Goal: Contribute content: Contribute content

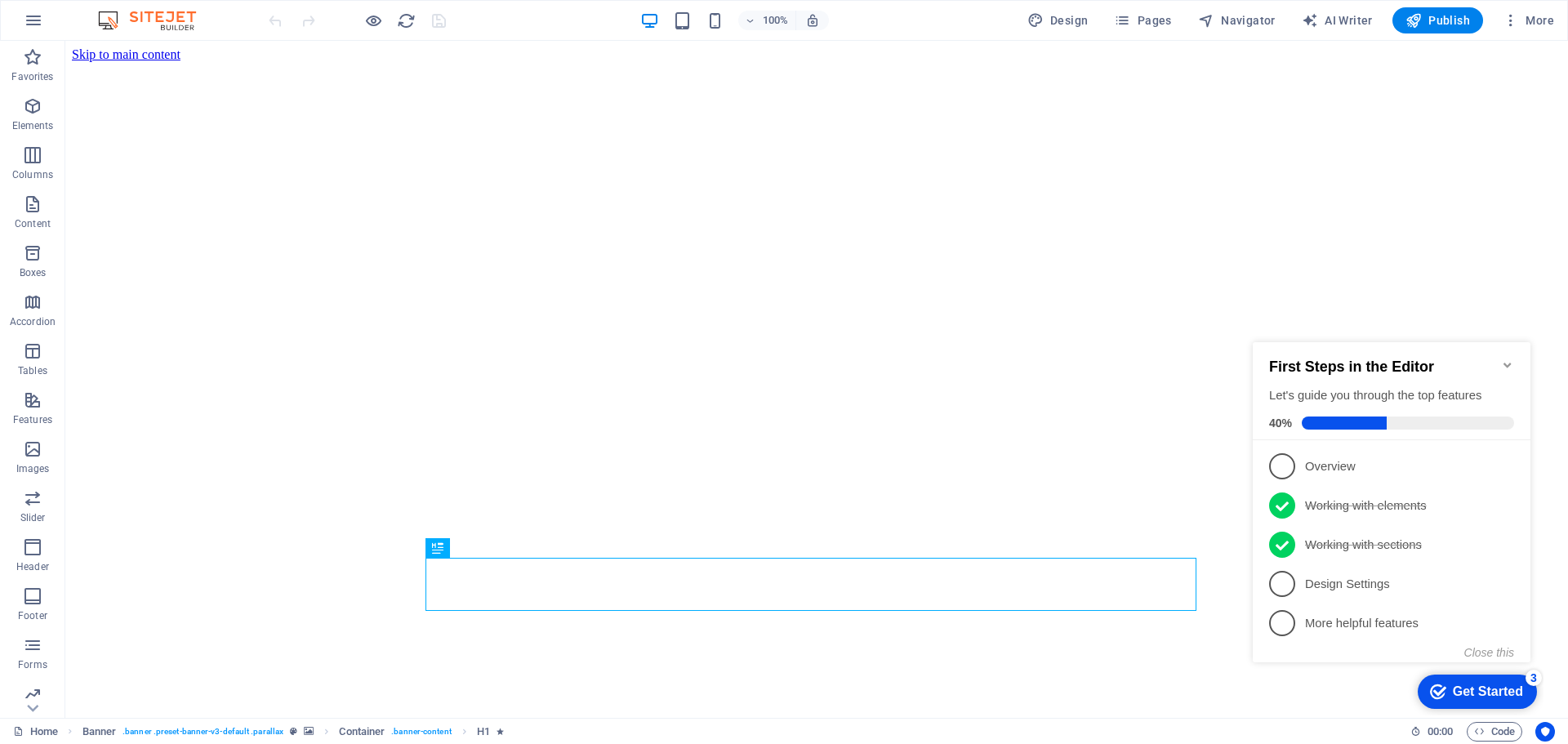
click at [1507, 359] on icon "Minimize checklist" at bounding box center [1508, 365] width 13 height 13
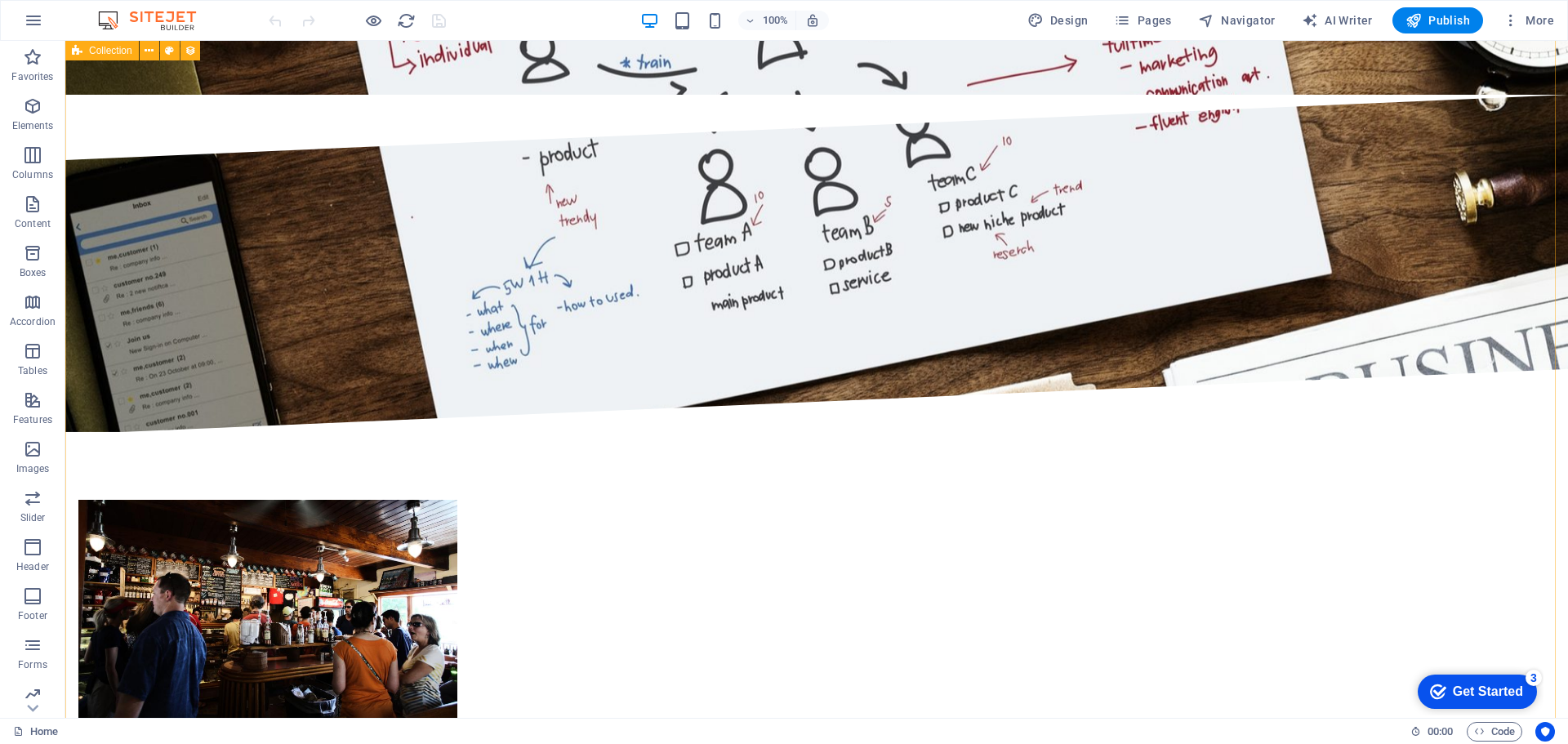
scroll to position [3428, 0]
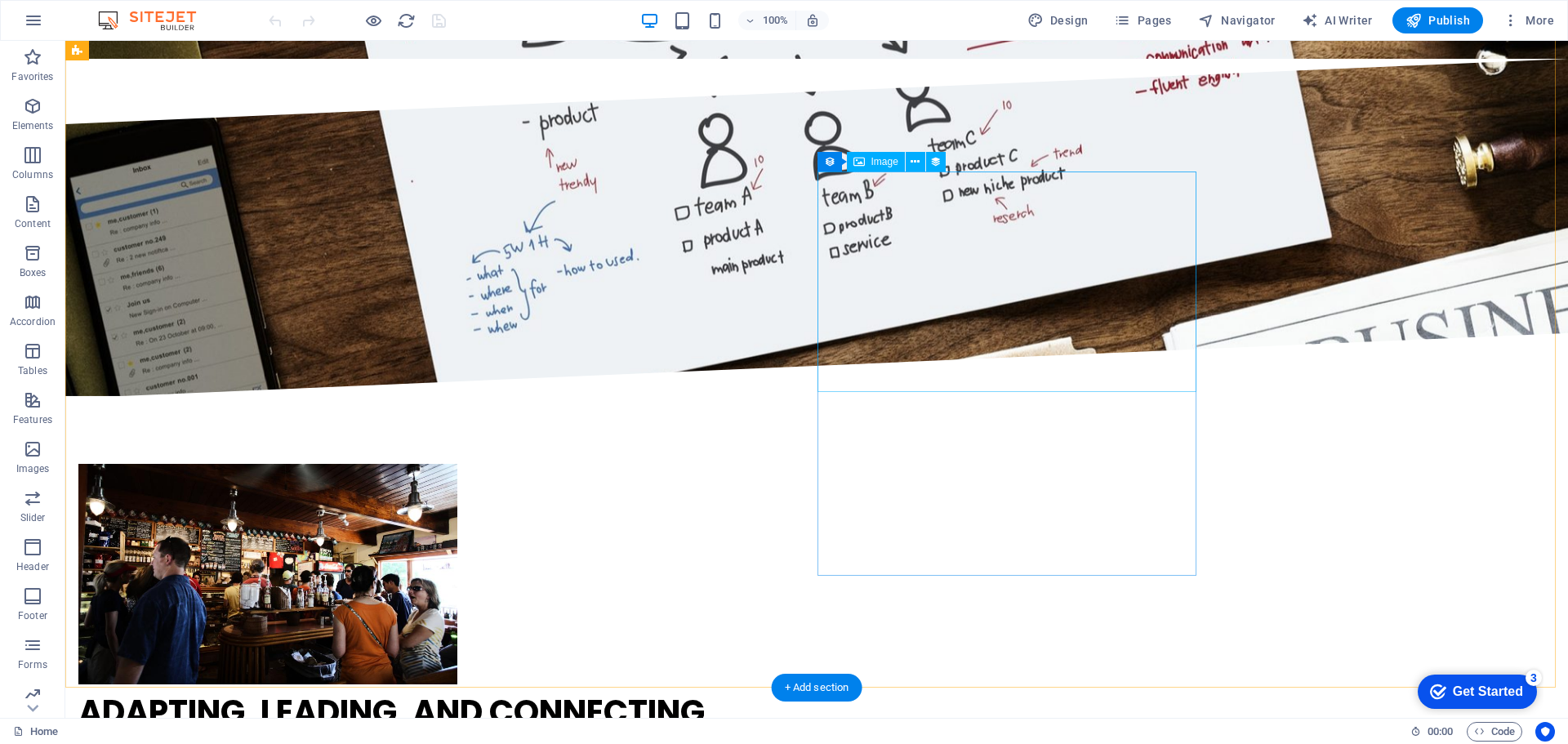
select select "px"
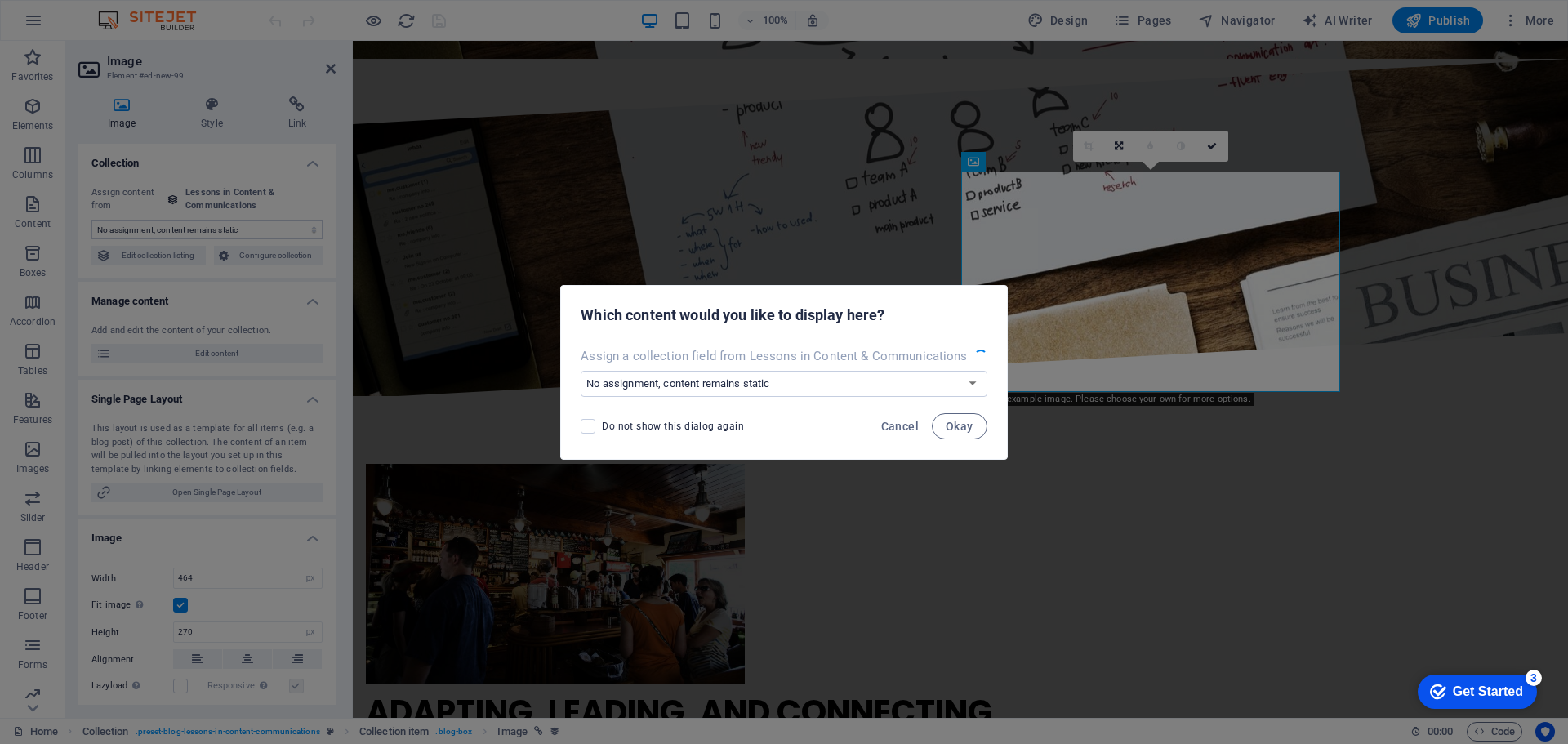
select select "image"
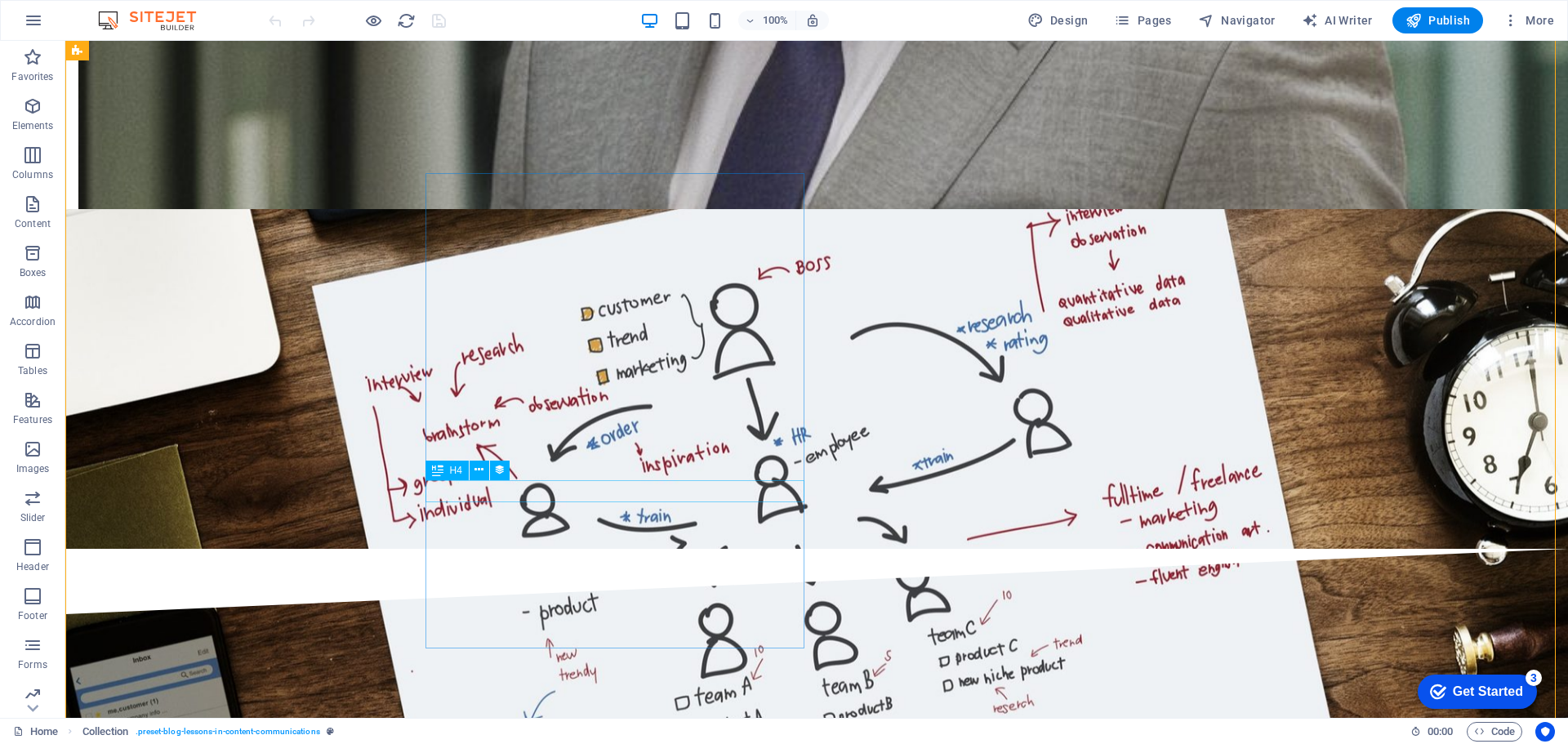
scroll to position [3265, 0]
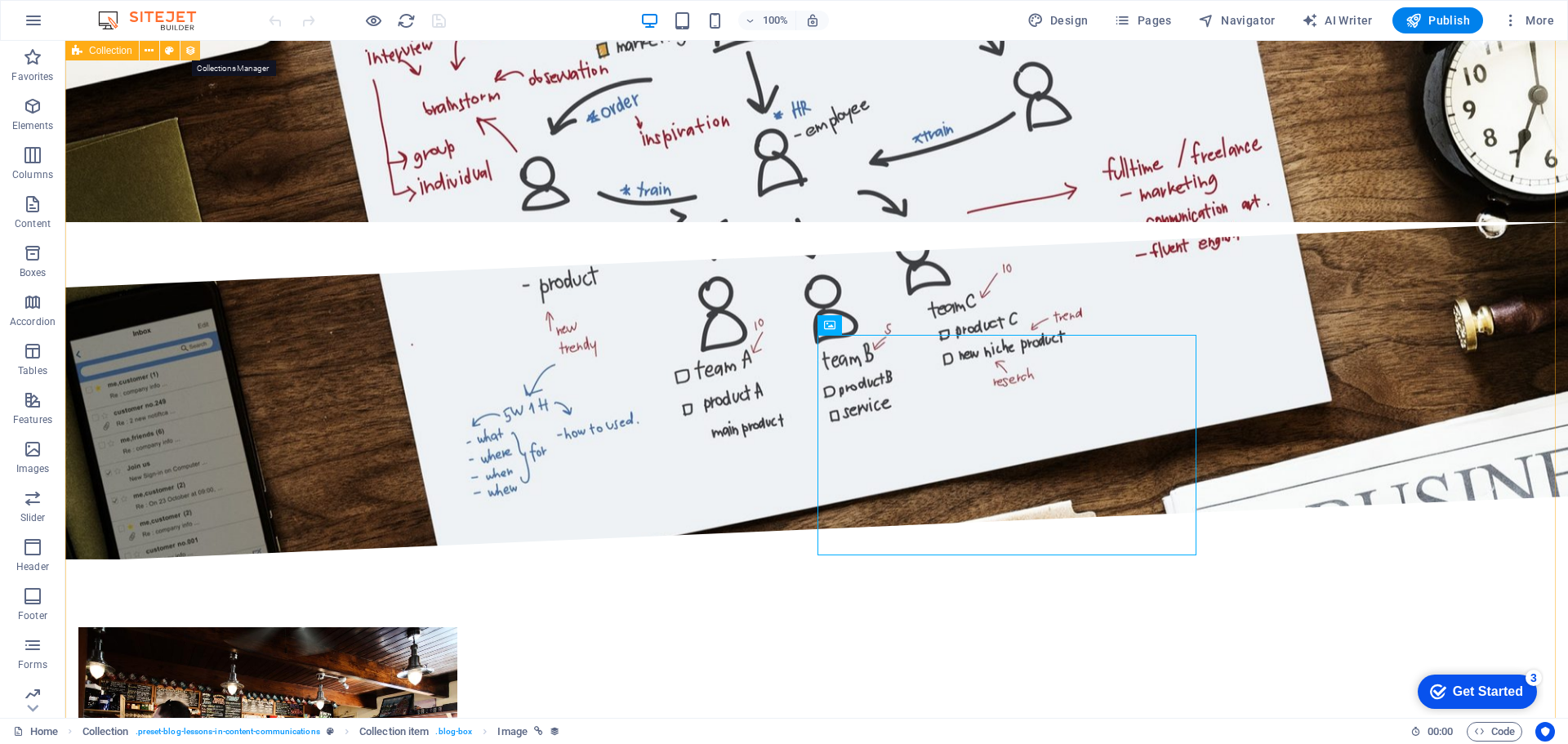
click at [188, 51] on icon at bounding box center [190, 52] width 11 height 17
select select "columns.publishing_date_DESC"
select select "columns.status"
select select "columns.publishing_date"
select select "past"
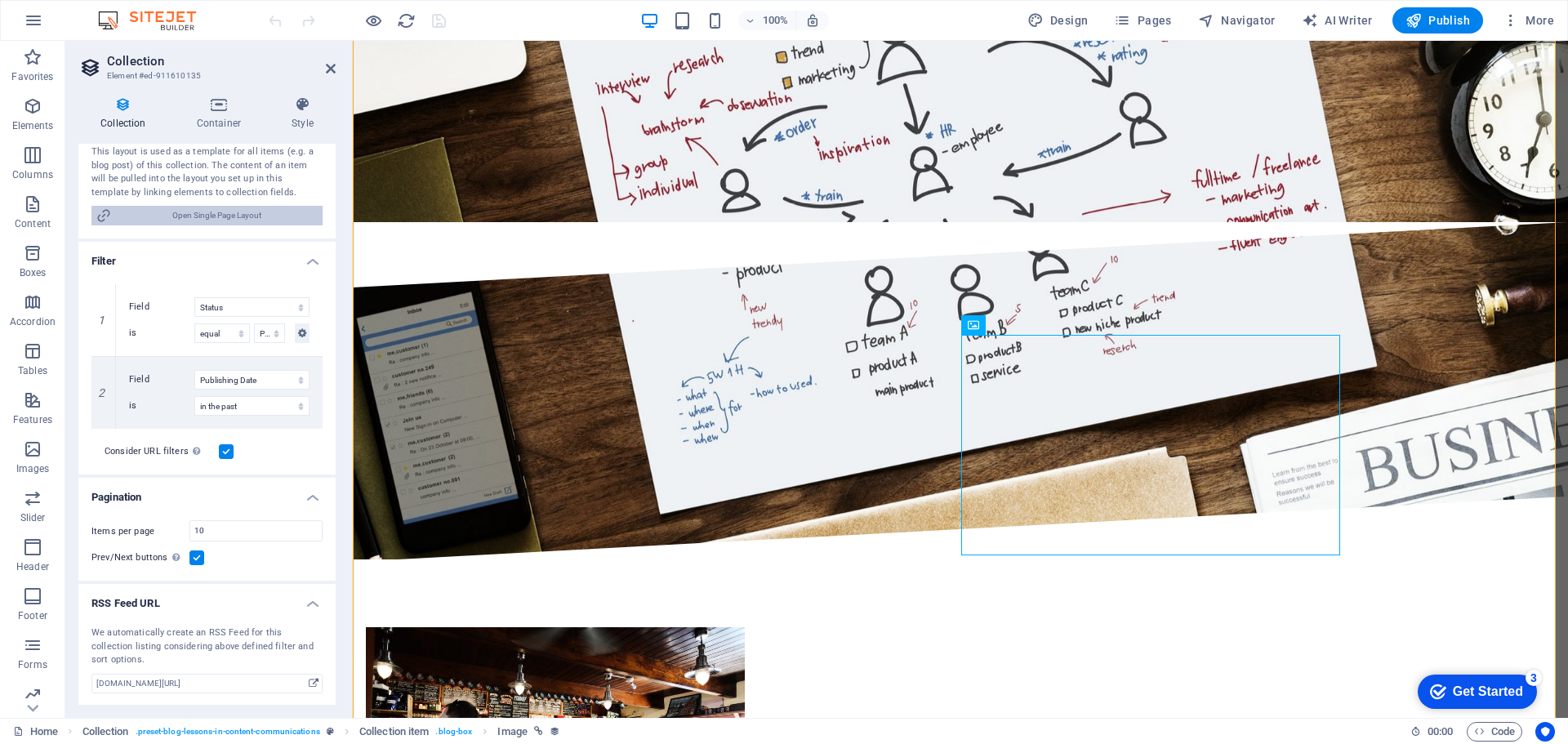
scroll to position [298, 0]
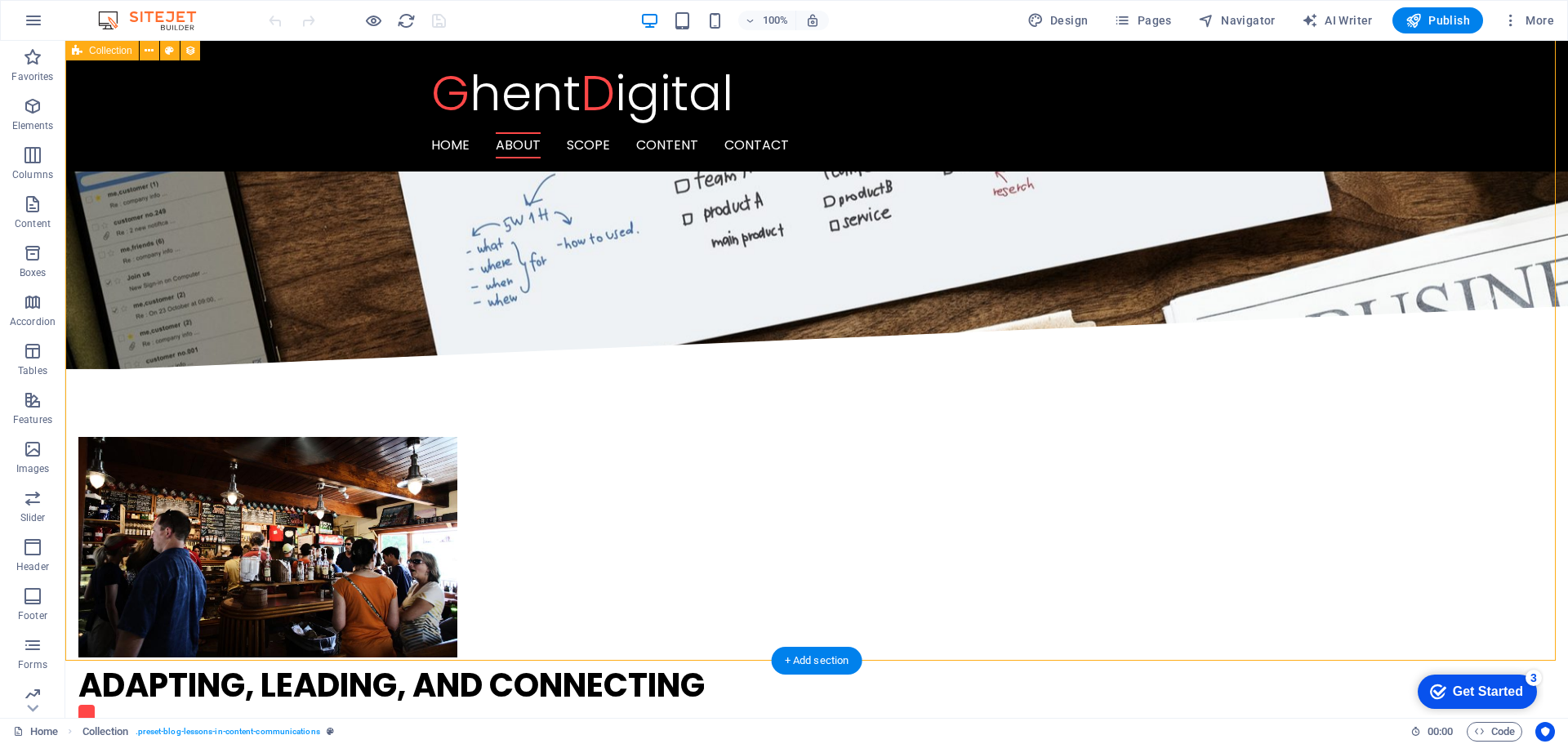
scroll to position [3428, 0]
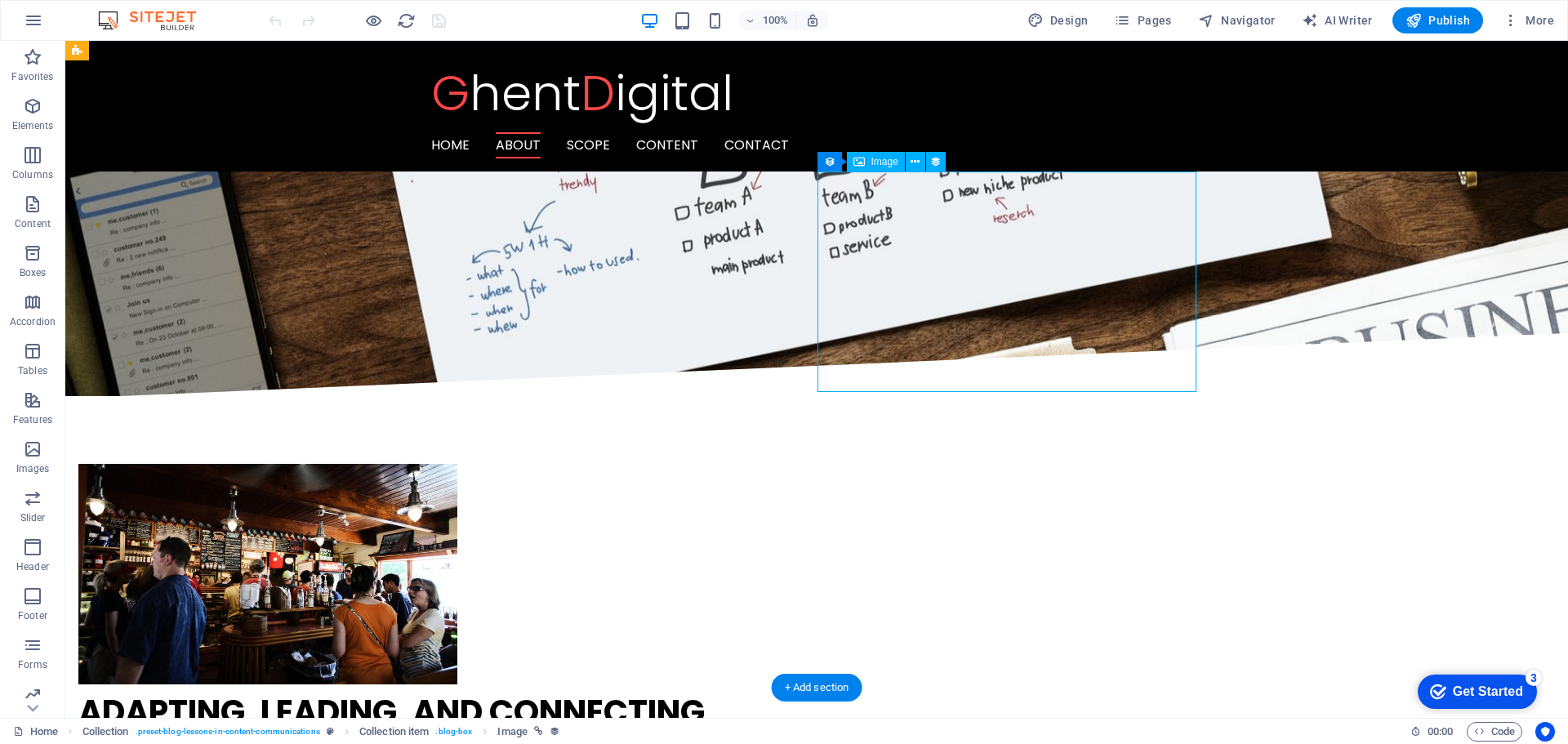
select select "image"
select select "px"
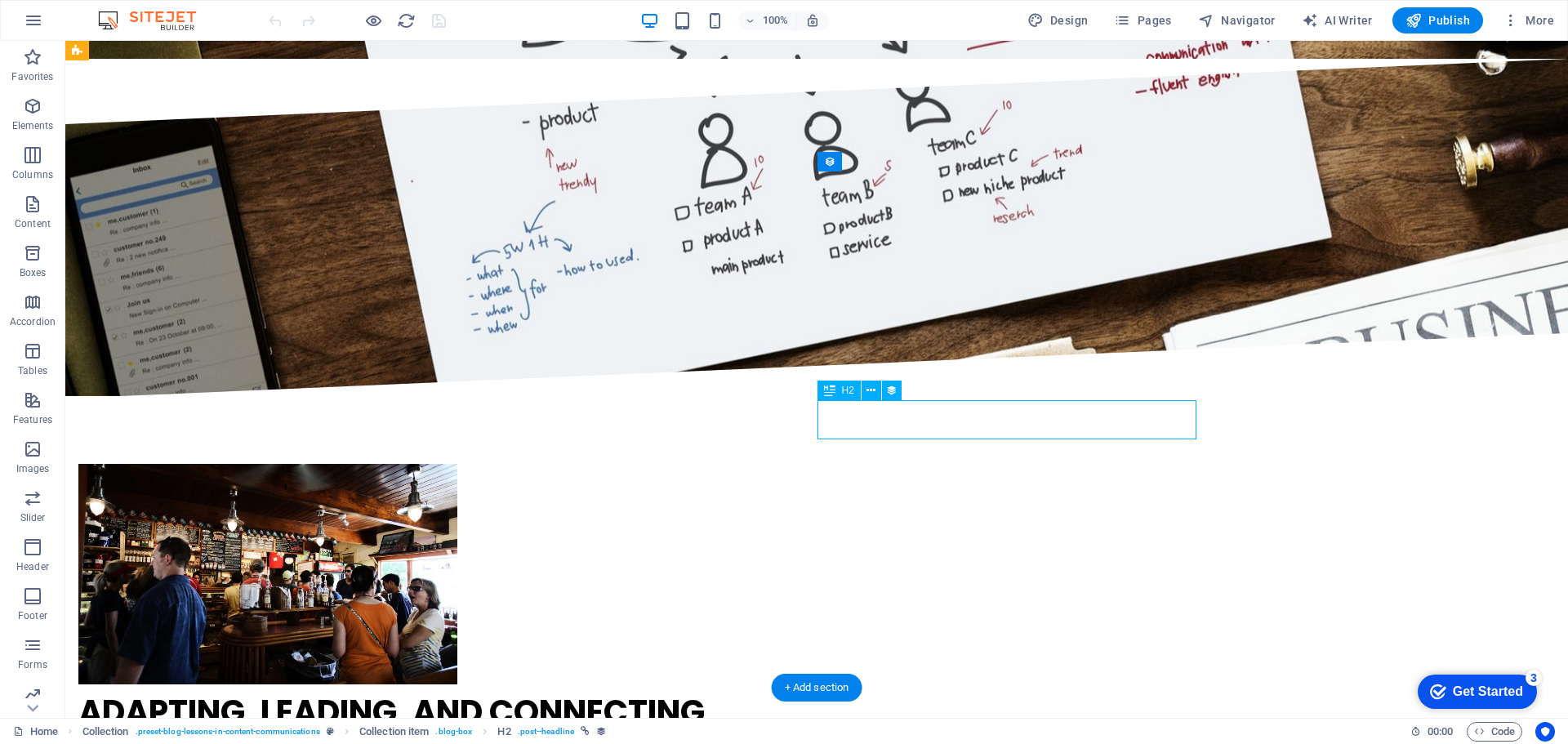
select select "name"
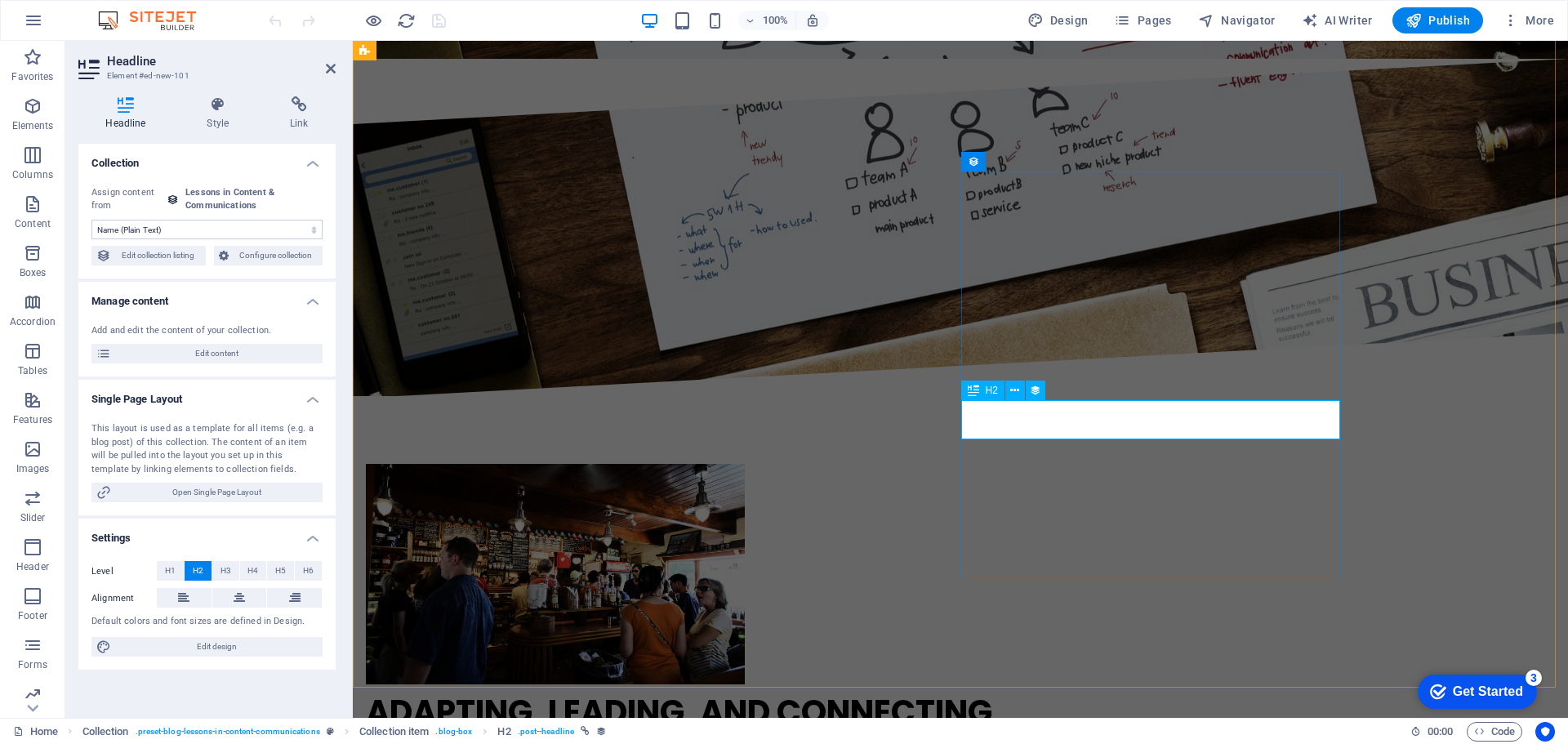
click at [172, 354] on span "Edit content" at bounding box center [217, 353] width 201 height 20
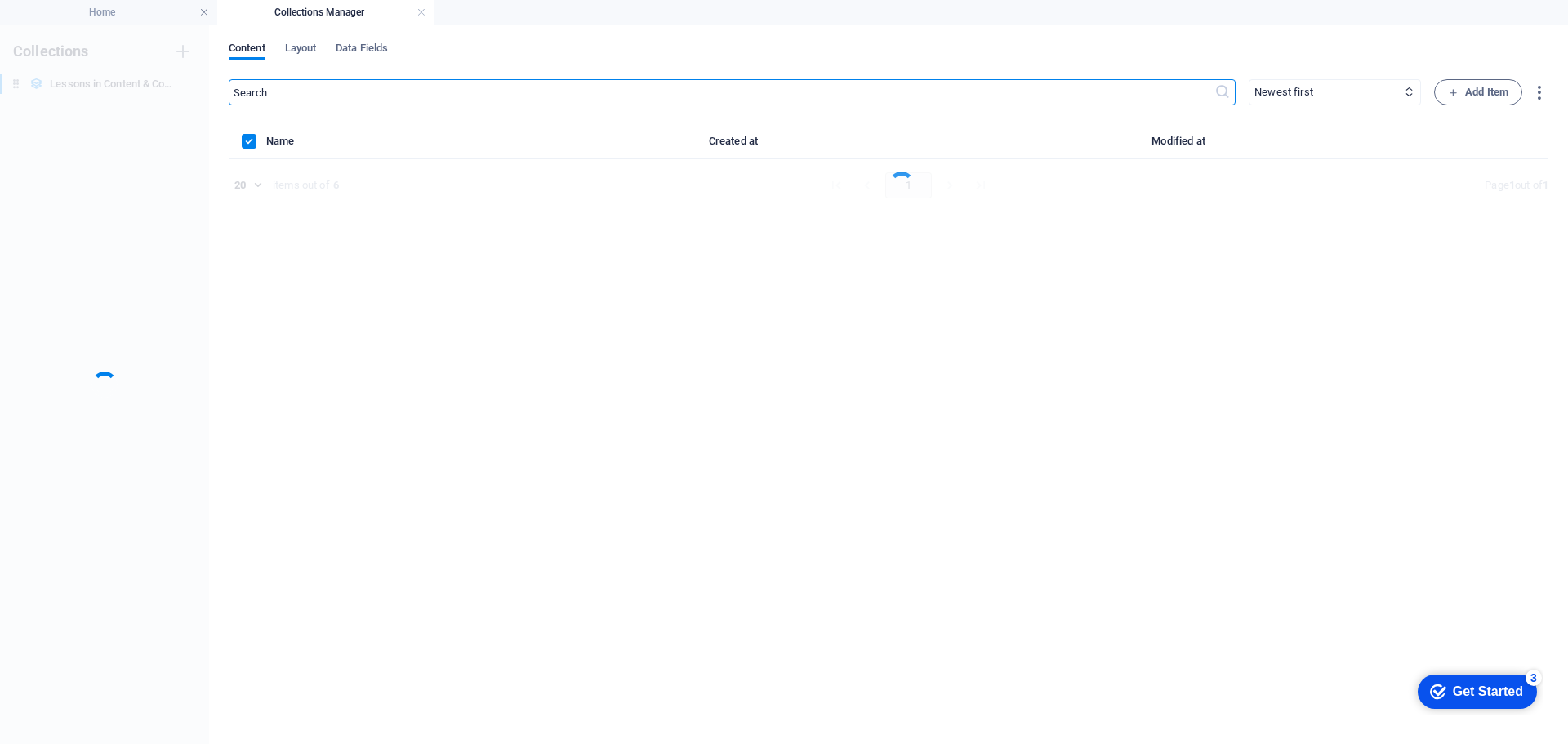
scroll to position [0, 0]
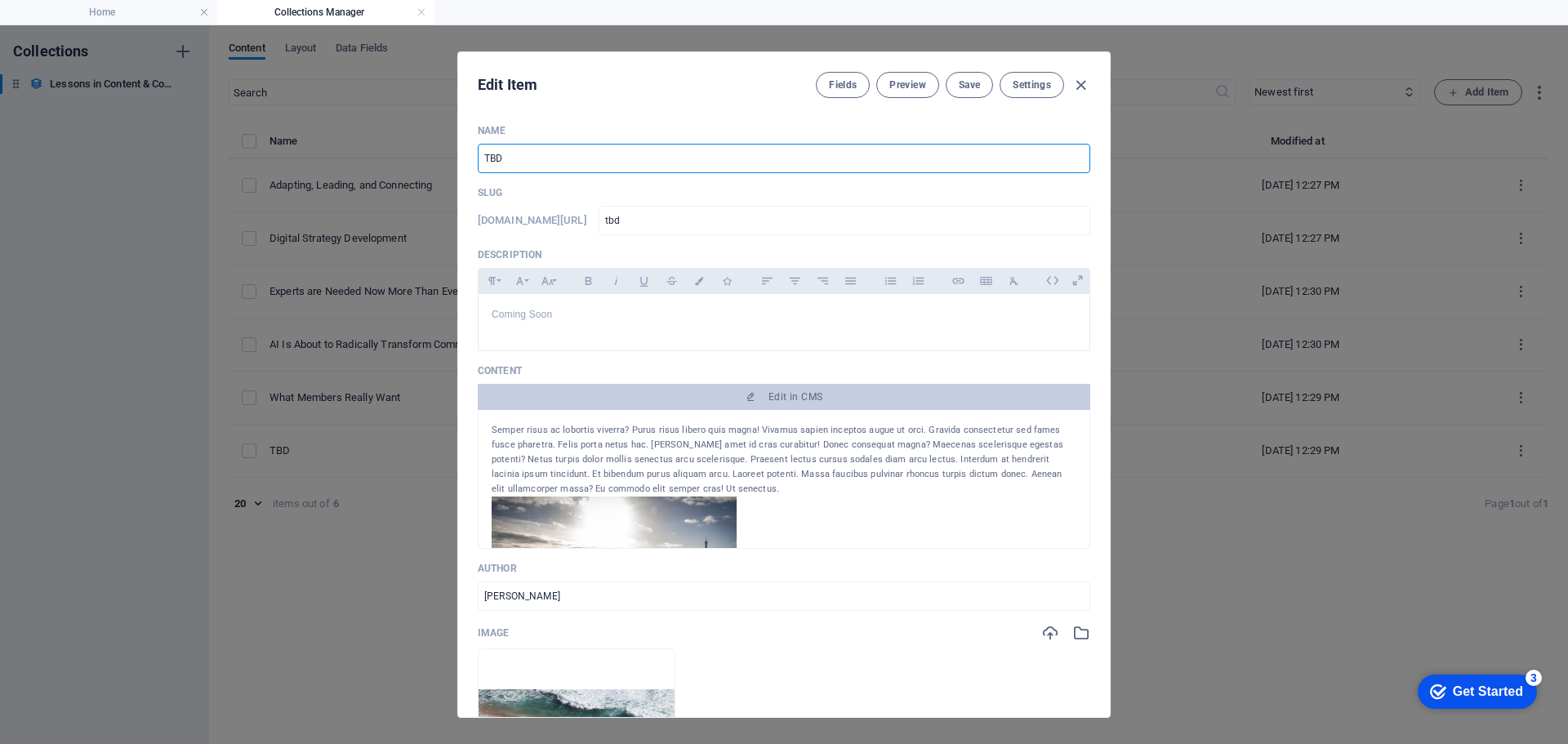
drag, startPoint x: 541, startPoint y: 155, endPoint x: 389, endPoint y: 171, distance: 152.8
click at [389, 171] on div "Edit Item Fields Preview Save Settings Name TBD ​ Slug www.example.com/example-…" at bounding box center [784, 384] width 1568 height 718
paste input "Generalists Will Shape the Future of Communications"
type input "Generalists Will Shape the Future of Communications"
type input "generalists-will-shape-the-future-of-communications"
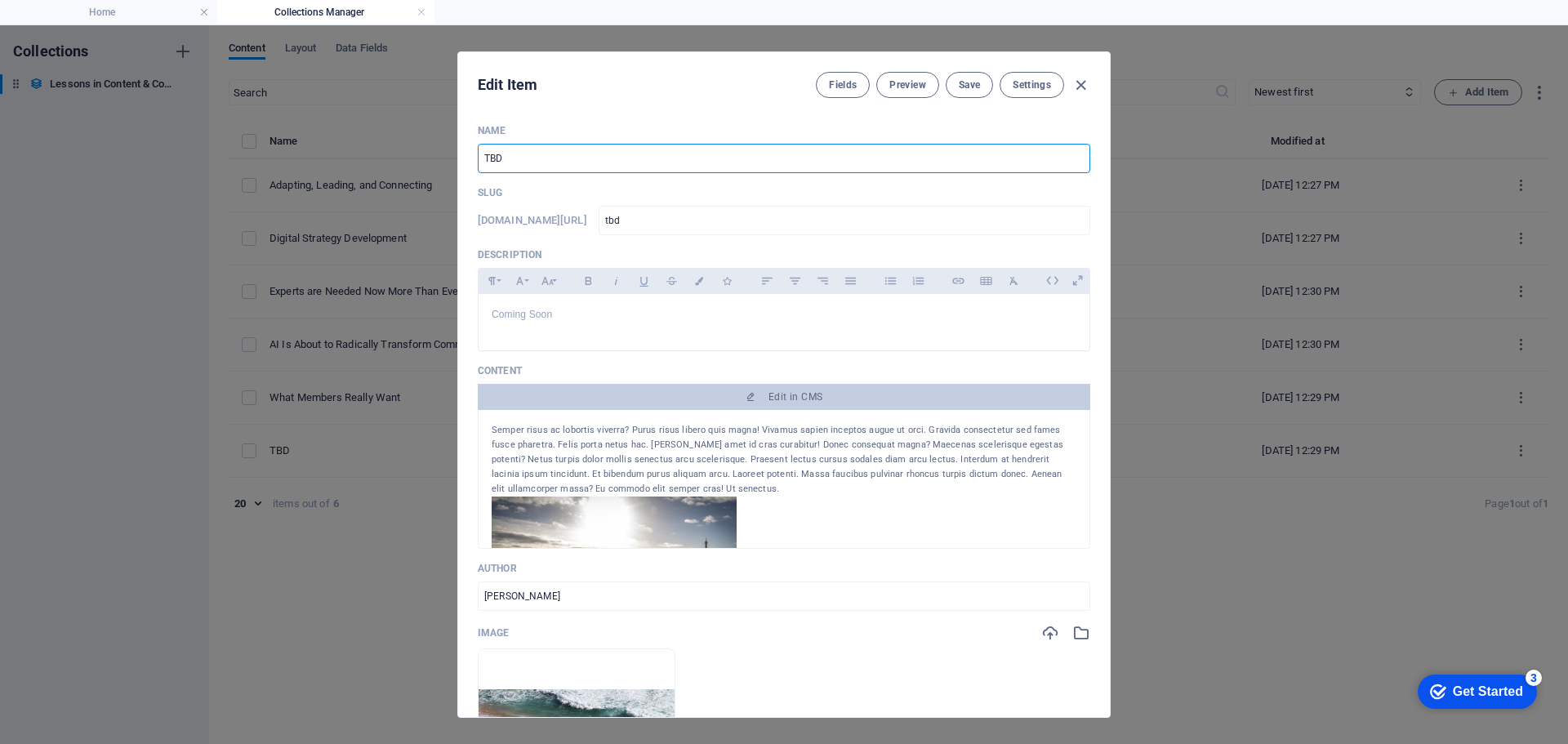
type input "generalists-will-shape-the-future-of-communications"
type input "Generalists Will Shape the Future of Communications"
click at [620, 318] on p "Coming Soon" at bounding box center [784, 315] width 585 height 15
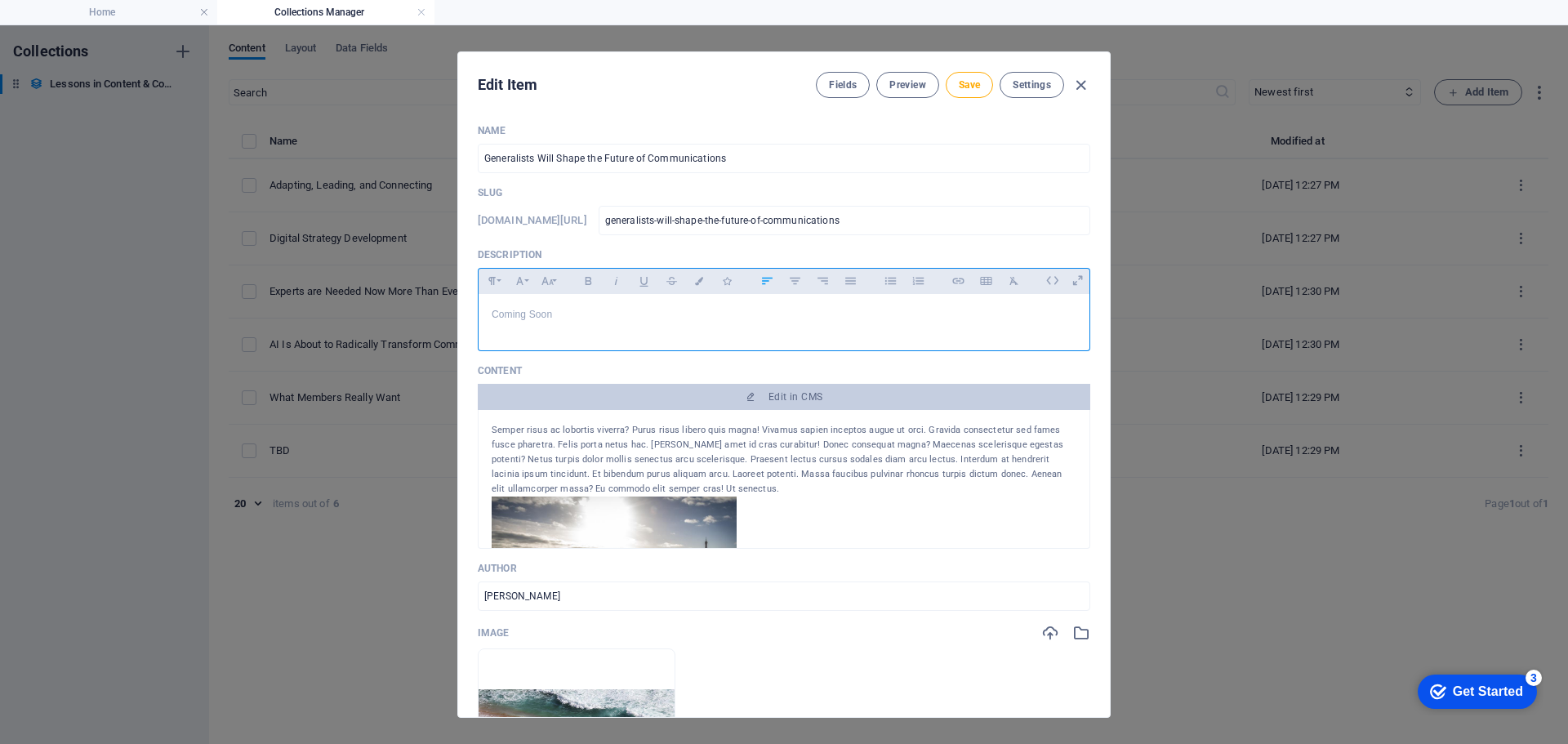
click at [620, 318] on p "Coming Soon" at bounding box center [784, 315] width 585 height 15
drag, startPoint x: 592, startPoint y: 312, endPoint x: 459, endPoint y: 314, distance: 133.0
click at [459, 314] on div "Name Generalists Will Shape the Future of Communications ​ Slug www.example.com…" at bounding box center [784, 413] width 652 height 606
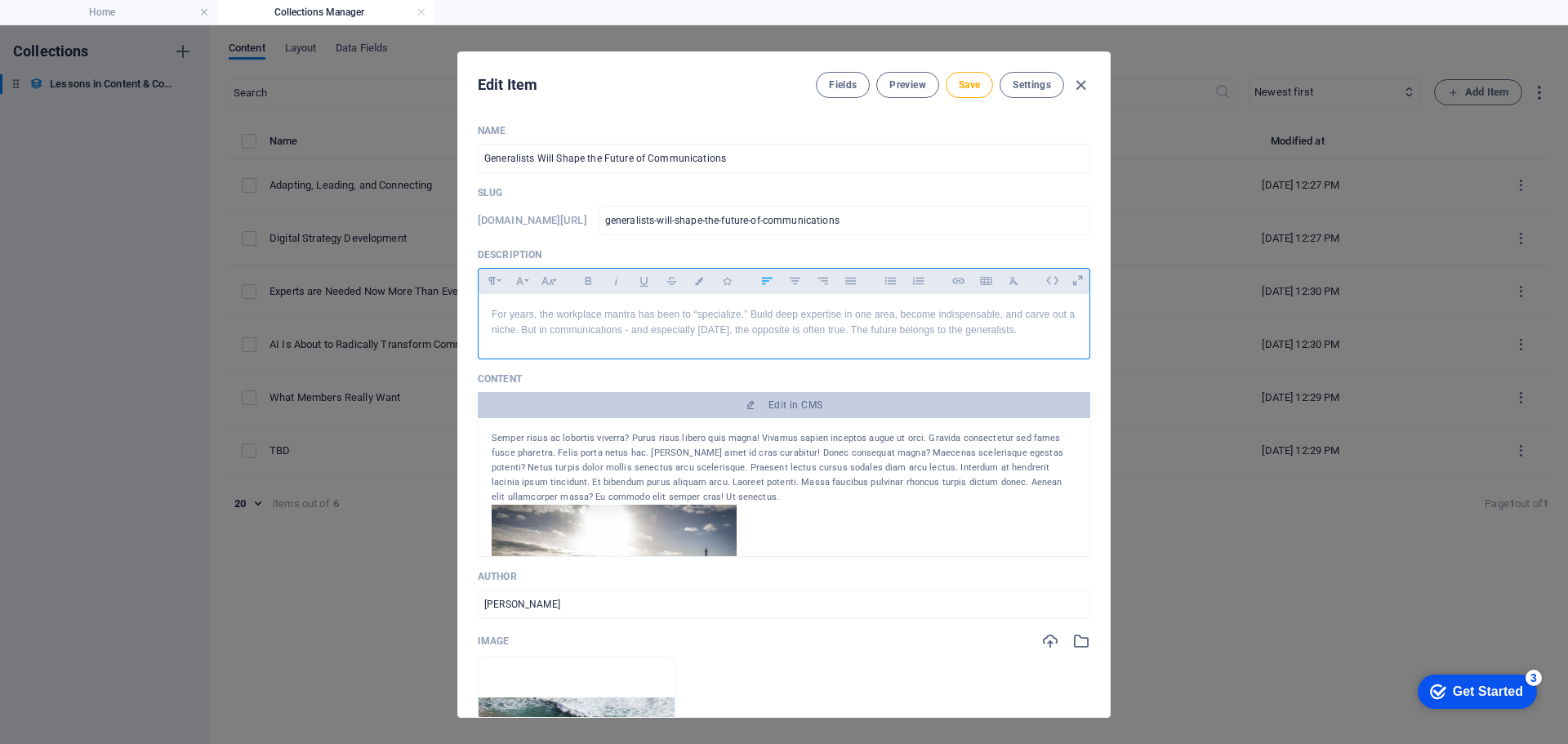
click at [718, 475] on div "Semper risus ac lobortis viverra? Purus risus libero quis magna! Vivamus sapien…" at bounding box center [784, 467] width 585 height 73
click at [689, 488] on div "Semper risus ac lobortis viverra? Purus risus libero quis magna! Vivamus sapien…" at bounding box center [784, 467] width 585 height 73
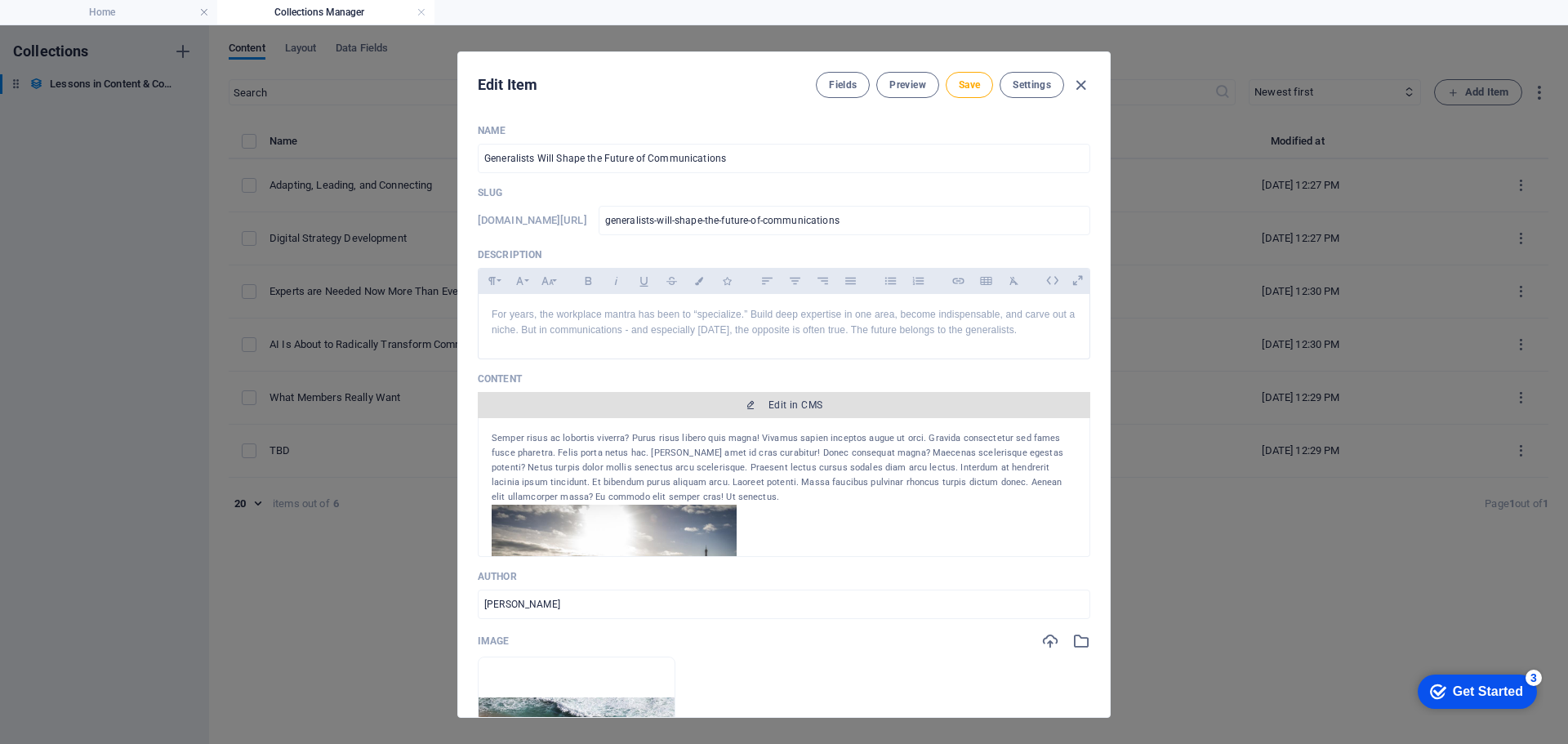
click at [790, 401] on span "Edit in CMS" at bounding box center [795, 405] width 53 height 13
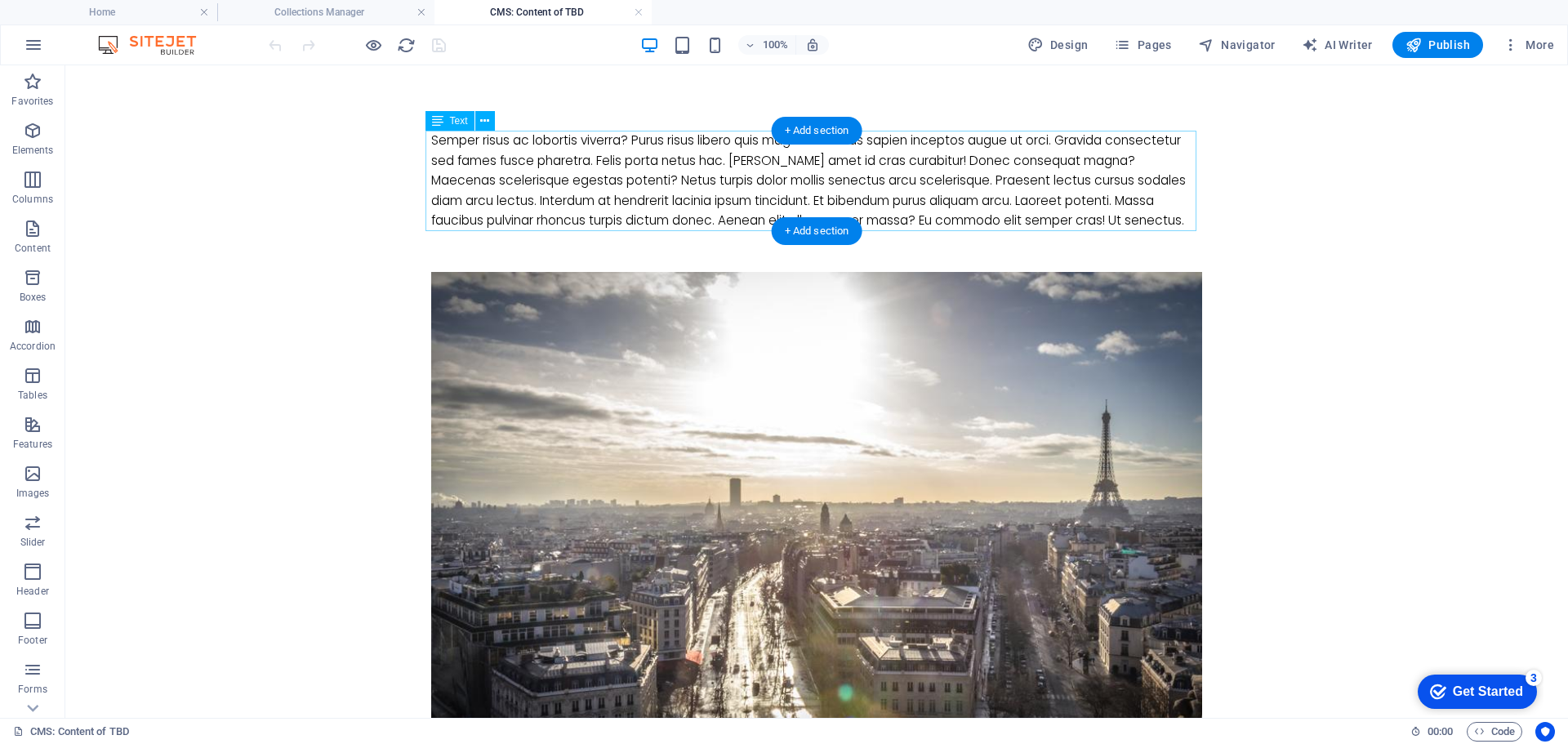
click at [1118, 196] on div "Semper risus ac lobortis viverra? Purus risus libero quis magna! Vivamus sapien…" at bounding box center [817, 180] width 771 height 100
click at [1159, 213] on div "Semper risus ac lobortis viverra? Purus risus libero quis magna! Vivamus sapien…" at bounding box center [817, 180] width 771 height 100
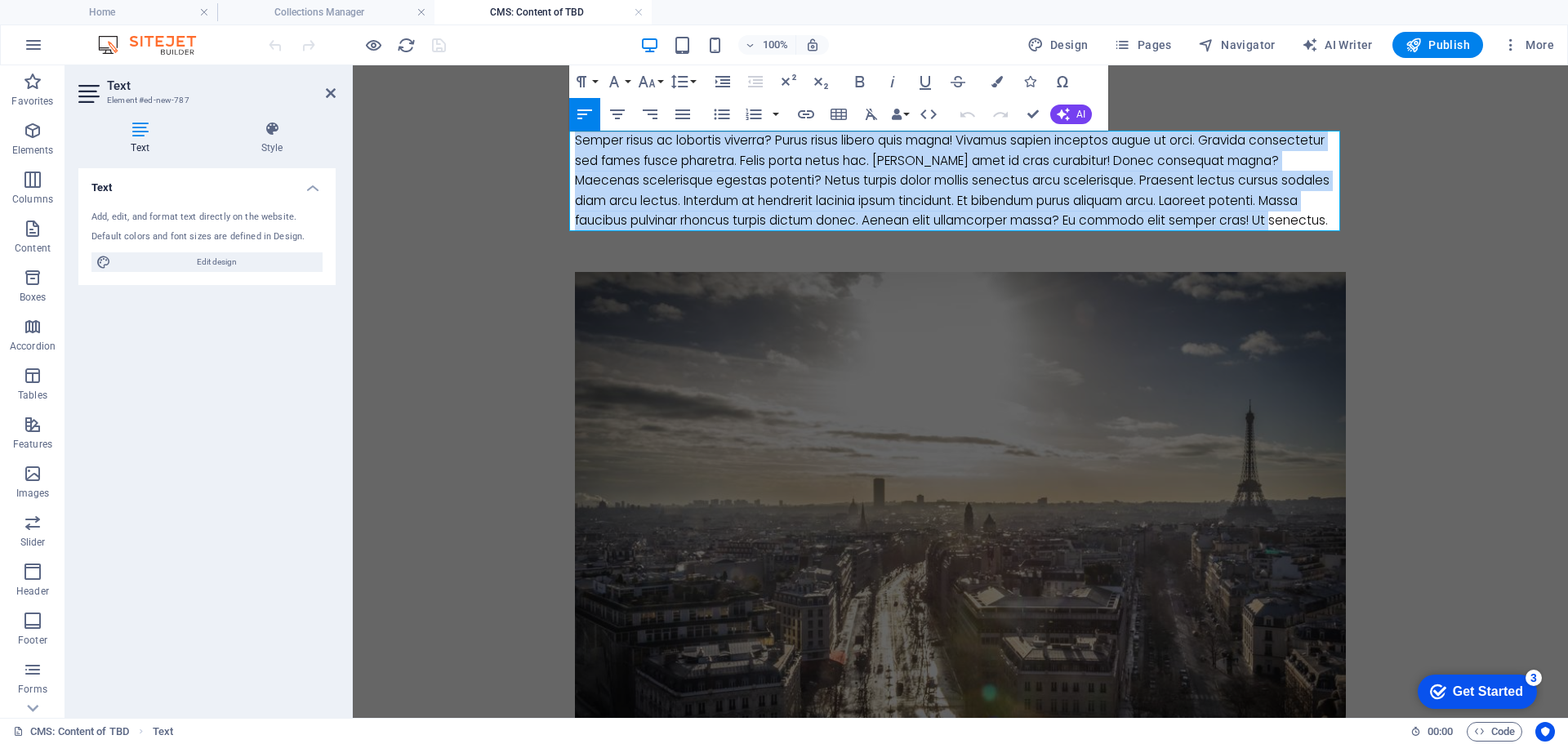
drag, startPoint x: 1305, startPoint y: 218, endPoint x: 533, endPoint y: 144, distance: 775.5
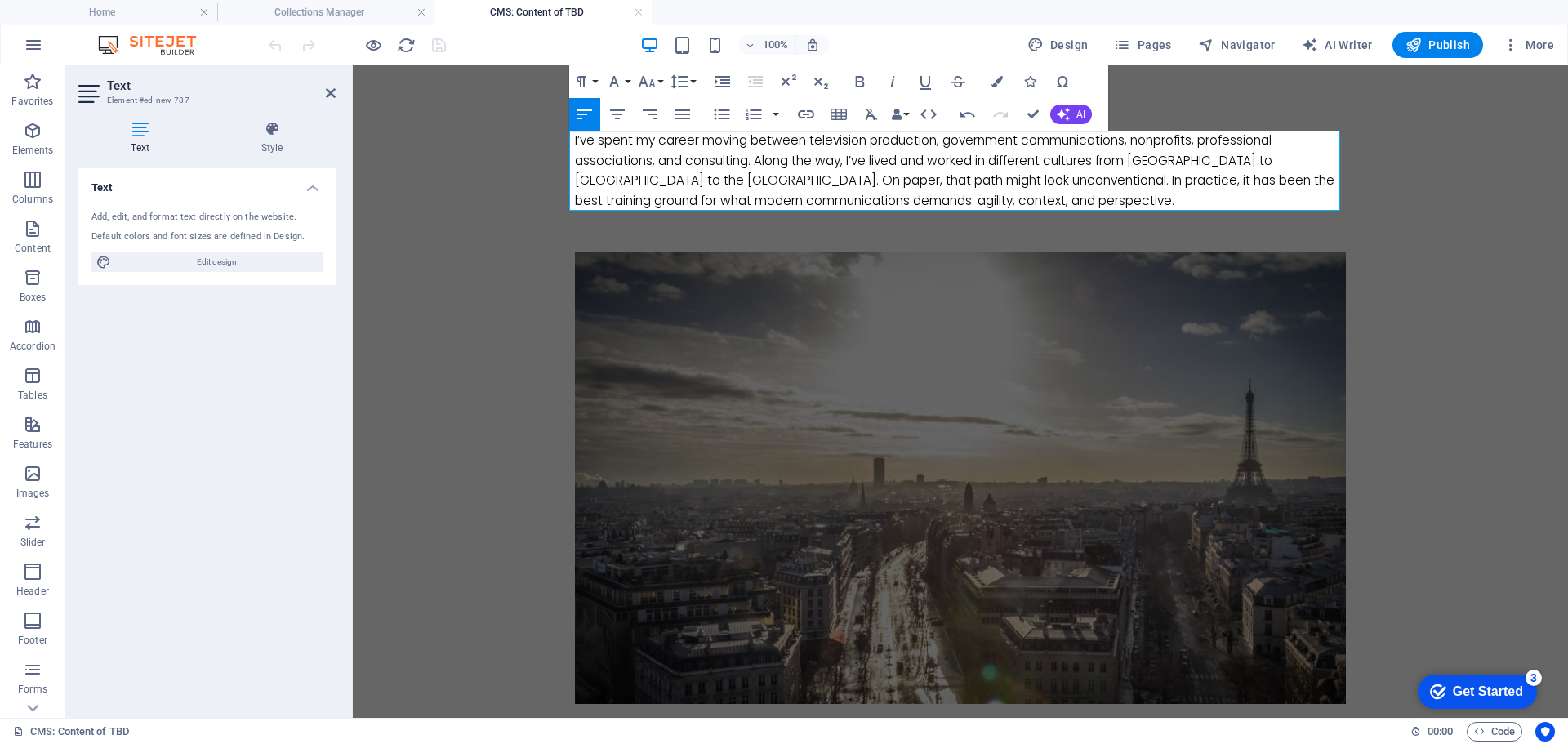
click at [822, 155] on div "I’ve spent my career moving between television production, government communica…" at bounding box center [960, 171] width 771 height 80
click at [653, 82] on icon "button" at bounding box center [646, 82] width 17 height 11
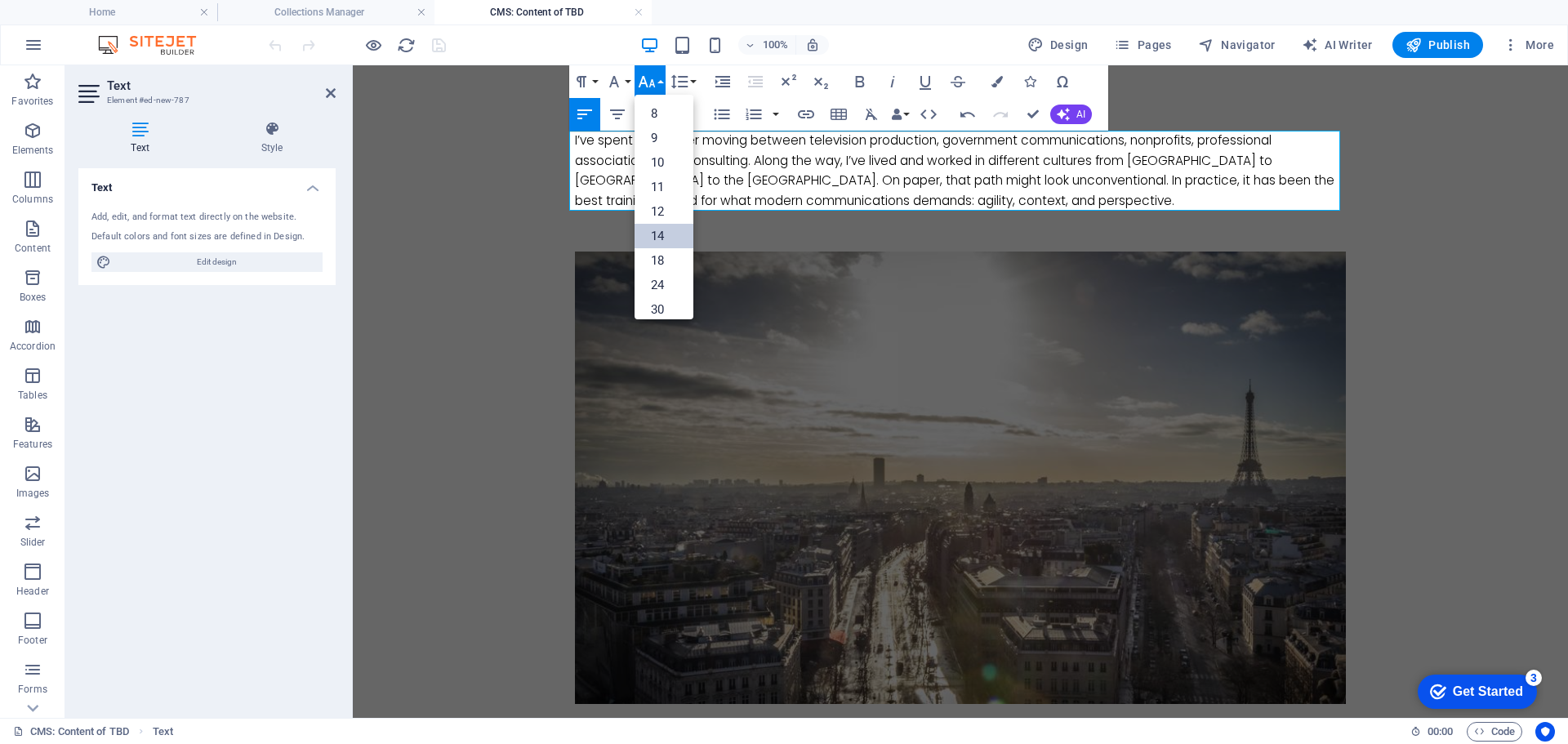
click at [658, 223] on link "14" at bounding box center [664, 236] width 59 height 25
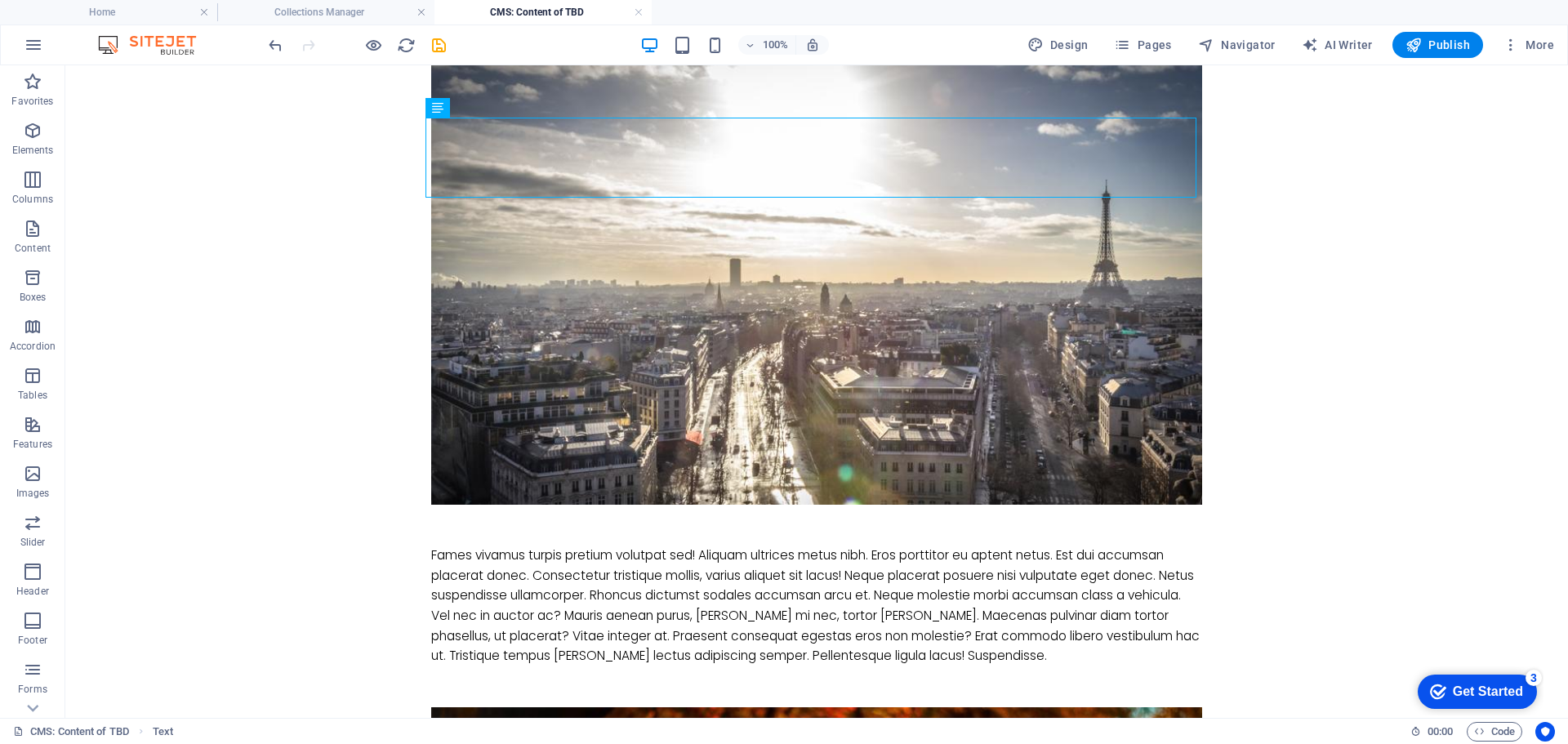
scroll to position [326, 0]
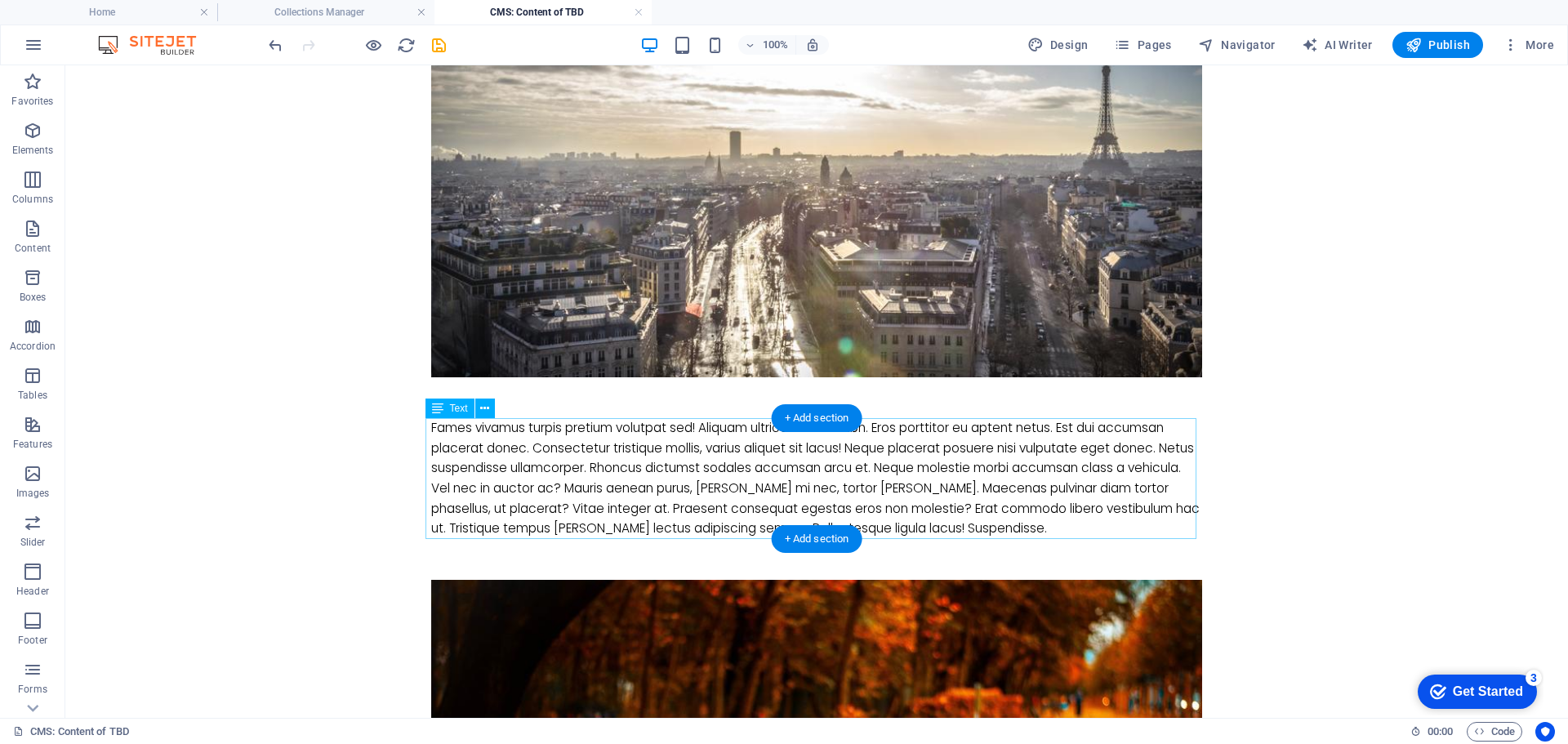
click at [989, 505] on div "Fames vivamus turpis pretium volutpat sed! Aliquam ultrices metus nibh. Eros po…" at bounding box center [817, 478] width 771 height 120
click at [985, 506] on div "Fames vivamus turpis pretium volutpat sed! Aliquam ultrices metus nibh. Eros po…" at bounding box center [817, 478] width 771 height 120
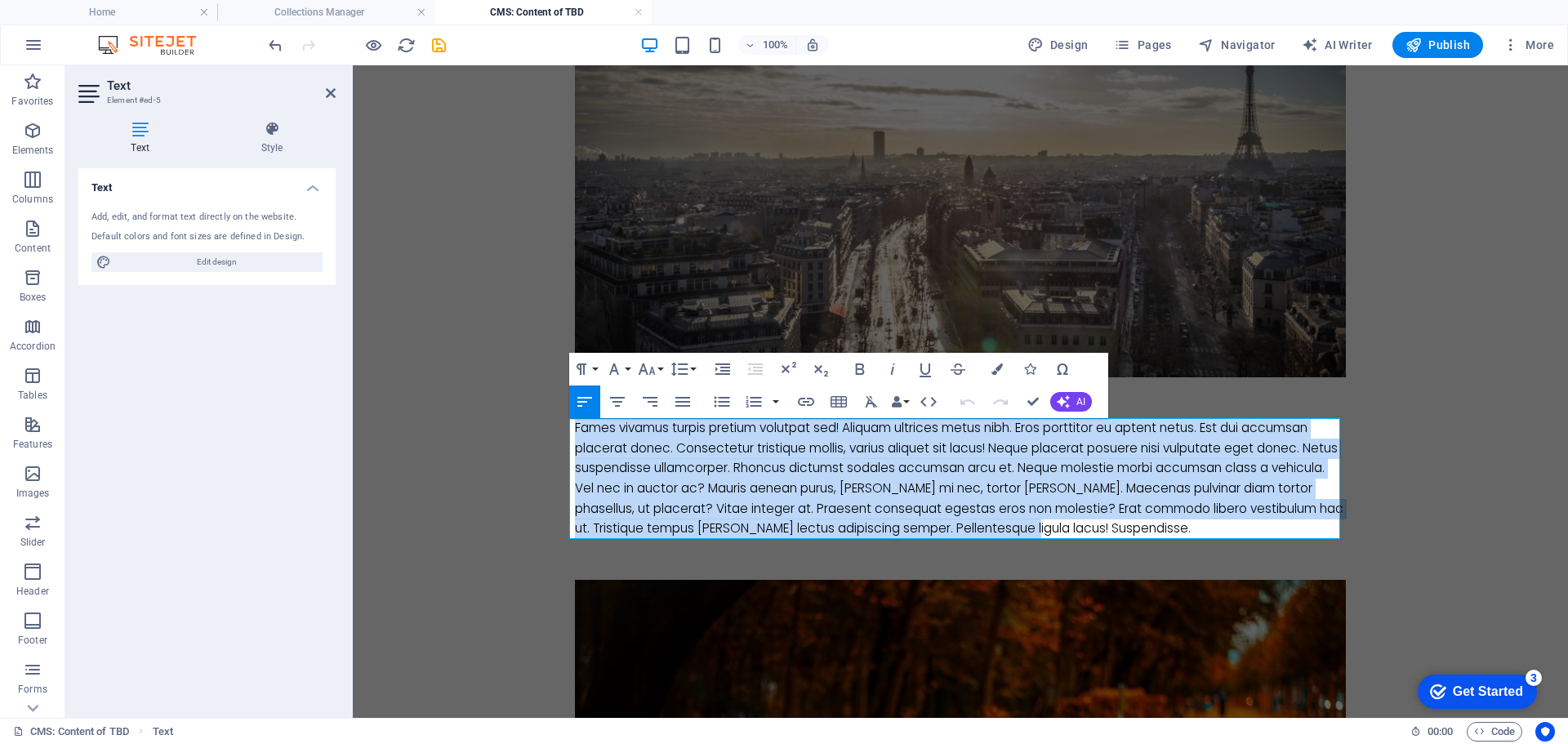
drag, startPoint x: 1107, startPoint y: 526, endPoint x: 554, endPoint y: 432, distance: 560.9
click at [554, 432] on body "Skip to main content I’ve spent my career moving between television production,…" at bounding box center [960, 538] width 1215 height 1599
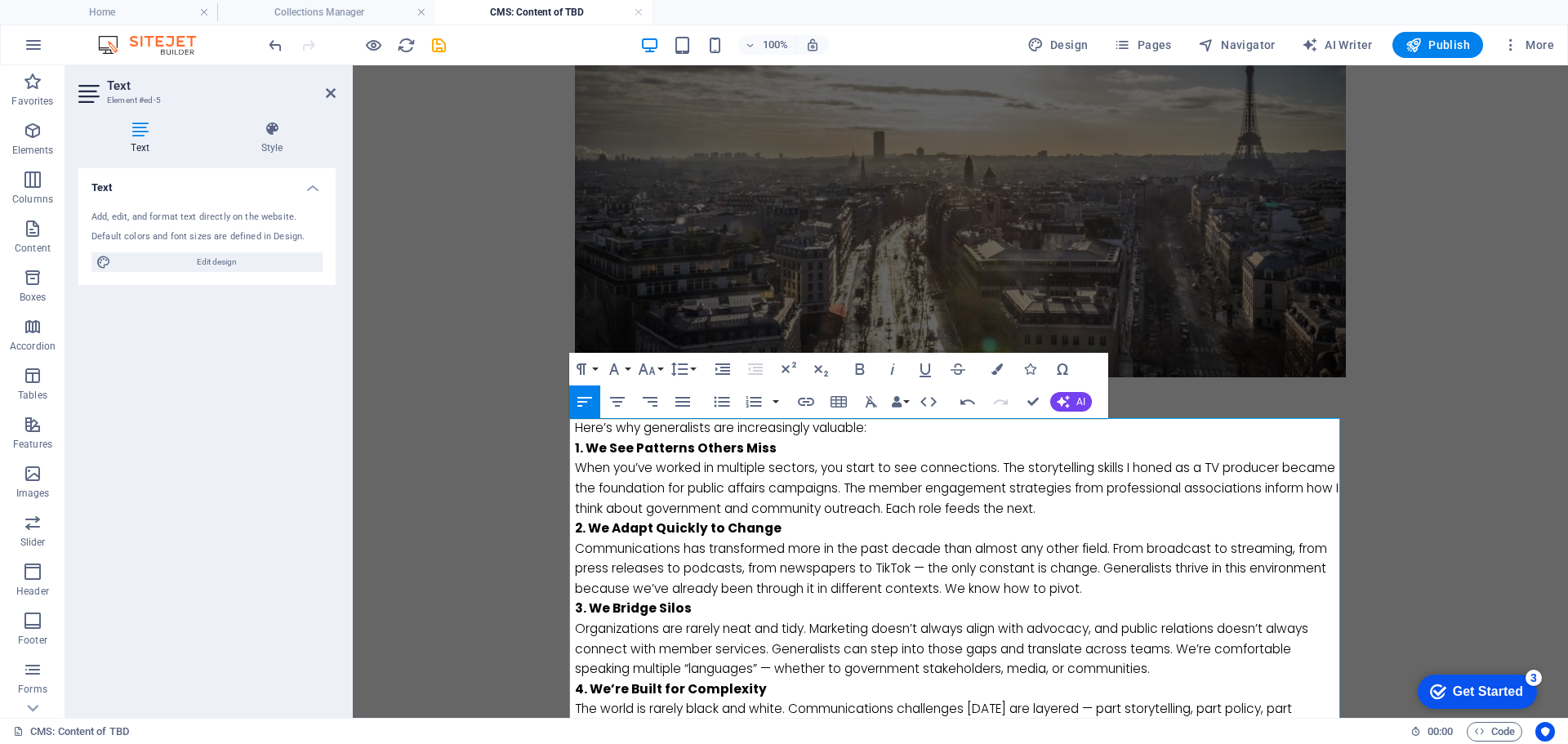
click at [887, 432] on p "Here’s why generalists are increasingly valuable:" at bounding box center [960, 427] width 771 height 20
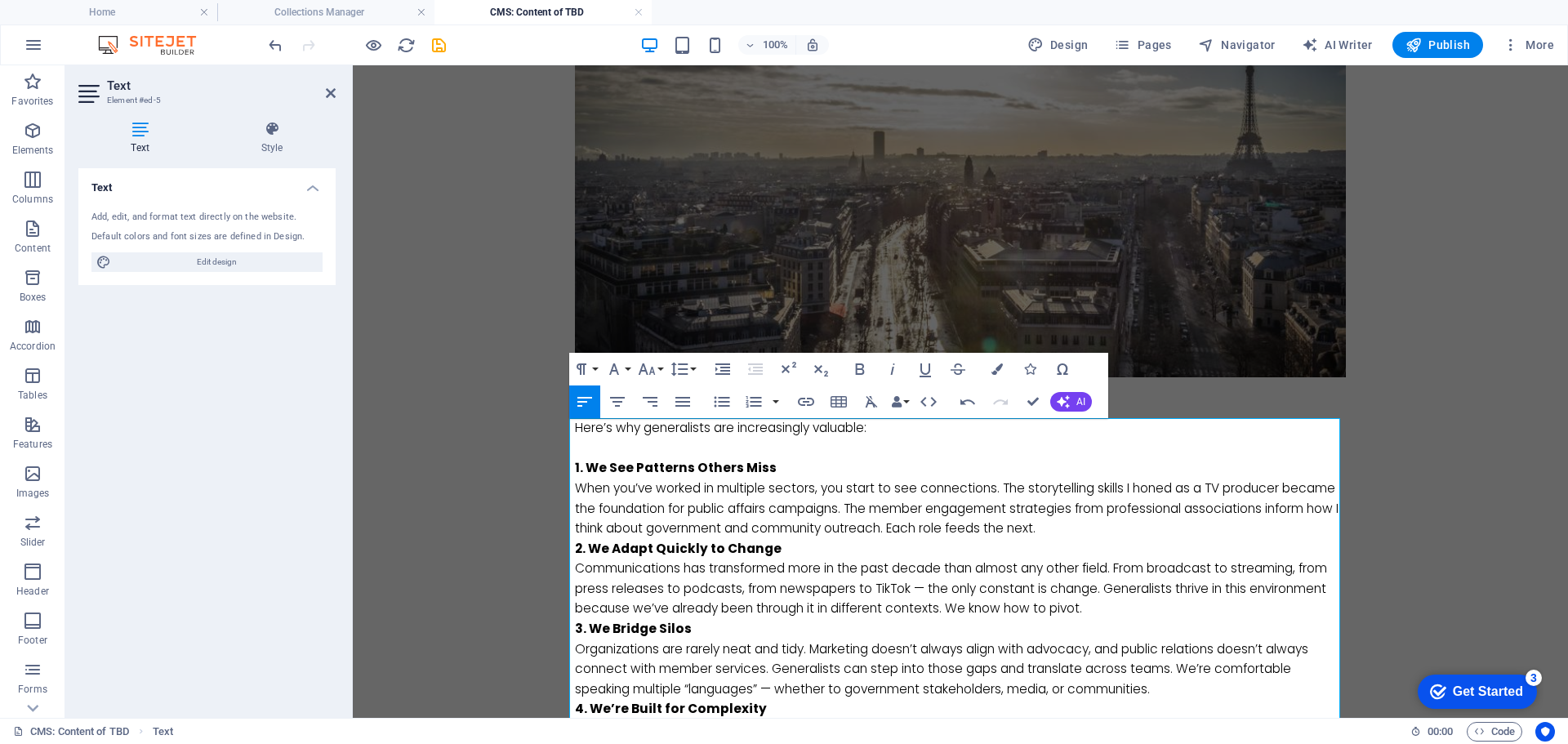
click at [1137, 529] on p "When you’ve worked in multiple sectors, you start to see connections. The story…" at bounding box center [960, 507] width 771 height 60
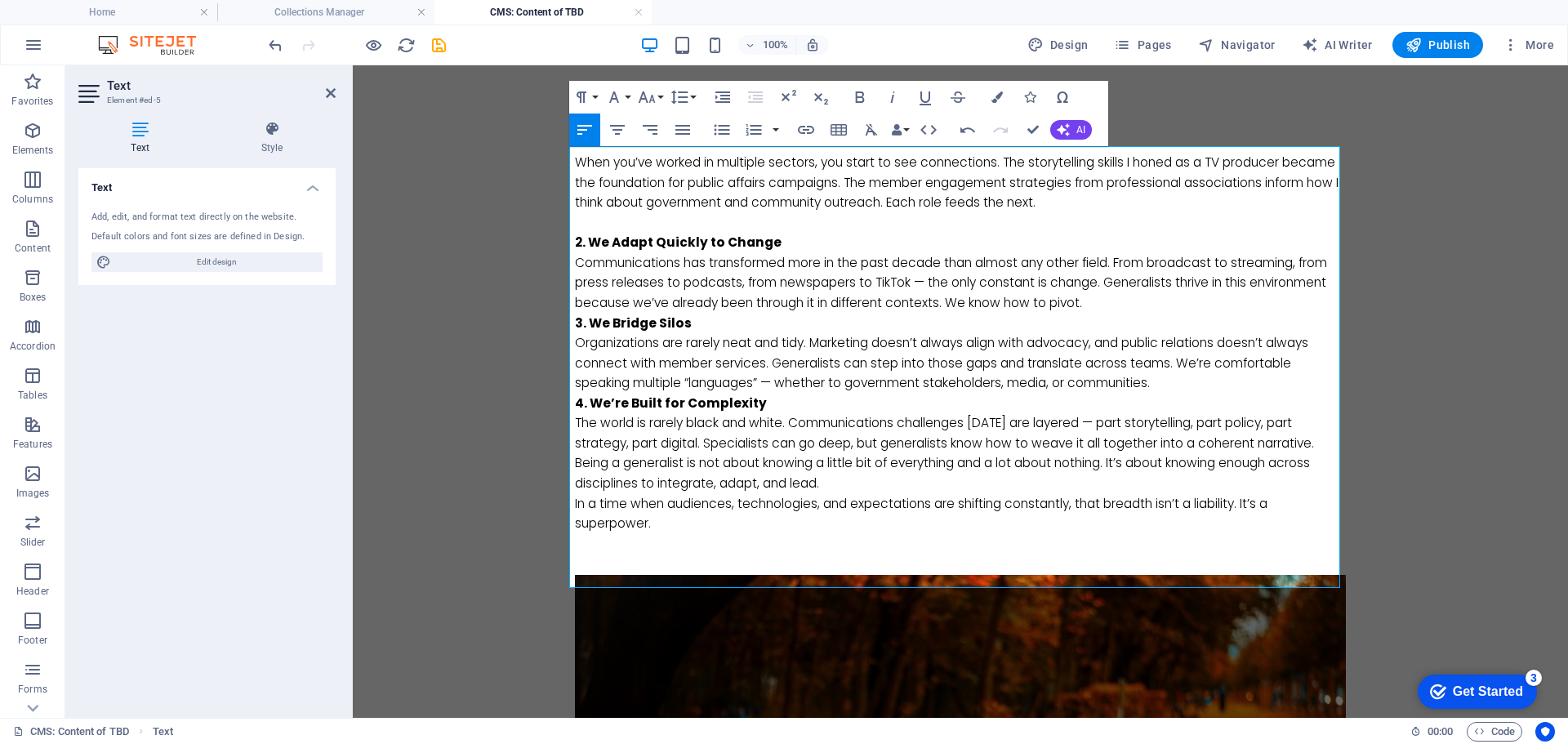
scroll to position [653, 0]
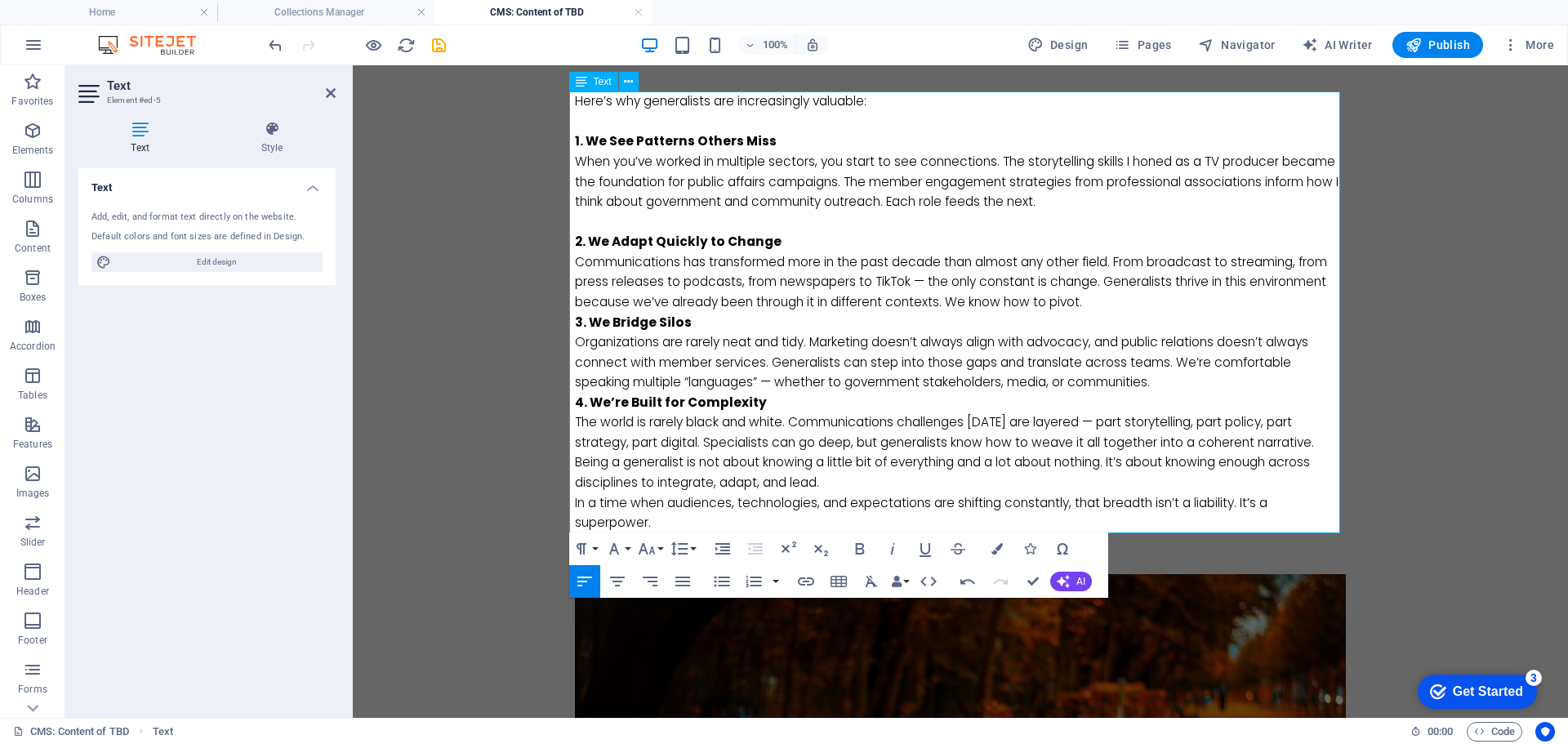
click at [1119, 310] on p "Communications has transformed more in the past decade than almost any other fi…" at bounding box center [960, 281] width 771 height 60
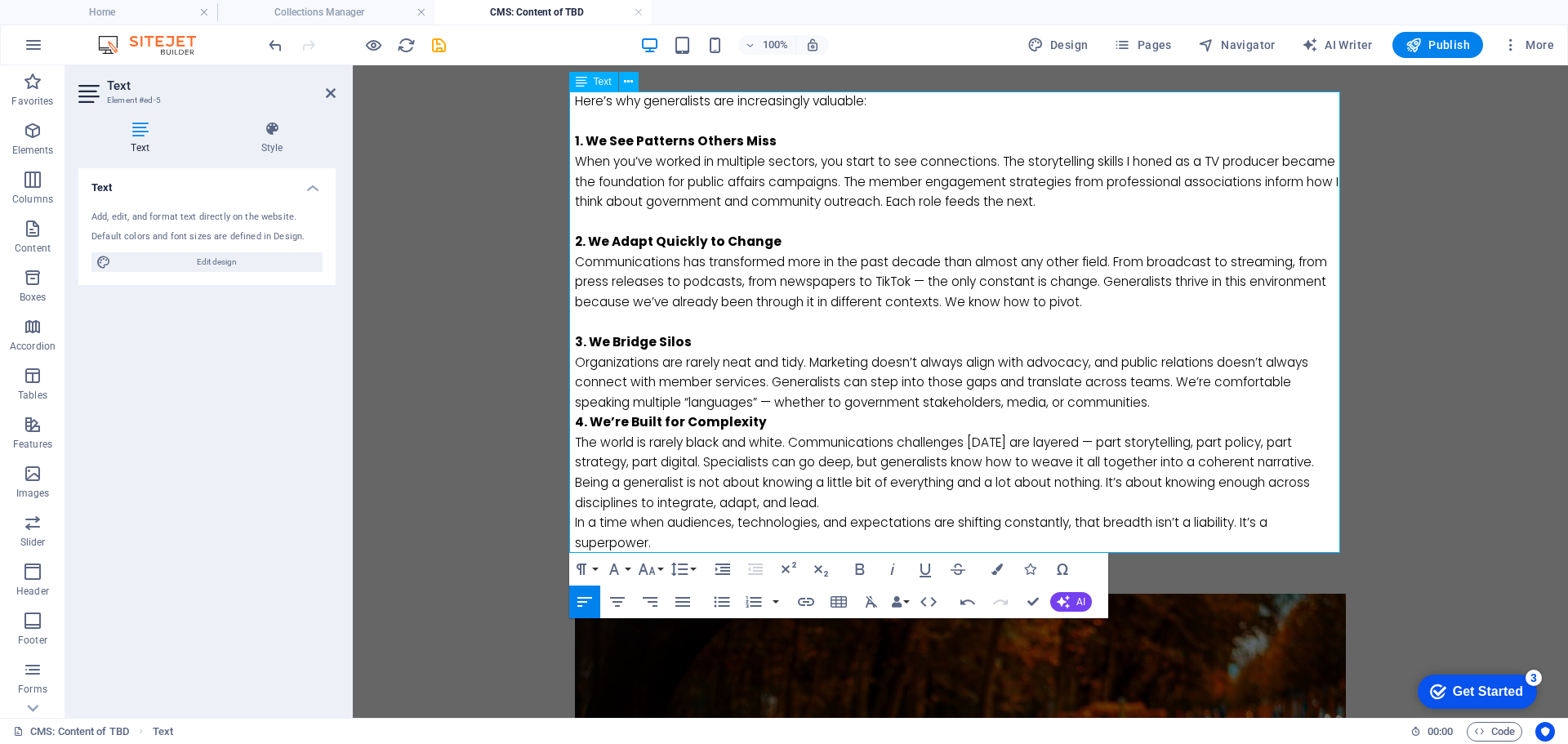
click at [1190, 405] on p "Organizations are rarely neat and tidy. Marketing doesn’t always align with adv…" at bounding box center [960, 382] width 771 height 60
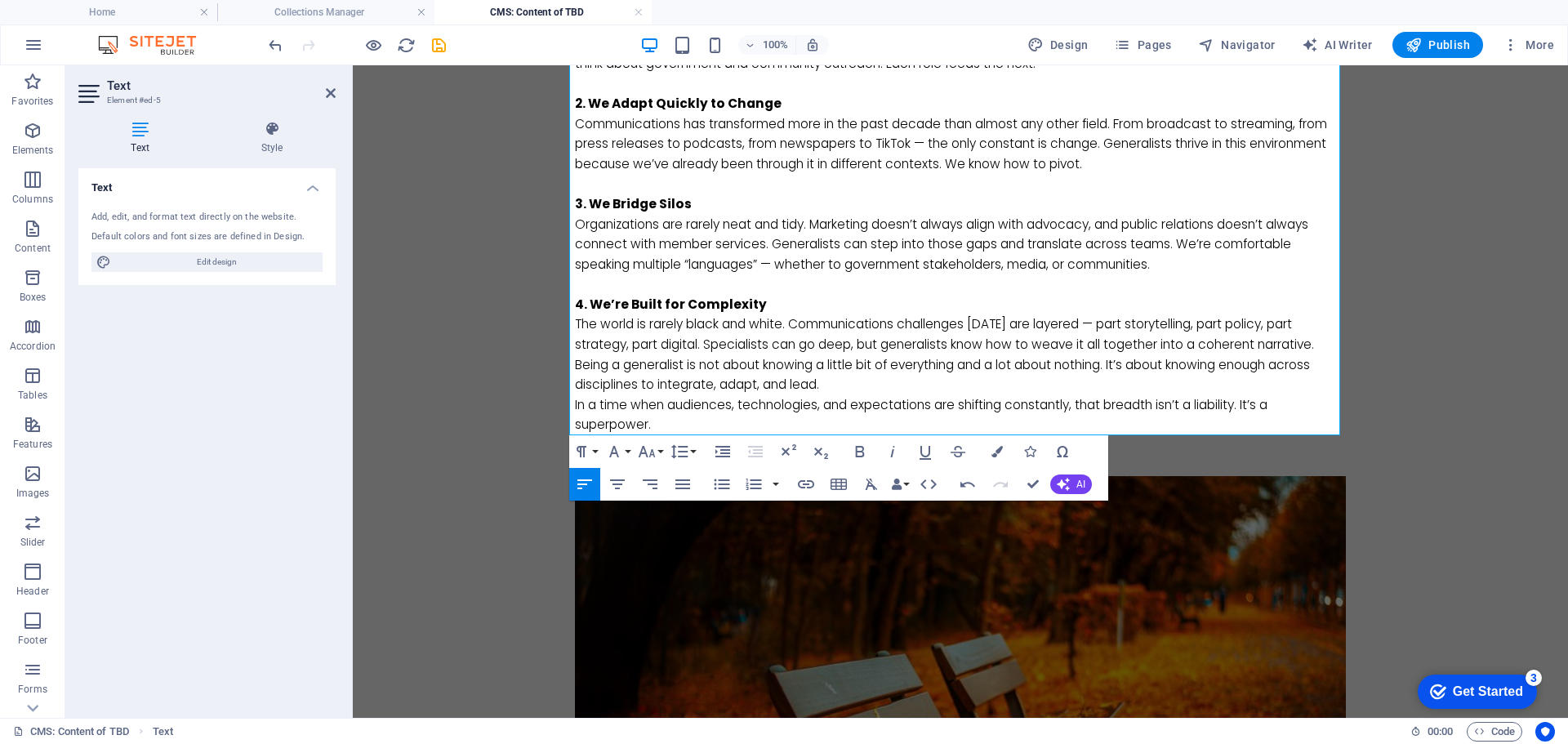
scroll to position [816, 0]
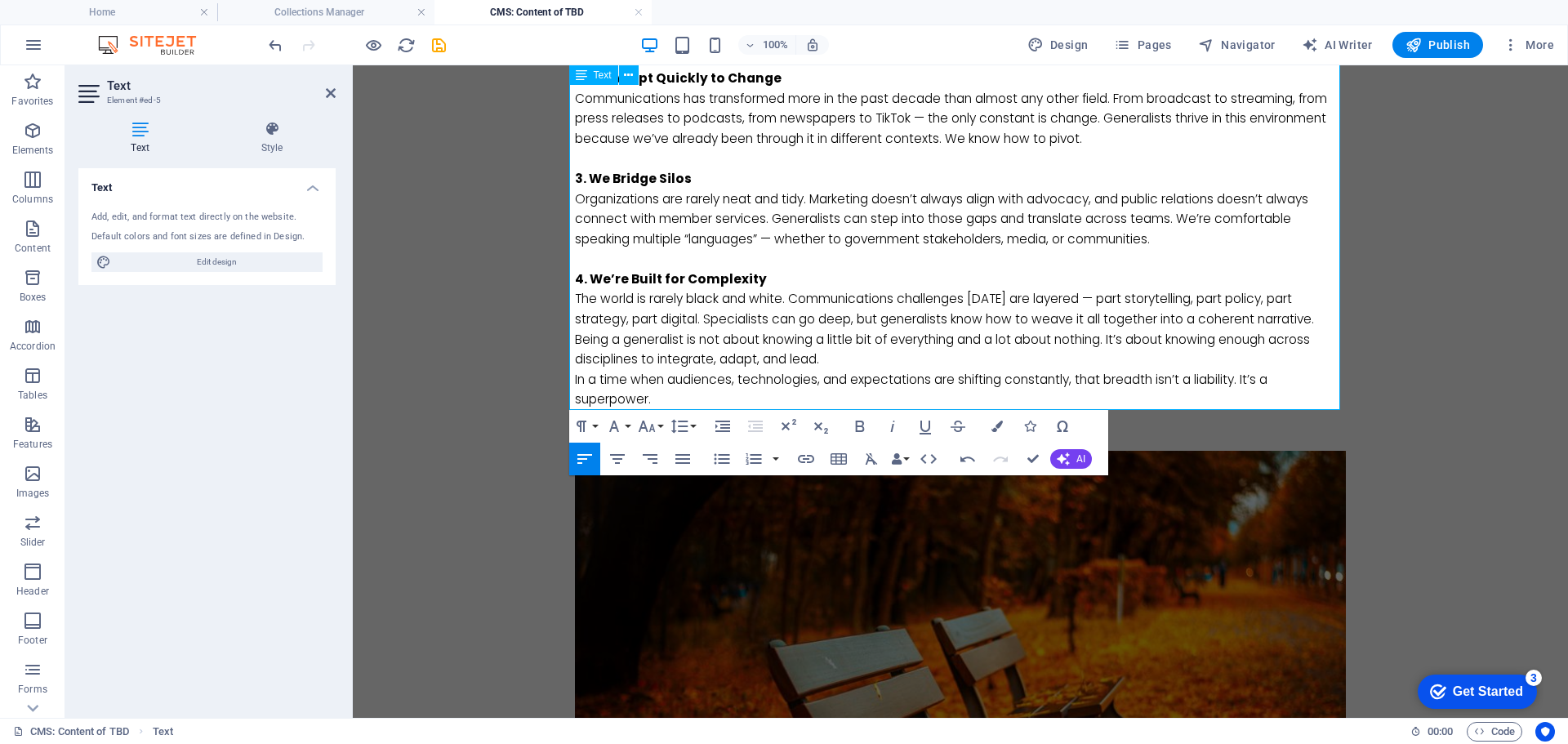
click at [869, 359] on p "Being a generalist is not about knowing a little bit of everything and a lot ab…" at bounding box center [960, 350] width 771 height 40
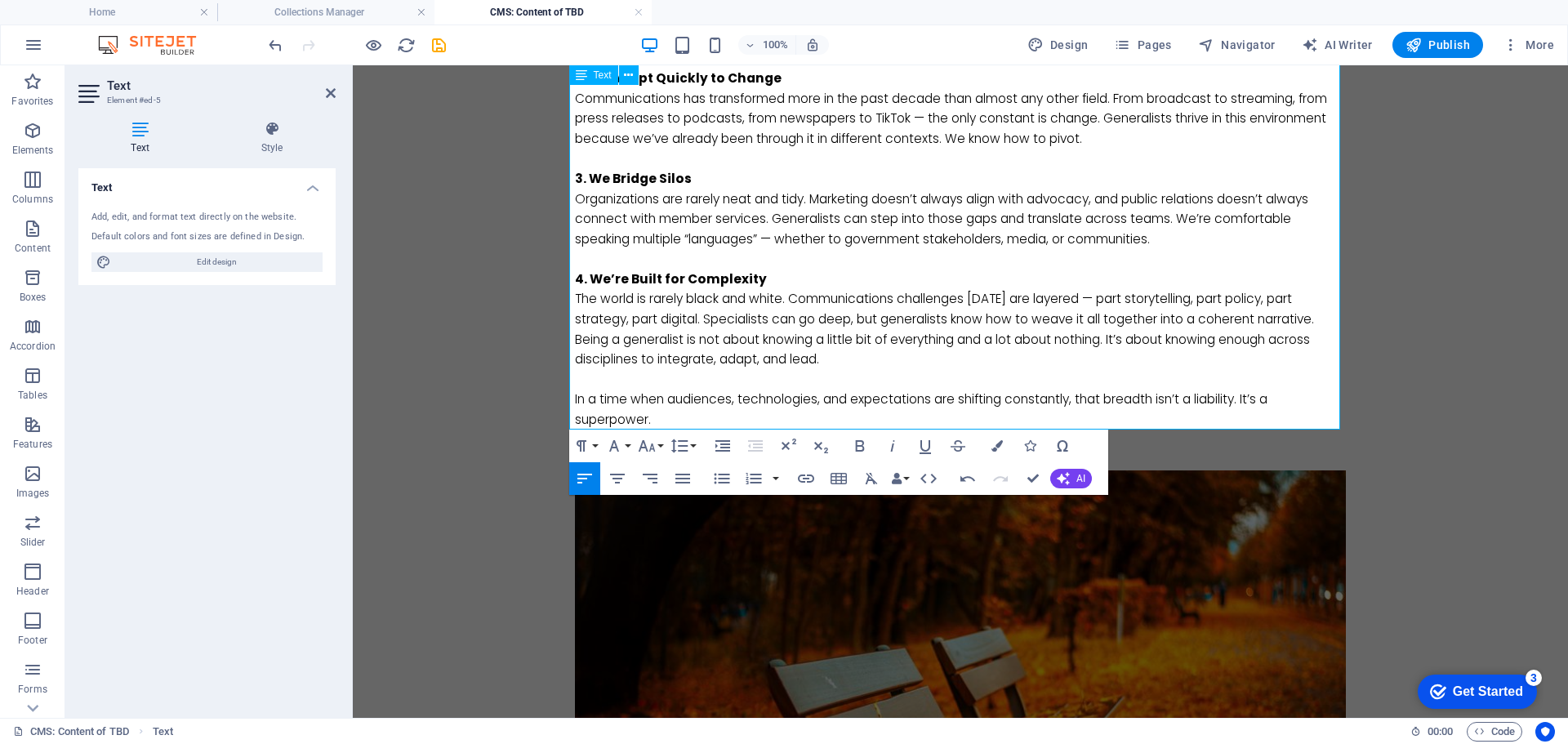
click at [1244, 399] on p "In a time when audiences, technologies, and expectations are shifting constantl…" at bounding box center [960, 409] width 771 height 40
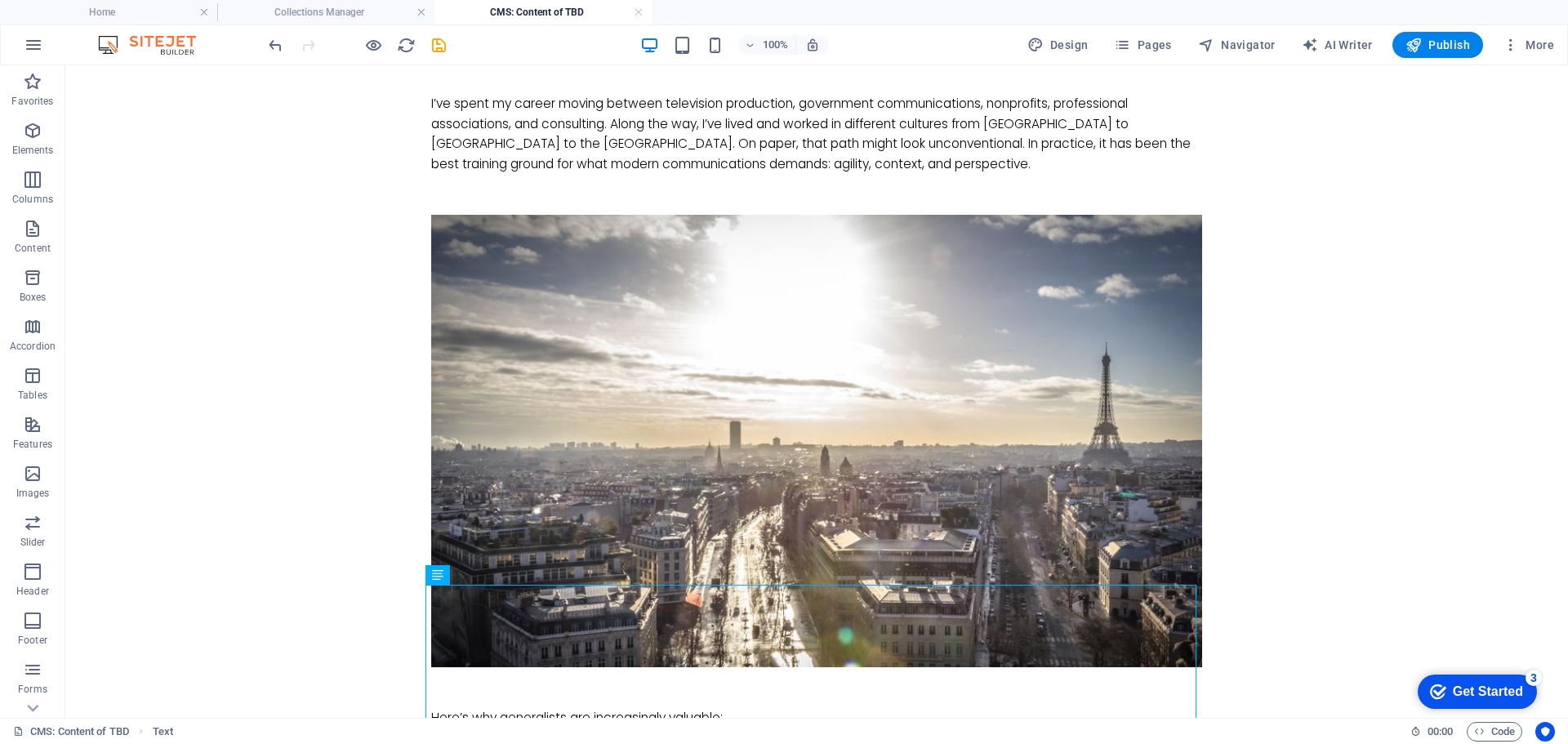
scroll to position [0, 0]
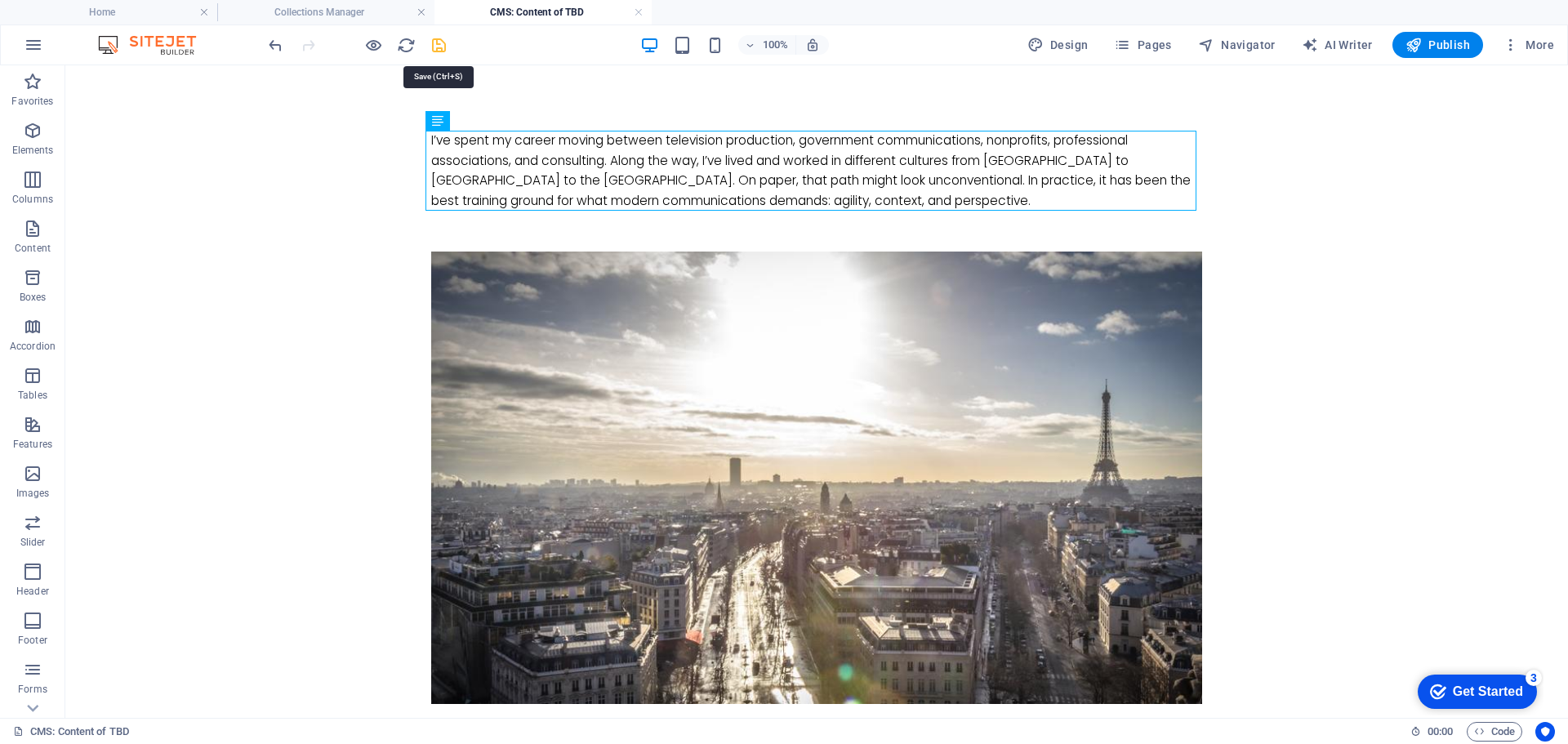
click at [438, 45] on icon "save" at bounding box center [439, 46] width 19 height 19
click at [324, 10] on h4 "Collections Manager" at bounding box center [326, 11] width 218 height 18
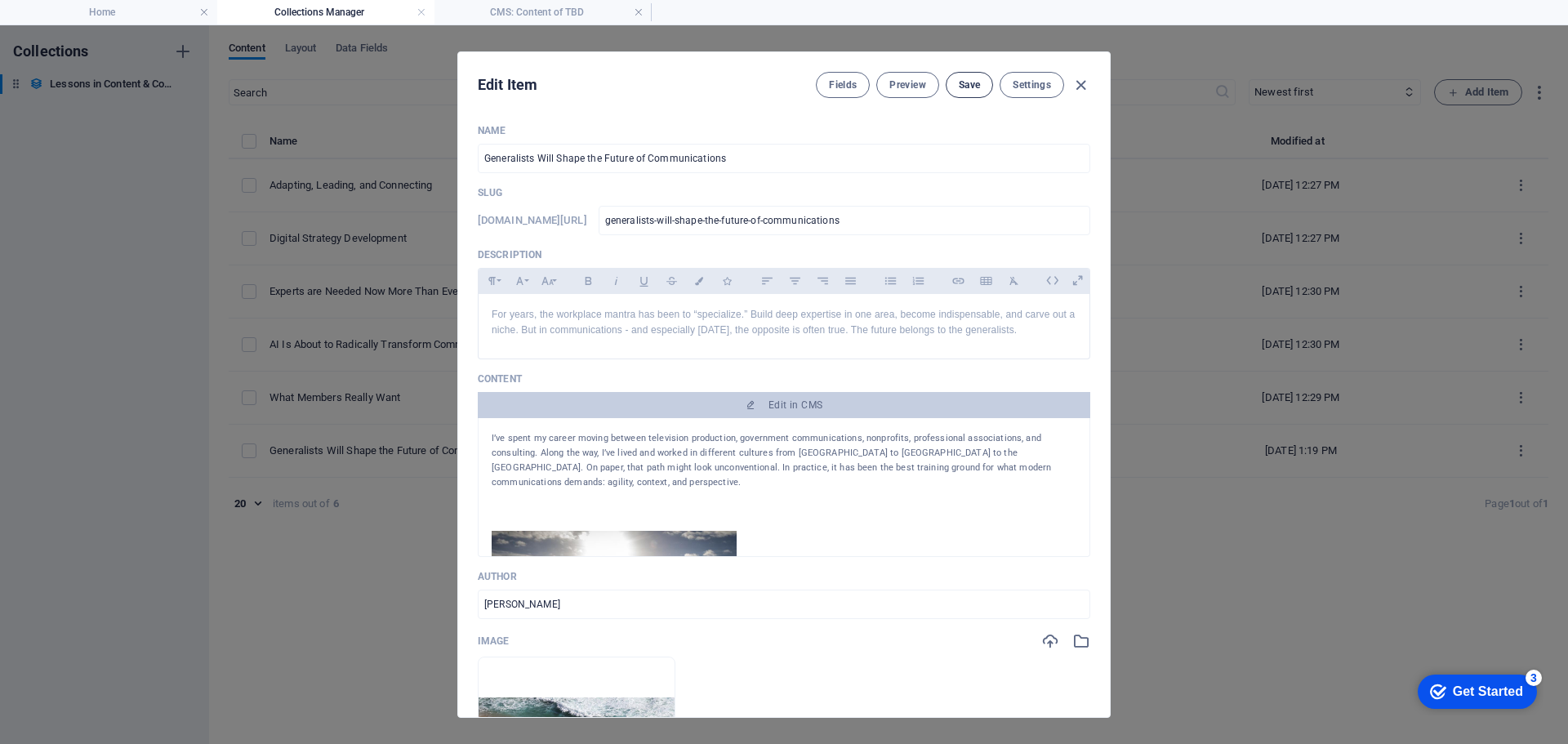
click at [969, 87] on span "Save" at bounding box center [970, 85] width 21 height 13
click at [1077, 82] on icon "button" at bounding box center [1081, 86] width 19 height 19
type input "[DATE]"
type input "generalists-will-shape-the-future-of-communications"
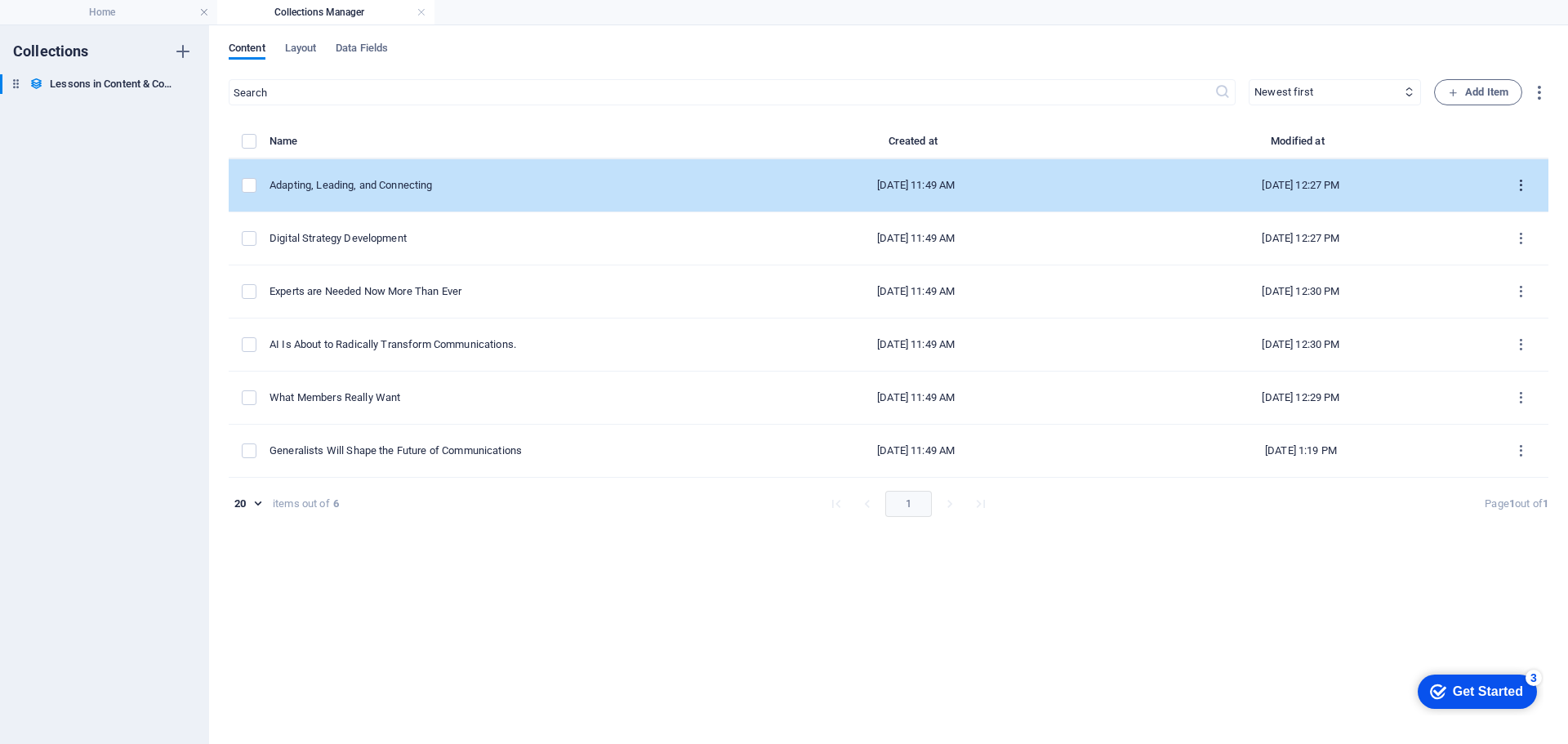
click at [1521, 184] on icon "items list" at bounding box center [1521, 186] width 15 height 15
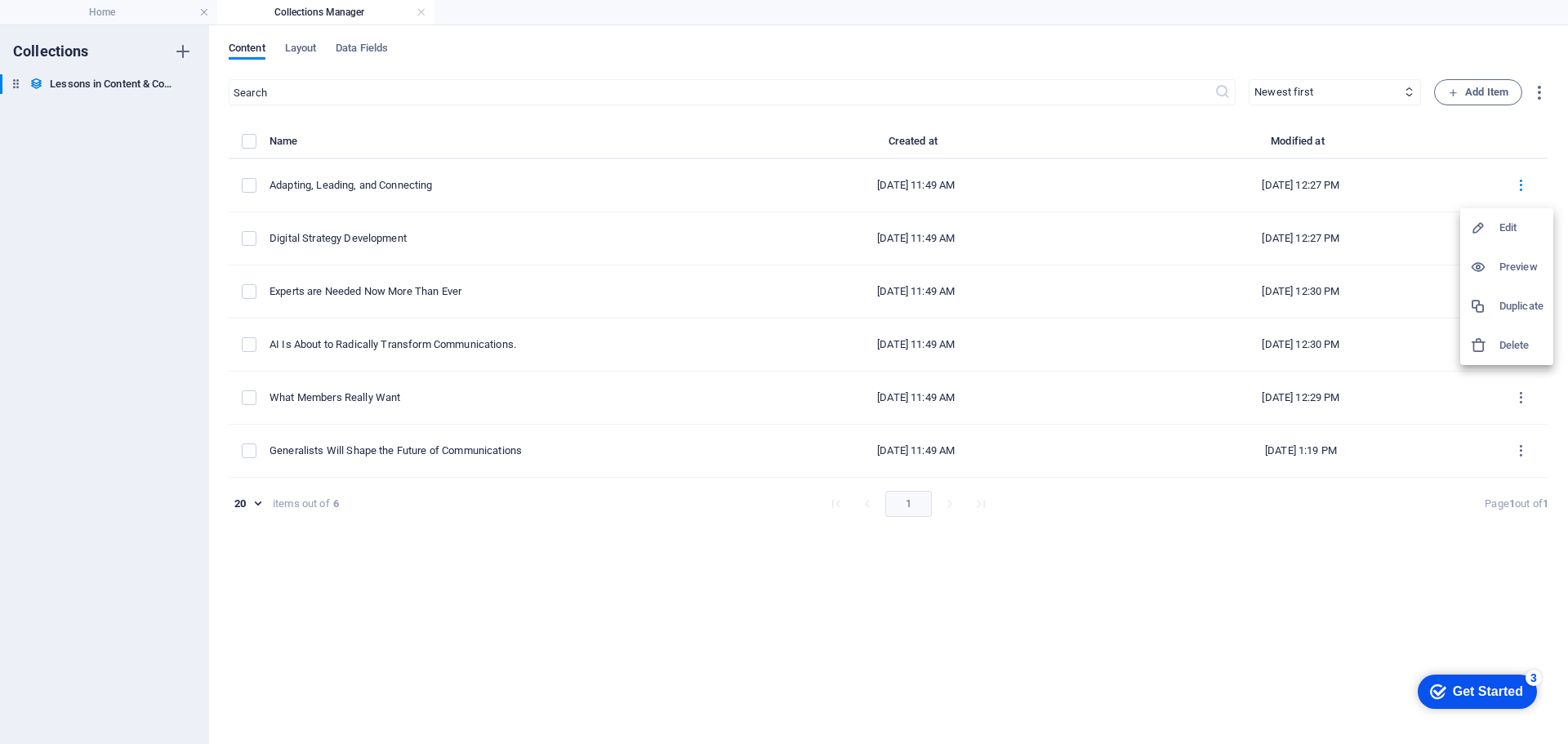
click at [1509, 228] on h6 "Edit" at bounding box center [1521, 227] width 44 height 20
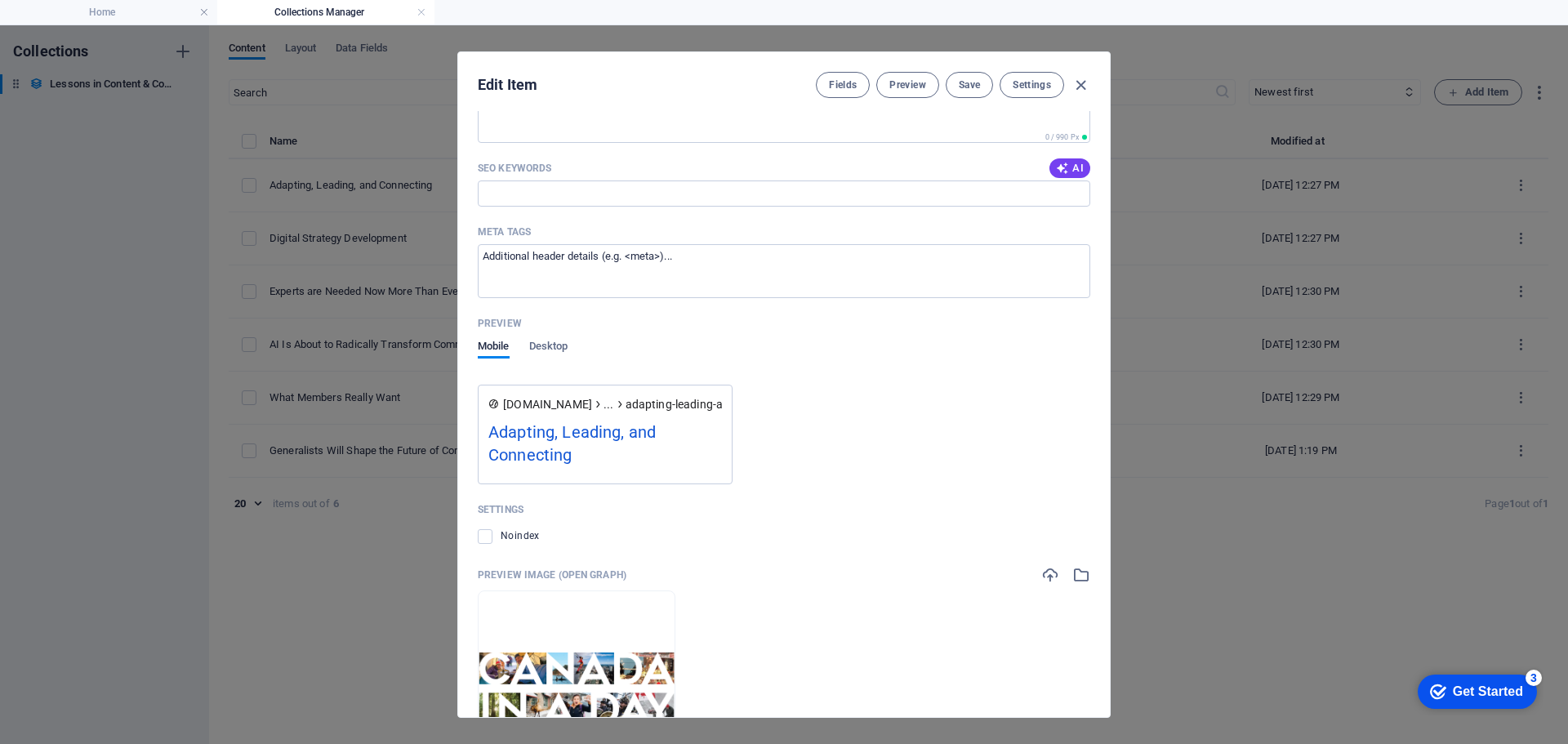
scroll to position [1361, 0]
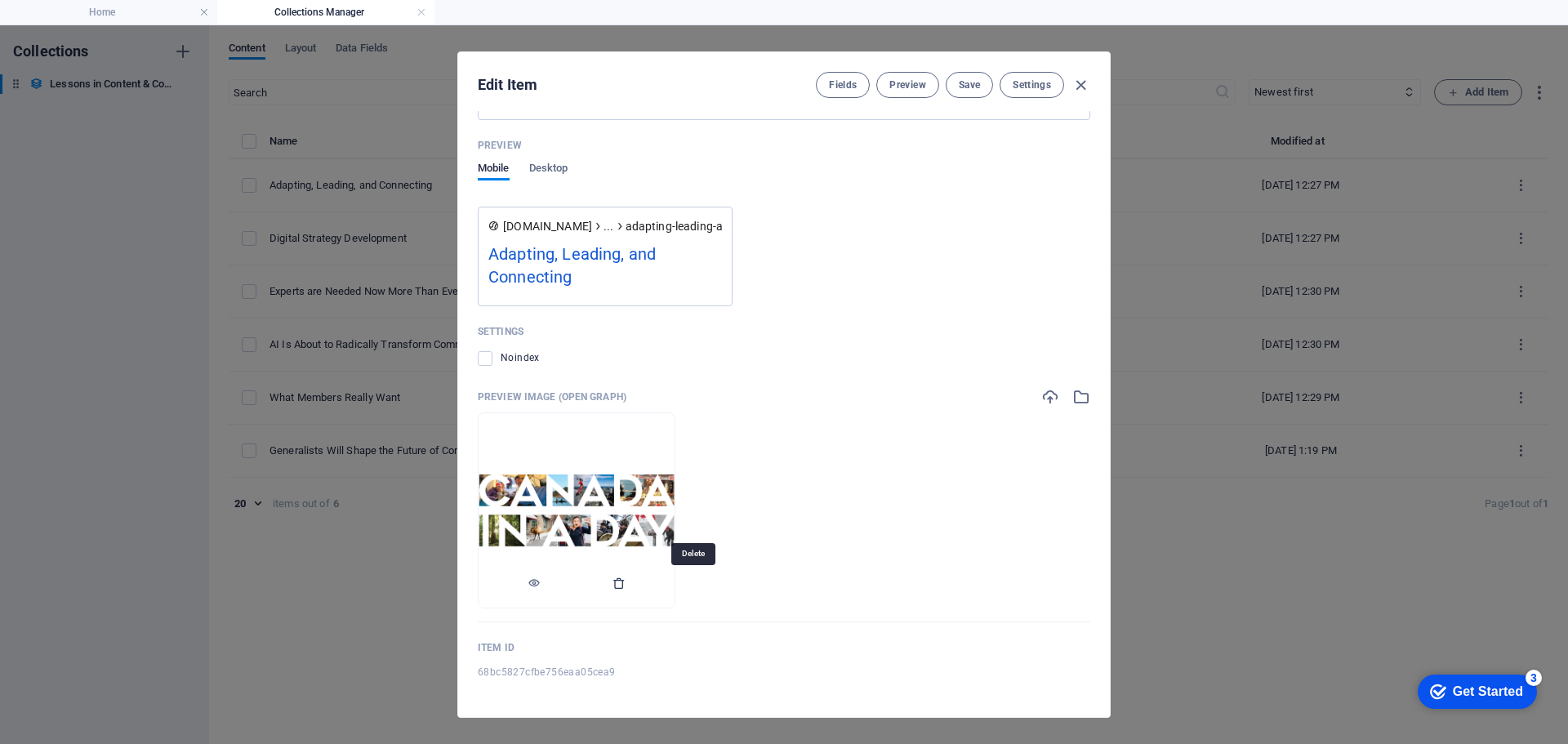
click at [626, 586] on icon "button" at bounding box center [619, 583] width 13 height 13
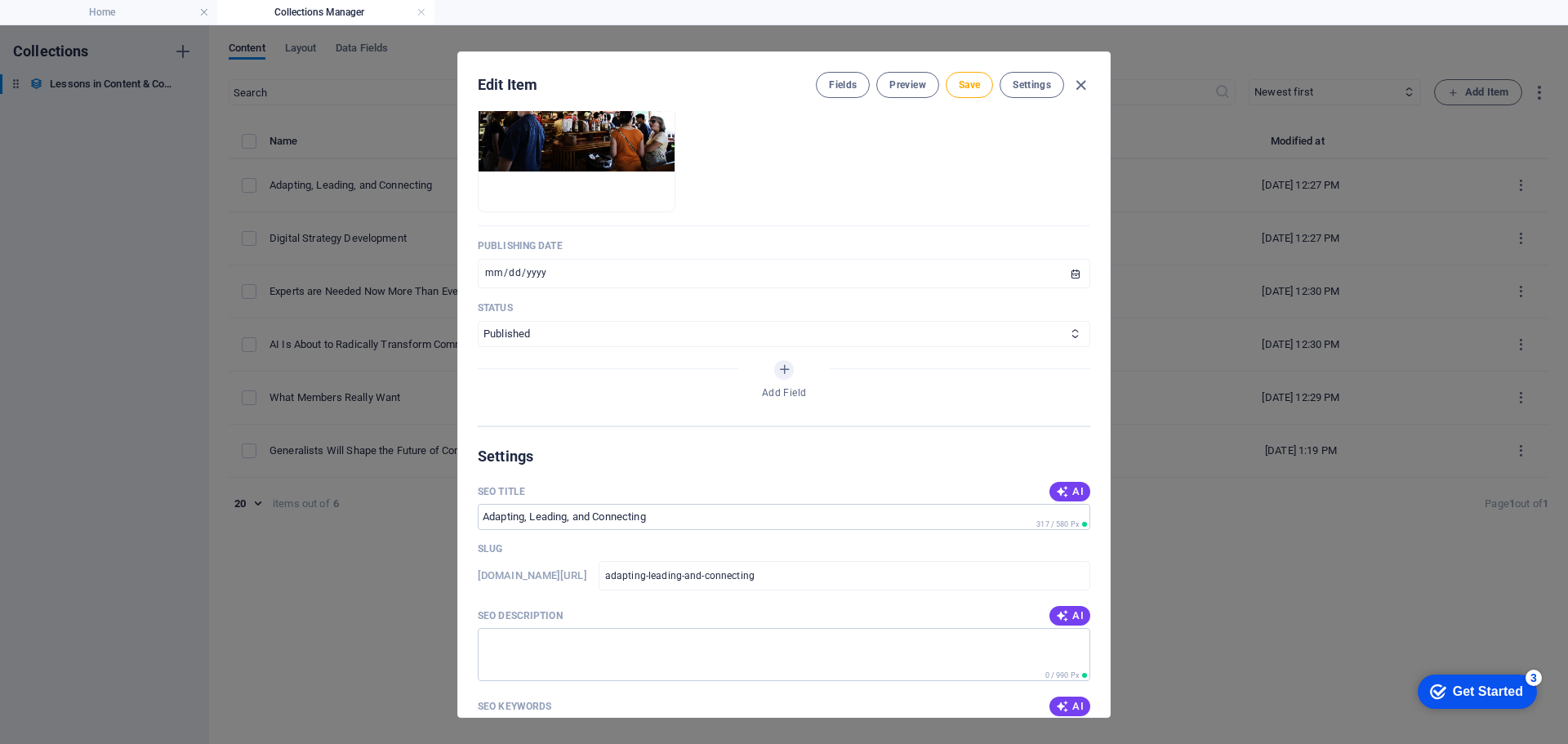
scroll to position [644, 0]
click at [965, 90] on span "Save" at bounding box center [970, 85] width 21 height 13
click at [1077, 88] on icon "button" at bounding box center [1081, 86] width 19 height 19
type input "[DATE]"
type input "adapting-leading-and-connecting"
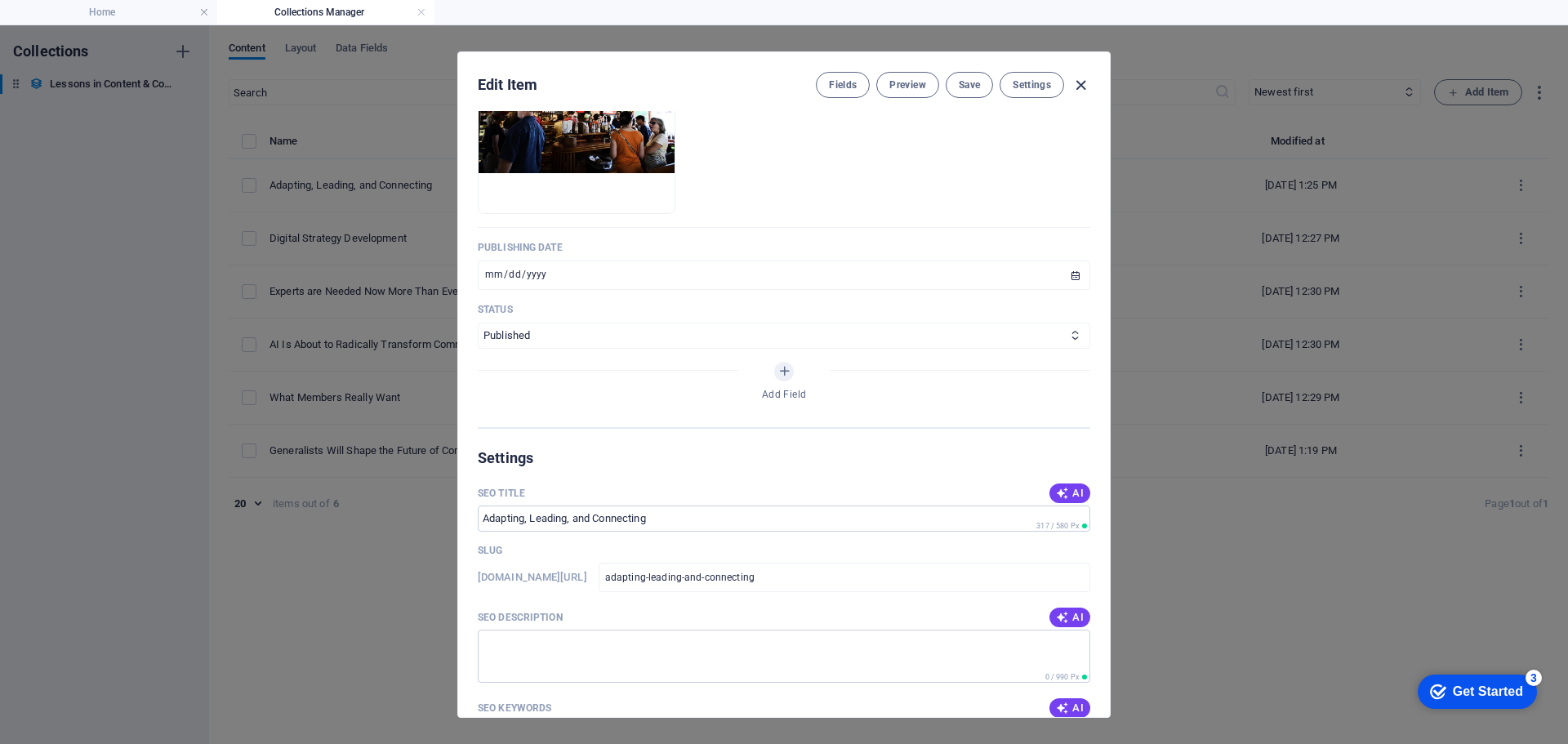
scroll to position [547, 0]
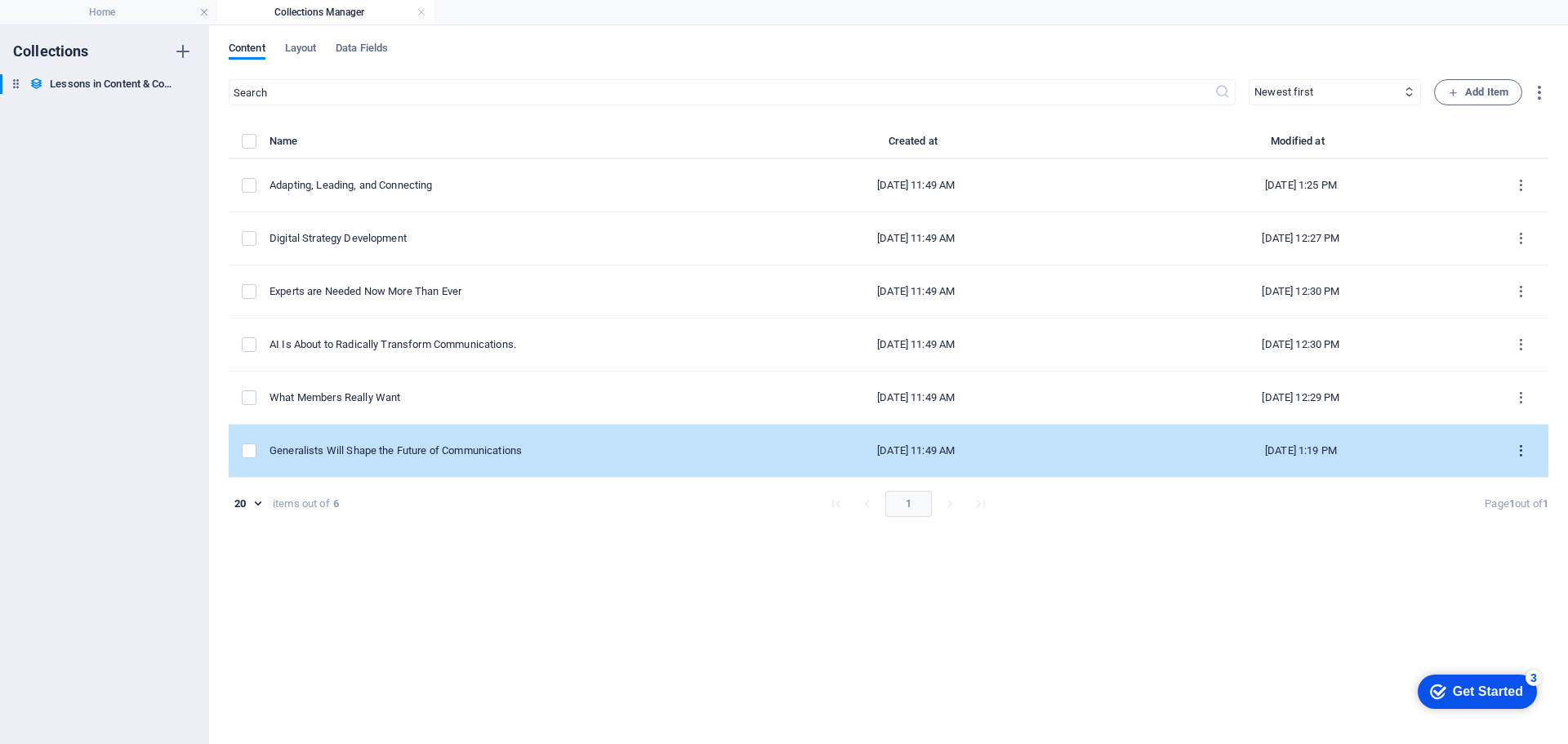
click at [1520, 451] on icon "items list" at bounding box center [1521, 451] width 15 height 15
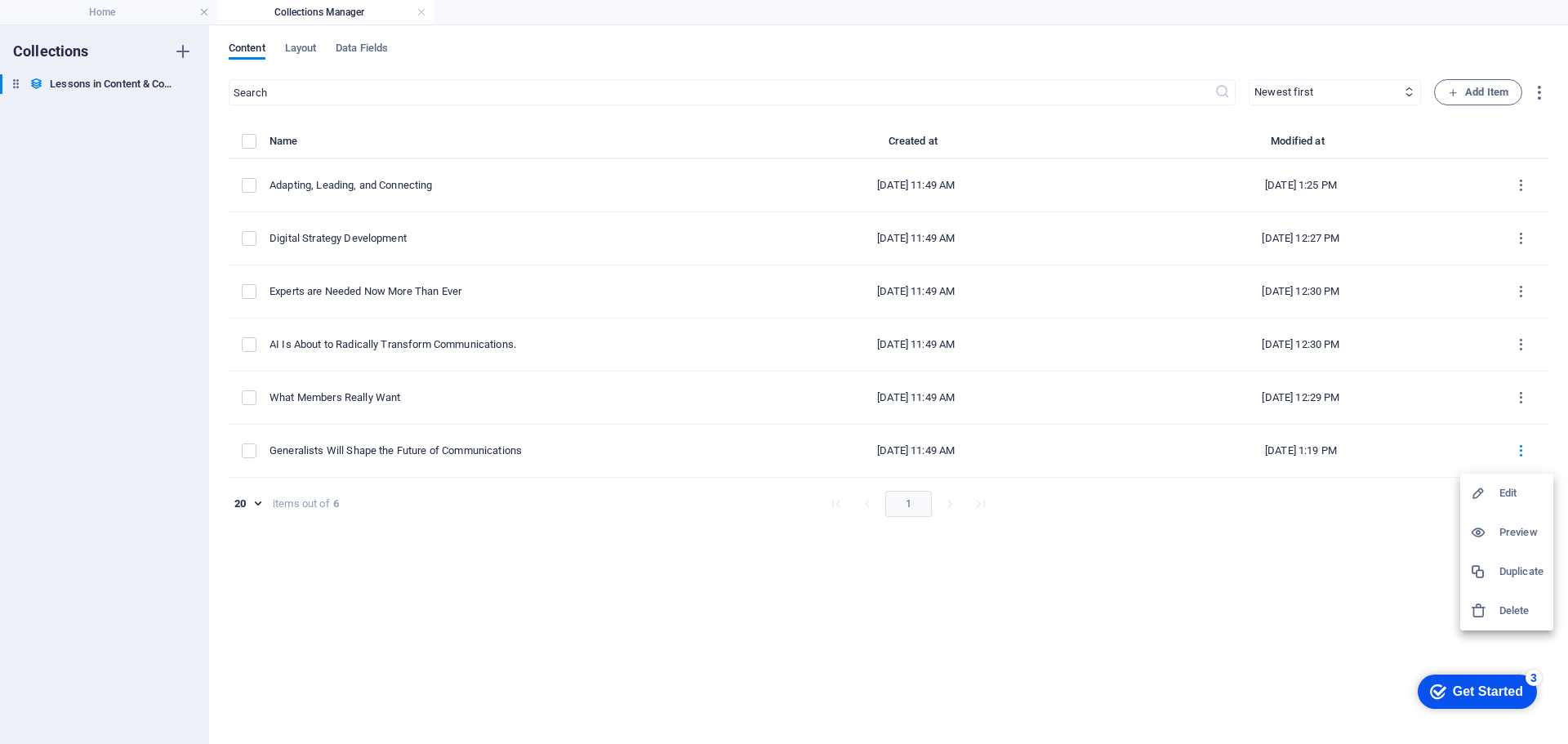
click at [1512, 490] on h6 "Edit" at bounding box center [1521, 493] width 44 height 20
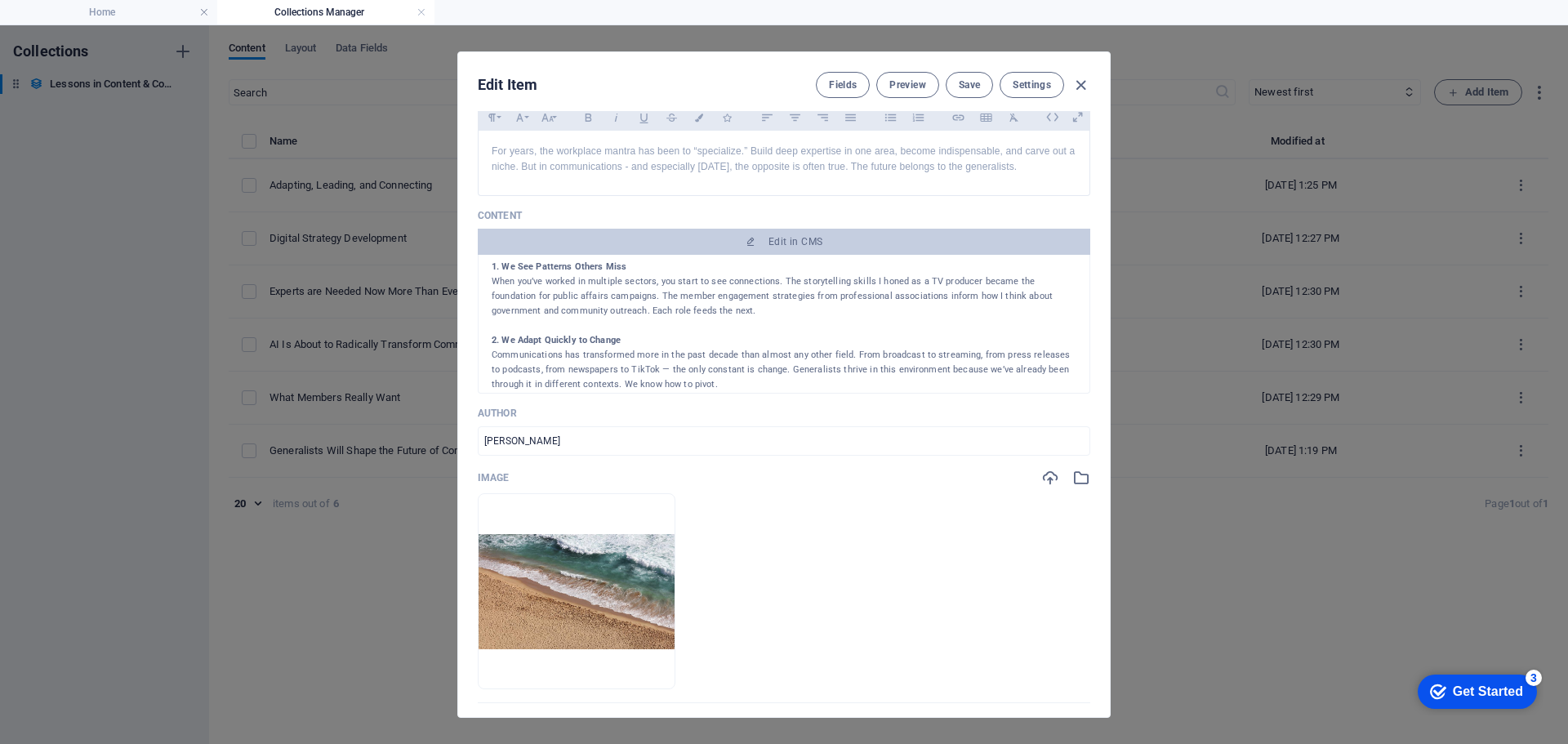
scroll to position [489, 0]
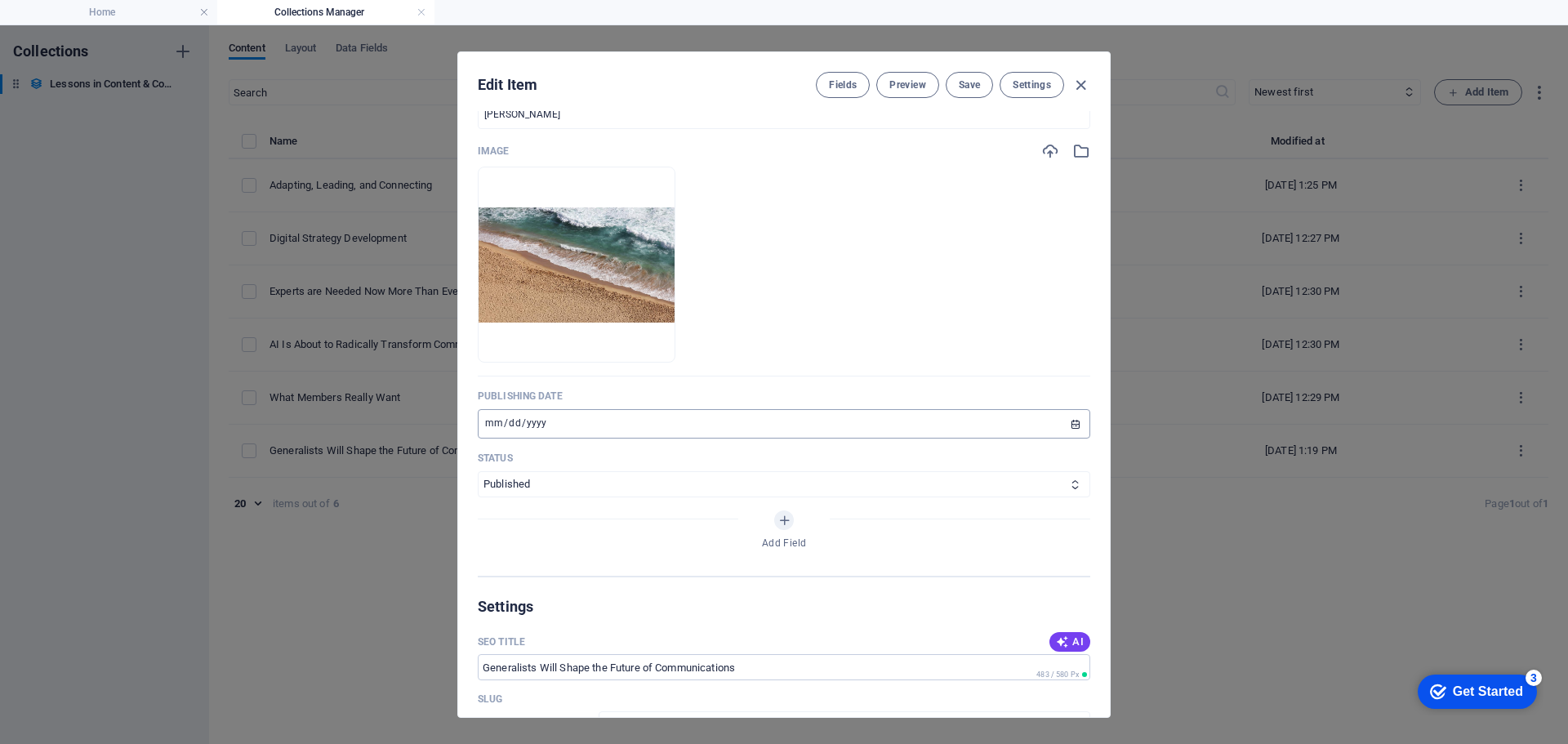
click at [1071, 426] on input "2025-01-10" at bounding box center [784, 424] width 613 height 30
click at [966, 83] on span "Save" at bounding box center [970, 85] width 21 height 13
click at [675, 248] on img at bounding box center [575, 264] width 196 height 115
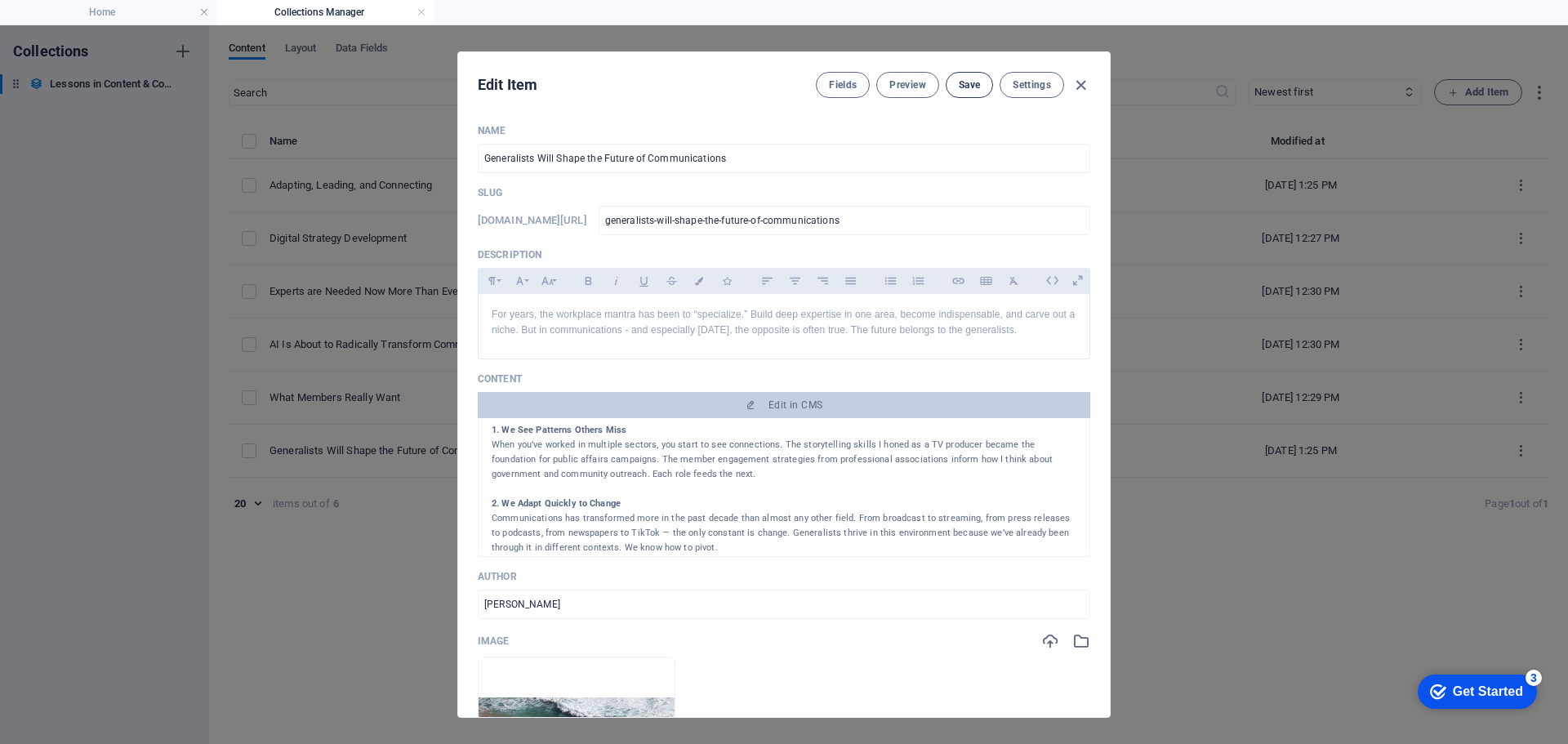
click at [970, 85] on span "Save" at bounding box center [970, 85] width 21 height 13
click at [1076, 84] on icon "button" at bounding box center [1081, 86] width 19 height 19
type input "[DATE]"
type input "generalists-will-shape-the-future-of-communications"
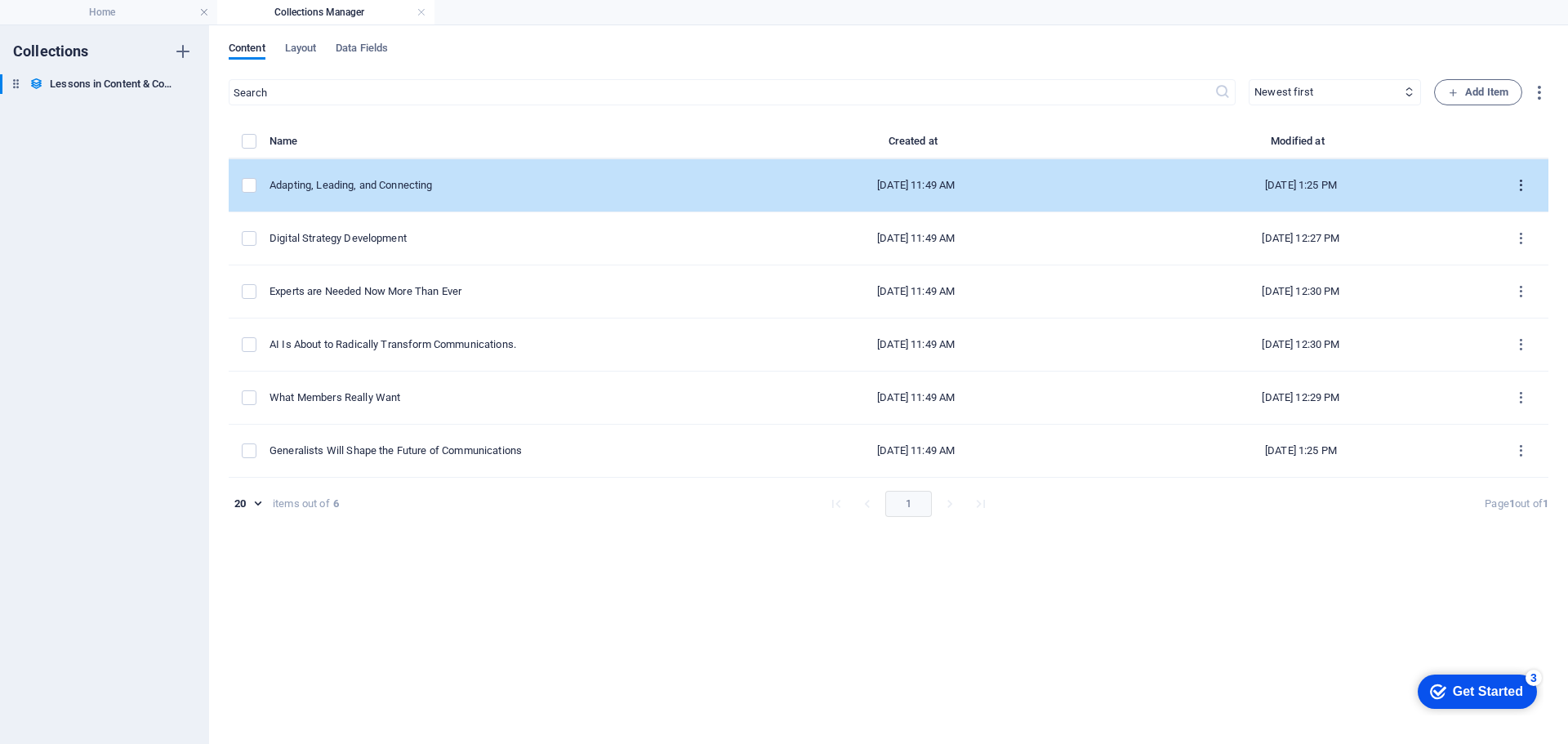
click at [1524, 184] on icon "items list" at bounding box center [1521, 186] width 15 height 15
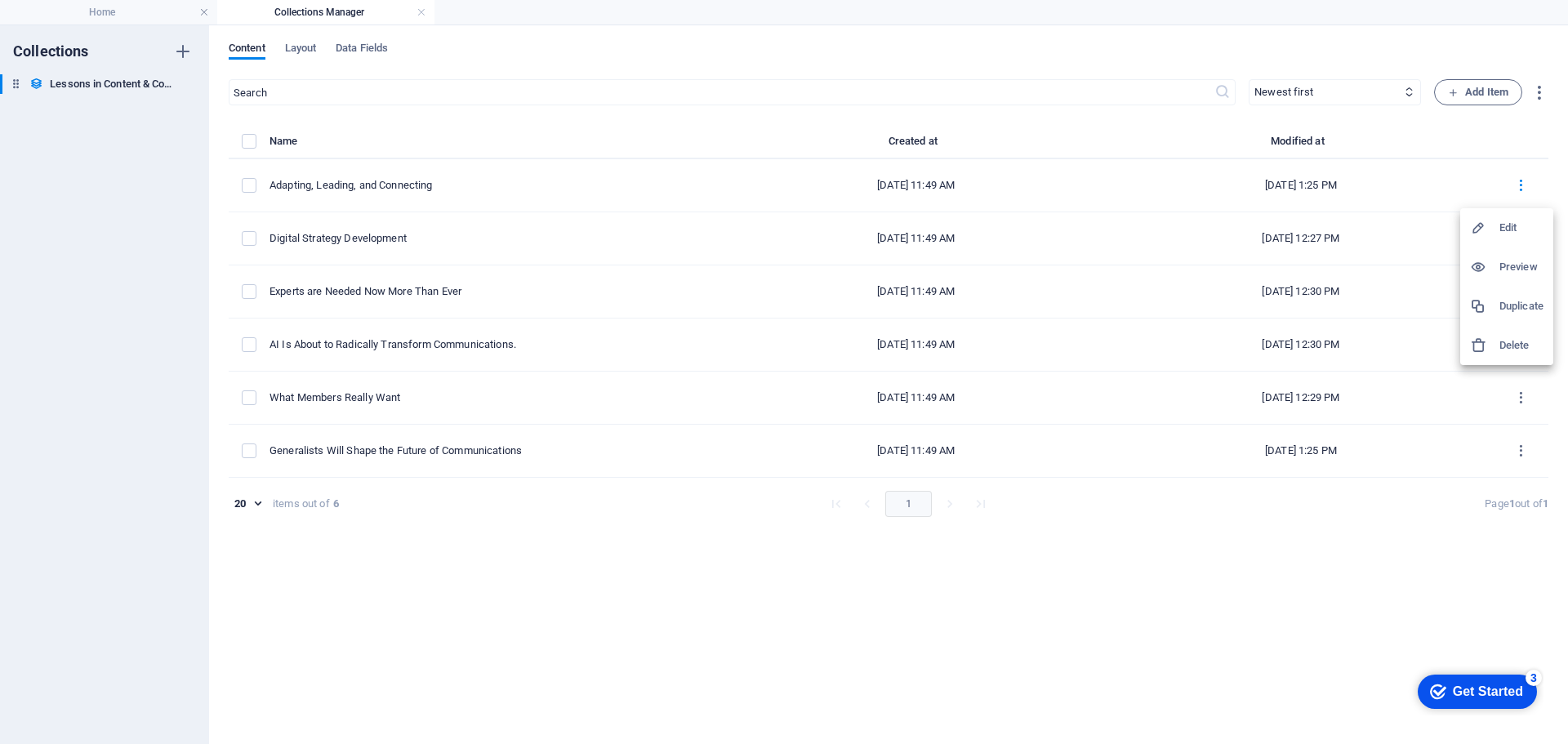
click at [1503, 226] on h6 "Edit" at bounding box center [1521, 227] width 44 height 20
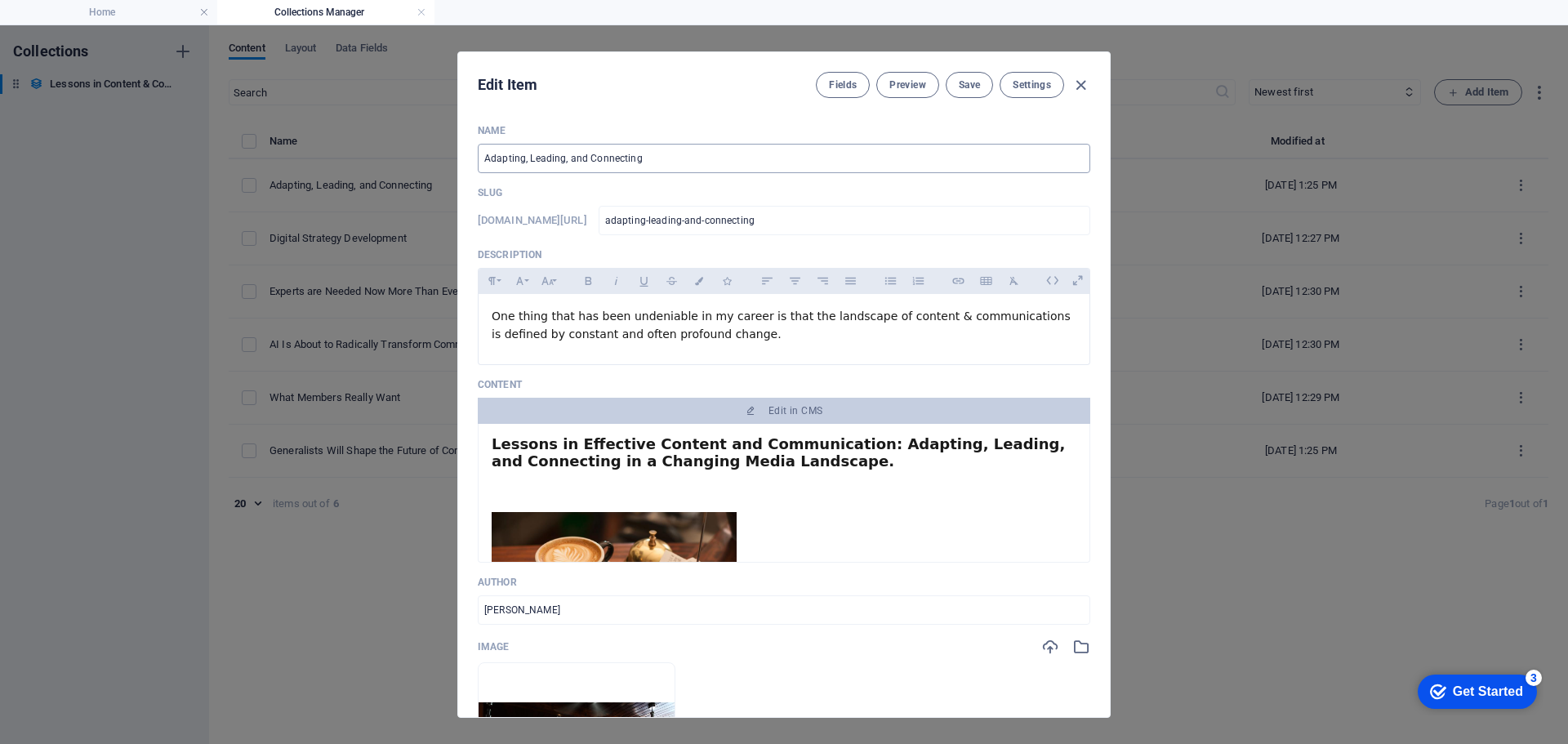
click at [667, 158] on input "Adapting, Leading, and Connecting" at bounding box center [784, 158] width 613 height 30
type input "Adapting, Leading, and Connecting i"
type input "adapting-leading-and-connecting-i"
type input "Adapting, Leading, and Connecting in"
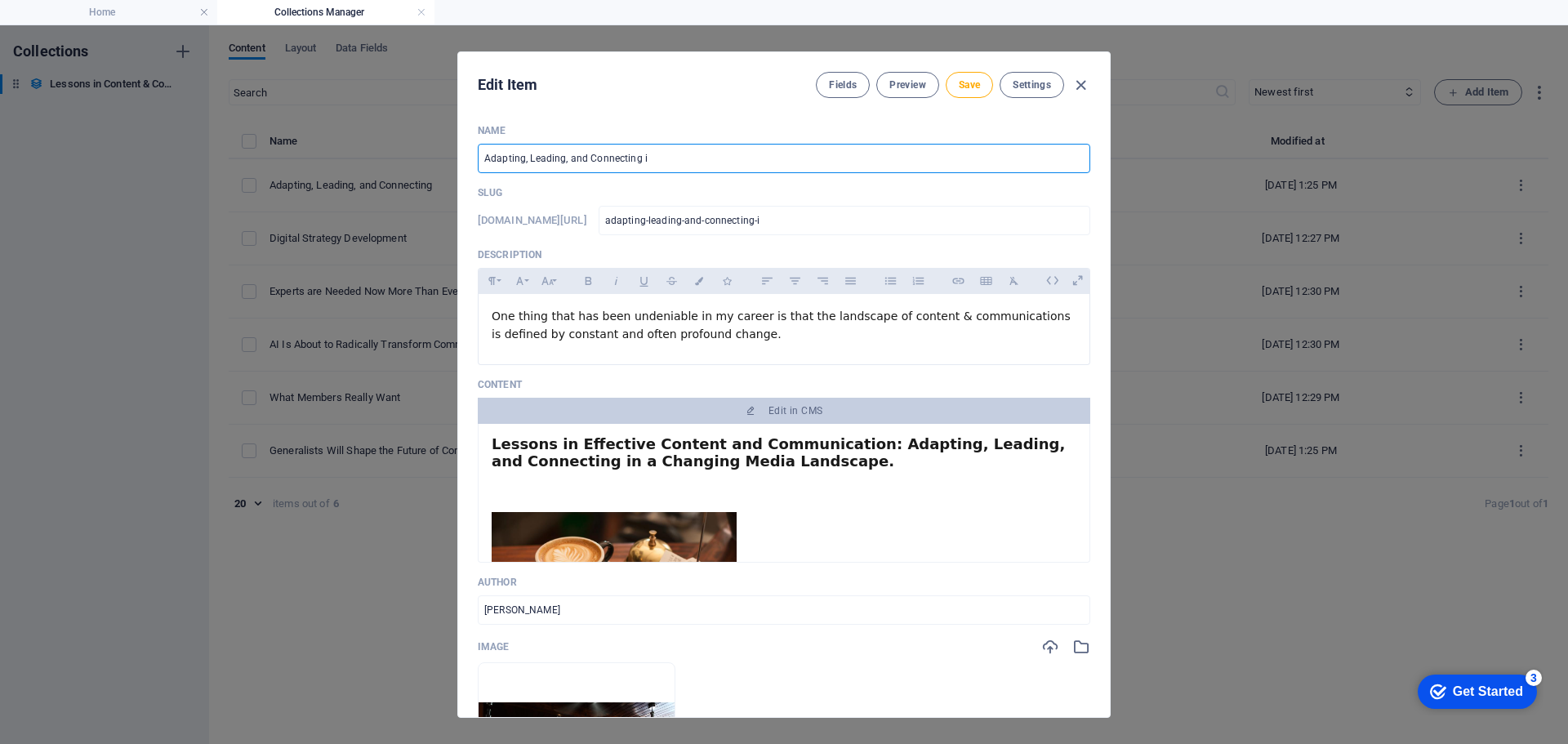
type input "adapting-leading-and-connecting-in"
type input "Adapting, Leading, and Connecting in C"
type input "adapting-leading-and-connecting-in-c"
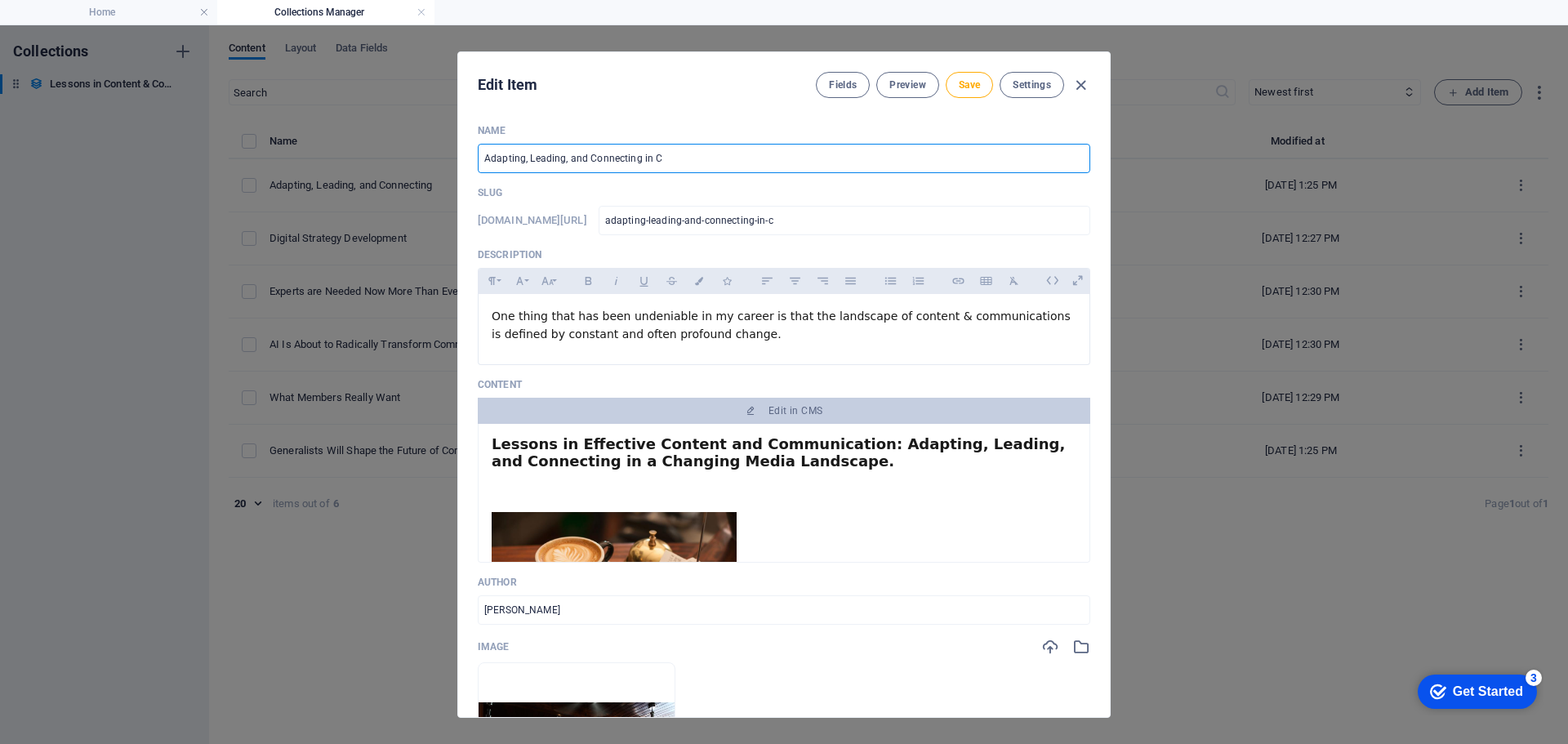
type input "Adapting, Leading, and Connecting in Co"
type input "adapting-leading-and-connecting-in-co"
type input "Adapting, Leading, and Connecting in Com"
type input "adapting-leading-and-connecting-in-com"
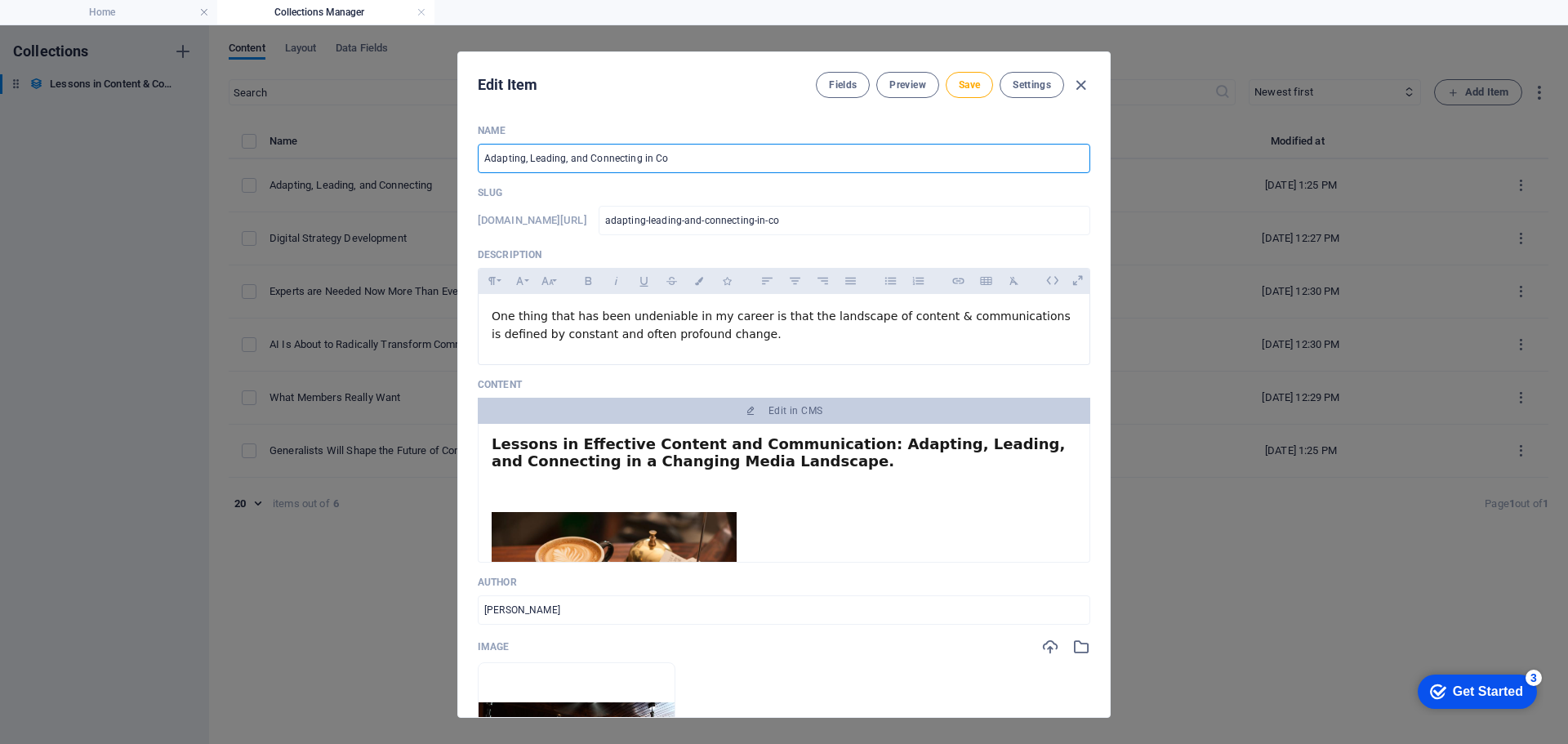
type input "adapting-leading-and-connecting-in-com"
type input "Adapting, Leading, and Connecting in Comm"
type input "adapting-leading-and-connecting-in-comm"
type input "Adapting, Leading, and Connecting in Commu"
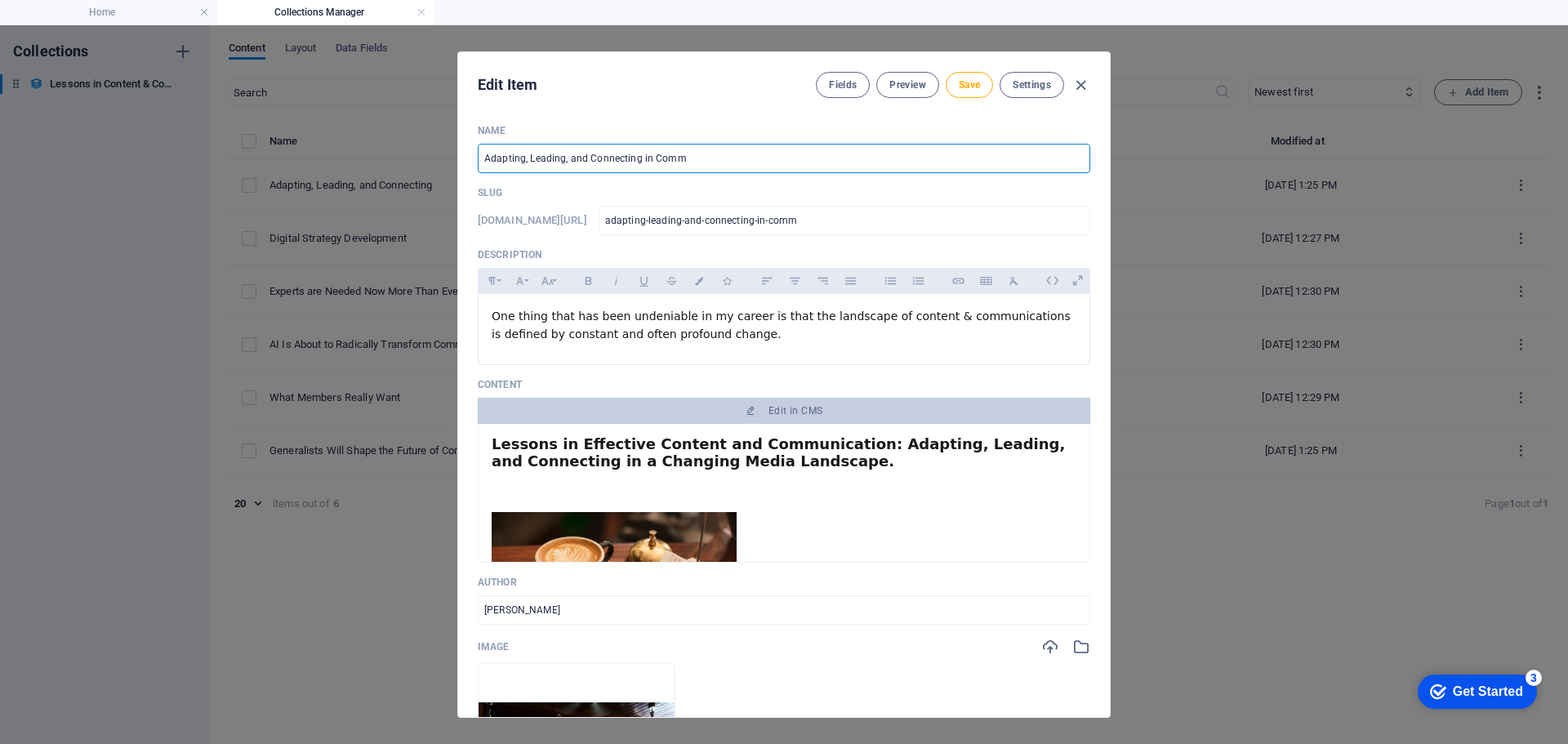
type input "adapting-leading-and-connecting-in-commu"
type input "Adapting, Leading, and Connecting in Commun"
type input "adapting-leading-and-connecting-in-commun"
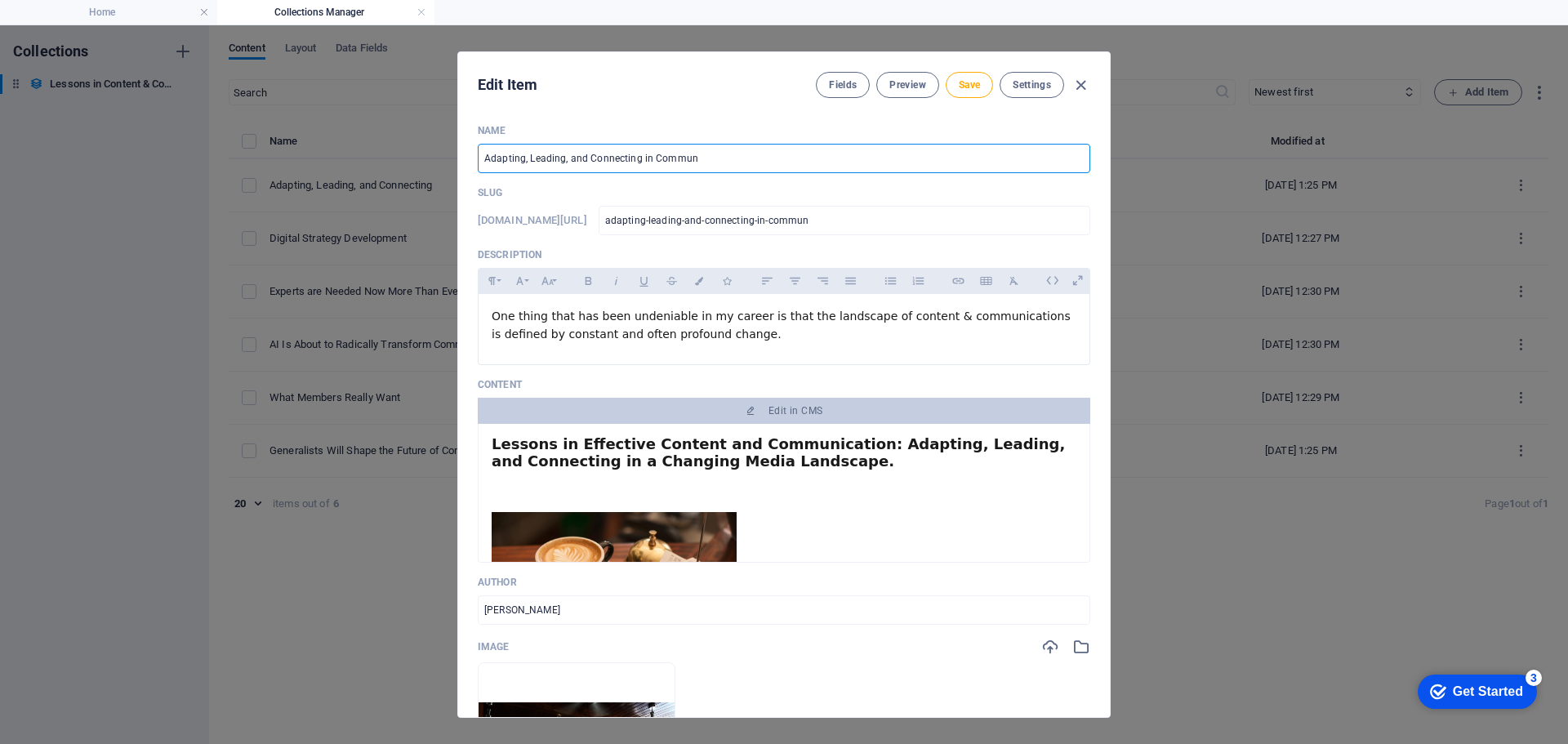
type input "Adapting, Leading, and Connecting in Communi"
type input "adapting-leading-and-connecting-in-communi"
type input "Adapting, Leading, and Connecting in Communic"
type input "adapting-leading-and-connecting-in-communic"
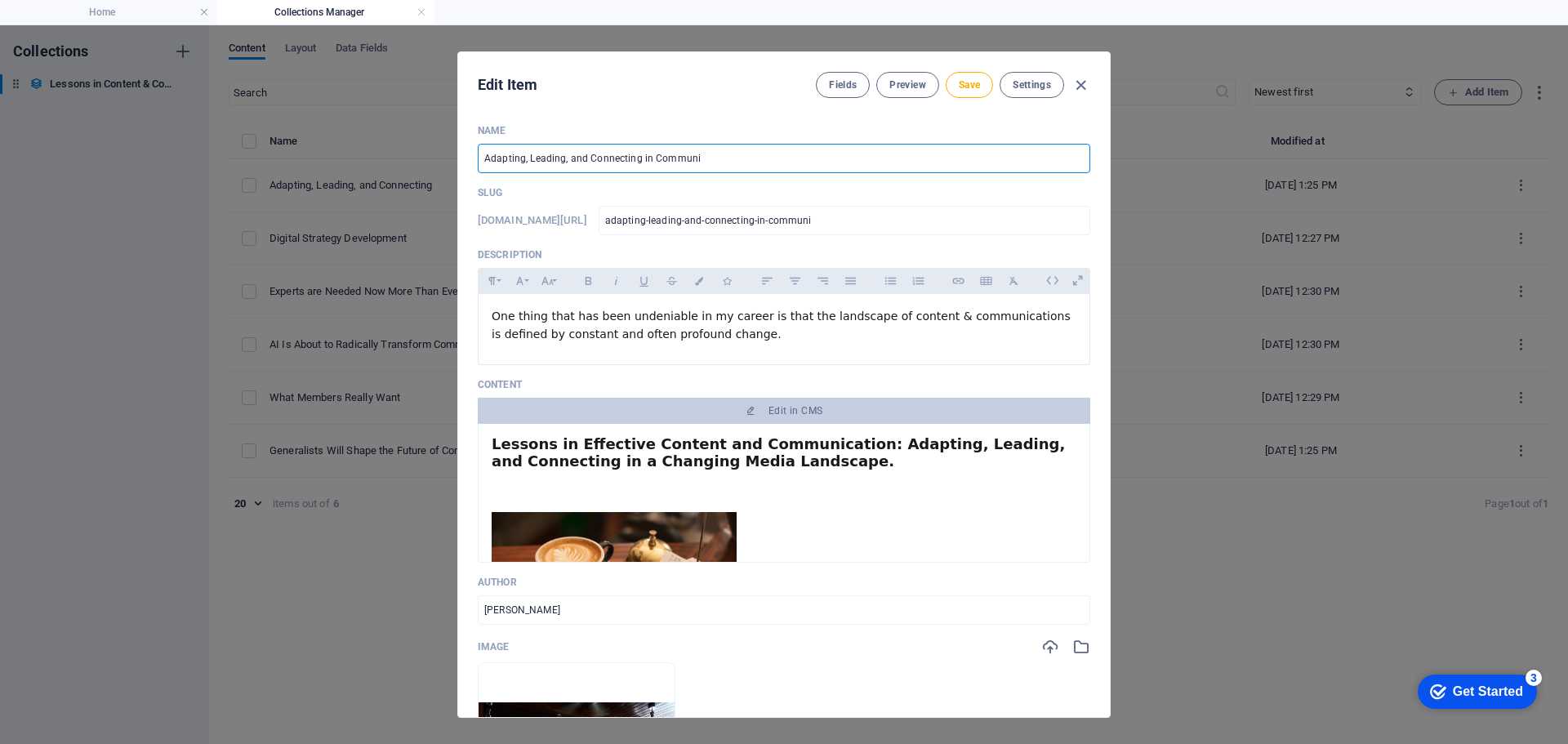
type input "adapting-leading-and-connecting-in-communic"
type input "Adapting, Leading, and Connecting in Communica"
type input "adapting-leading-and-connecting-in-communica"
type input "Adapting, Leading, and Connecting in Communicat"
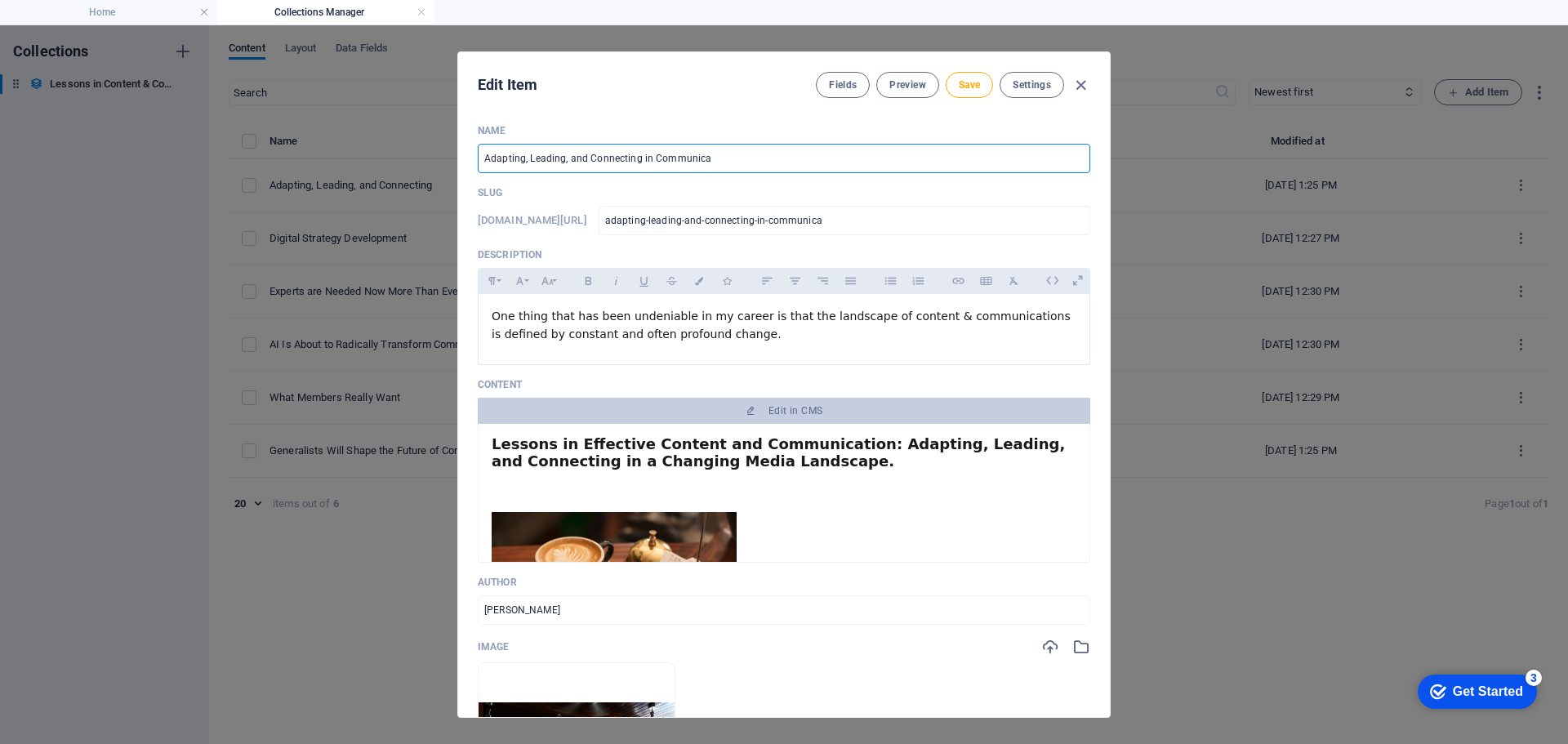
type input "adapting-leading-and-connecting-in-communicat"
type input "Adapting, Leading, and Connecting in Communicati"
type input "adapting-leading-and-connecting-in-communicati"
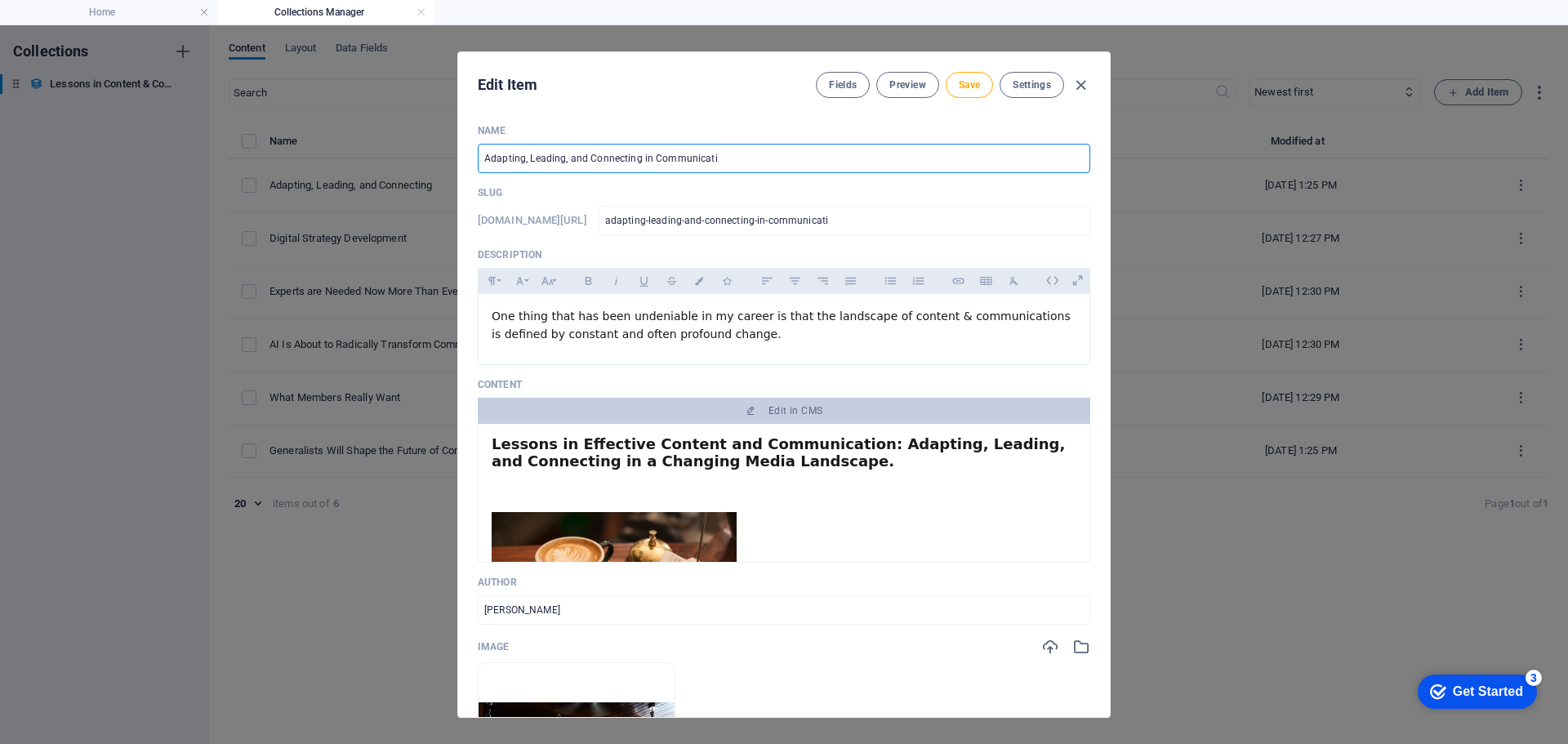
type input "Adapting, Leading, and Connecting in Communicatio"
type input "adapting-leading-and-connecting-in-communicatio"
type input "Adapting, Leading, and Connecting in Communication"
type input "adapting-leading-and-connecting-in-communication"
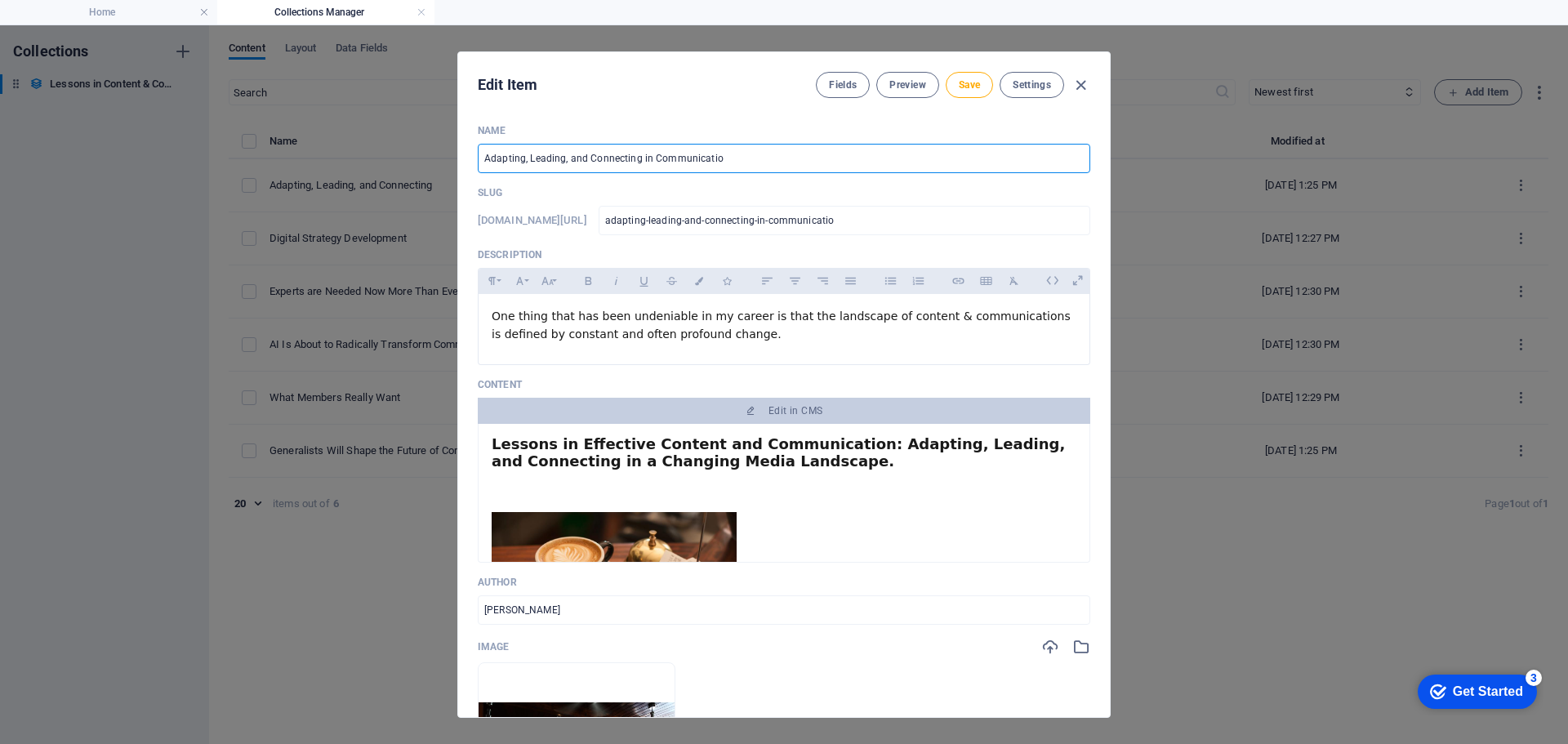
type input "adapting-leading-and-connecting-in-communication"
type input "Adapting, Leading, and Connecting in Communications"
type input "adapting-leading-and-connecting-in-communications"
type input "Adapting, Leading, and Connecting in Communications"
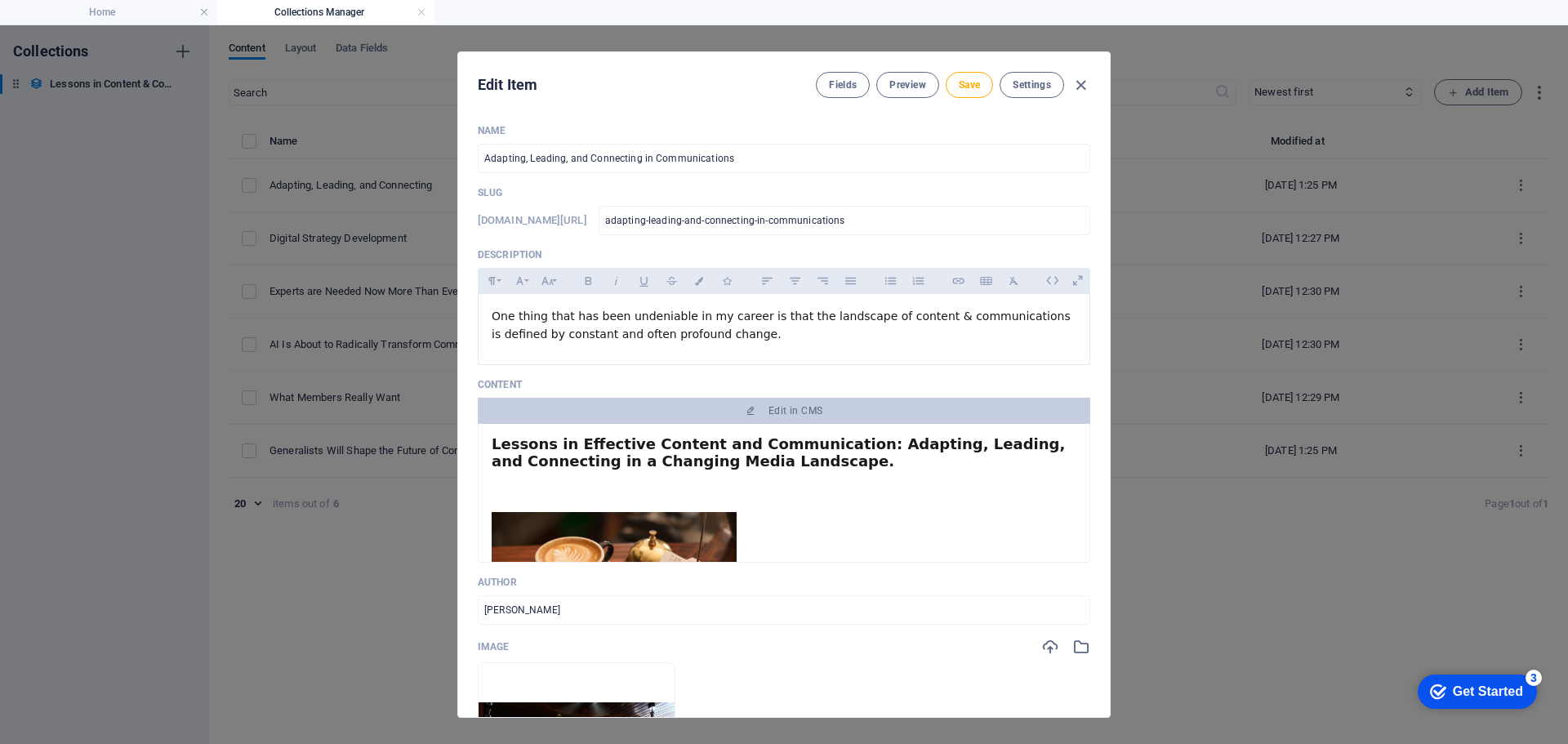
click at [825, 467] on div "Lessons in Effective Content and Communication: Adapting, Leading, and Connecti…" at bounding box center [784, 454] width 585 height 34
click at [813, 465] on div "Lessons in Effective Content and Communication: Adapting, Leading, and Connecti…" at bounding box center [784, 454] width 585 height 34
click at [782, 465] on strong "Lessons in Effective Content and Communication: Adapting, Leading, and Connecti…" at bounding box center [778, 452] width 574 height 34
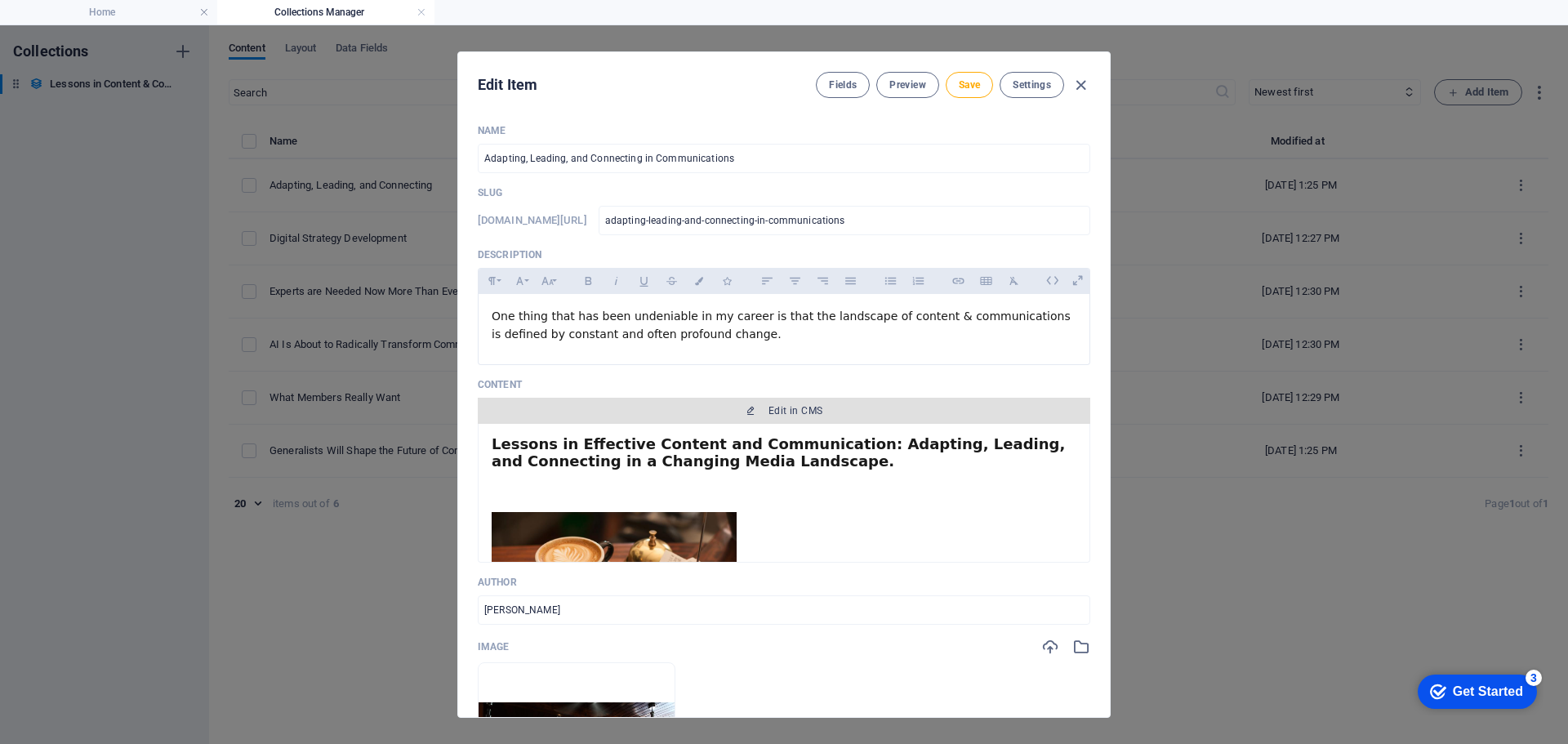
click at [784, 410] on span "Edit in CMS" at bounding box center [795, 411] width 53 height 13
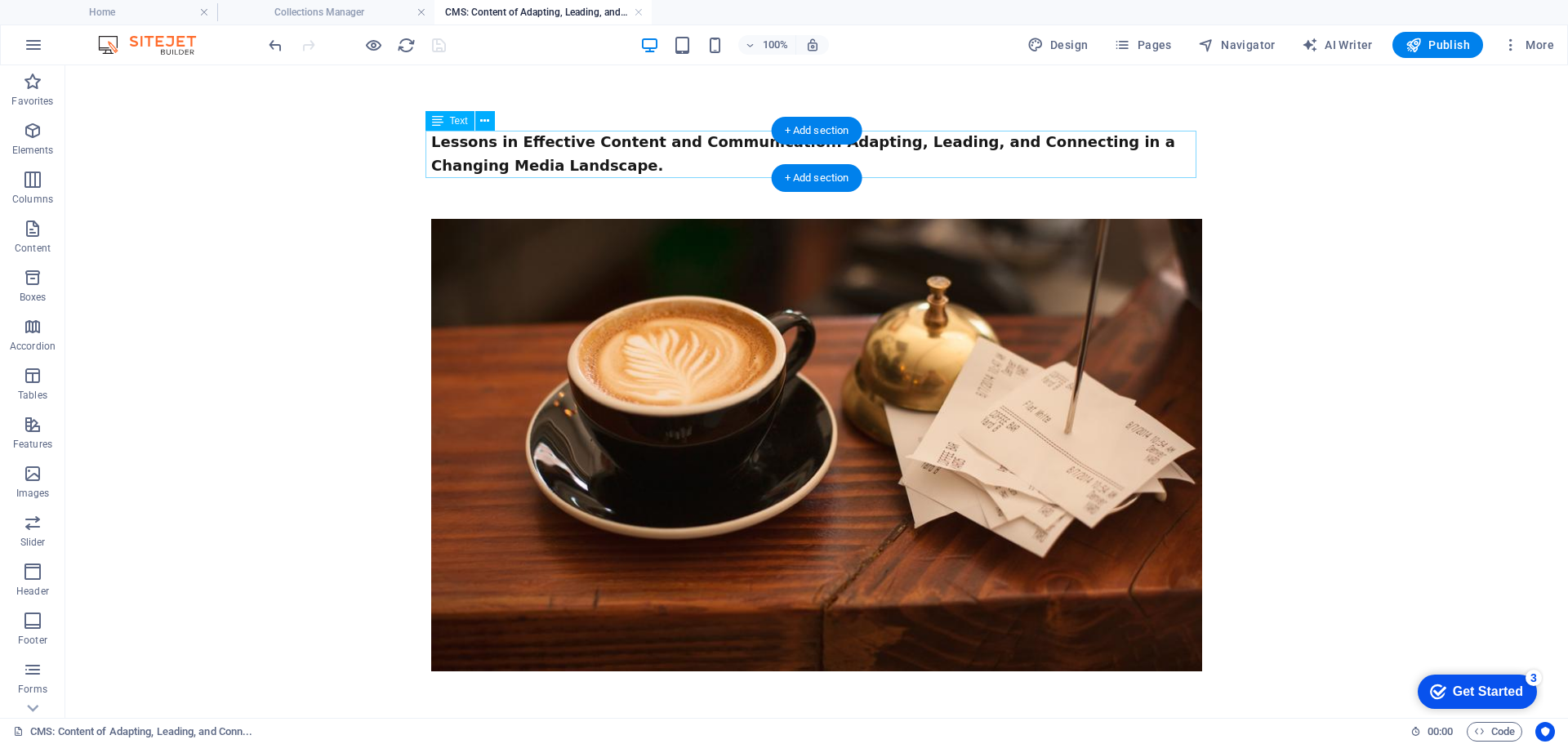
click at [556, 162] on div "Lessons in Effective Content and Communication: Adapting, Leading, and Connecti…" at bounding box center [817, 155] width 771 height 48
click at [507, 170] on div "Lessons in Effective Content and Communication: Adapting, Leading, and Connecti…" at bounding box center [817, 155] width 771 height 48
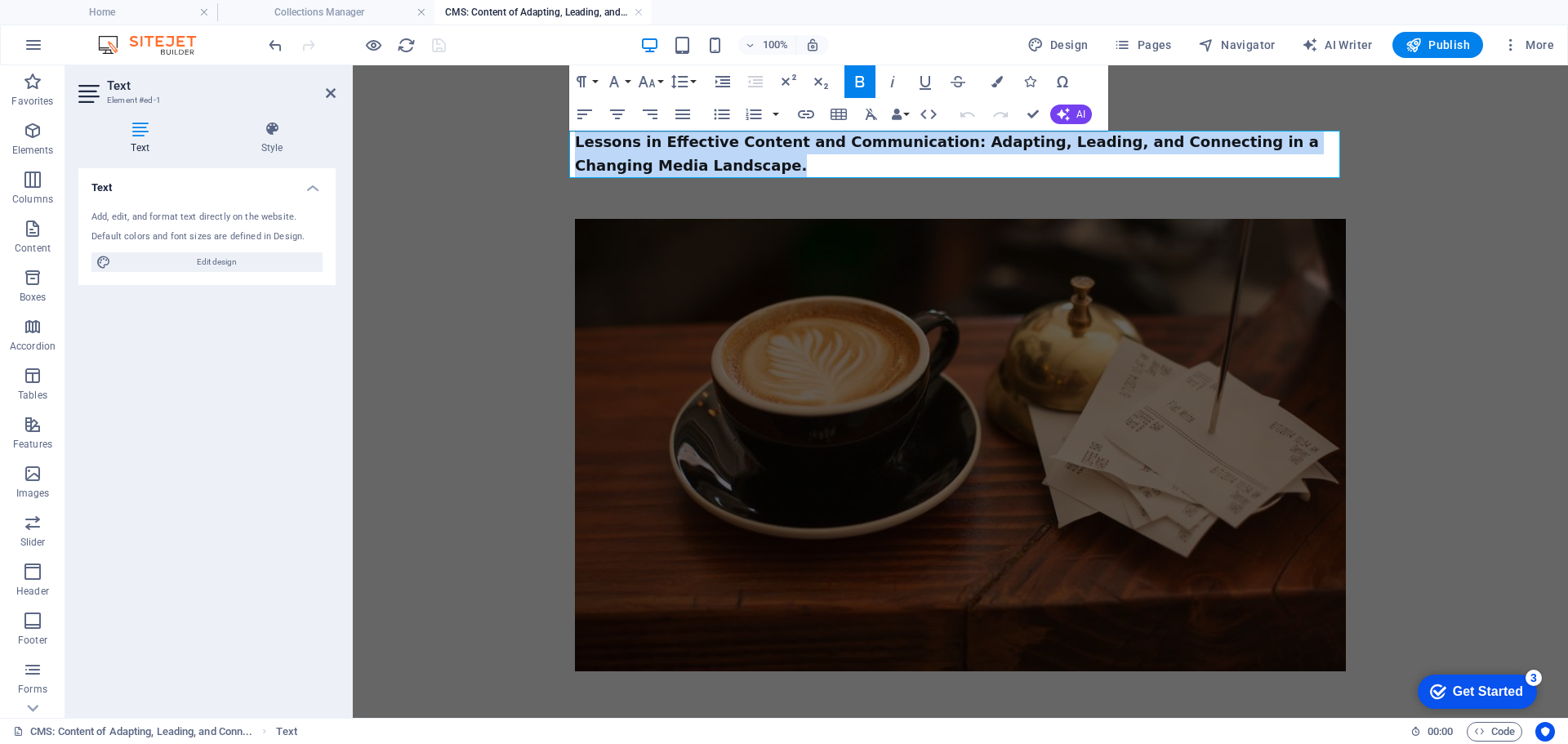
drag, startPoint x: 648, startPoint y: 169, endPoint x: 534, endPoint y: 142, distance: 117.2
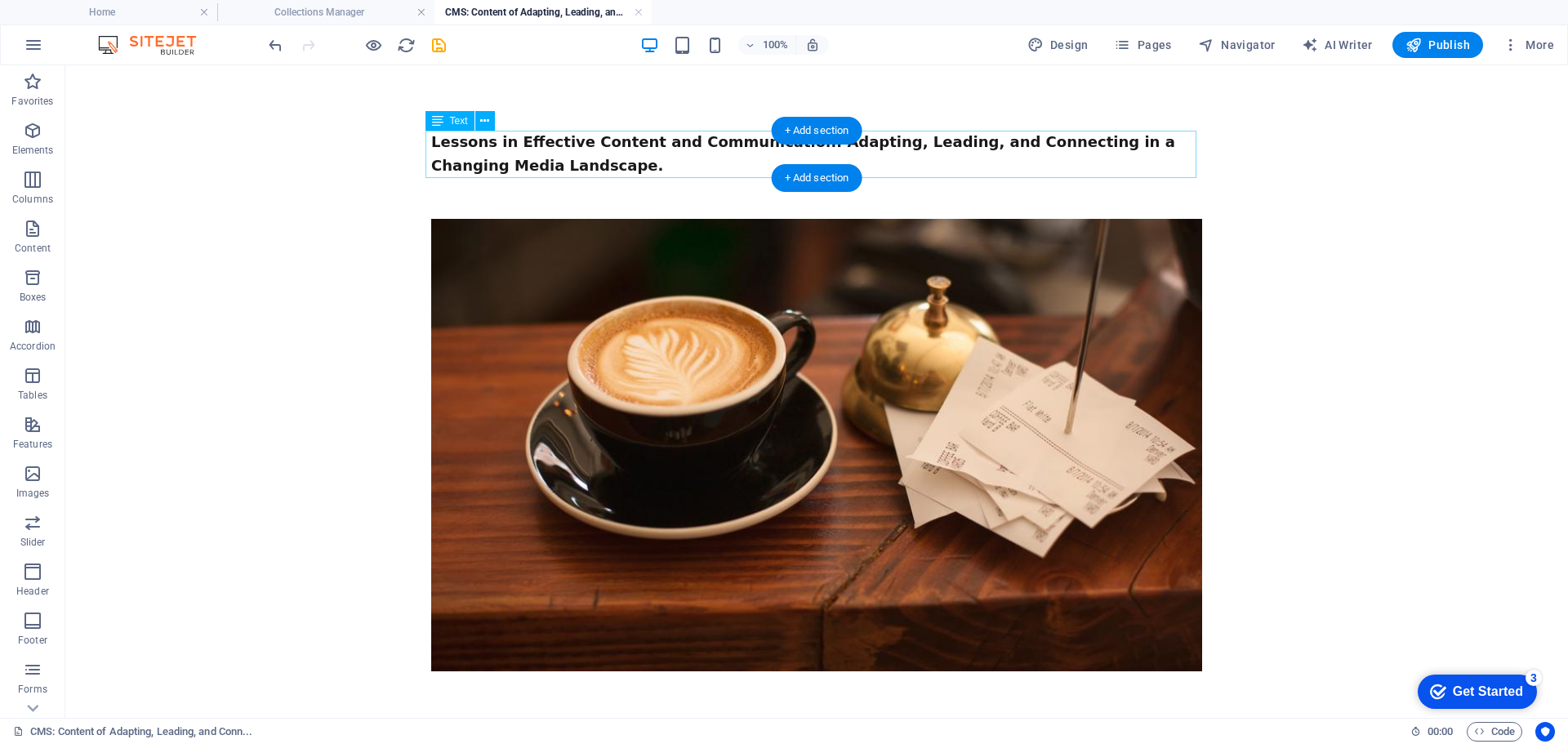
click at [743, 156] on div "Lessons in Effective Content and Communication: Adapting, Leading, and Connecti…" at bounding box center [817, 155] width 771 height 48
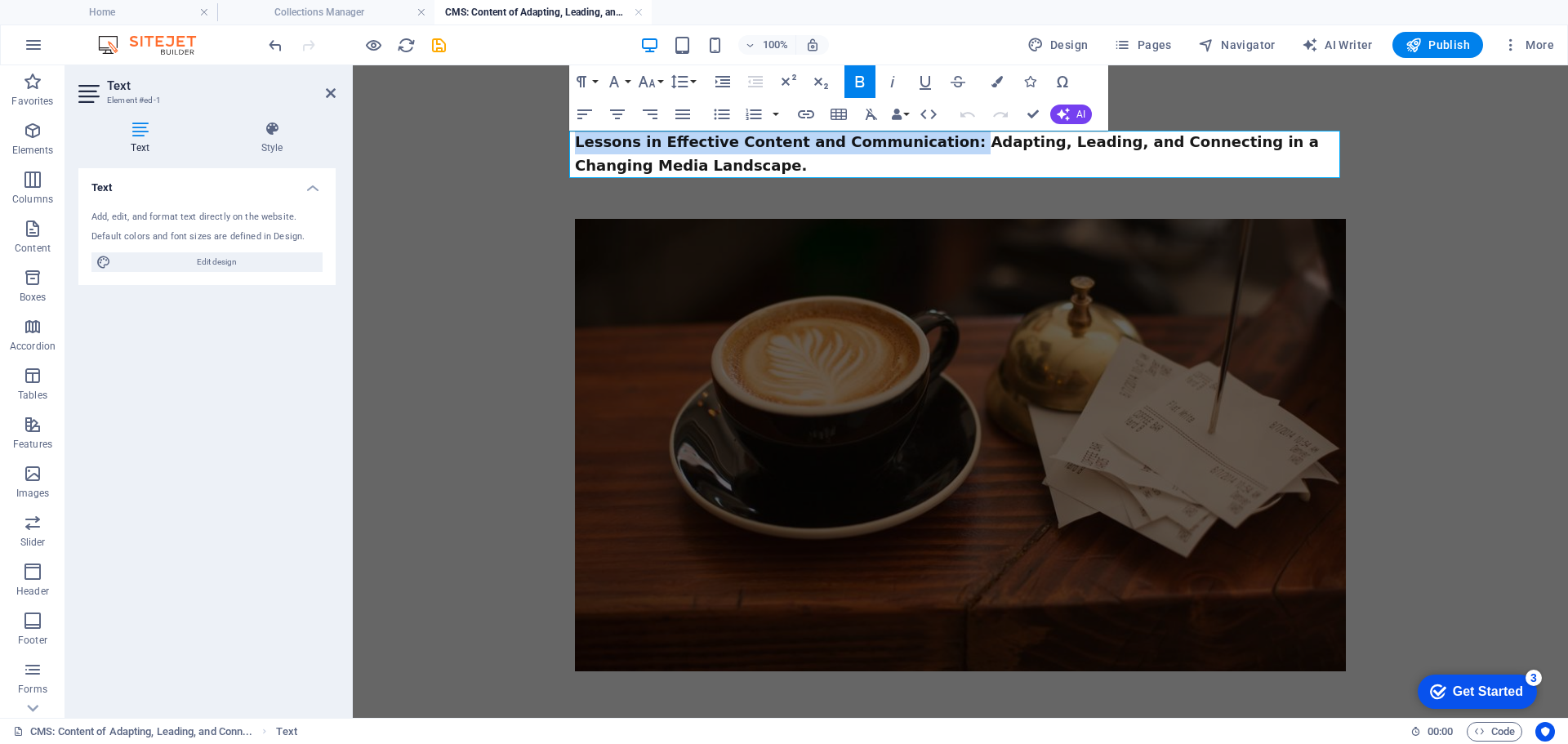
drag, startPoint x: 918, startPoint y: 141, endPoint x: 547, endPoint y: 138, distance: 371.0
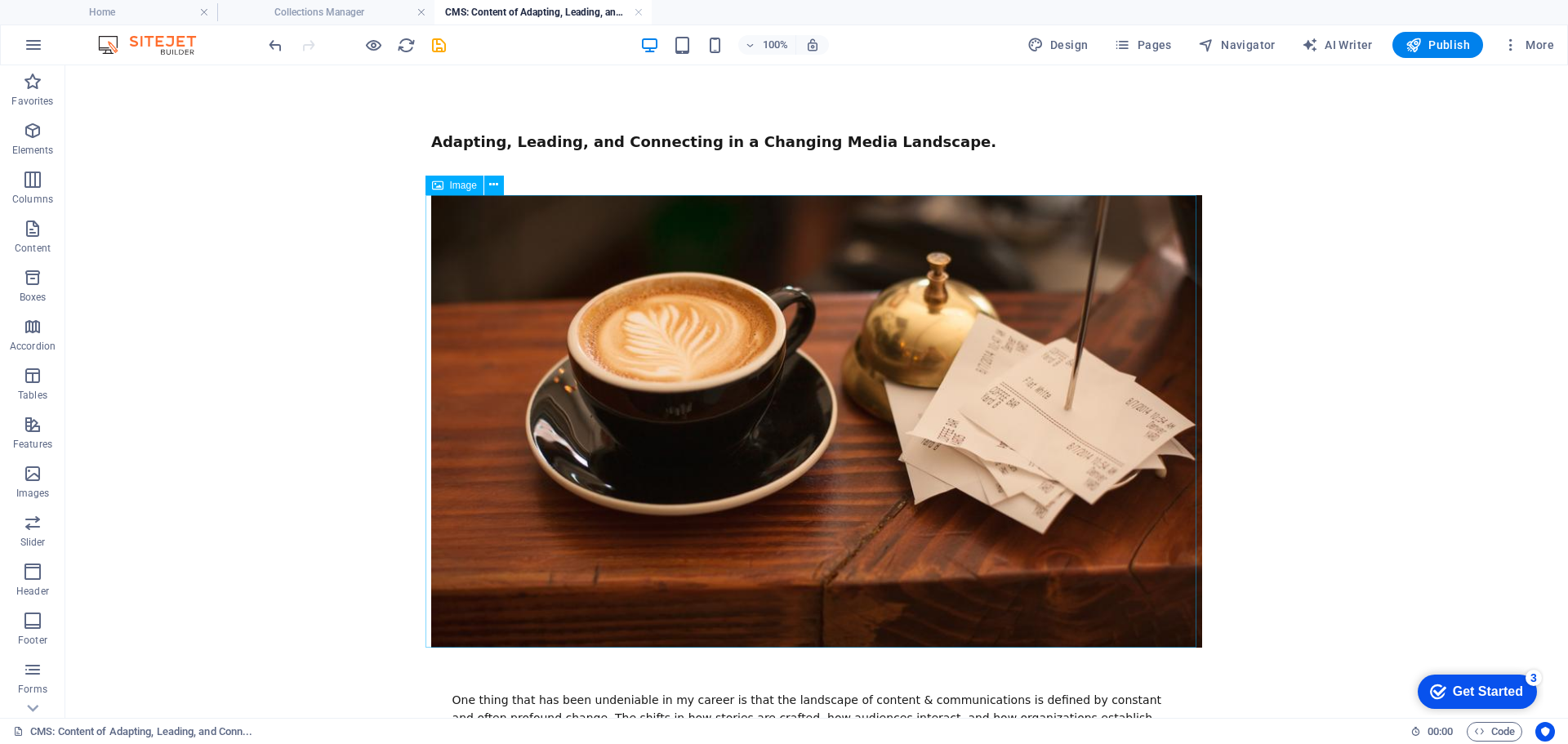
click at [442, 182] on icon at bounding box center [438, 185] width 11 height 20
click at [491, 185] on icon at bounding box center [493, 185] width 9 height 17
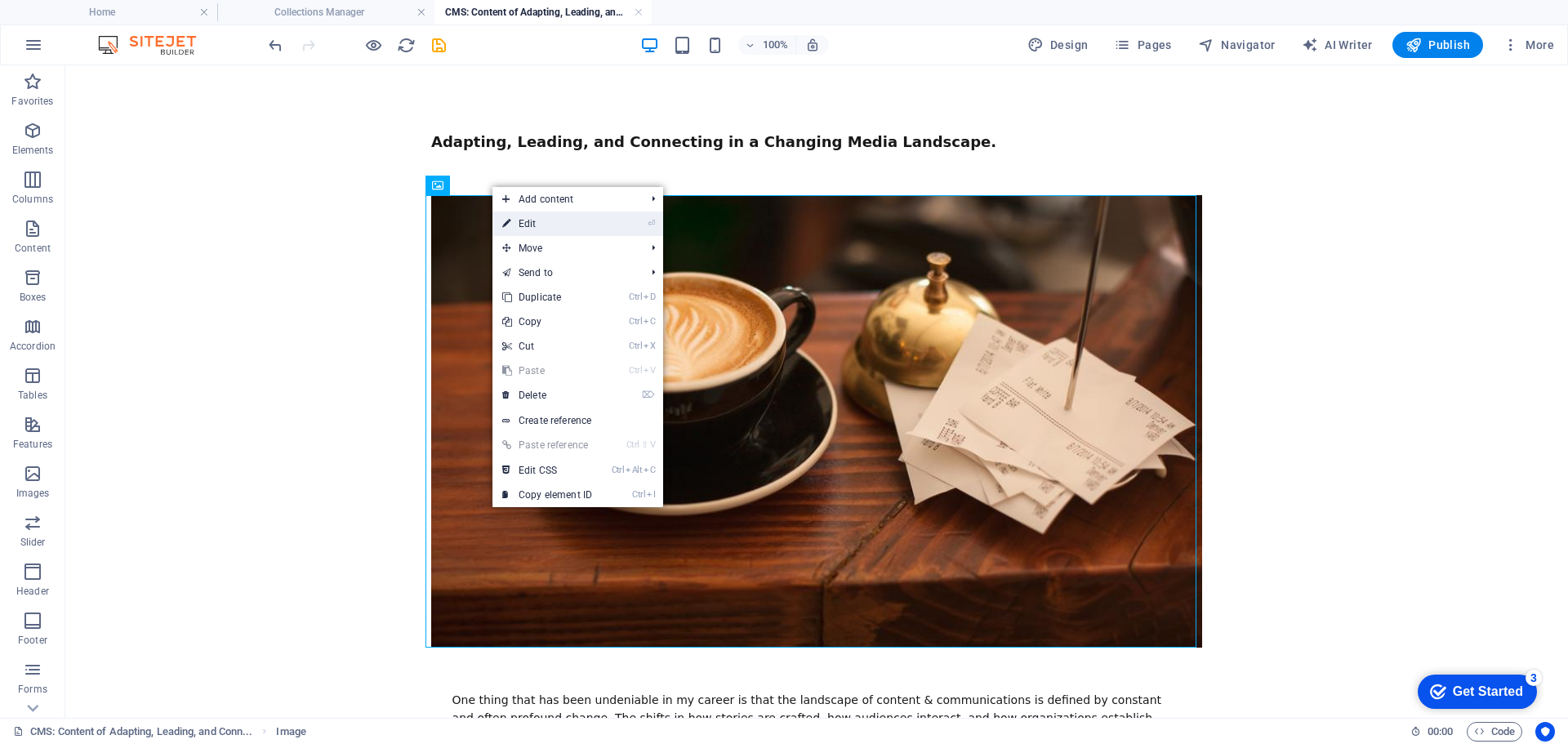
click at [516, 220] on link "⏎ Edit" at bounding box center [547, 224] width 110 height 25
select select "%"
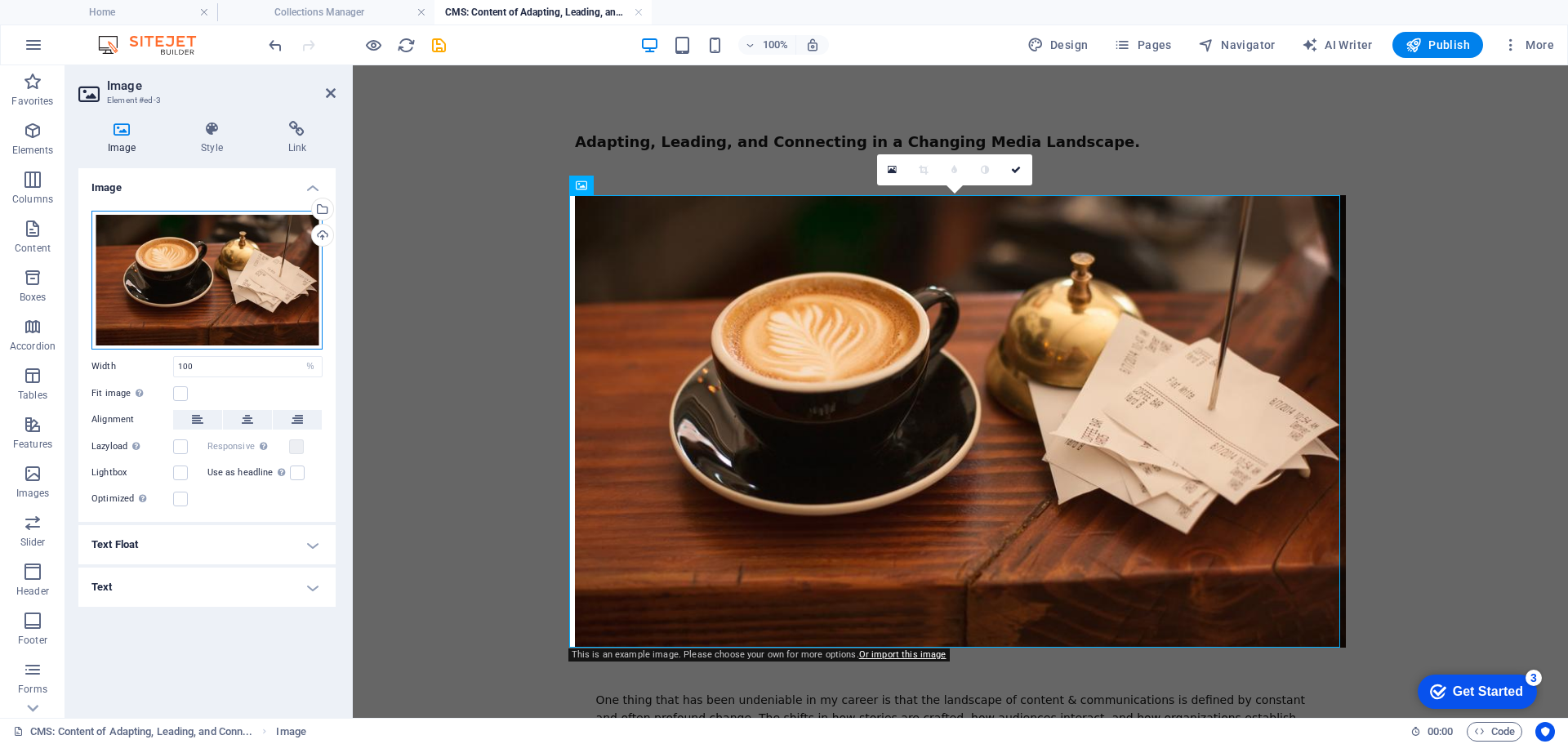
click at [240, 276] on div "Drag files here, click to choose files or select files from Files or our free s…" at bounding box center [207, 279] width 231 height 138
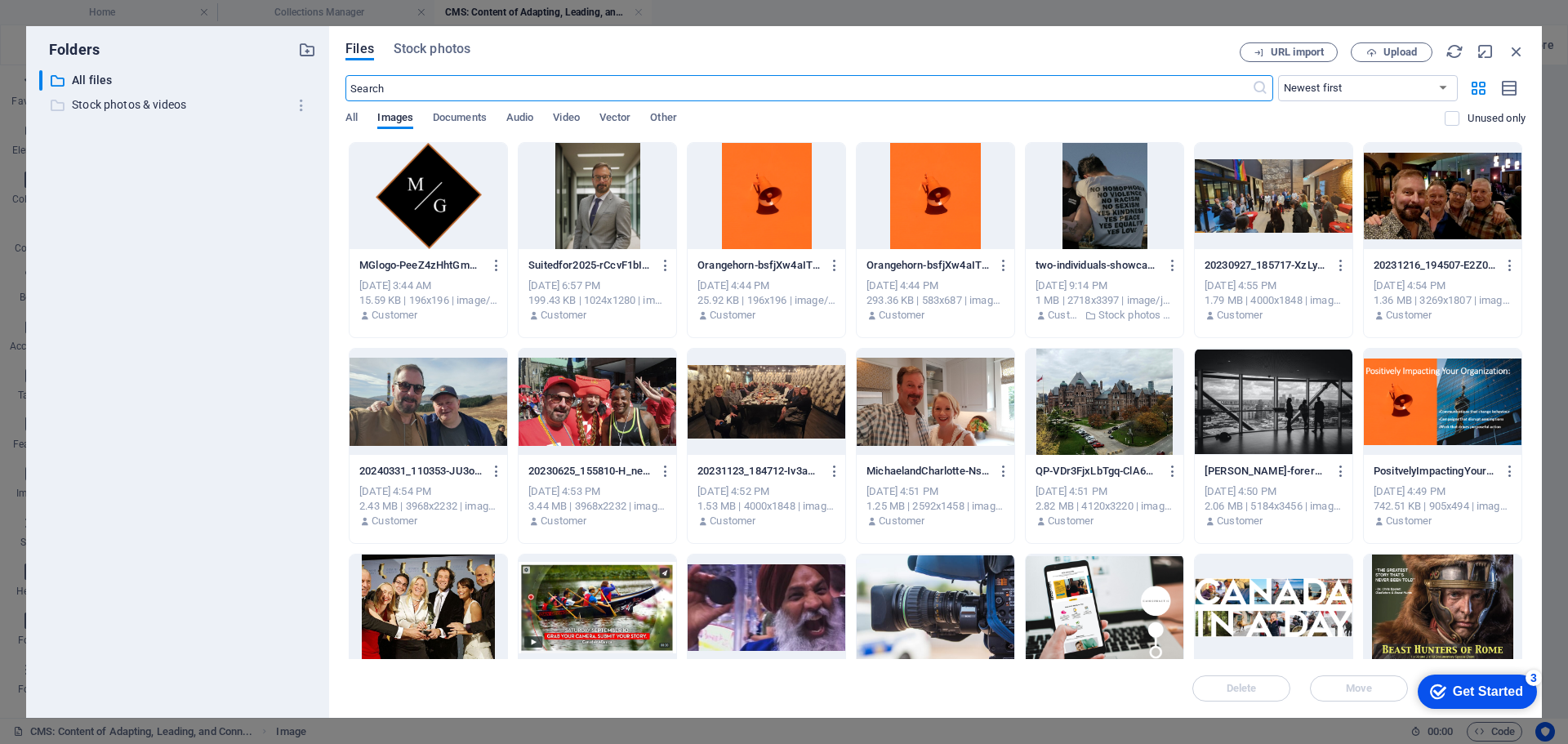
click at [151, 103] on p "Stock photos & videos" at bounding box center [178, 105] width 214 height 19
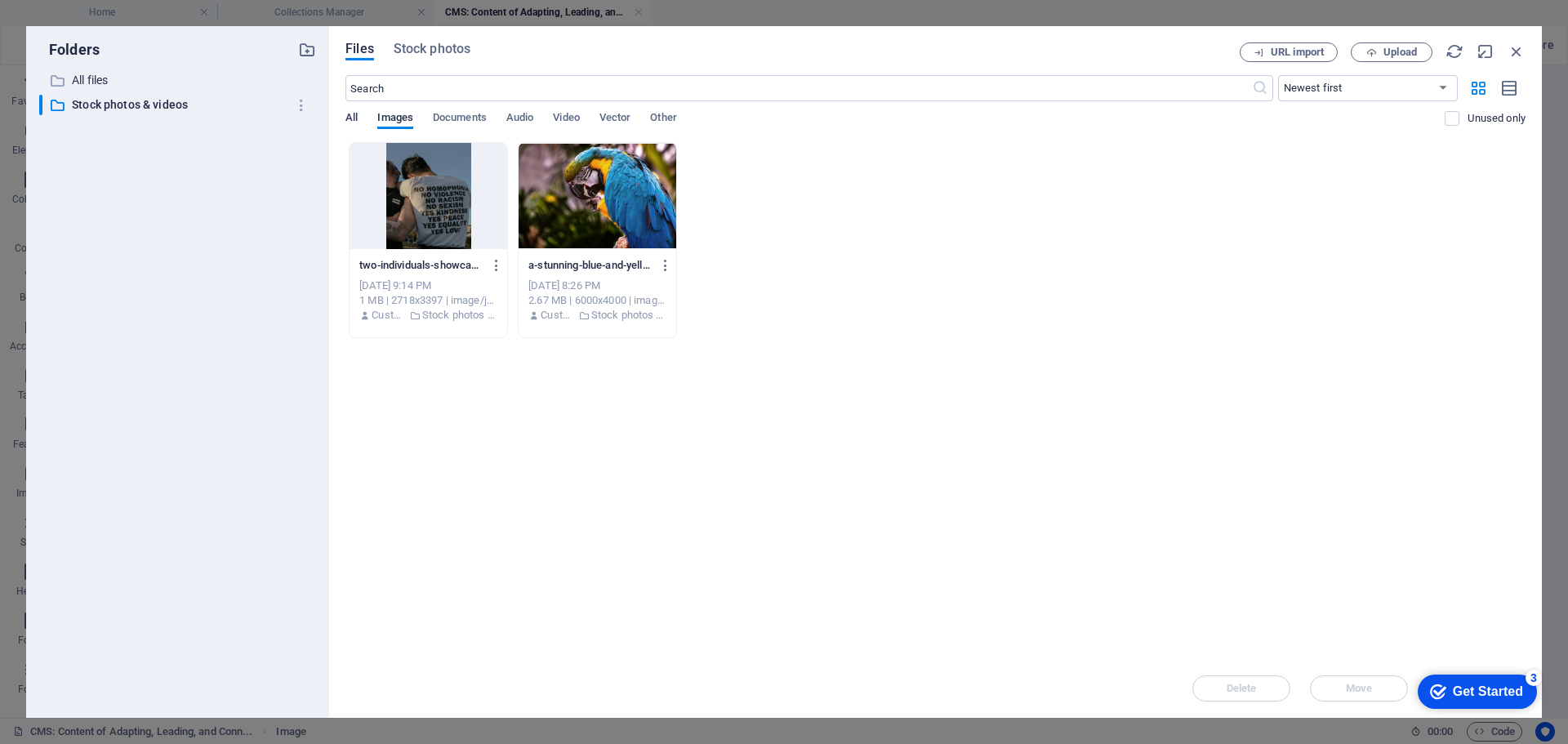
click at [349, 116] on span "All" at bounding box center [351, 119] width 12 height 23
click at [298, 104] on icon "button" at bounding box center [302, 105] width 17 height 16
click at [170, 103] on div at bounding box center [784, 372] width 1568 height 744
click at [426, 52] on span "Stock photos" at bounding box center [431, 49] width 76 height 20
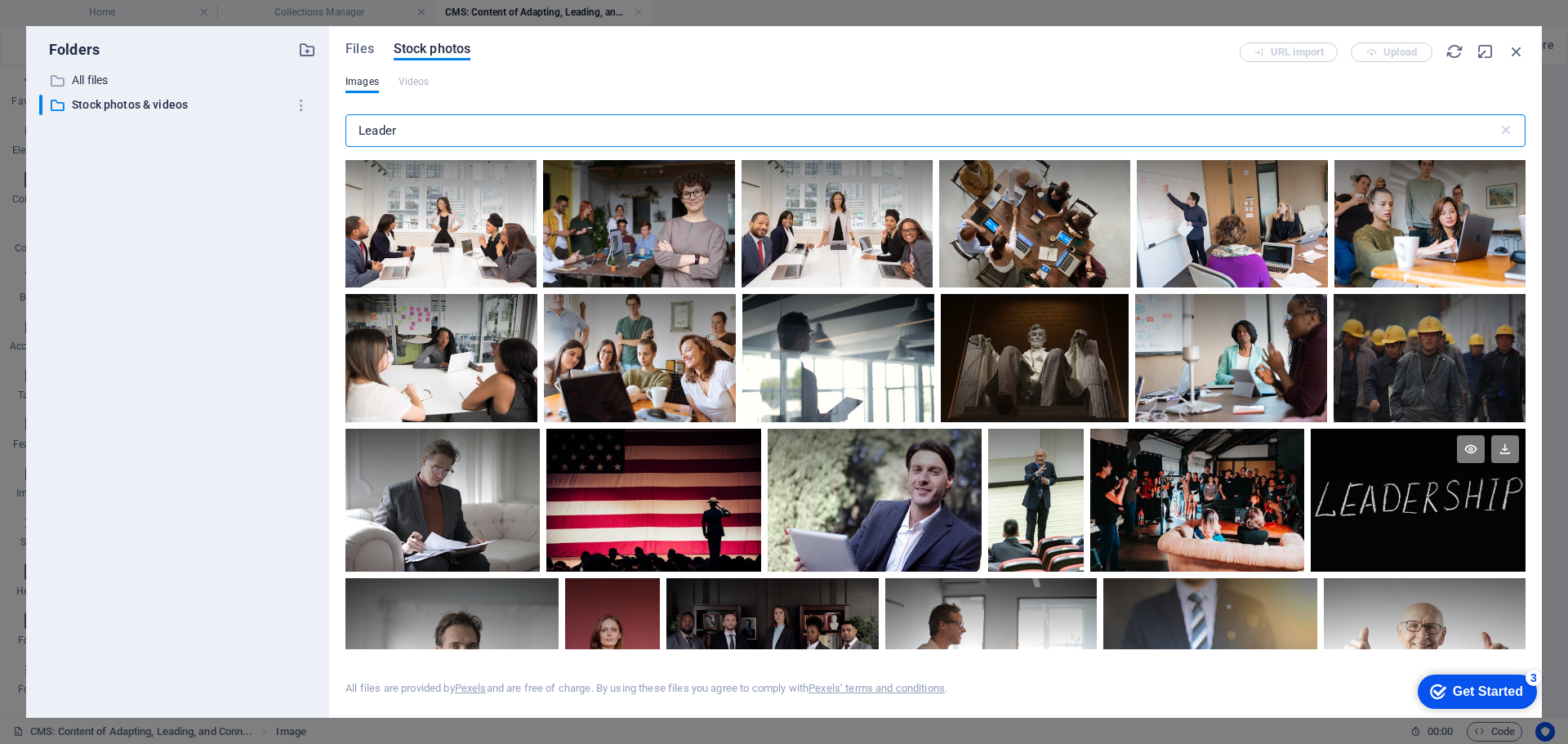
type input "Leader"
click at [1430, 506] on div at bounding box center [1418, 500] width 215 height 143
click at [1430, 506] on div at bounding box center [1418, 536] width 215 height 72
click at [1430, 506] on div at bounding box center [1418, 500] width 215 height 143
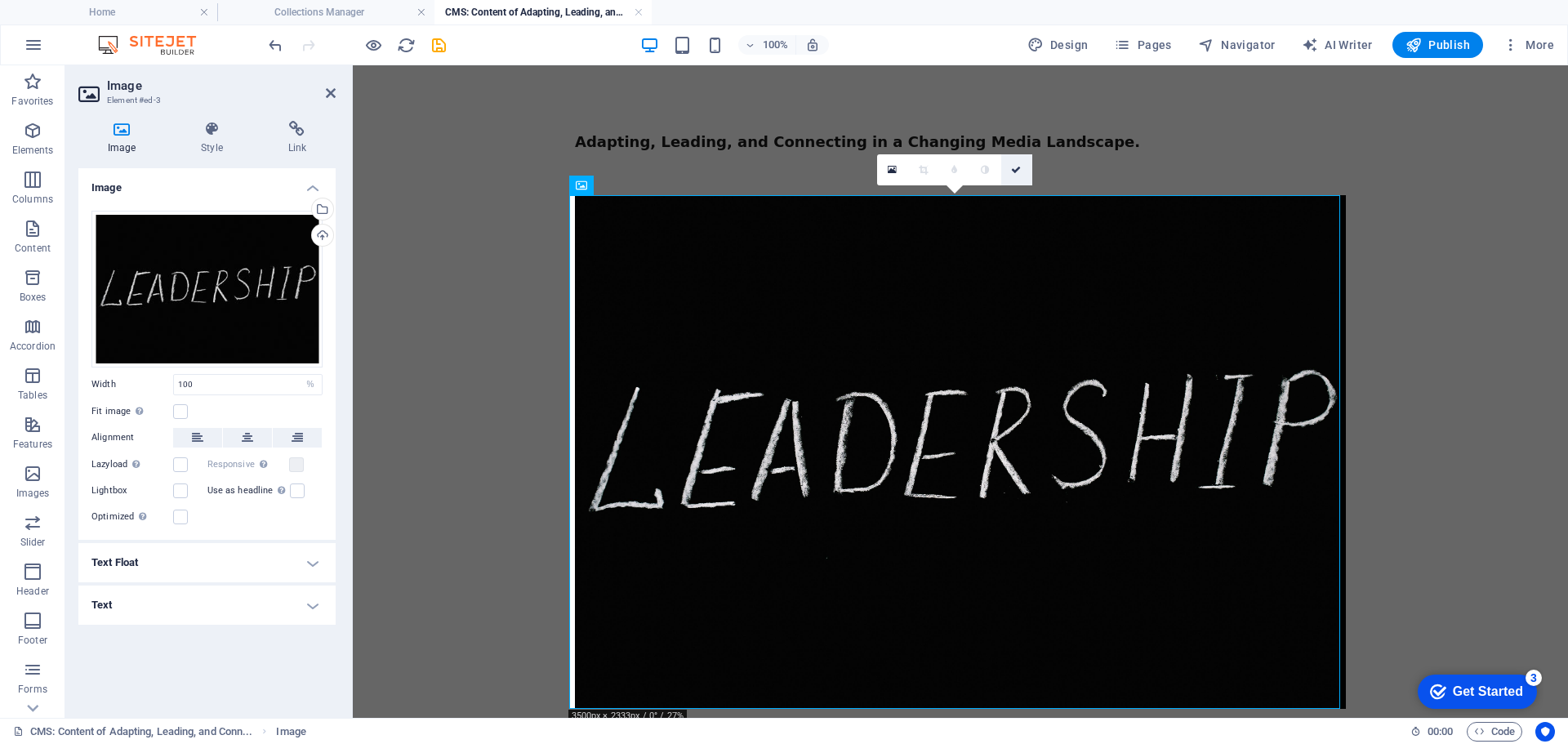
click at [1014, 169] on icon at bounding box center [1015, 170] width 10 height 10
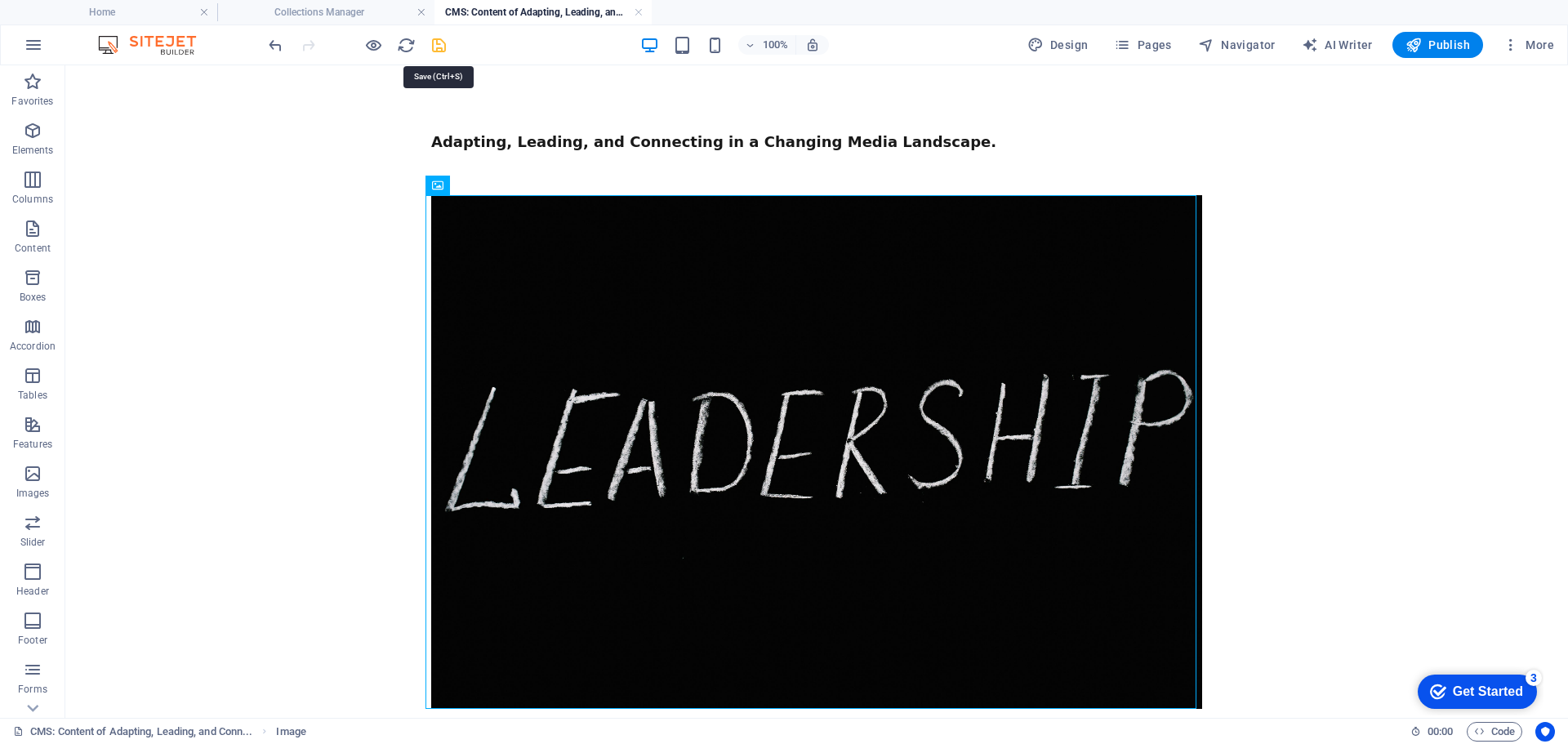
click at [439, 46] on icon "save" at bounding box center [439, 46] width 19 height 19
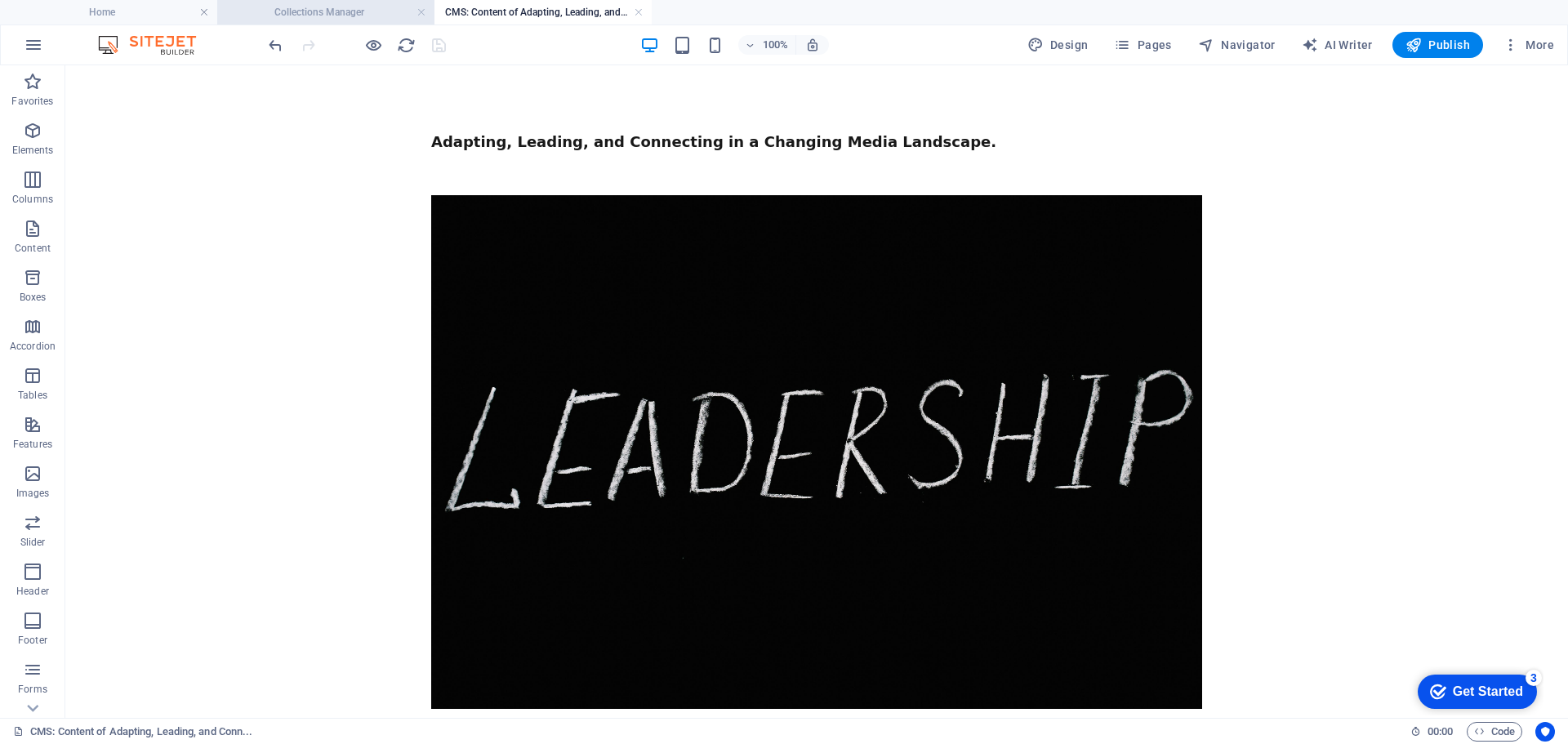
click at [373, 11] on h4 "Collections Manager" at bounding box center [326, 11] width 218 height 18
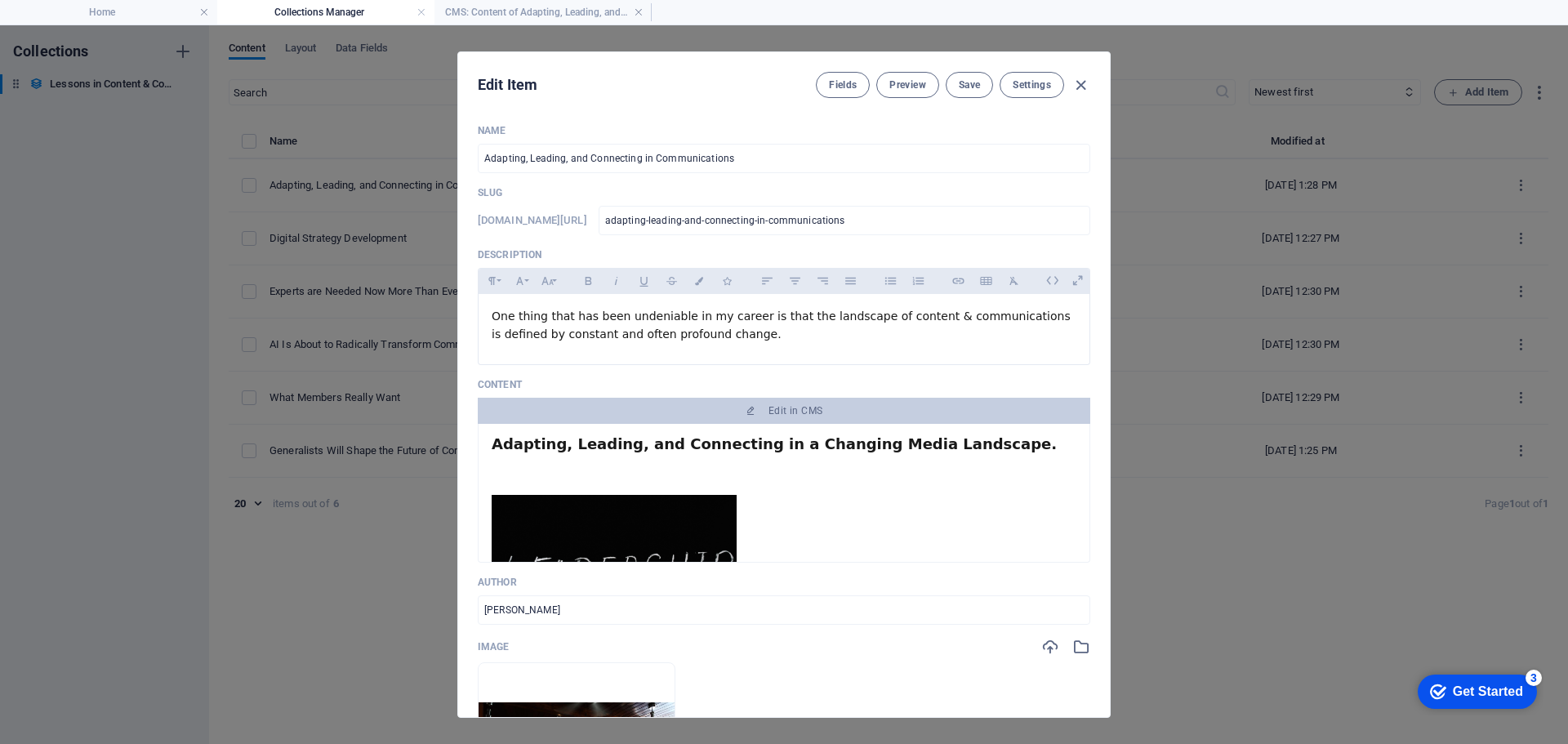
click at [980, 447] on div "Adapting, Leading, and Connecting in a Changing Media Landscape." at bounding box center [784, 445] width 585 height 17
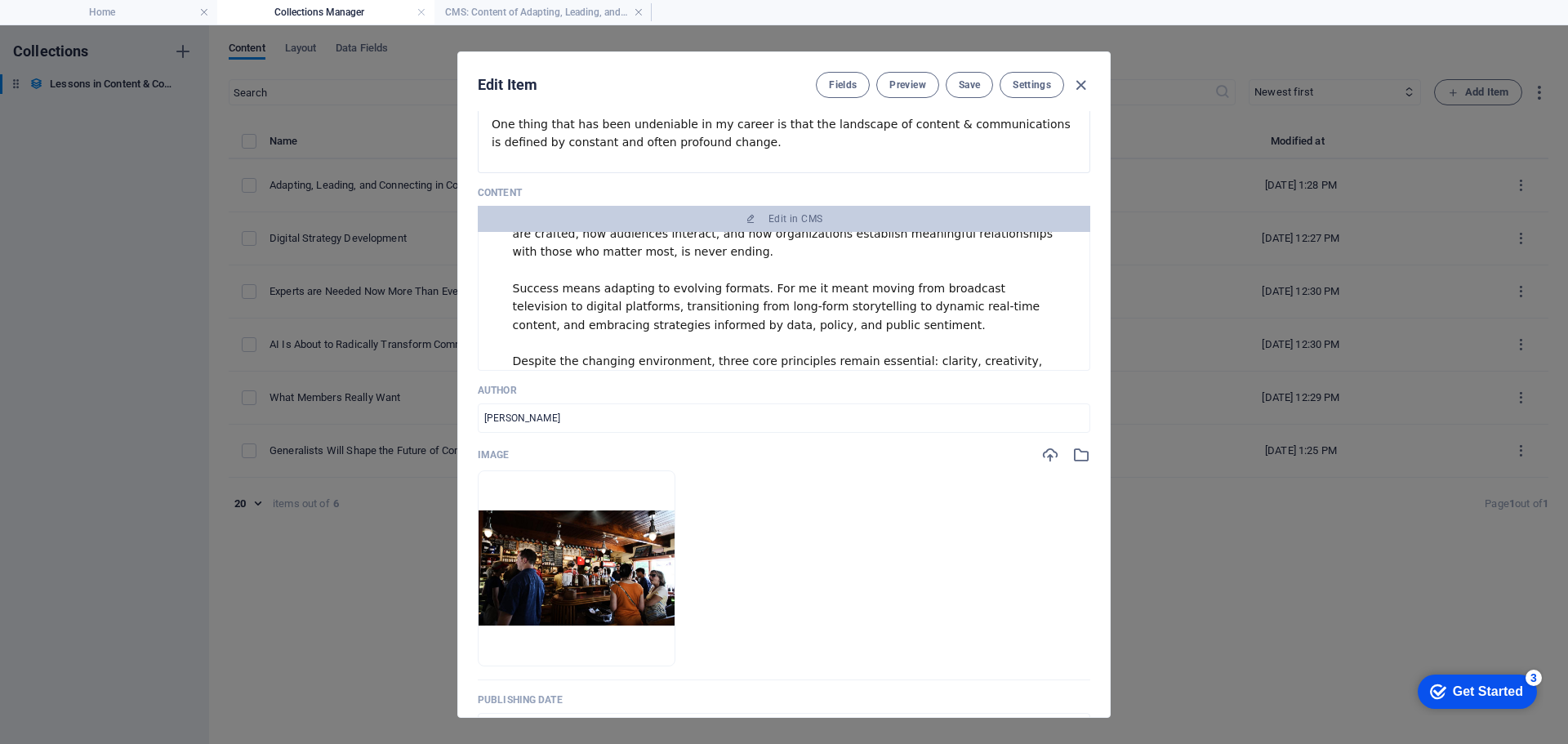
scroll to position [326, 0]
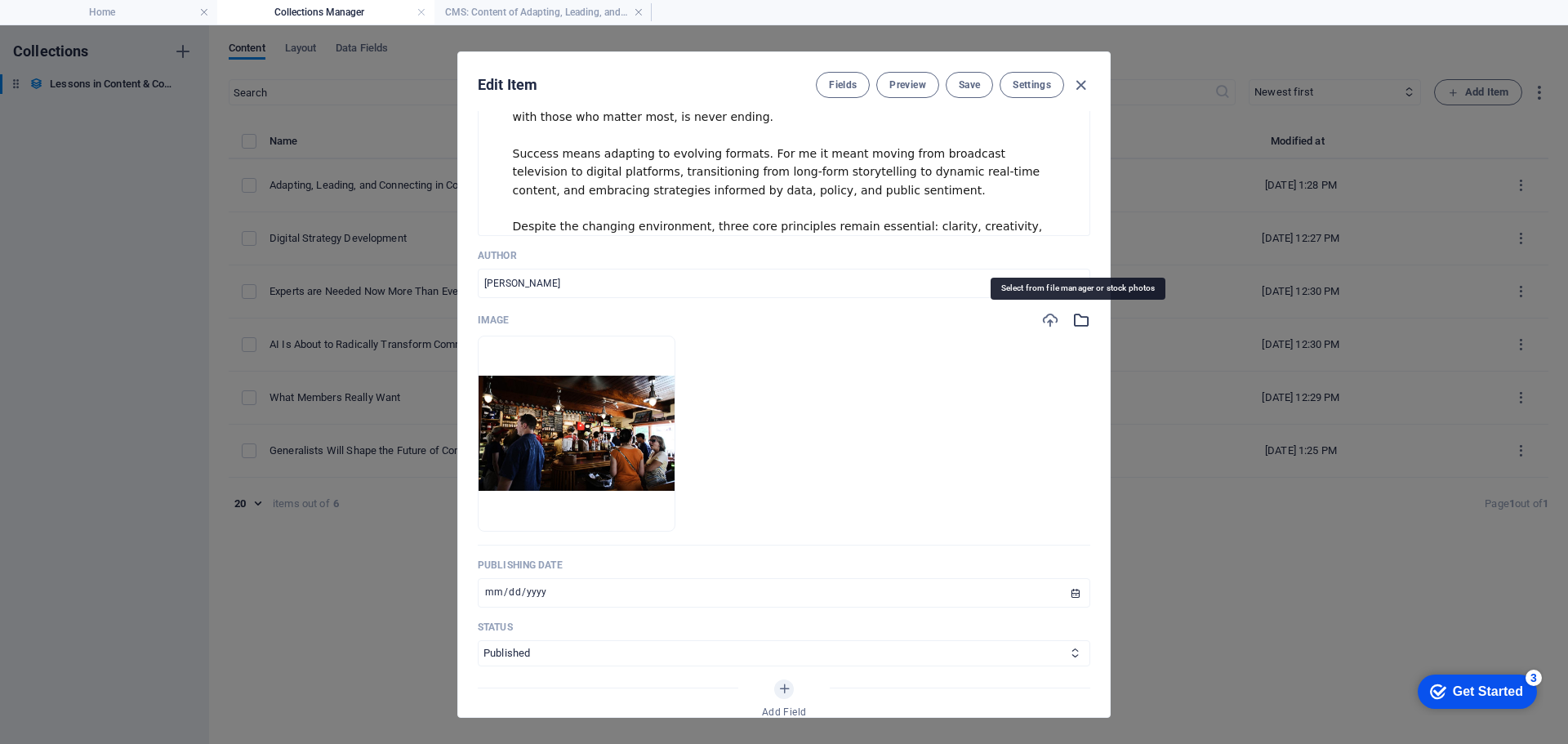
click at [1078, 320] on icon "button" at bounding box center [1081, 320] width 18 height 18
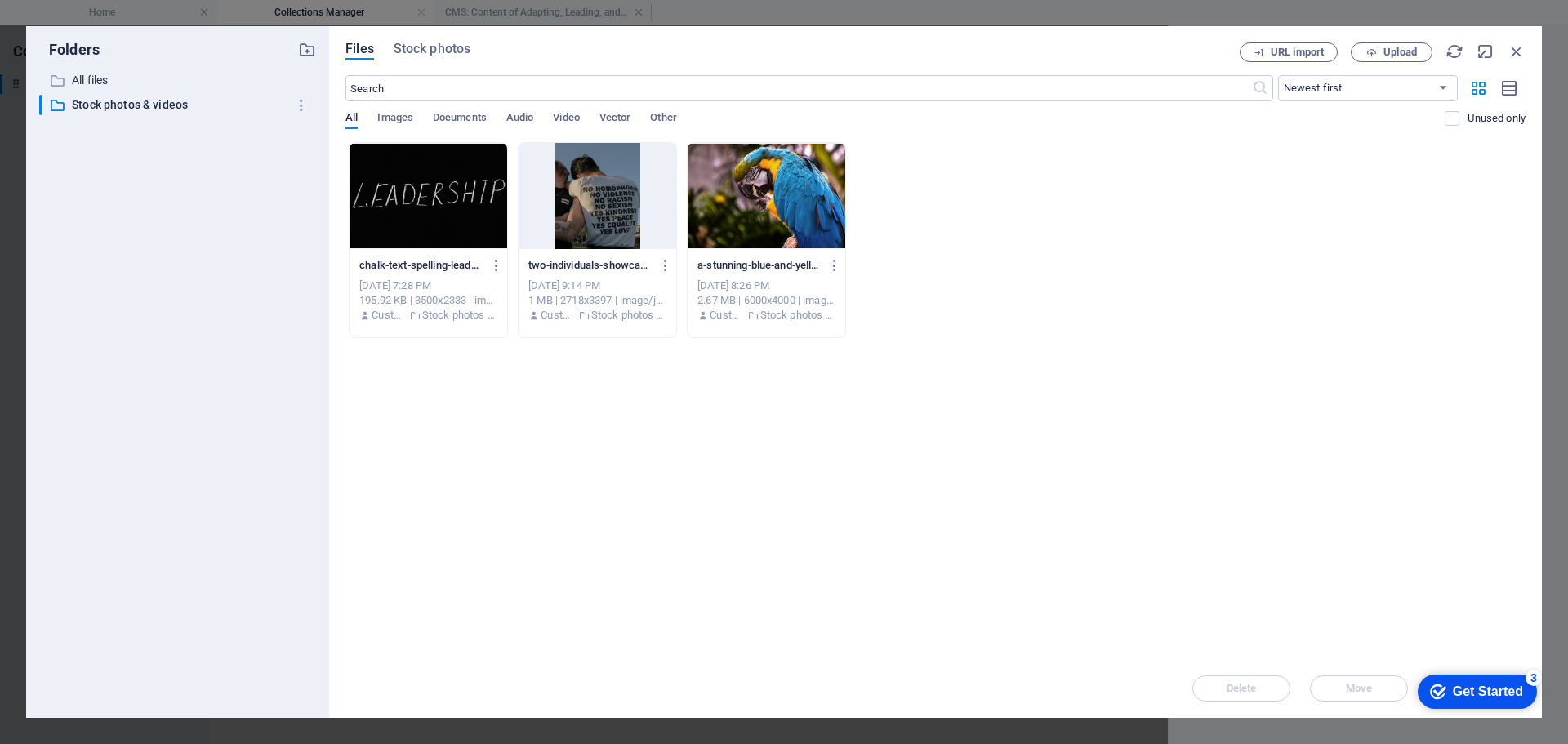
click at [454, 214] on div at bounding box center [428, 196] width 157 height 106
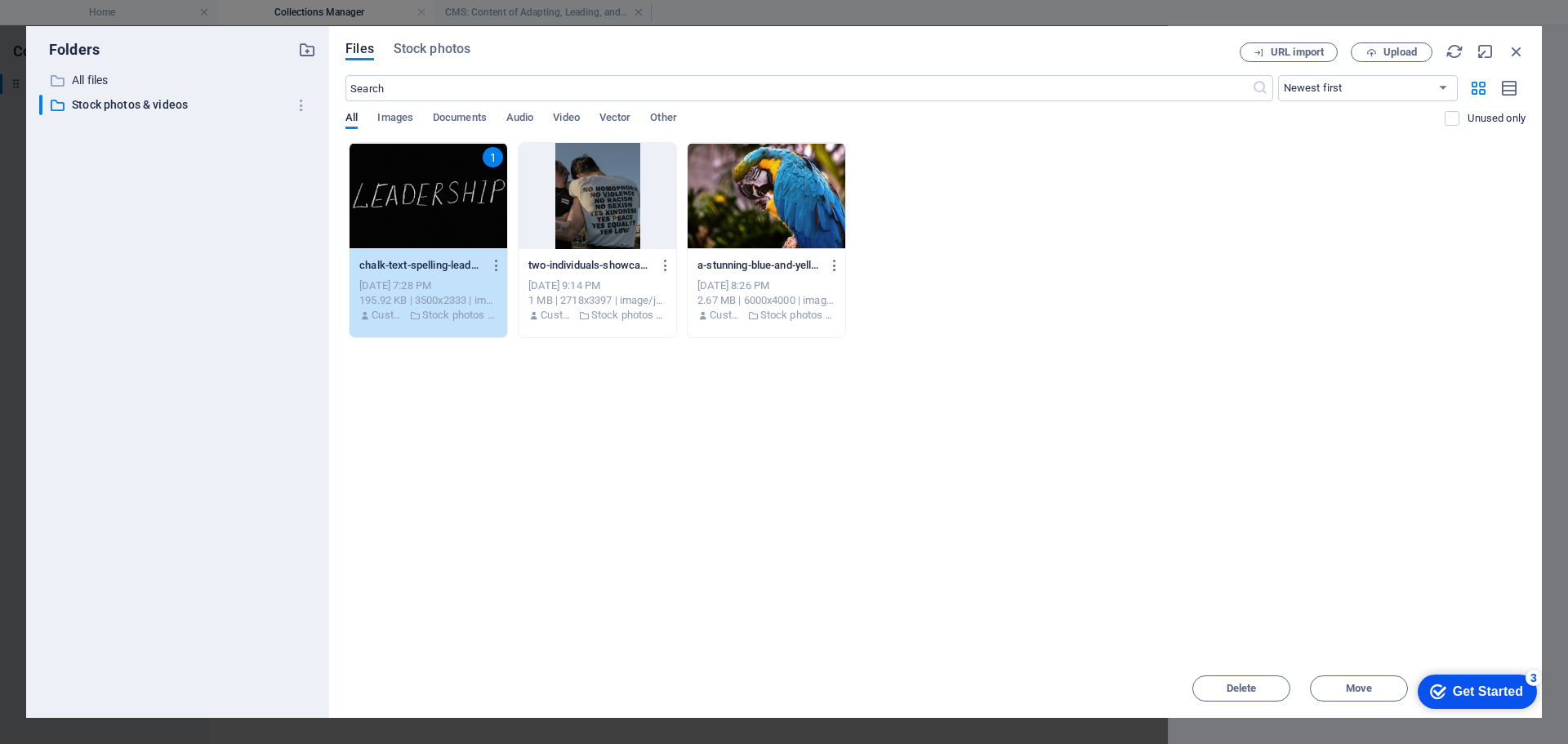
click at [412, 196] on div "1" at bounding box center [428, 196] width 157 height 106
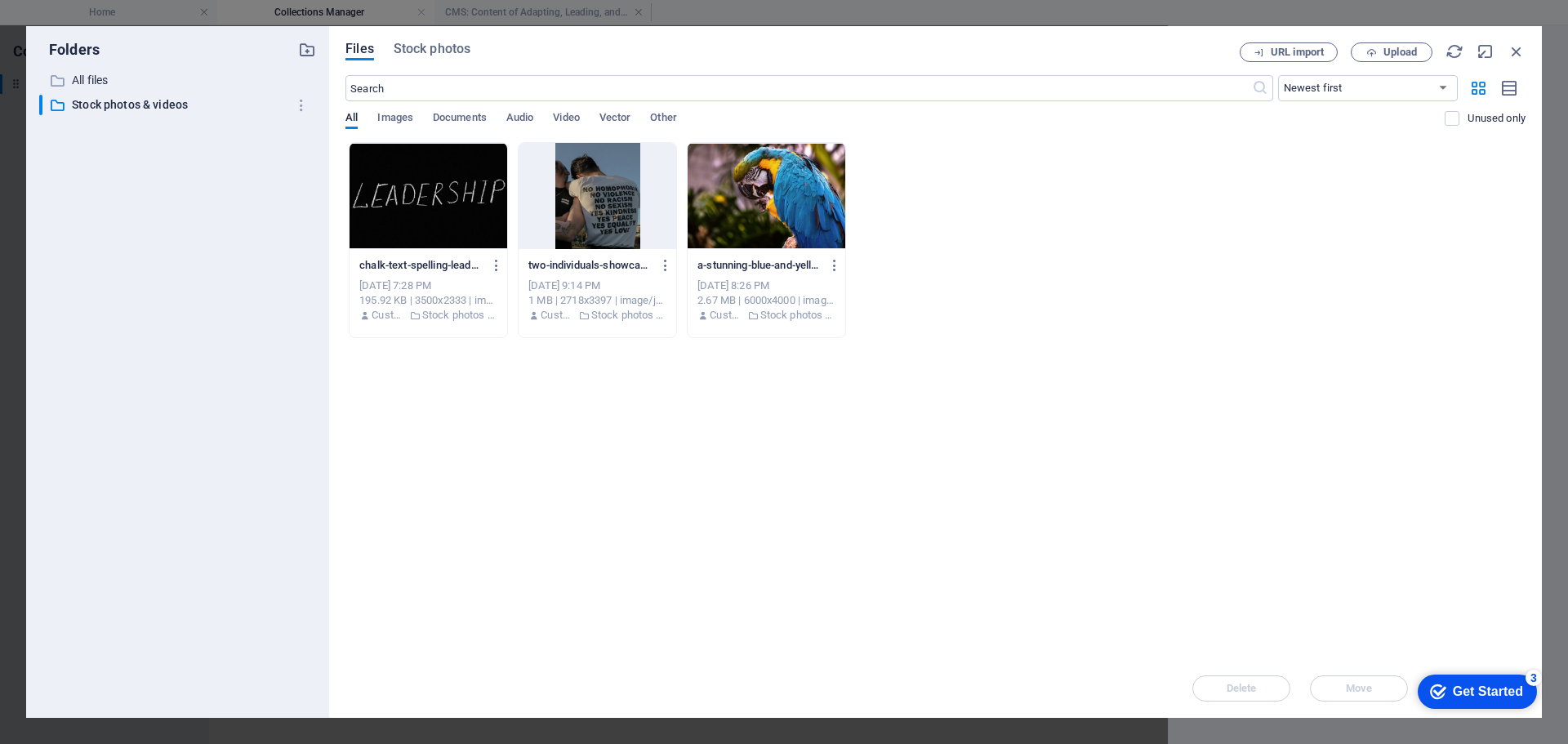
click at [412, 196] on div at bounding box center [428, 196] width 157 height 106
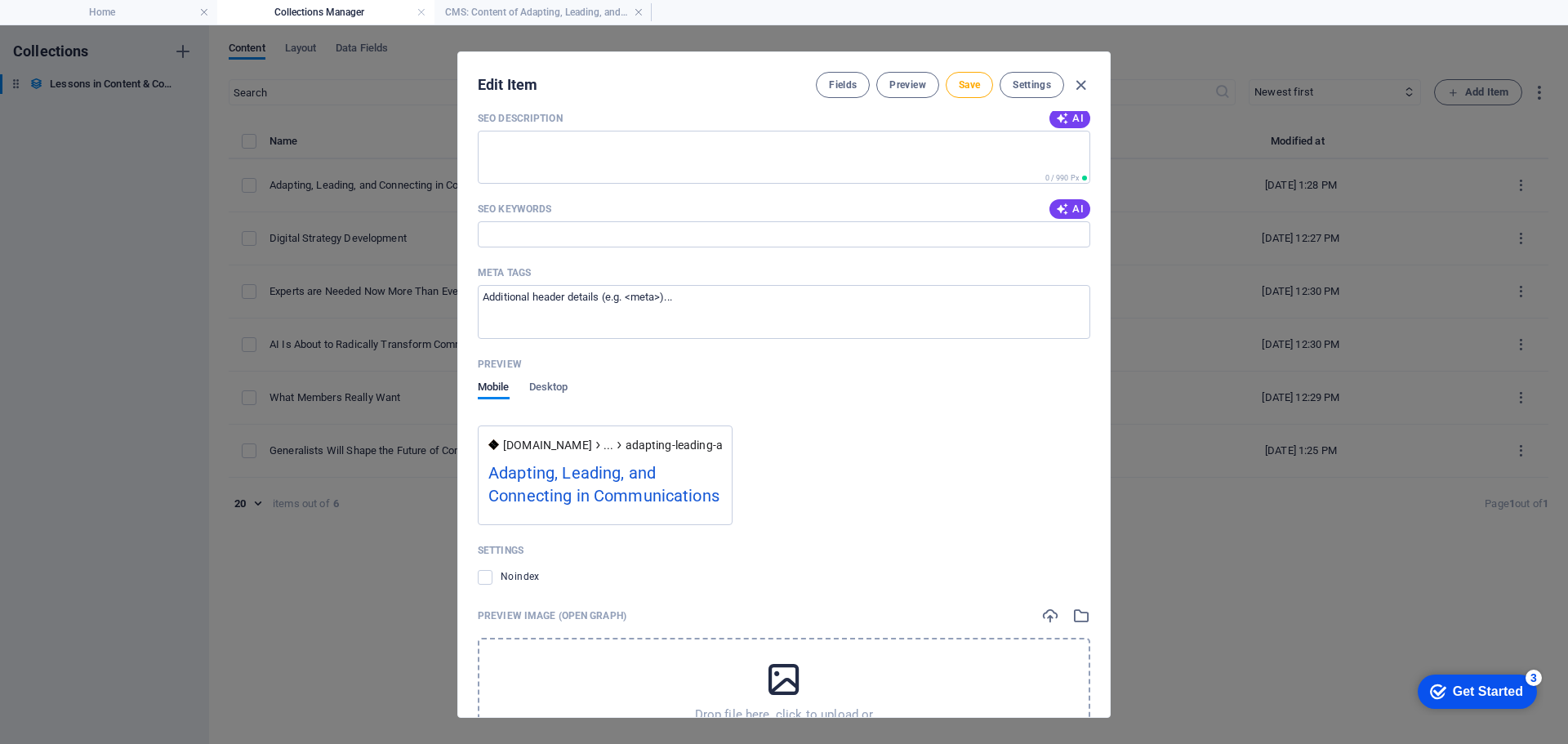
scroll to position [1297, 0]
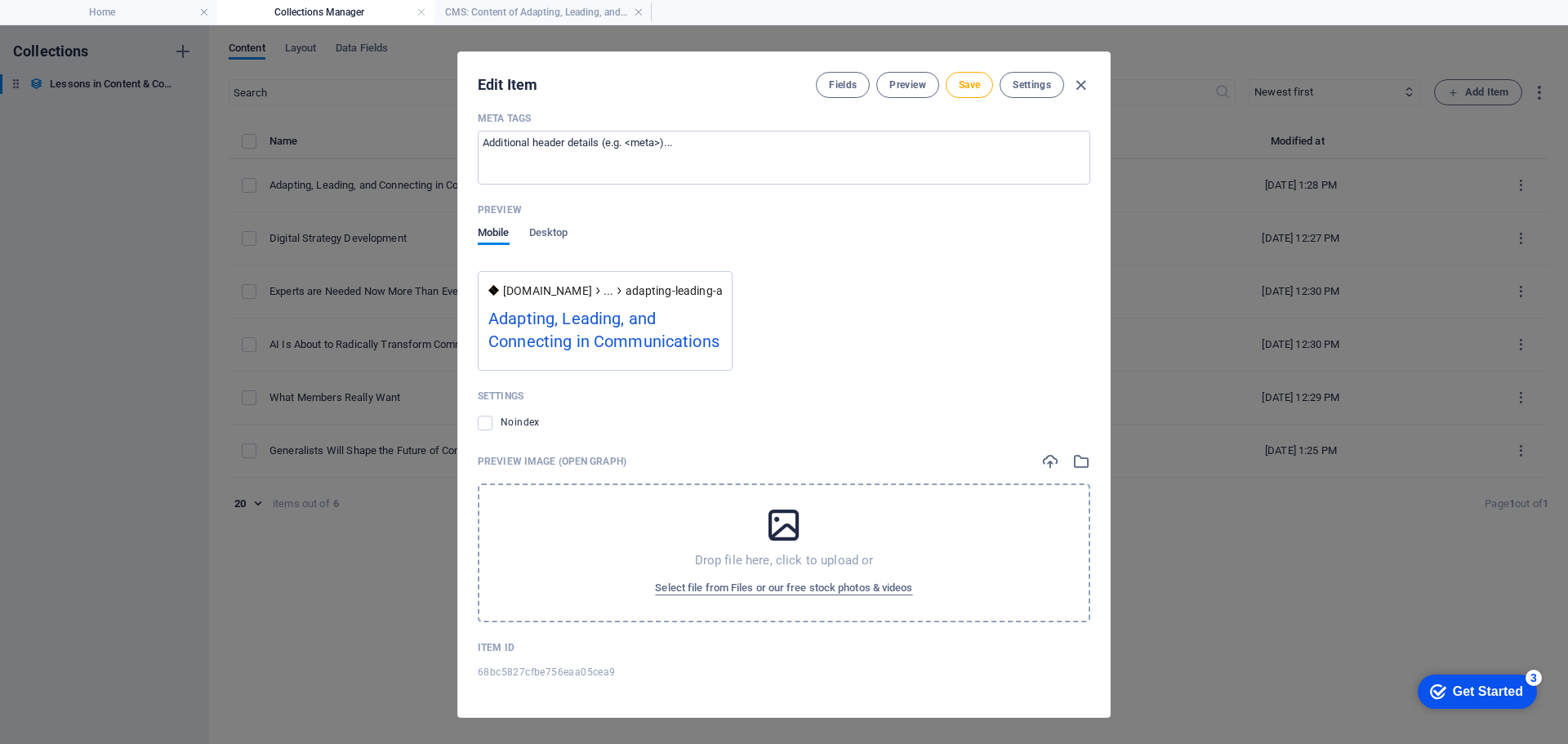
click at [776, 529] on icon at bounding box center [784, 525] width 41 height 41
click at [728, 587] on span "Select file from Files or our free stock photos & videos" at bounding box center [784, 588] width 258 height 20
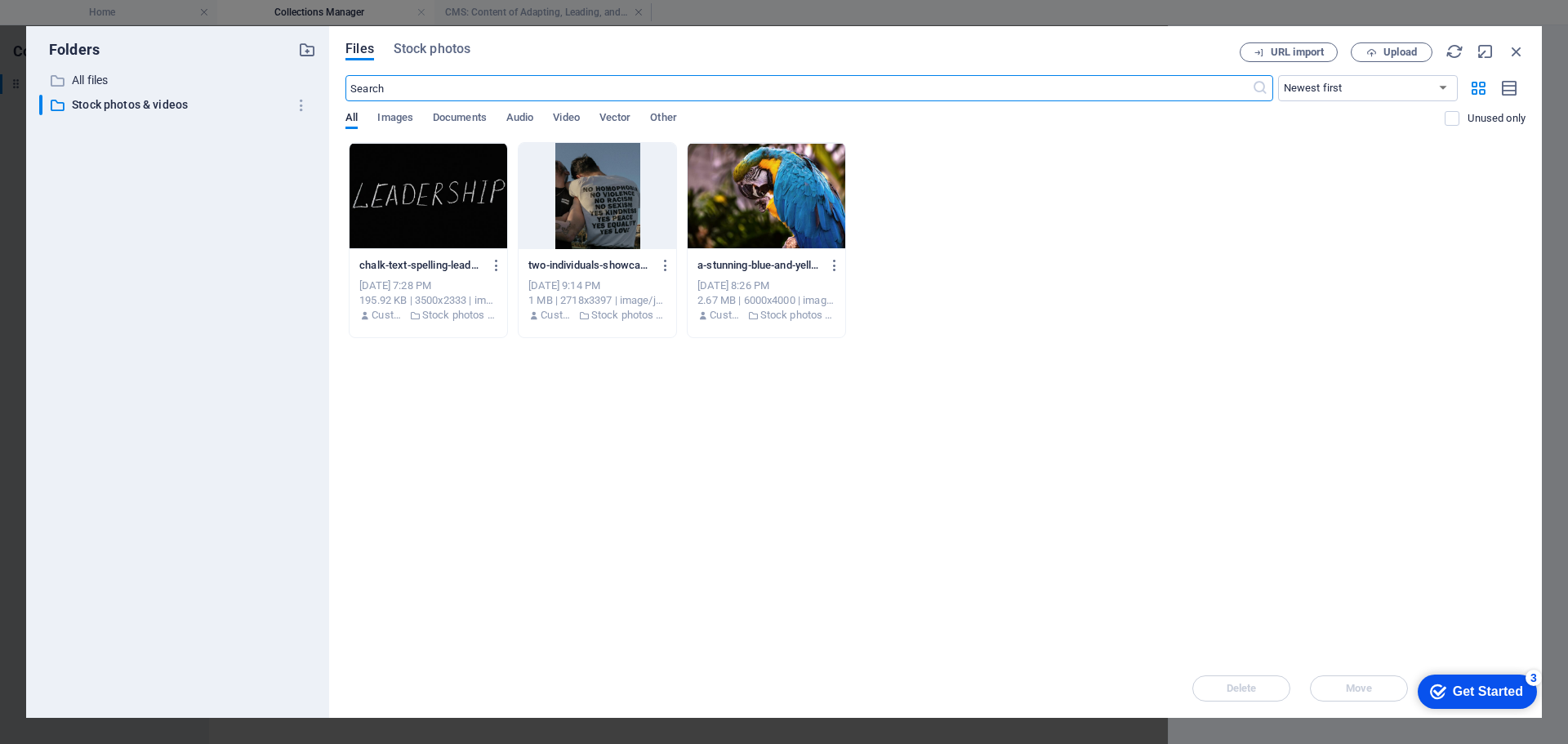
click at [422, 224] on div at bounding box center [428, 196] width 157 height 106
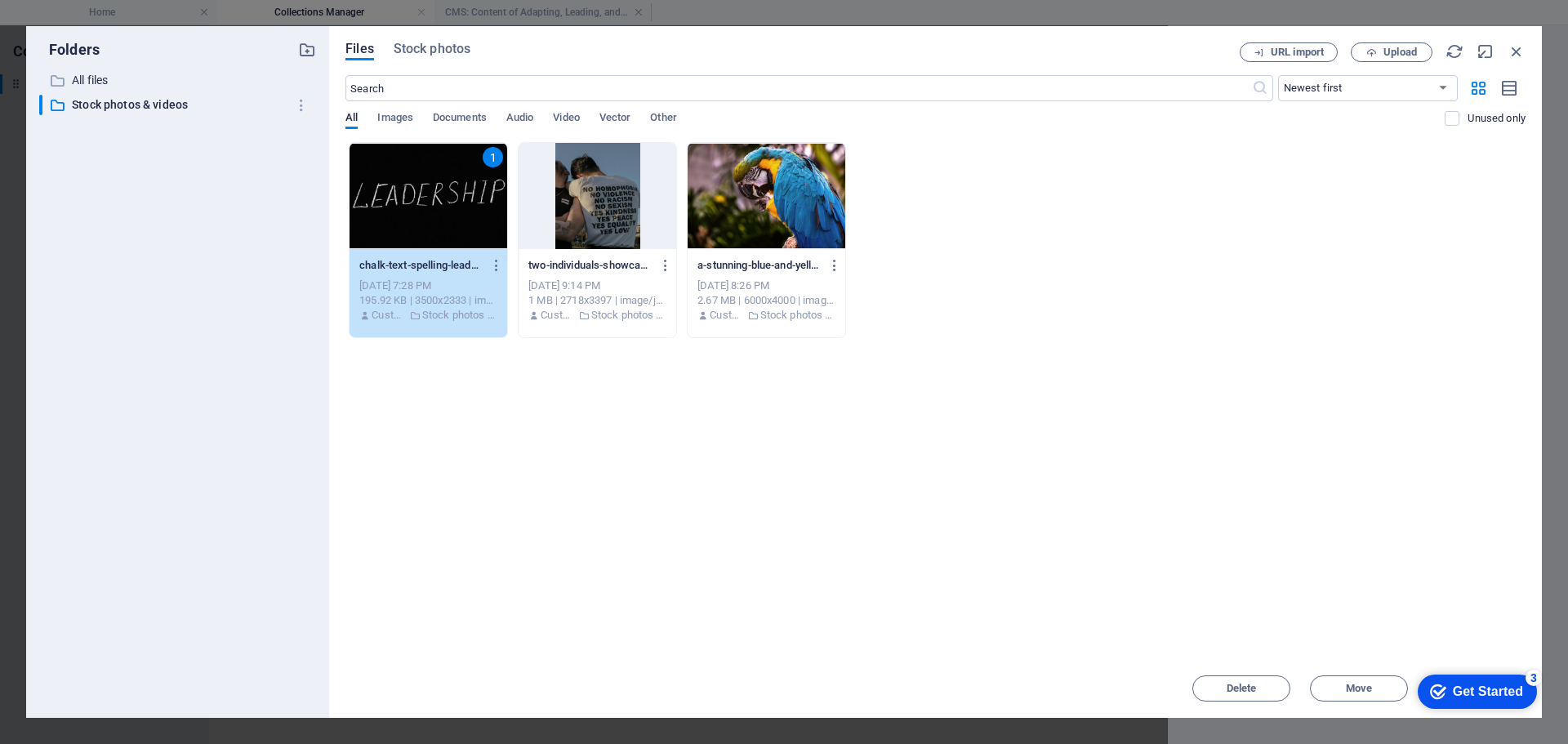
click at [408, 216] on div "1" at bounding box center [428, 196] width 157 height 106
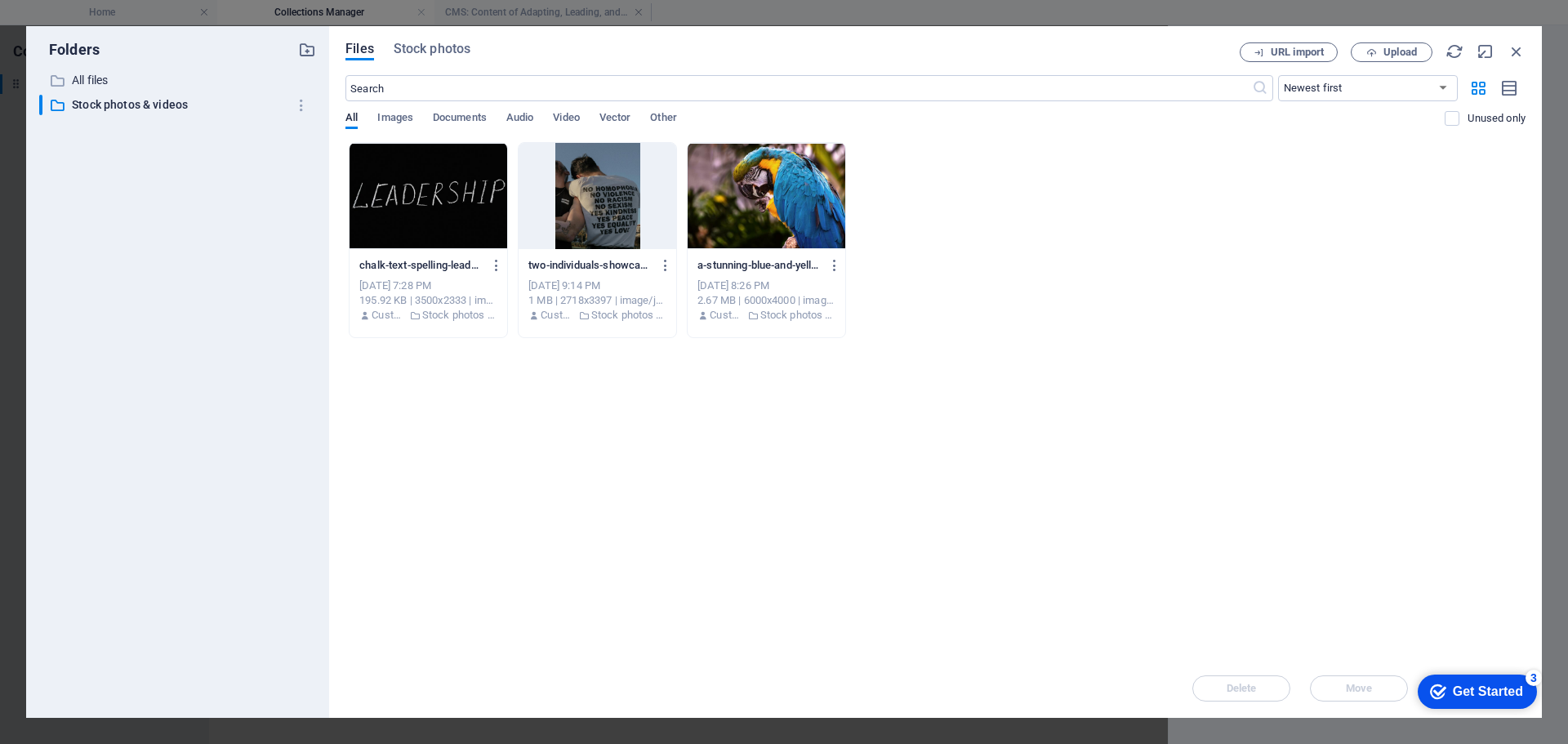
click at [408, 216] on div at bounding box center [428, 196] width 157 height 106
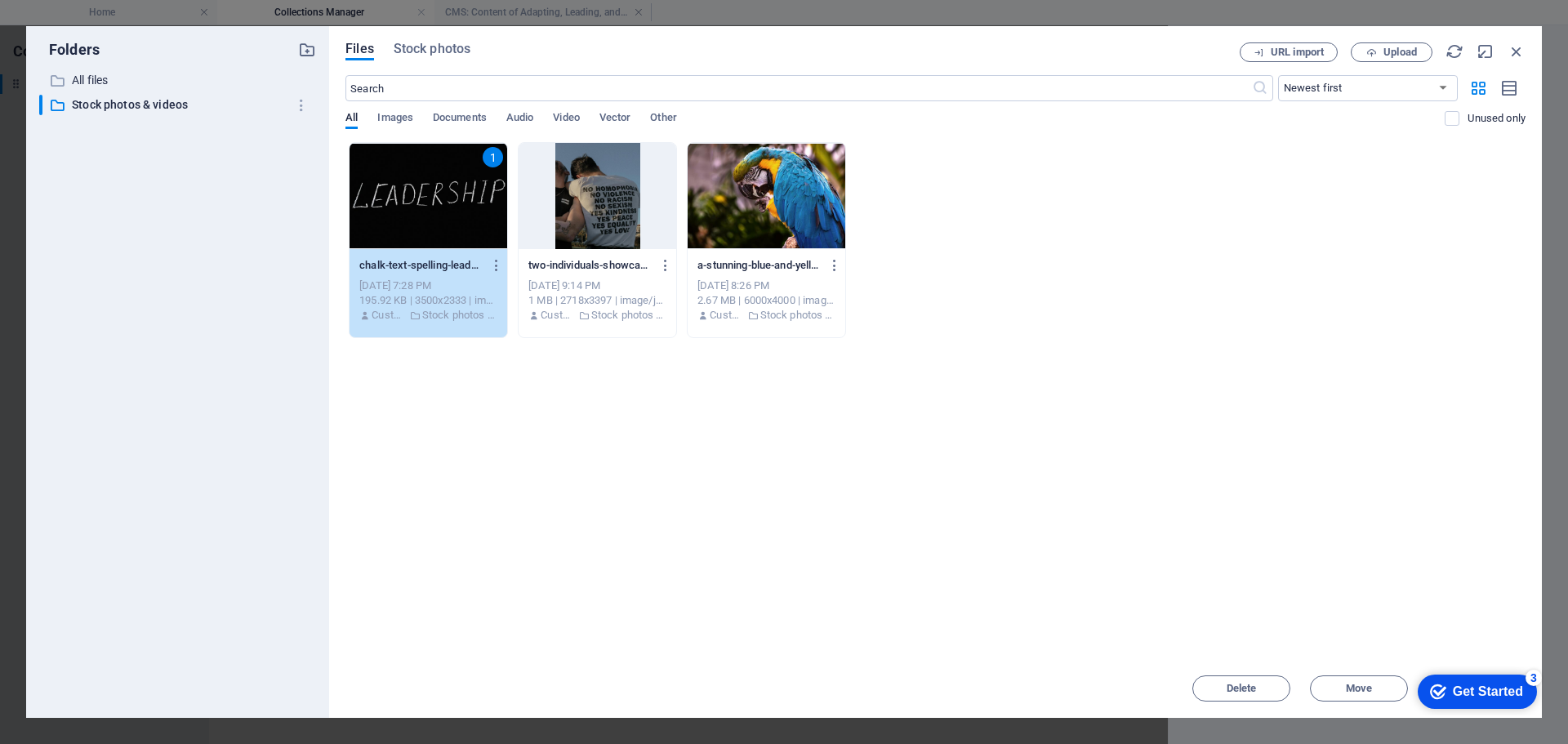
click at [404, 179] on div "1" at bounding box center [428, 196] width 157 height 106
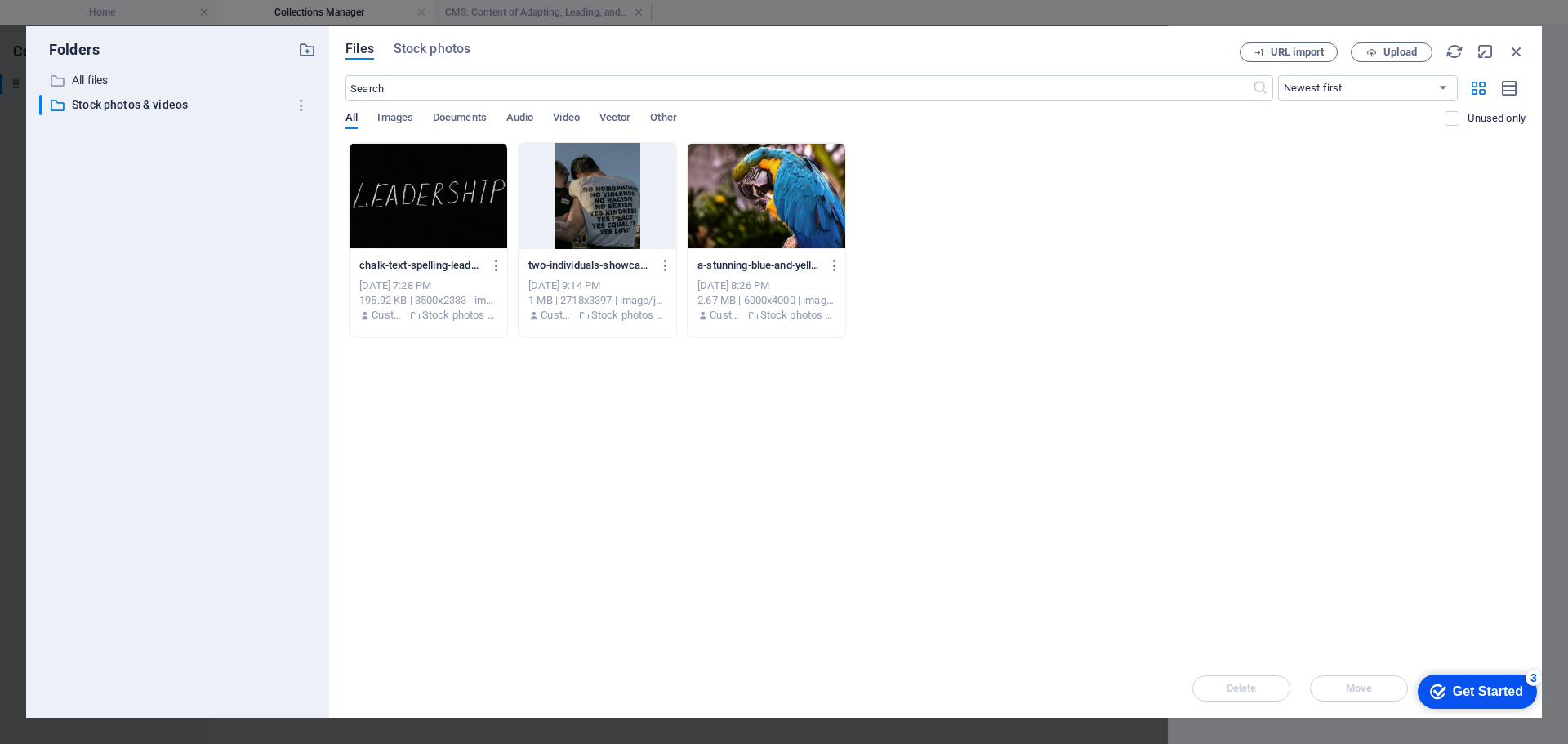
click at [404, 179] on div at bounding box center [428, 196] width 157 height 106
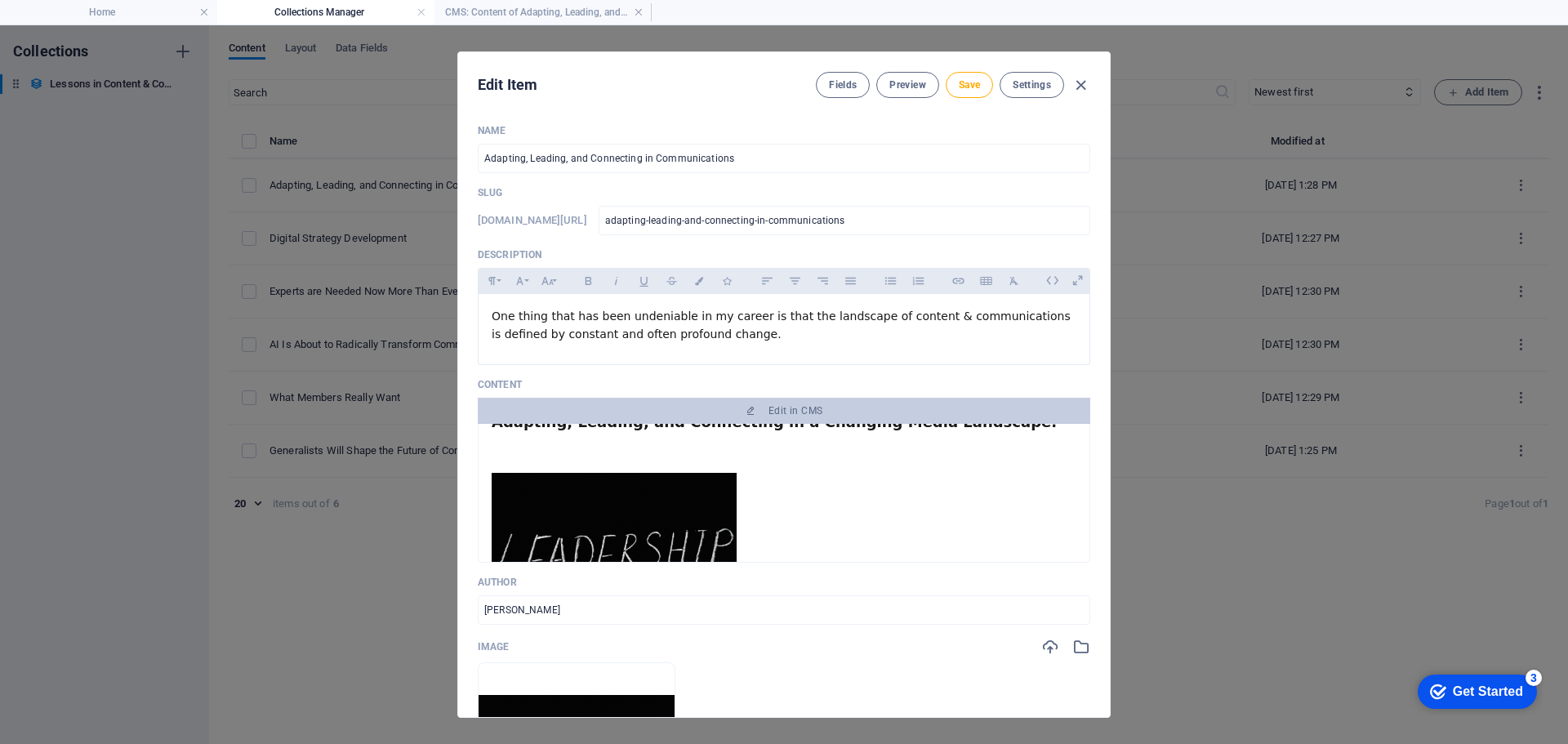
scroll to position [0, 0]
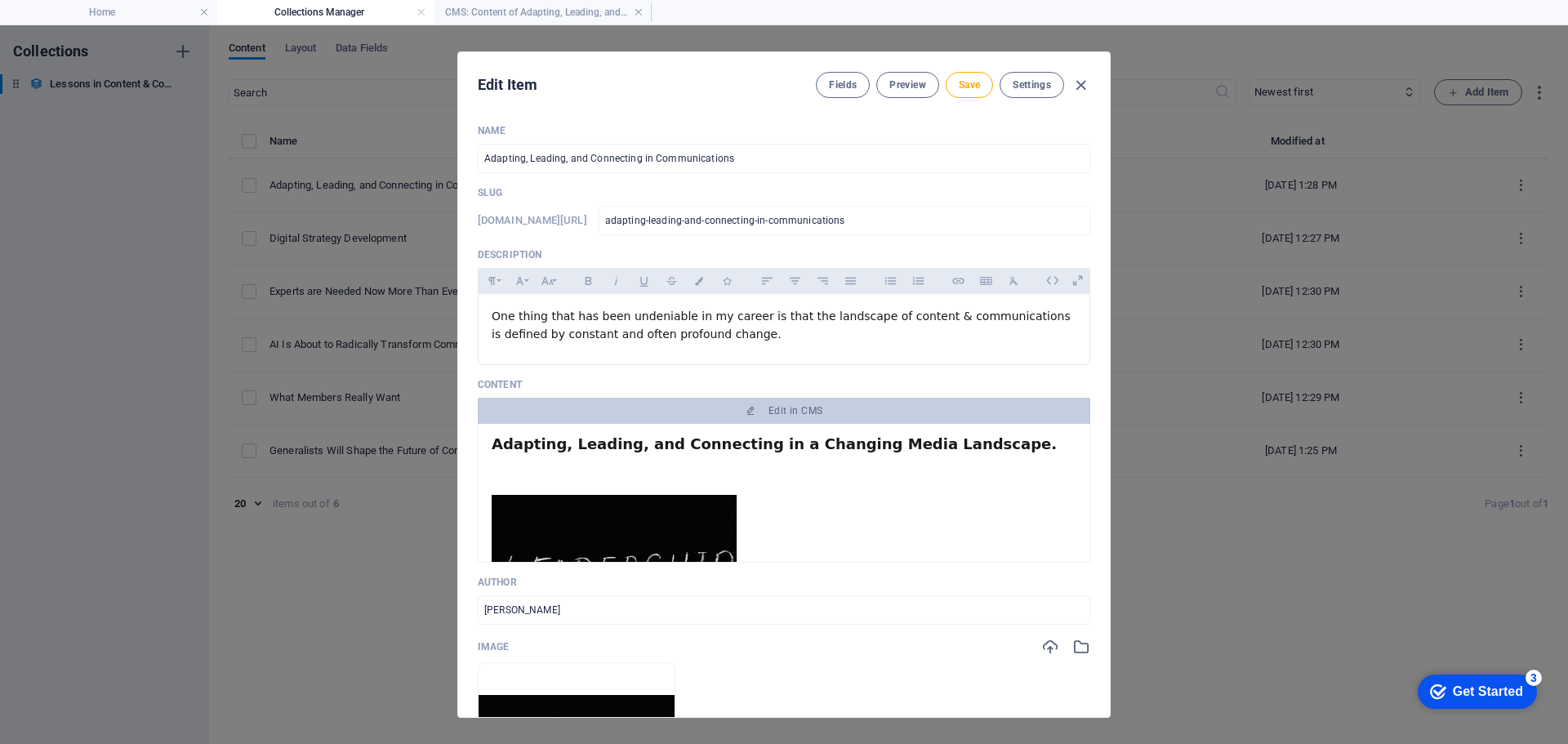
click at [659, 444] on strong "Adapting, Leading, and Connecting in a Changing Media Landscape." at bounding box center [774, 444] width 565 height 17
click at [656, 444] on strong "Adapting, Leading, and Connecting in a Changing Media Landscape." at bounding box center [774, 444] width 565 height 17
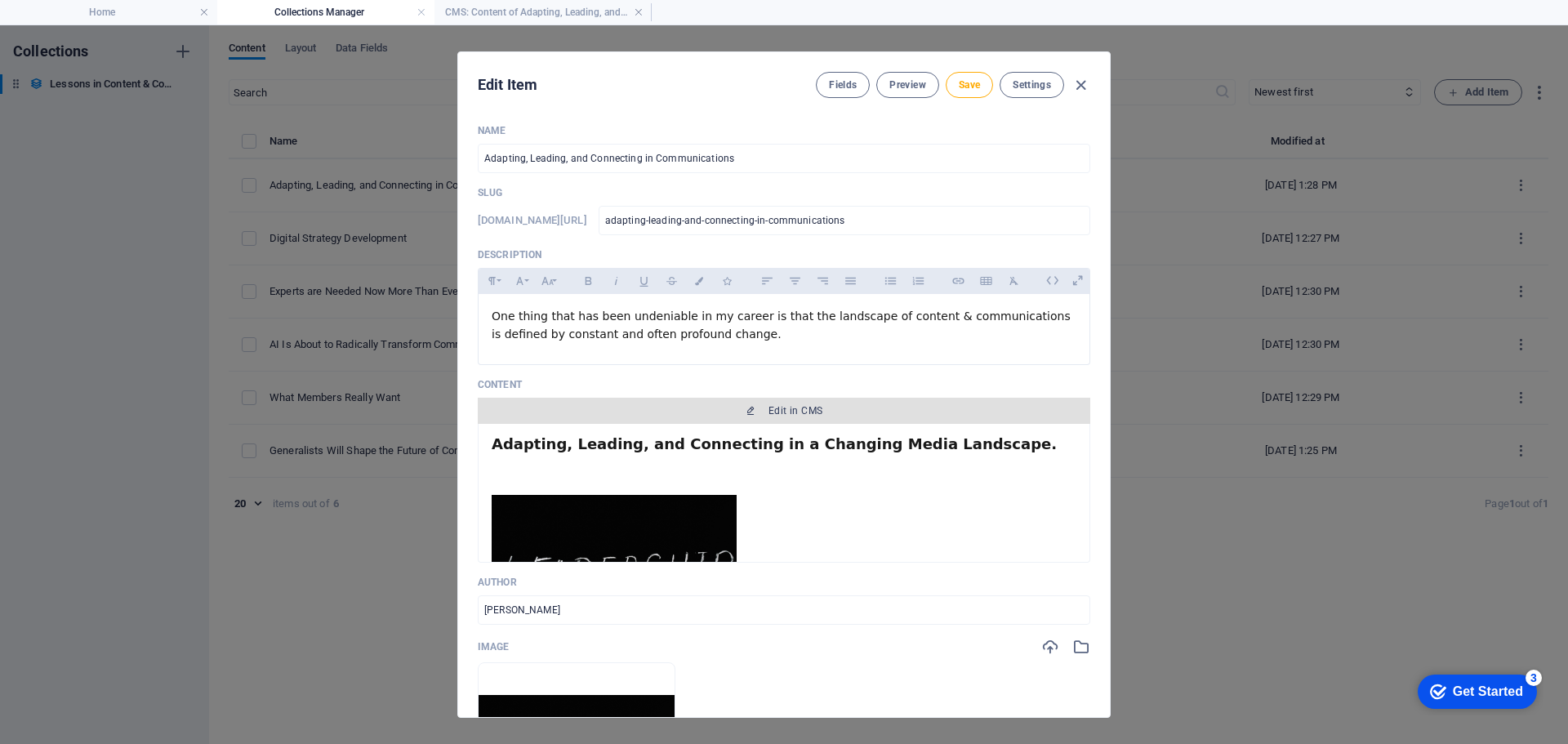
click at [789, 411] on span "Edit in CMS" at bounding box center [795, 411] width 53 height 13
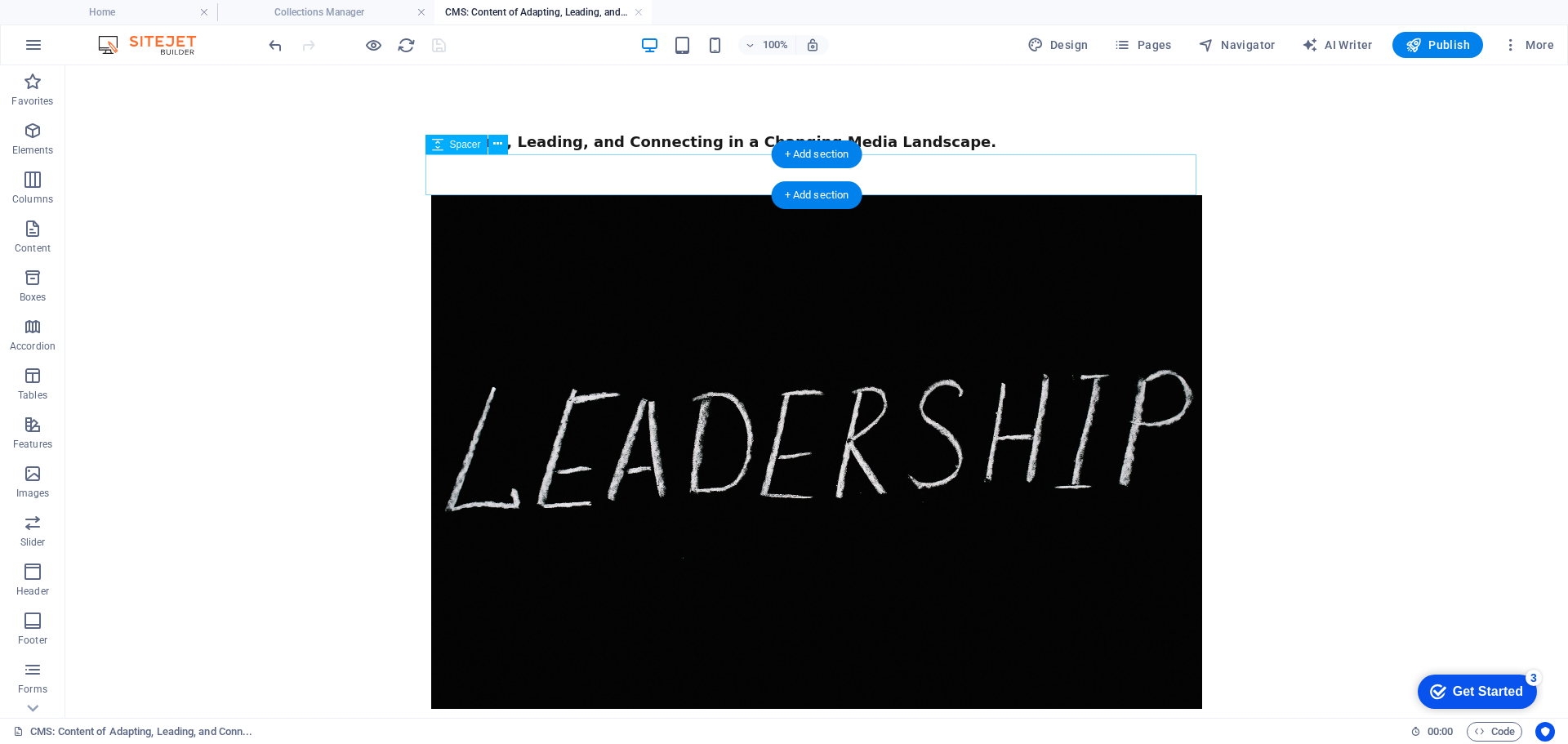
click at [665, 173] on div at bounding box center [817, 175] width 771 height 41
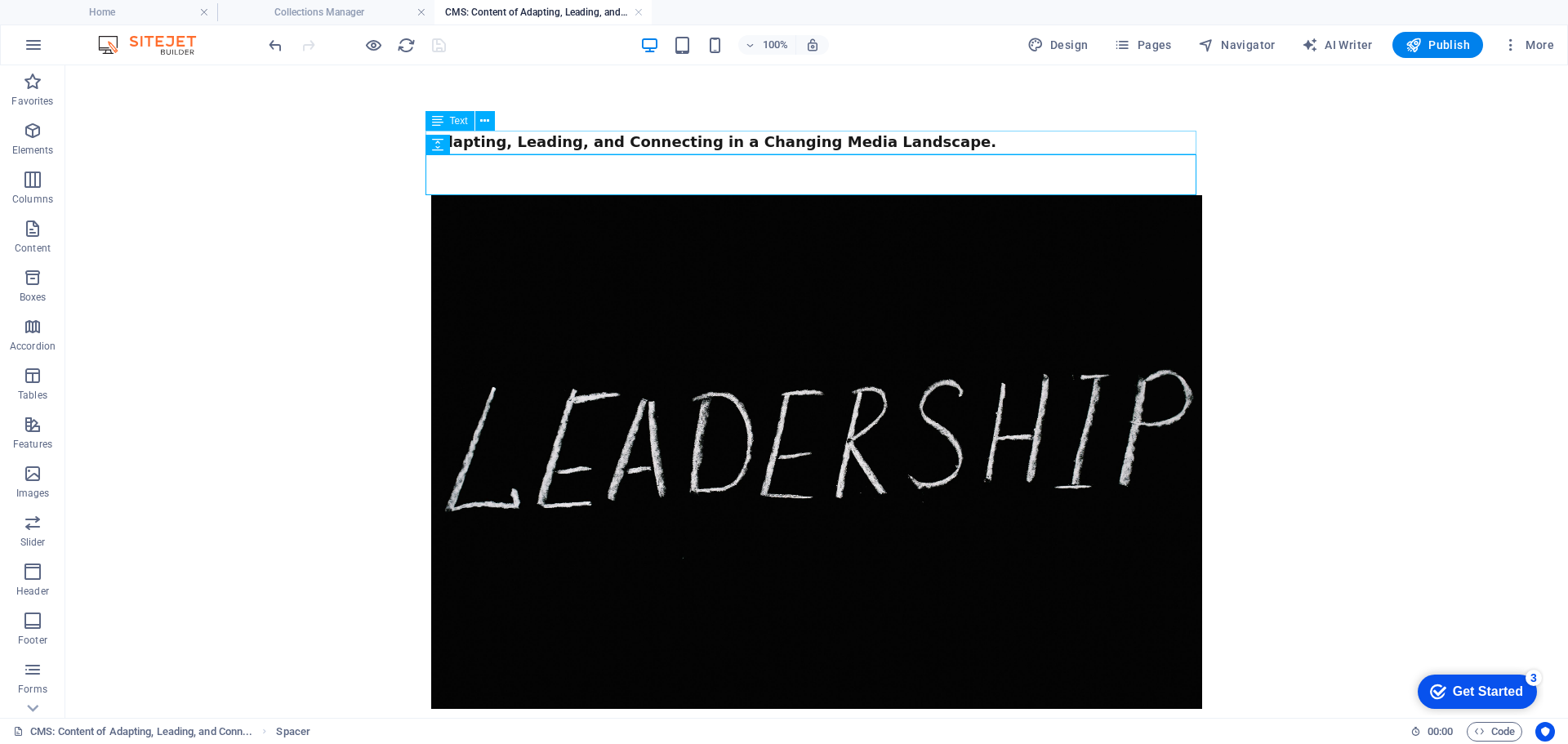
click at [589, 141] on div "Adapting, Leading, and Connecting in a Changing Media Landscape." at bounding box center [817, 142] width 771 height 24
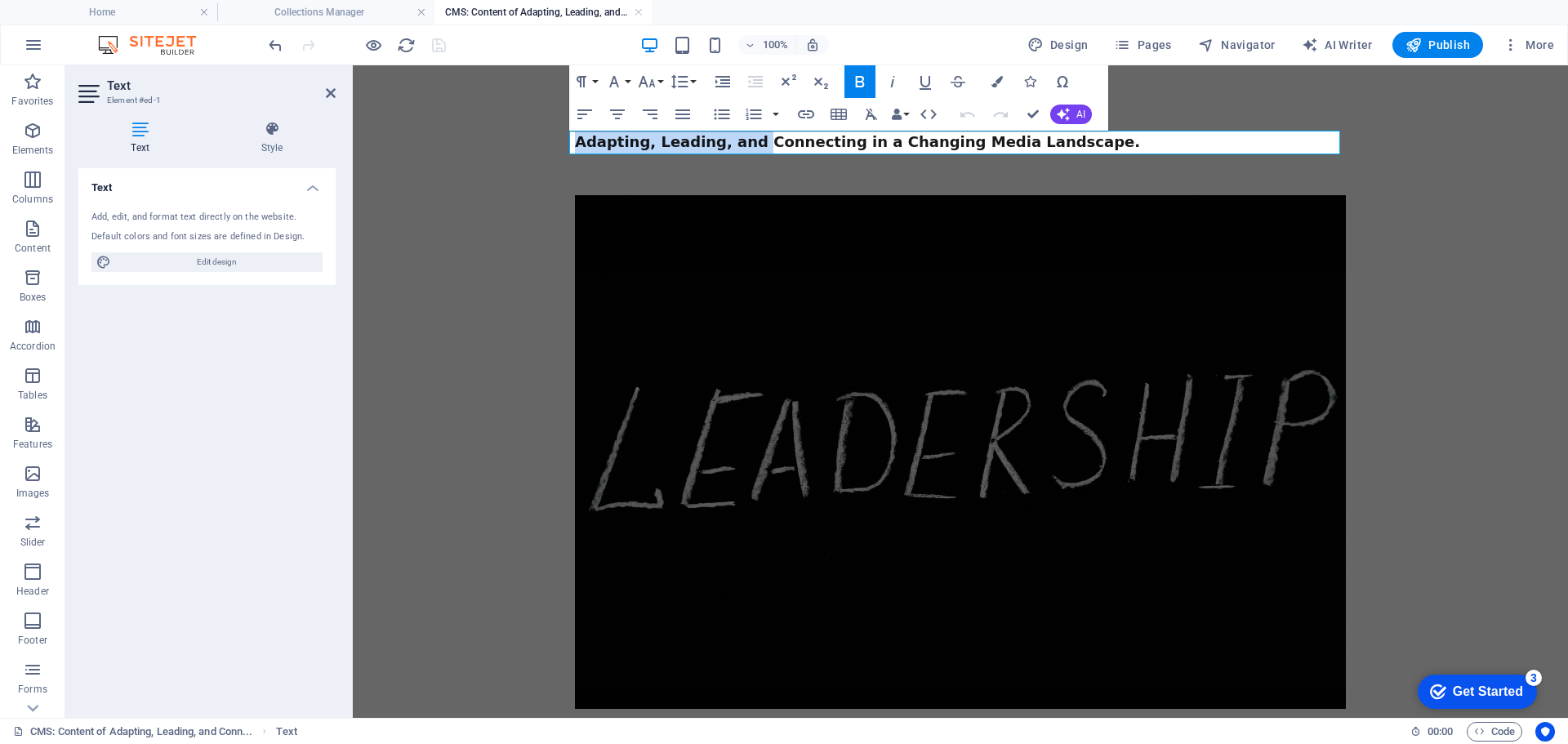
drag, startPoint x: 733, startPoint y: 144, endPoint x: 533, endPoint y: 147, distance: 200.0
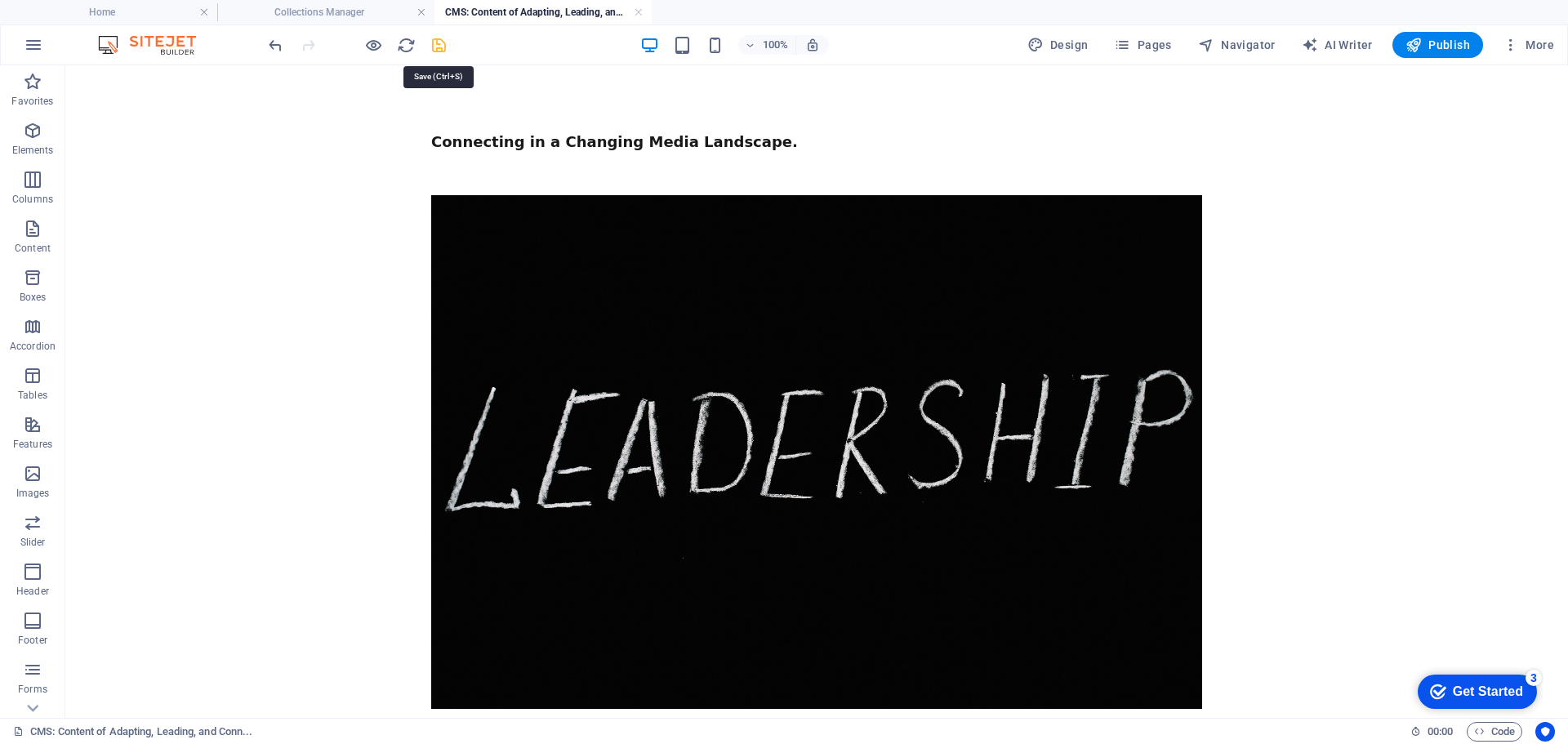
click at [441, 46] on icon "save" at bounding box center [439, 46] width 19 height 19
click at [638, 13] on link at bounding box center [638, 12] width 10 height 15
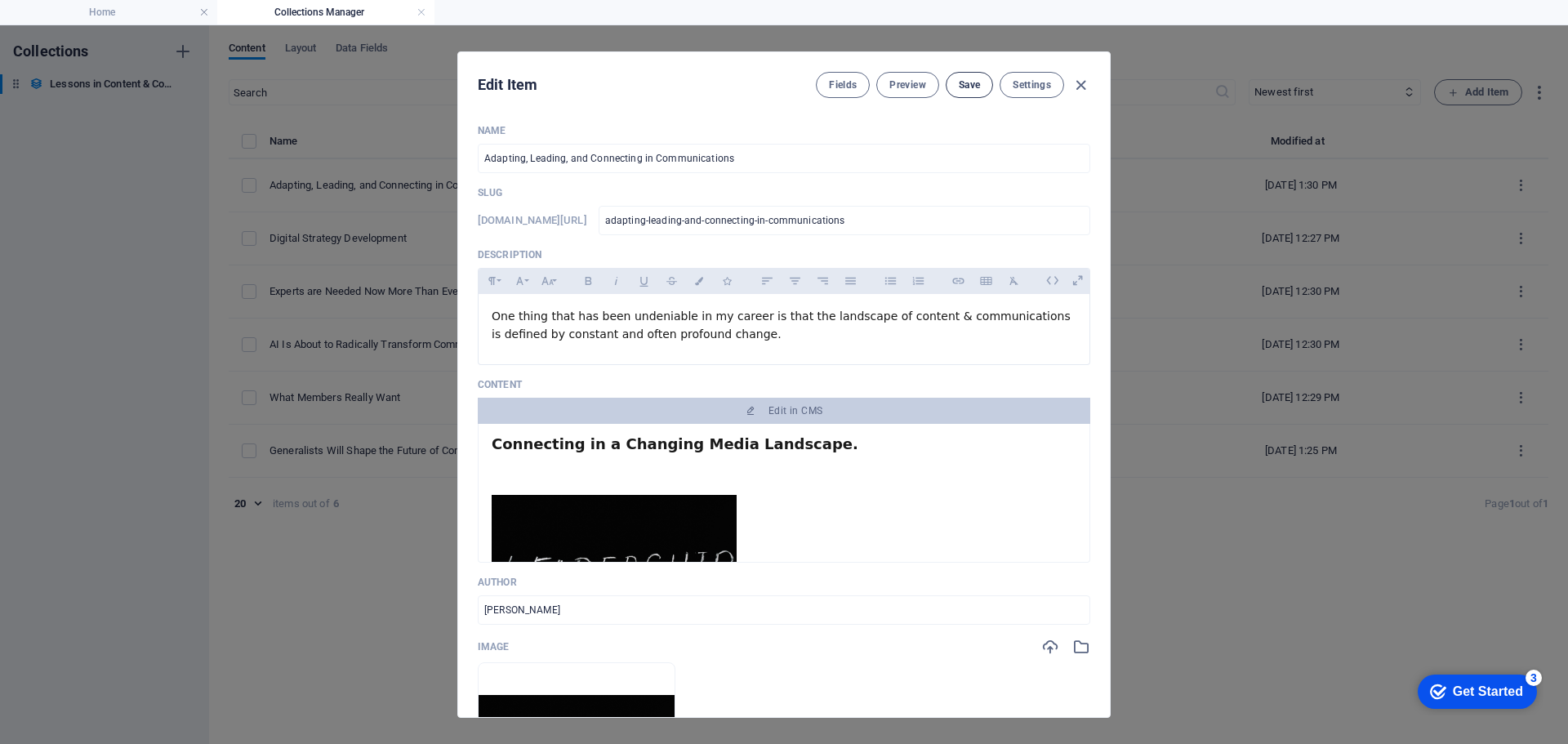
click at [966, 83] on span "Save" at bounding box center [970, 85] width 21 height 13
click at [1079, 85] on icon "button" at bounding box center [1081, 86] width 19 height 19
type input "[DATE]"
type input "adapting-leading-and-connecting-in-communications"
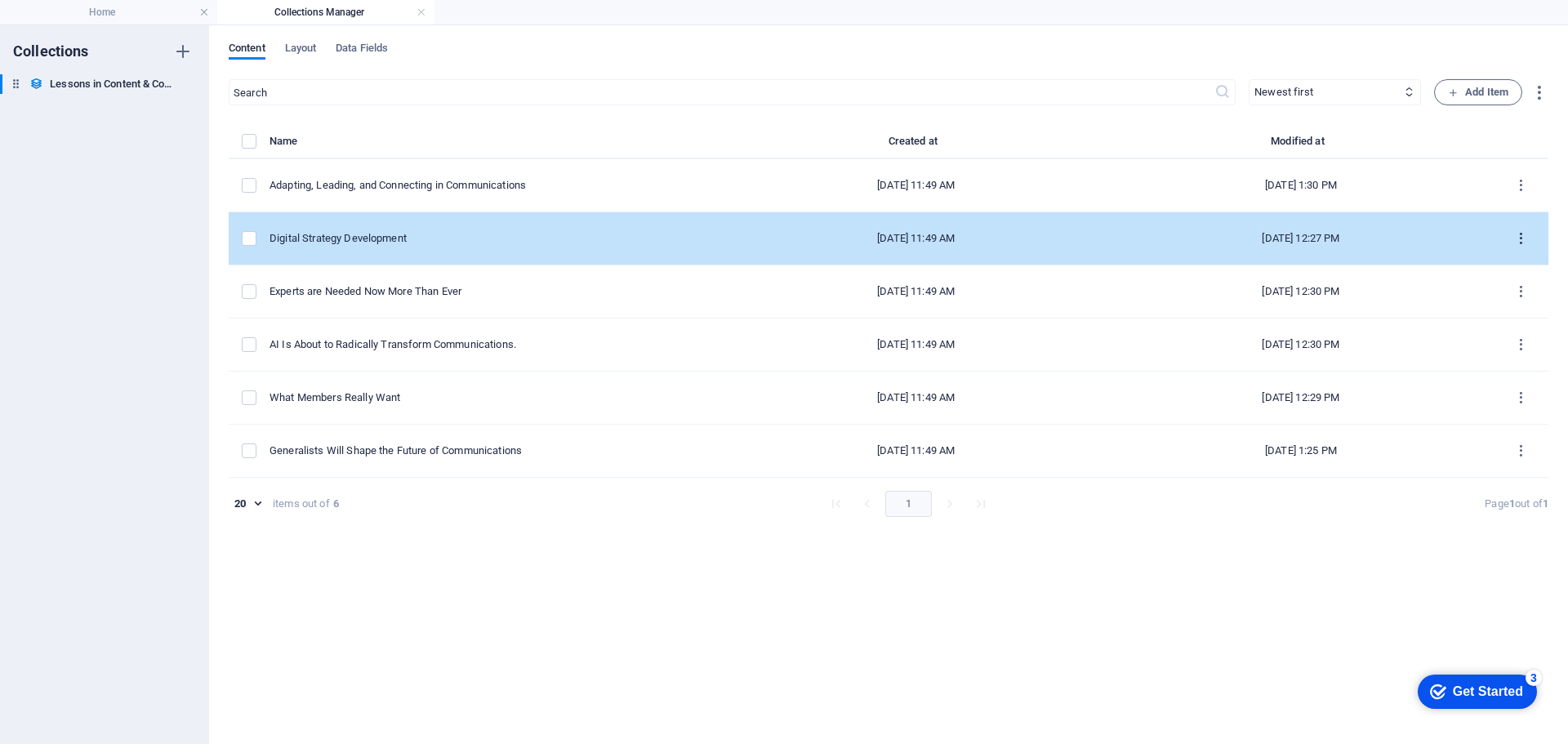
click at [1521, 238] on icon "items list" at bounding box center [1521, 238] width 15 height 15
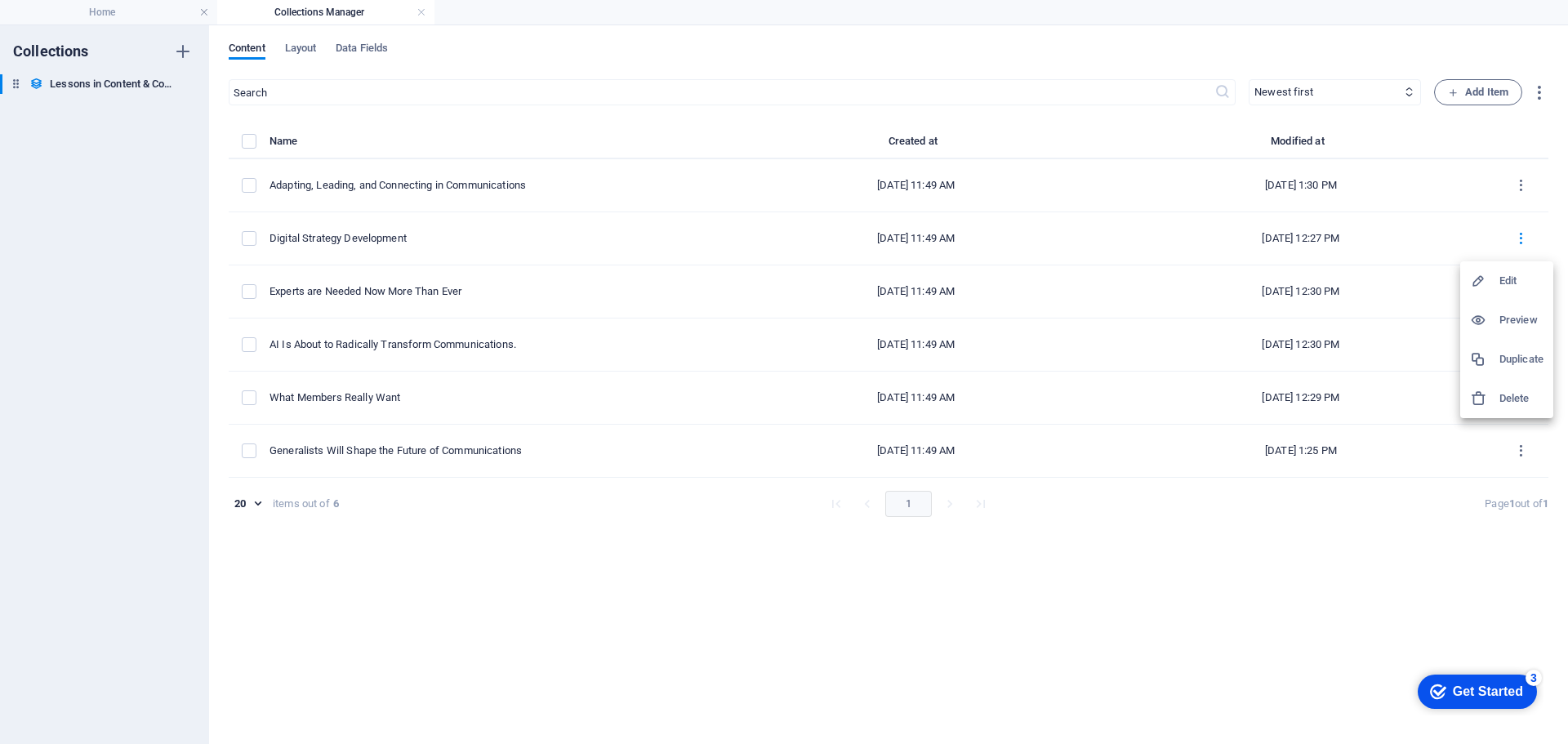
click at [1515, 286] on h6 "Edit" at bounding box center [1521, 280] width 44 height 20
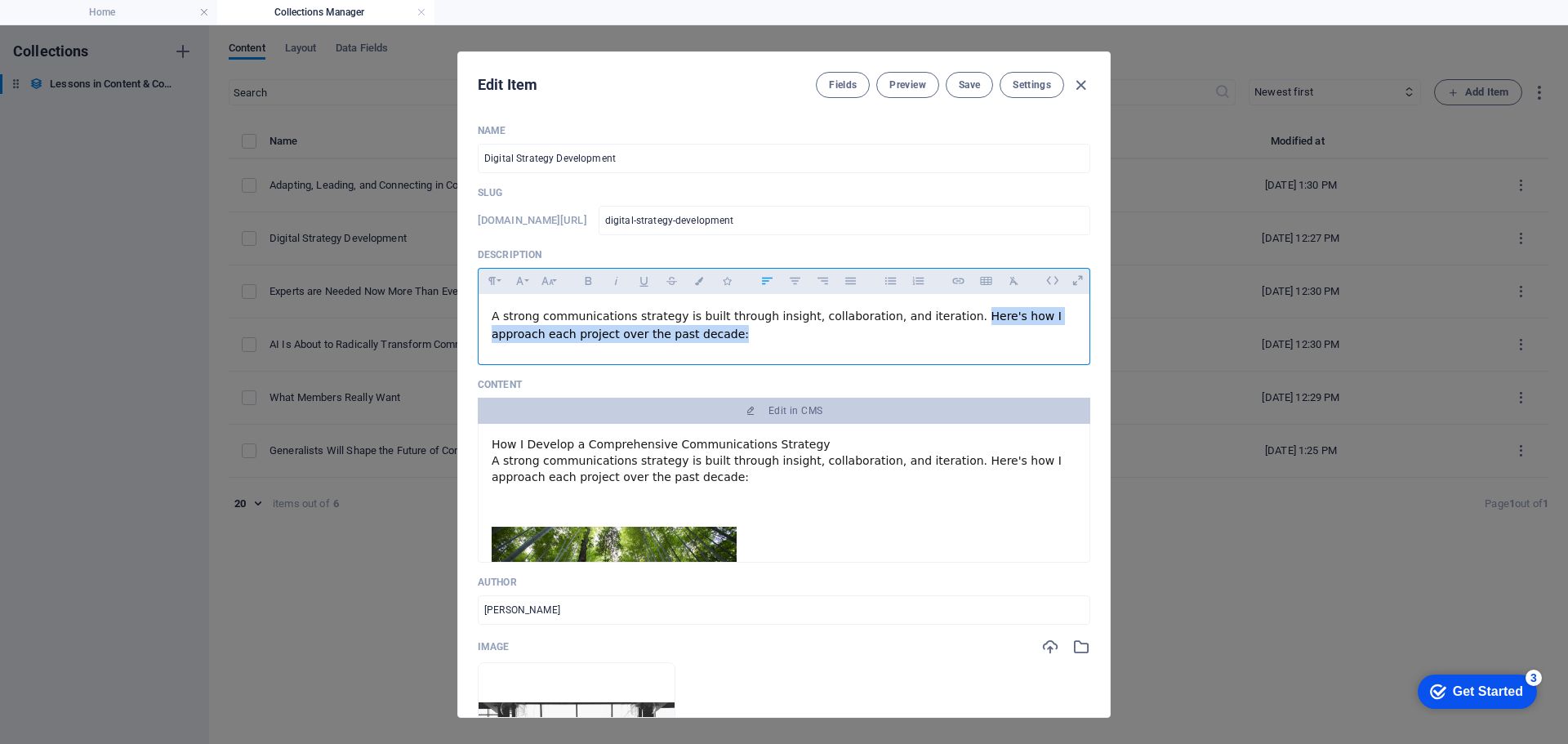
drag, startPoint x: 655, startPoint y: 338, endPoint x: 930, endPoint y: 317, distance: 275.8
click at [930, 317] on p "A strong communications strategy is built through insight, collaboration, and i…" at bounding box center [784, 325] width 585 height 37
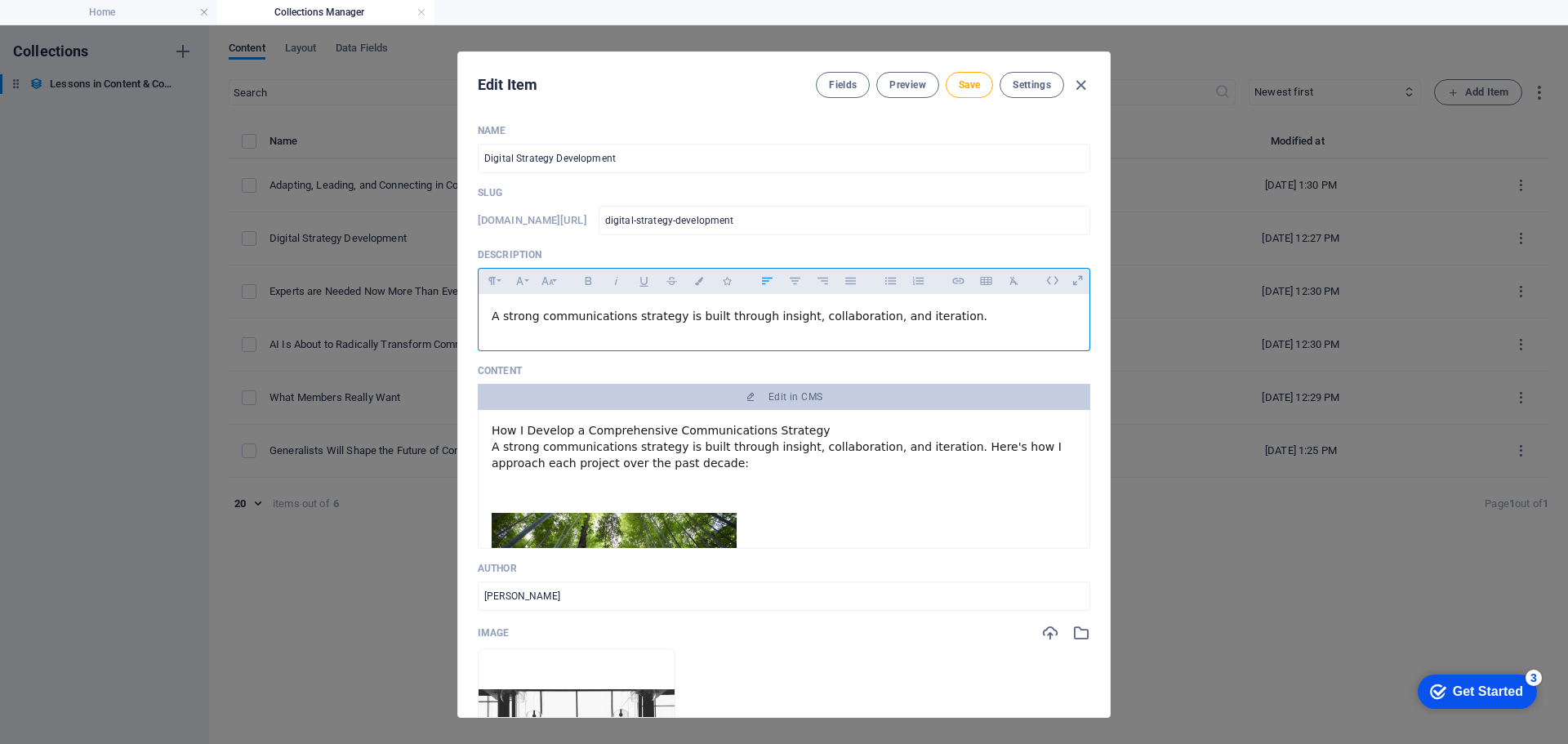
drag, startPoint x: 940, startPoint y: 316, endPoint x: 459, endPoint y: 325, distance: 481.1
click at [459, 325] on div "Name Digital Strategy Development ​ Slug www.example.com/lessons-in-content-com…" at bounding box center [784, 413] width 652 height 606
click at [590, 281] on icon "button" at bounding box center [588, 280] width 7 height 9
click at [554, 279] on button "Font Size" at bounding box center [547, 280] width 26 height 21
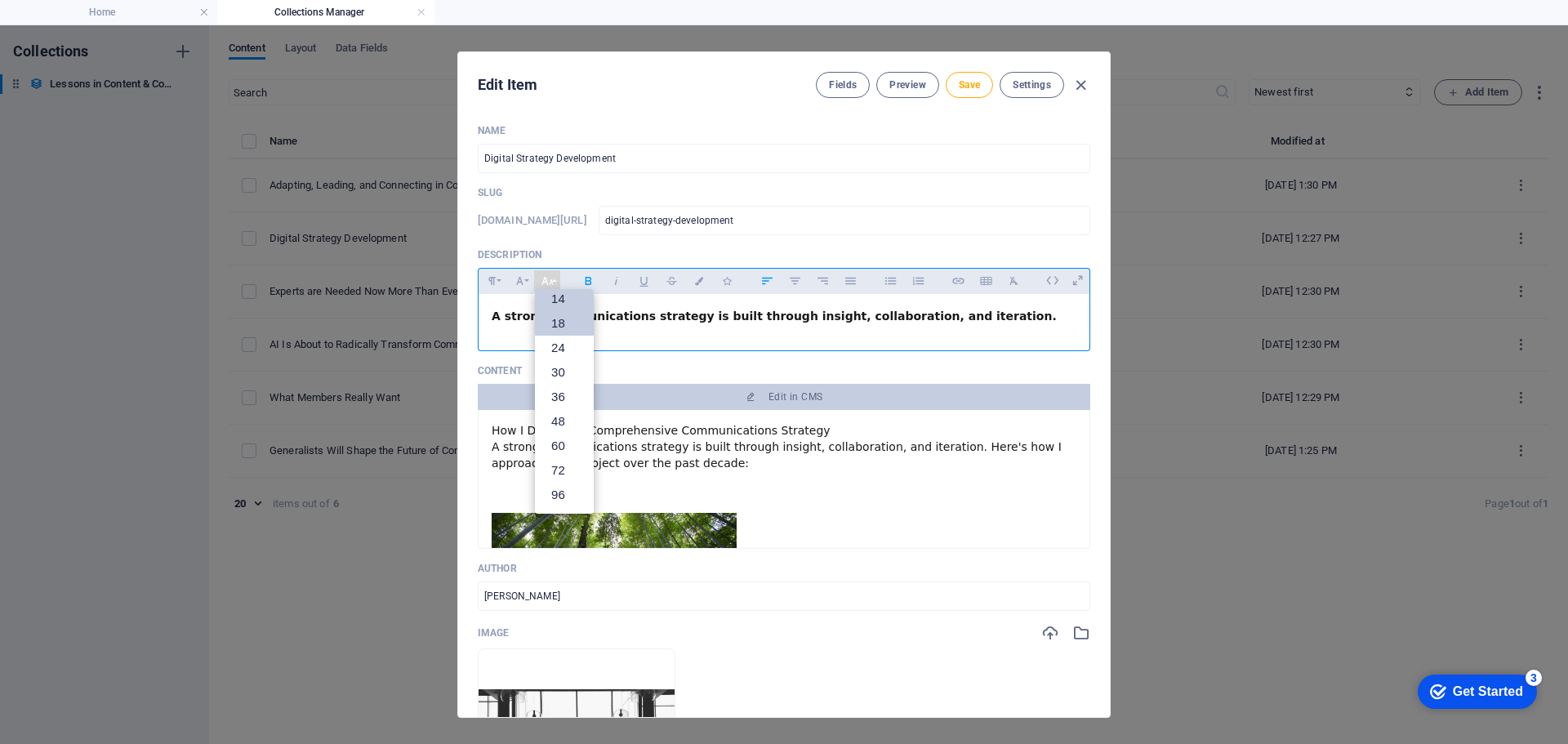
click at [556, 320] on link "18" at bounding box center [565, 323] width 59 height 25
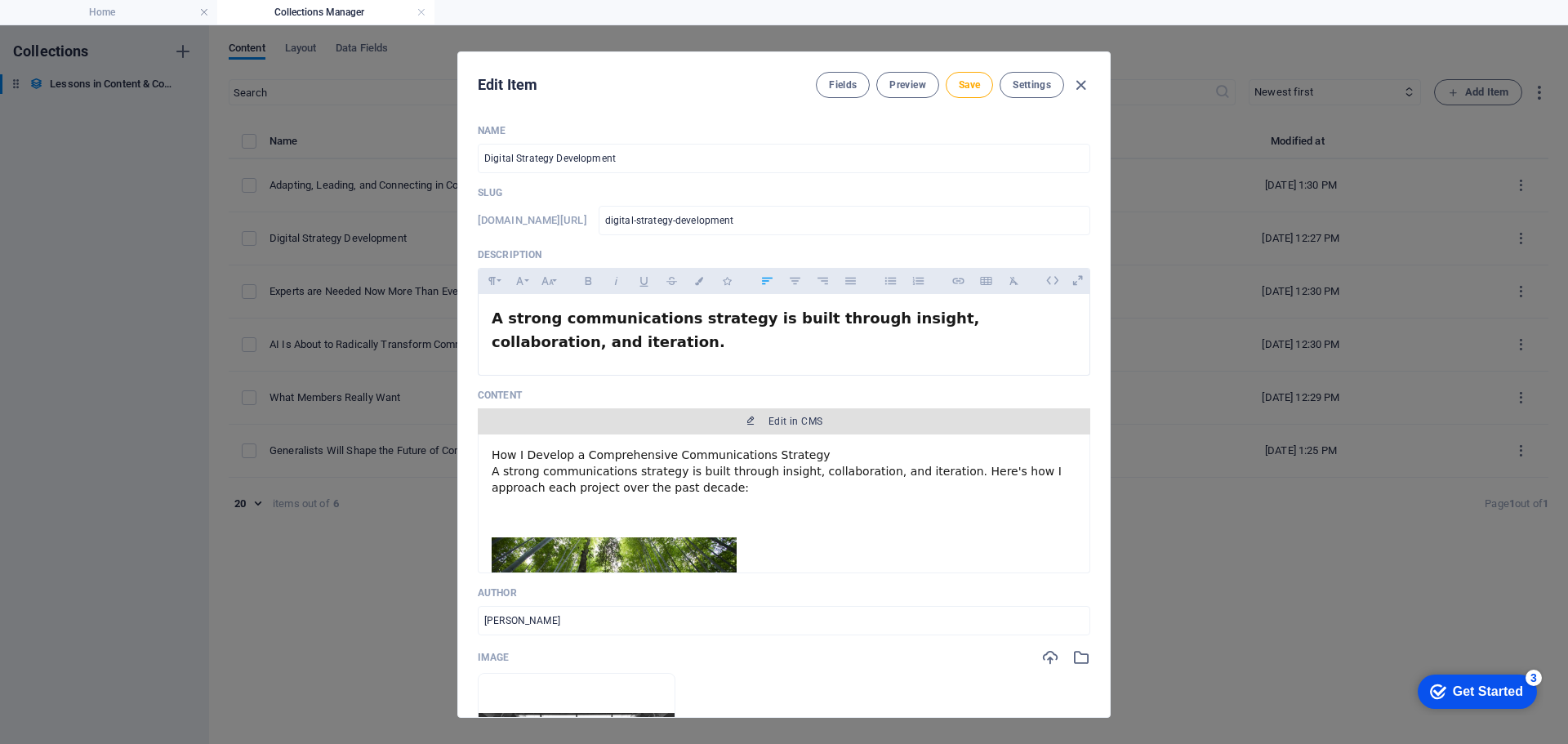
click at [769, 417] on span "Edit in CMS" at bounding box center [795, 422] width 53 height 13
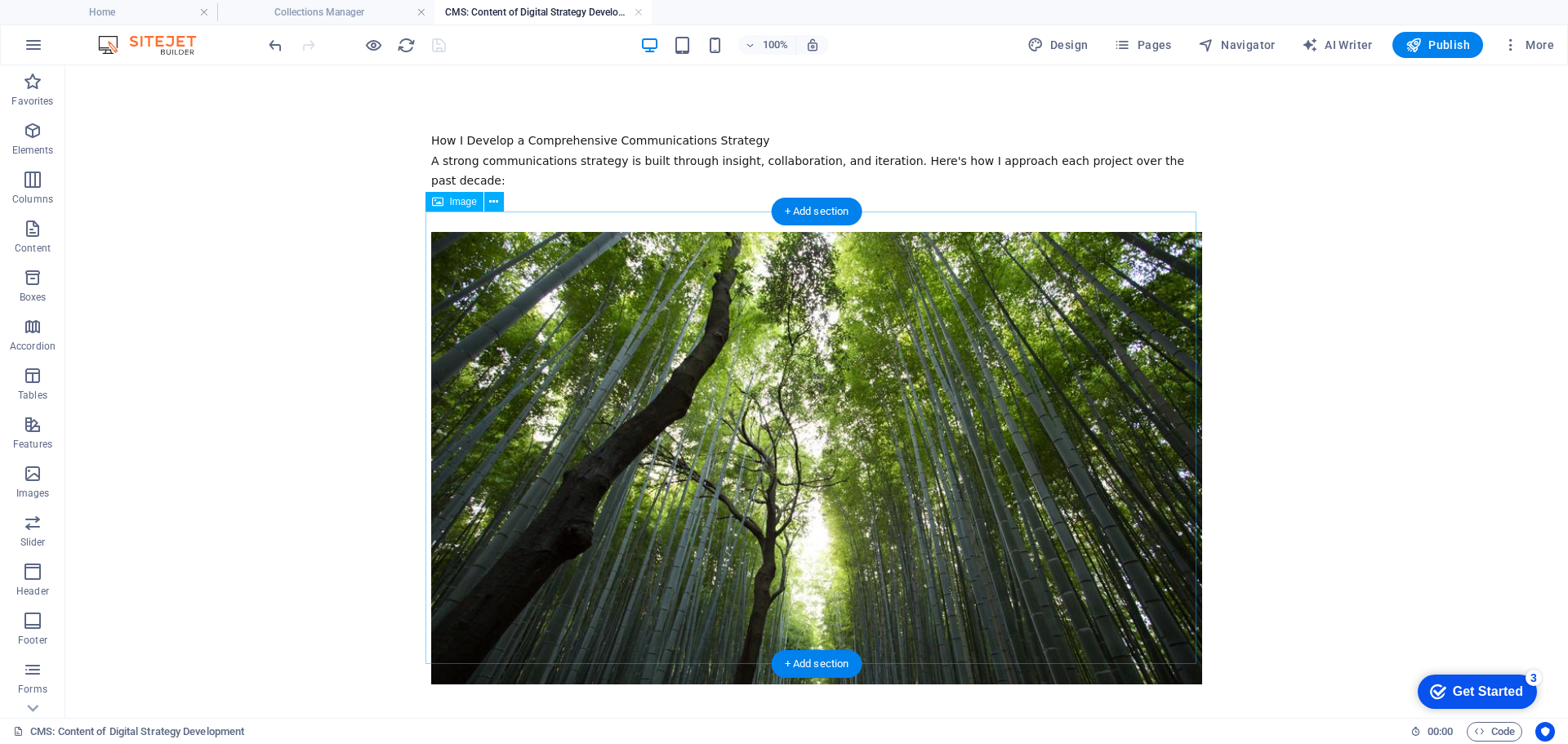
scroll to position [0, 0]
click at [633, 14] on h4 "CMS: Content of Digital Strategy Development" at bounding box center [543, 11] width 218 height 18
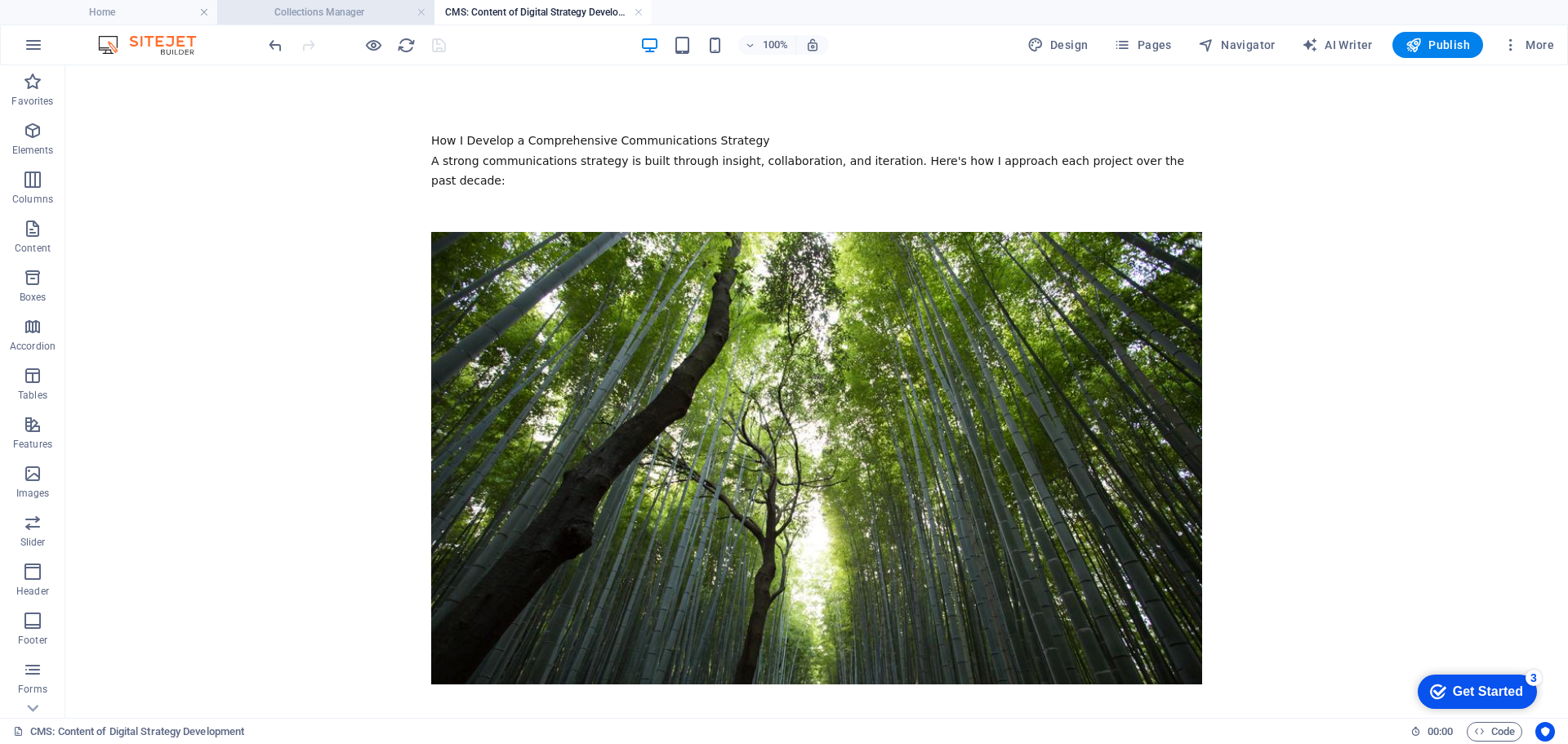
click at [323, 14] on h4 "Collections Manager" at bounding box center [326, 11] width 218 height 18
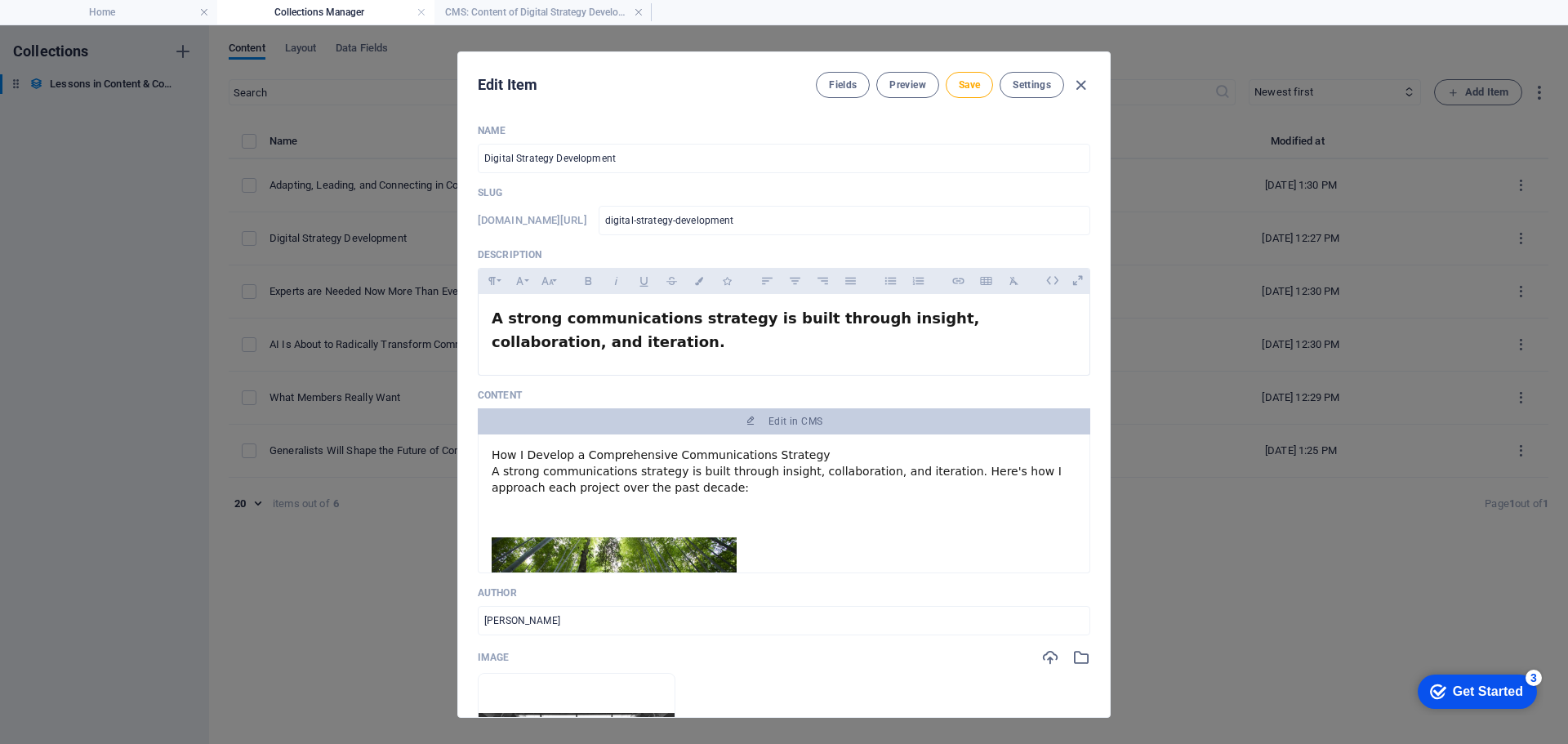
click at [650, 488] on div "How I Develop a Comprehensive Communications Strategy A strong communications s…" at bounding box center [784, 471] width 585 height 49
click at [649, 488] on div "How I Develop a Comprehensive Communications Strategy A strong communications s…" at bounding box center [784, 471] width 585 height 49
drag, startPoint x: 493, startPoint y: 470, endPoint x: 479, endPoint y: 449, distance: 25.2
click at [479, 449] on div "How I Develop a Comprehensive Communications Strategy A strong communications s…" at bounding box center [784, 503] width 613 height 138
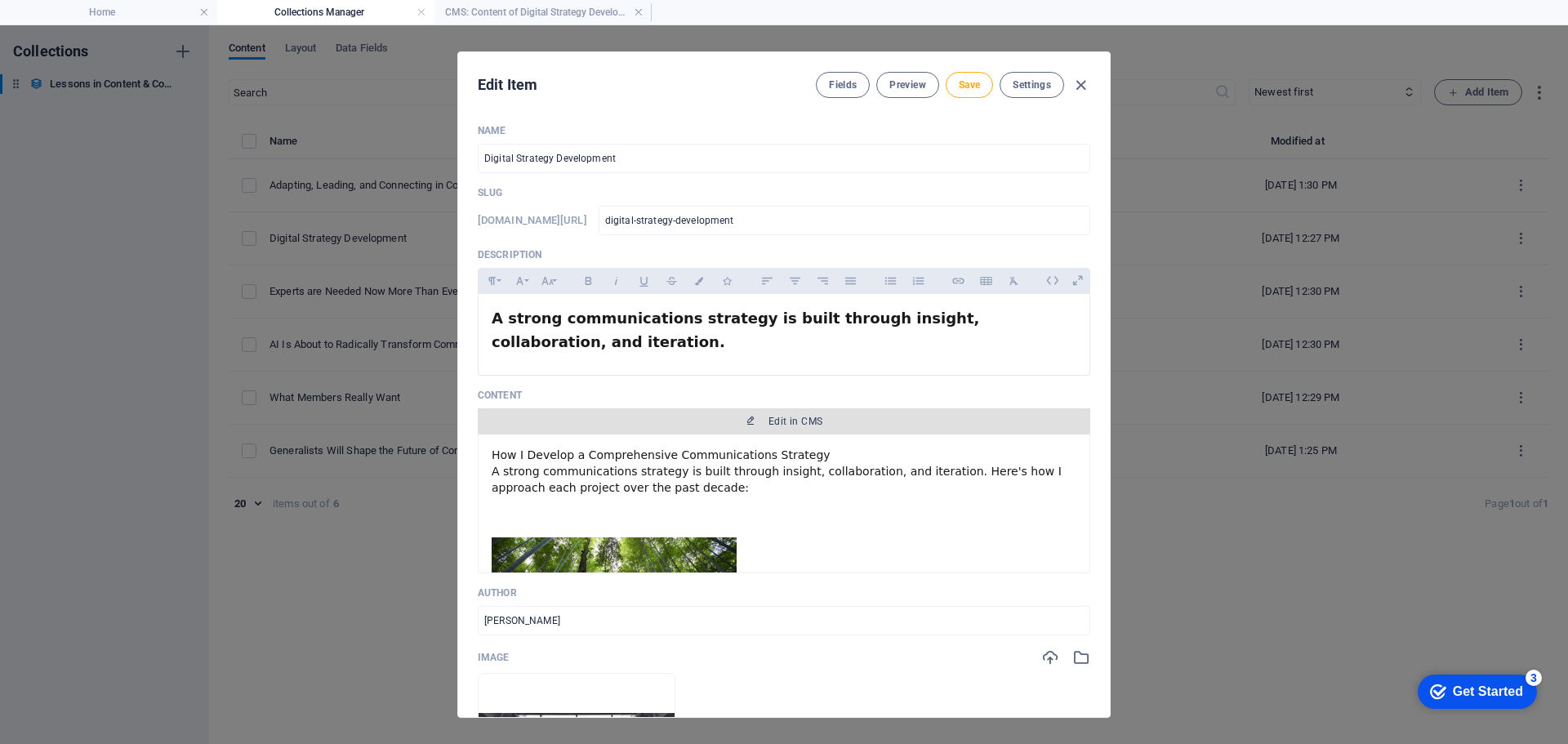
click at [757, 416] on span "Edit in CMS" at bounding box center [784, 422] width 599 height 13
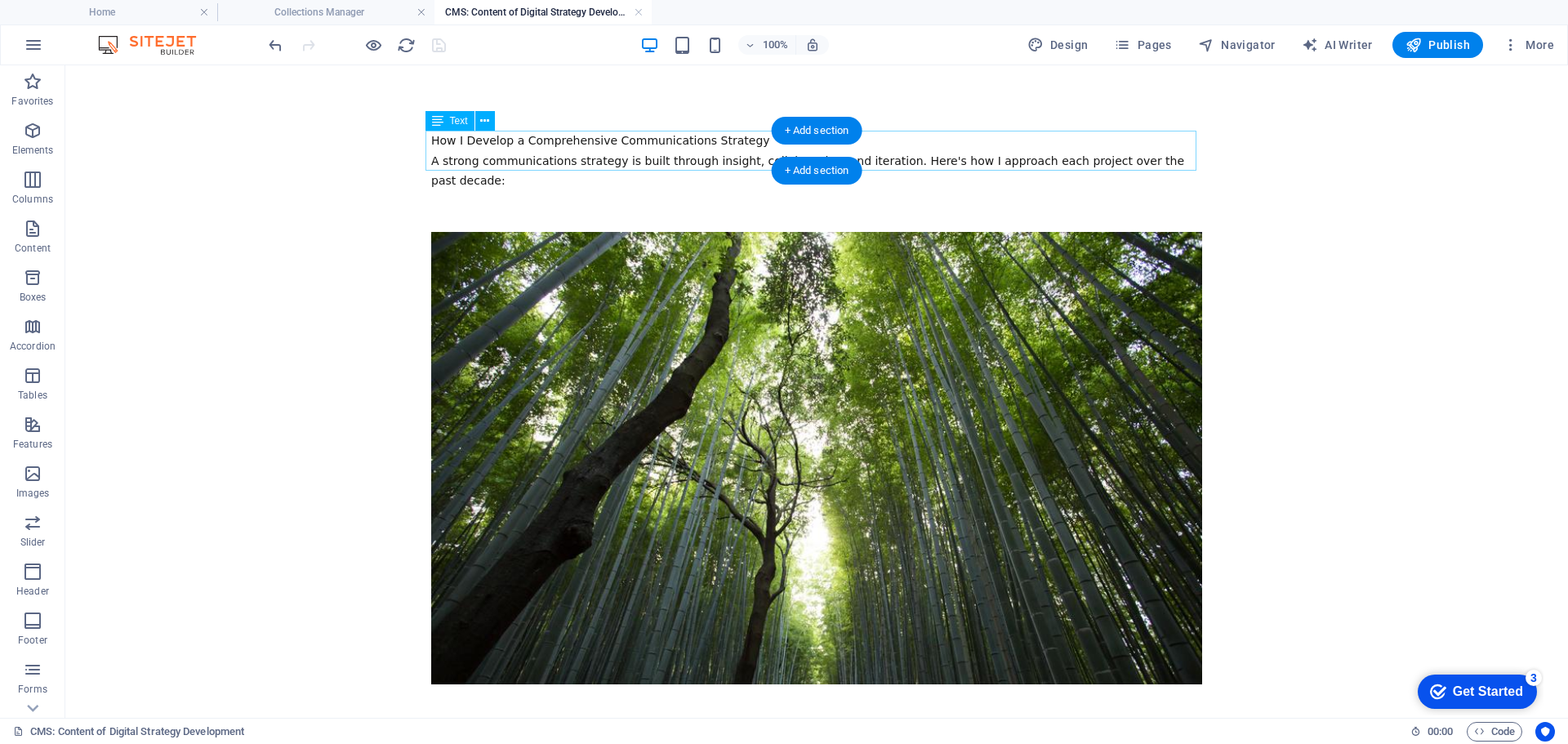
click at [726, 146] on div "How I Develop a Comprehensive Communications Strategy A strong communications s…" at bounding box center [817, 160] width 771 height 60
click at [728, 146] on div "How I Develop a Comprehensive Communications Strategy A strong communications s…" at bounding box center [817, 160] width 771 height 60
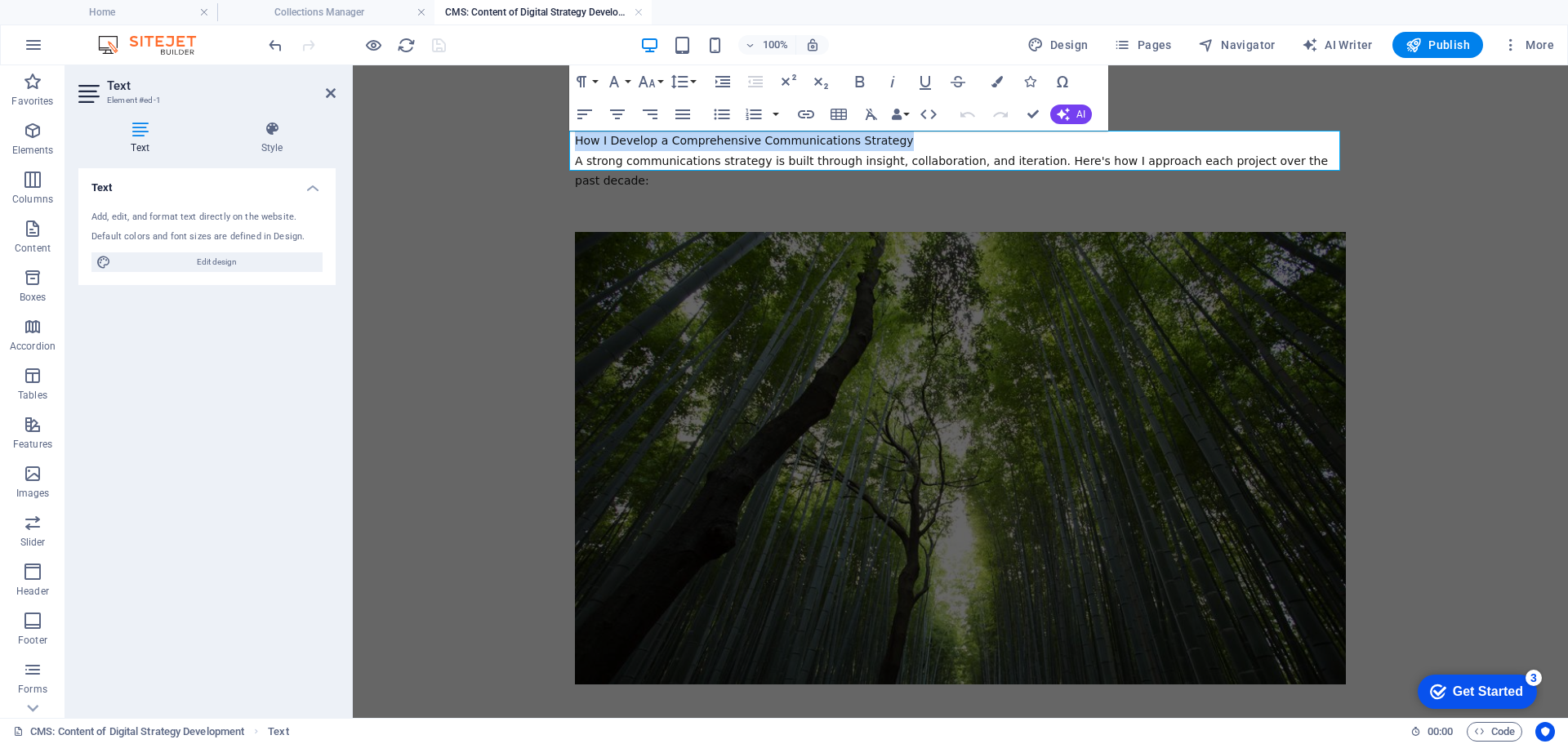
drag, startPoint x: 860, startPoint y: 135, endPoint x: 495, endPoint y: 133, distance: 365.0
click at [575, 160] on span "A strong communications strategy is built through insight, collaboration, and i…" at bounding box center [951, 171] width 753 height 33
click at [575, 161] on span "A strong communications strategy is built through insight, collaboration, and i…" at bounding box center [951, 171] width 753 height 33
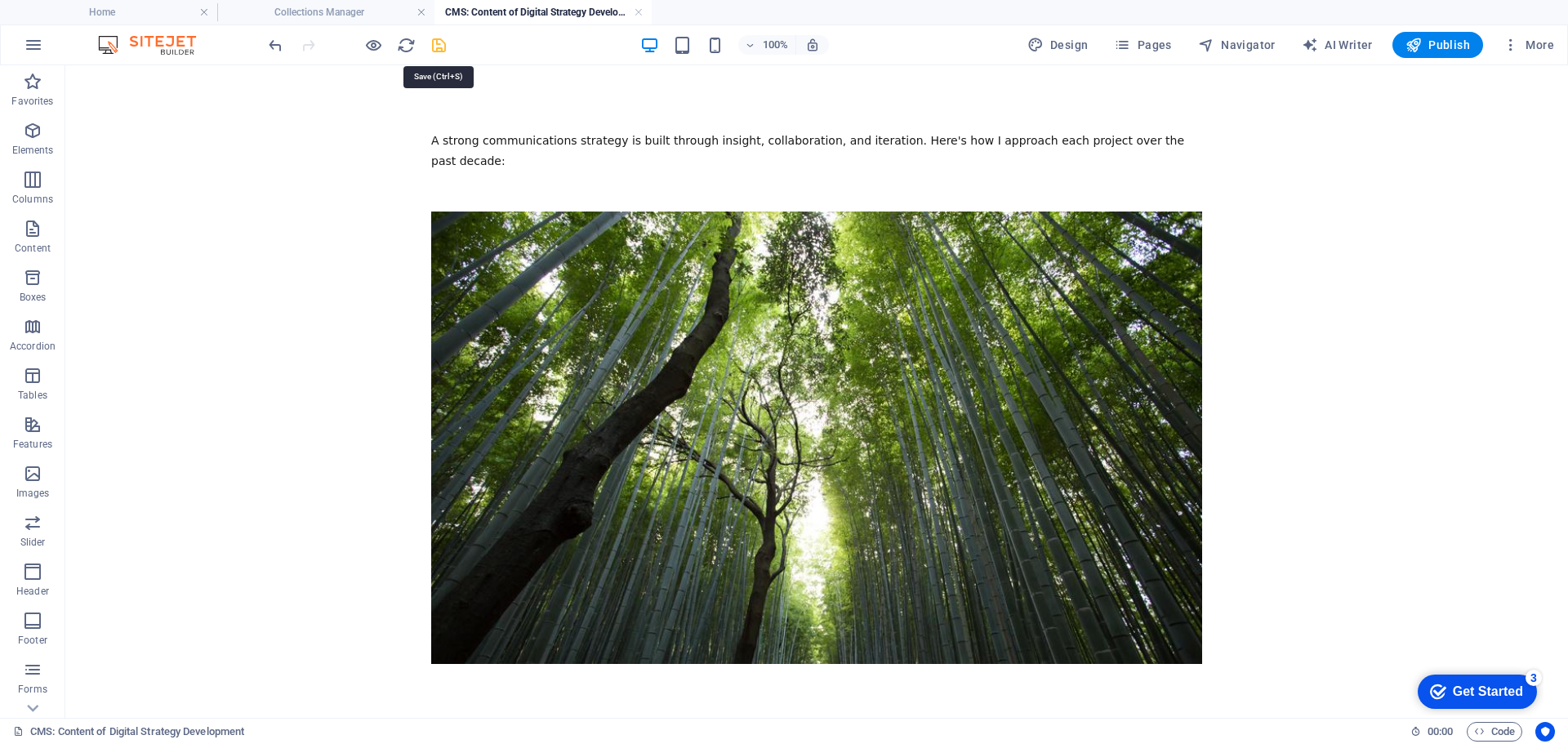
click at [442, 44] on icon "save" at bounding box center [439, 46] width 19 height 19
click at [393, 14] on h4 "Collections Manager" at bounding box center [326, 11] width 218 height 18
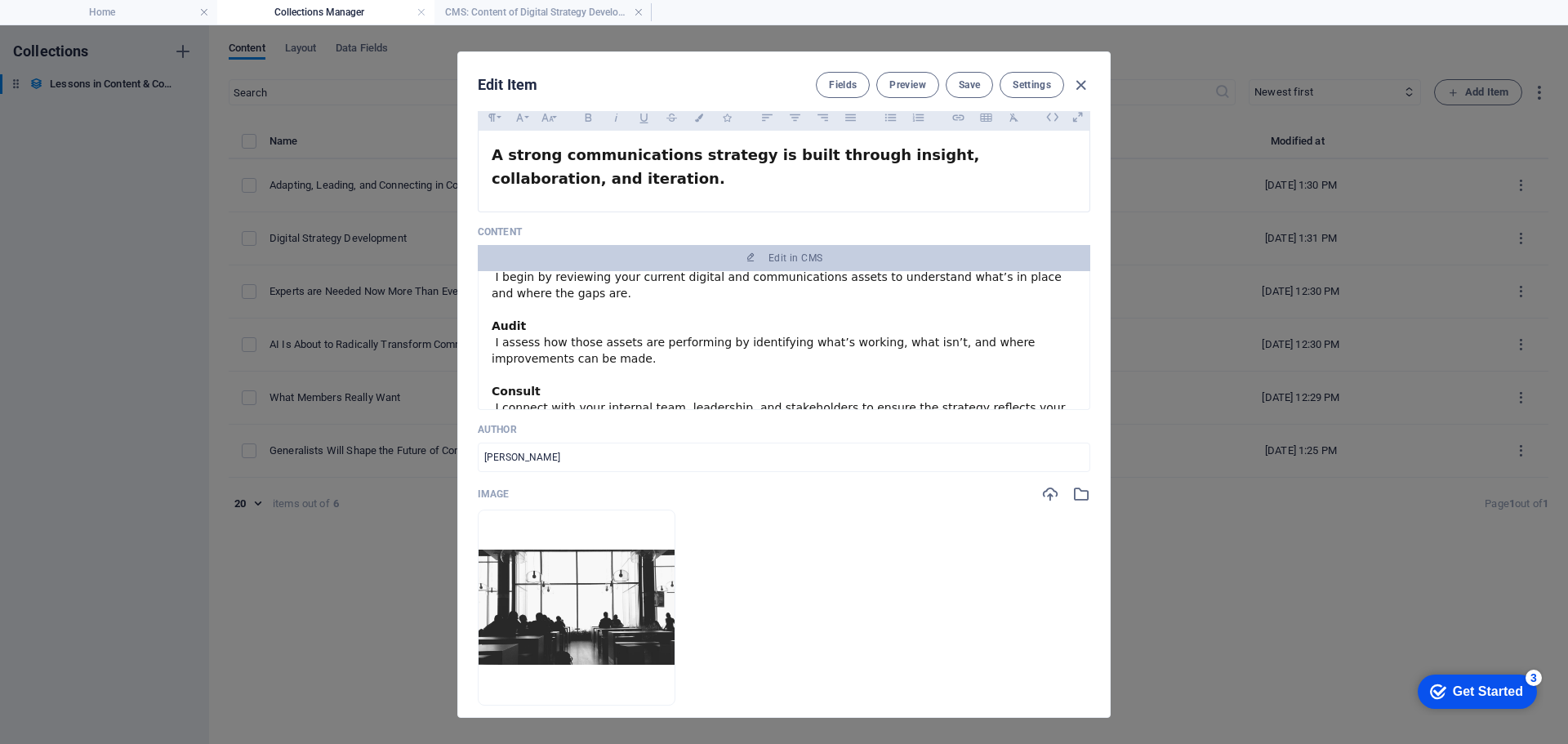
scroll to position [163, 0]
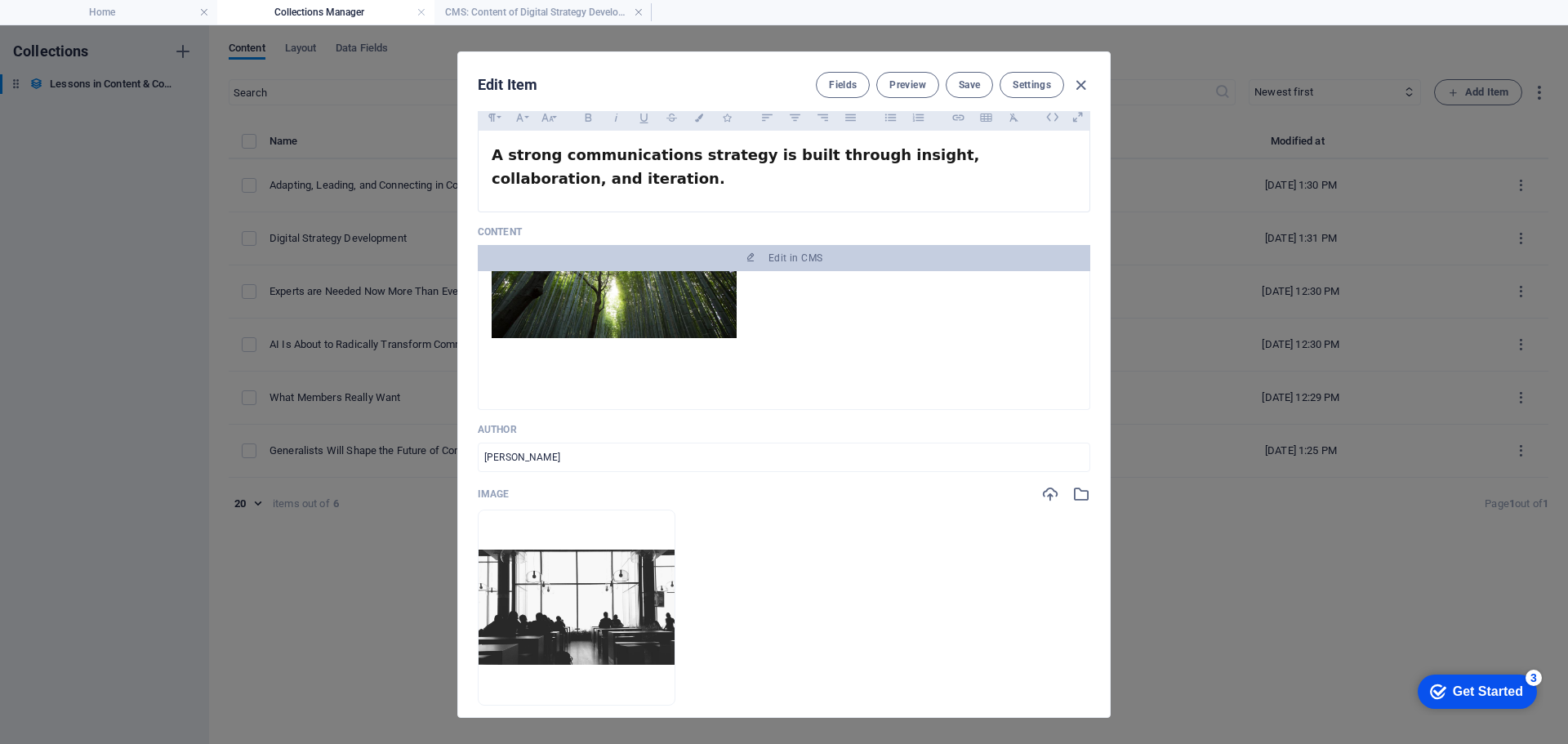
click at [656, 320] on img at bounding box center [614, 266] width 245 height 144
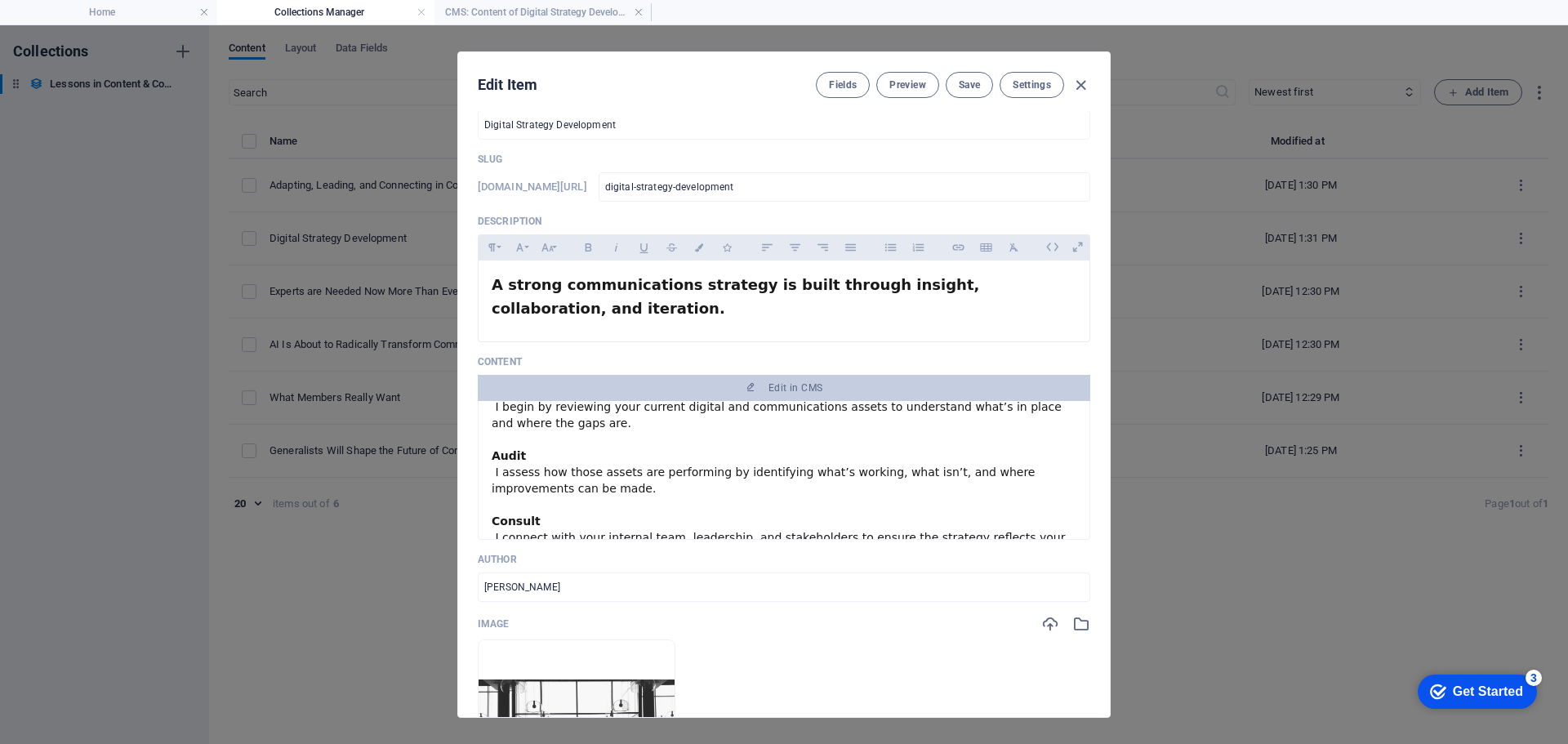
scroll to position [0, 0]
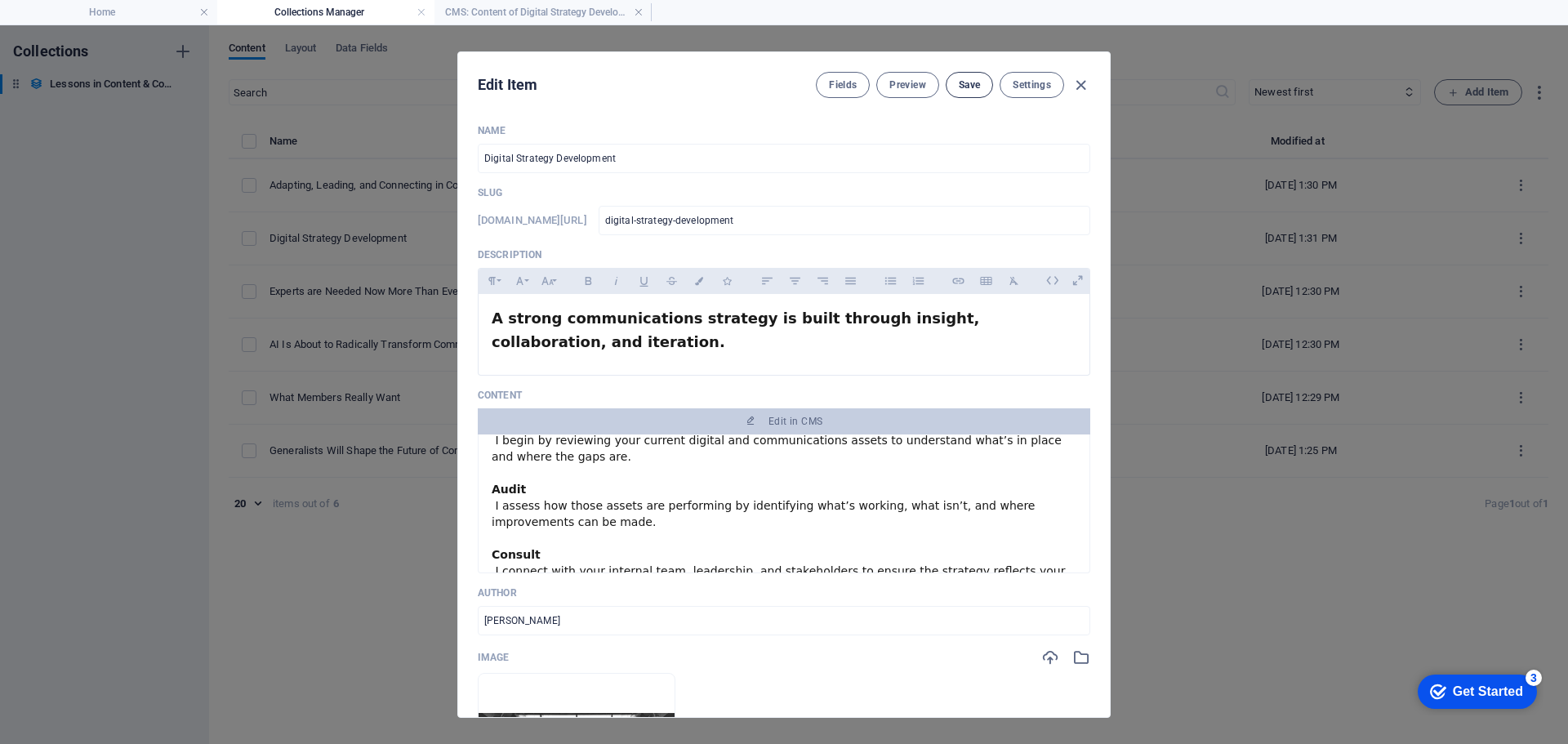
click at [970, 86] on span "Save" at bounding box center [970, 85] width 21 height 13
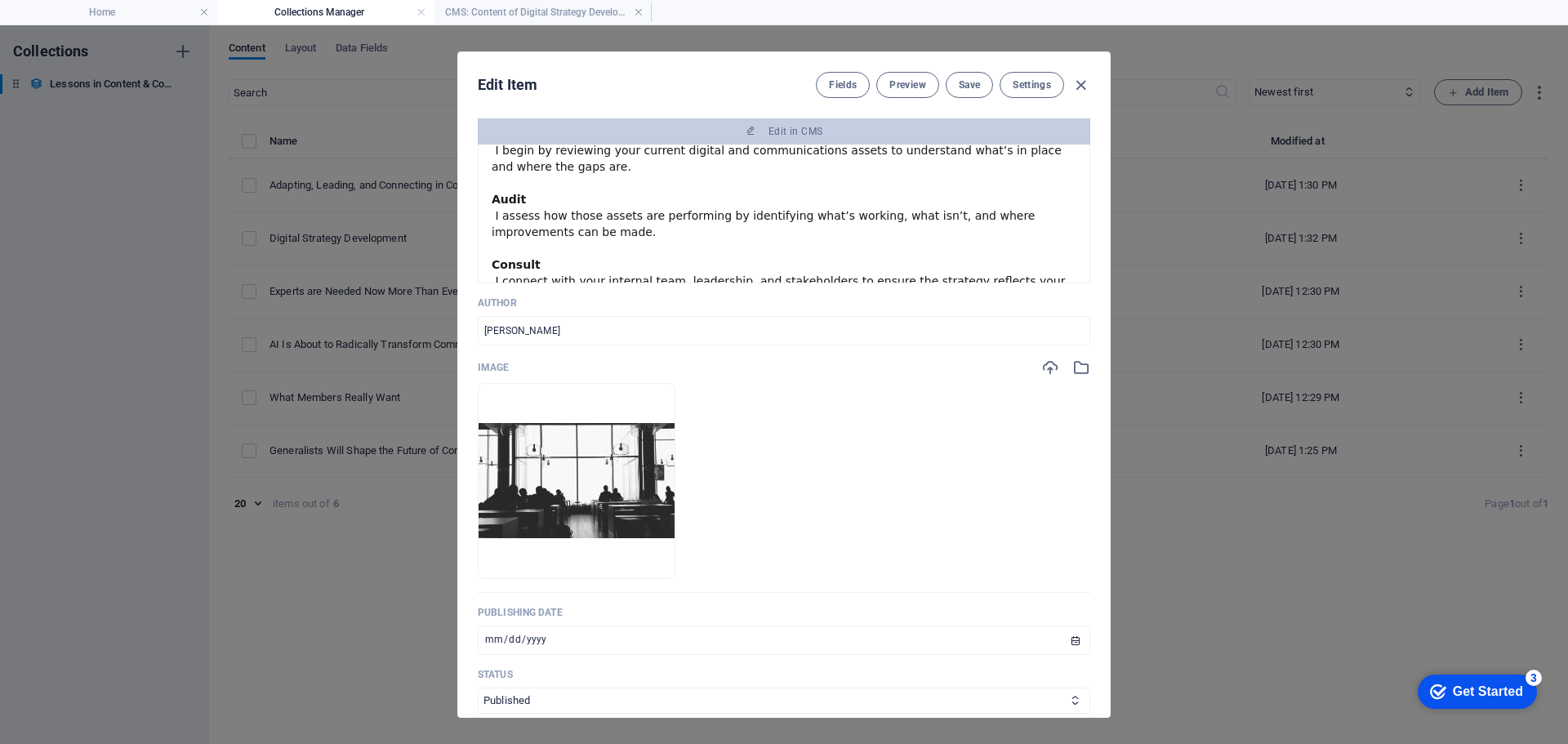
scroll to position [326, 0]
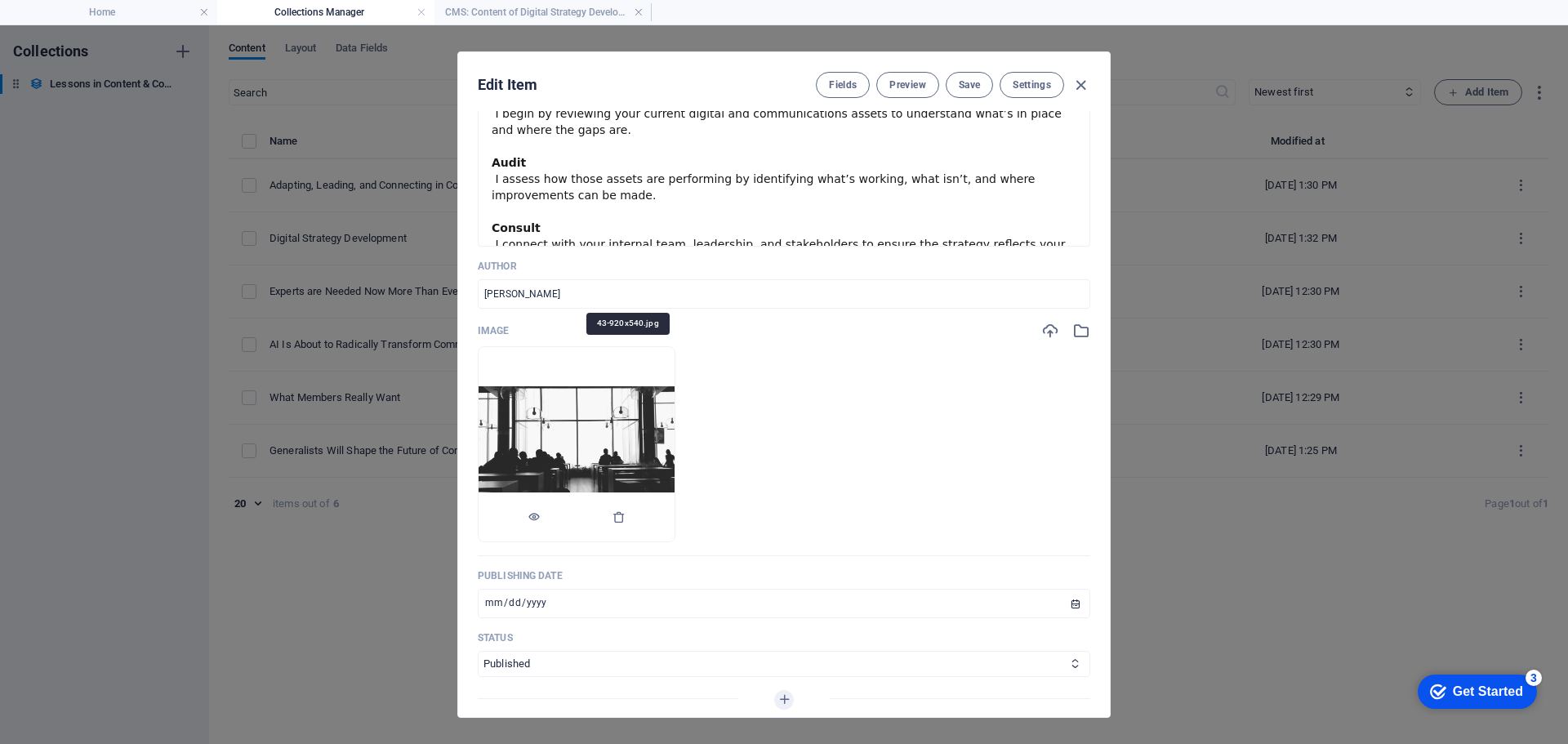
click at [675, 449] on img at bounding box center [575, 444] width 196 height 115
click at [610, 436] on img at bounding box center [575, 444] width 196 height 115
click at [541, 512] on icon "button" at bounding box center [534, 517] width 13 height 13
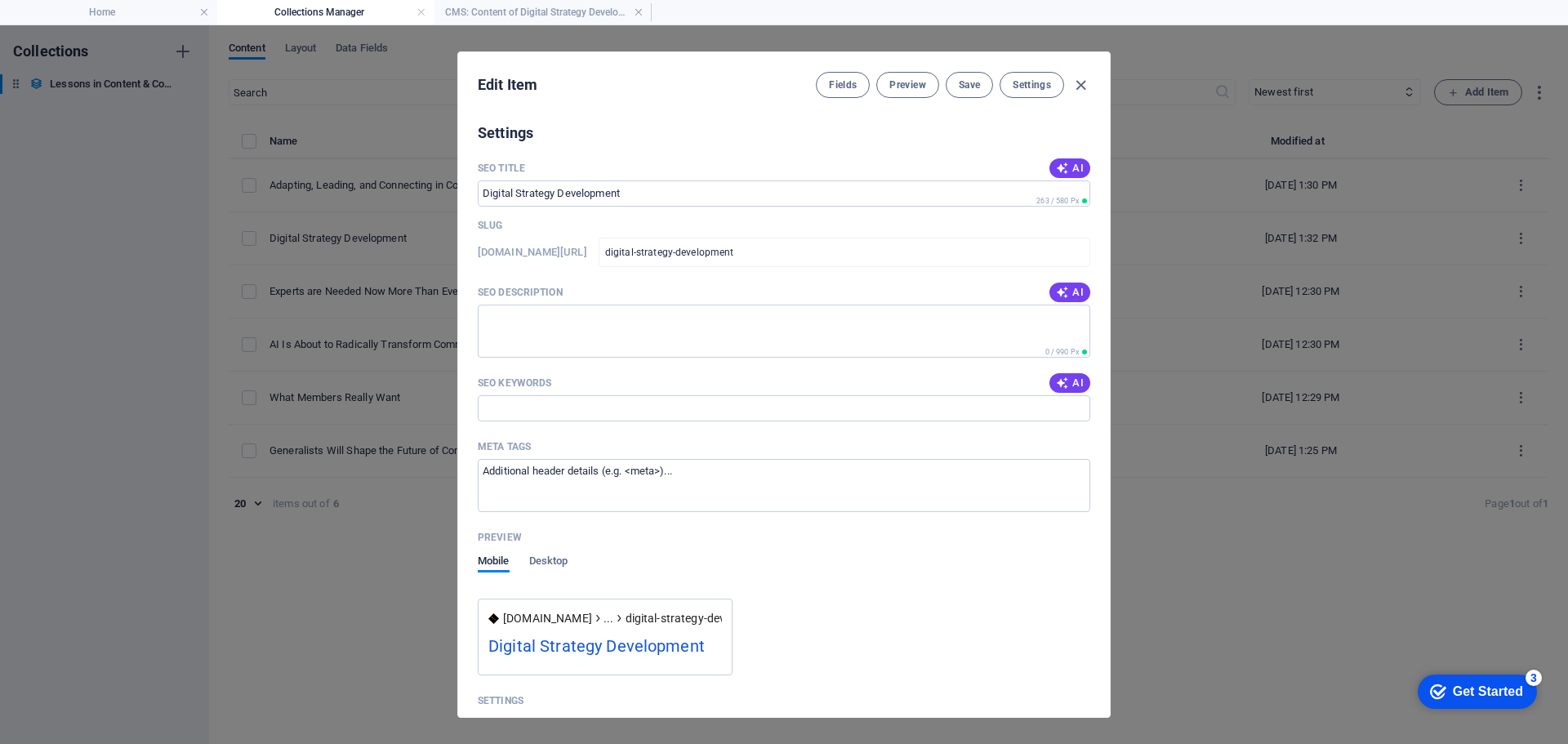
scroll to position [1284, 0]
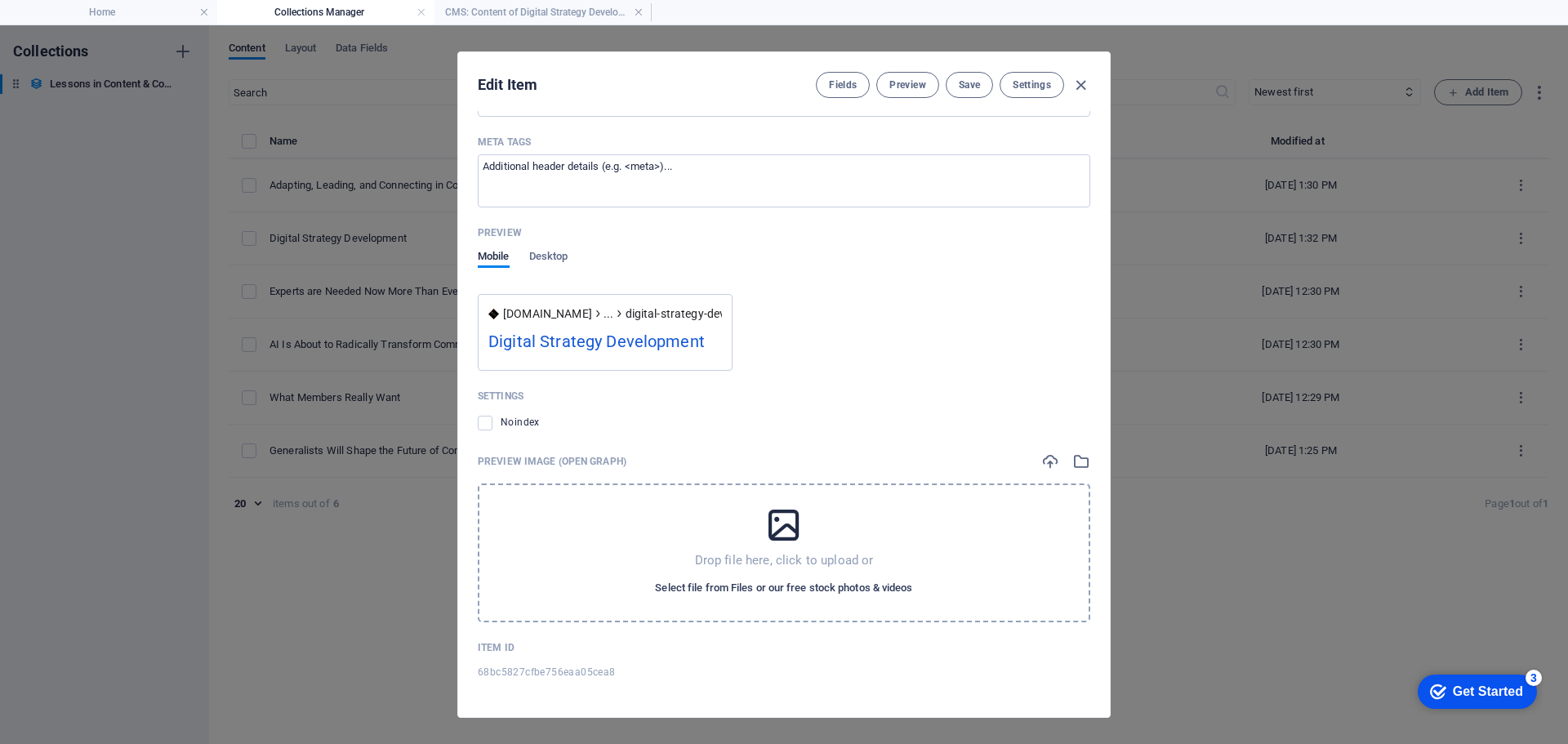
click at [753, 586] on span "Select file from Files or our free stock photos & videos" at bounding box center [784, 588] width 258 height 20
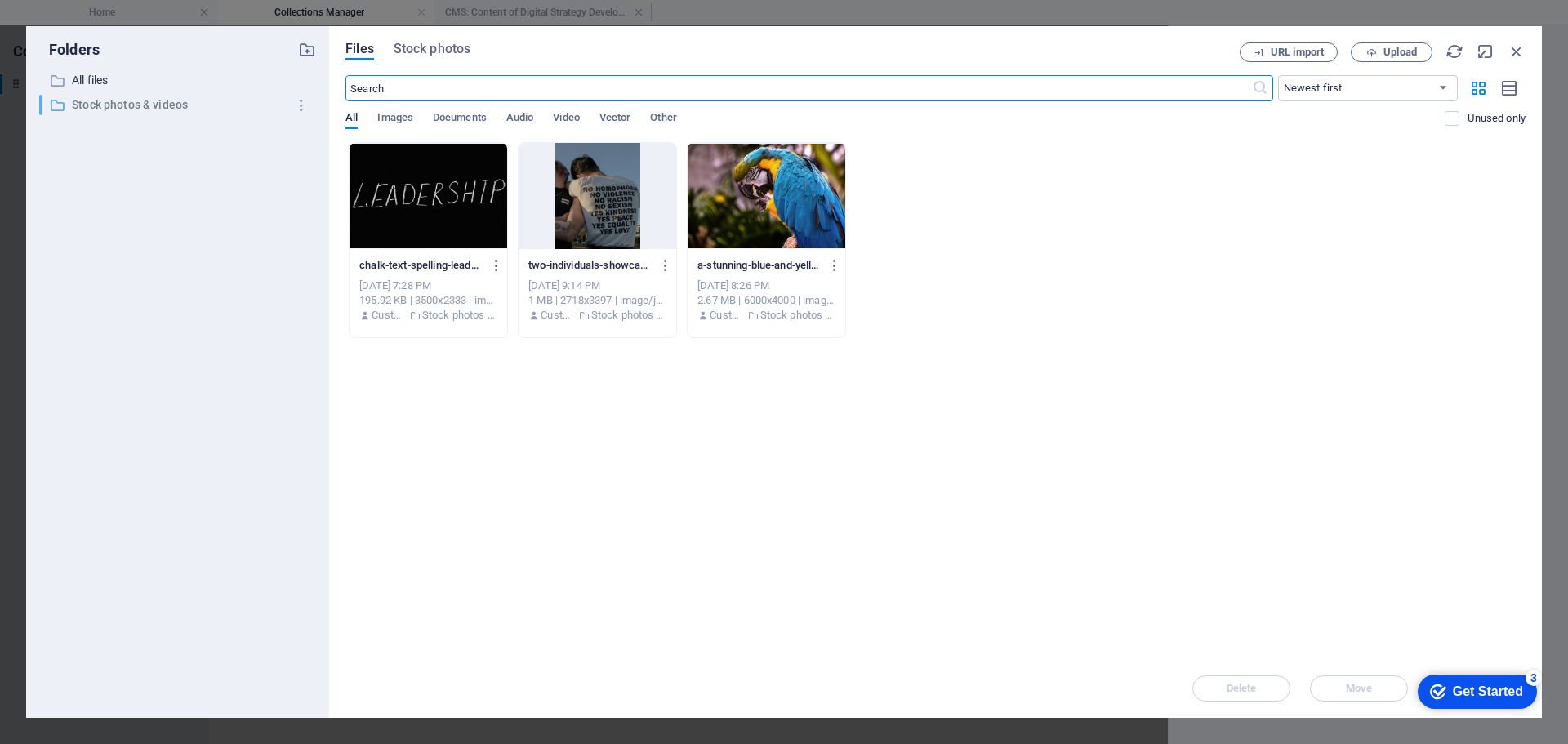
click at [167, 100] on p "Stock photos & videos" at bounding box center [178, 105] width 214 height 19
click at [174, 108] on p "Stock photos & videos" at bounding box center [178, 105] width 214 height 19
click at [388, 115] on span "Images" at bounding box center [395, 119] width 36 height 23
click at [146, 98] on p "Stock photos & videos" at bounding box center [178, 105] width 214 height 19
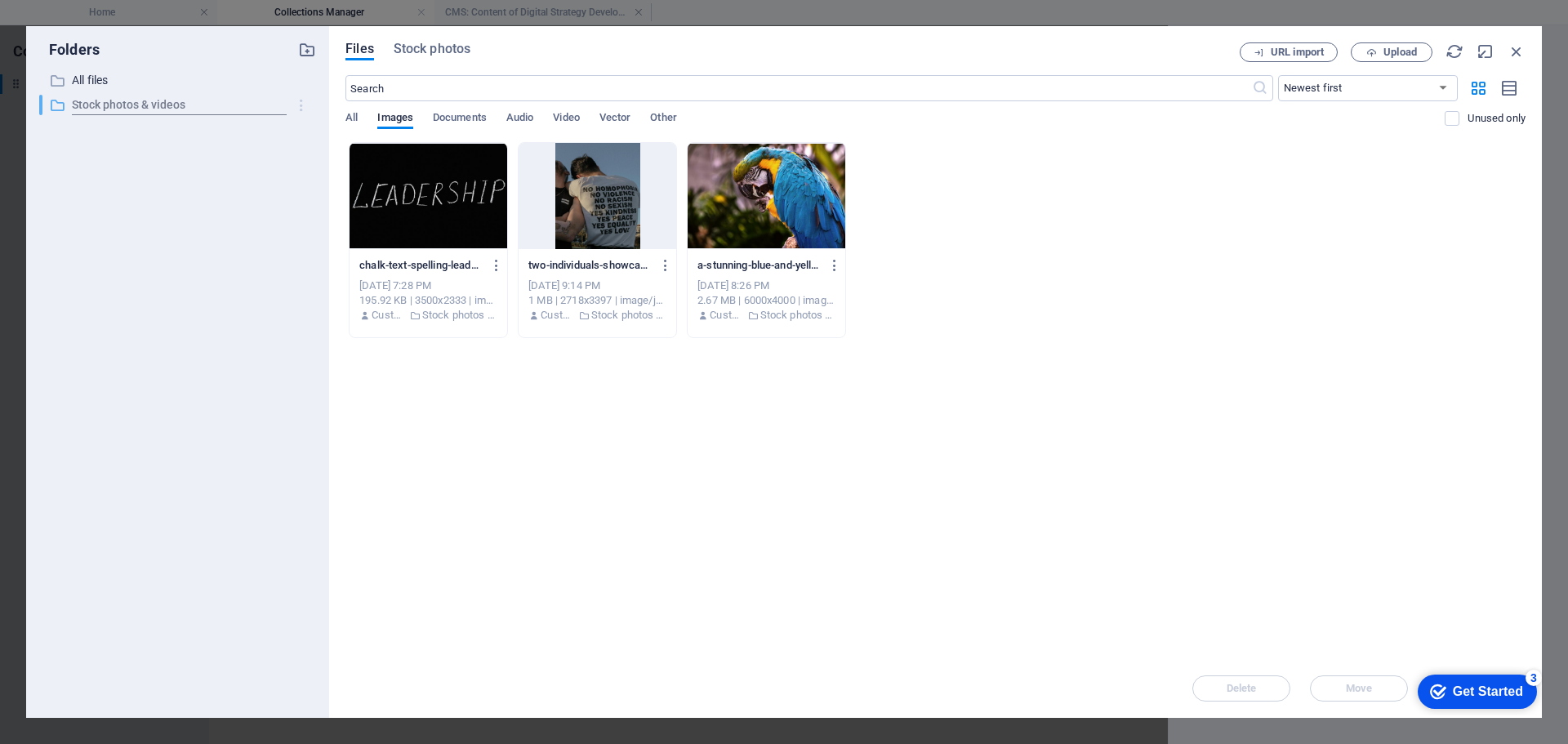
click at [300, 109] on icon "button" at bounding box center [302, 105] width 17 height 16
click at [121, 78] on div at bounding box center [784, 372] width 1568 height 744
click at [111, 102] on p "Stock photos & videos" at bounding box center [178, 105] width 214 height 19
click at [418, 48] on span "Stock photos" at bounding box center [431, 49] width 76 height 20
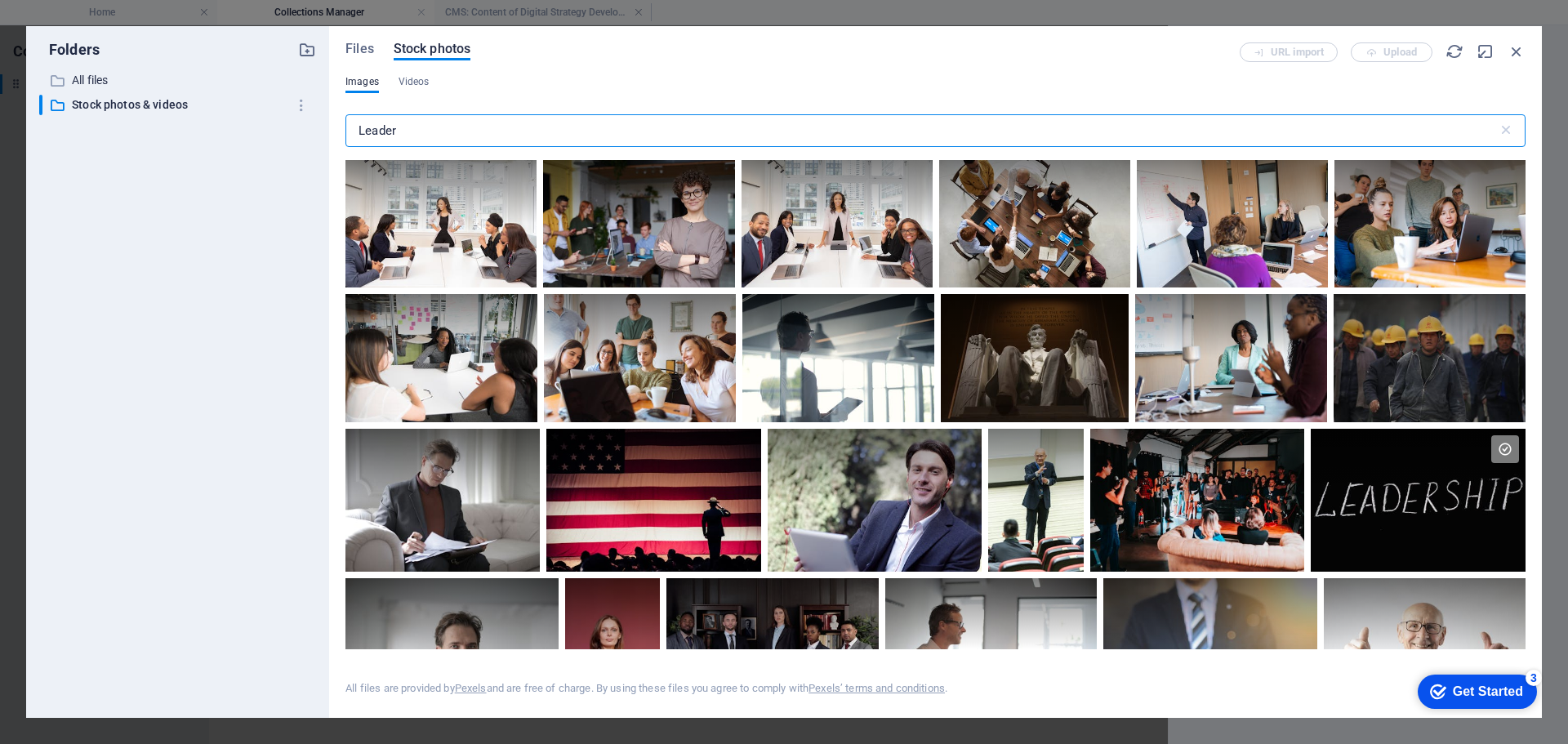
drag, startPoint x: 426, startPoint y: 128, endPoint x: 269, endPoint y: 123, distance: 157.1
click at [269, 123] on div "Folders ​ All files All files ​ Stock photos & videos Stock photos & videos Fil…" at bounding box center [784, 371] width 1516 height 692
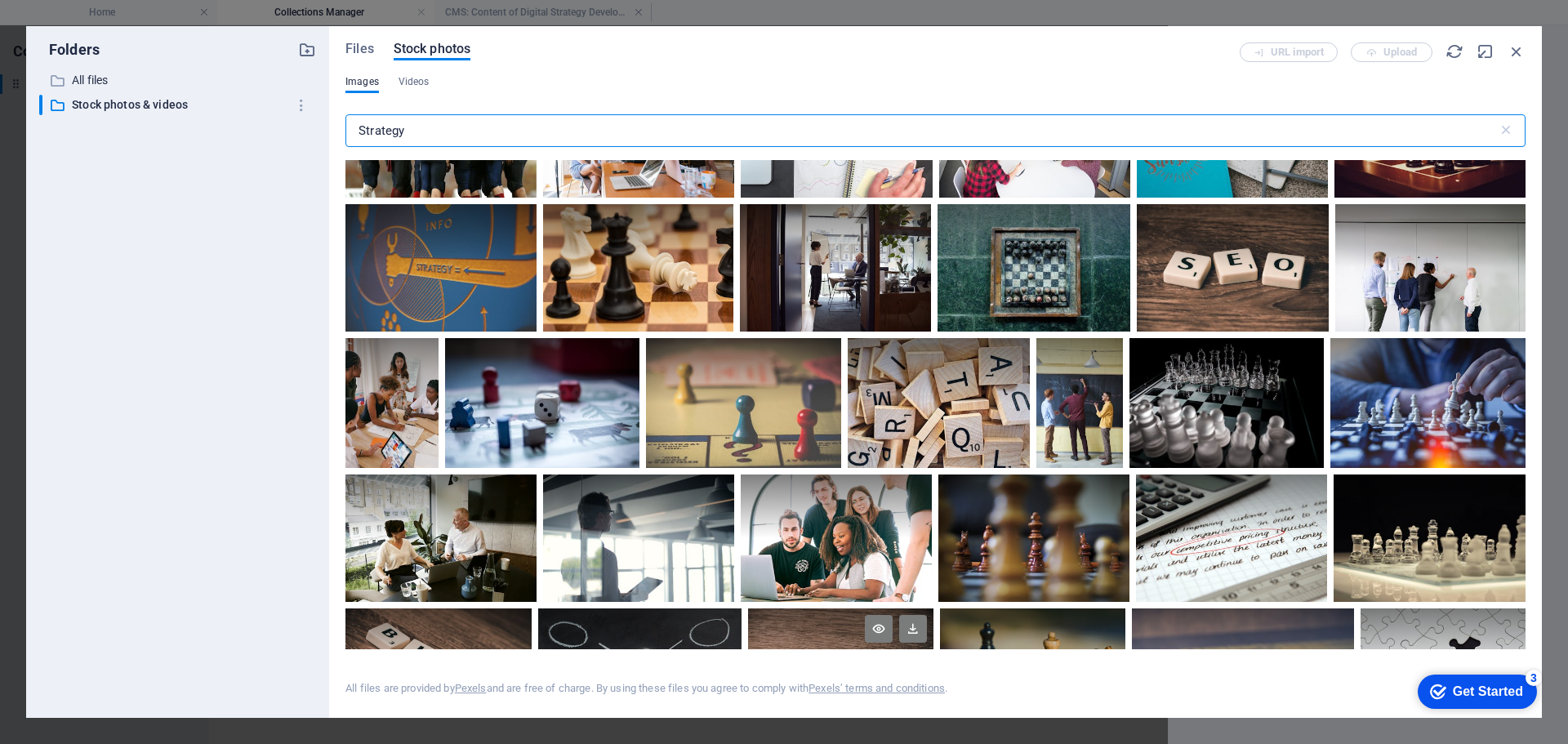
scroll to position [326, 0]
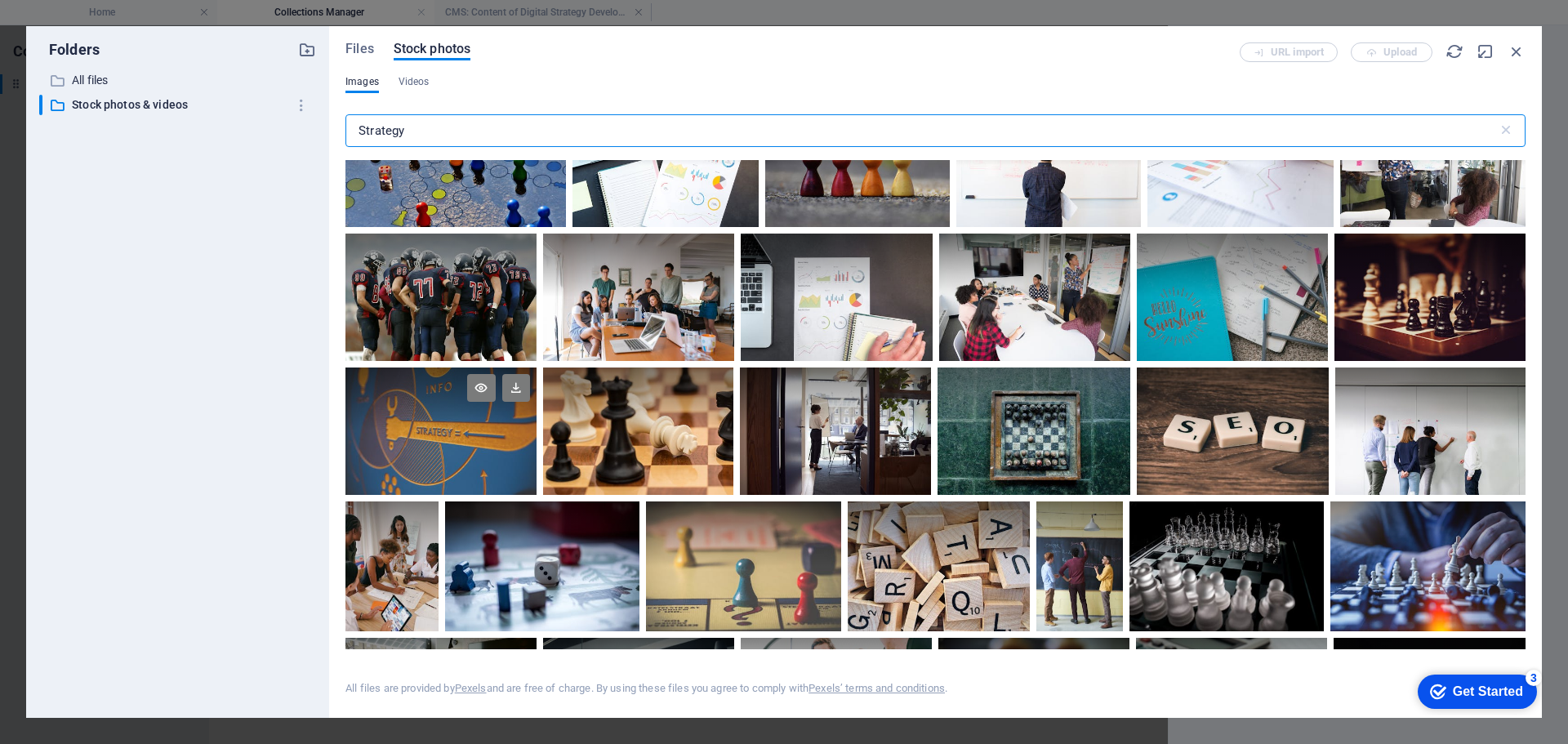
type input "Strategy"
click at [414, 433] on div at bounding box center [441, 431] width 191 height 128
click at [414, 433] on div at bounding box center [441, 463] width 191 height 64
click at [414, 433] on div at bounding box center [441, 431] width 191 height 128
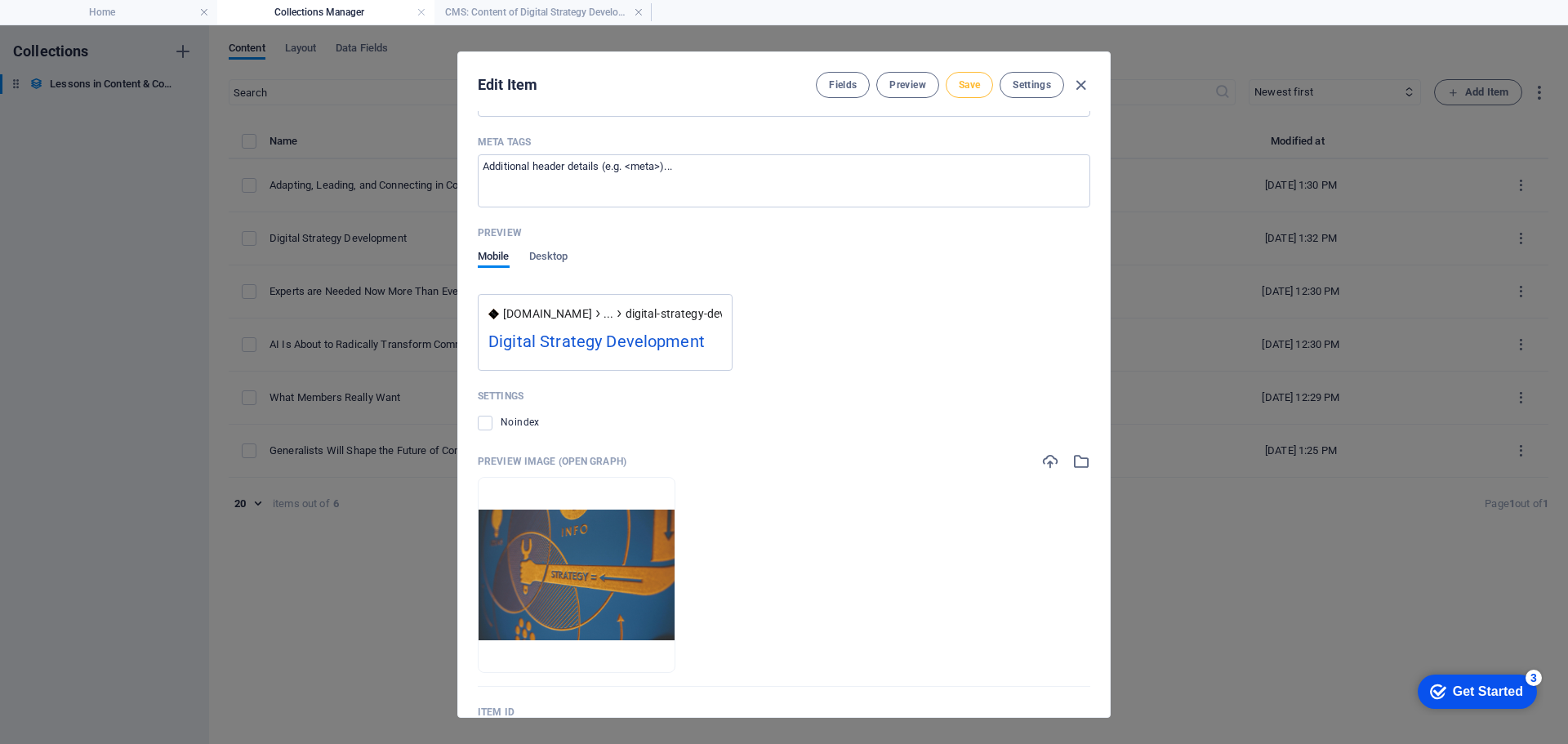
click at [964, 88] on span "Save" at bounding box center [970, 85] width 21 height 13
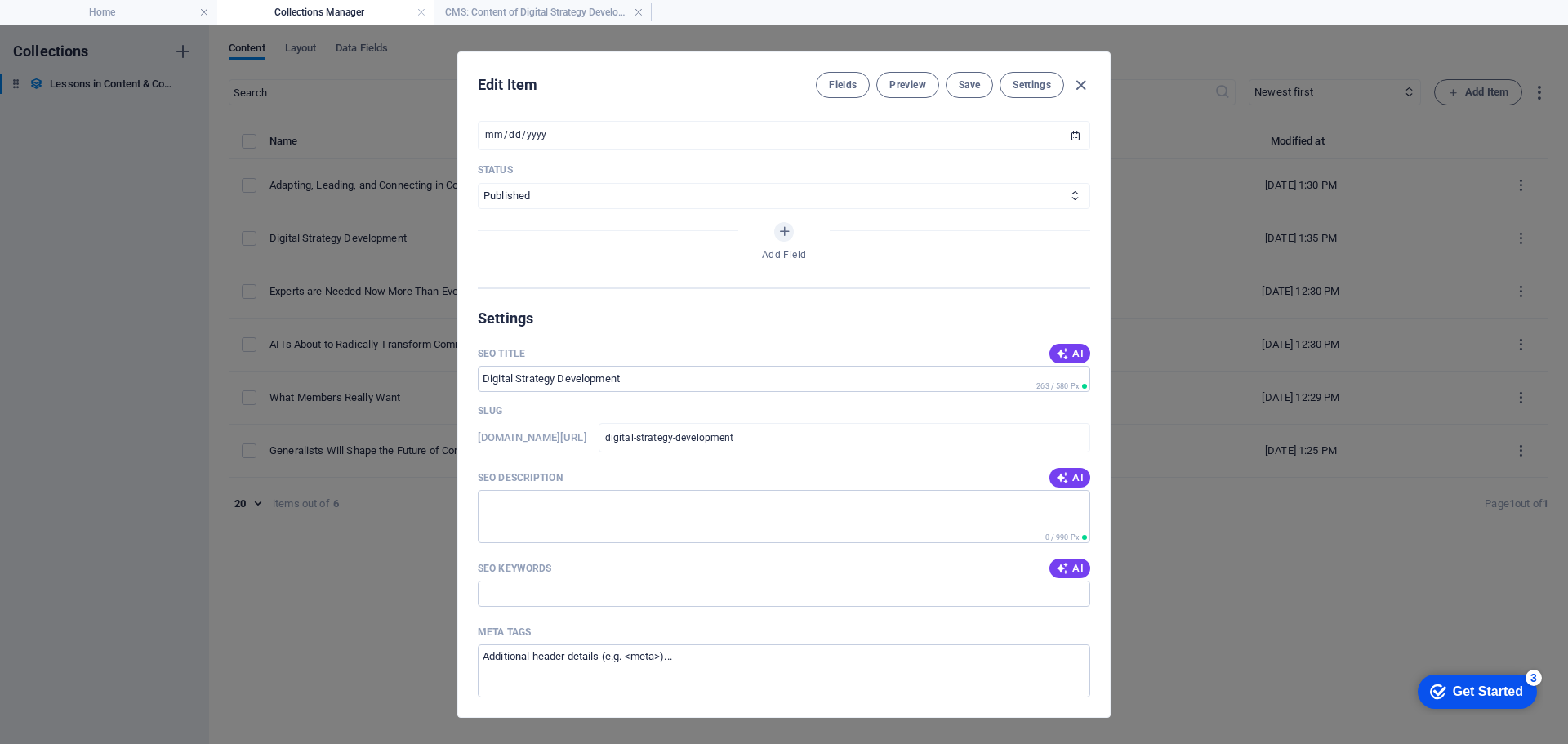
scroll to position [467, 0]
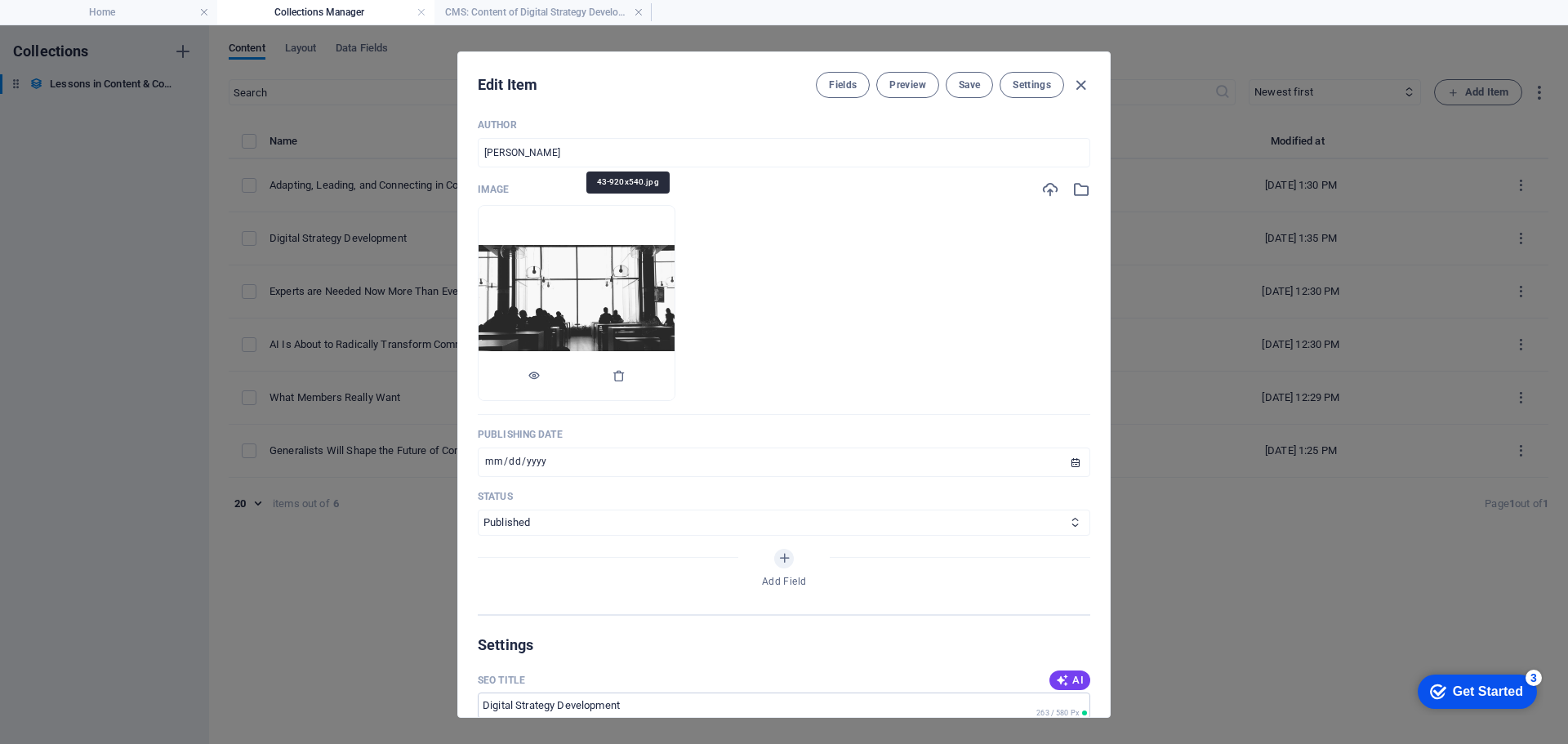
click at [675, 288] on img at bounding box center [575, 302] width 196 height 115
click at [1043, 188] on icon "button" at bounding box center [1050, 189] width 18 height 18
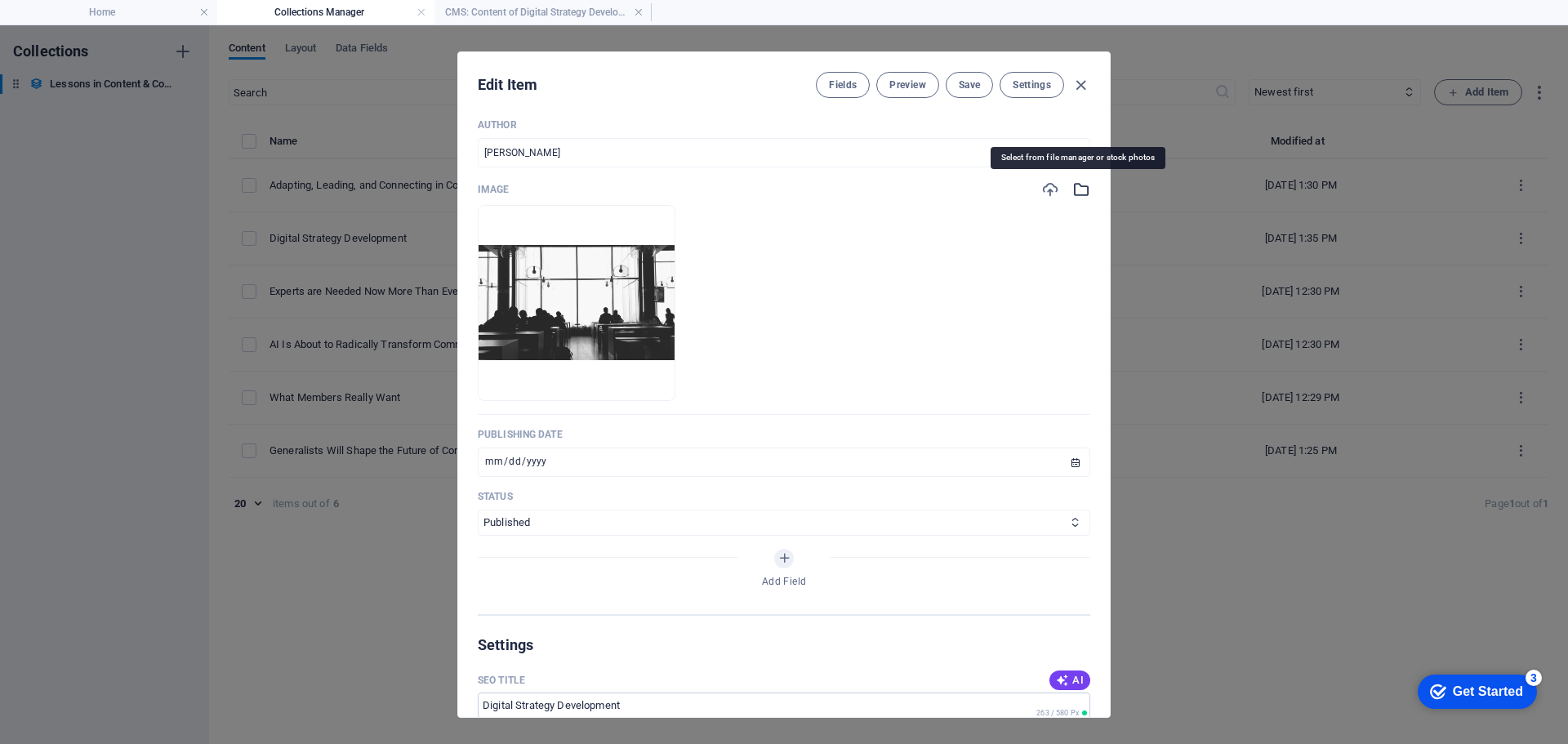
click at [1077, 190] on icon "button" at bounding box center [1081, 189] width 18 height 18
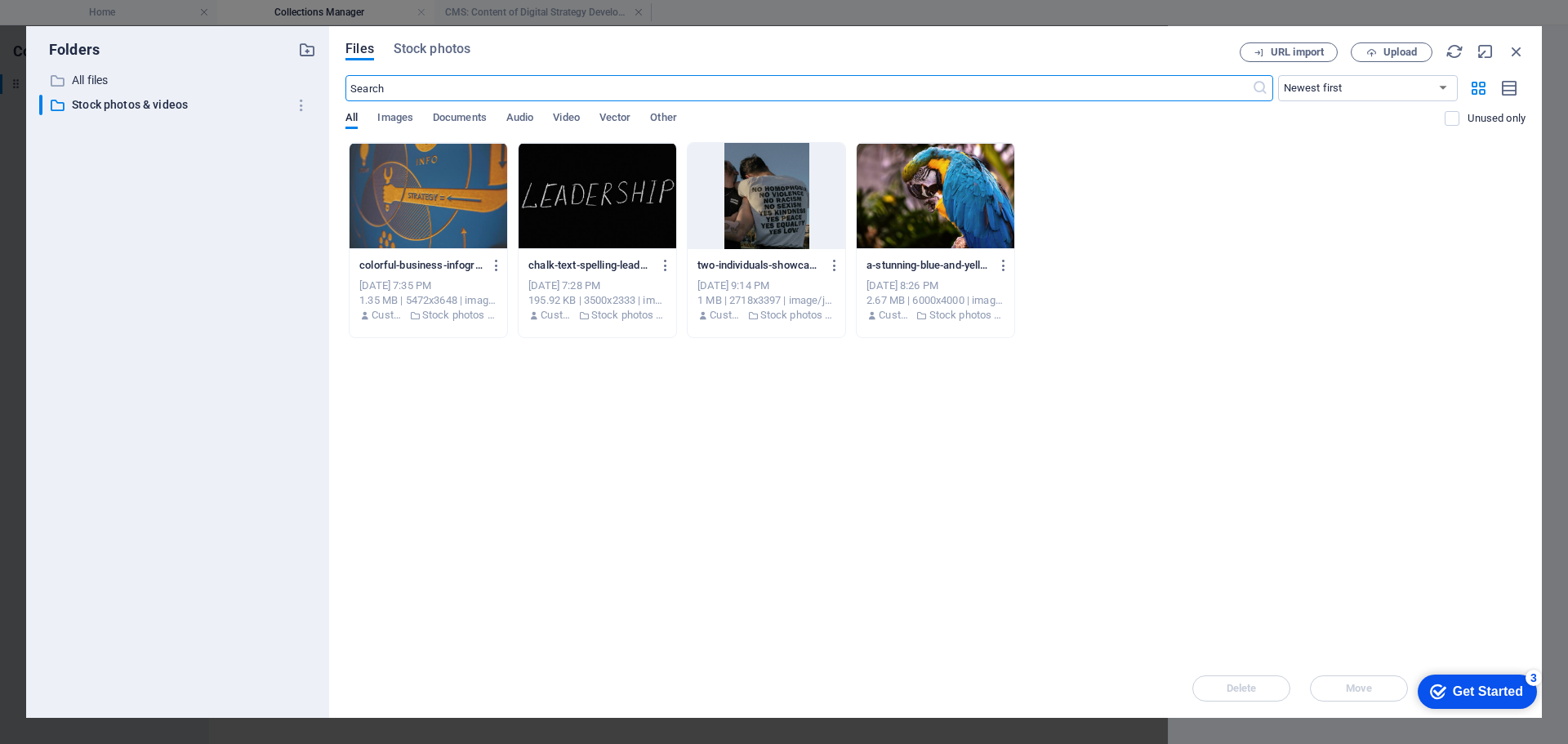
click at [434, 206] on div at bounding box center [428, 196] width 157 height 106
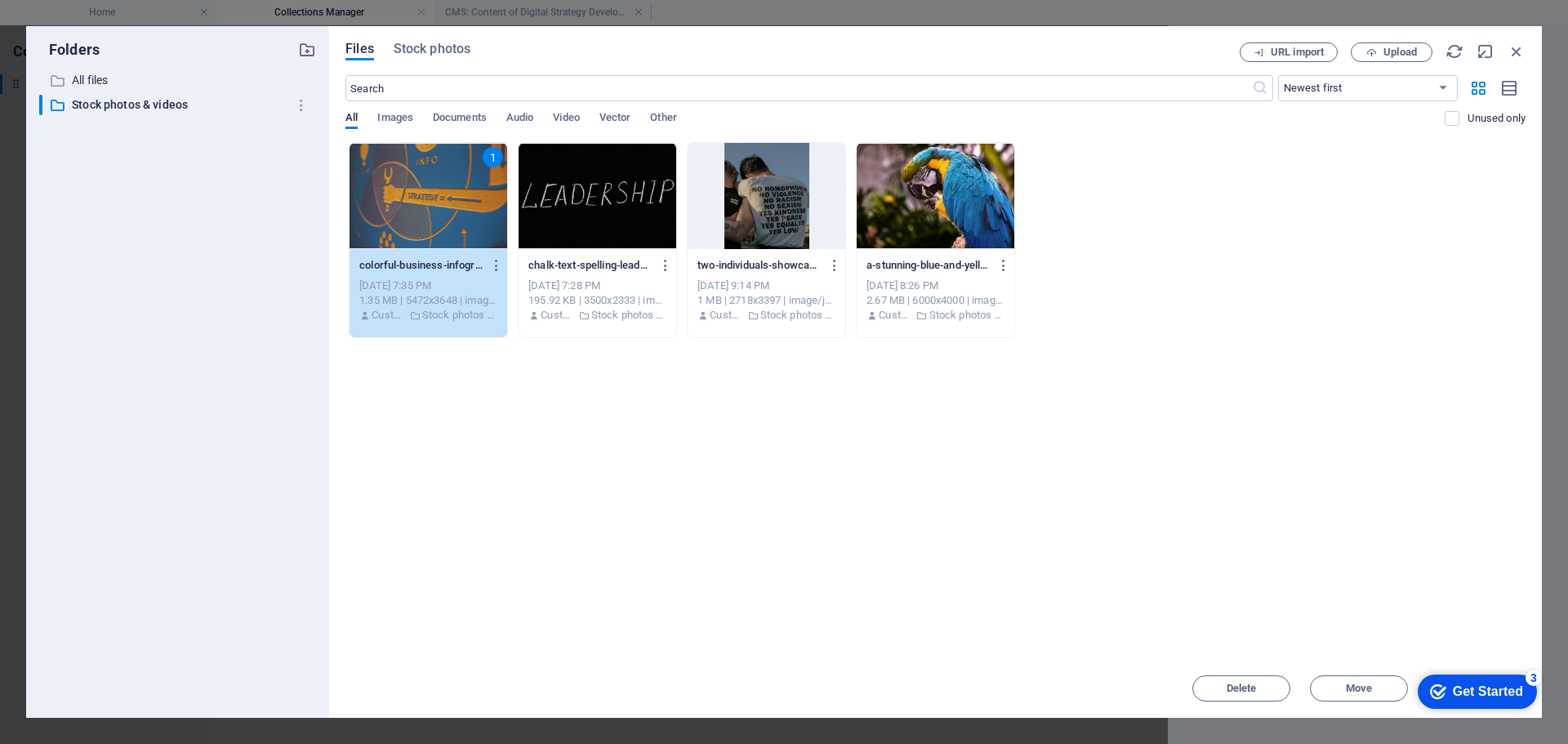
click at [443, 194] on div "1" at bounding box center [428, 196] width 157 height 106
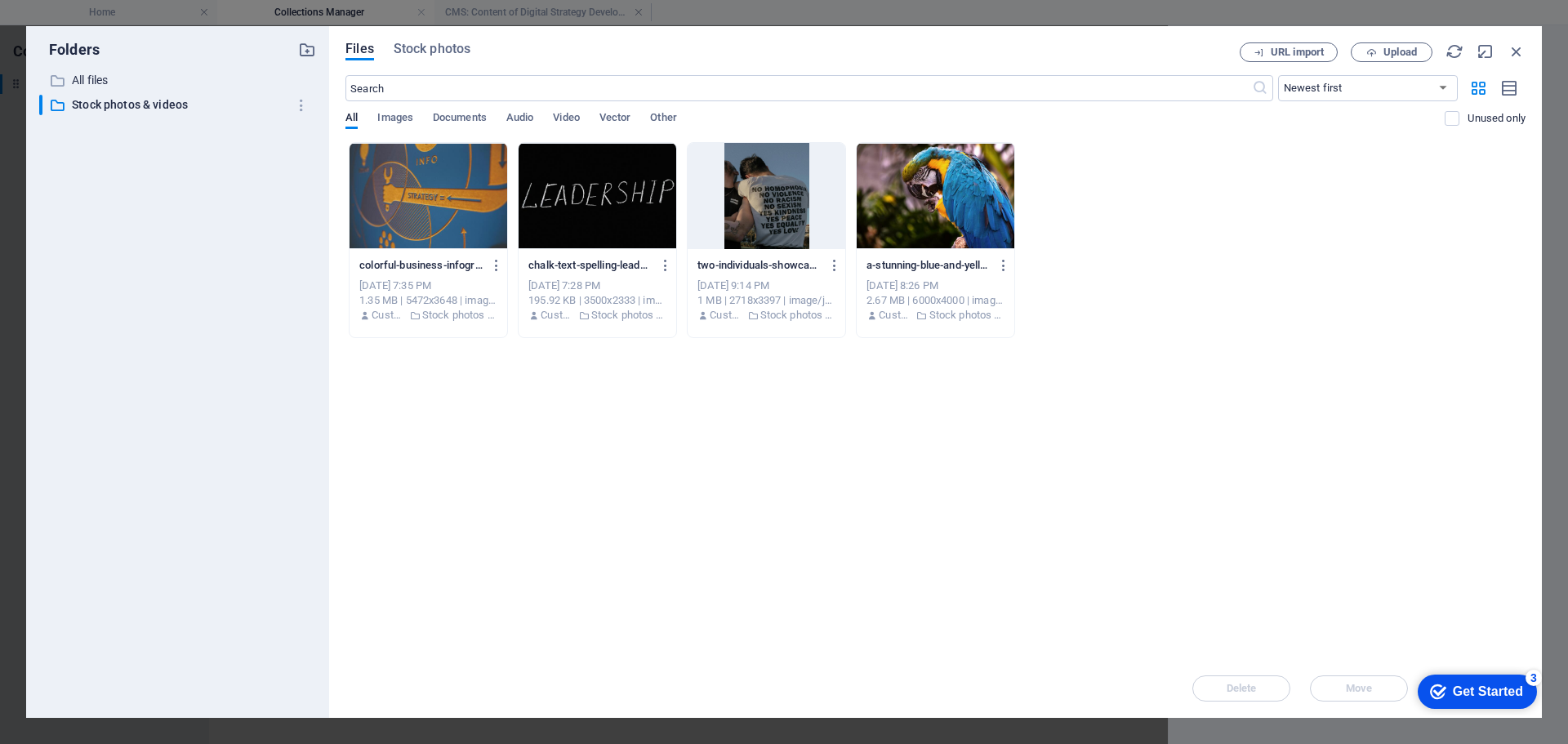
click at [443, 194] on div at bounding box center [428, 196] width 157 height 106
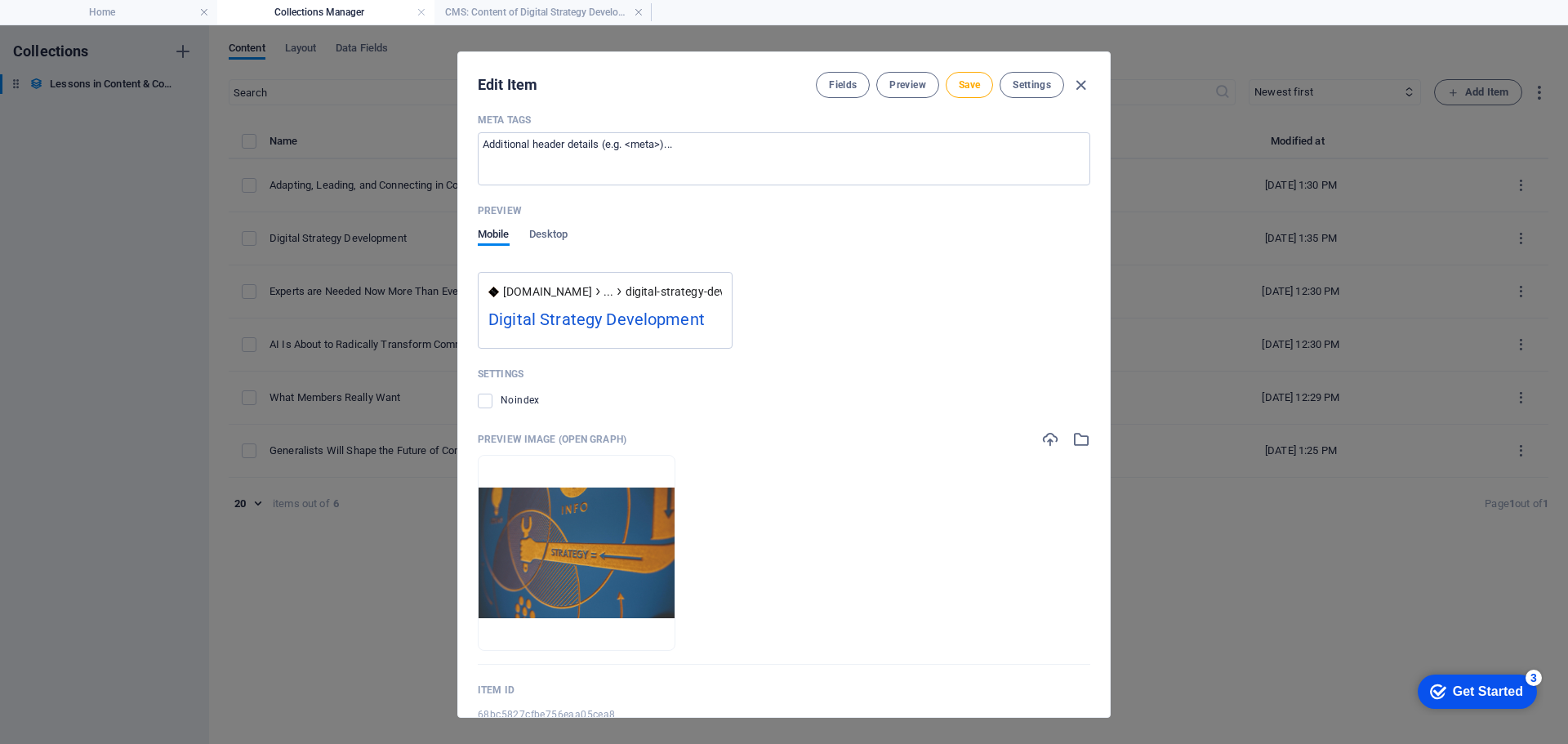
scroll to position [1349, 0]
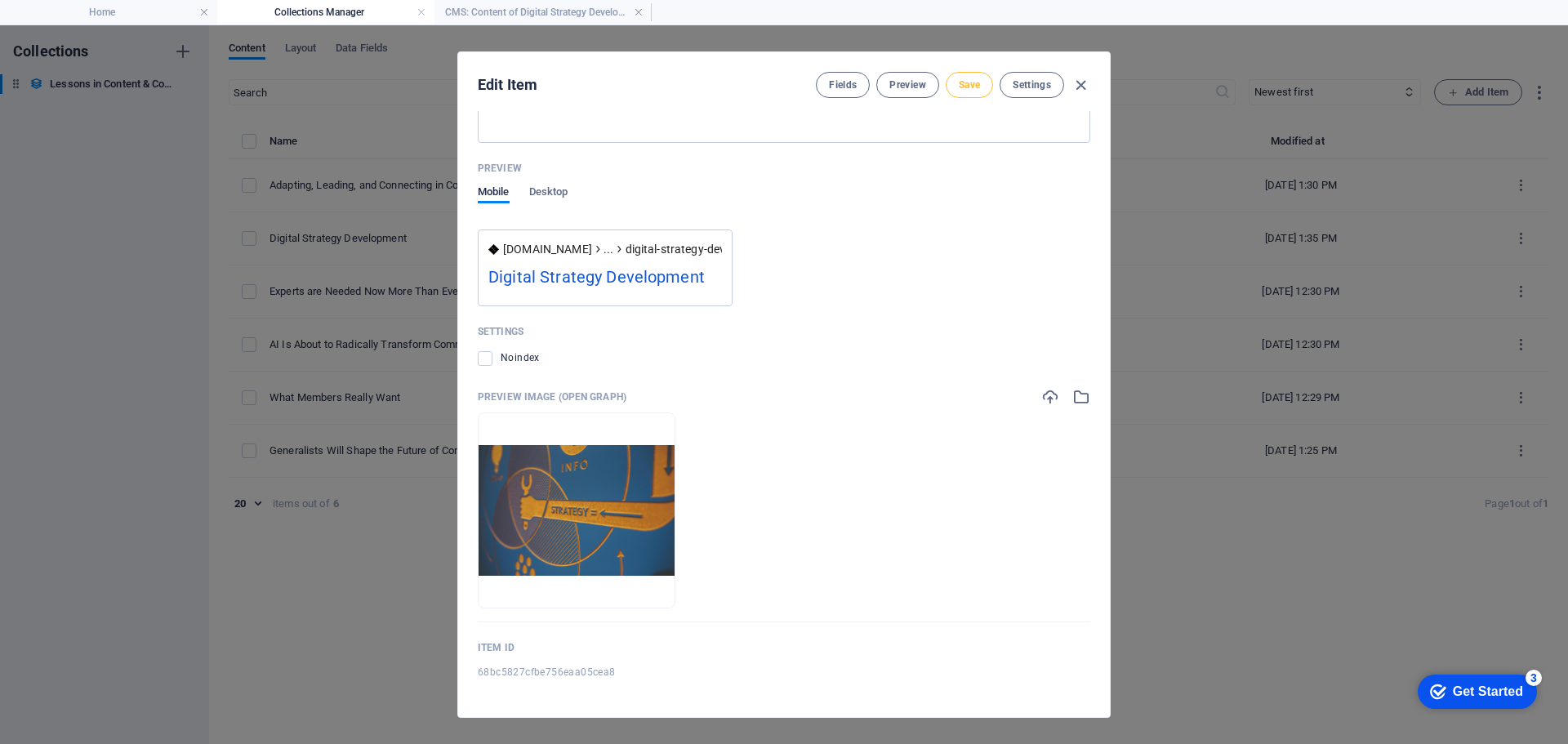
click at [966, 87] on span "Save" at bounding box center [970, 85] width 21 height 13
click at [1078, 85] on icon "button" at bounding box center [1081, 86] width 19 height 19
type input "[DATE]"
type input "digital-strategy-development"
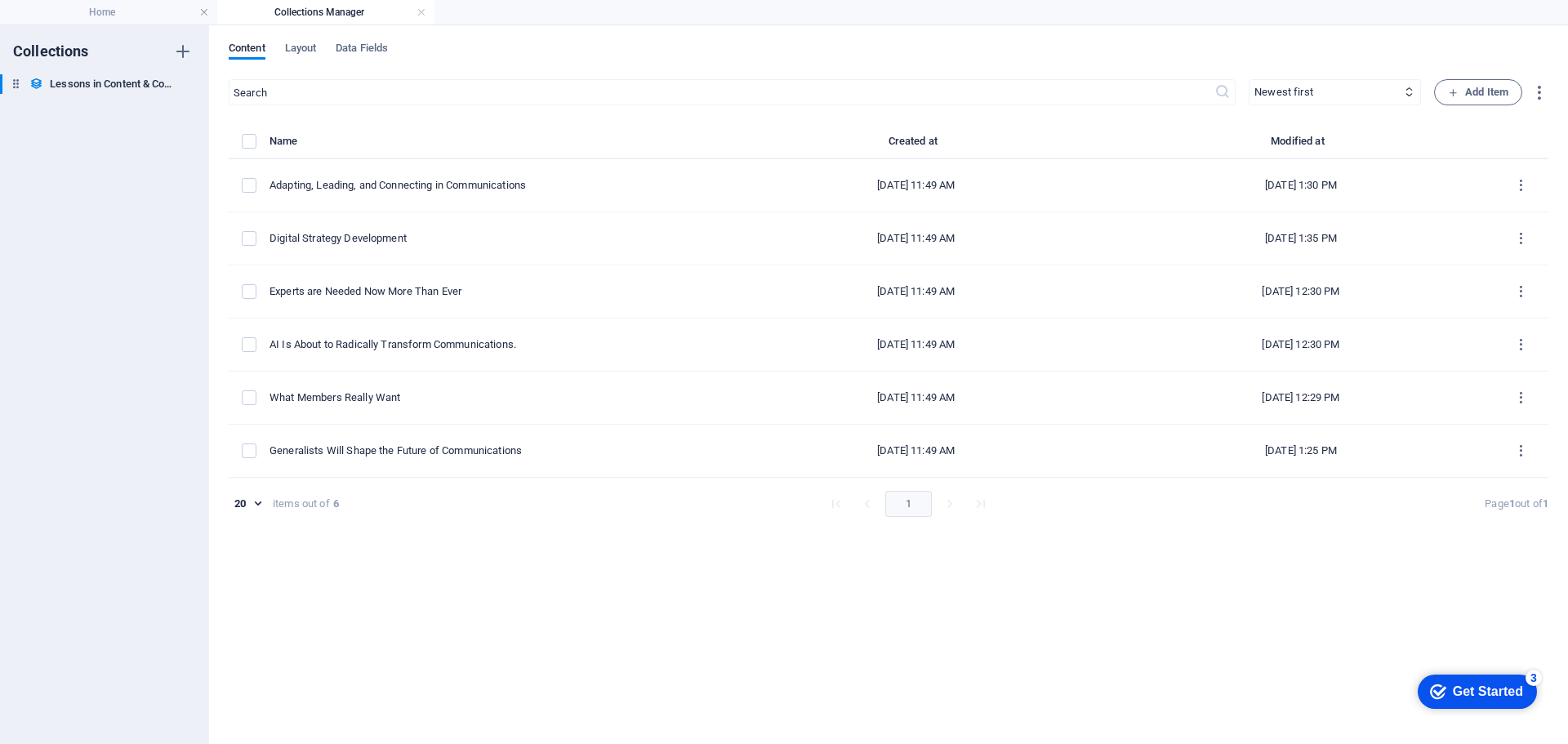
scroll to position [1061, 0]
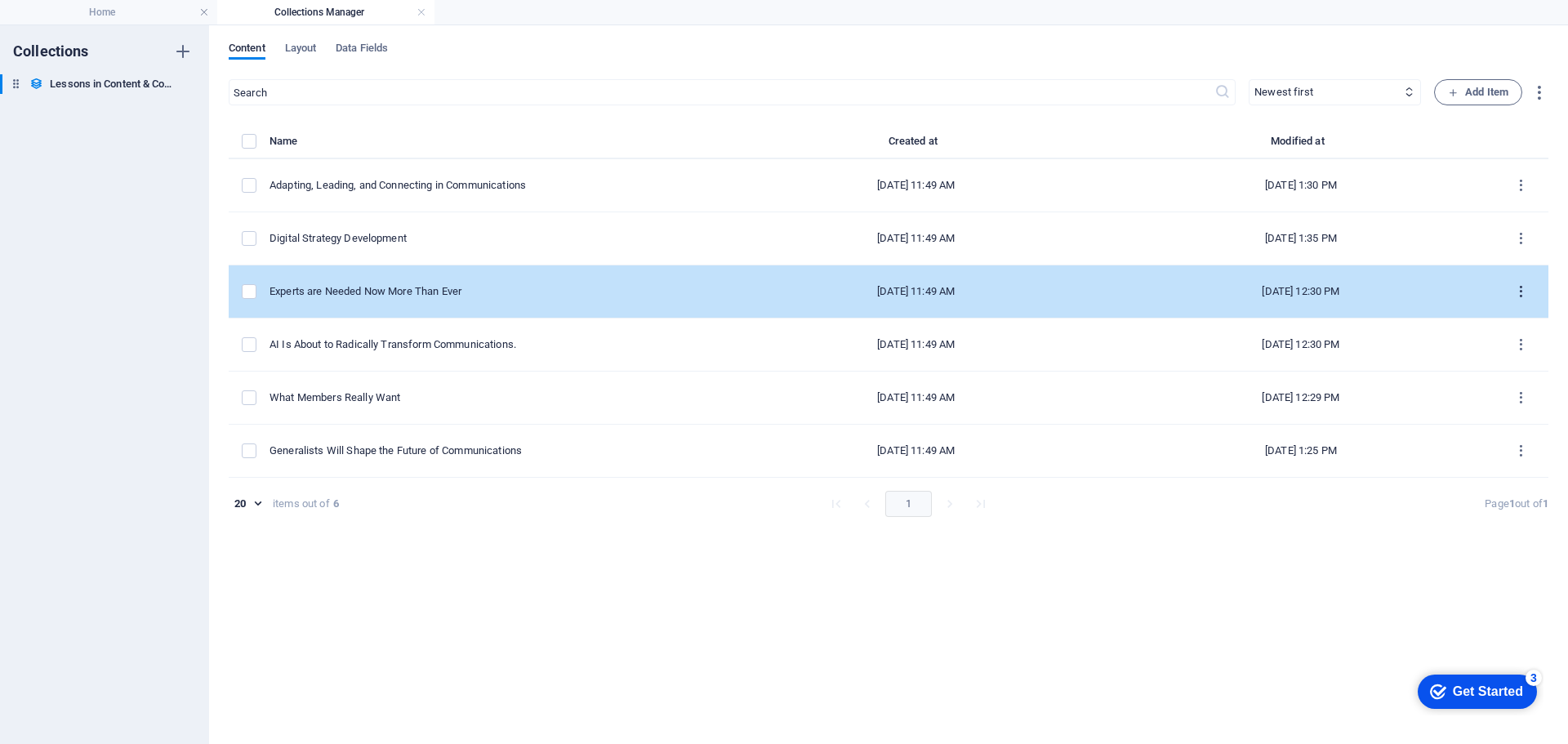
click at [1520, 293] on icon "items list" at bounding box center [1521, 292] width 15 height 15
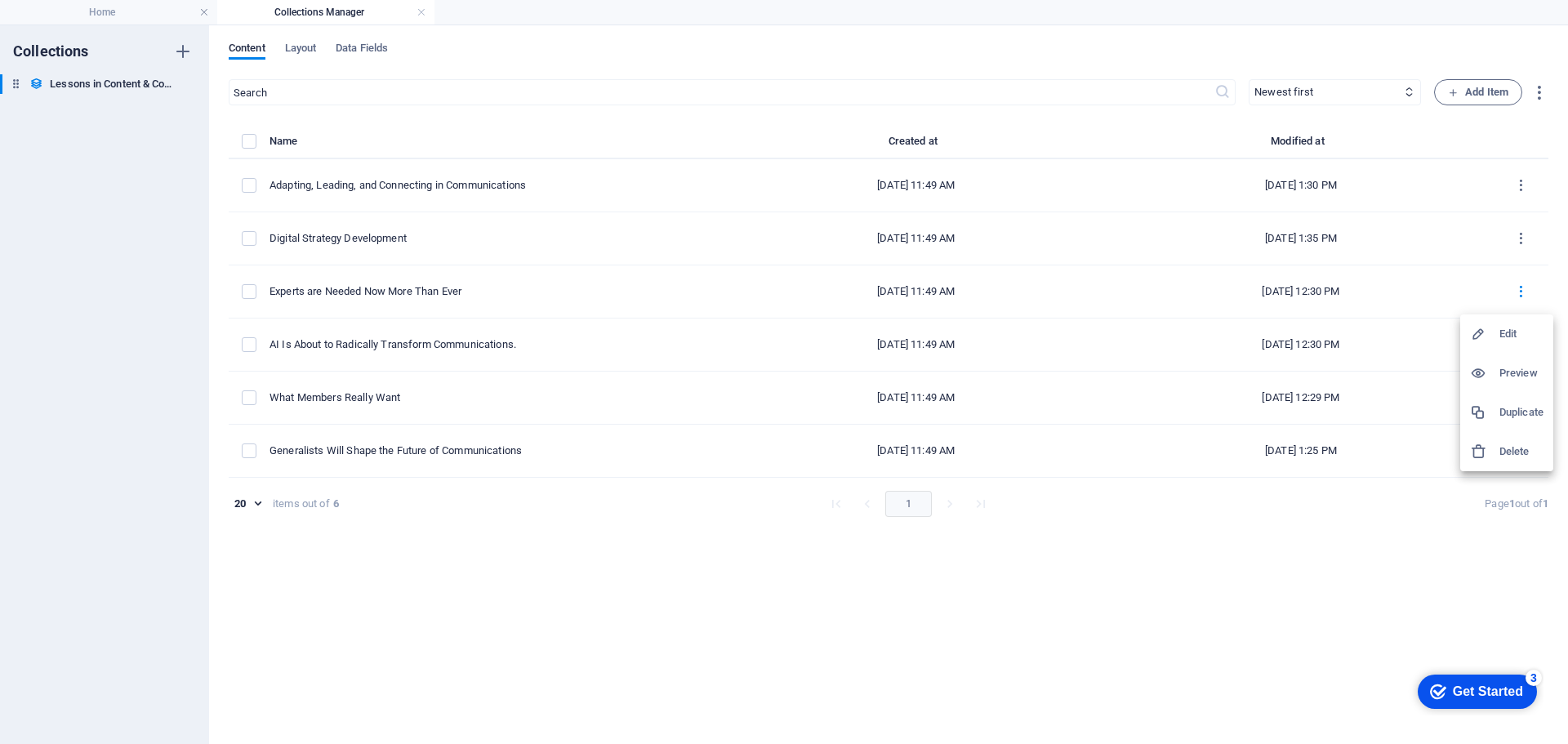
click at [1510, 331] on h6 "Edit" at bounding box center [1521, 334] width 44 height 20
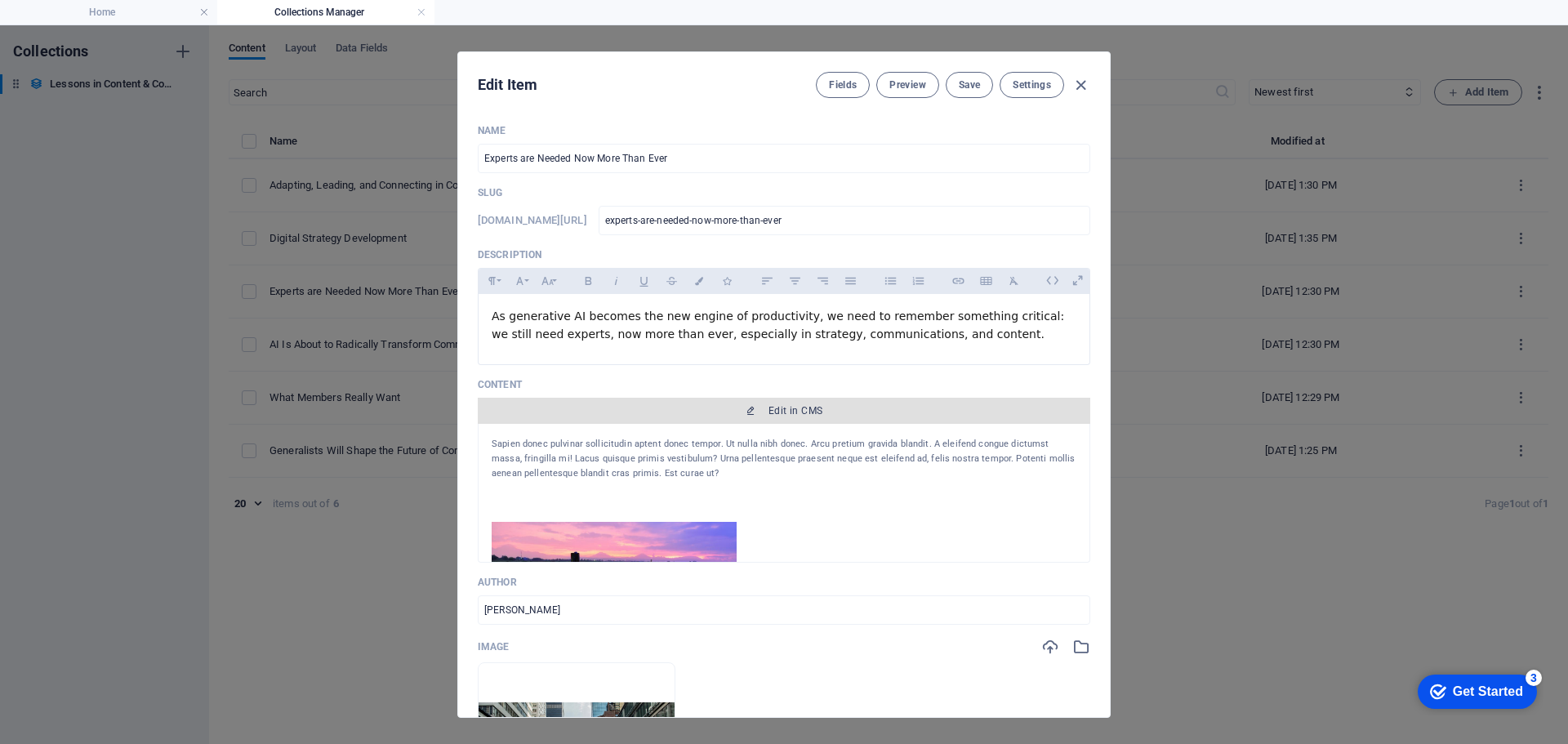
click at [796, 406] on span "Edit in CMS" at bounding box center [795, 411] width 53 height 13
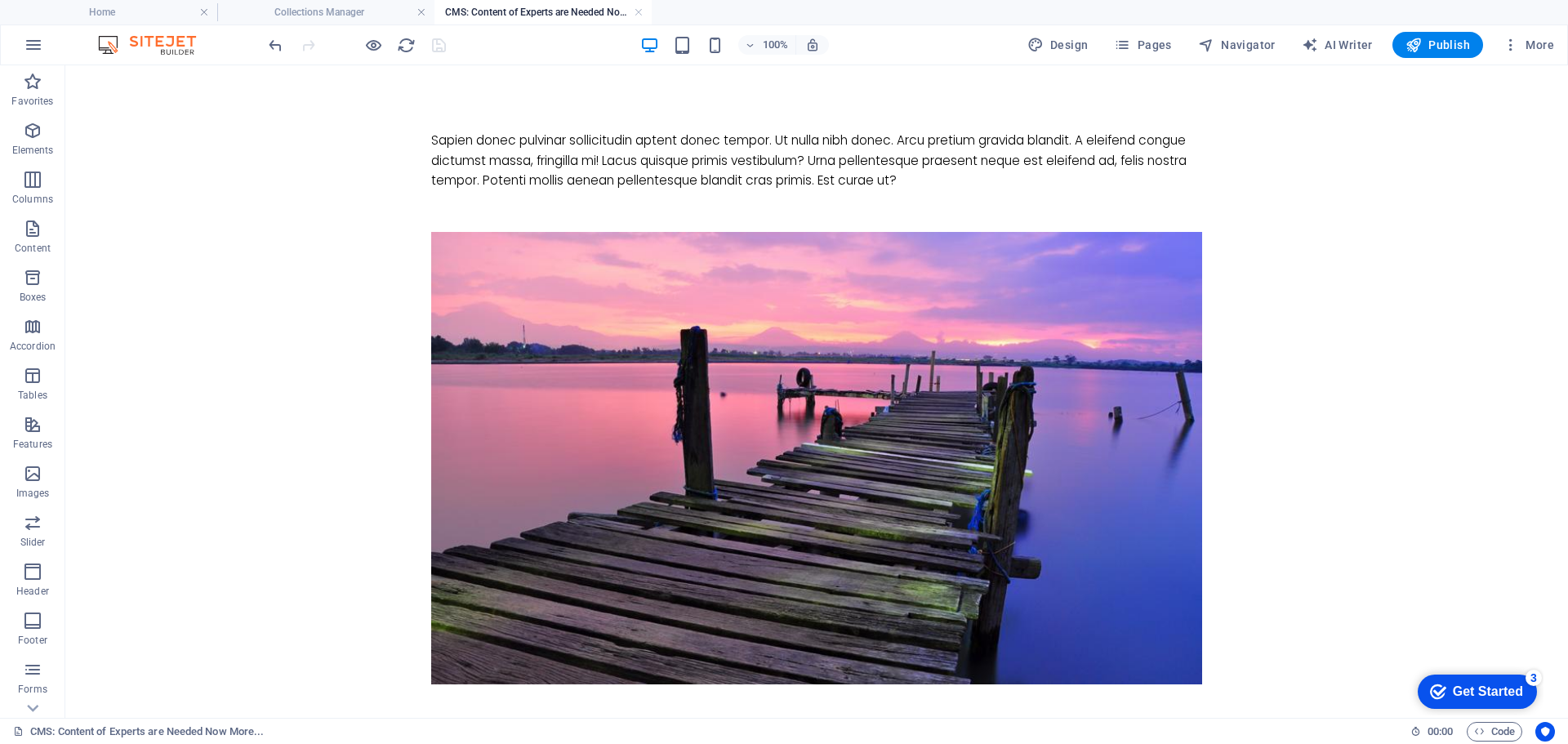
scroll to position [0, 0]
click at [981, 169] on div "Sapien donec pulvinar sollicitudin aptent donec tempor. Ut nulla nibh donec. Ar…" at bounding box center [817, 160] width 771 height 60
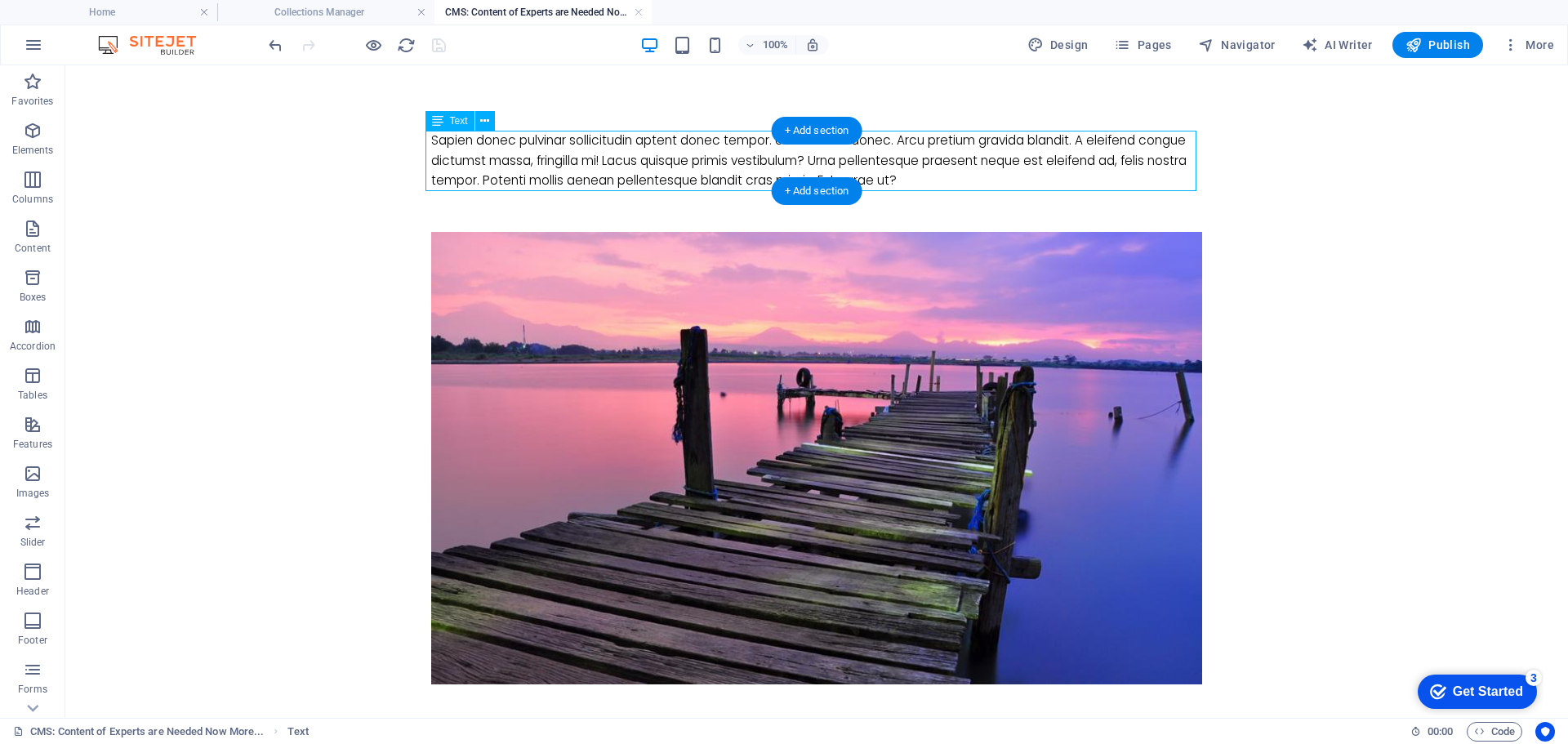
click at [981, 168] on div "Sapien donec pulvinar sollicitudin aptent donec tempor. Ut nulla nibh donec. Ar…" at bounding box center [817, 160] width 771 height 60
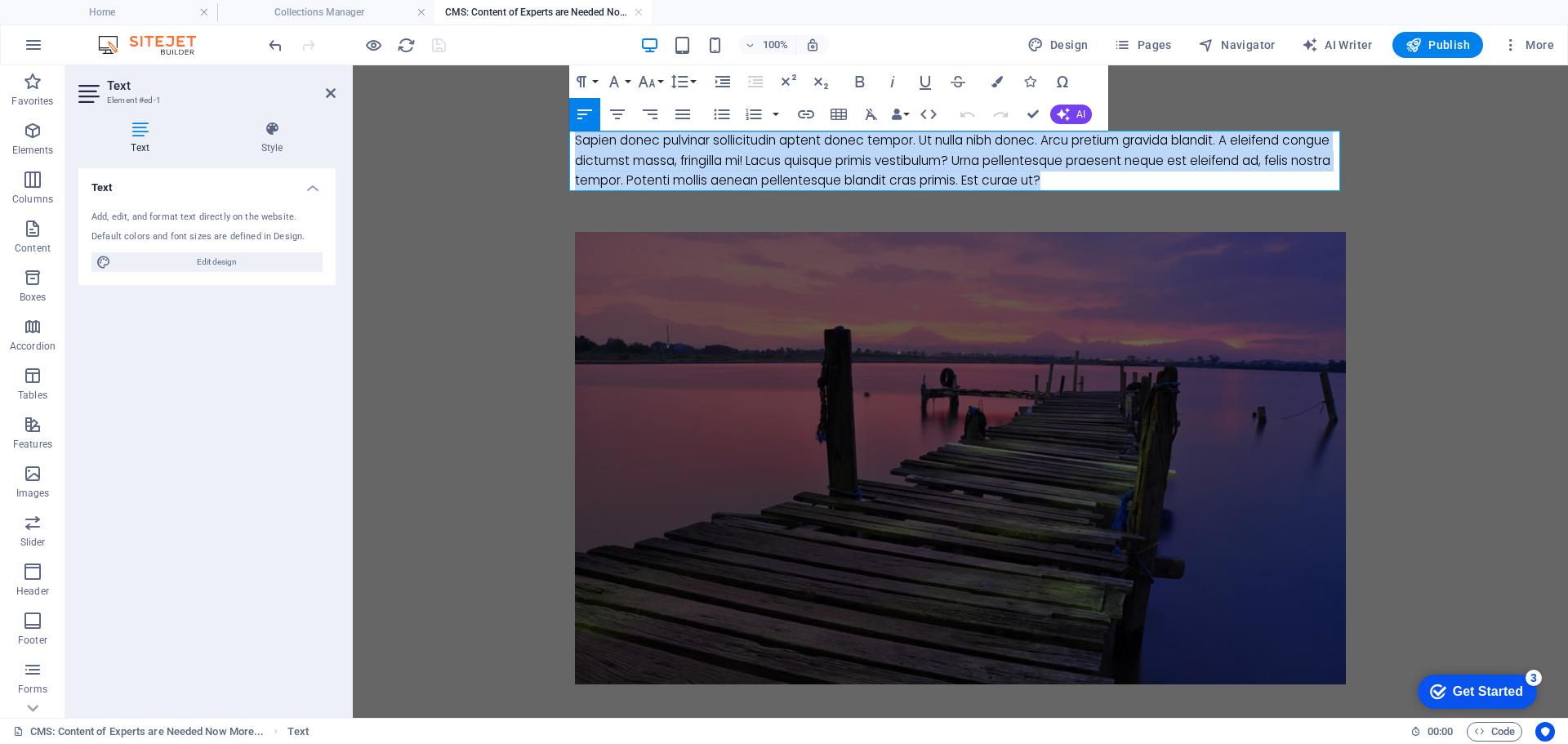
drag, startPoint x: 1149, startPoint y: 178, endPoint x: 524, endPoint y: 136, distance: 626.4
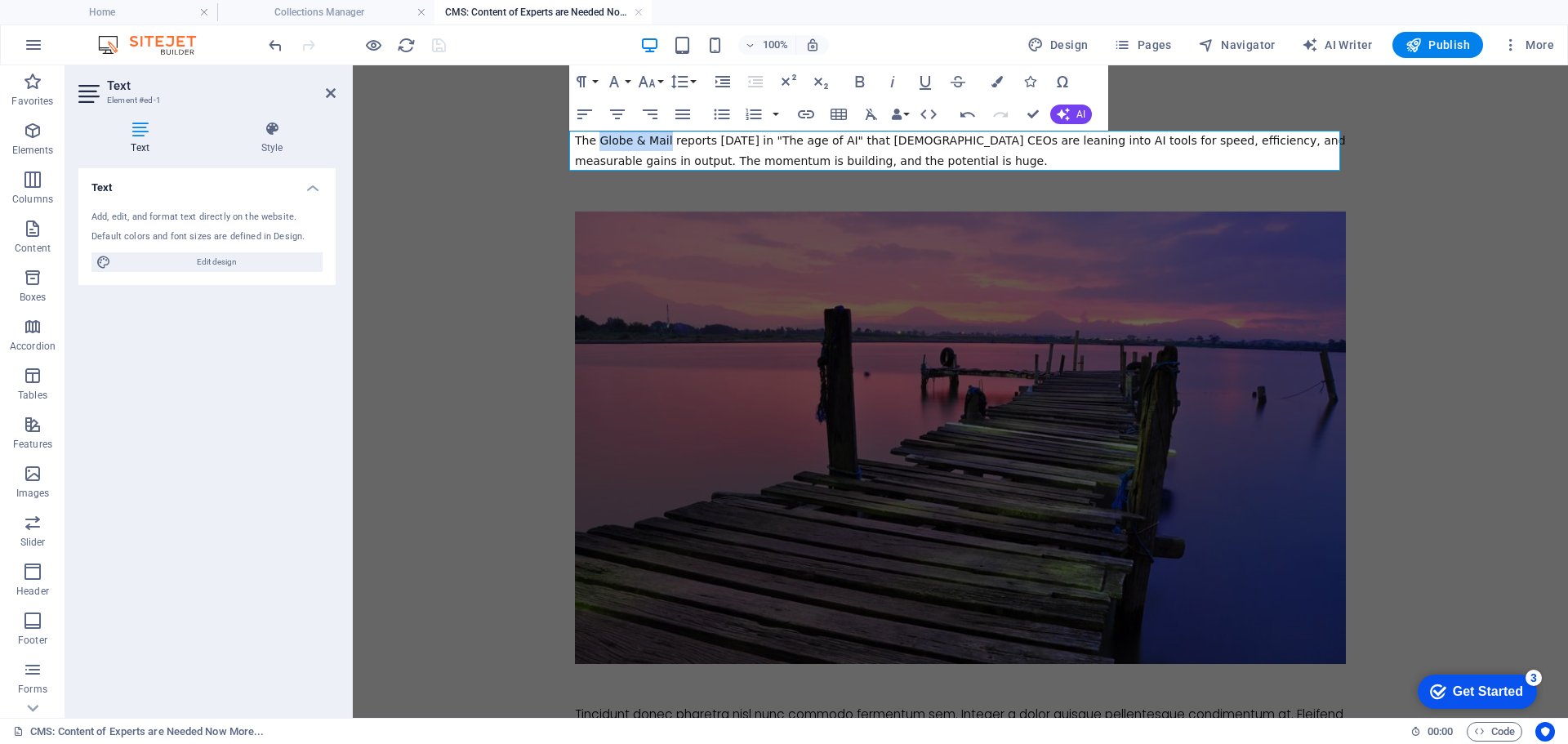
drag, startPoint x: 659, startPoint y: 138, endPoint x: 591, endPoint y: 138, distance: 68.0
click at [591, 138] on span "The Globe & Mail reports today in "The age of AI" that Canadian CEOs are leanin…" at bounding box center [960, 150] width 771 height 33
click at [890, 81] on icon "button" at bounding box center [892, 81] width 20 height 20
click at [696, 139] on span "The Globe & Mail reports today in "The age of AI" that Canadian CEOs are leanin…" at bounding box center [956, 150] width 763 height 33
click at [726, 140] on span "The Globe & Mail reports today in "The age of AI" that Canadian CEOs are leanin…" at bounding box center [956, 150] width 763 height 33
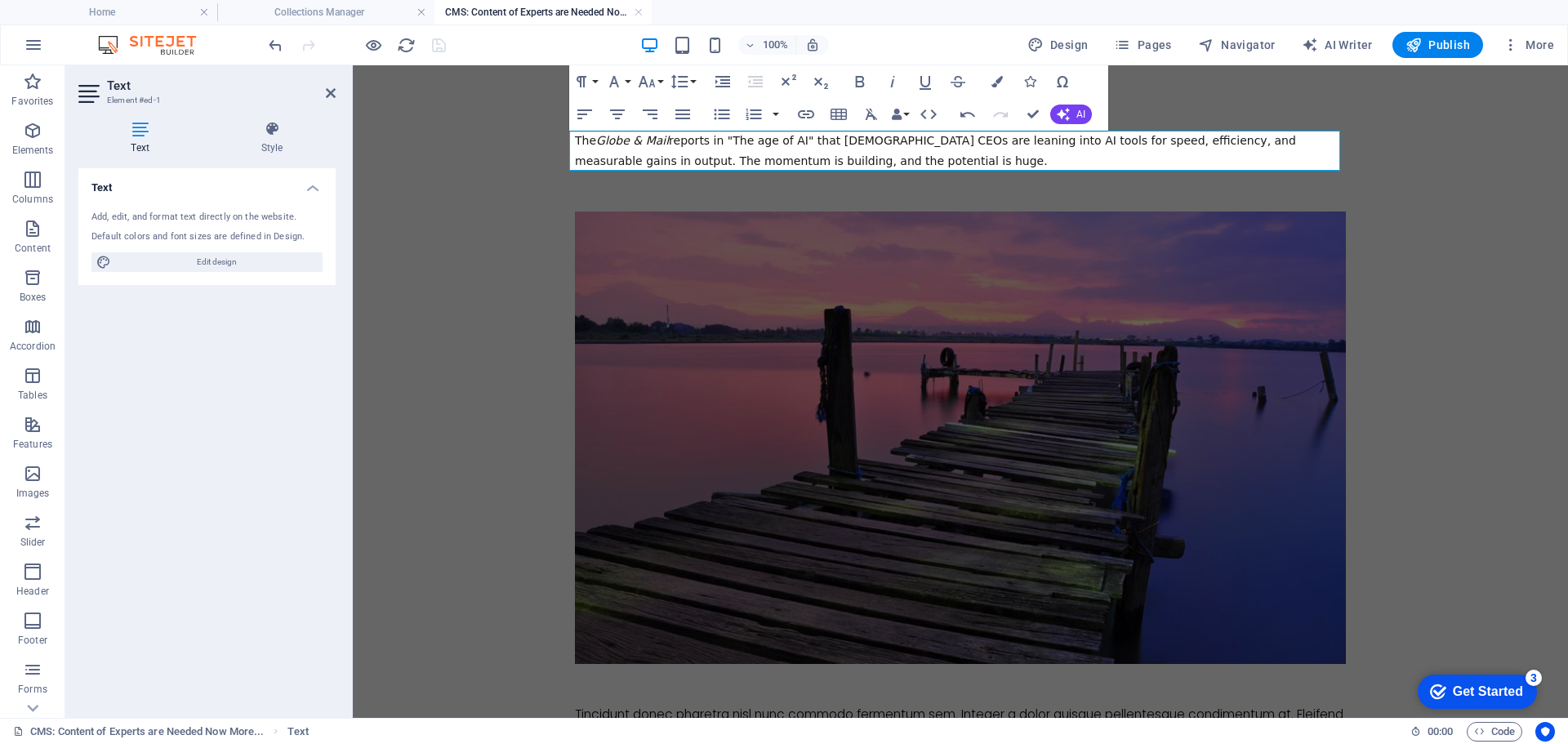
click at [707, 143] on span "The Globe & Mail reports in "The age of AI" that Canadian CEOs are leaning into…" at bounding box center [935, 150] width 721 height 33
click at [813, 143] on span "The Globe & Mail reports in their "The age of AI" that Canadian CEOs are leanin…" at bounding box center [949, 150] width 748 height 33
click at [944, 157] on div "The Globe & Mail reports in their "The age of AI" section this week that Canadi…" at bounding box center [960, 151] width 771 height 40
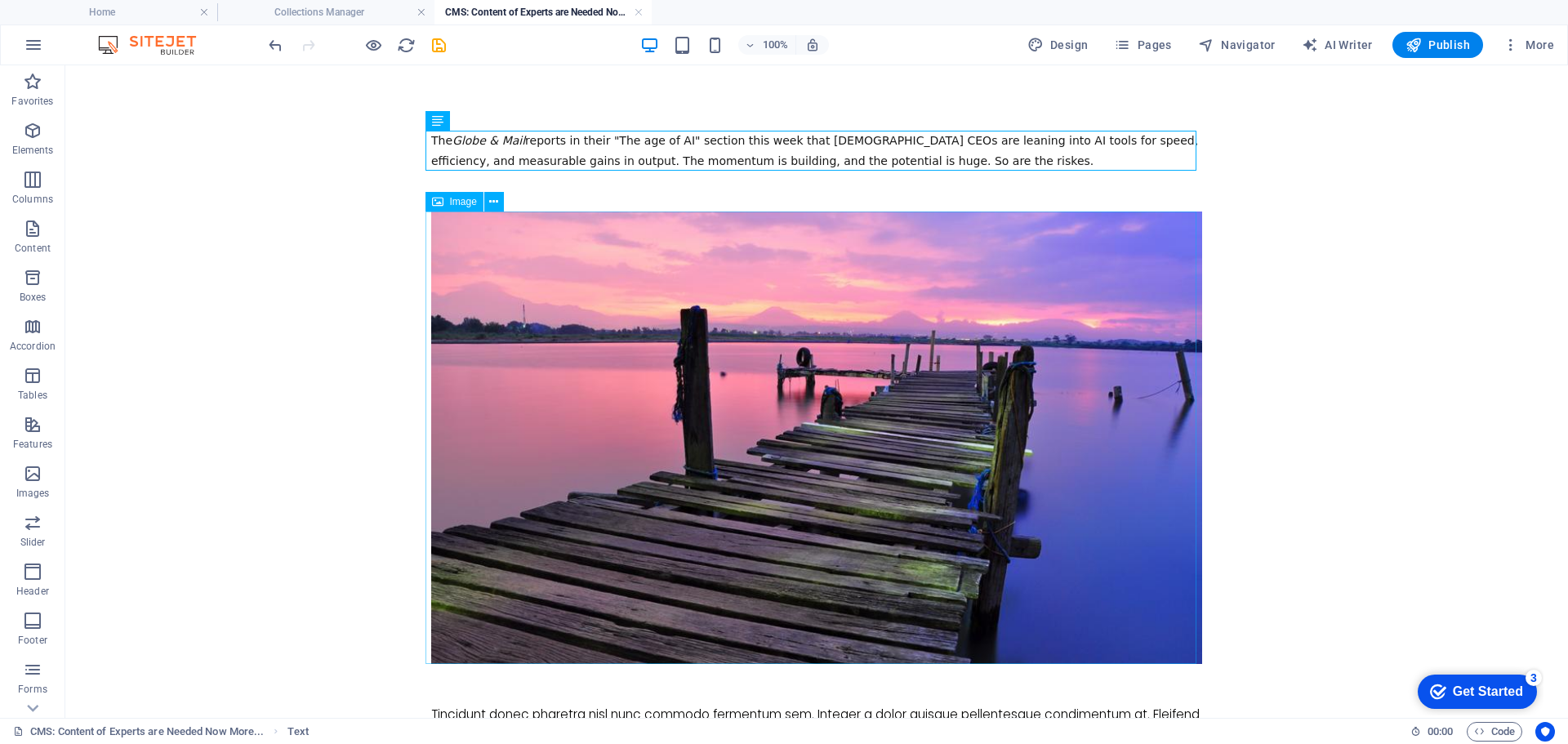
click at [462, 203] on span "Image" at bounding box center [464, 201] width 27 height 10
select select "%"
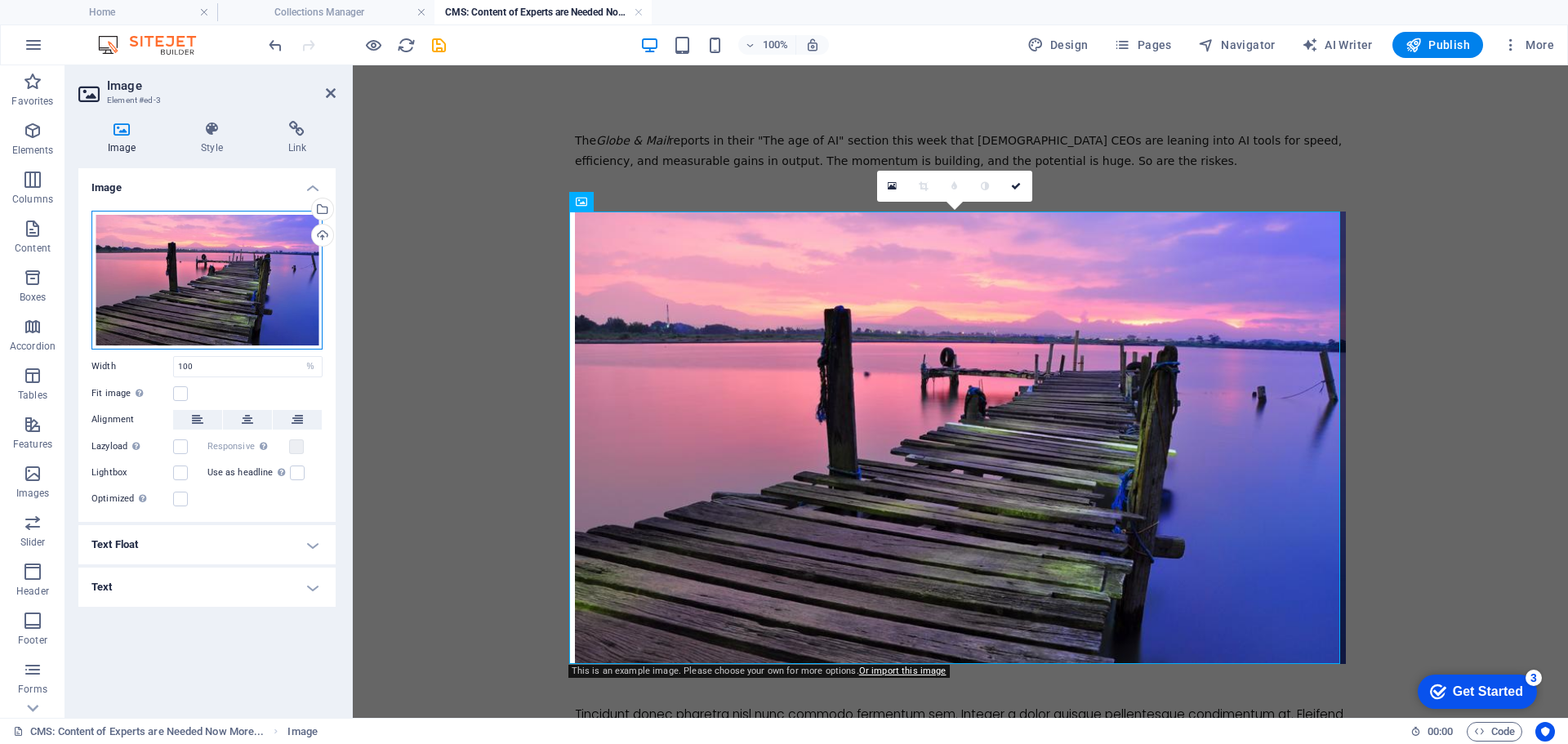
click at [223, 279] on div "Drag files here, click to choose files or select files from Files or our free s…" at bounding box center [207, 279] width 231 height 138
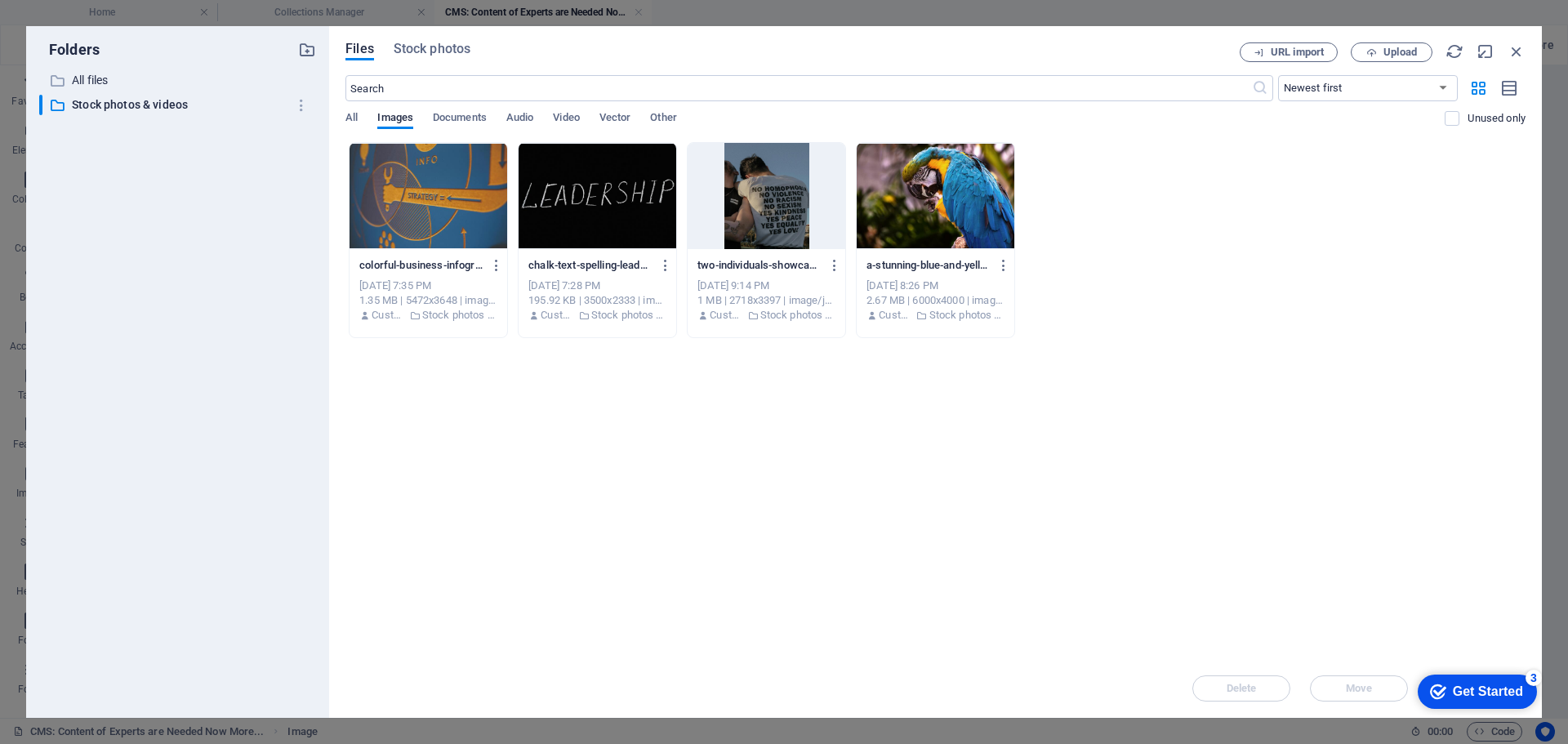
click at [223, 279] on div "​ All files All files ​ Stock photos & videos Stock photos & videos" at bounding box center [178, 387] width 277 height 634
click at [425, 49] on span "Stock photos" at bounding box center [431, 49] width 76 height 20
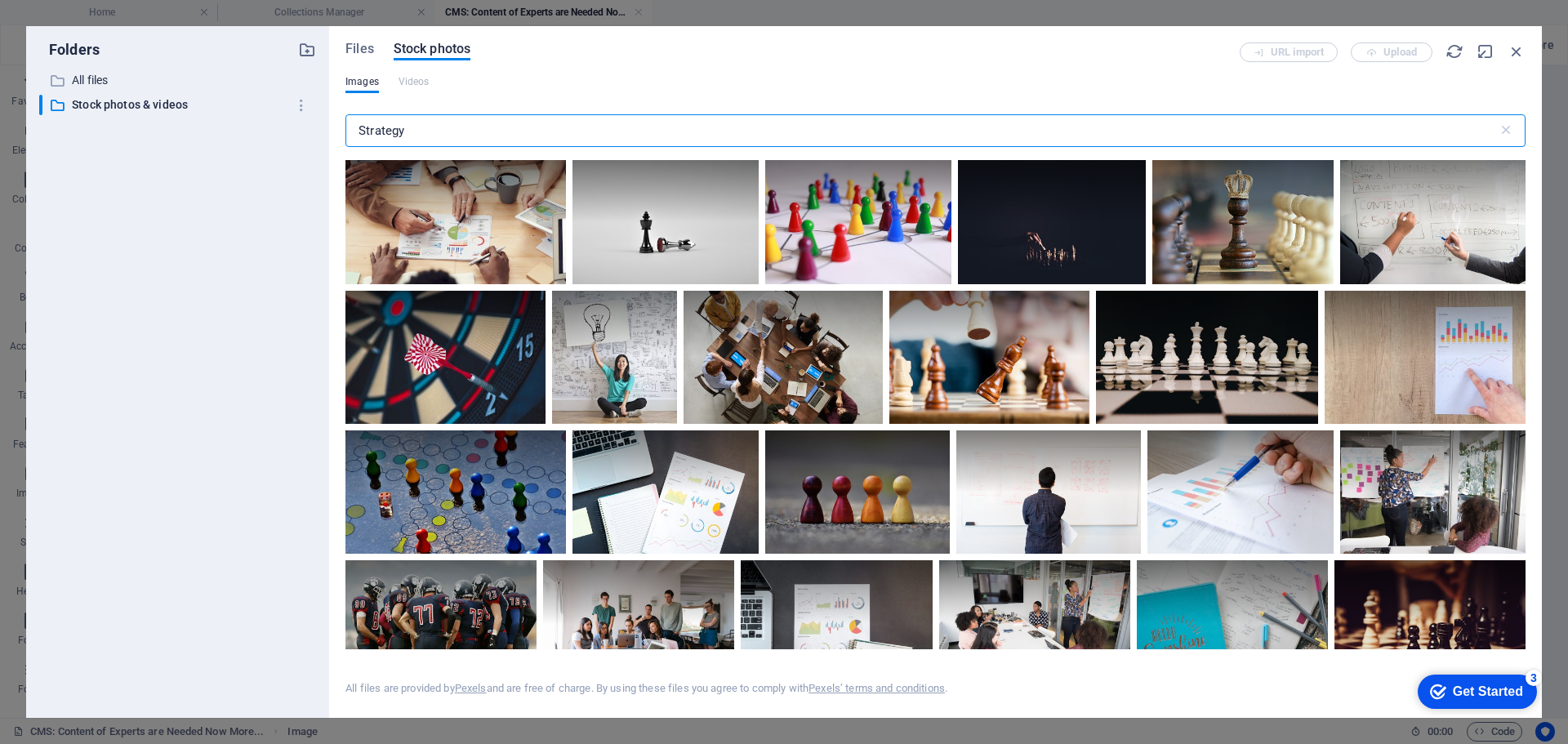
drag, startPoint x: 424, startPoint y: 128, endPoint x: 292, endPoint y: 122, distance: 132.1
click at [292, 122] on div "Folders ​ All files All files ​ Stock photos & videos Stock photos & videos Fil…" at bounding box center [784, 371] width 1516 height 692
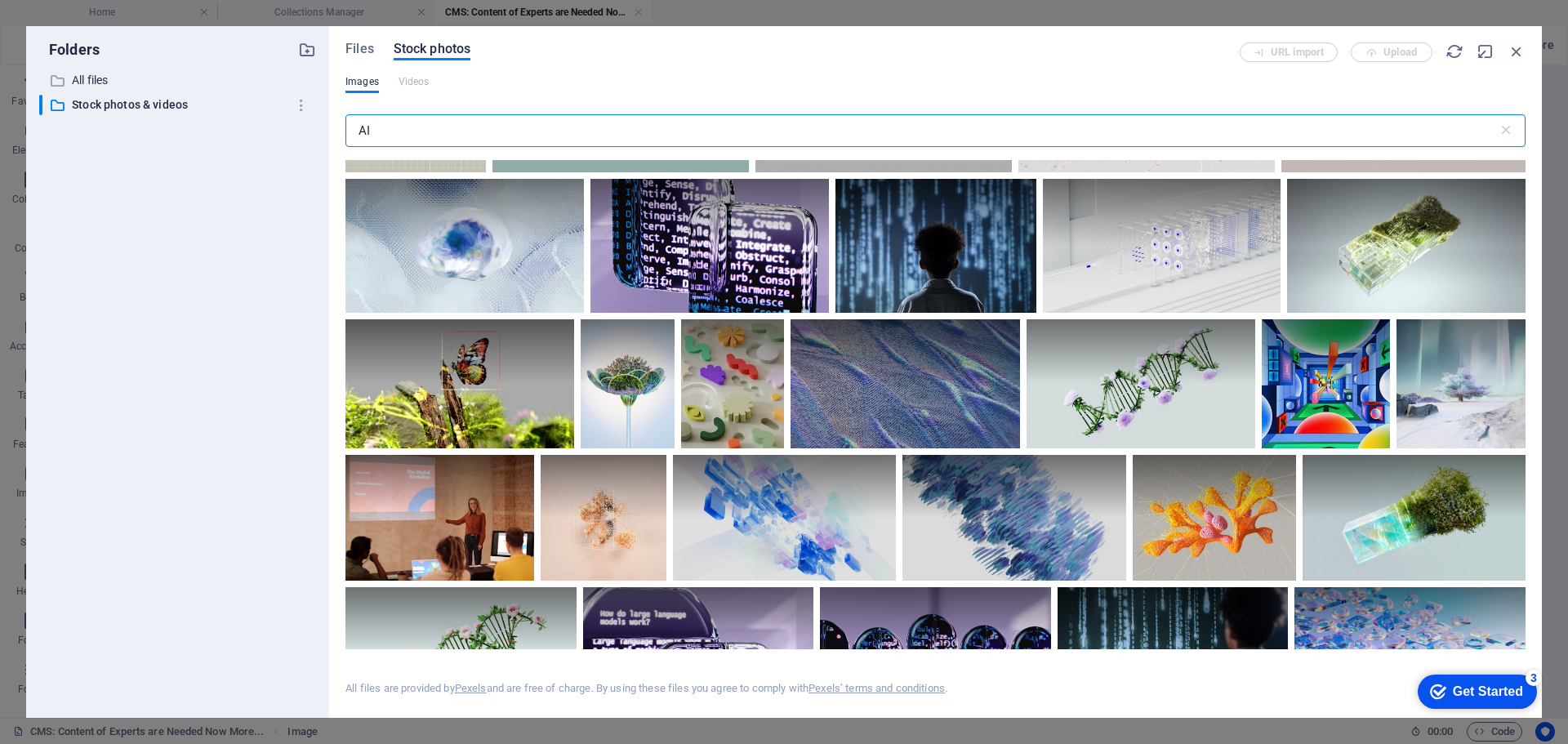
scroll to position [1143, 0]
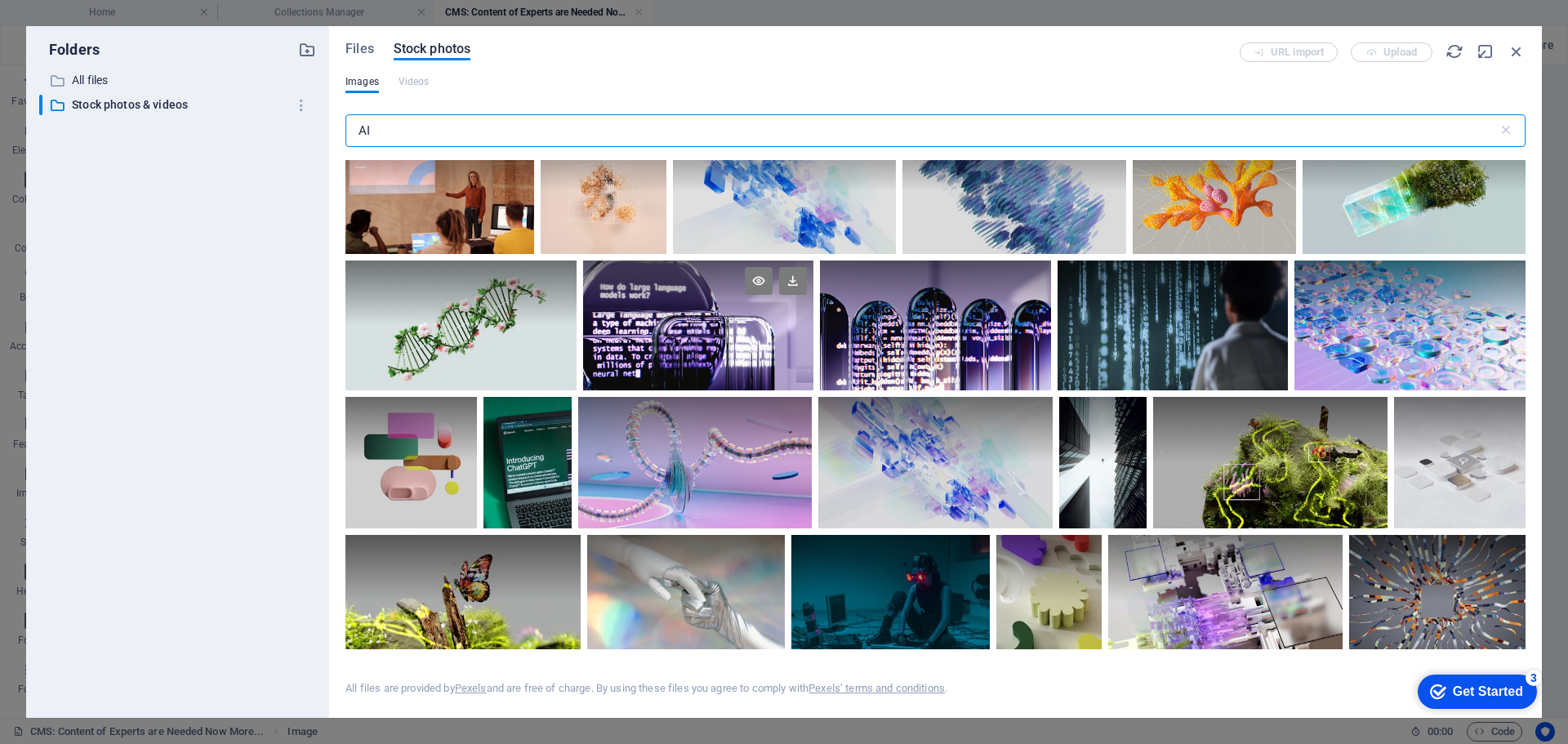
type input "AI"
click at [707, 332] on div at bounding box center [699, 325] width 231 height 130
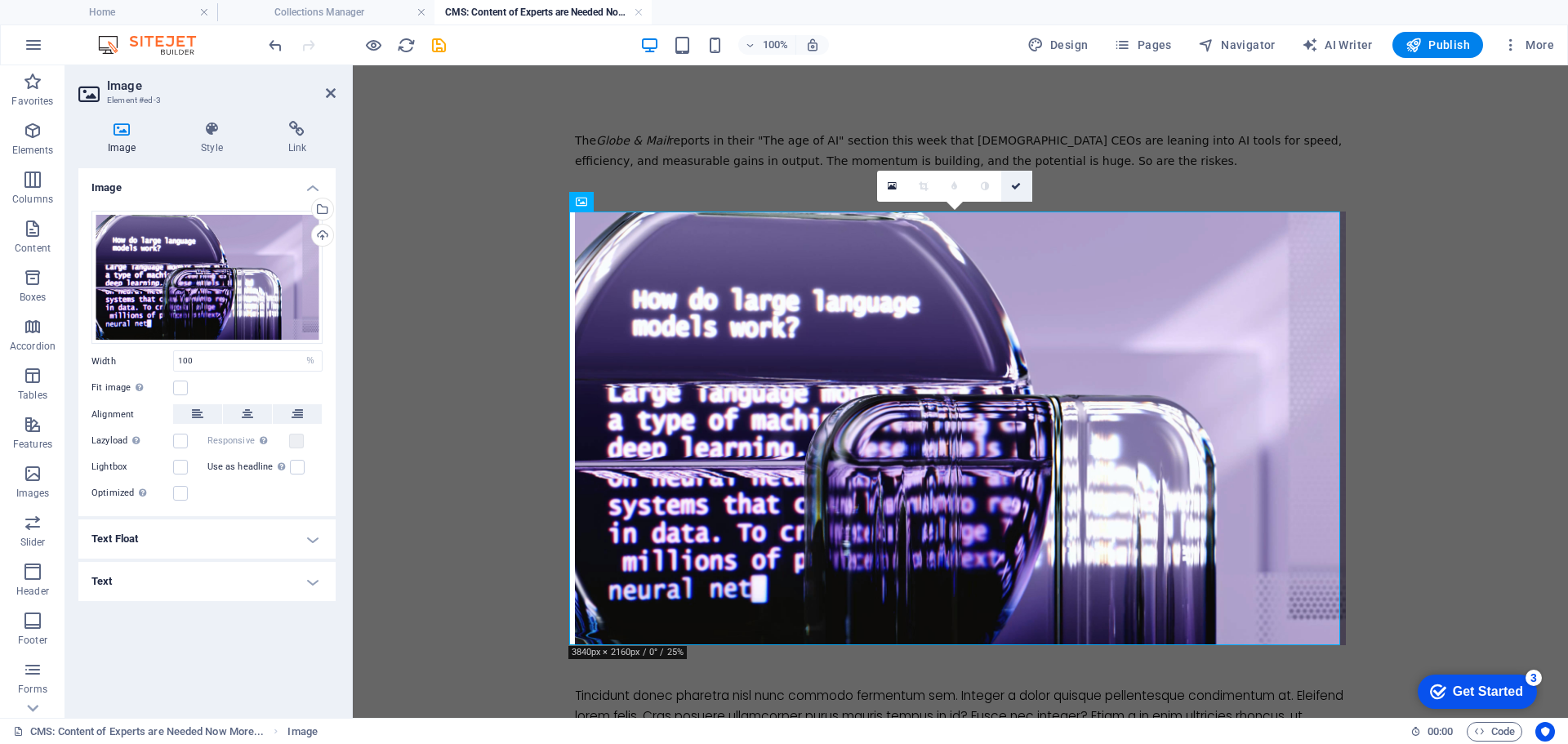
click at [1015, 184] on icon at bounding box center [1015, 186] width 10 height 10
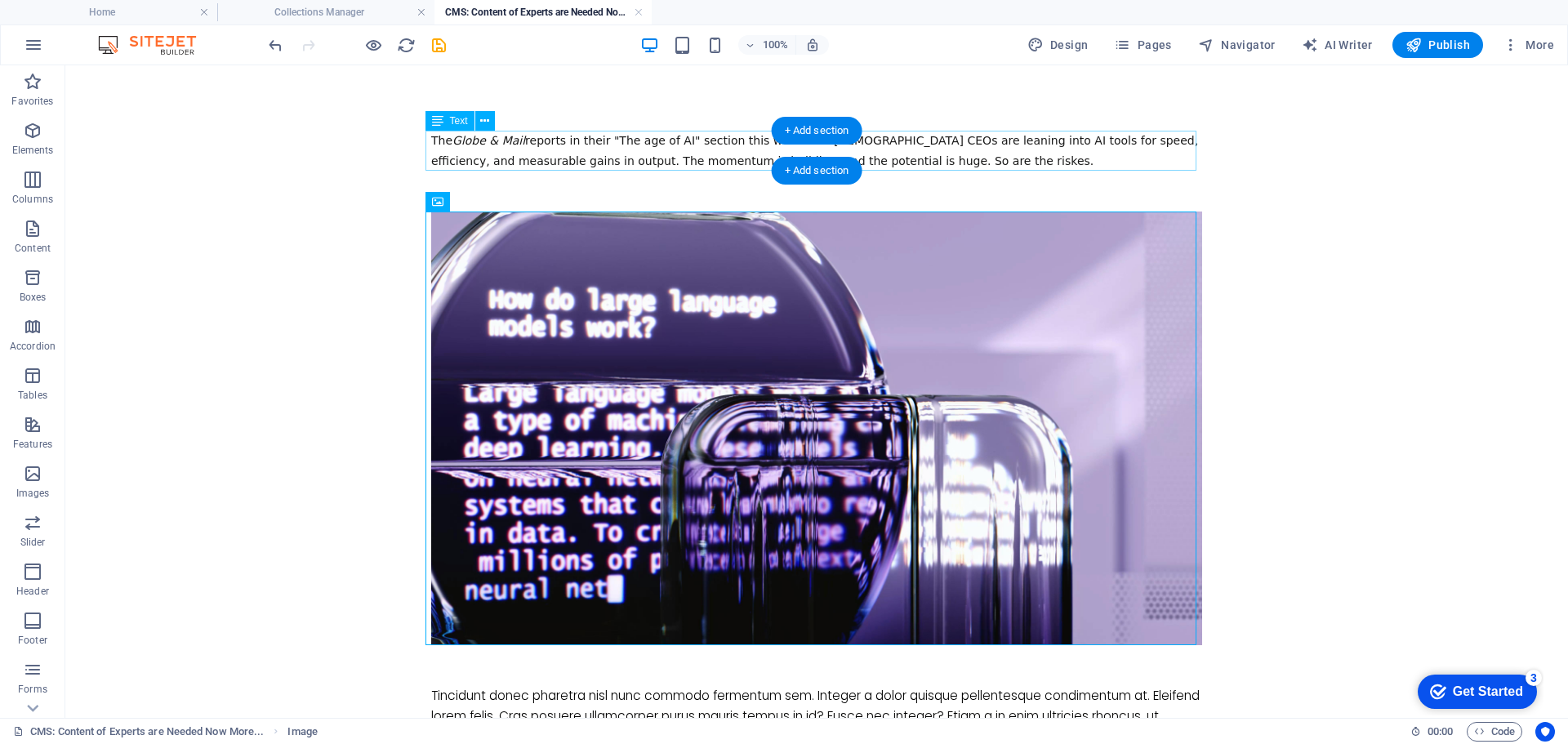
click at [898, 157] on div "The Globe & Mail reports in their "The age of AI" section this week that Canadi…" at bounding box center [817, 151] width 771 height 40
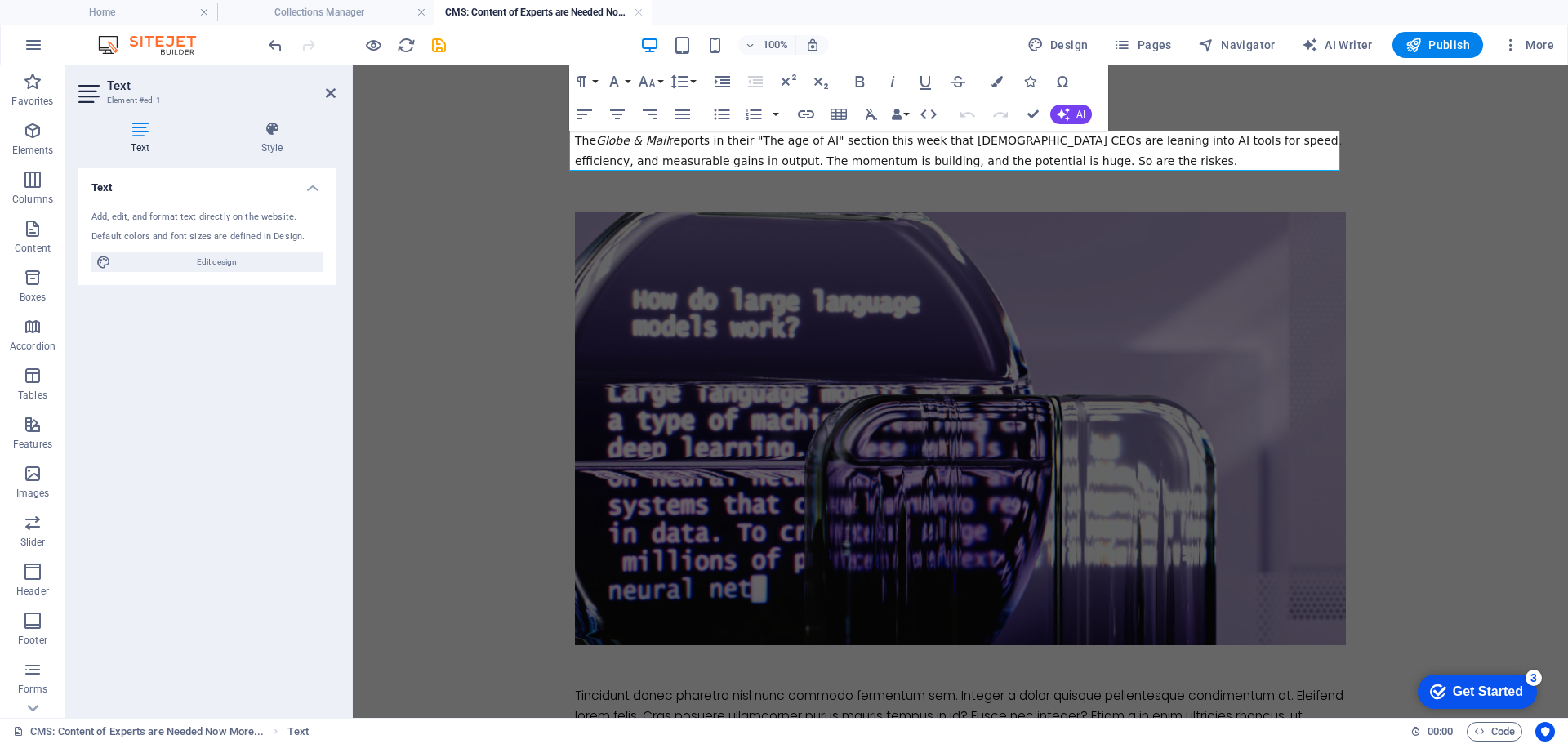
click at [1004, 159] on span "The Globe & Mail reports in their "The age of AI" section this week that Canadi…" at bounding box center [958, 150] width 767 height 33
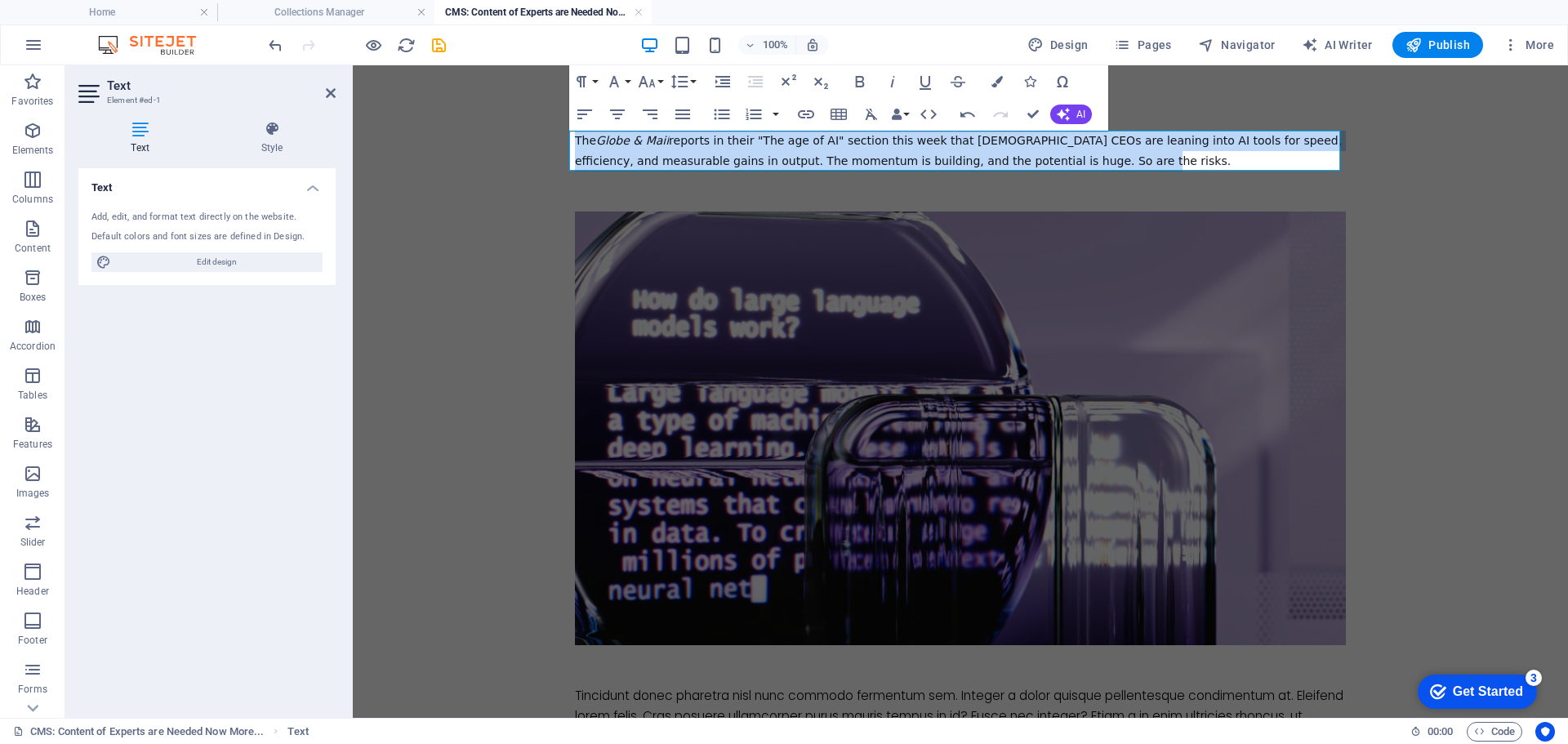
drag, startPoint x: 1034, startPoint y: 163, endPoint x: 483, endPoint y: 120, distance: 552.7
click at [857, 83] on icon "button" at bounding box center [859, 82] width 9 height 11
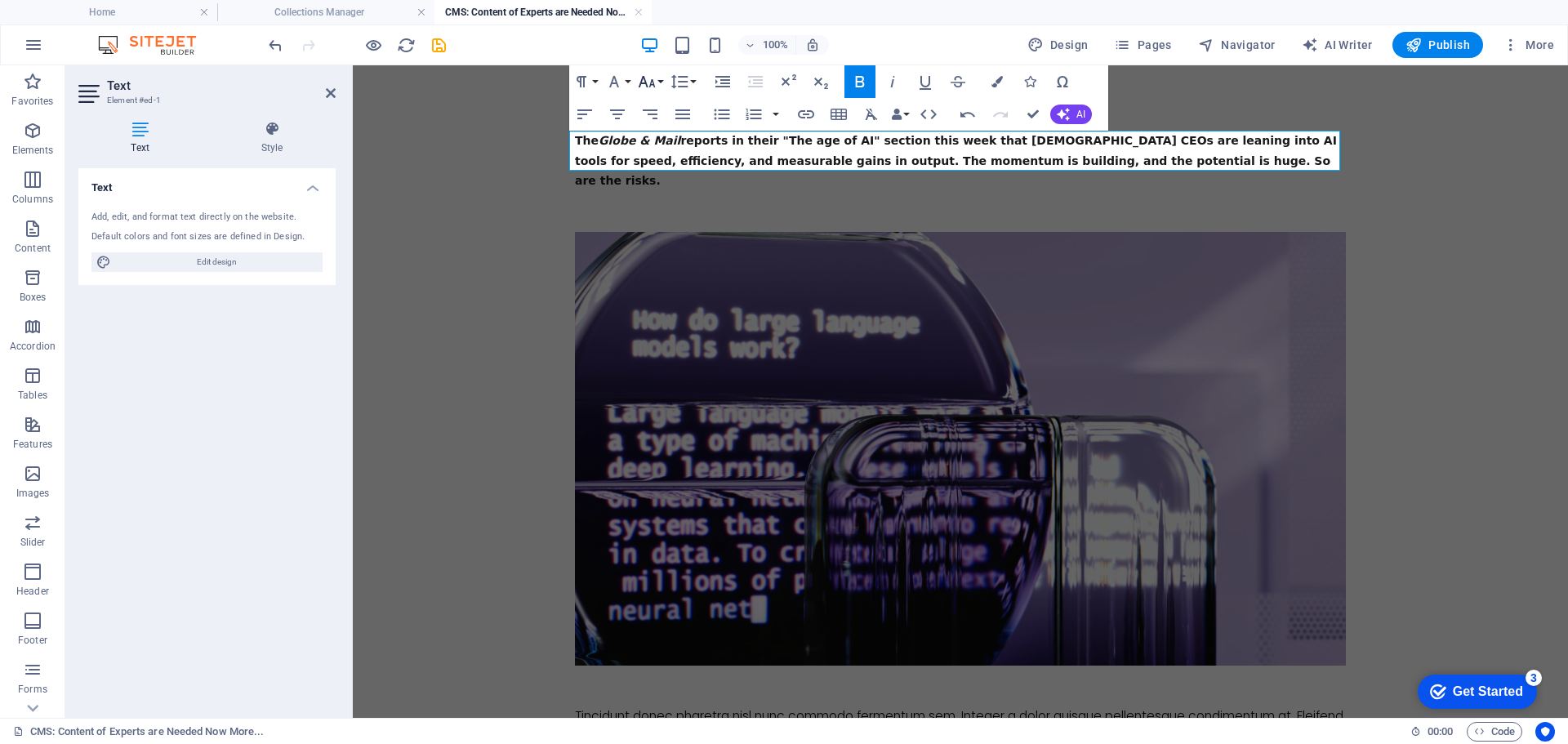
click at [655, 79] on icon "button" at bounding box center [647, 81] width 20 height 20
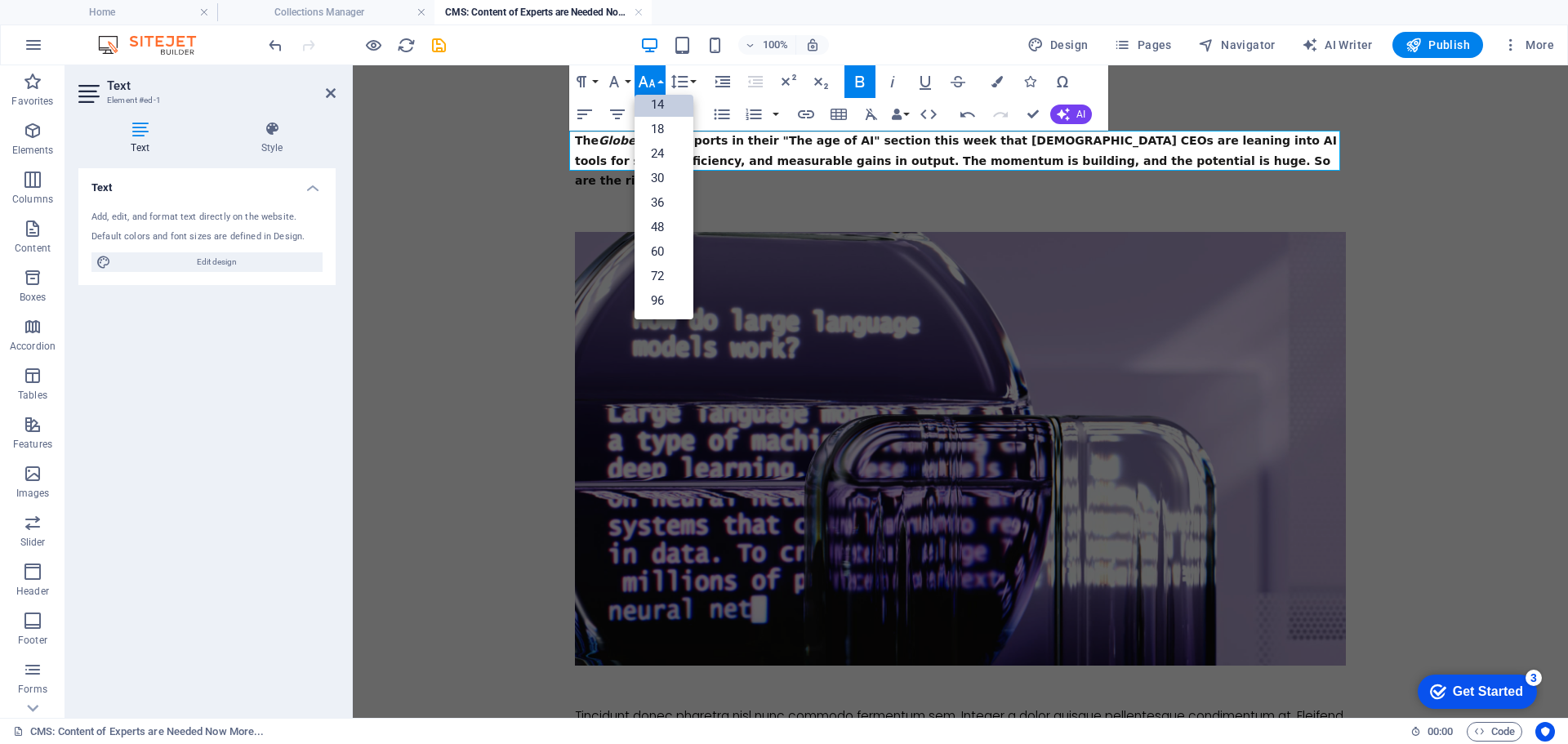
scroll to position [132, 0]
click at [659, 121] on link "18" at bounding box center [664, 129] width 59 height 25
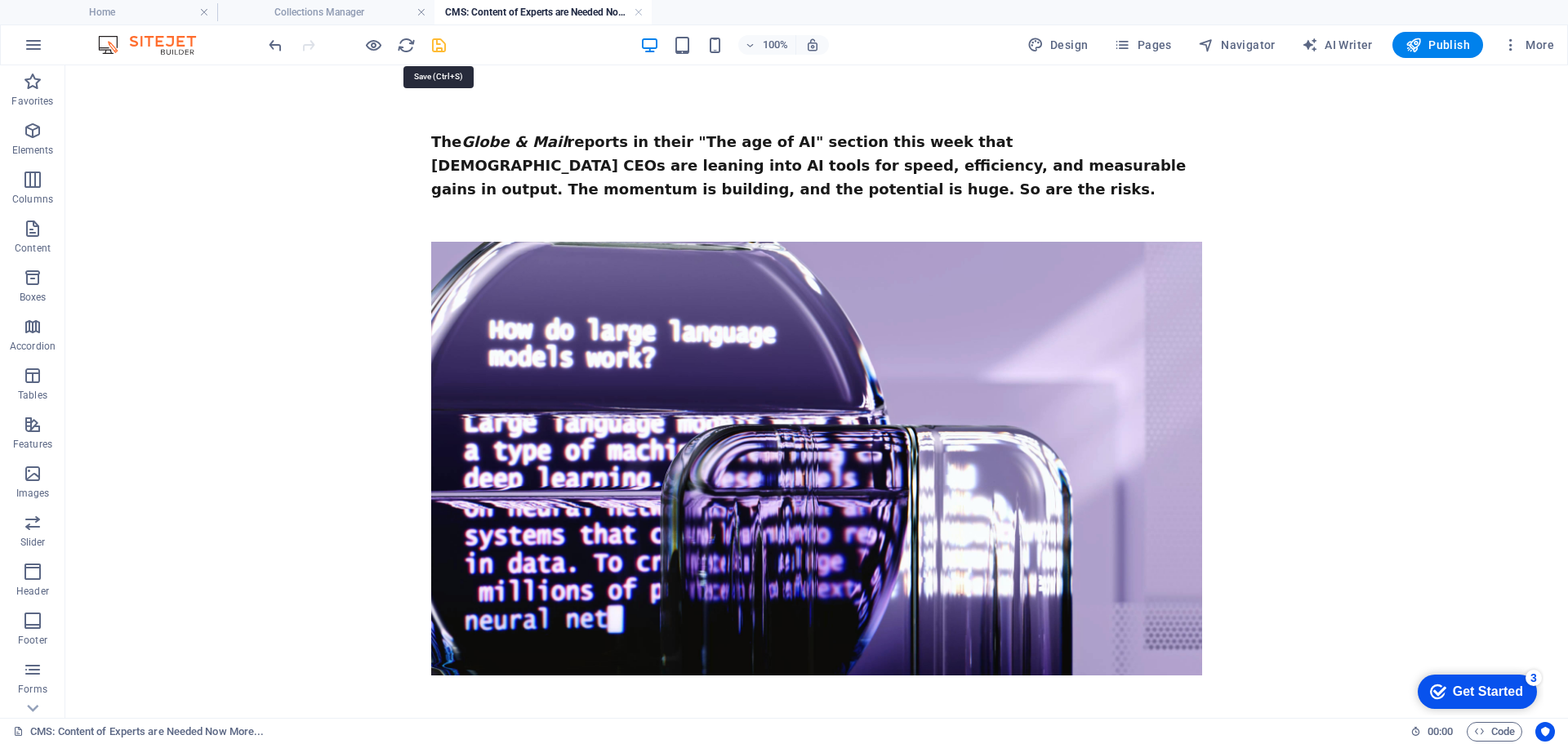
click at [438, 39] on icon "save" at bounding box center [439, 46] width 19 height 19
click at [382, 7] on h4 "Collections Manager" at bounding box center [326, 11] width 218 height 18
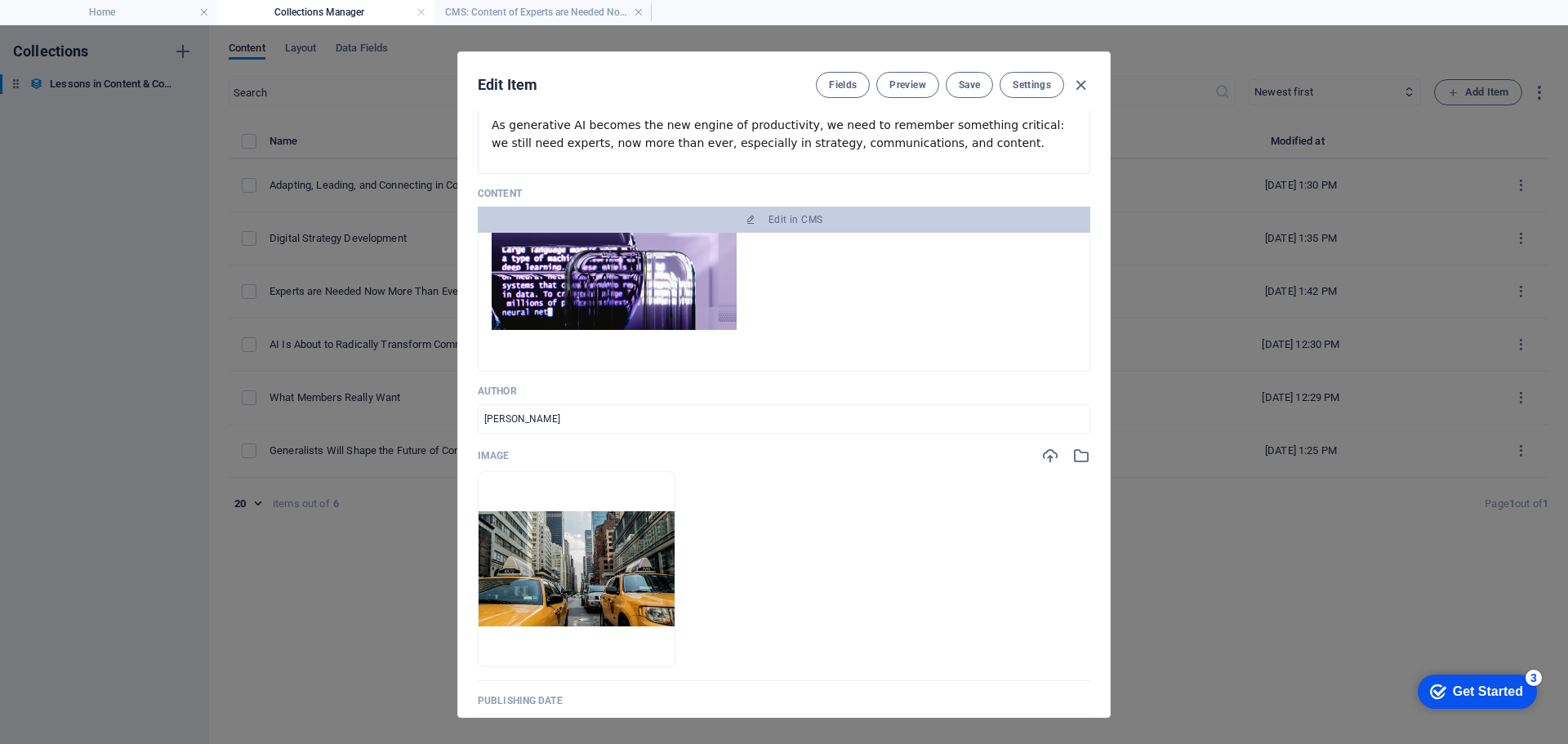
scroll to position [326, 0]
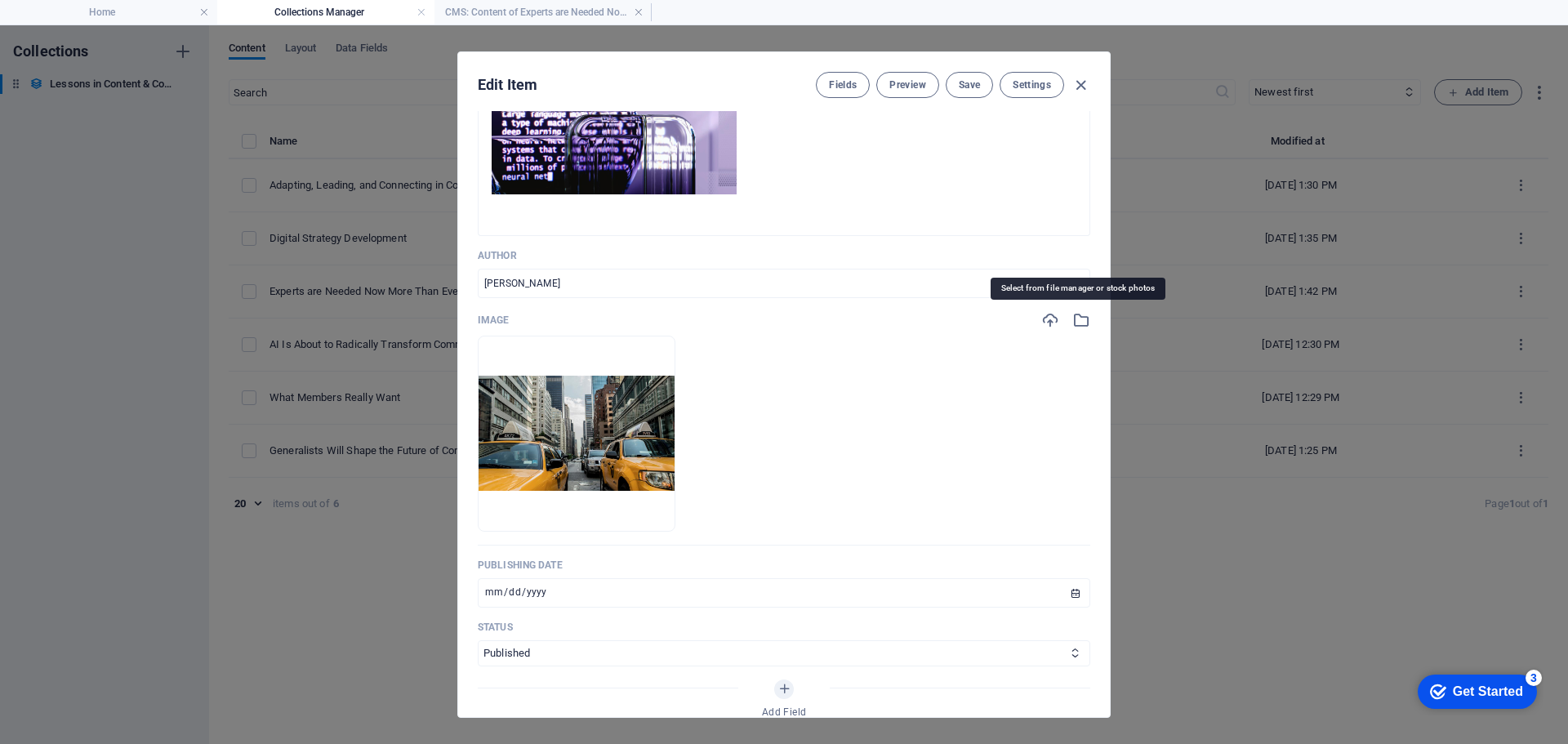
click at [1078, 320] on icon "button" at bounding box center [1081, 320] width 18 height 18
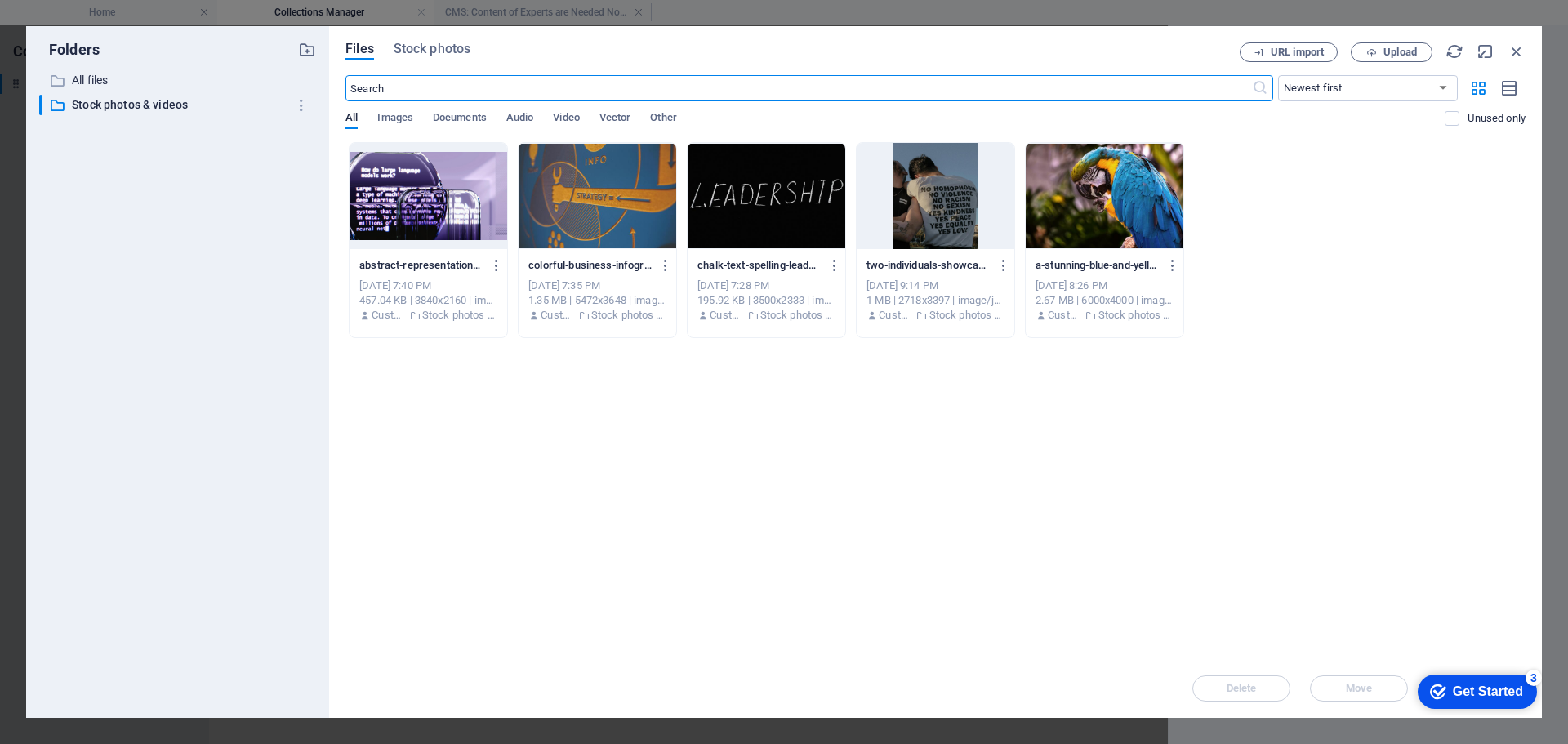
click at [433, 213] on div at bounding box center [428, 196] width 157 height 106
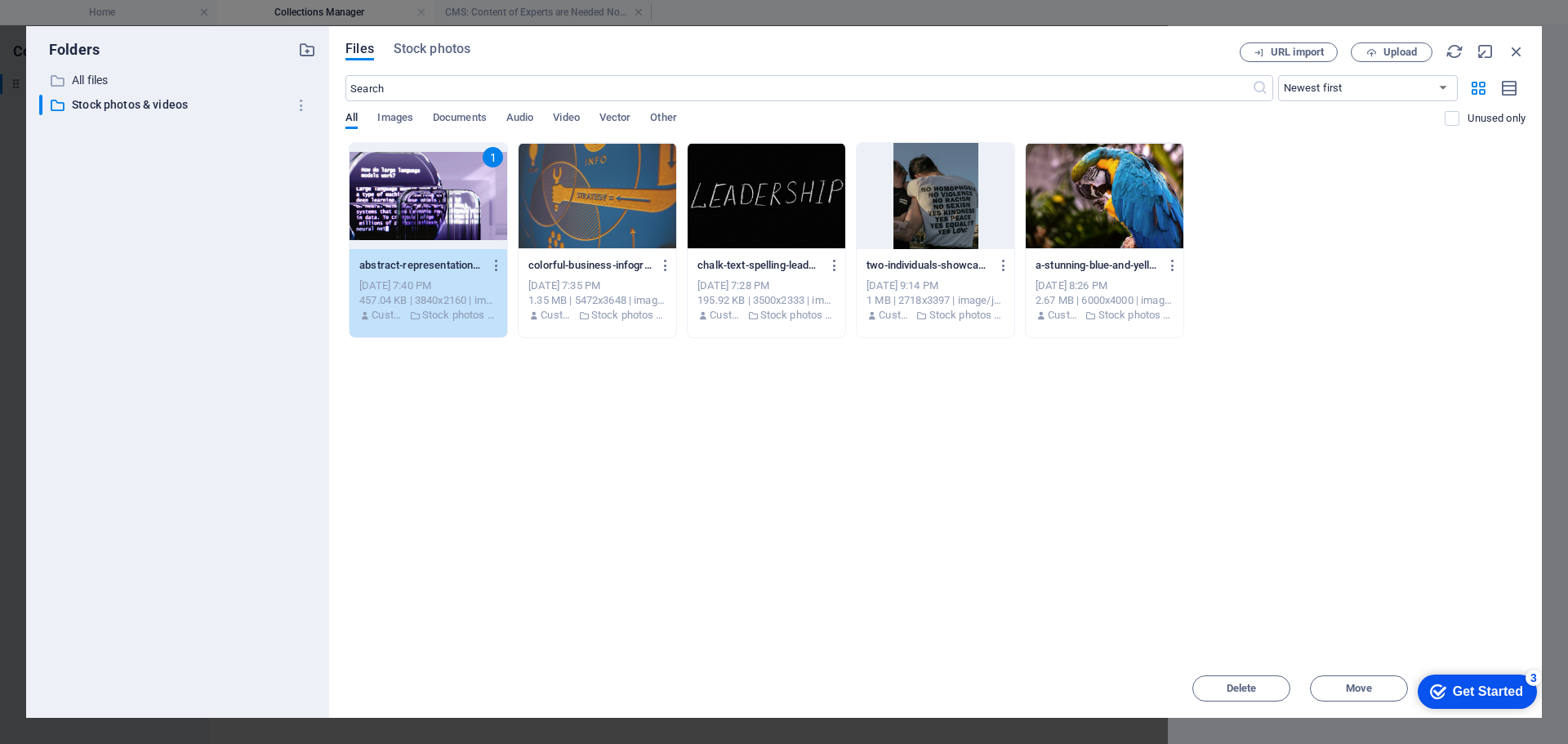
click at [457, 206] on div "1" at bounding box center [428, 196] width 157 height 106
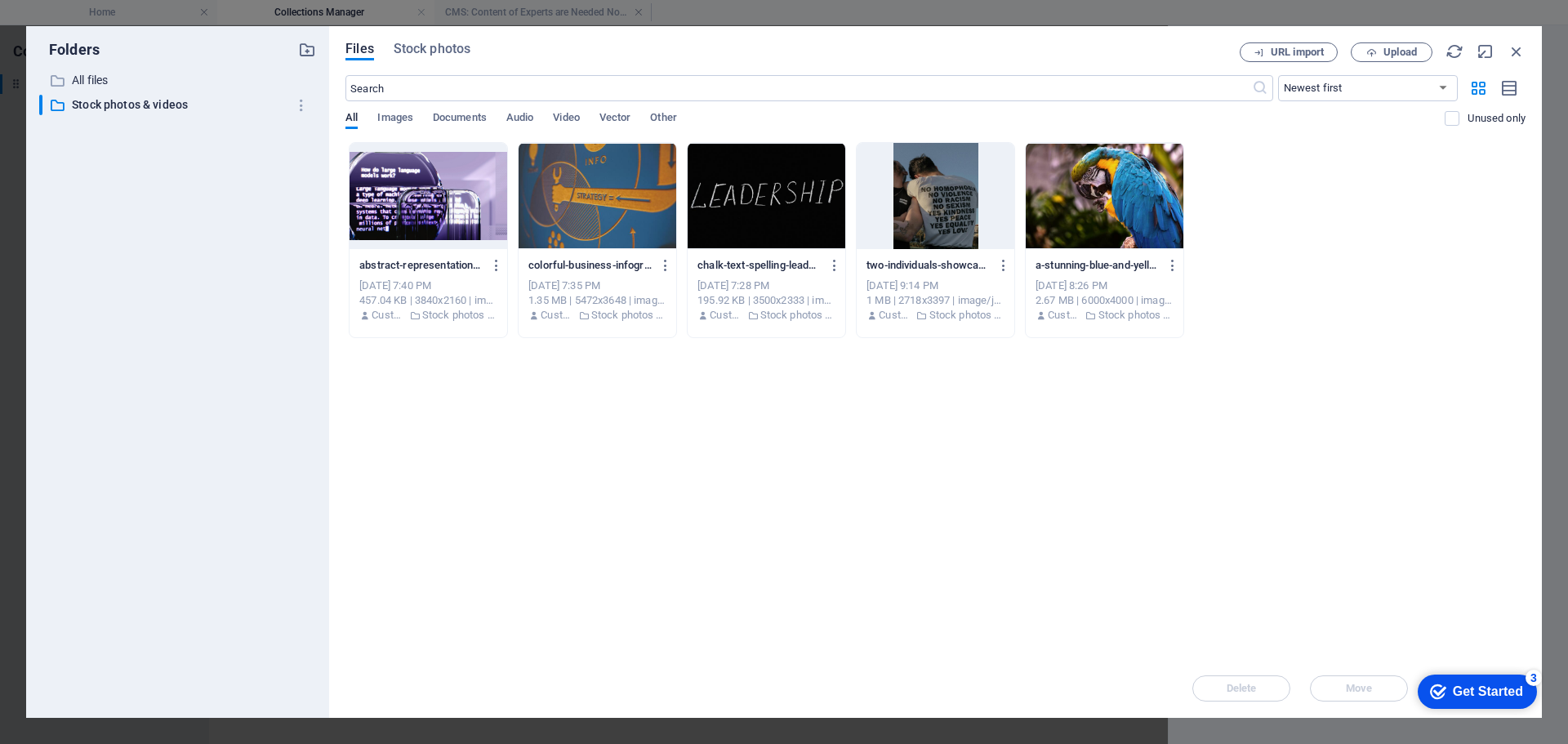
click at [457, 206] on div at bounding box center [428, 196] width 157 height 106
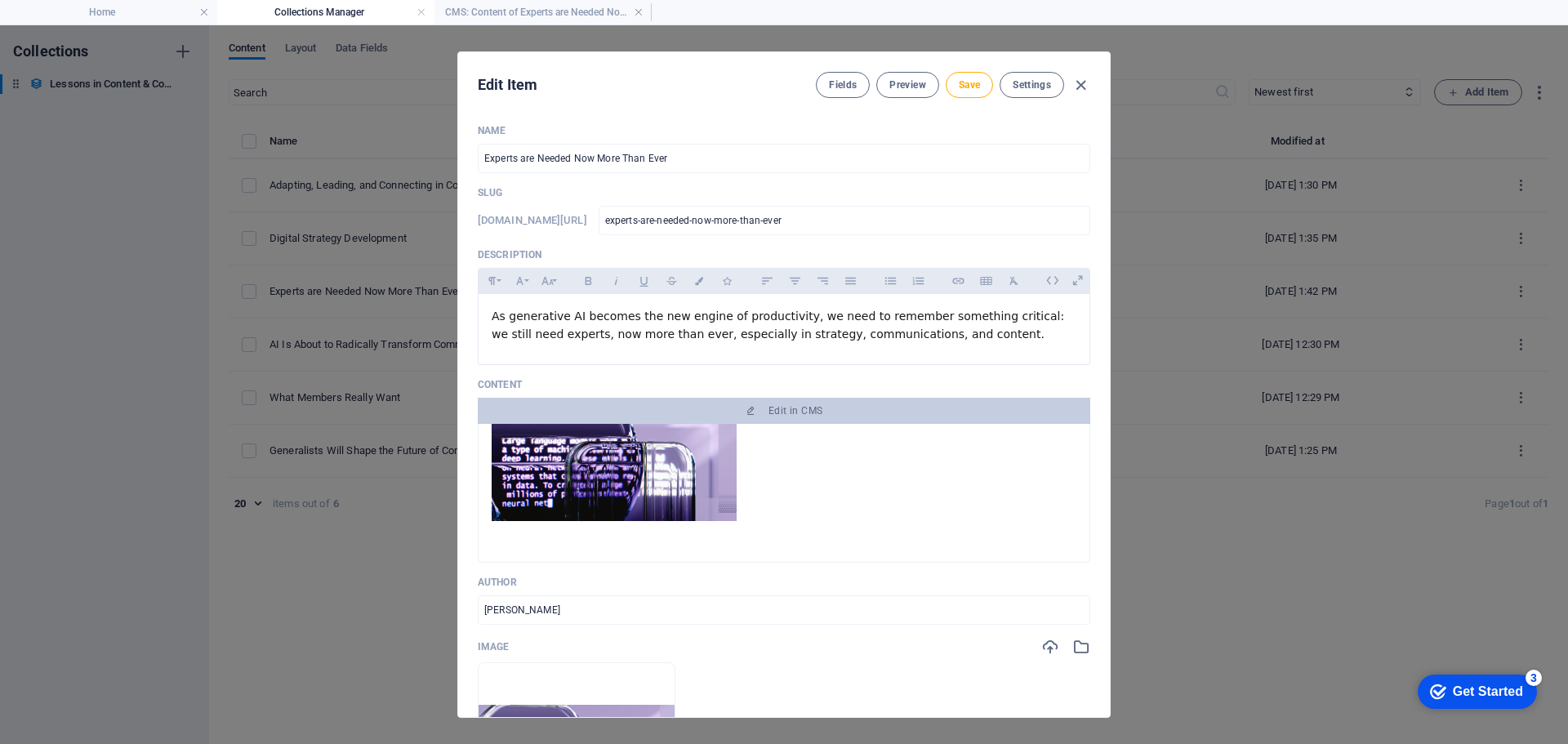
scroll to position [0, 0]
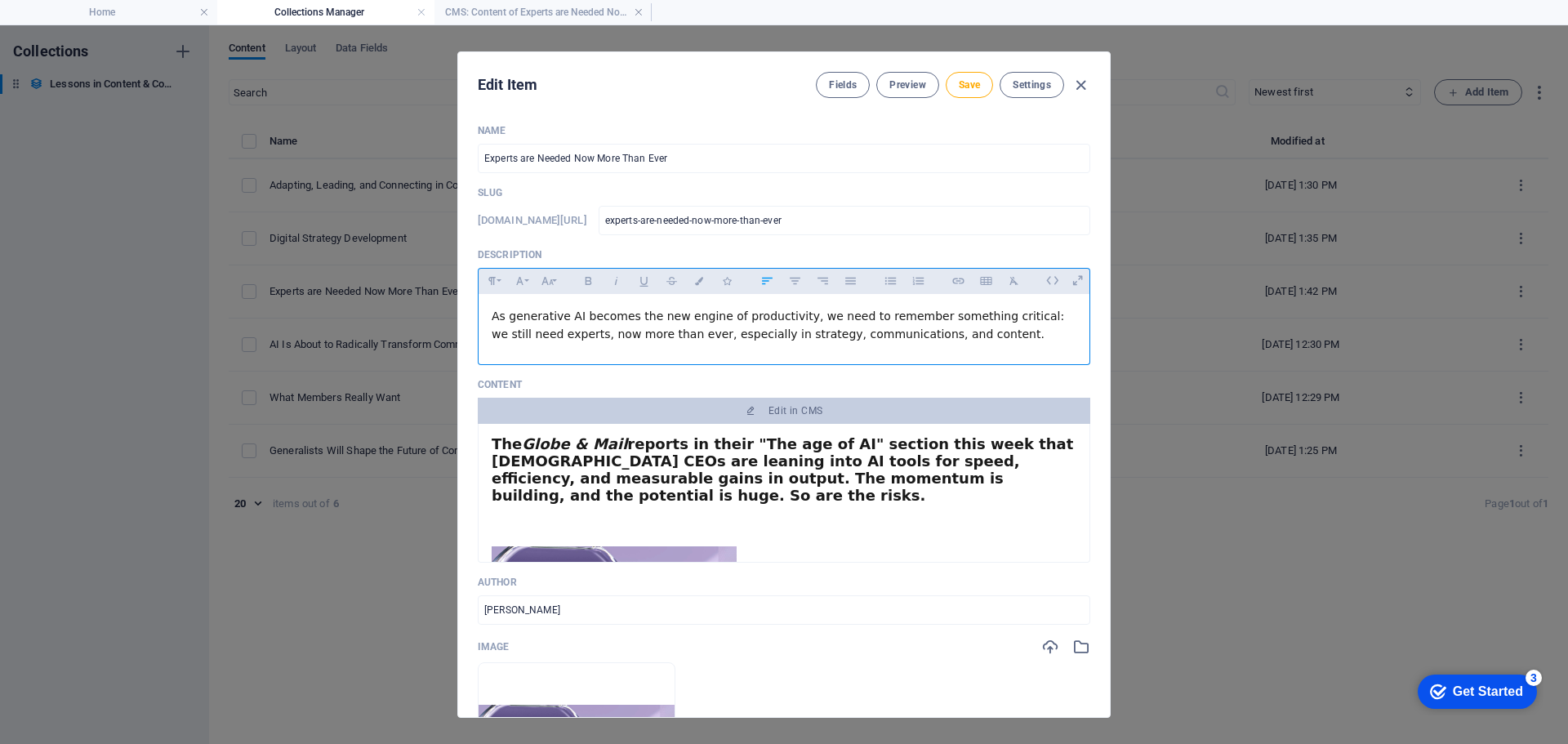
click at [910, 336] on p "As generative AI becomes the new engine of productivity, we need to remember so…" at bounding box center [784, 325] width 585 height 37
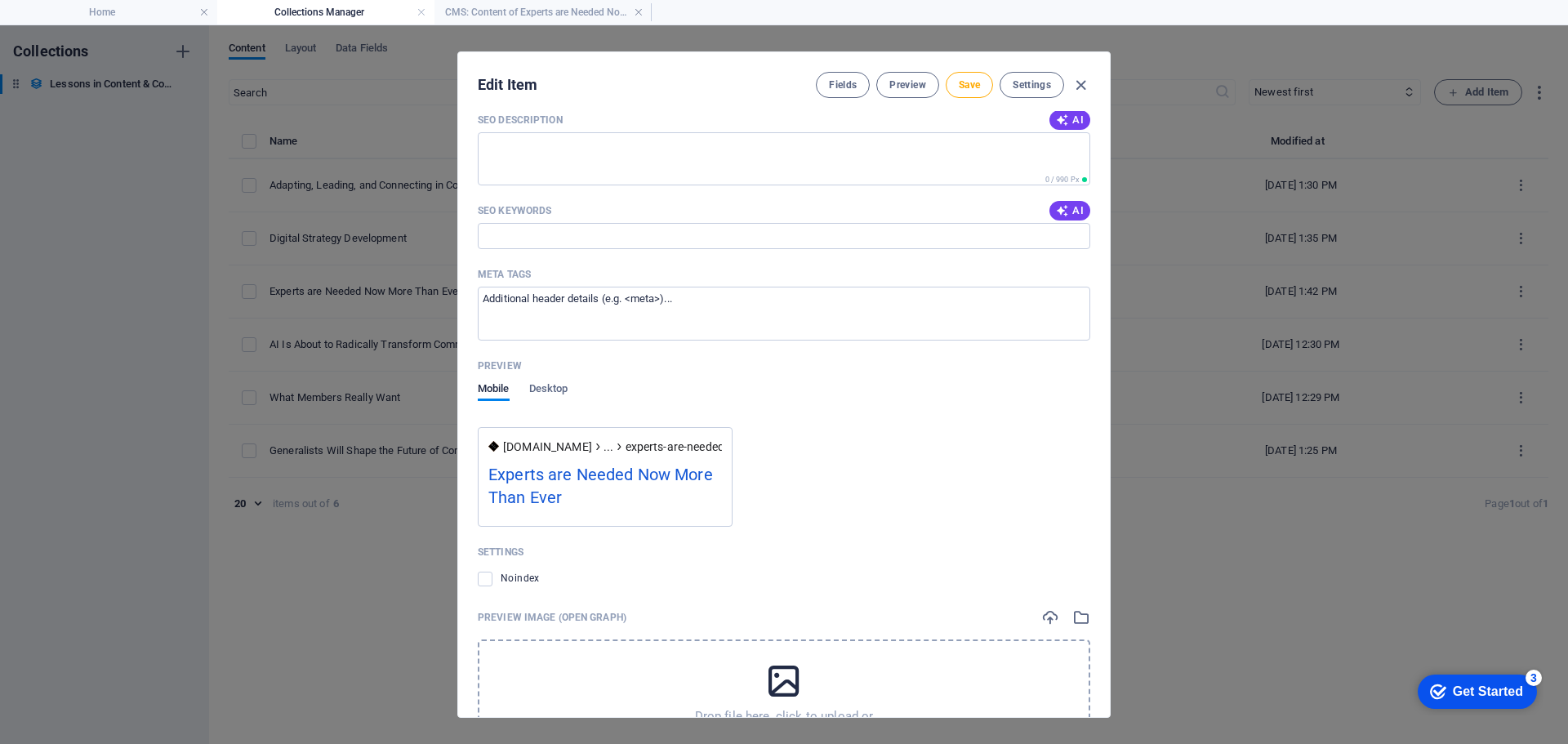
scroll to position [1297, 0]
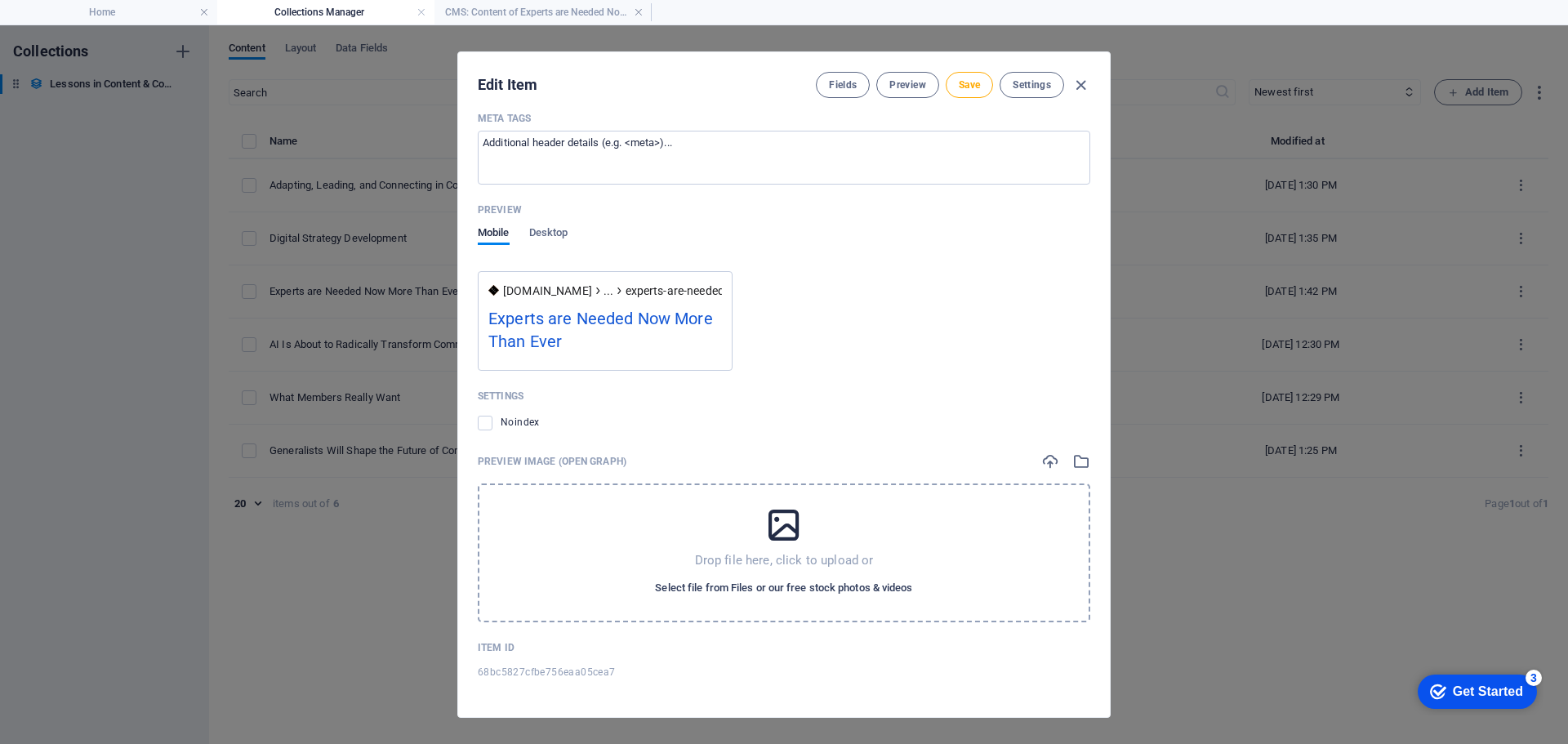
click at [784, 584] on span "Select file from Files or our free stock photos & videos" at bounding box center [784, 588] width 258 height 20
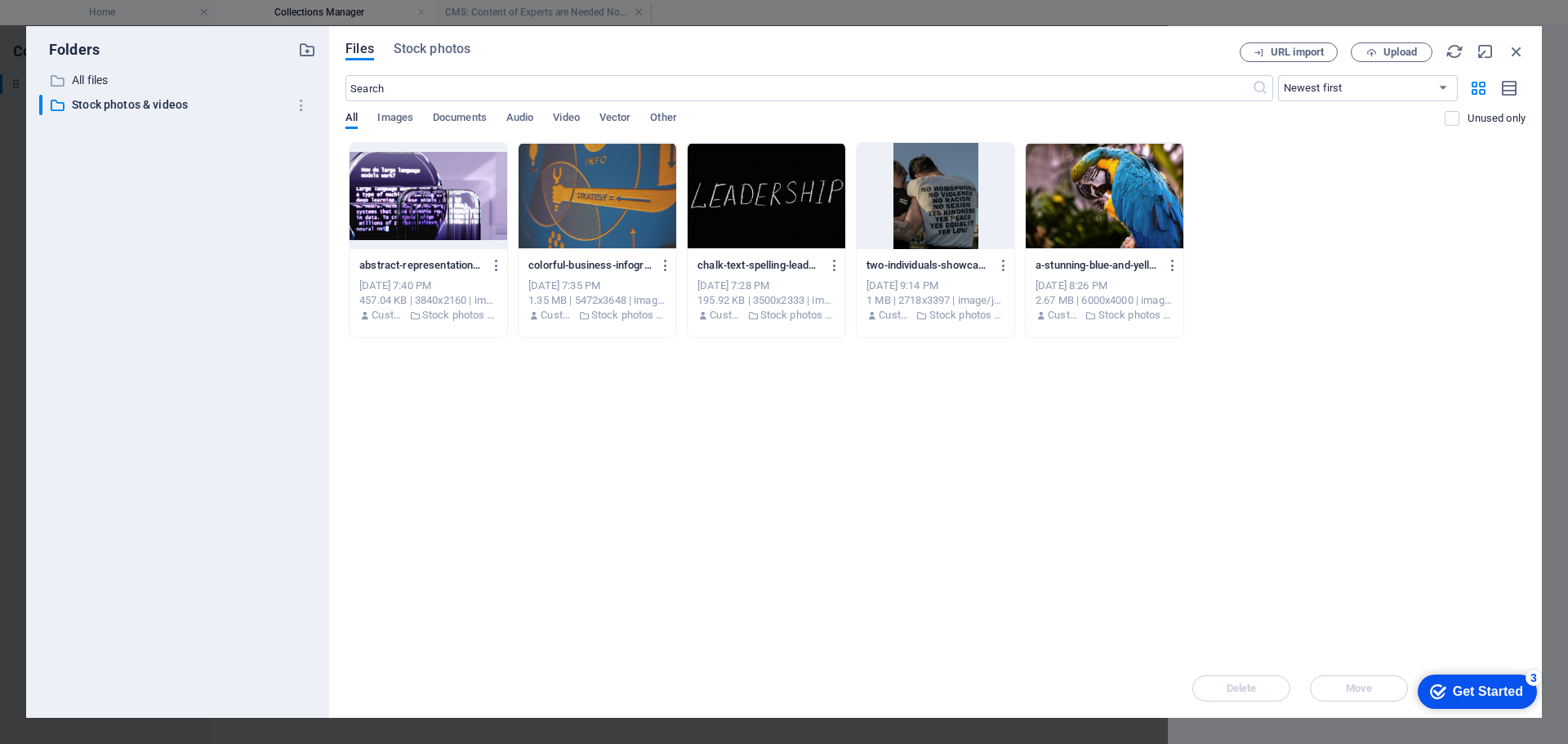
click at [384, 190] on div at bounding box center [428, 196] width 157 height 106
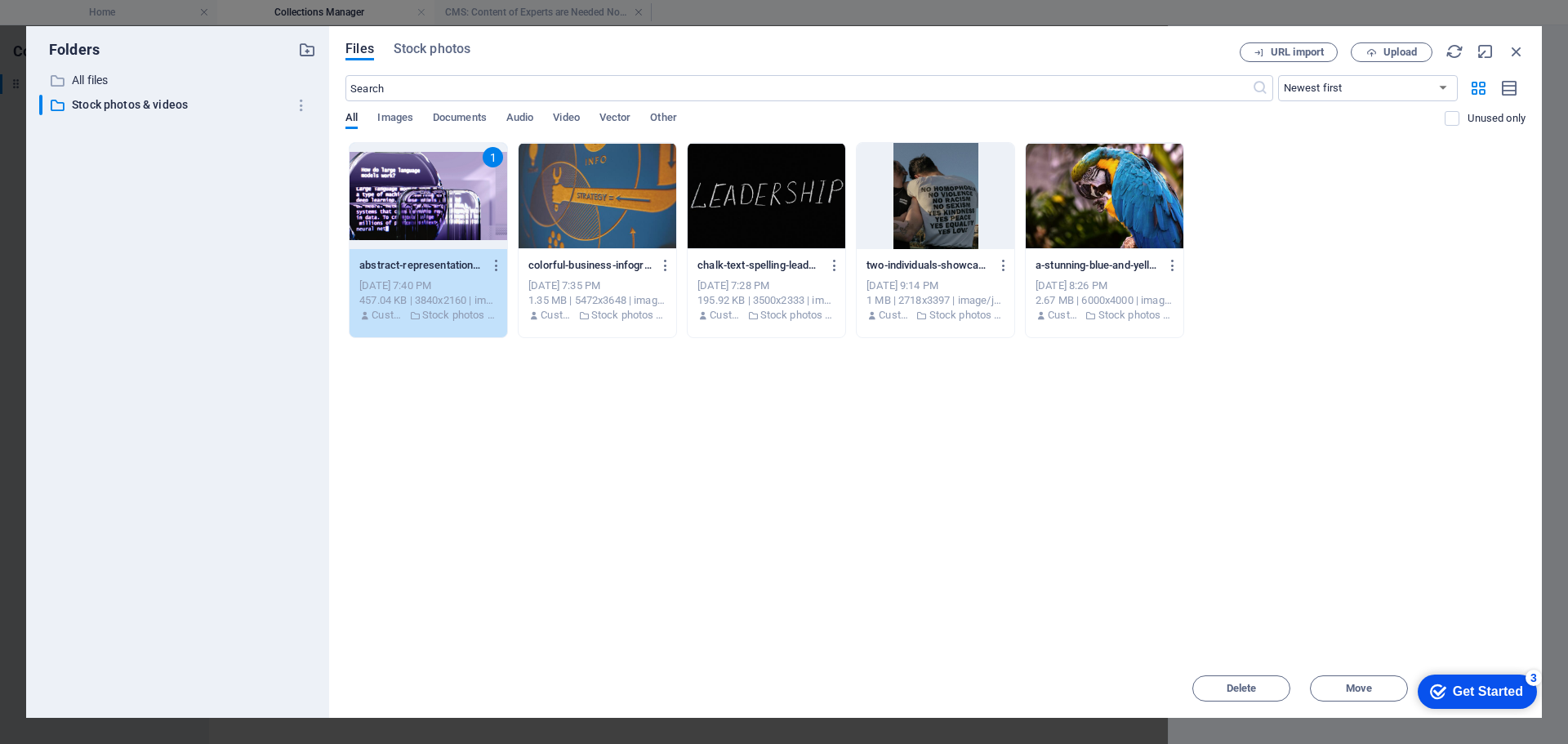
click at [409, 207] on div "1" at bounding box center [428, 196] width 157 height 106
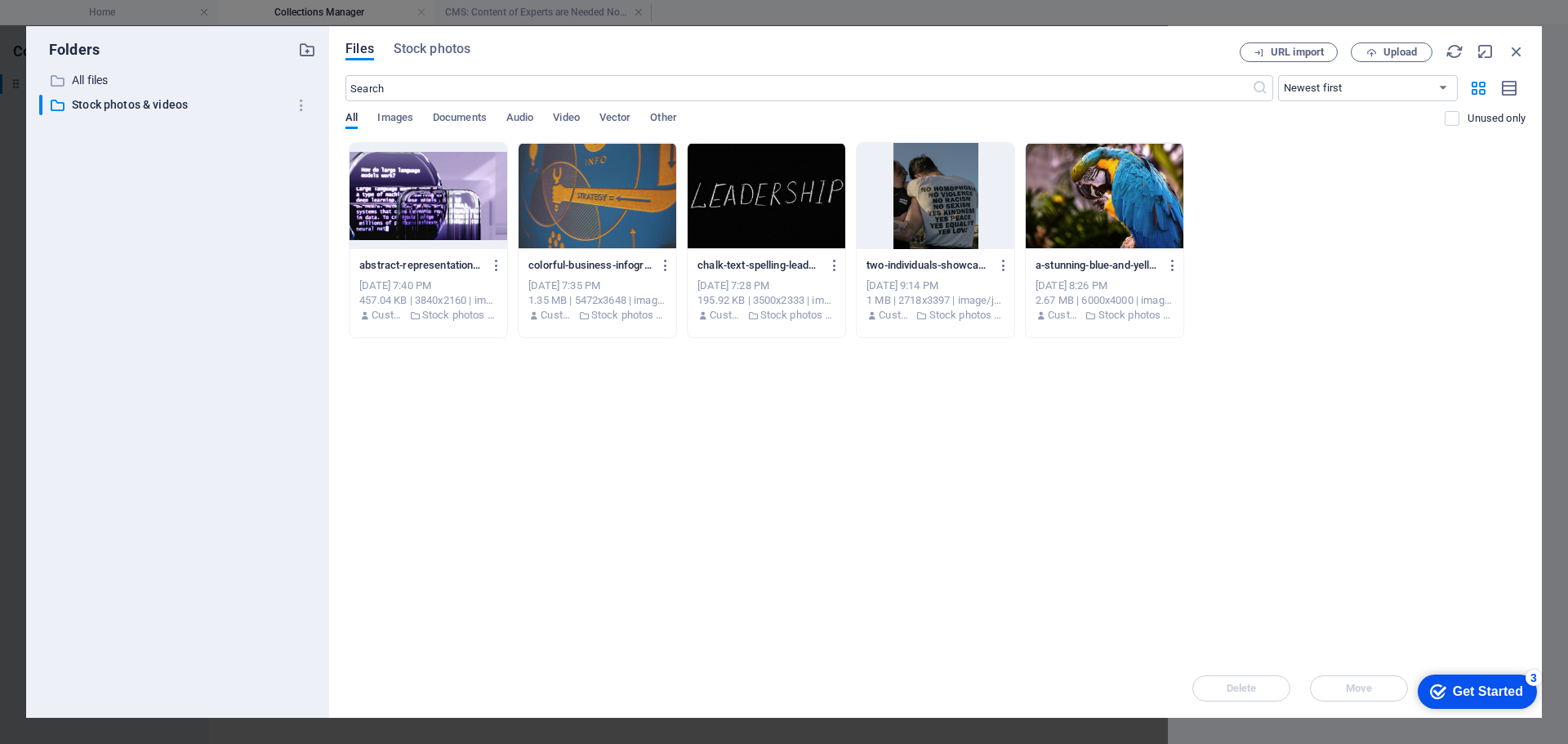
click at [409, 207] on div at bounding box center [428, 196] width 157 height 106
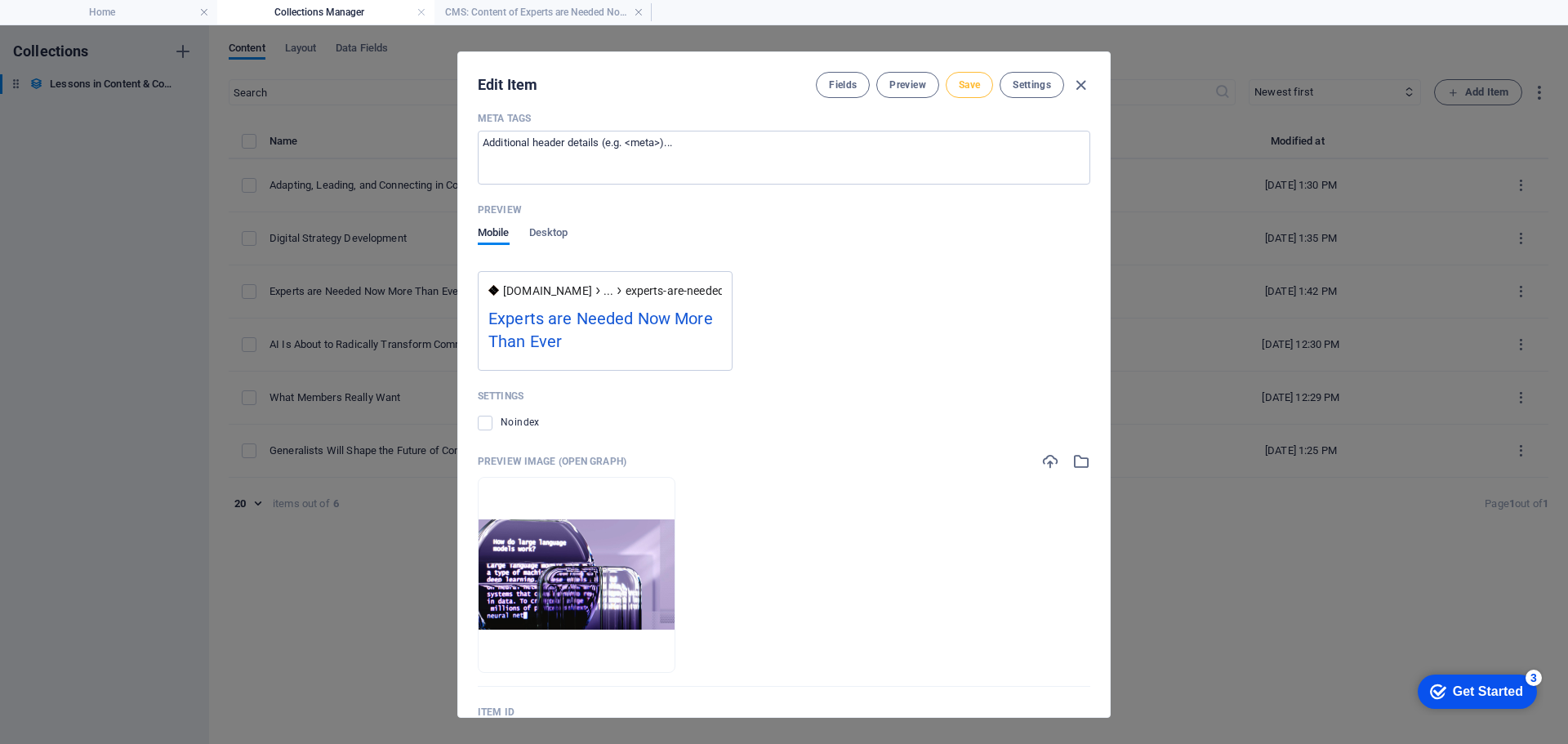
click at [972, 82] on span "Save" at bounding box center [970, 85] width 21 height 13
click at [1078, 83] on icon "button" at bounding box center [1081, 86] width 19 height 19
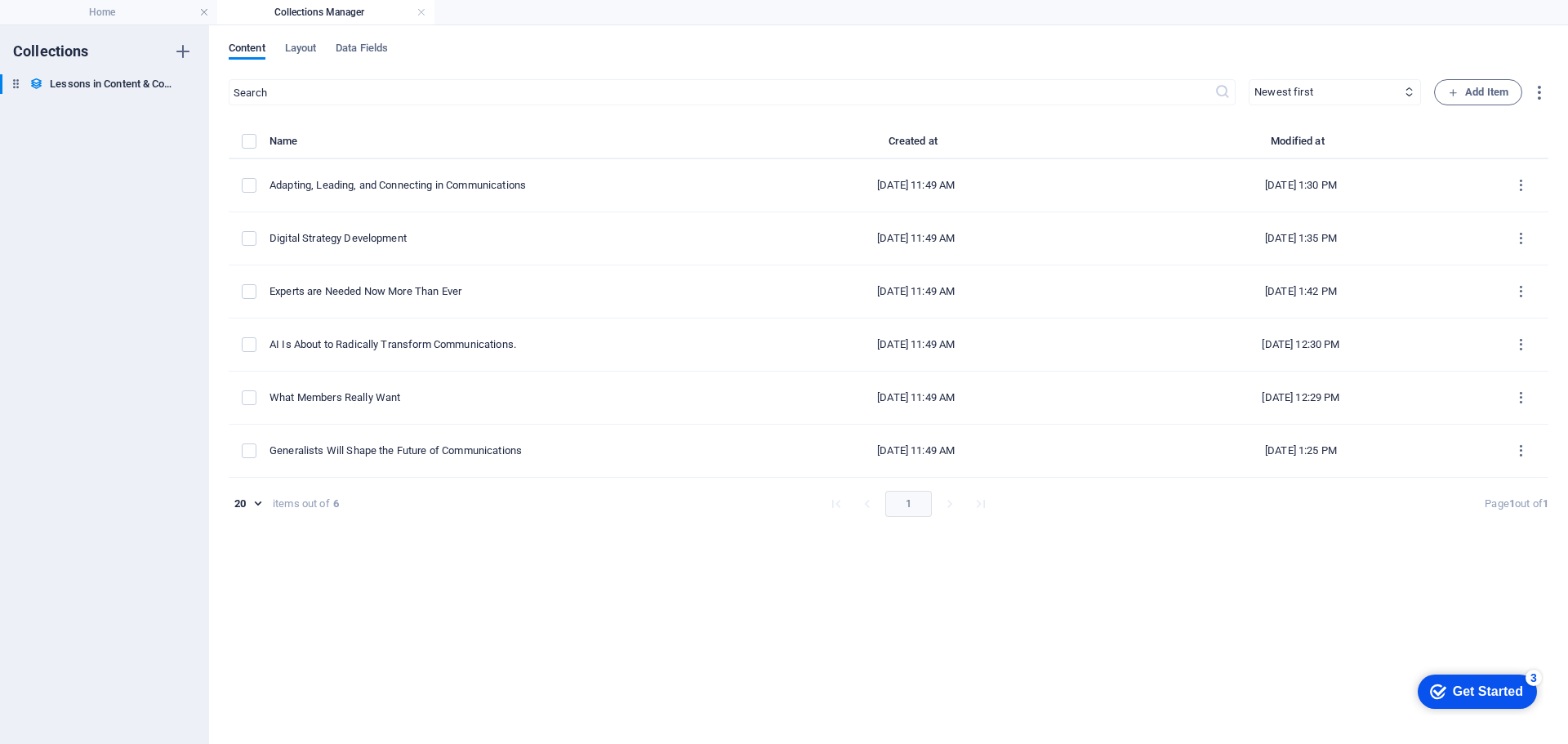
type input "[DATE]"
type input "experts-are-needed-now-more-than-ever"
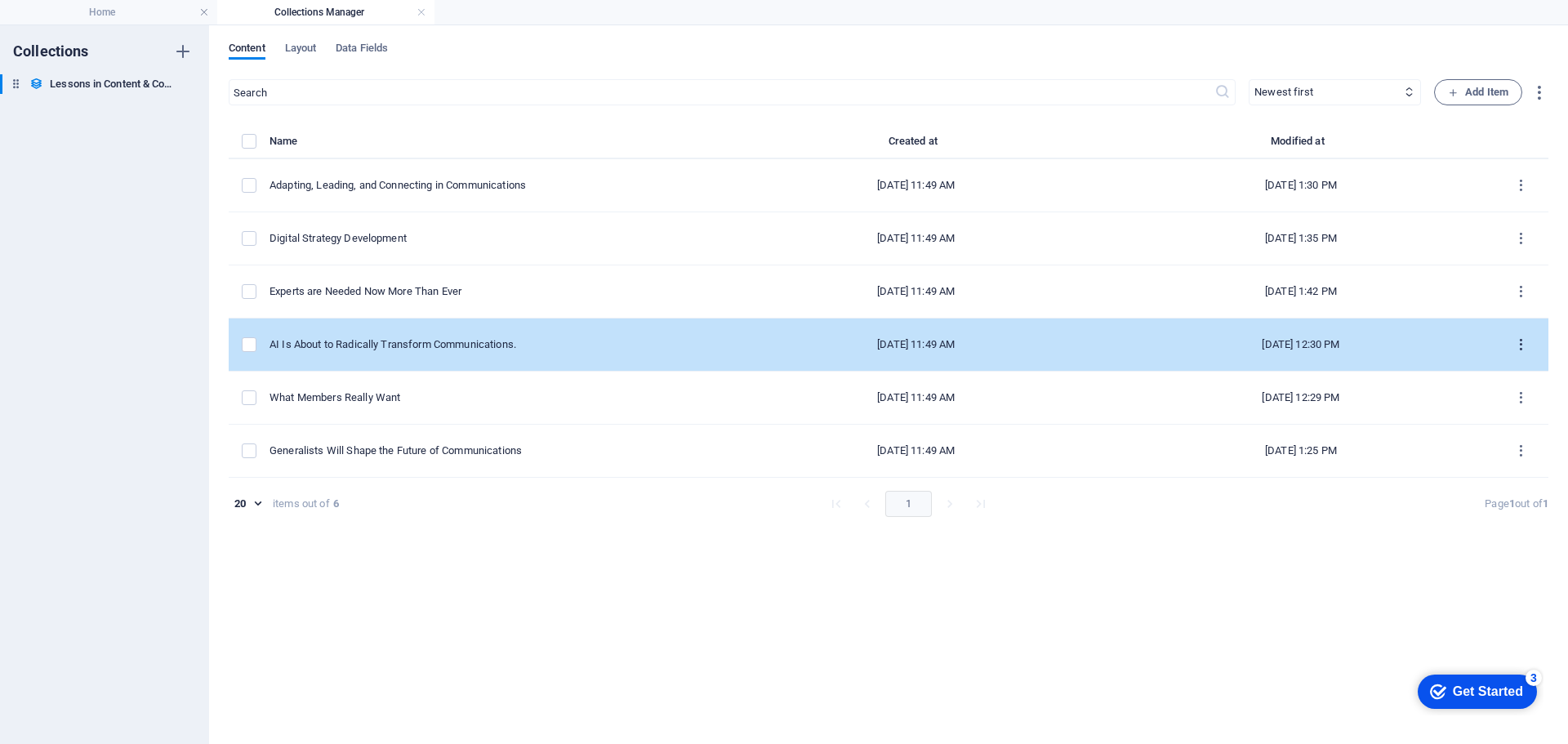
click at [1520, 343] on icon "items list" at bounding box center [1521, 344] width 15 height 15
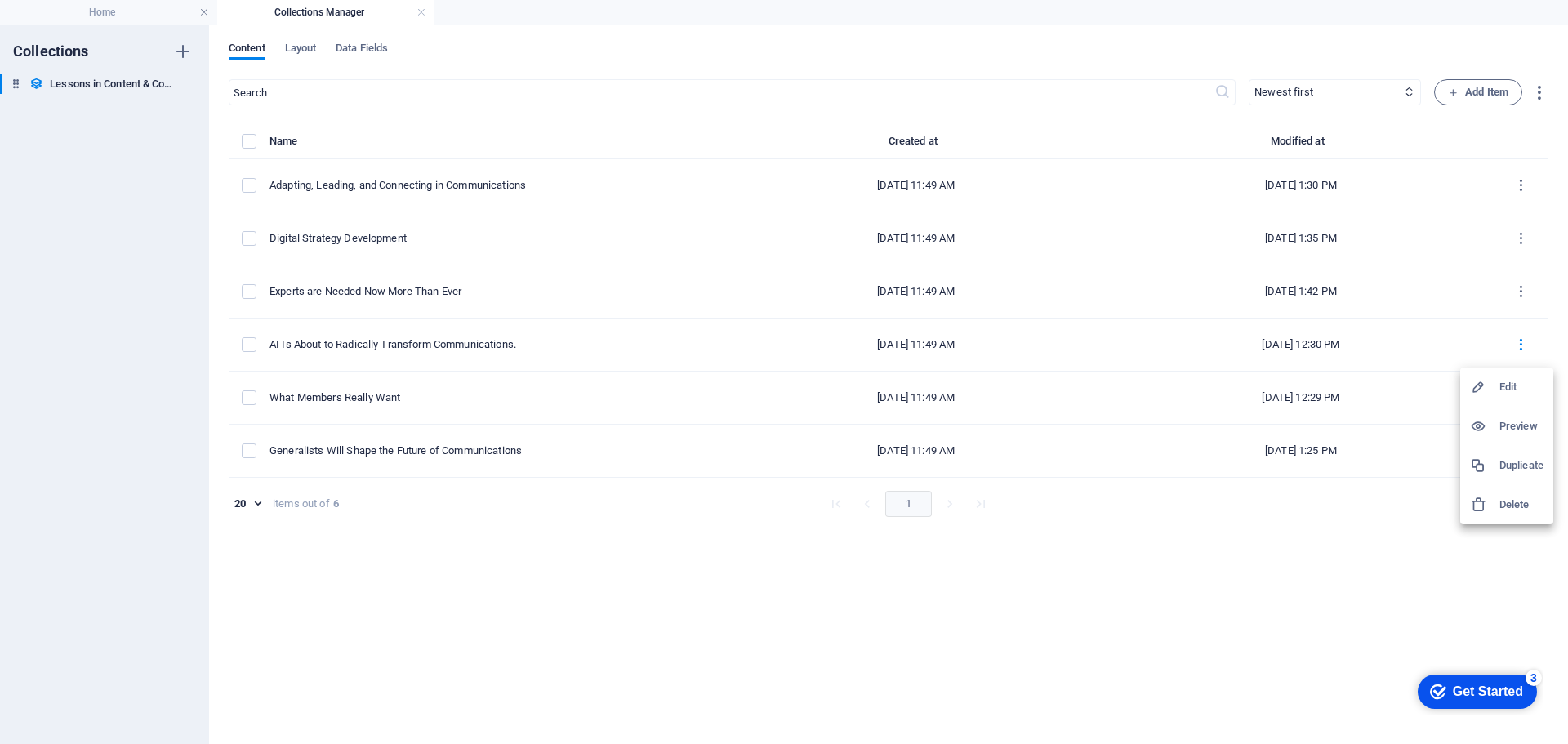
click at [1518, 381] on h6 "Edit" at bounding box center [1521, 386] width 44 height 20
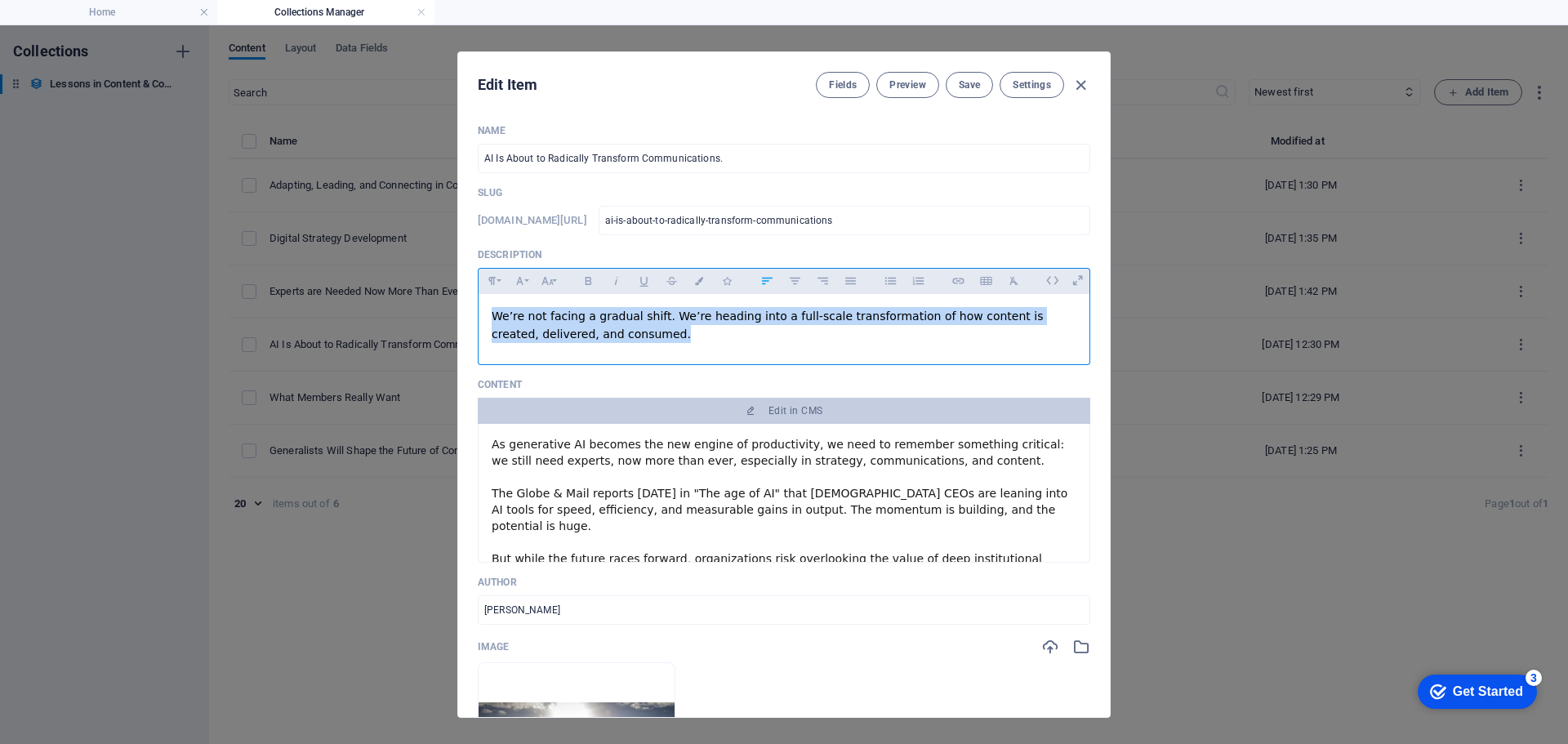
drag, startPoint x: 580, startPoint y: 336, endPoint x: 461, endPoint y: 300, distance: 124.3
click at [461, 300] on div "Name AI Is About to Radically Transform Communications. ​ Slug www.example.com/…" at bounding box center [784, 413] width 652 height 606
click at [673, 337] on p "We’re not facing a gradual shift. We’re heading into a full-scale transformatio…" at bounding box center [784, 325] width 585 height 37
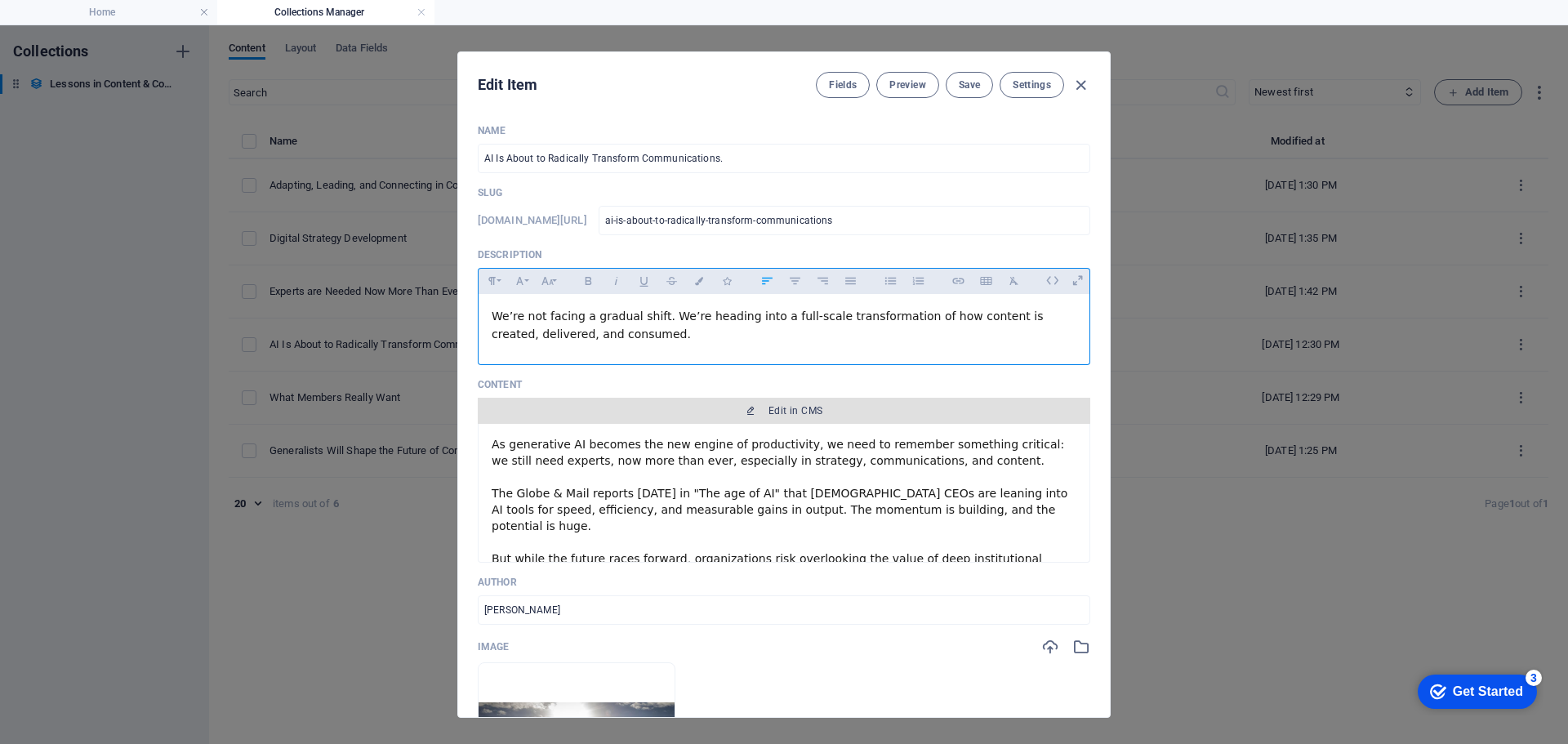
click at [773, 410] on span "Edit in CMS" at bounding box center [795, 411] width 53 height 13
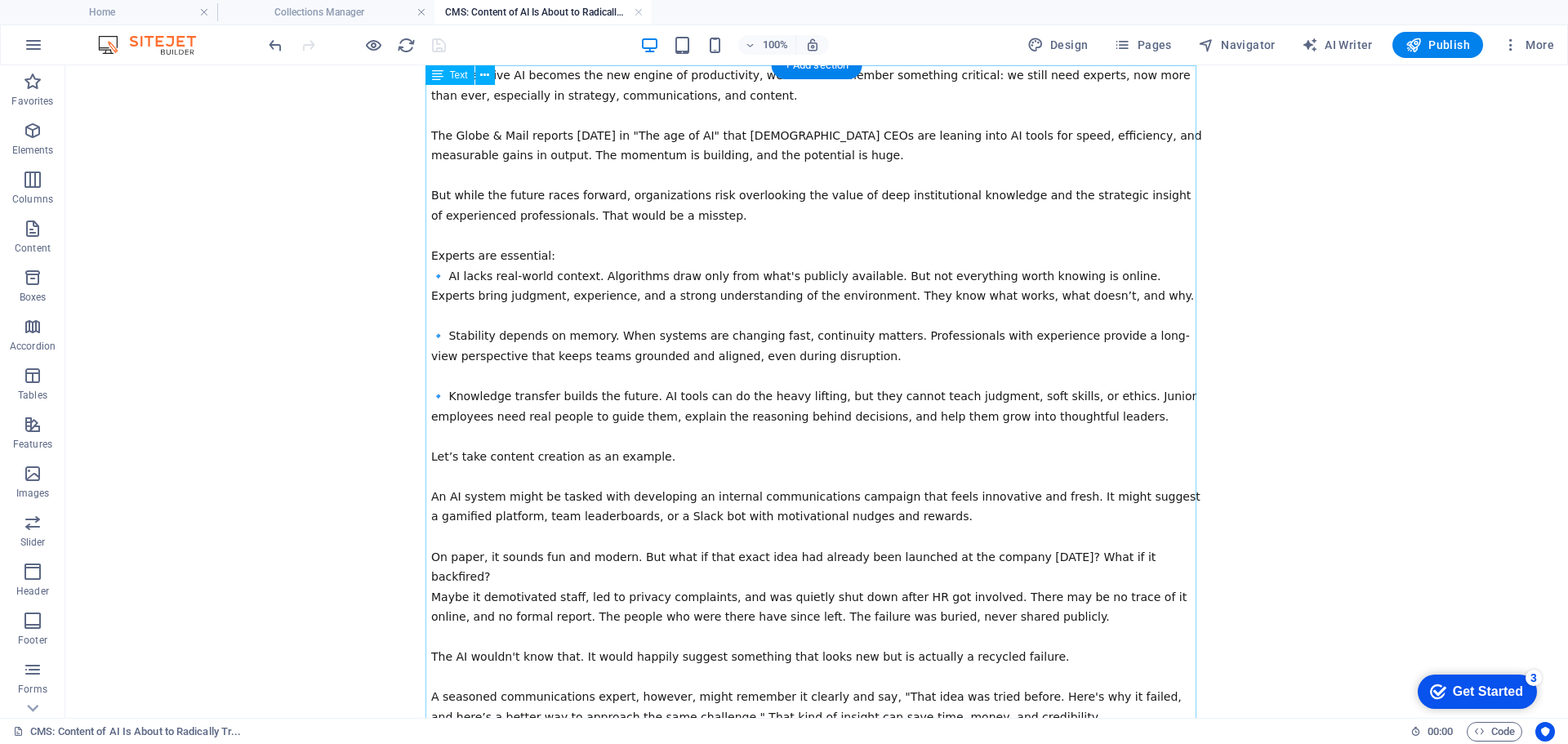
scroll to position [0, 0]
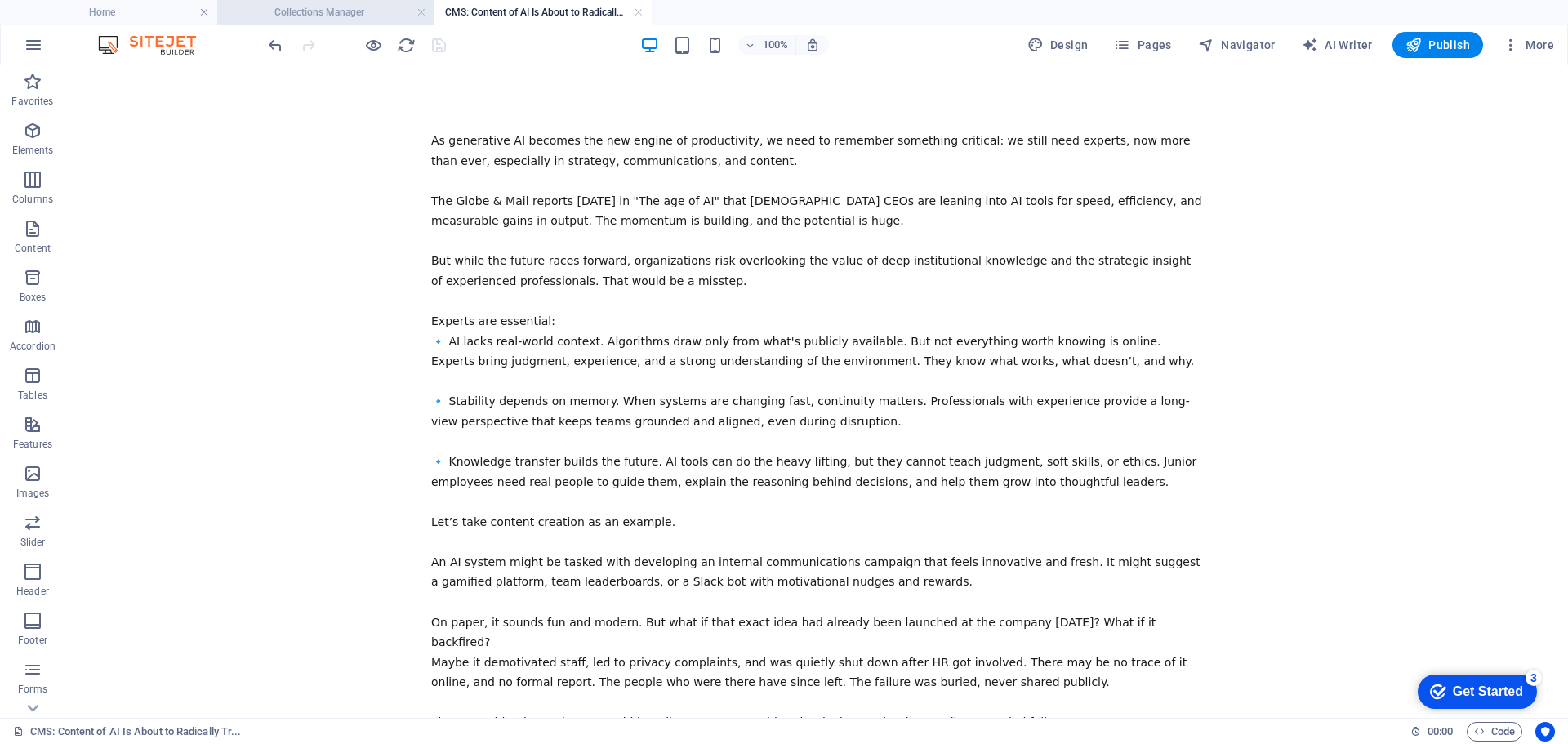
click at [365, 2] on li "Collections Manager" at bounding box center [326, 12] width 218 height 25
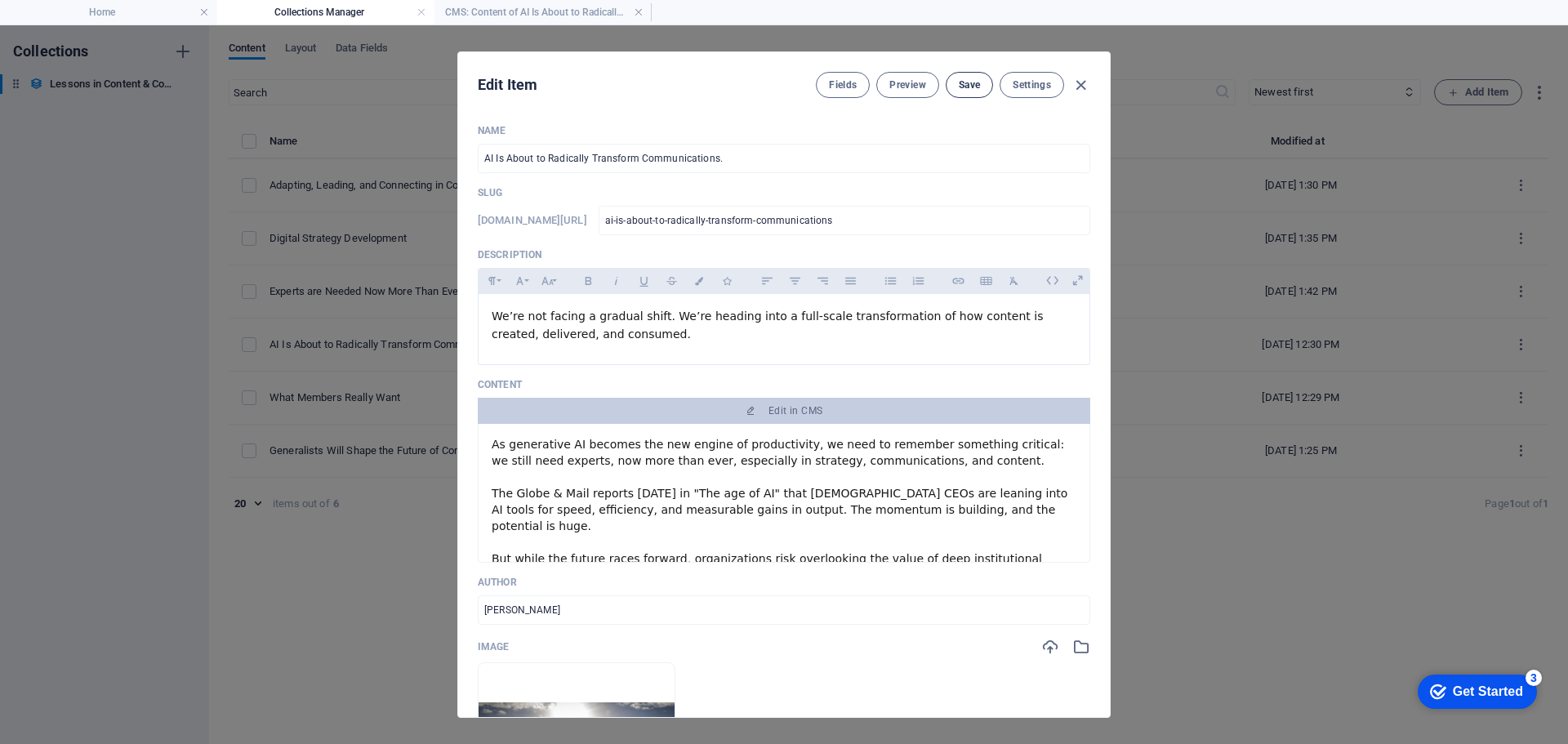
click at [976, 80] on span "Save" at bounding box center [970, 85] width 21 height 13
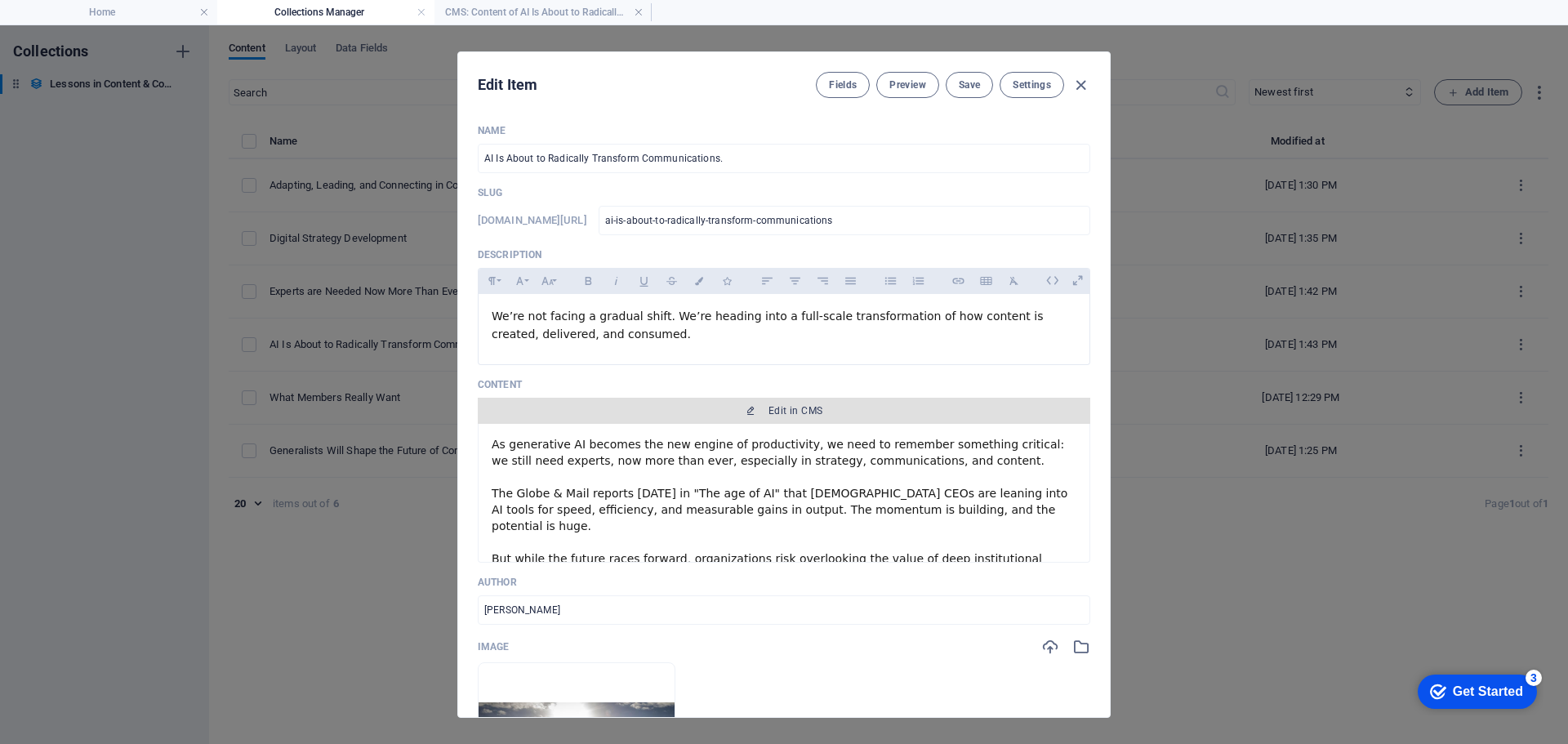
click at [776, 407] on span "Edit in CMS" at bounding box center [795, 411] width 53 height 13
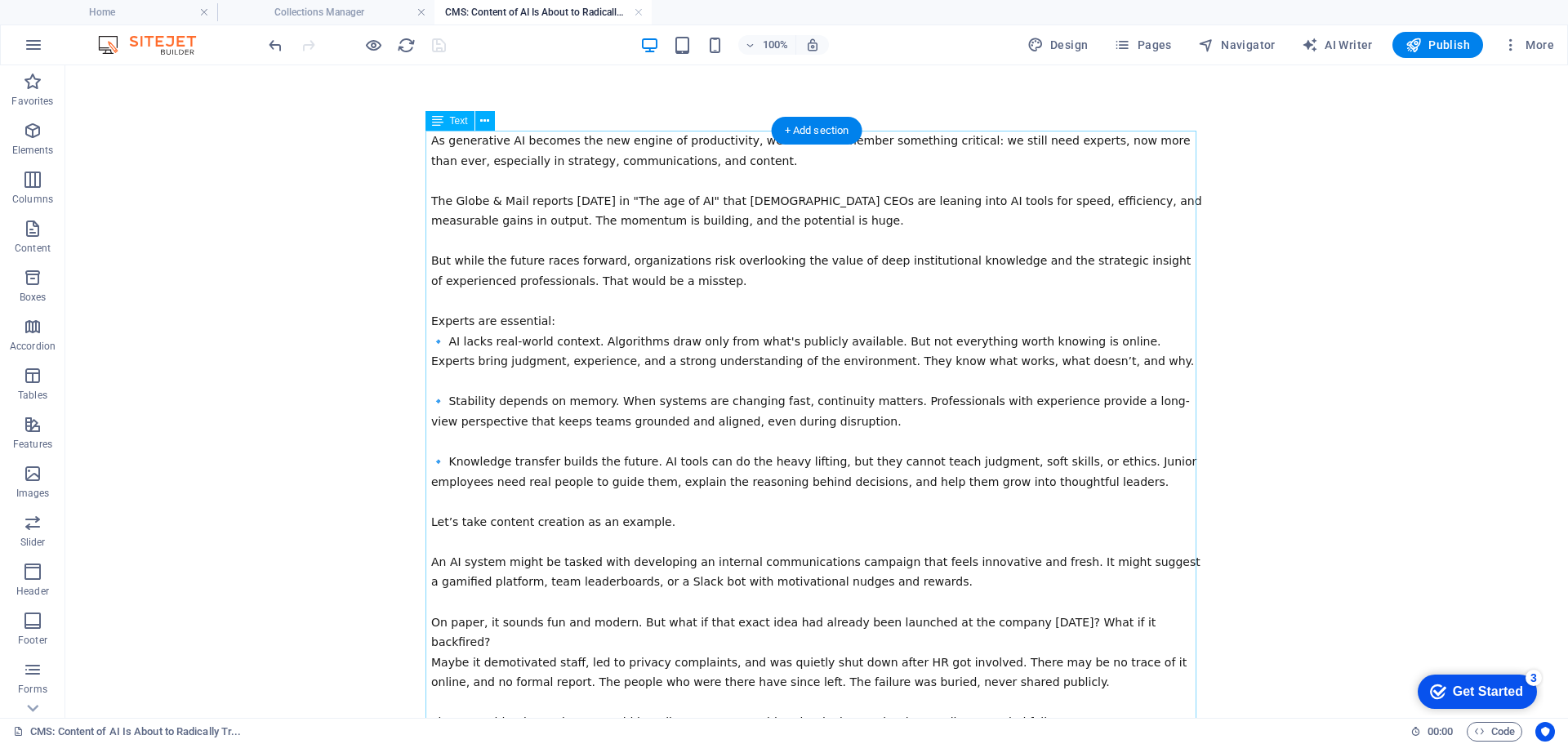
click at [431, 138] on div "As generative AI becomes the new engine of productivity, we need to remember so…" at bounding box center [817, 571] width 771 height 882
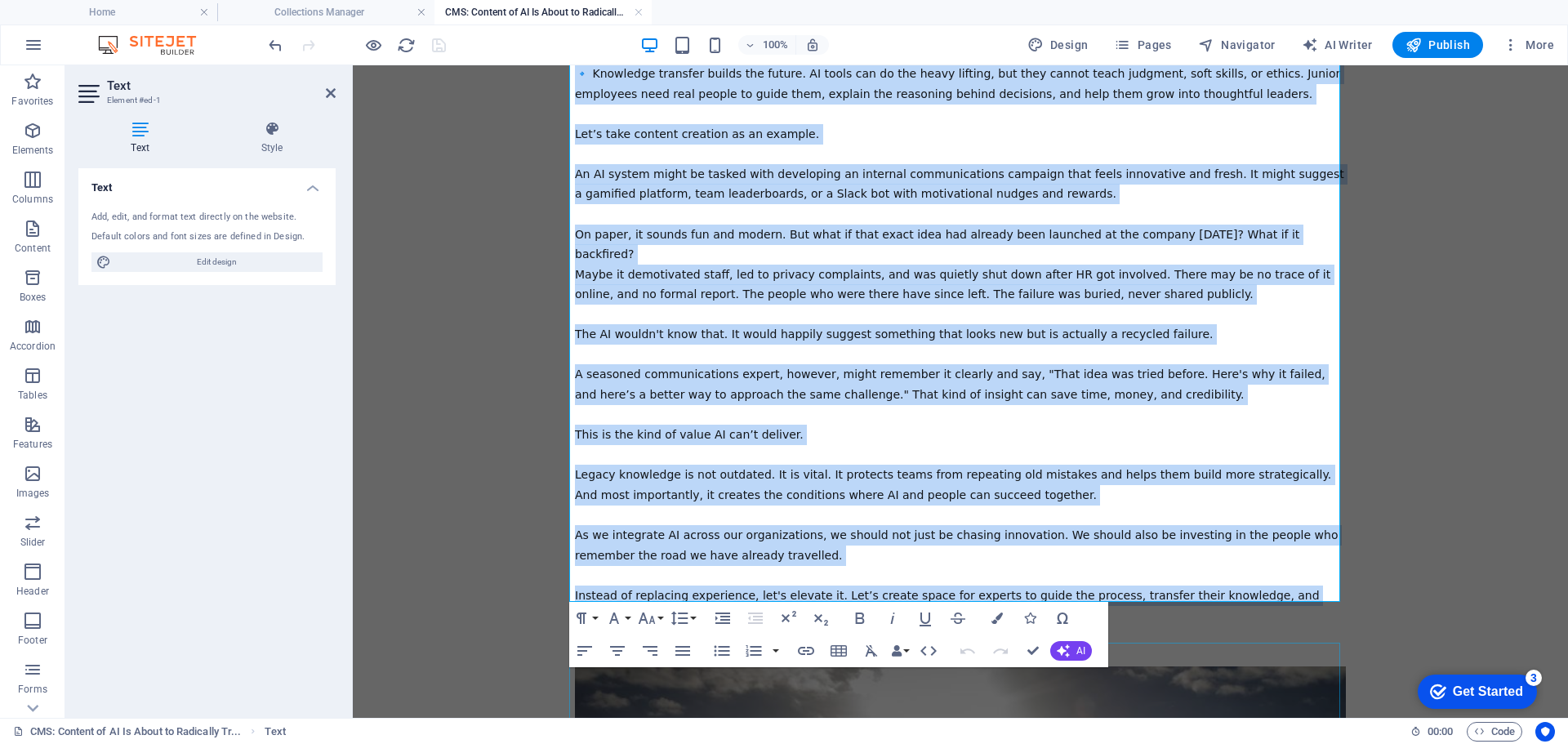
scroll to position [391, 0]
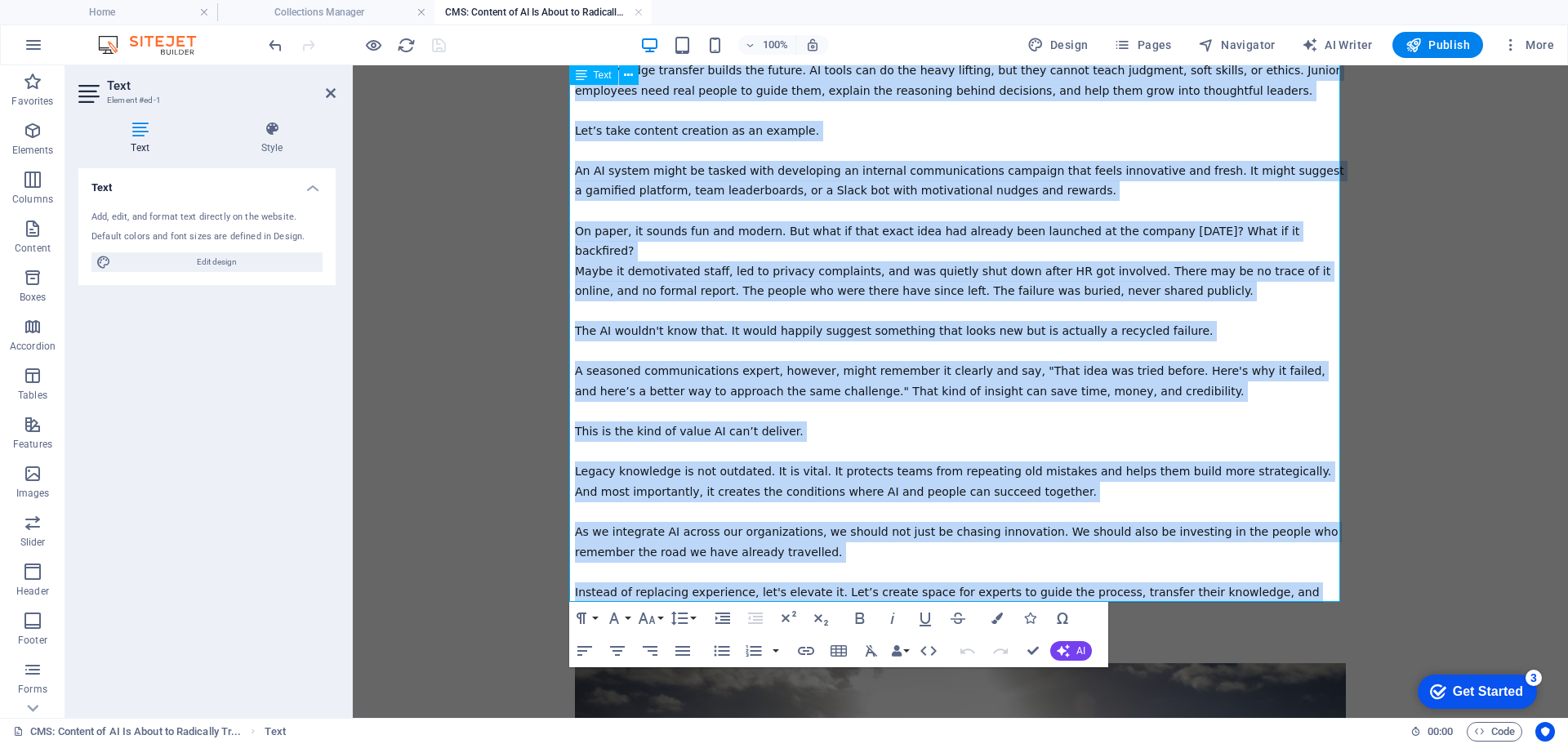
drag, startPoint x: 569, startPoint y: 138, endPoint x: 796, endPoint y: 592, distance: 507.6
click at [796, 592] on div "As generative AI becomes the new engine of productivity, we need to remember so…" at bounding box center [960, 180] width 771 height 882
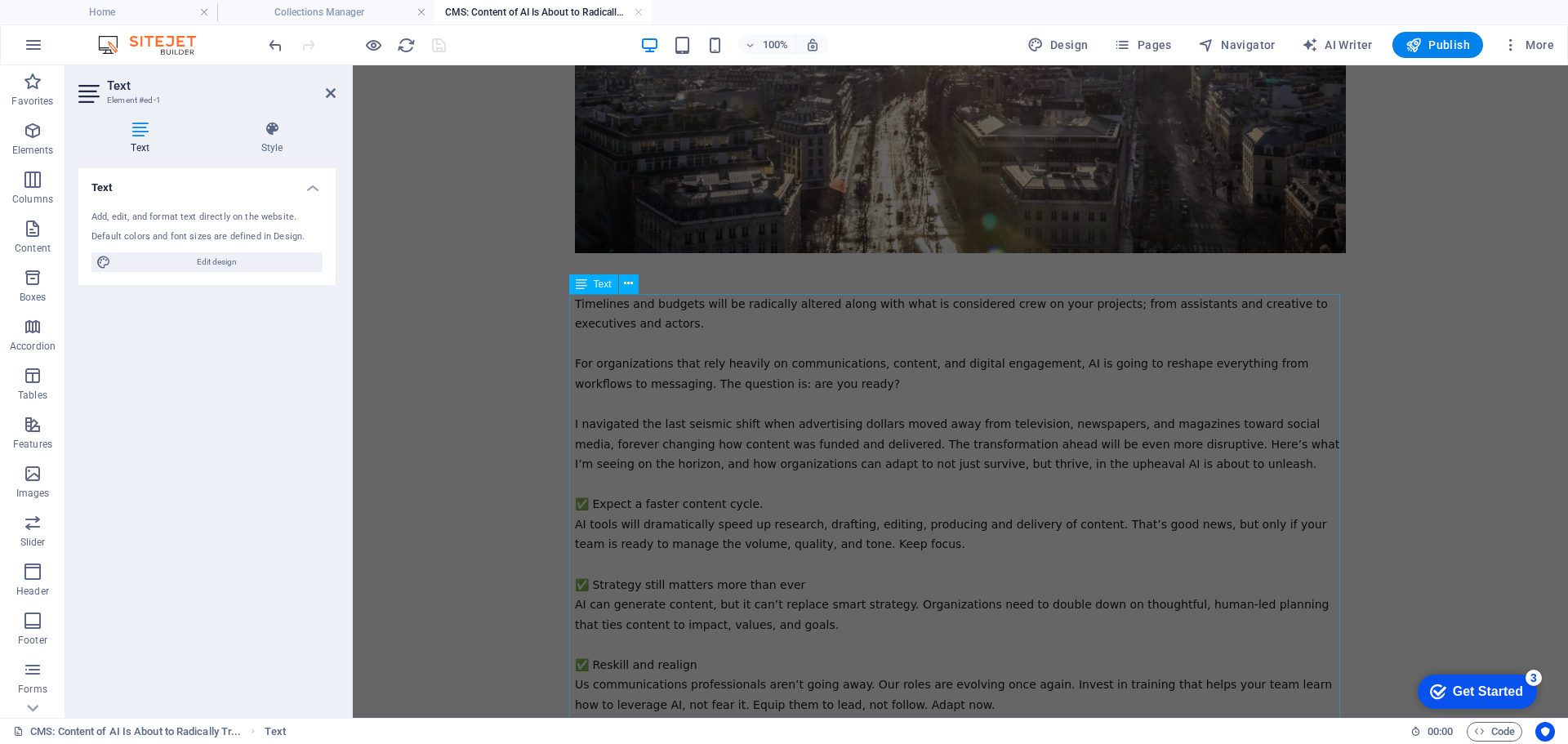
click at [744, 378] on div "Timelines and budgets will be radically altered along with what is considered c…" at bounding box center [960, 614] width 771 height 642
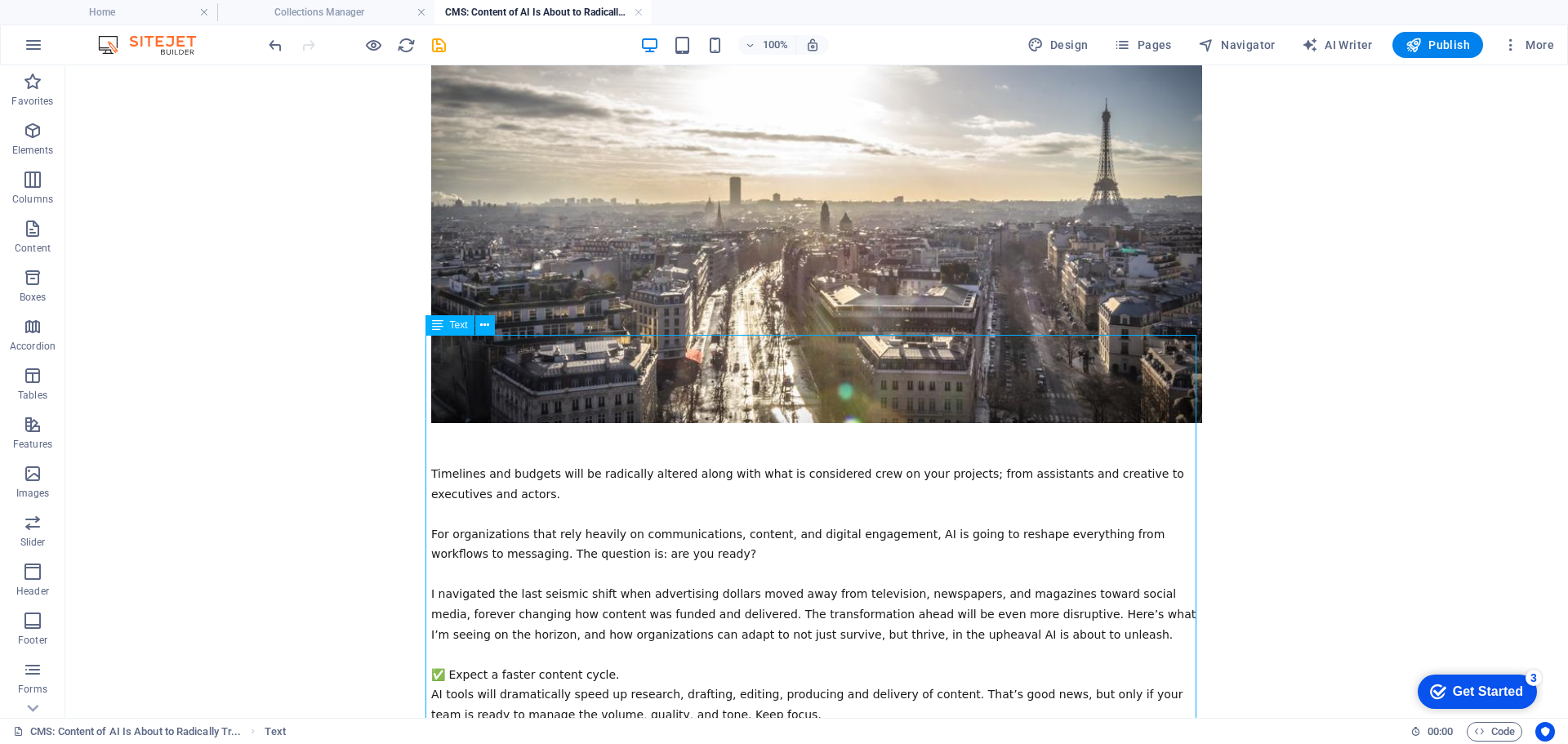
scroll to position [171, 0]
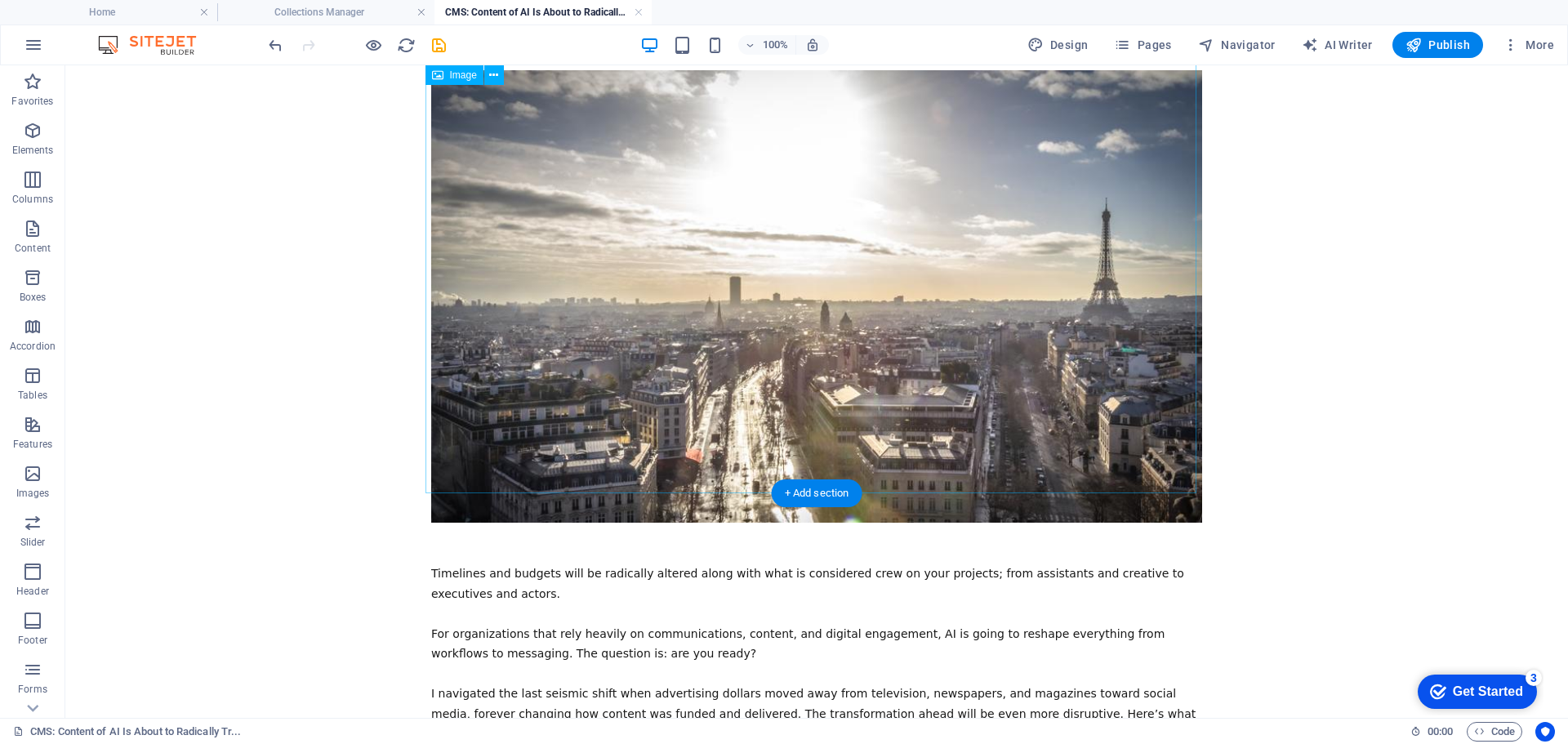
scroll to position [0, 0]
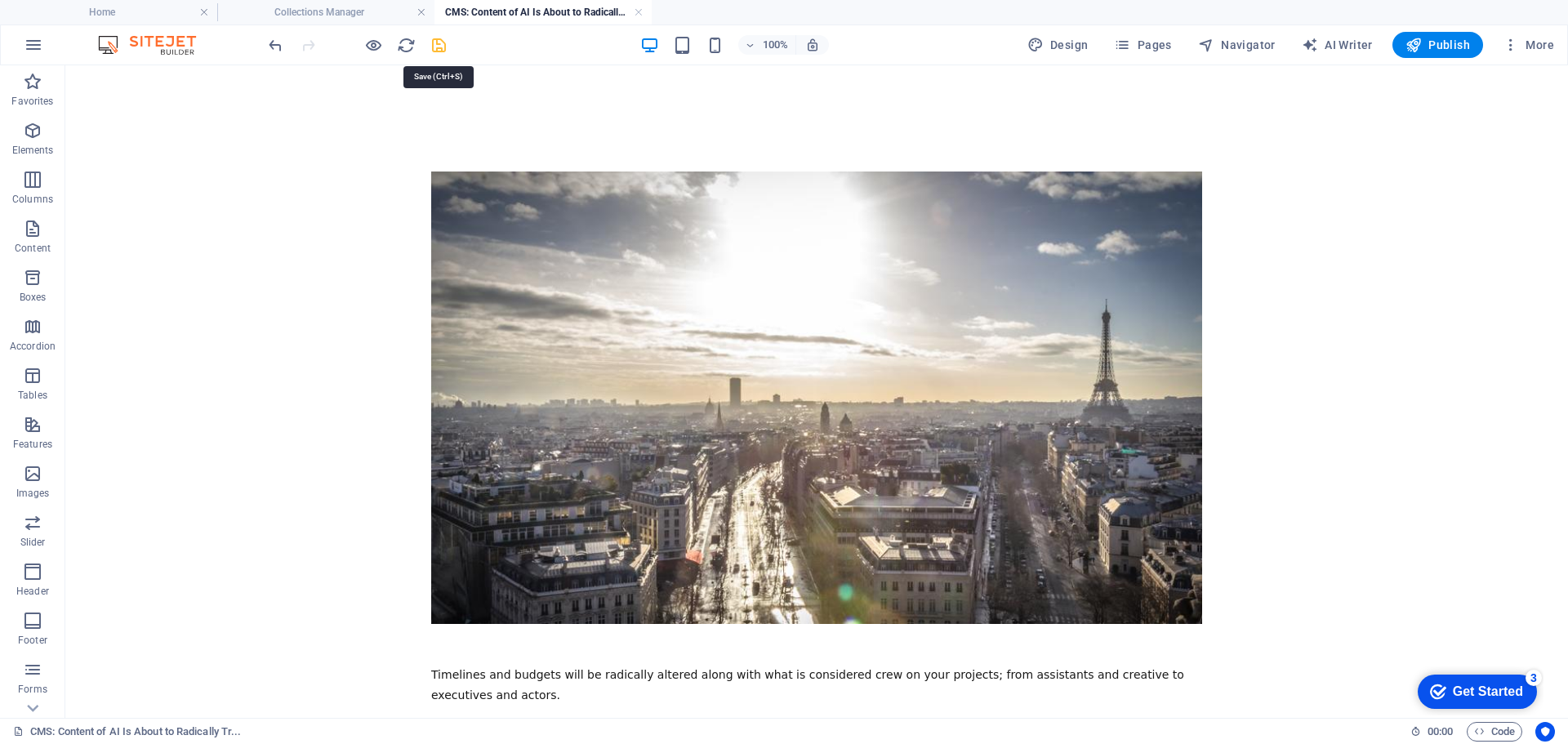
click at [440, 45] on icon "save" at bounding box center [439, 46] width 19 height 19
click at [360, 14] on h4 "Collections Manager" at bounding box center [326, 11] width 218 height 18
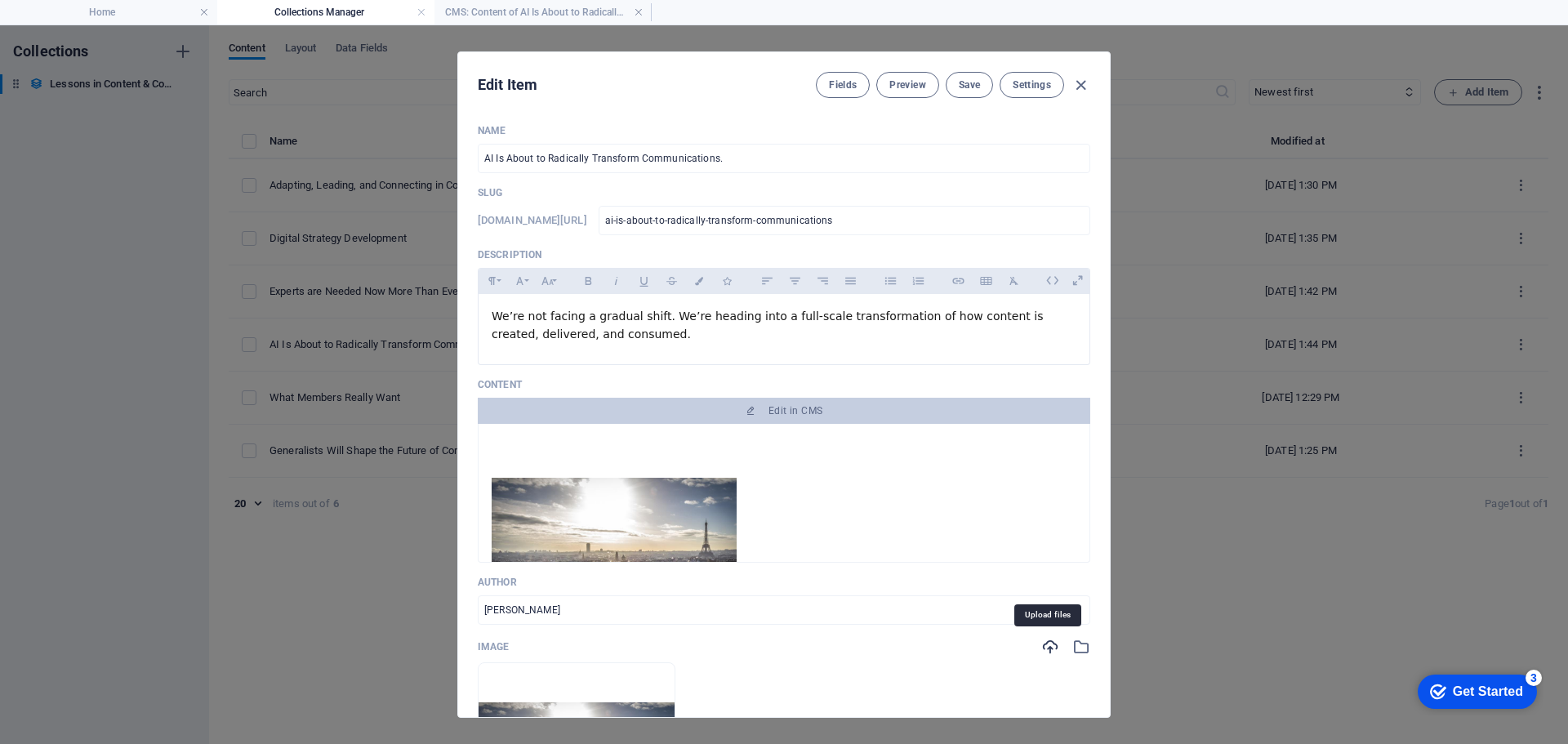
click at [1049, 645] on icon "button" at bounding box center [1050, 646] width 18 height 18
click at [710, 517] on img at bounding box center [614, 549] width 245 height 144
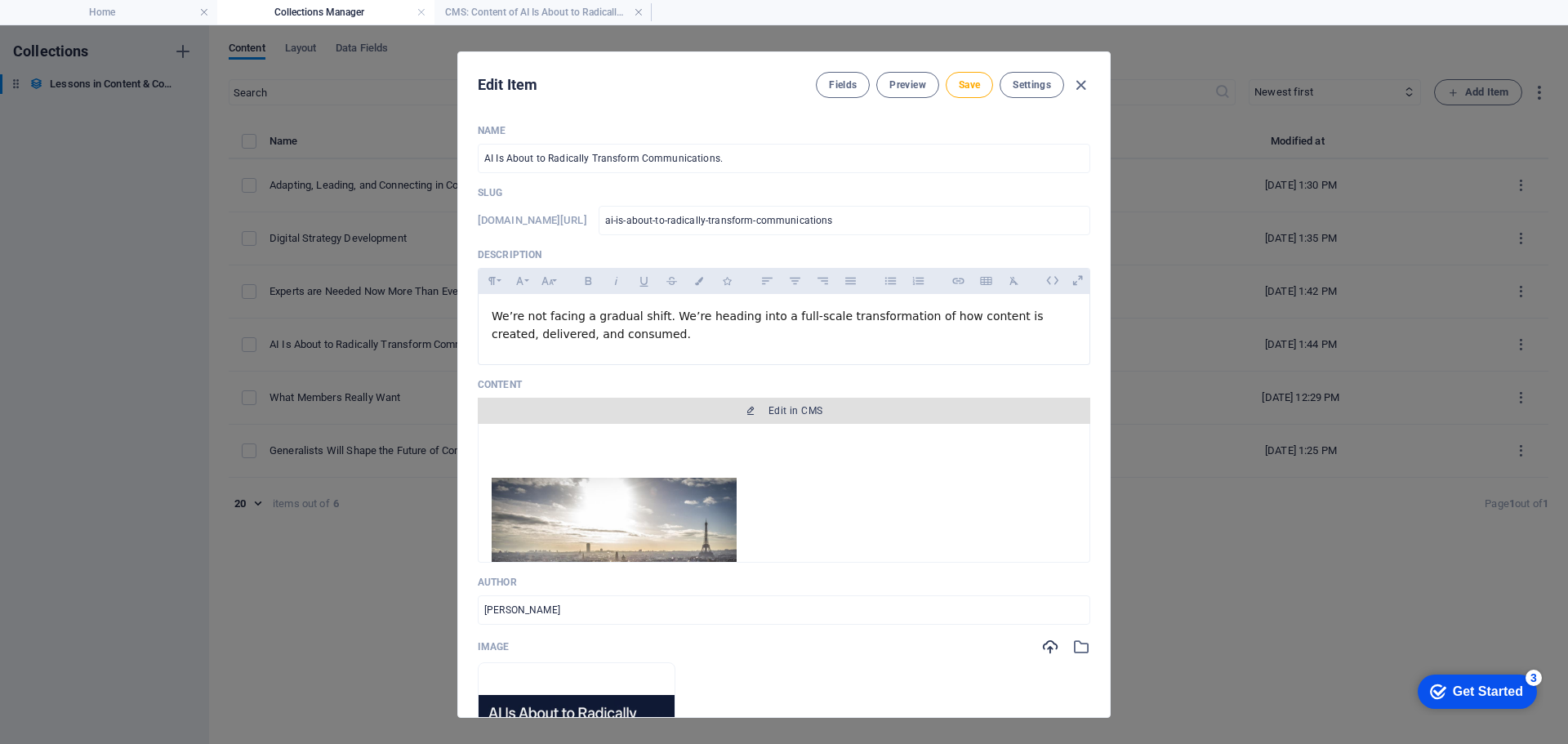
click at [781, 410] on span "Edit in CMS" at bounding box center [795, 411] width 53 height 13
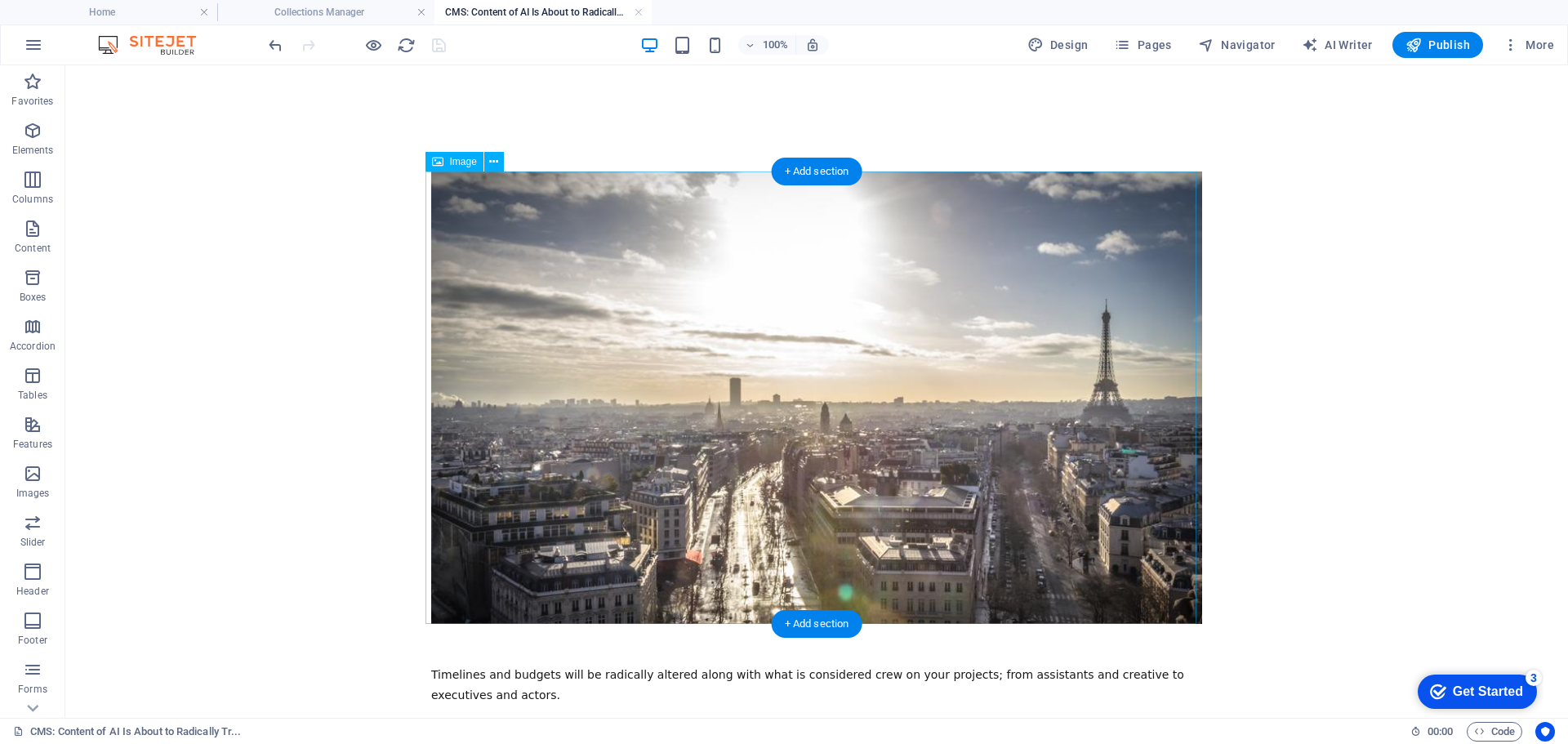
click at [793, 358] on figure at bounding box center [817, 398] width 771 height 452
select select "%"
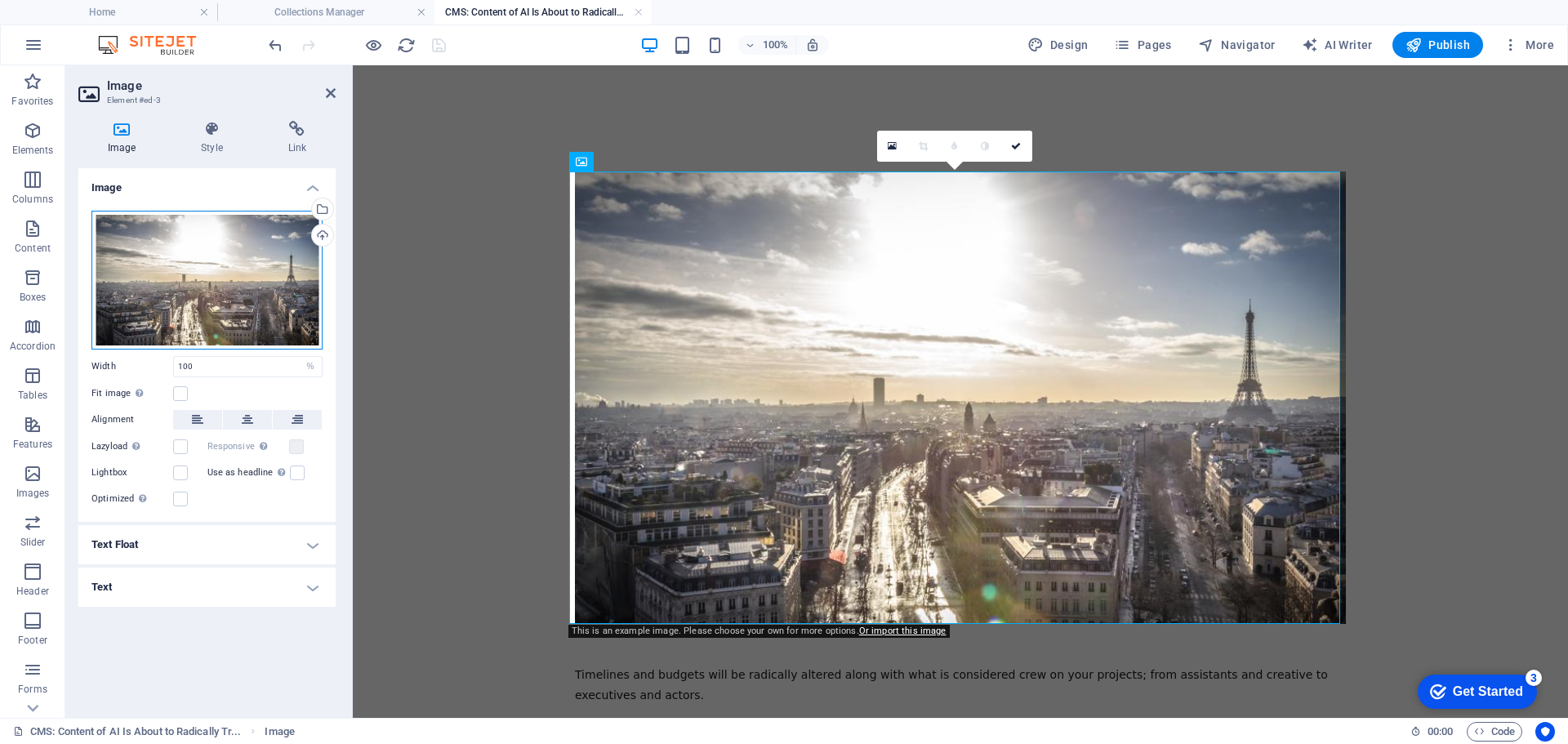
click at [245, 265] on div "Drag files here, click to choose files or select files from Files or our free s…" at bounding box center [207, 279] width 231 height 138
click at [245, 265] on body "GhentDigital.ca Home Collections Manager CMS: Content of AI Is About to Radical…" at bounding box center [784, 372] width 1568 height 744
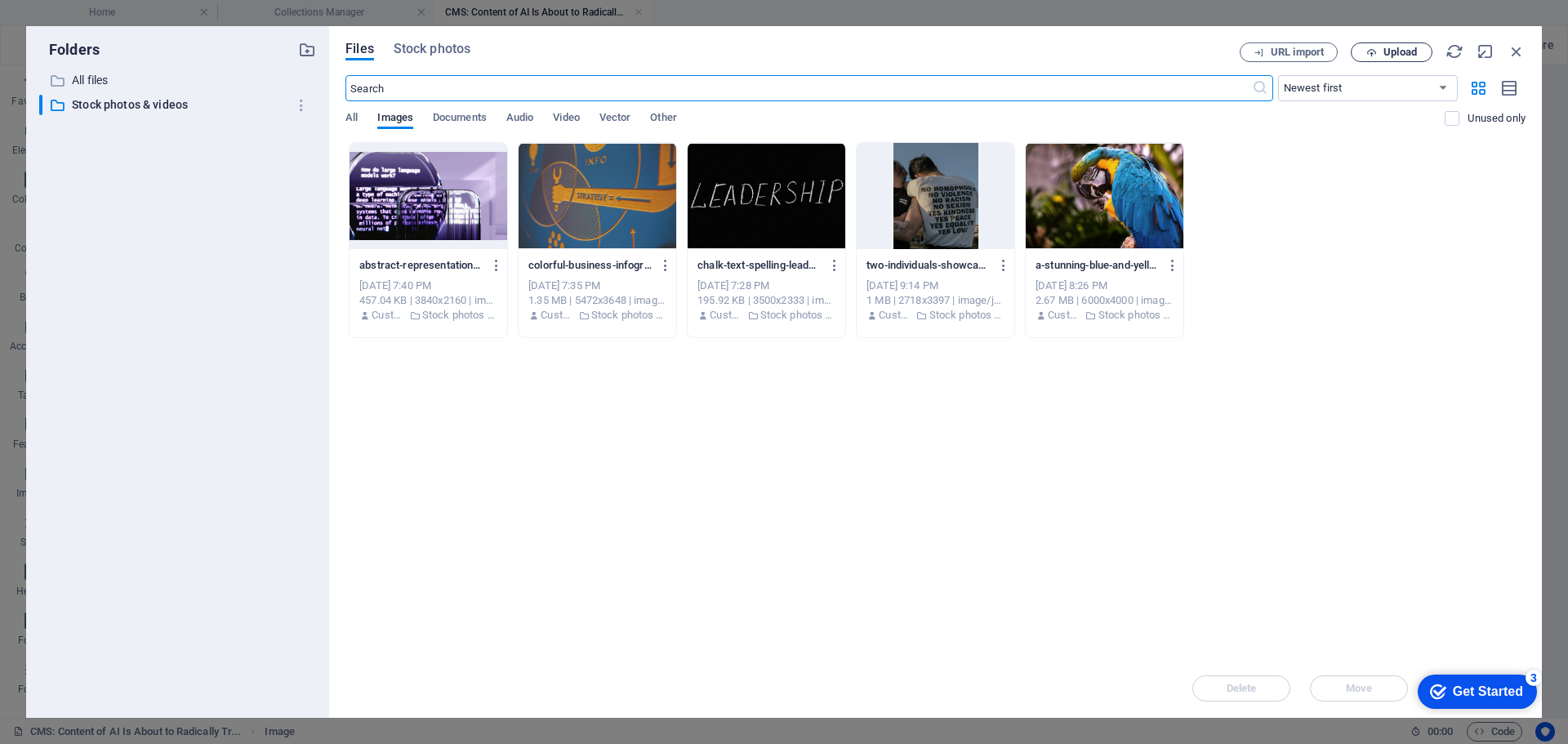
click at [1376, 50] on icon "button" at bounding box center [1371, 52] width 10 height 10
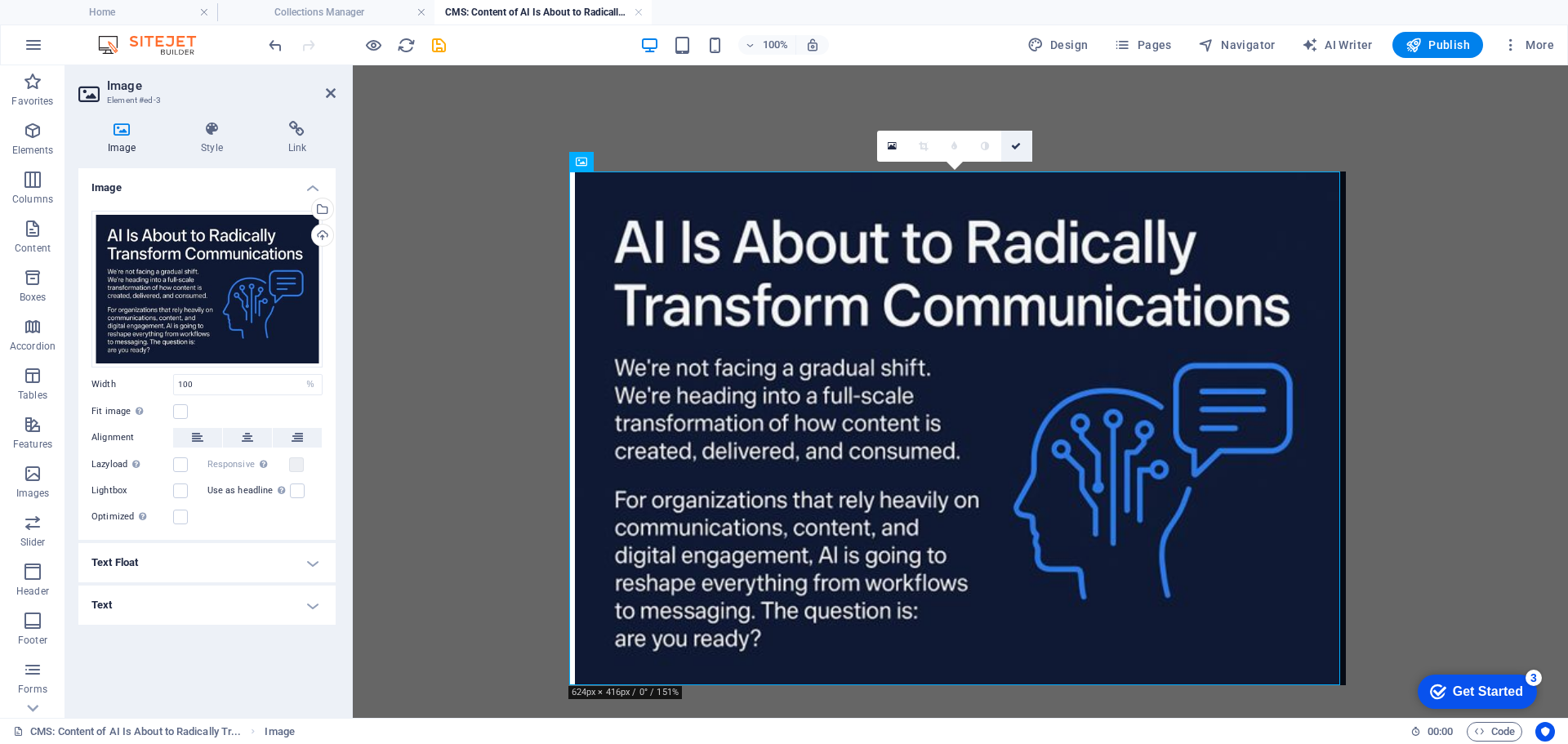
click at [1013, 145] on icon at bounding box center [1015, 146] width 10 height 10
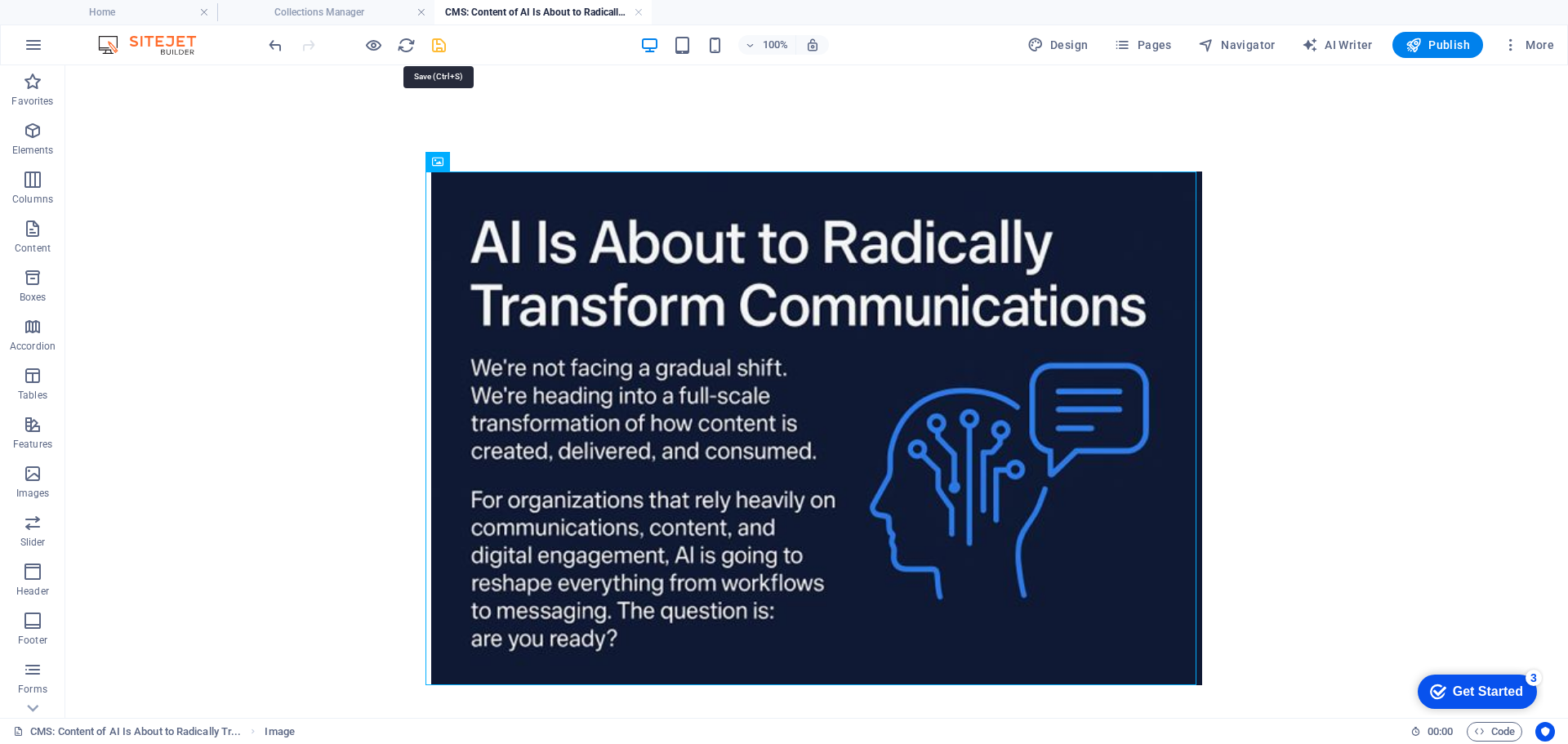
click at [439, 45] on icon "save" at bounding box center [439, 46] width 19 height 19
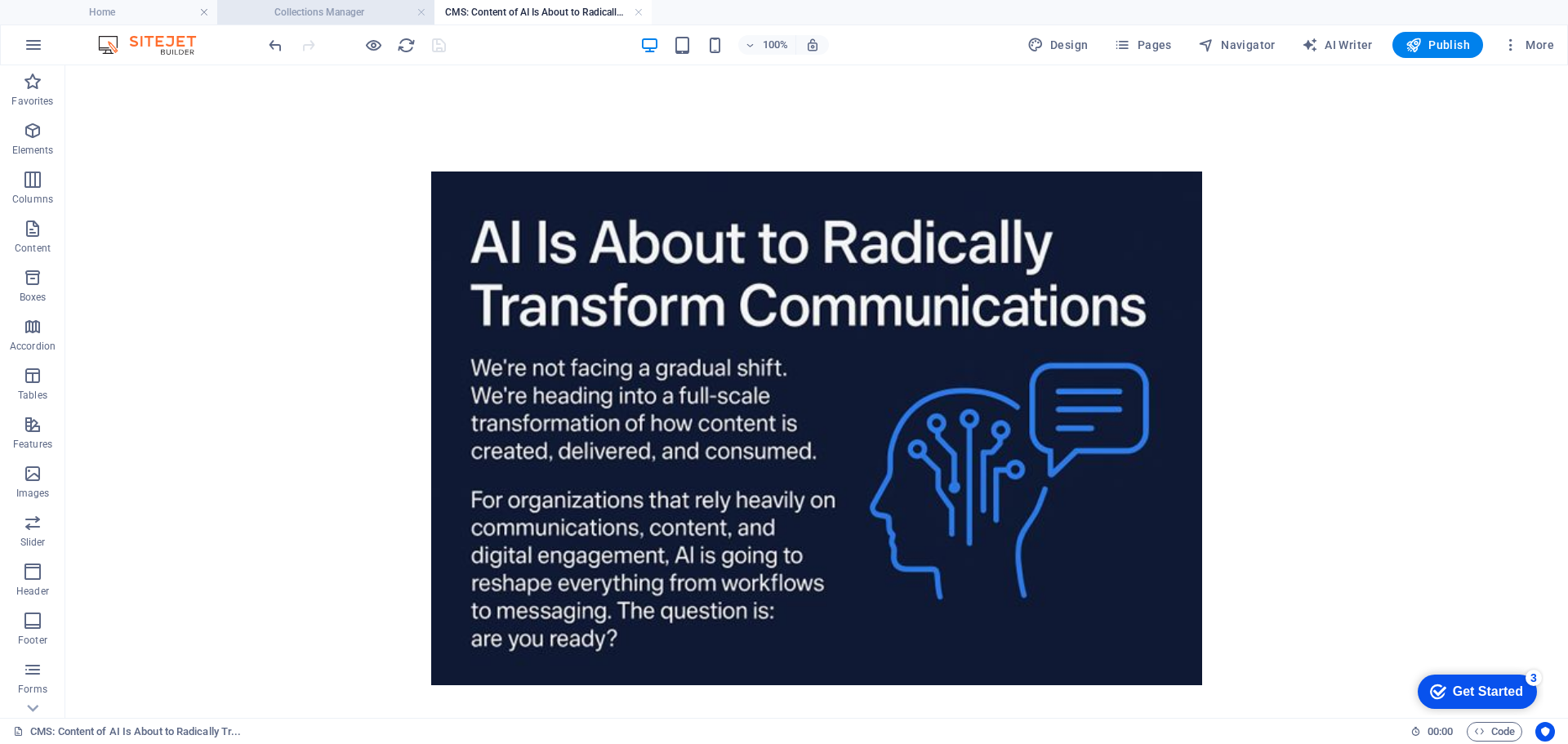
click at [330, 8] on h4 "Collections Manager" at bounding box center [326, 11] width 218 height 18
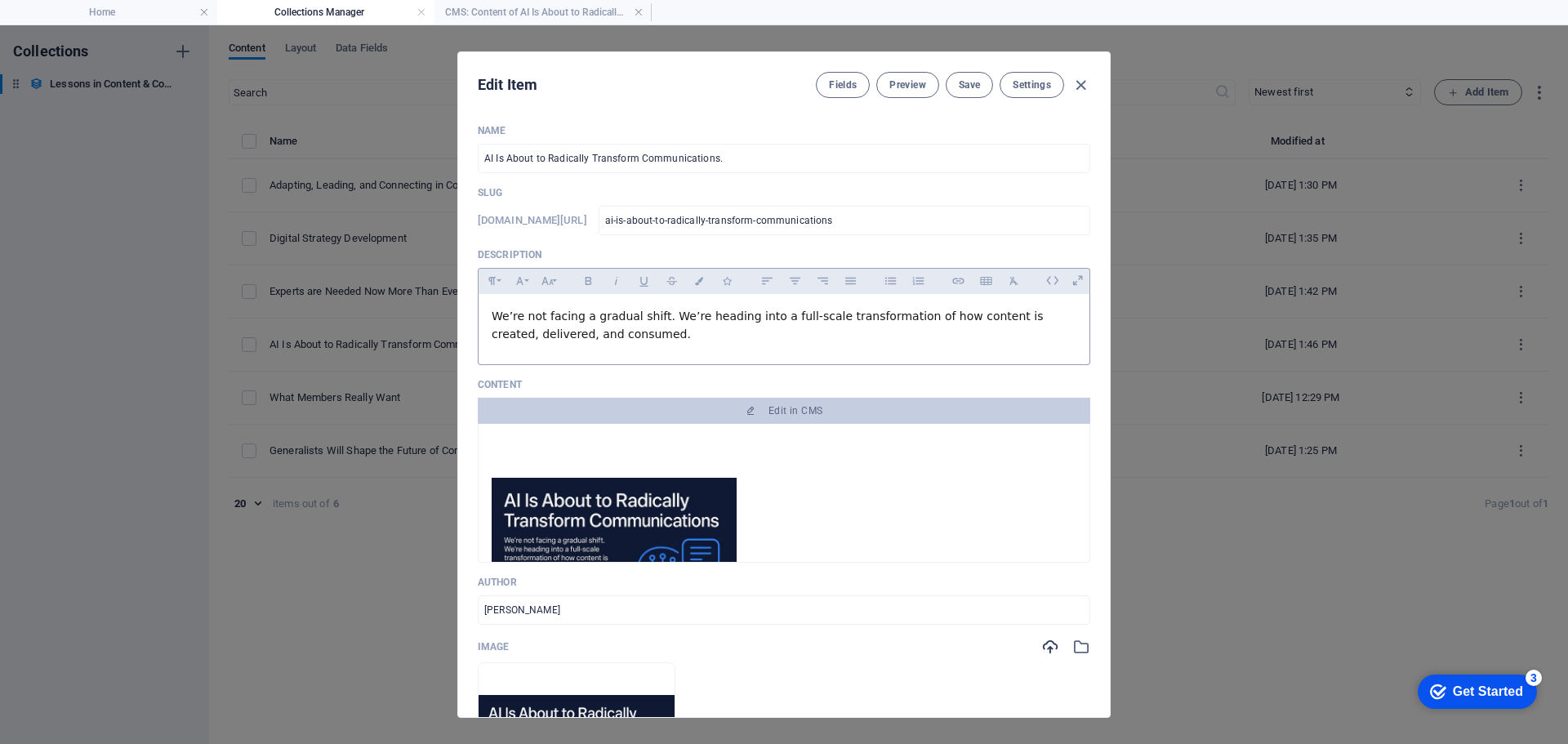
click at [584, 332] on p "We’re not facing a gradual shift. We’re heading into a full-scale transformatio…" at bounding box center [784, 325] width 585 height 37
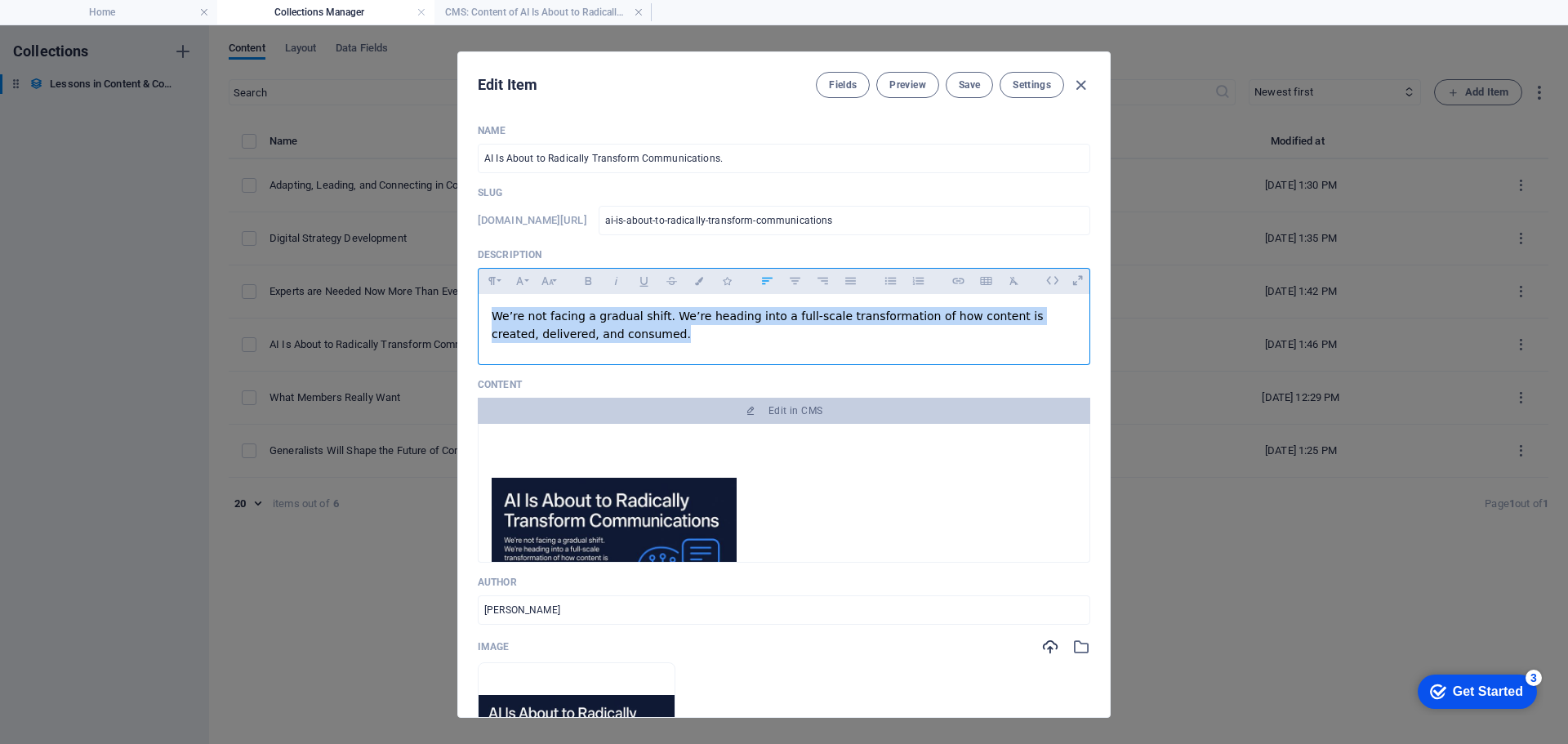
drag, startPoint x: 584, startPoint y: 332, endPoint x: 485, endPoint y: 316, distance: 100.3
click at [485, 316] on div "We’re not facing a gradual shift. We’re heading into a full-scale transformatio…" at bounding box center [784, 325] width 611 height 63
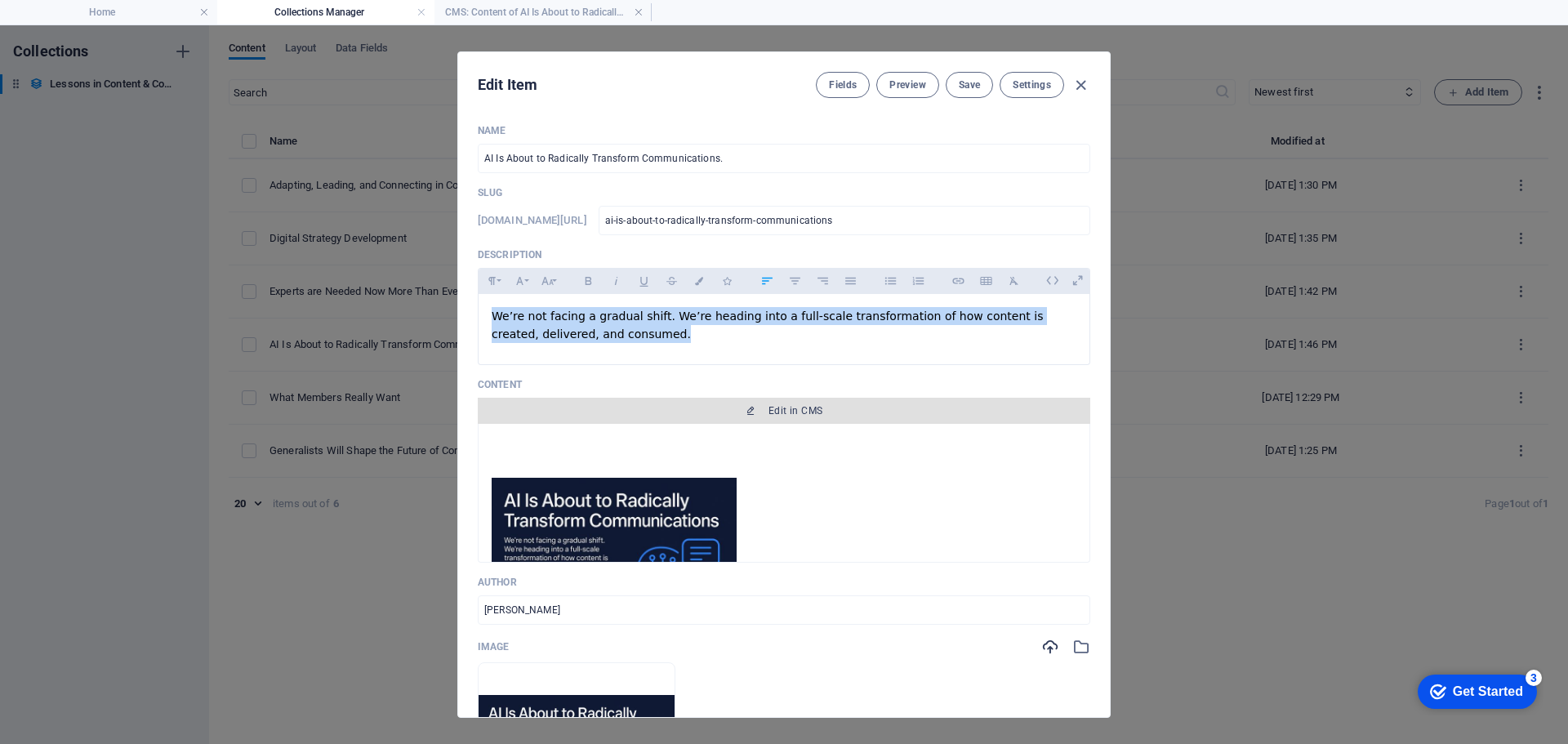
click at [778, 407] on span "Edit in CMS" at bounding box center [795, 411] width 53 height 13
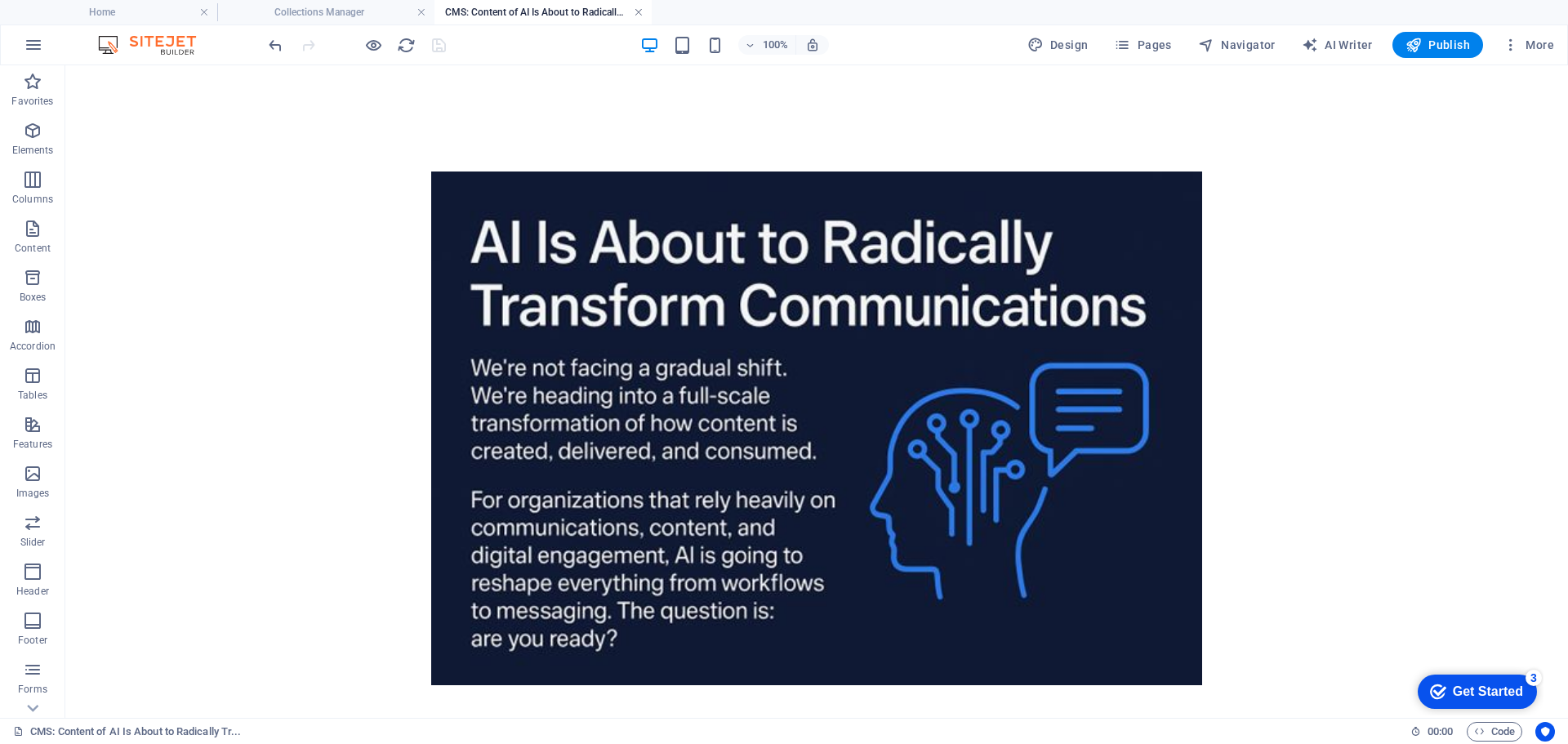
click at [638, 8] on link at bounding box center [638, 12] width 10 height 15
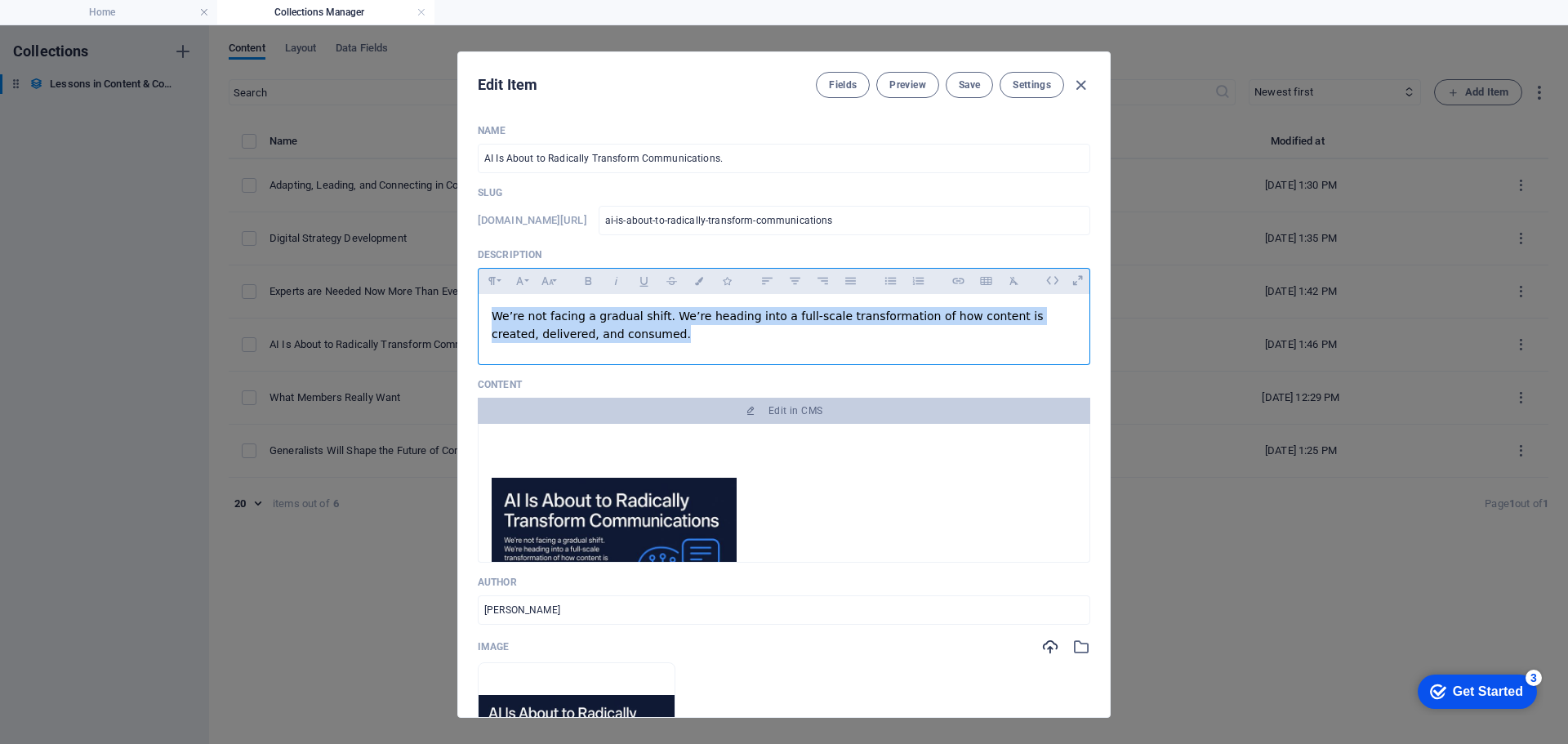
click at [608, 346] on div "We’re not facing a gradual shift. We’re heading into a full-scale transformatio…" at bounding box center [784, 325] width 611 height 63
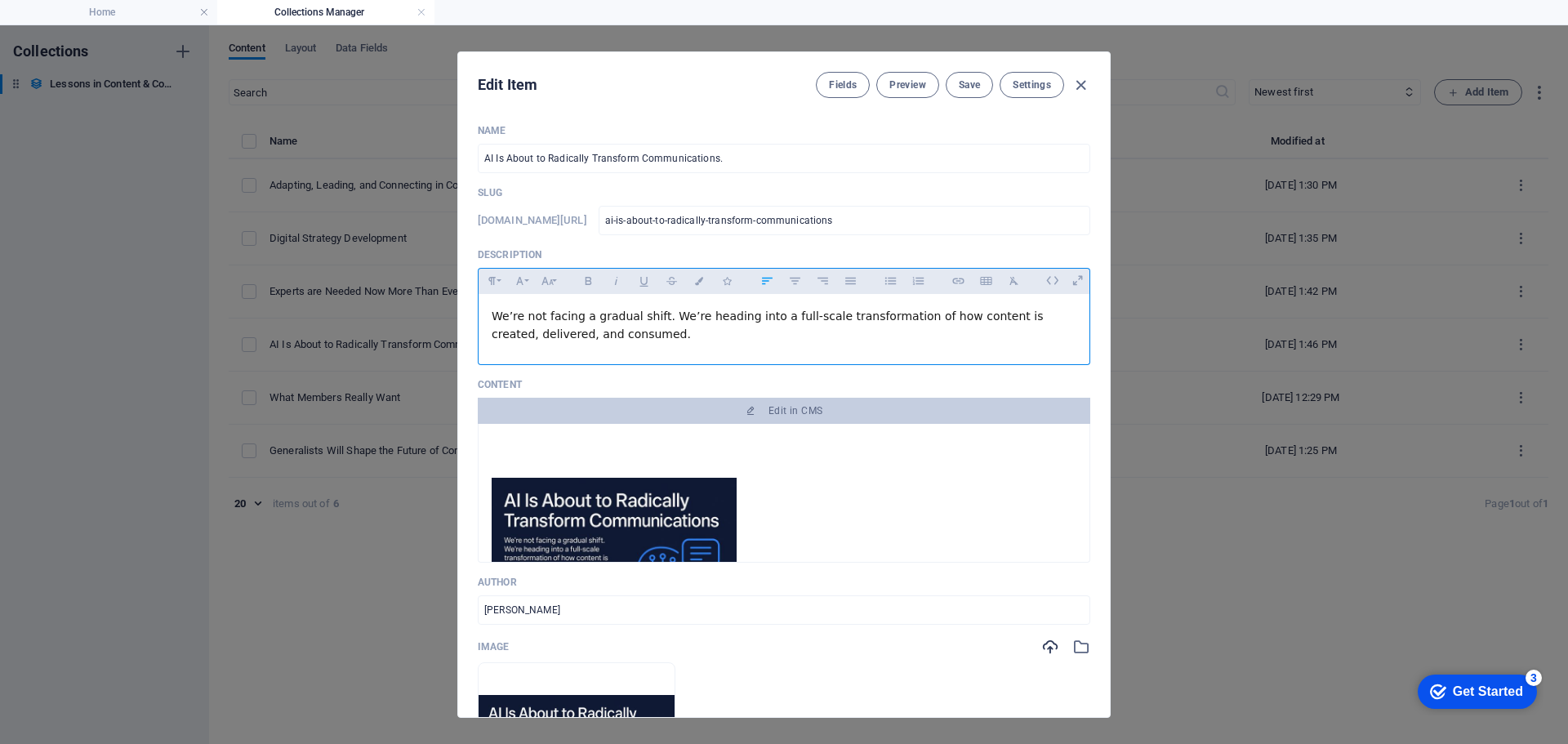
click at [604, 345] on div "We’re not facing a gradual shift. We’re heading into a full-scale transformatio…" at bounding box center [784, 325] width 611 height 63
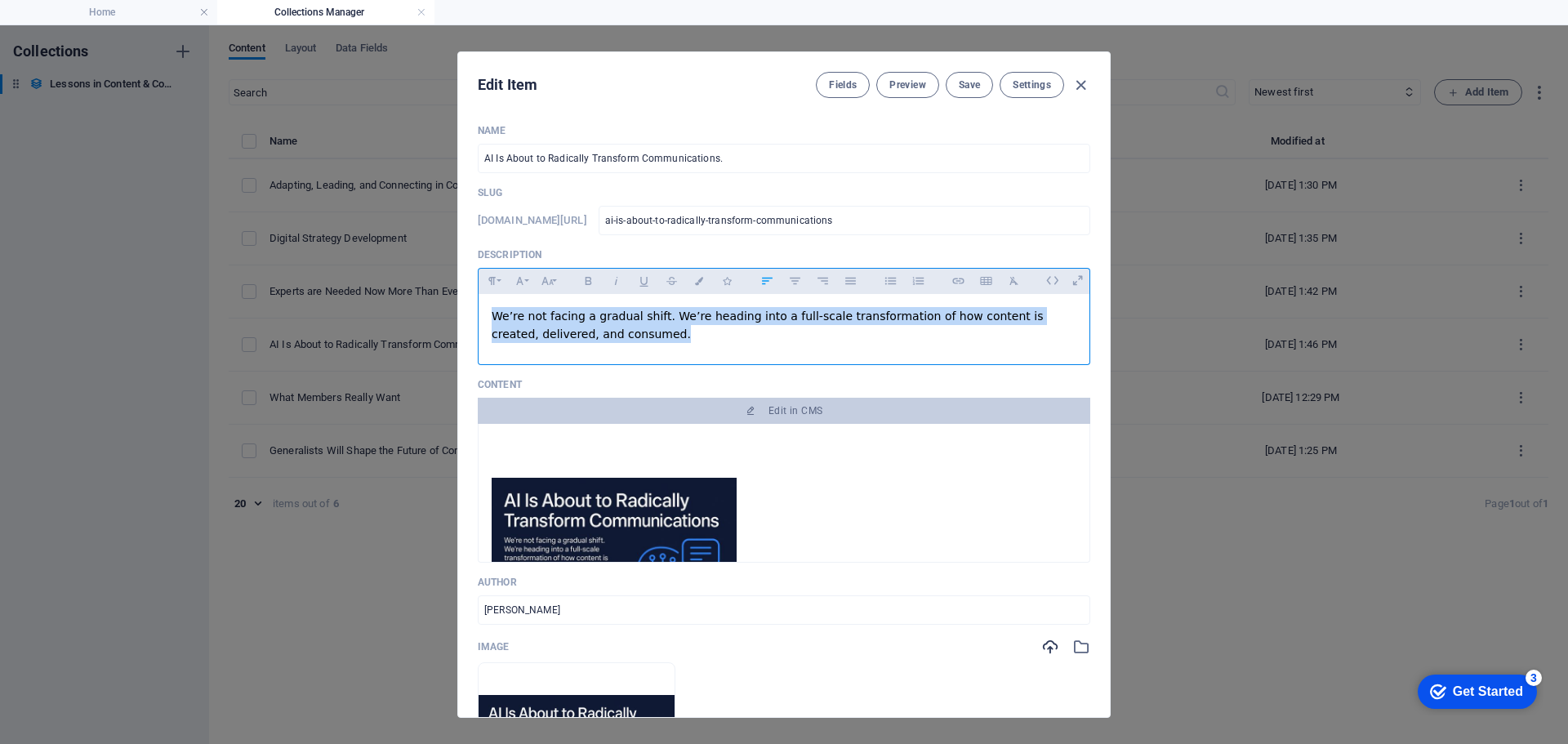
drag, startPoint x: 563, startPoint y: 340, endPoint x: 438, endPoint y: 315, distance: 127.5
click at [438, 315] on div "Edit Item Fields Preview Save Settings Name AI Is About to Radically Transform …" at bounding box center [784, 384] width 1568 height 718
click at [554, 279] on button "Font Size" at bounding box center [547, 280] width 26 height 21
click at [558, 318] on link "18" at bounding box center [565, 323] width 59 height 25
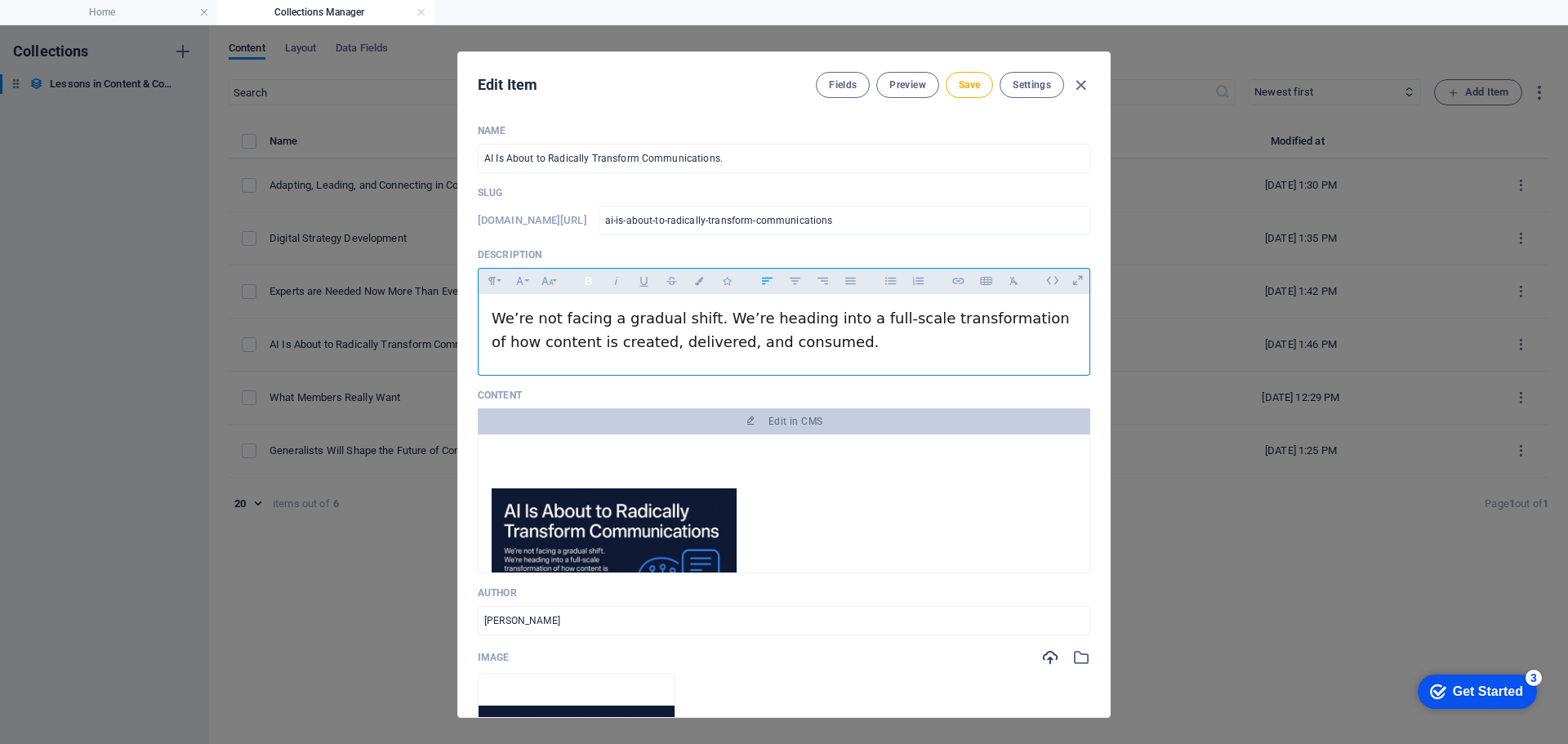
click at [586, 279] on icon "button" at bounding box center [588, 280] width 7 height 9
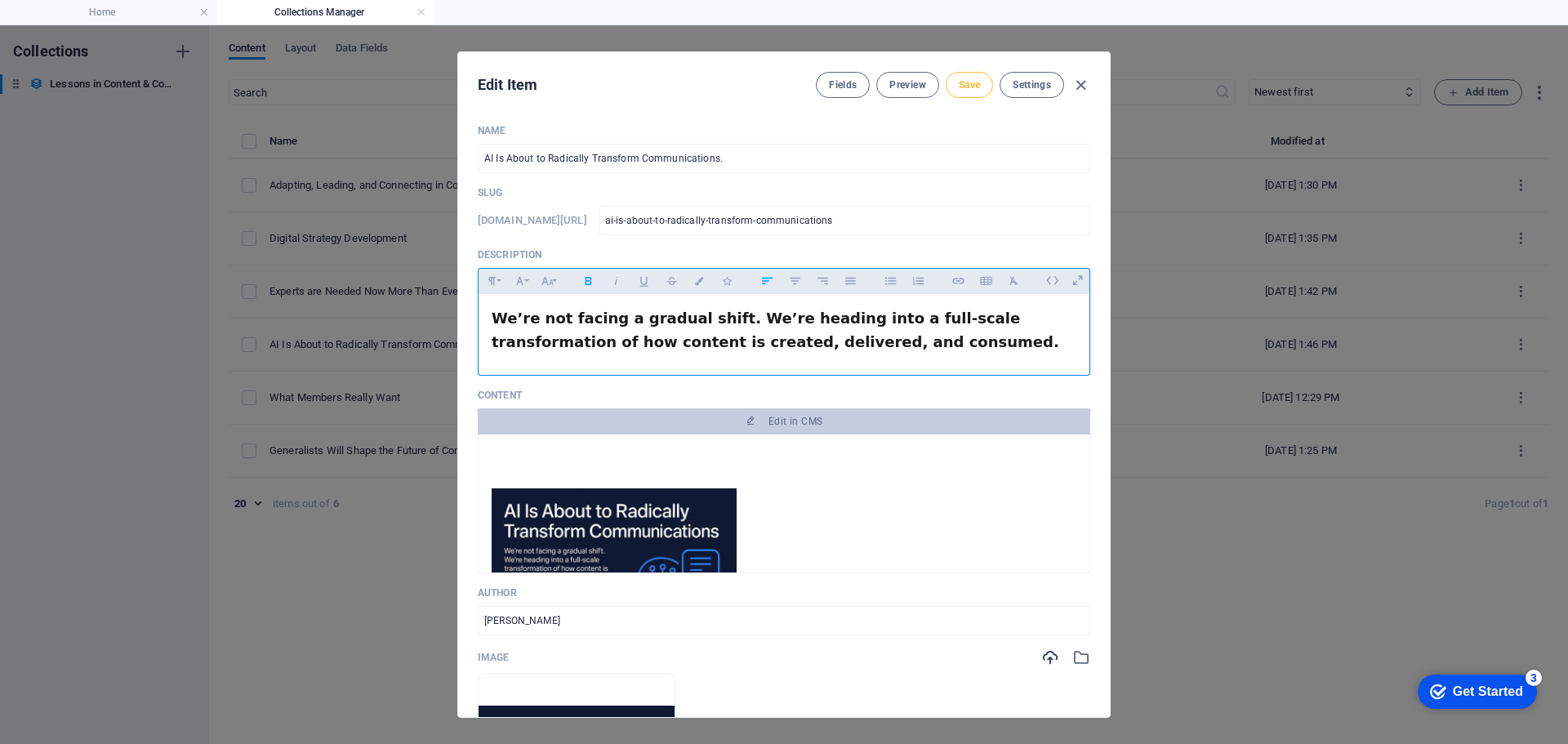
click at [965, 82] on span "Save" at bounding box center [970, 85] width 21 height 13
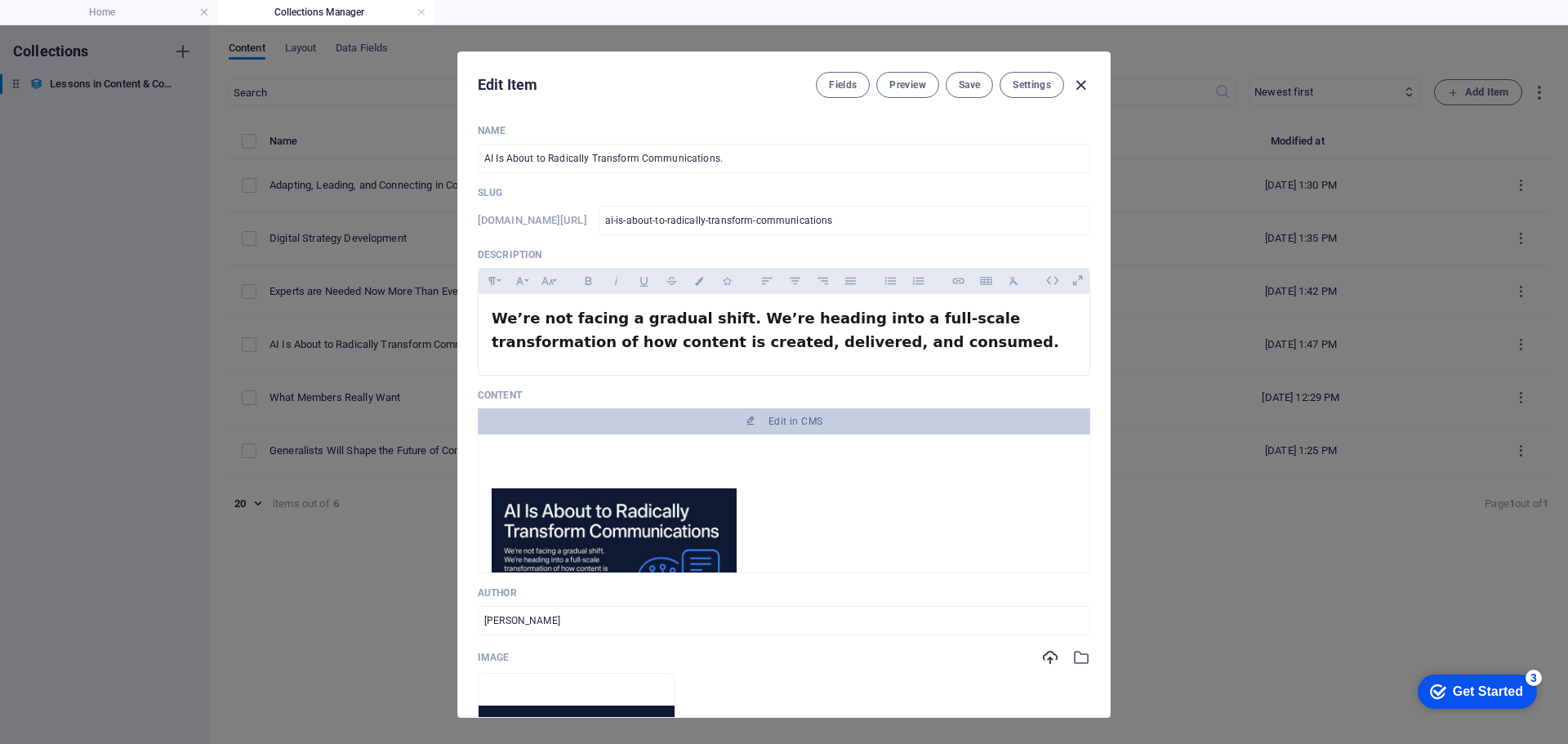
click at [1083, 85] on icon "button" at bounding box center [1081, 86] width 19 height 19
type input "[DATE]"
type input "ai-is-about-to-radically-transform-communications"
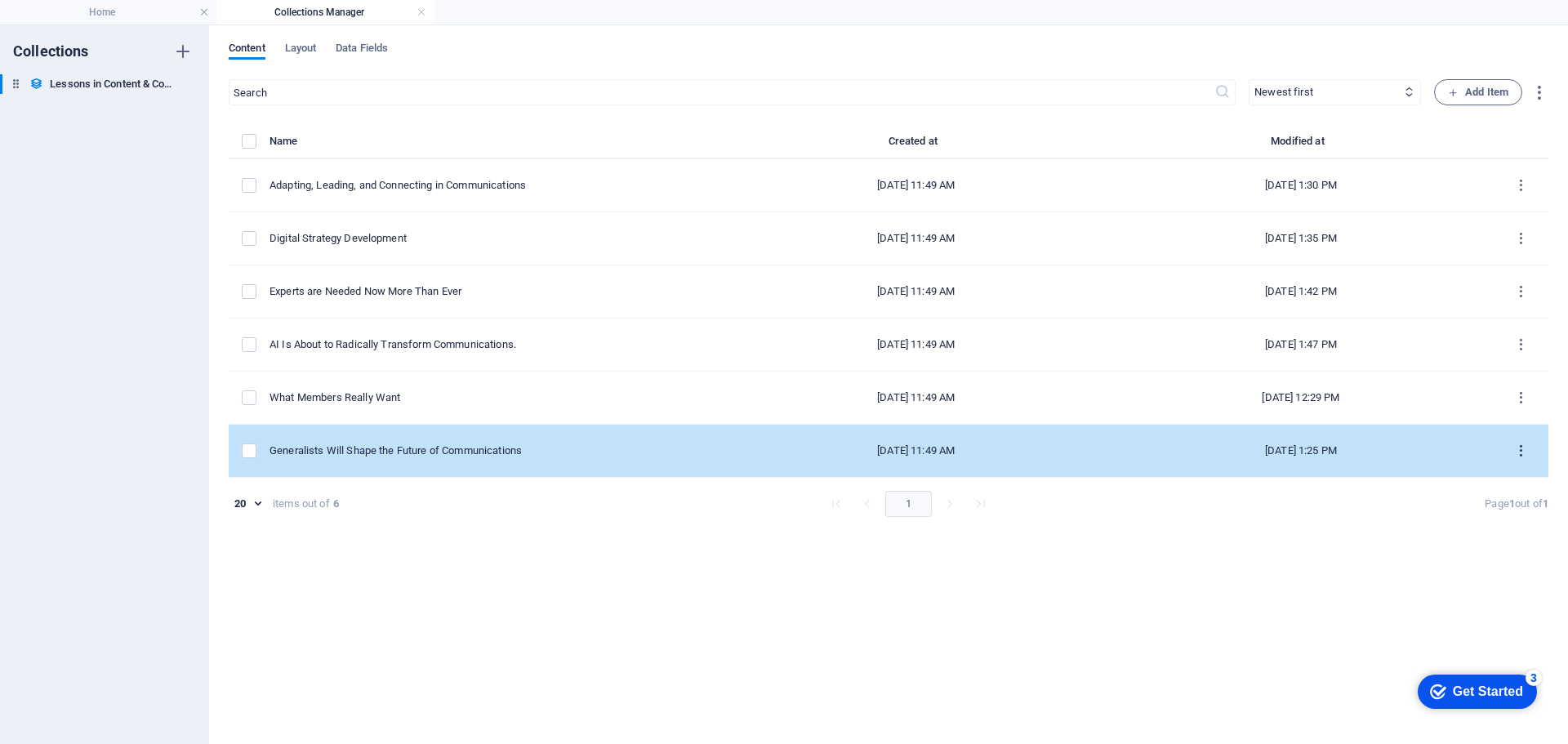
click at [1523, 449] on icon "items list" at bounding box center [1521, 451] width 15 height 15
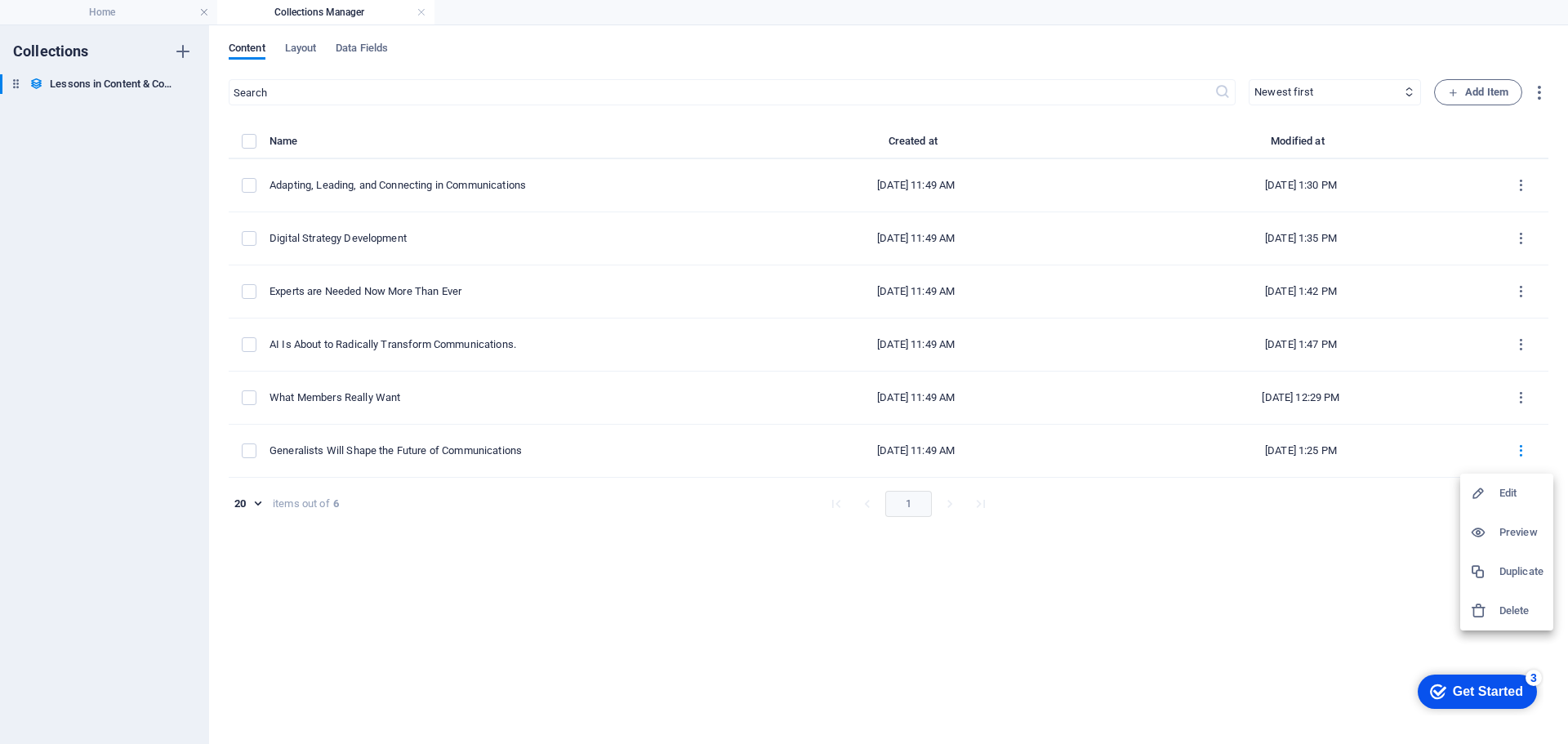
click at [1510, 491] on h6 "Edit" at bounding box center [1521, 493] width 44 height 20
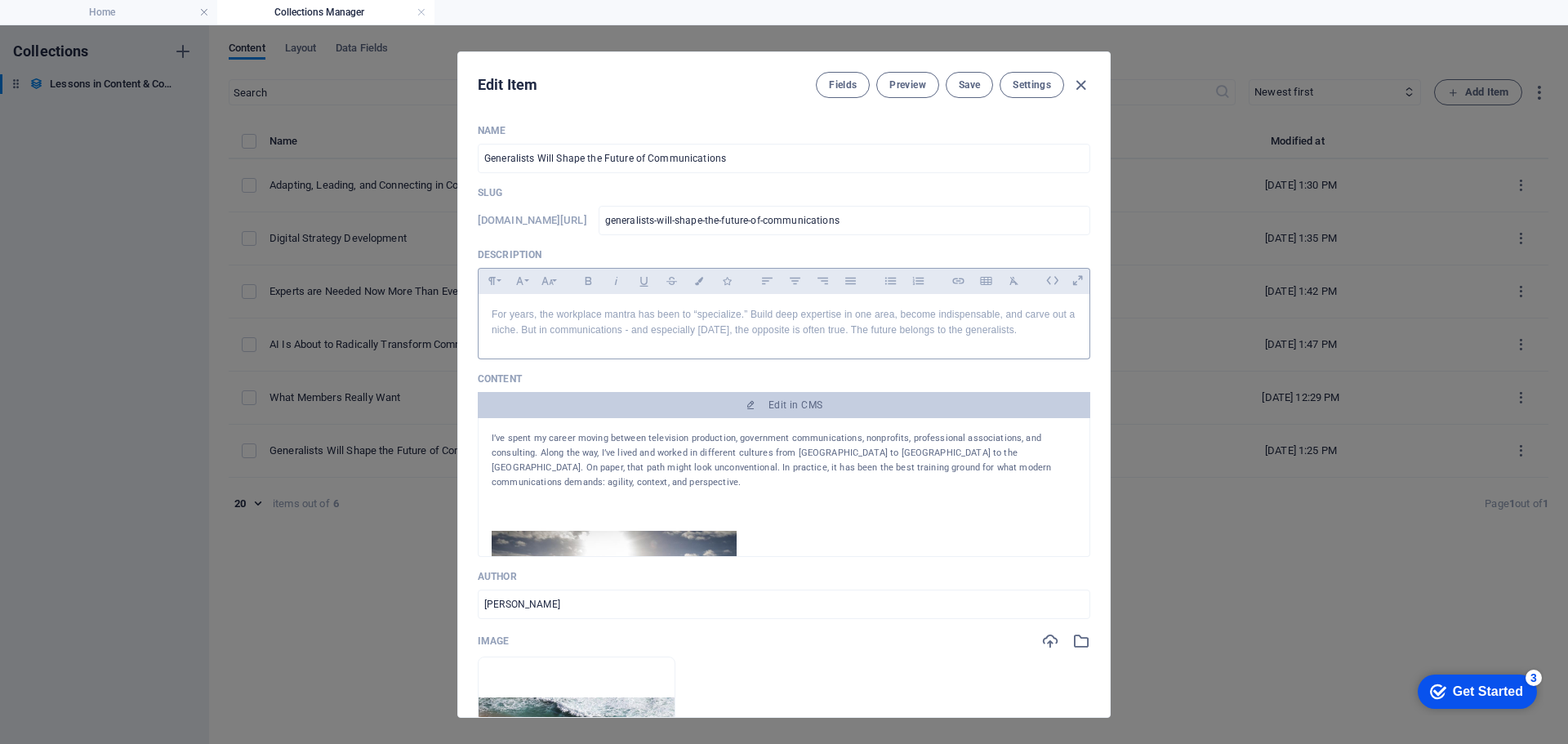
click at [1027, 328] on p "For years, the workplace mantra has been to “specialize.” Build deep expertise …" at bounding box center [784, 322] width 585 height 31
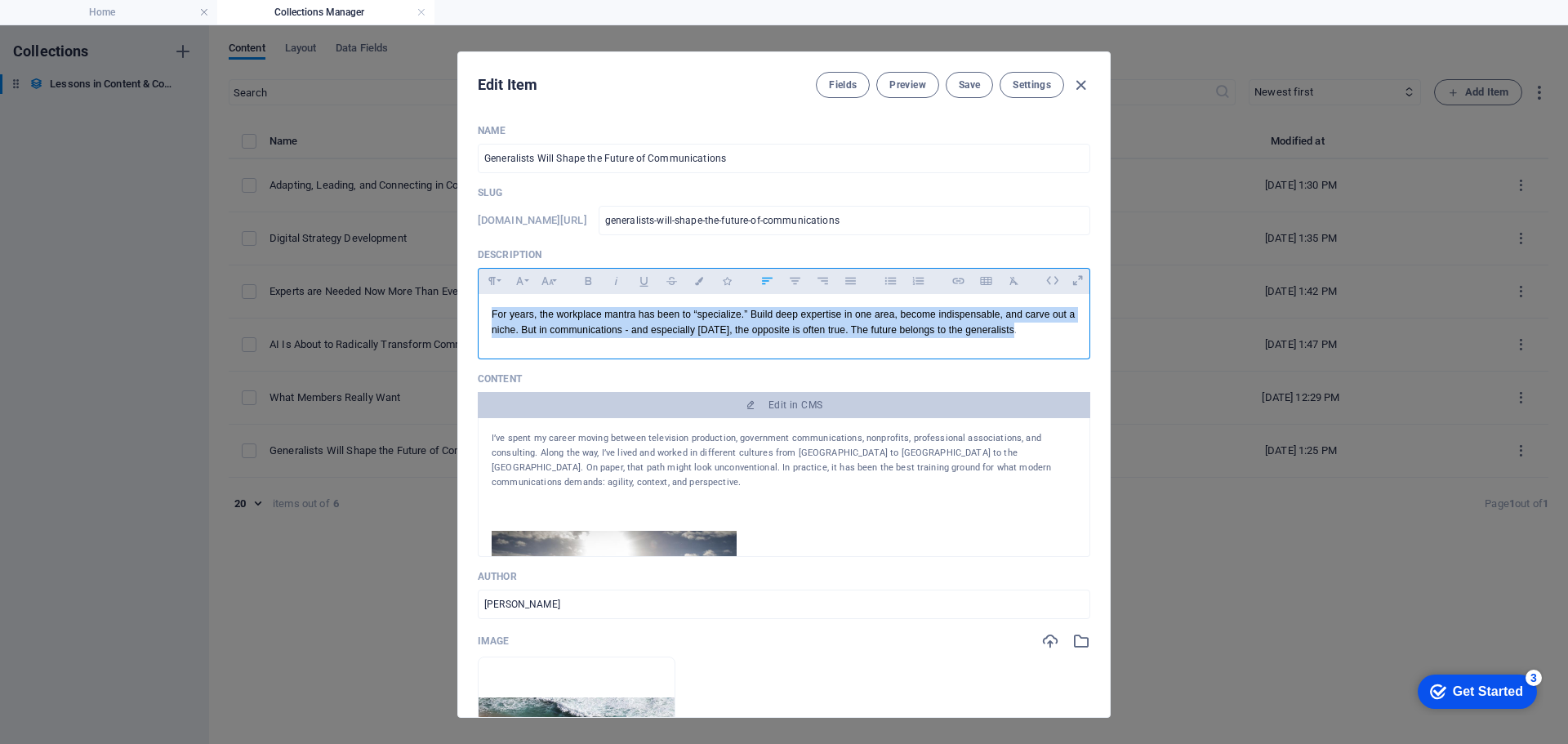
drag, startPoint x: 1027, startPoint y: 328, endPoint x: 450, endPoint y: 316, distance: 577.1
click at [450, 316] on div "Edit Item Fields Preview Save Settings Name Generalists Will Shape the Future o…" at bounding box center [784, 384] width 1568 height 718
click at [586, 283] on icon "button" at bounding box center [588, 280] width 7 height 9
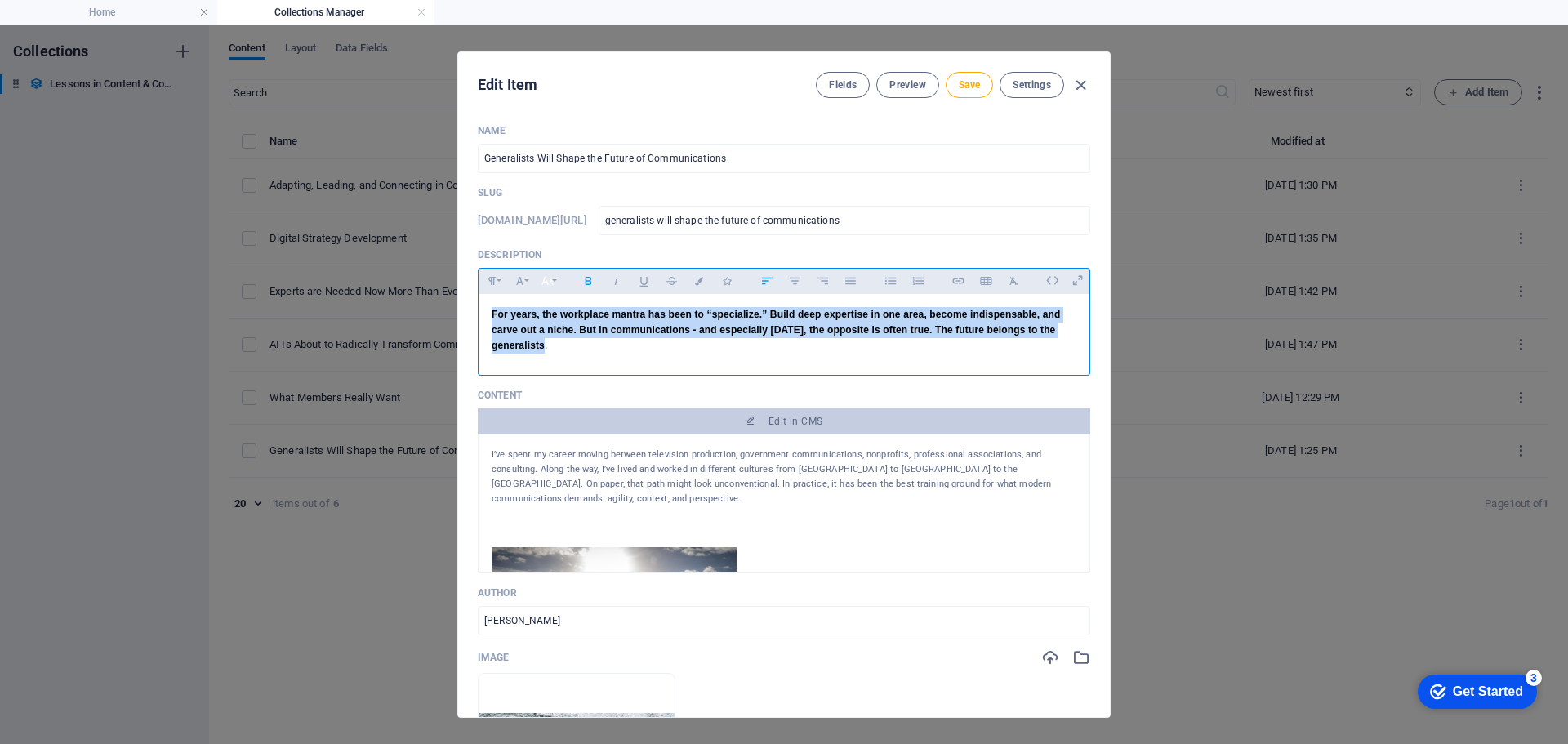
click at [549, 280] on icon "button" at bounding box center [548, 280] width 14 height 20
click at [559, 333] on link "18" at bounding box center [565, 338] width 59 height 25
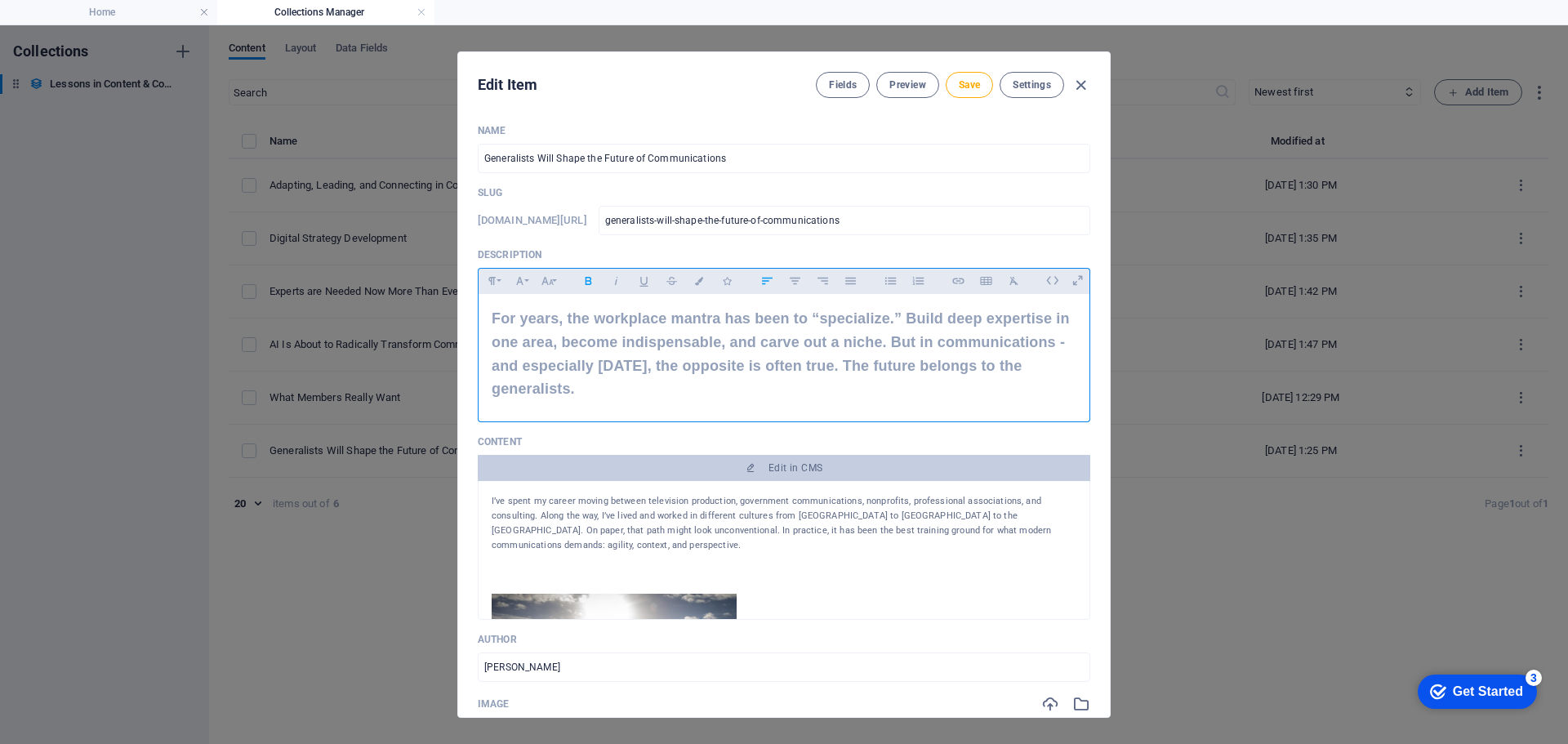
click at [847, 508] on div "I’ve spent my career moving between television production, government communica…" at bounding box center [784, 524] width 585 height 59
click at [971, 89] on span "Save" at bounding box center [970, 85] width 21 height 13
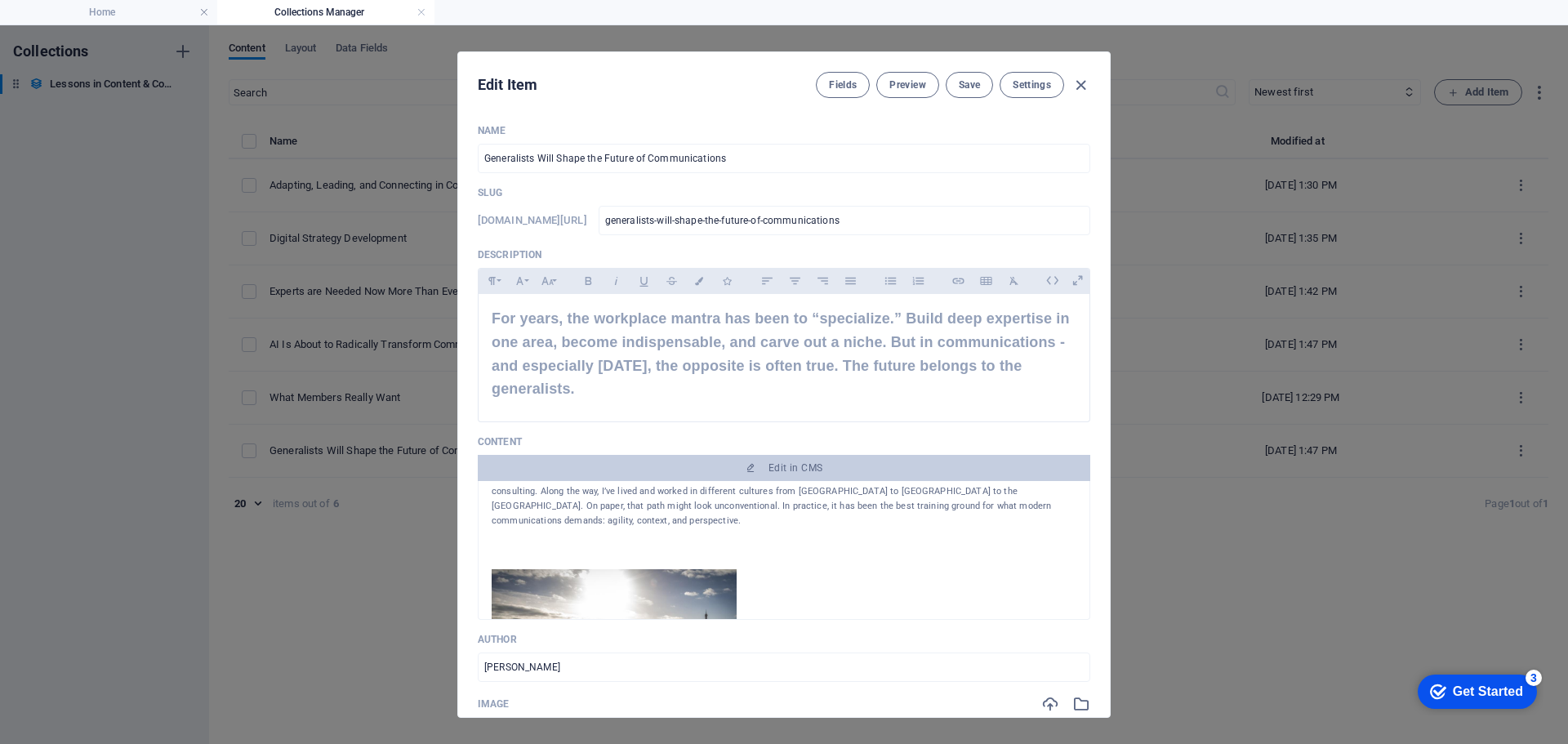
scroll to position [0, 0]
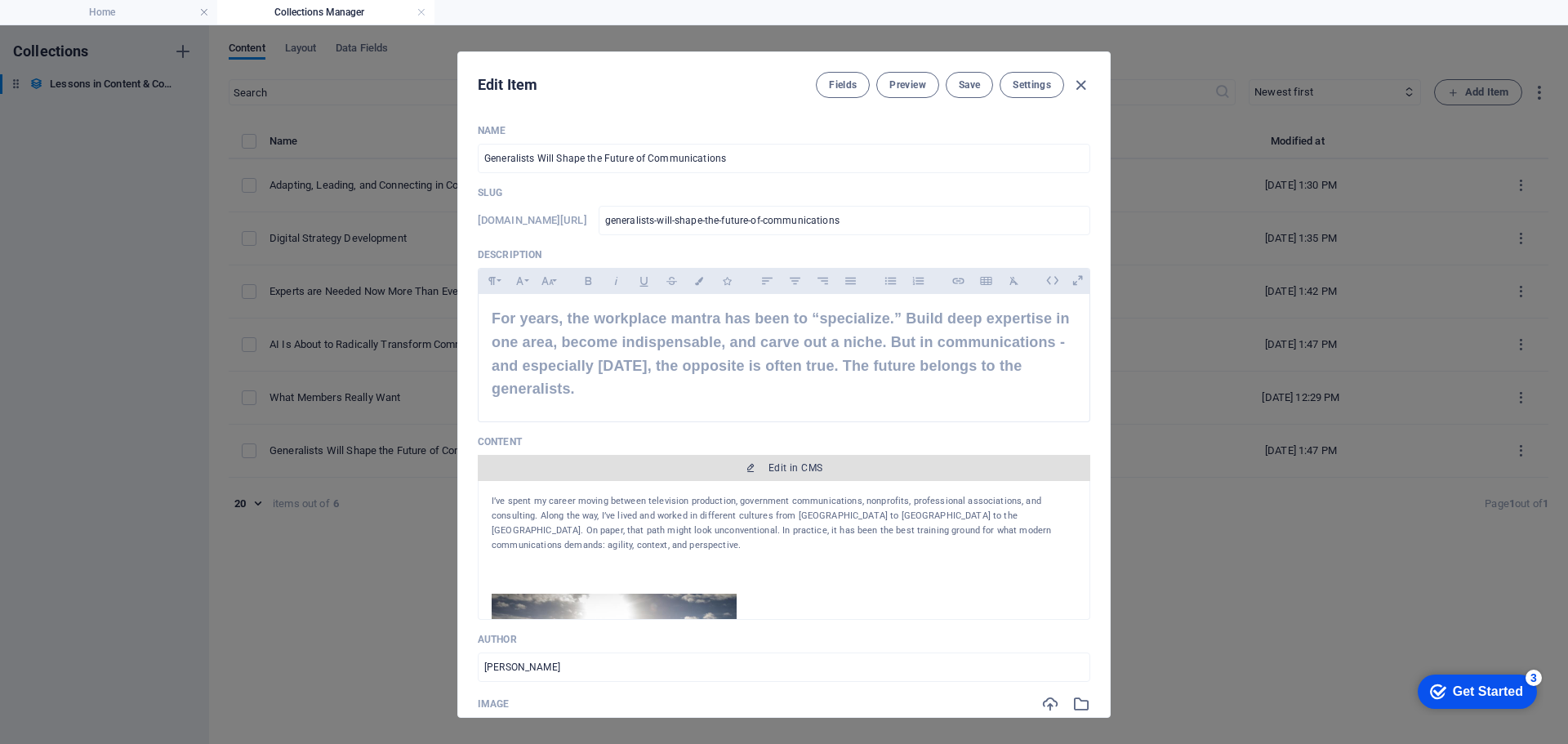
click at [789, 464] on span "Edit in CMS" at bounding box center [795, 468] width 53 height 13
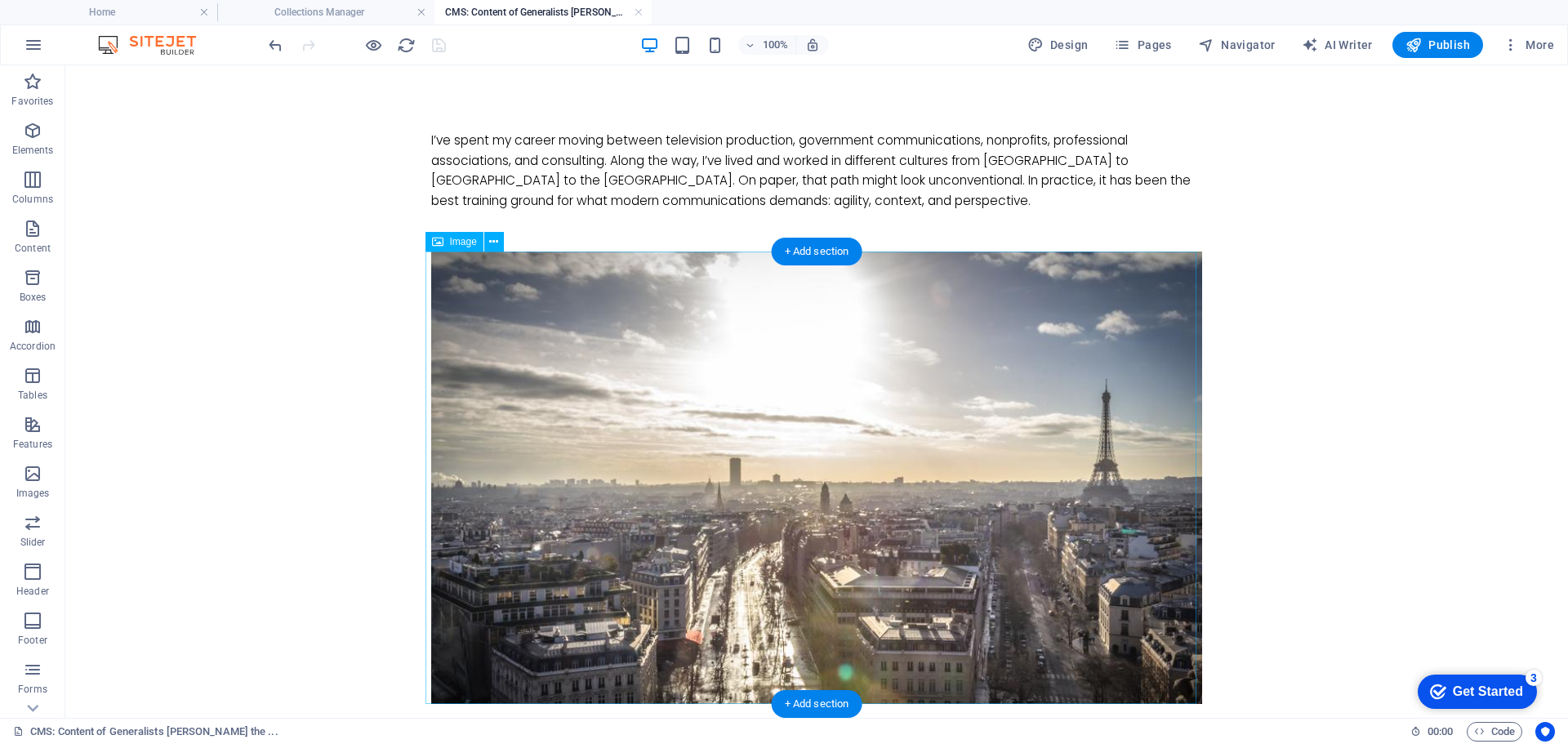
click at [577, 352] on figure at bounding box center [817, 478] width 771 height 452
select select "%"
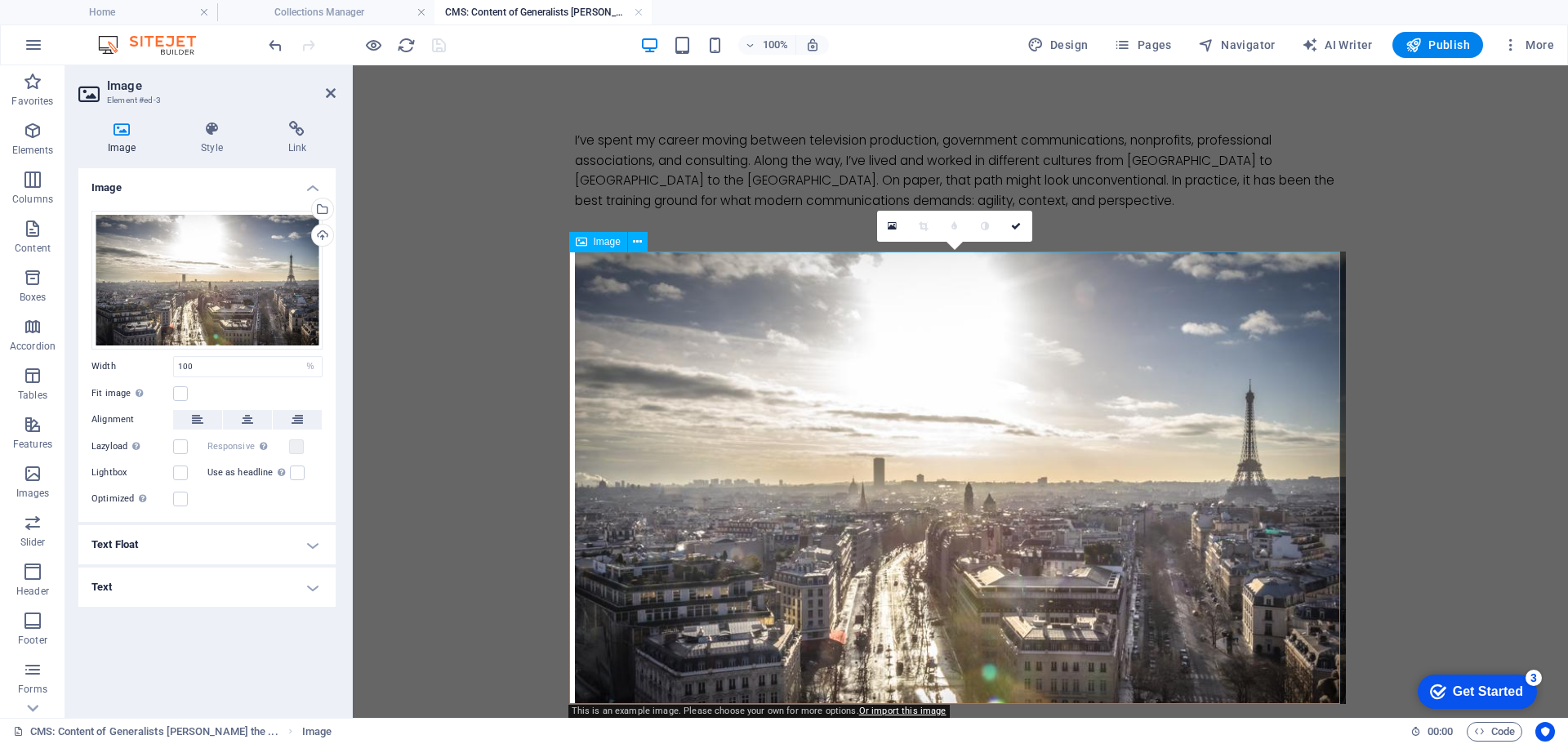
click at [914, 374] on figure at bounding box center [960, 478] width 771 height 452
click at [241, 280] on div "Drag files here, click to choose files or select files from Files or our free s…" at bounding box center [207, 279] width 231 height 138
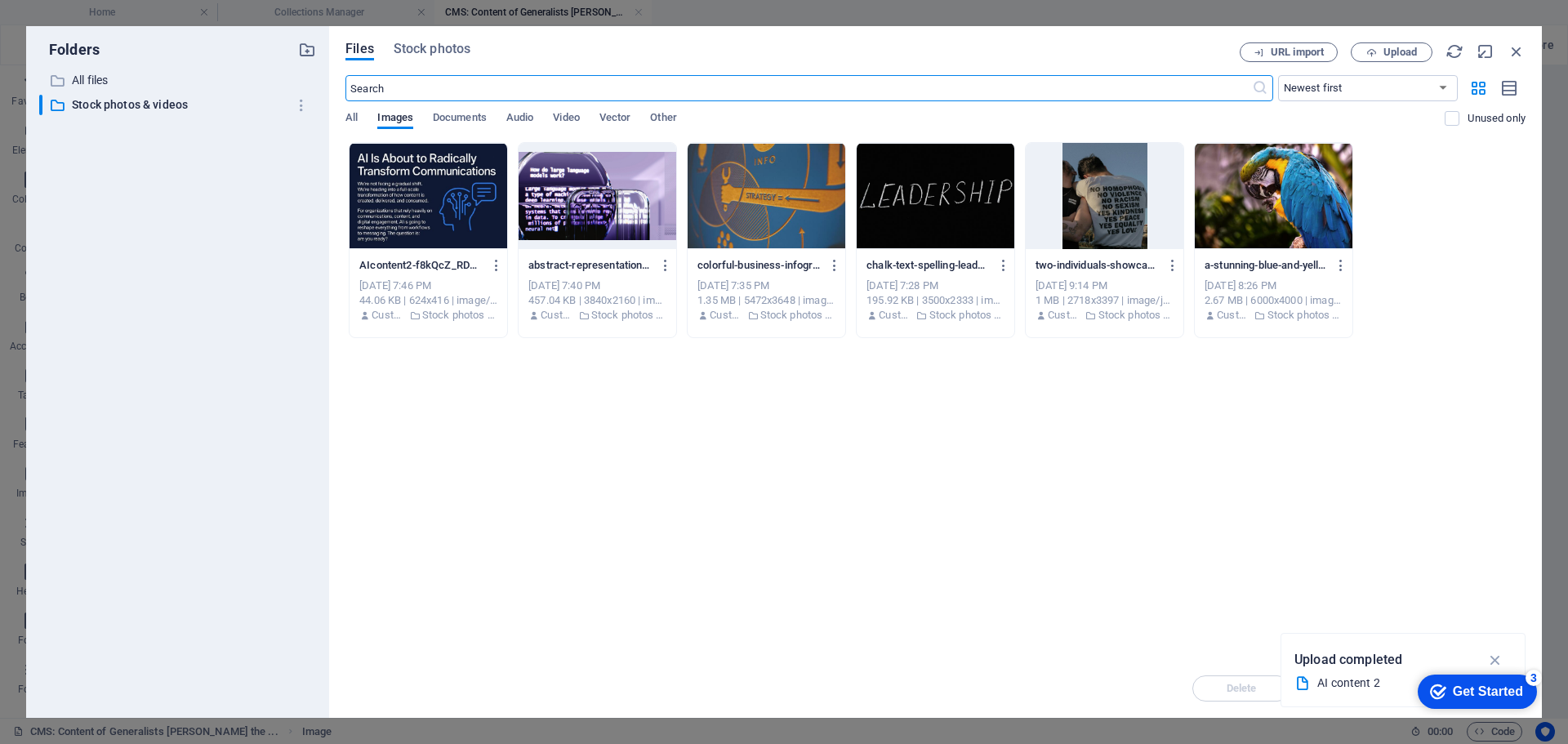
click at [241, 280] on div "​ All files All files ​ Stock photos & videos Stock photos & videos" at bounding box center [178, 387] width 277 height 634
click at [420, 51] on span "Stock photos" at bounding box center [431, 49] width 76 height 20
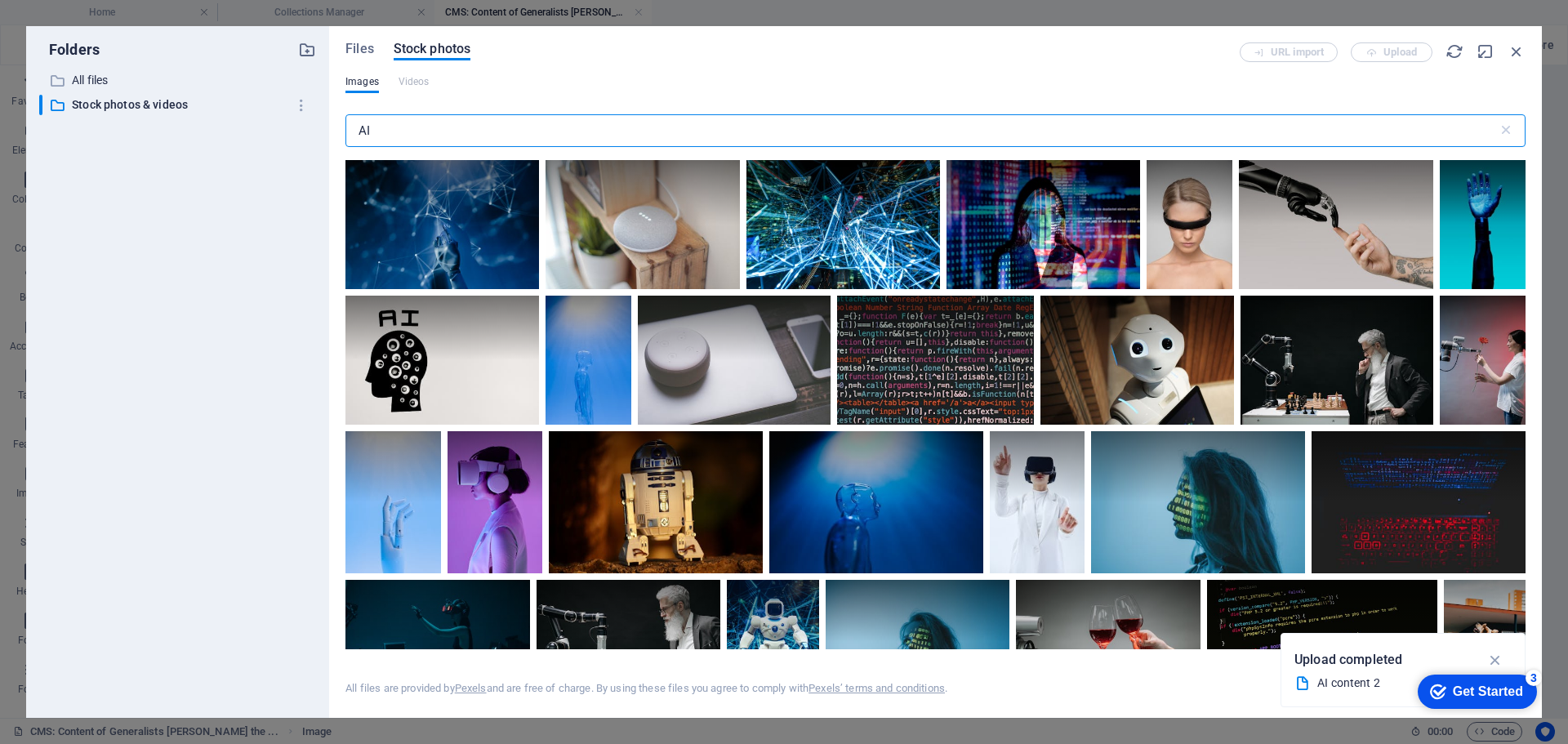
drag, startPoint x: 427, startPoint y: 122, endPoint x: 302, endPoint y: 125, distance: 125.0
click at [303, 125] on div "Folders ​ All files All files ​ Stock photos & videos Stock photos & videos Fil…" at bounding box center [784, 371] width 1516 height 692
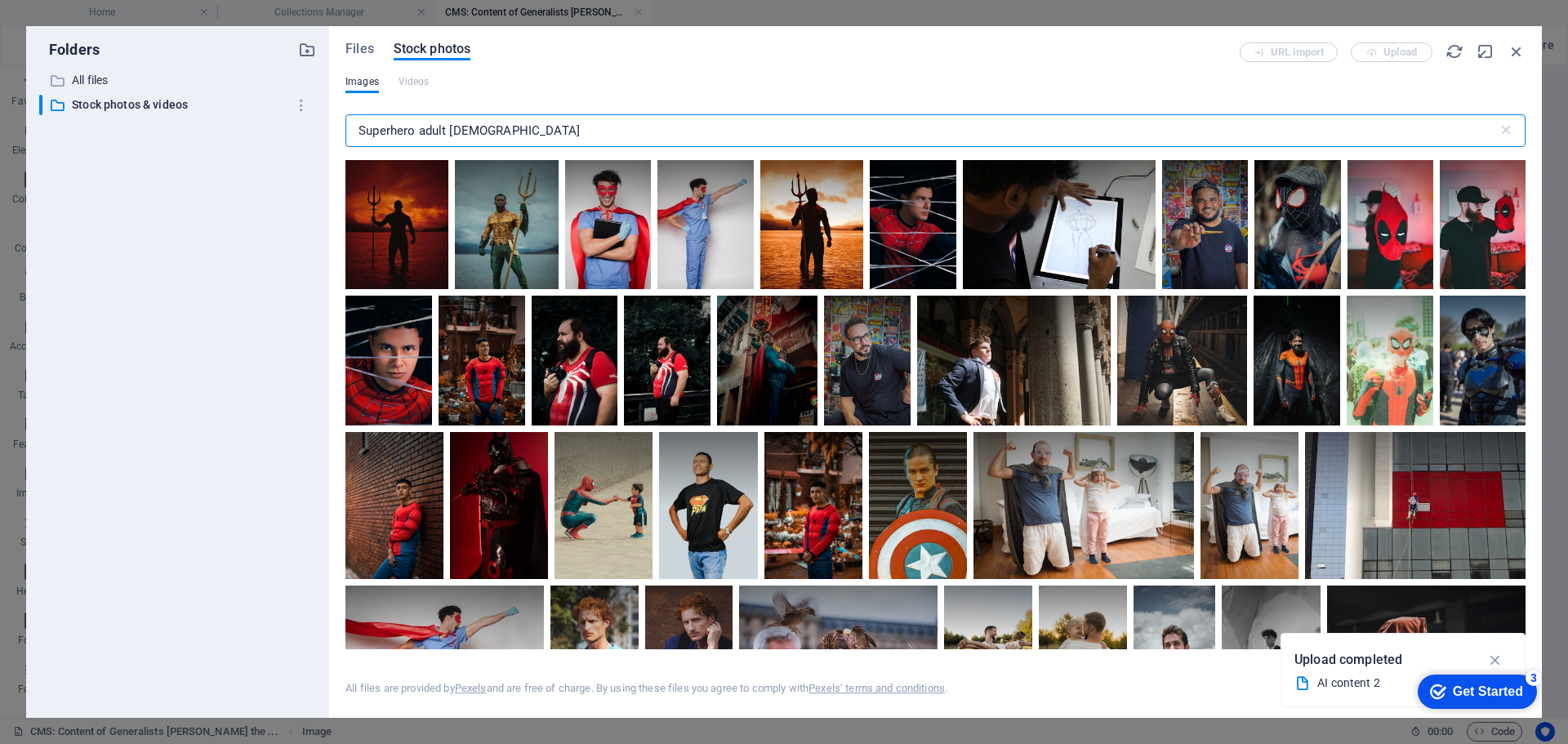
click at [446, 131] on input "Superhero adult male" at bounding box center [922, 131] width 1153 height 32
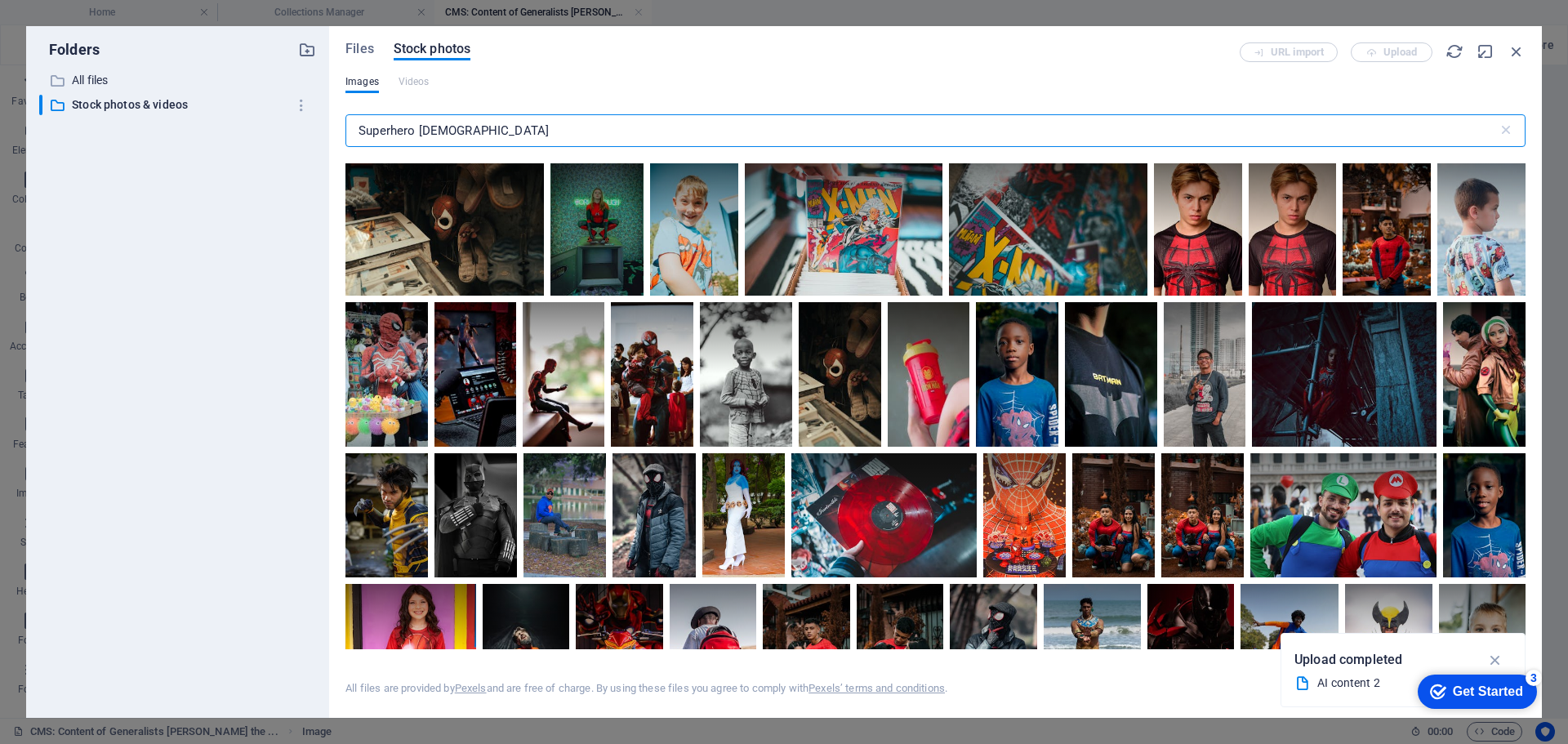
scroll to position [2196, 0]
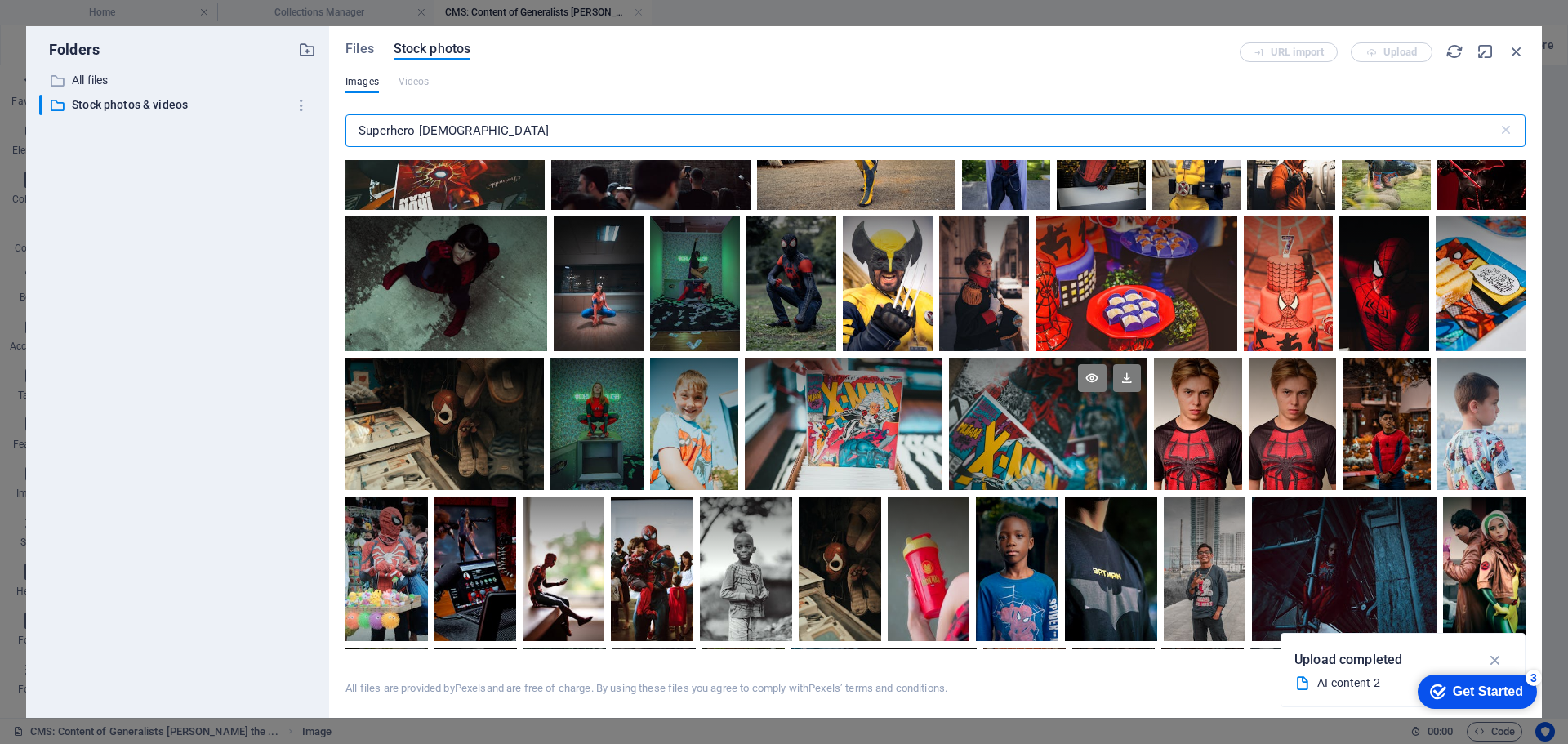
type input "Superhero male"
click at [1111, 414] on div at bounding box center [1048, 390] width 199 height 66
click at [1096, 424] on div at bounding box center [1048, 456] width 199 height 66
click at [1096, 417] on div at bounding box center [1048, 424] width 199 height 133
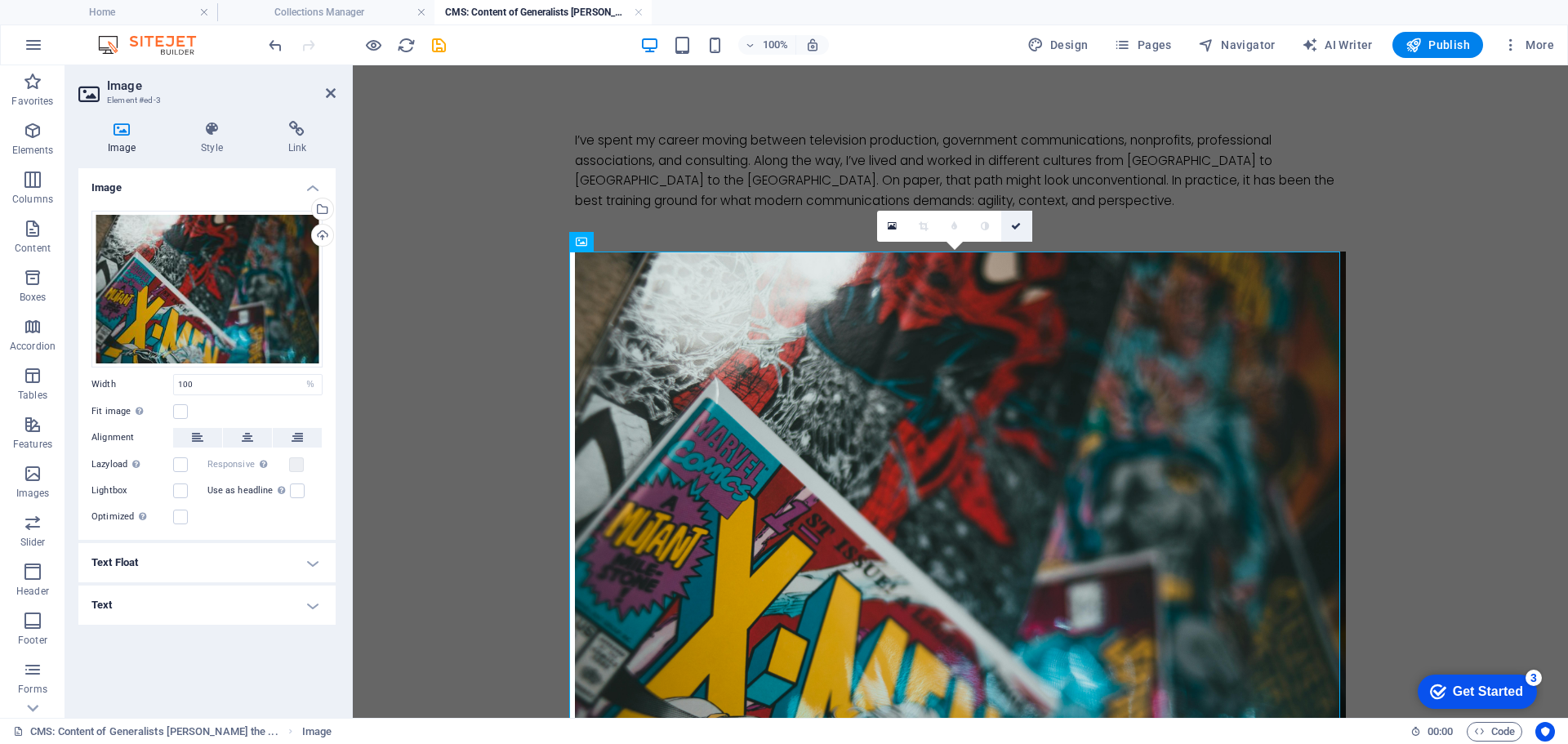
click at [1014, 224] on icon at bounding box center [1015, 226] width 10 height 10
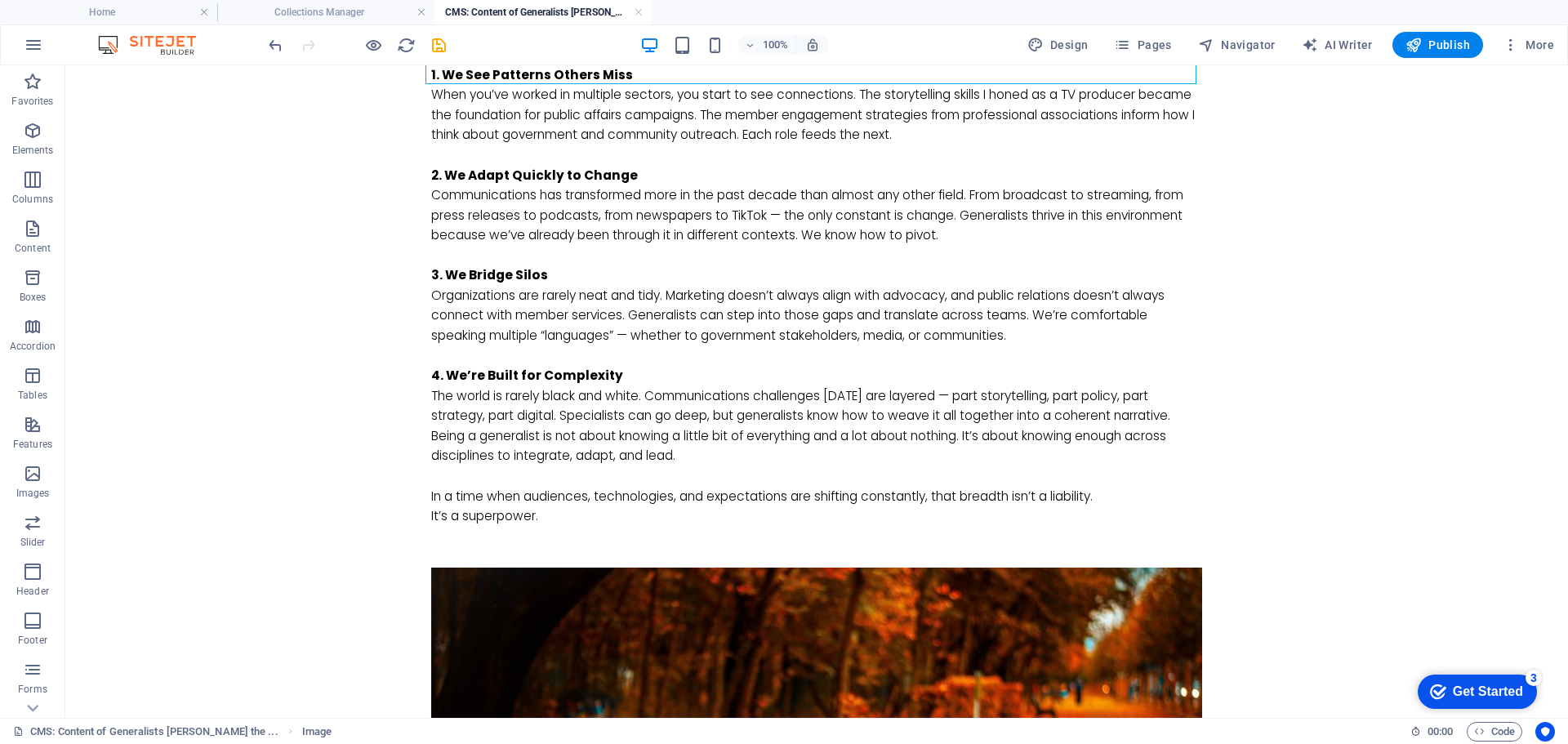
scroll to position [816, 0]
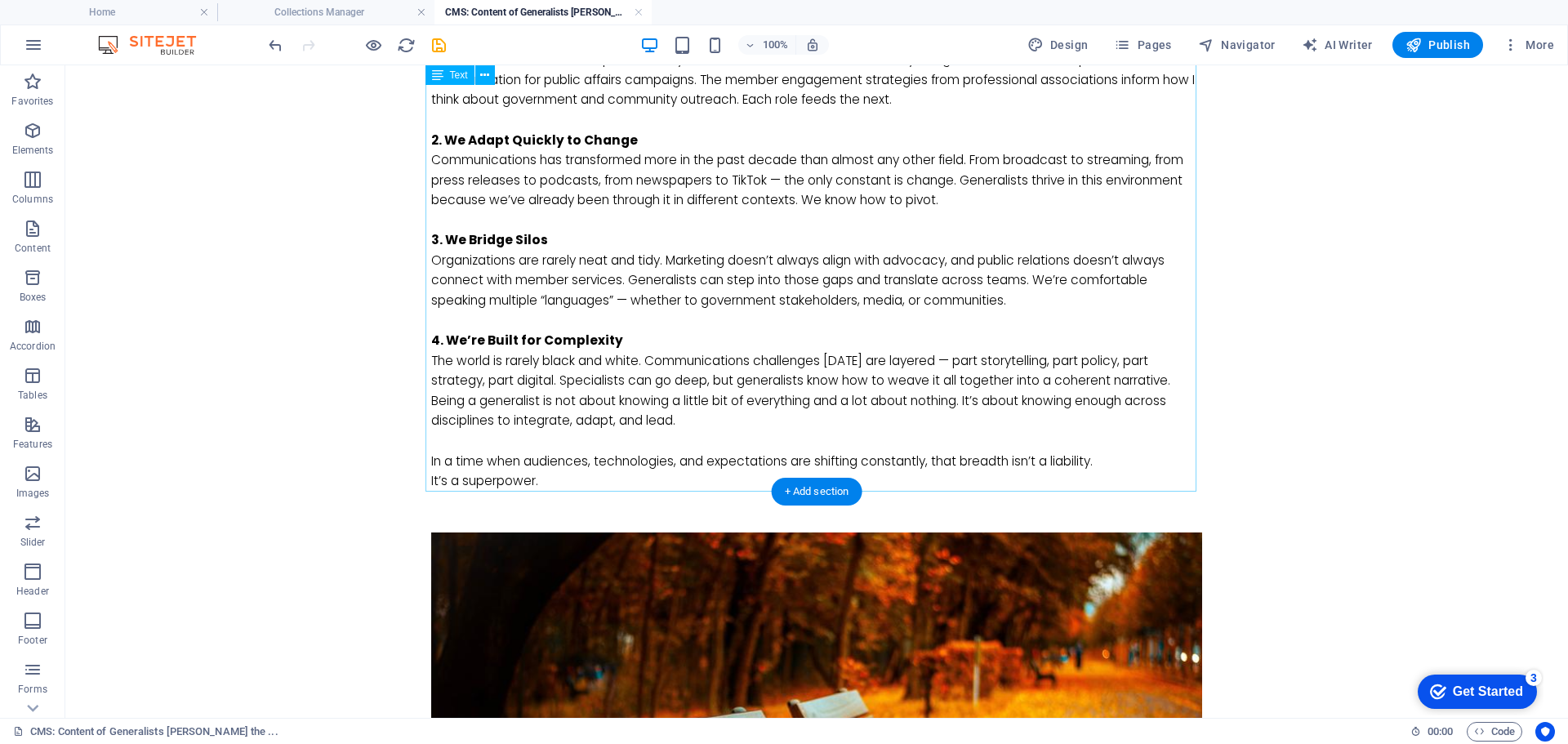
click at [592, 476] on div "Here’s why generalists are increasingly valuable: 1. We See Patterns Others Mis…" at bounding box center [817, 240] width 771 height 501
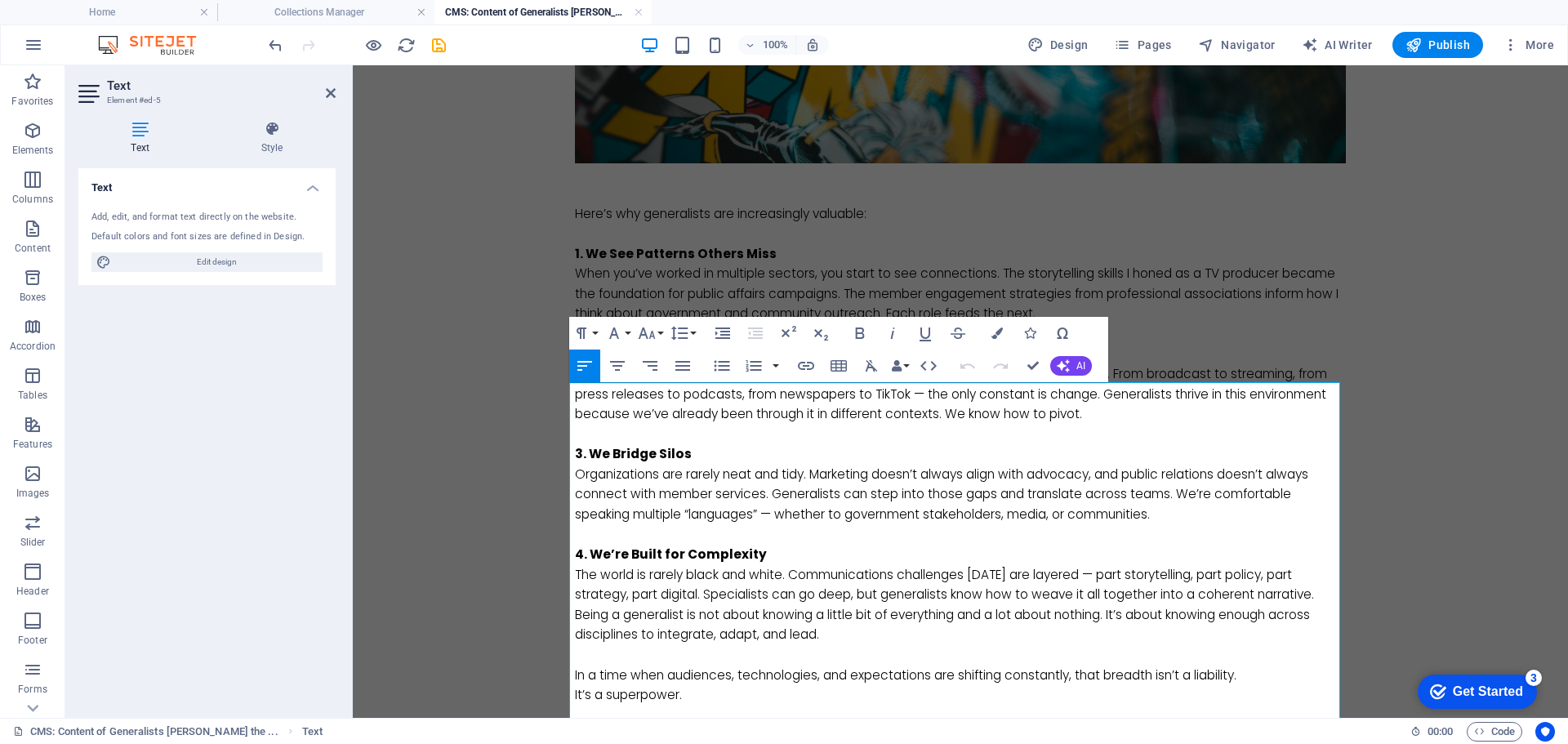
scroll to position [751, 0]
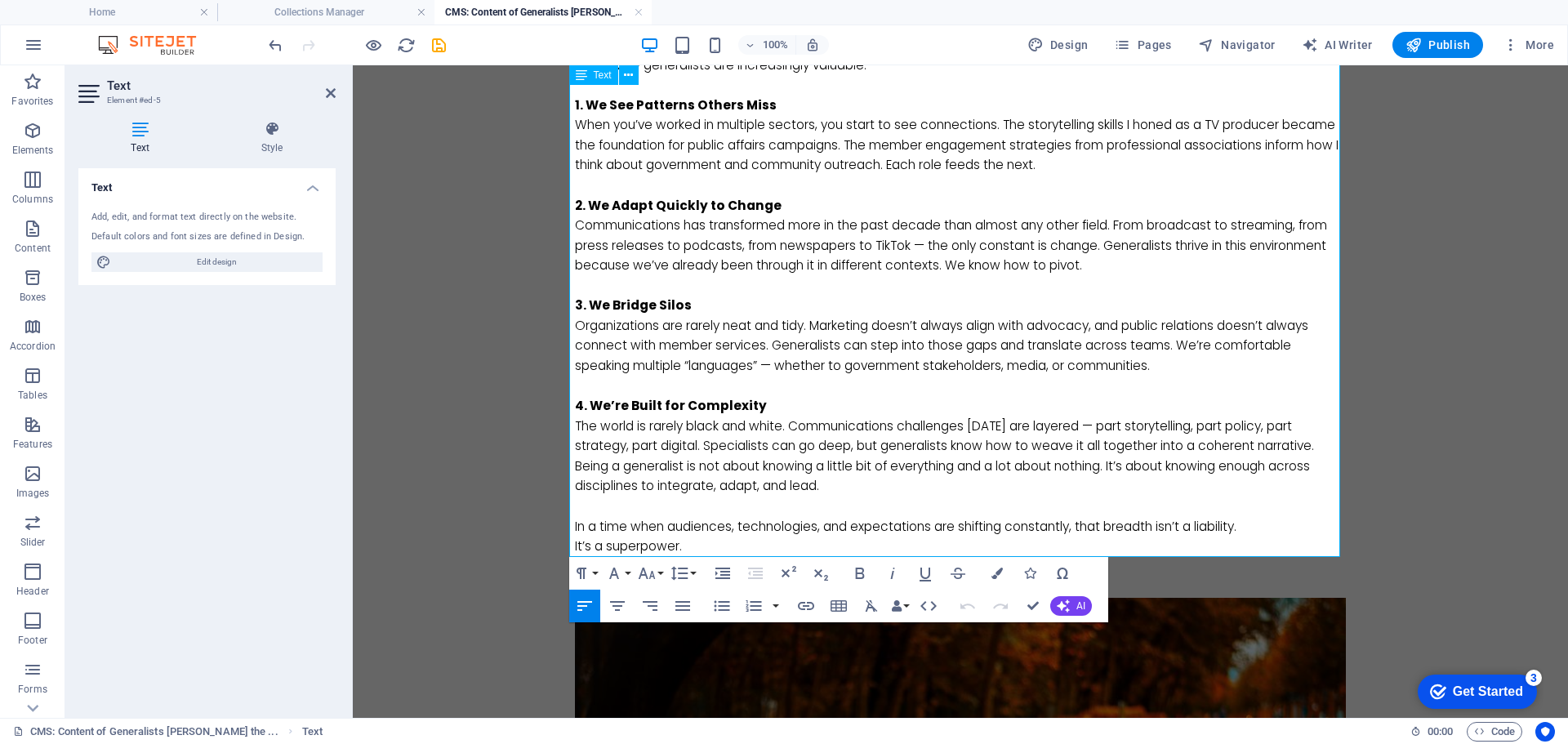
click at [1281, 521] on p "In a time when audiences, technologies, and expectations are shifting constantl…" at bounding box center [960, 527] width 771 height 20
click at [1262, 527] on p "In a time when audiences, technologies, and expectations are shifting constantl…" at bounding box center [960, 527] width 771 height 20
click at [1261, 527] on p "In a time when audiences, technologies, and expectations are shifting constantl…" at bounding box center [960, 527] width 771 height 20
click at [702, 552] on p "It’s a superpower." at bounding box center [960, 546] width 771 height 20
drag, startPoint x: 686, startPoint y: 546, endPoint x: 541, endPoint y: 543, distance: 145.0
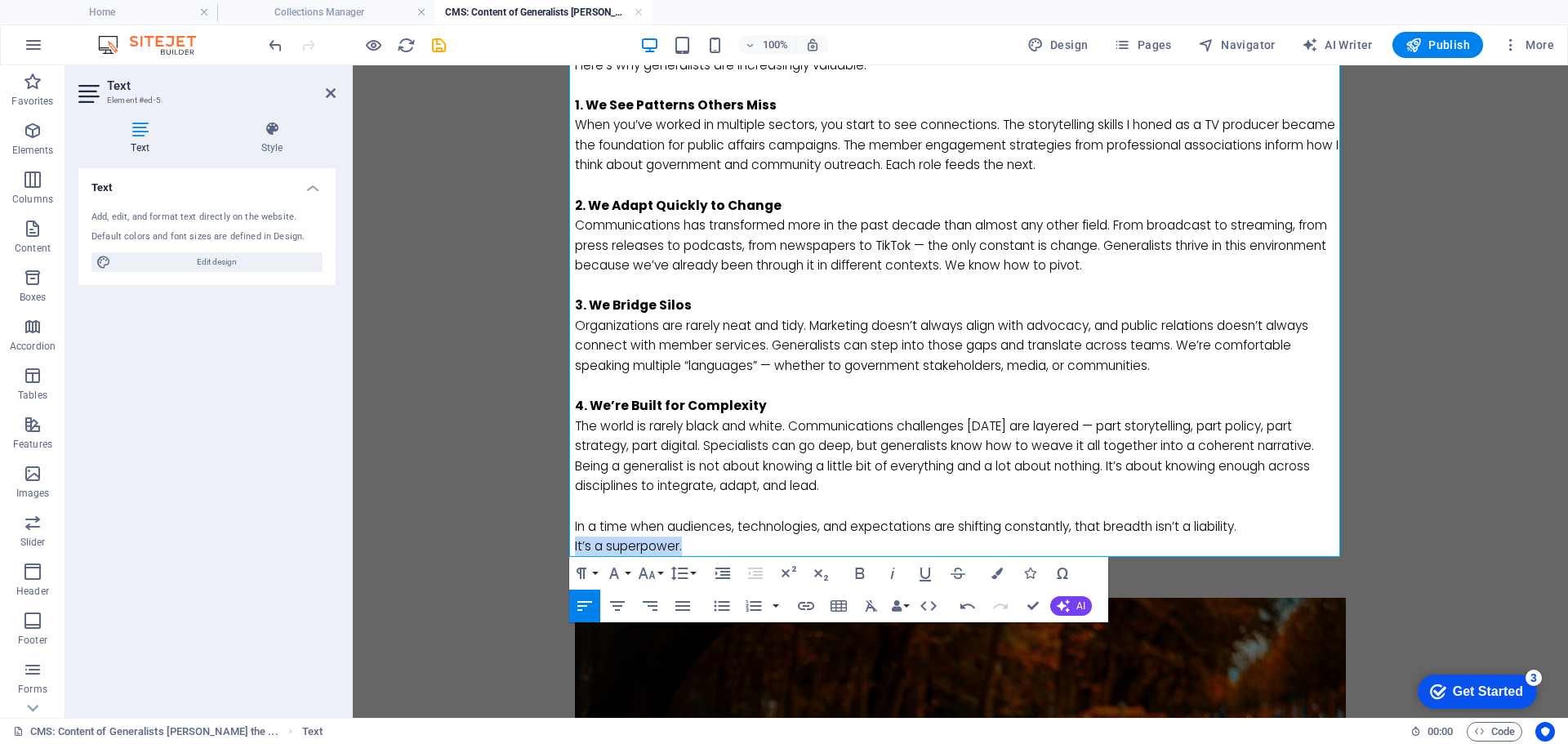
click at [541, 543] on body "Skip to main content I’ve spent my career moving between television production,…" at bounding box center [960, 335] width 1215 height 2041
click at [858, 573] on icon "button" at bounding box center [859, 573] width 9 height 11
click at [659, 572] on button "Font Size" at bounding box center [650, 573] width 31 height 32
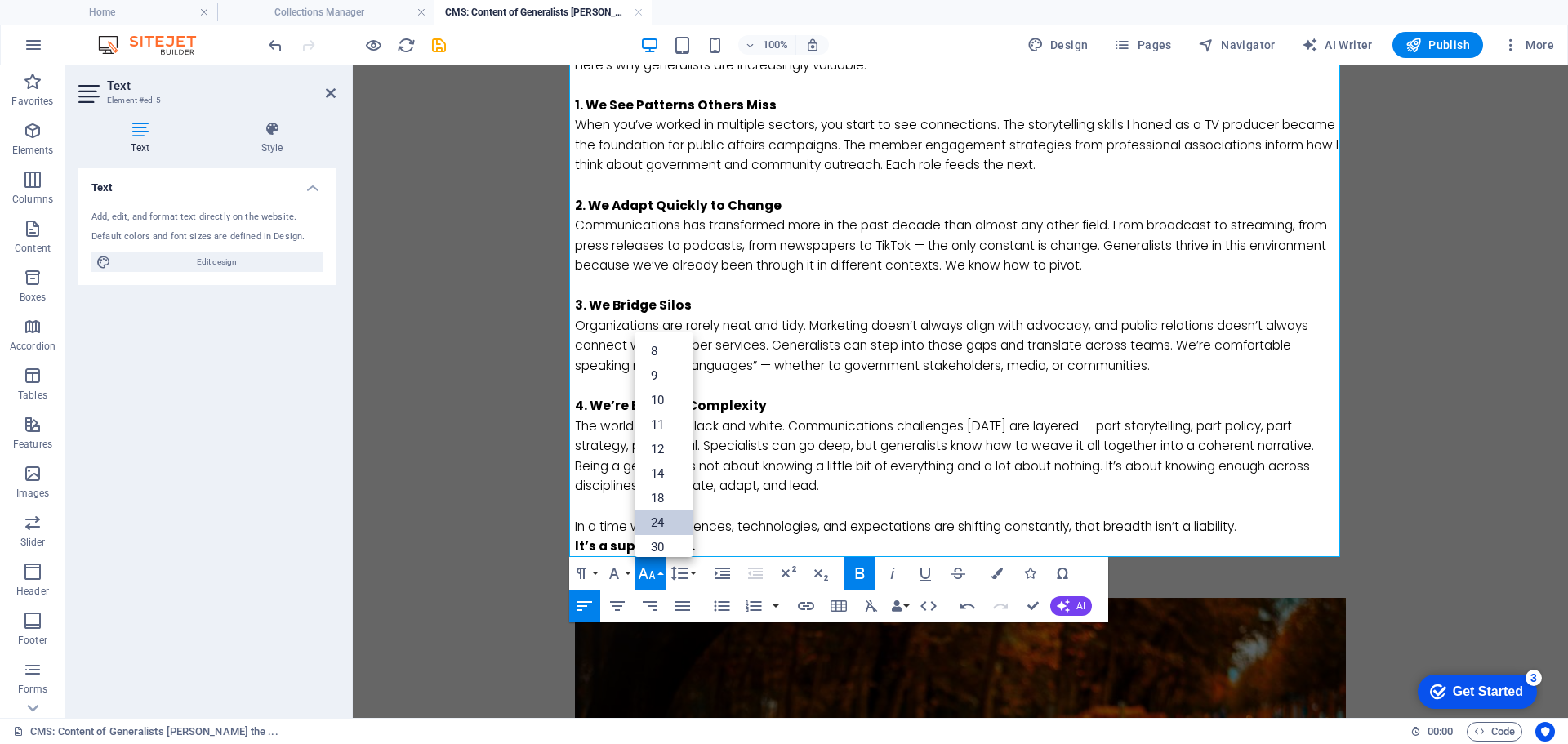
click at [664, 513] on link "24" at bounding box center [664, 523] width 59 height 25
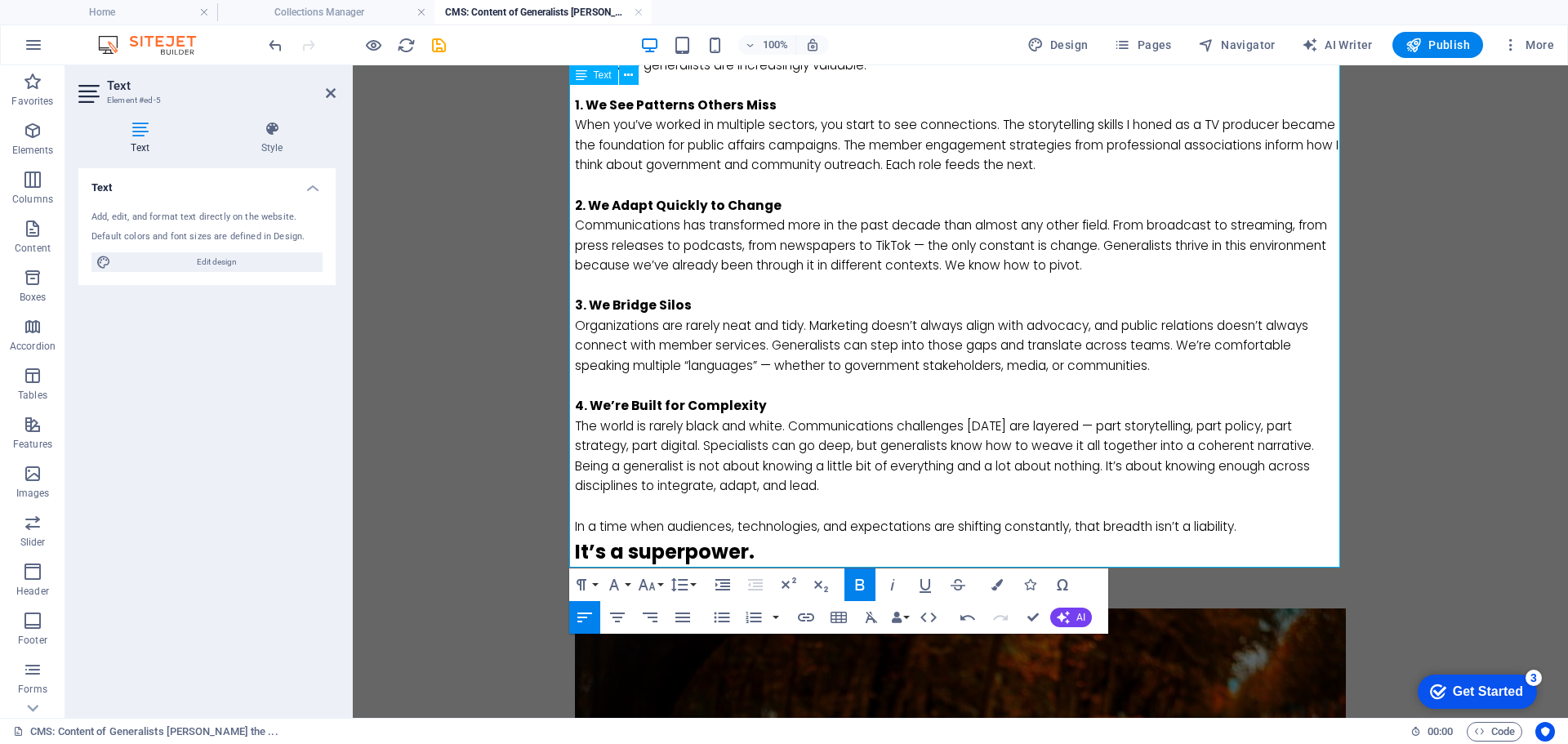
click at [1260, 528] on p "In a time when audiences, technologies, and expectations are shifting constantl…" at bounding box center [960, 527] width 771 height 20
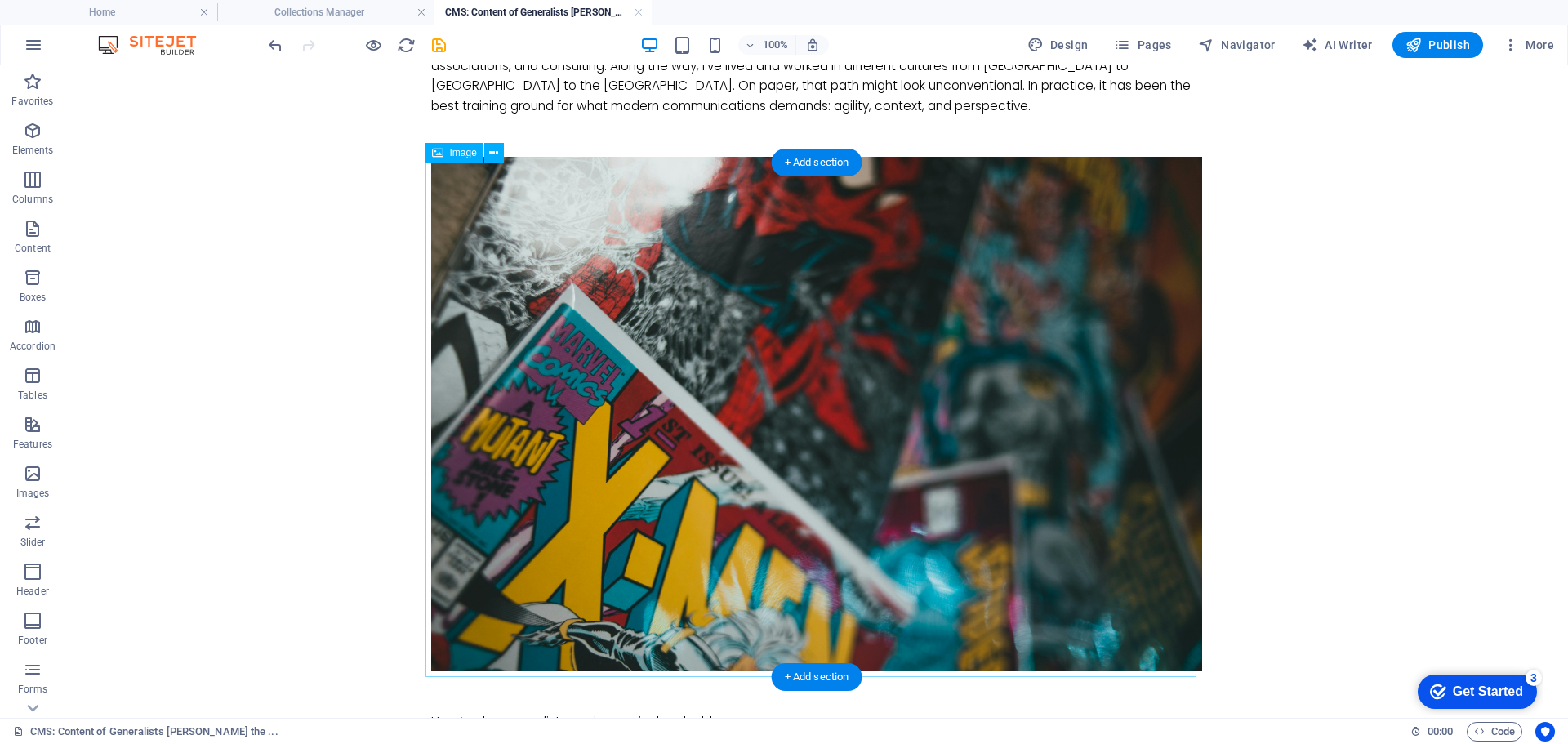
scroll to position [0, 0]
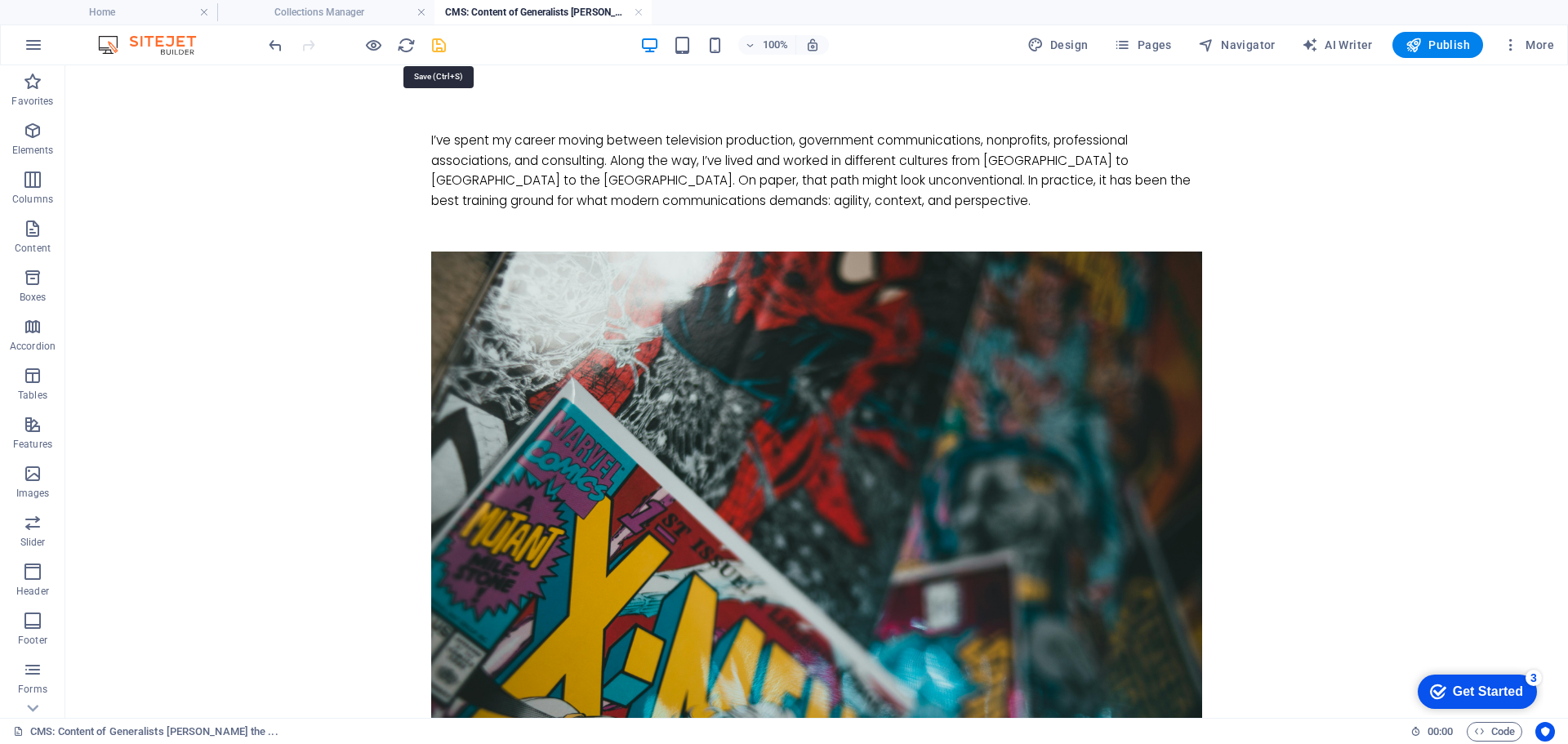
click at [437, 37] on icon "save" at bounding box center [439, 46] width 19 height 19
click at [377, 14] on h4 "Collections Manager" at bounding box center [326, 11] width 218 height 18
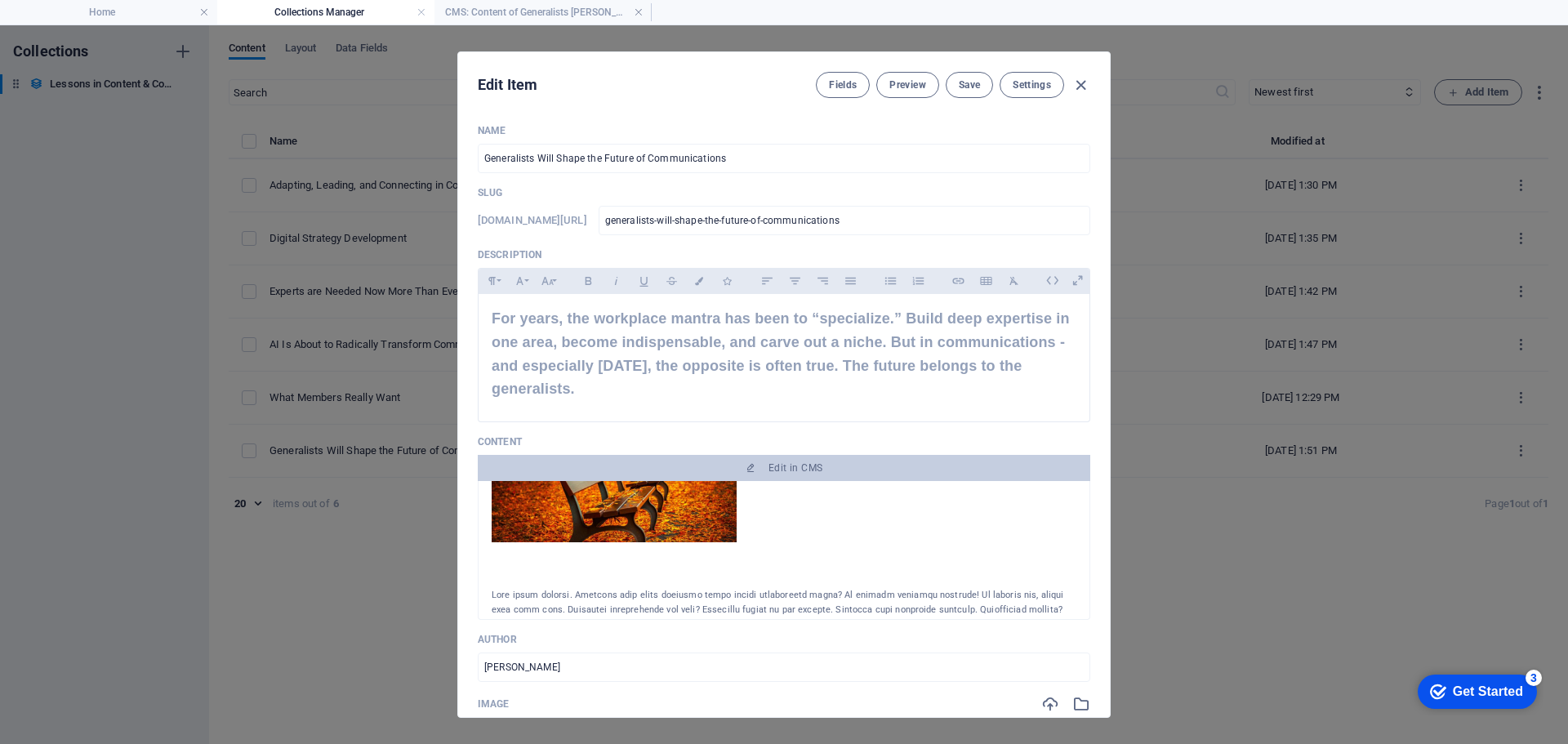
scroll to position [653, 0]
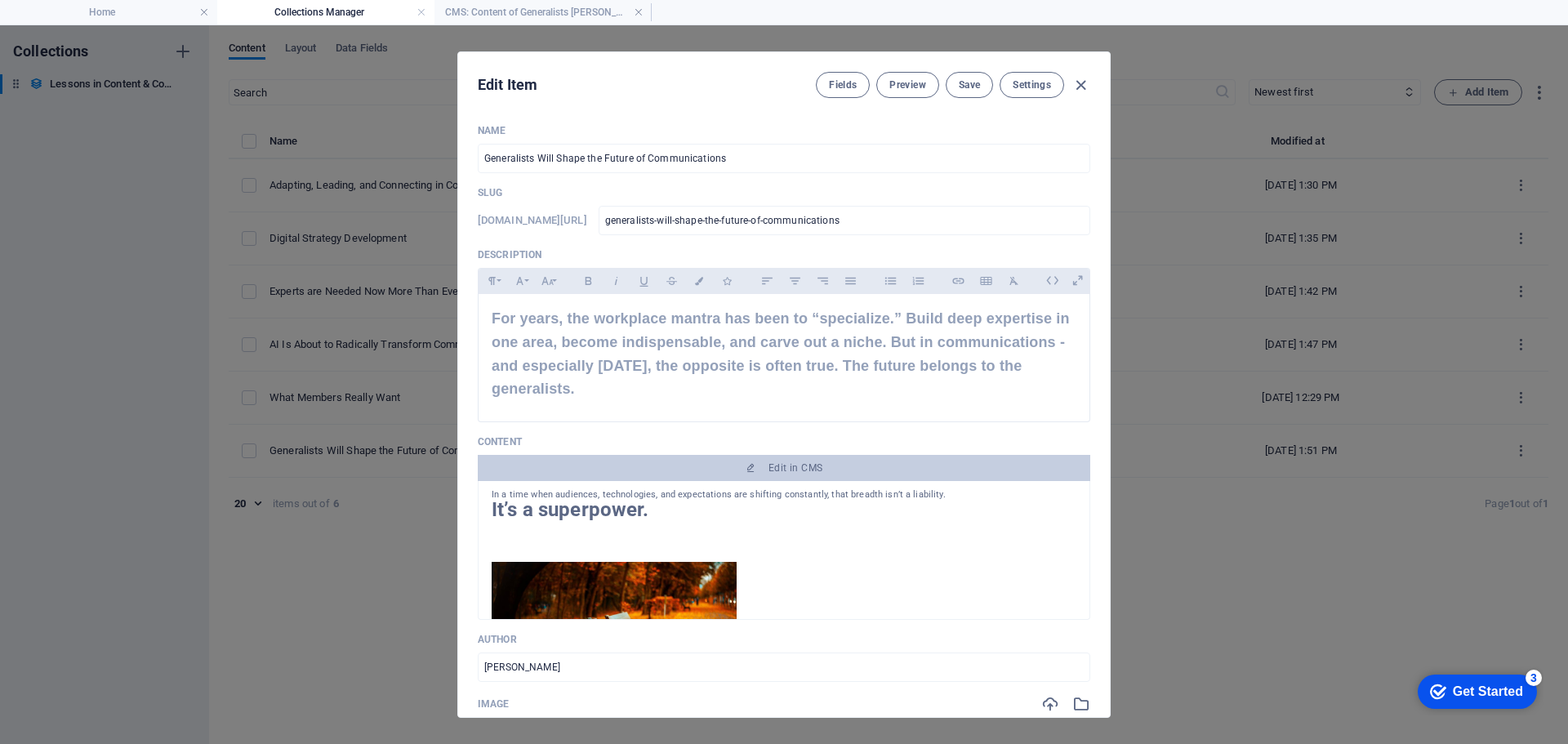
click at [692, 574] on img at bounding box center [614, 633] width 245 height 144
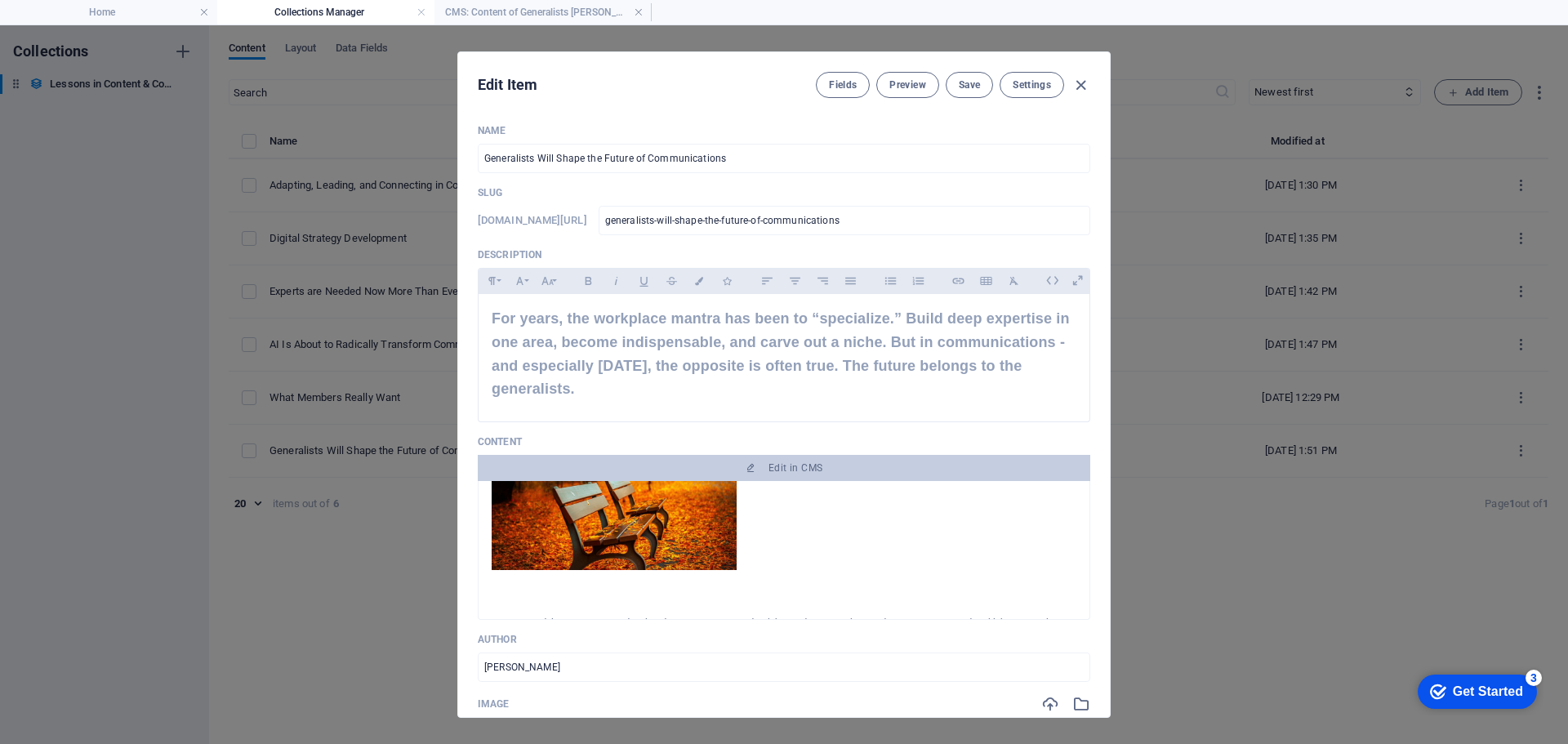
scroll to position [816, 0]
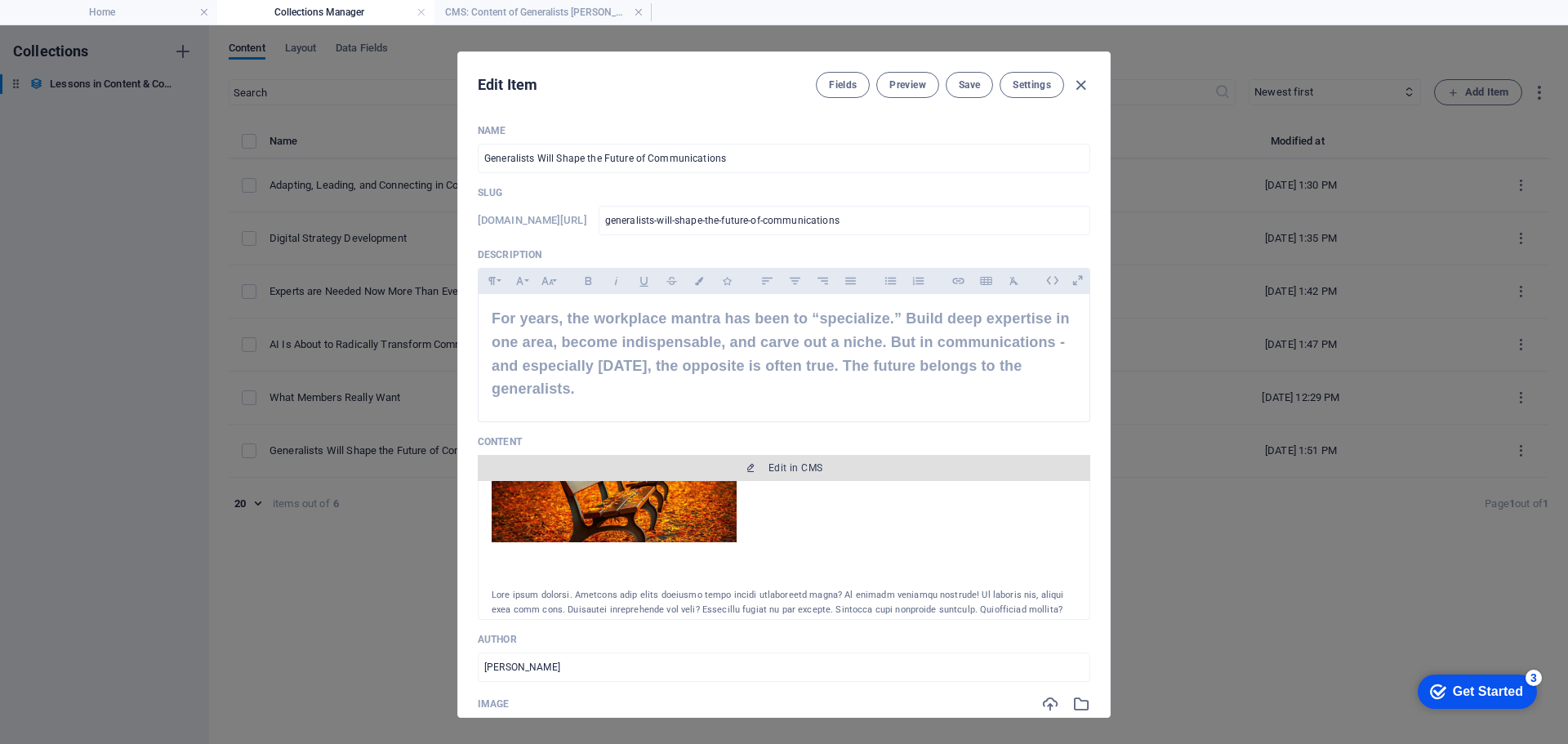
click at [801, 466] on span "Edit in CMS" at bounding box center [795, 468] width 53 height 13
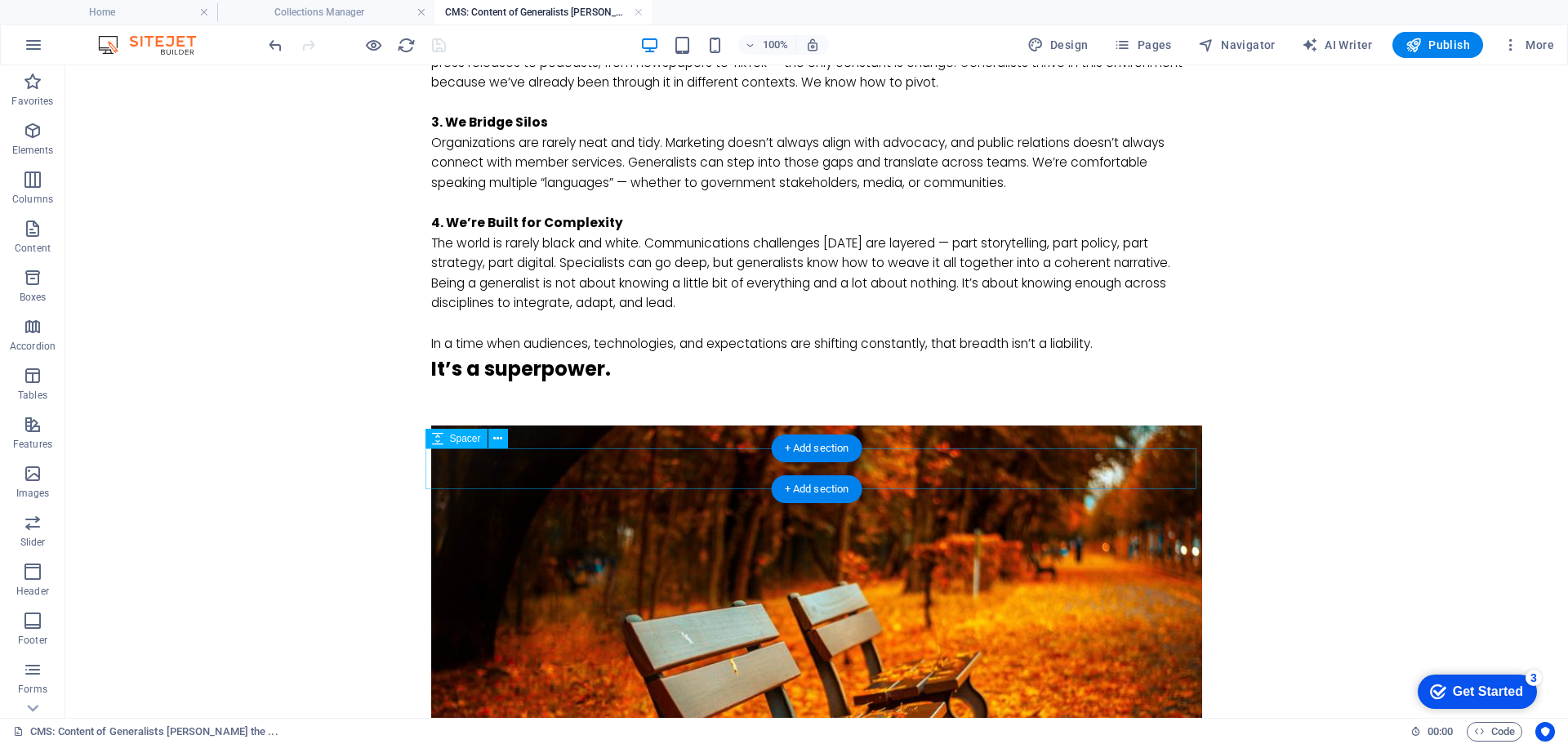
scroll to position [1143, 0]
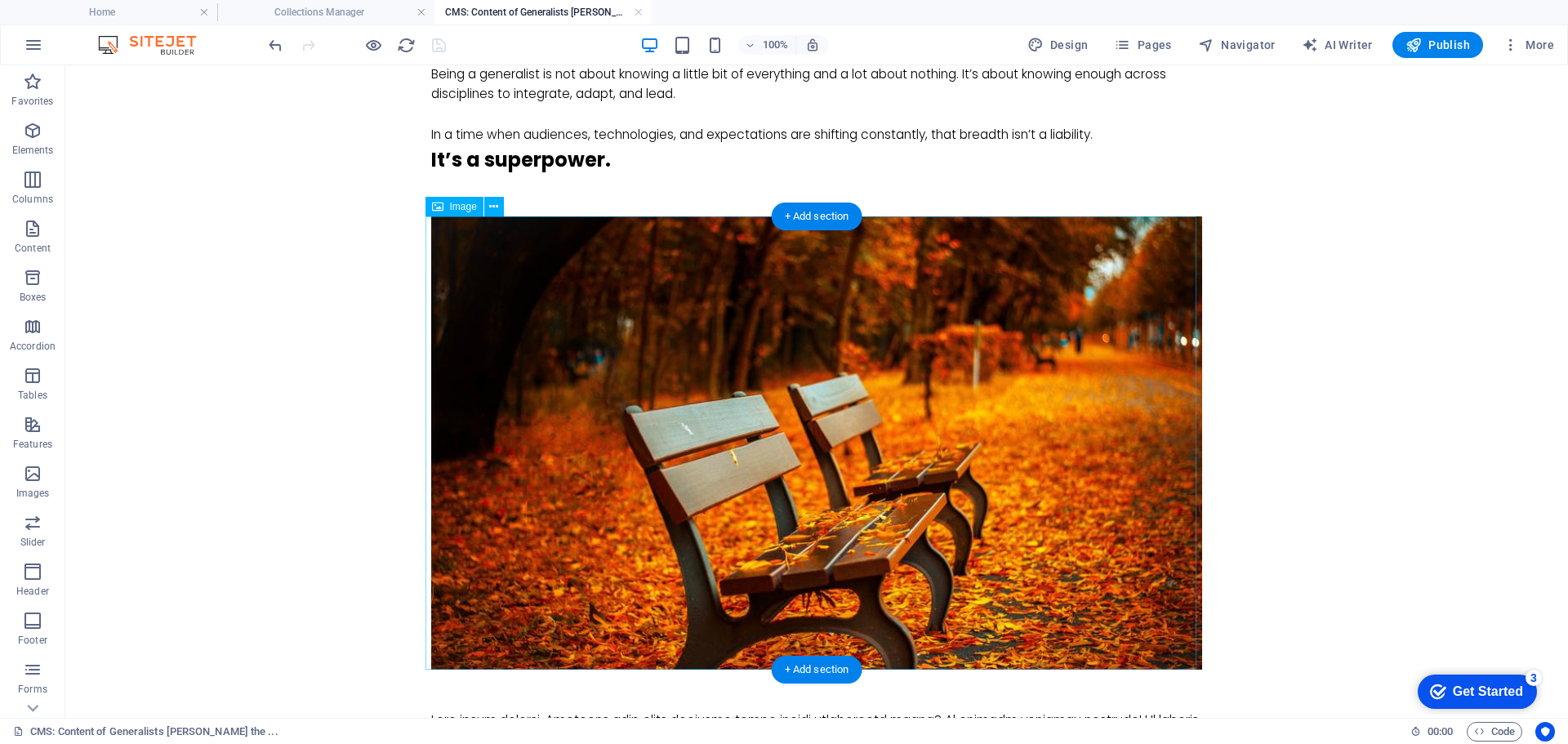
click at [676, 337] on figure at bounding box center [817, 443] width 771 height 452
select select "%"
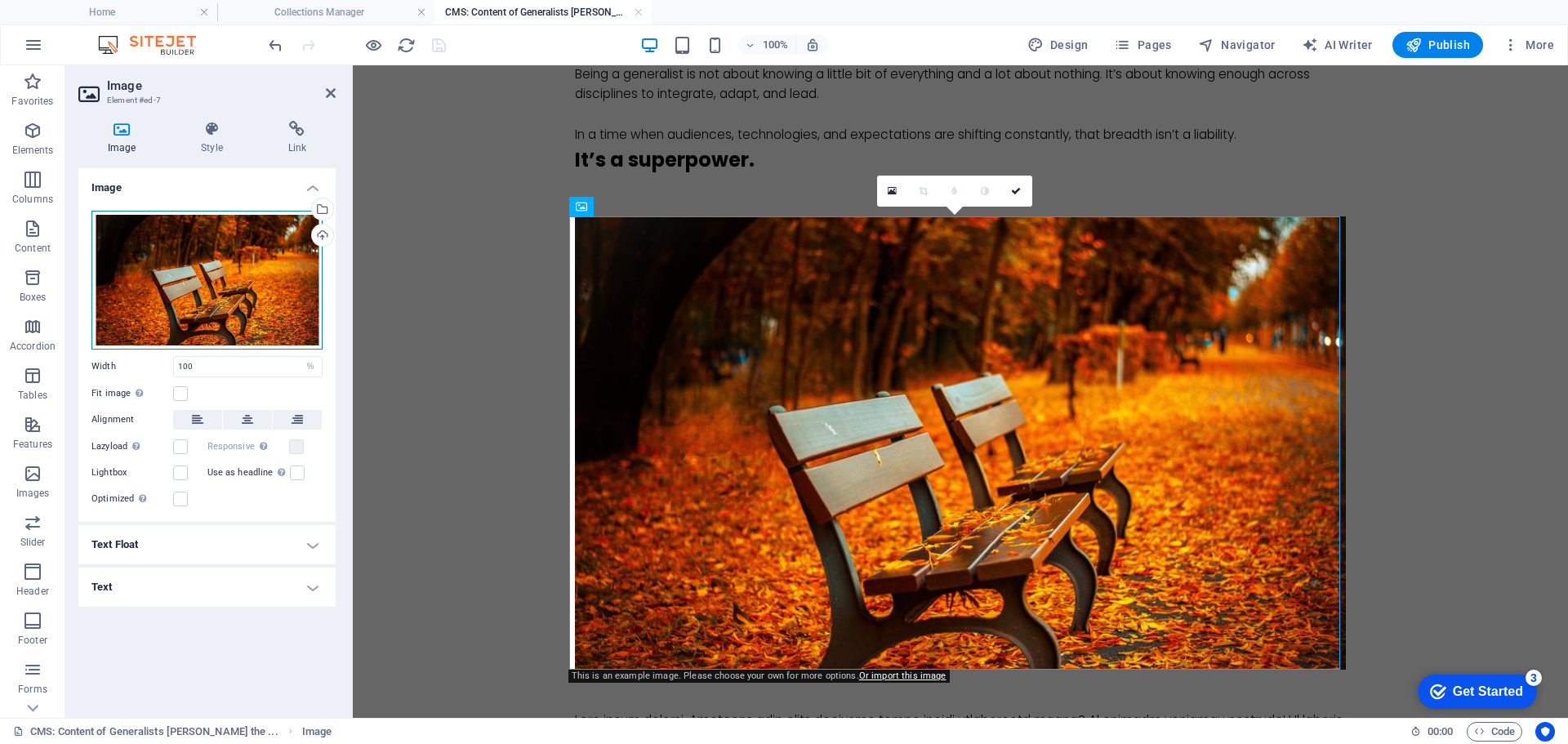
click at [223, 281] on div "Drag files here, click to choose files or select files from Files or our free s…" at bounding box center [207, 279] width 231 height 138
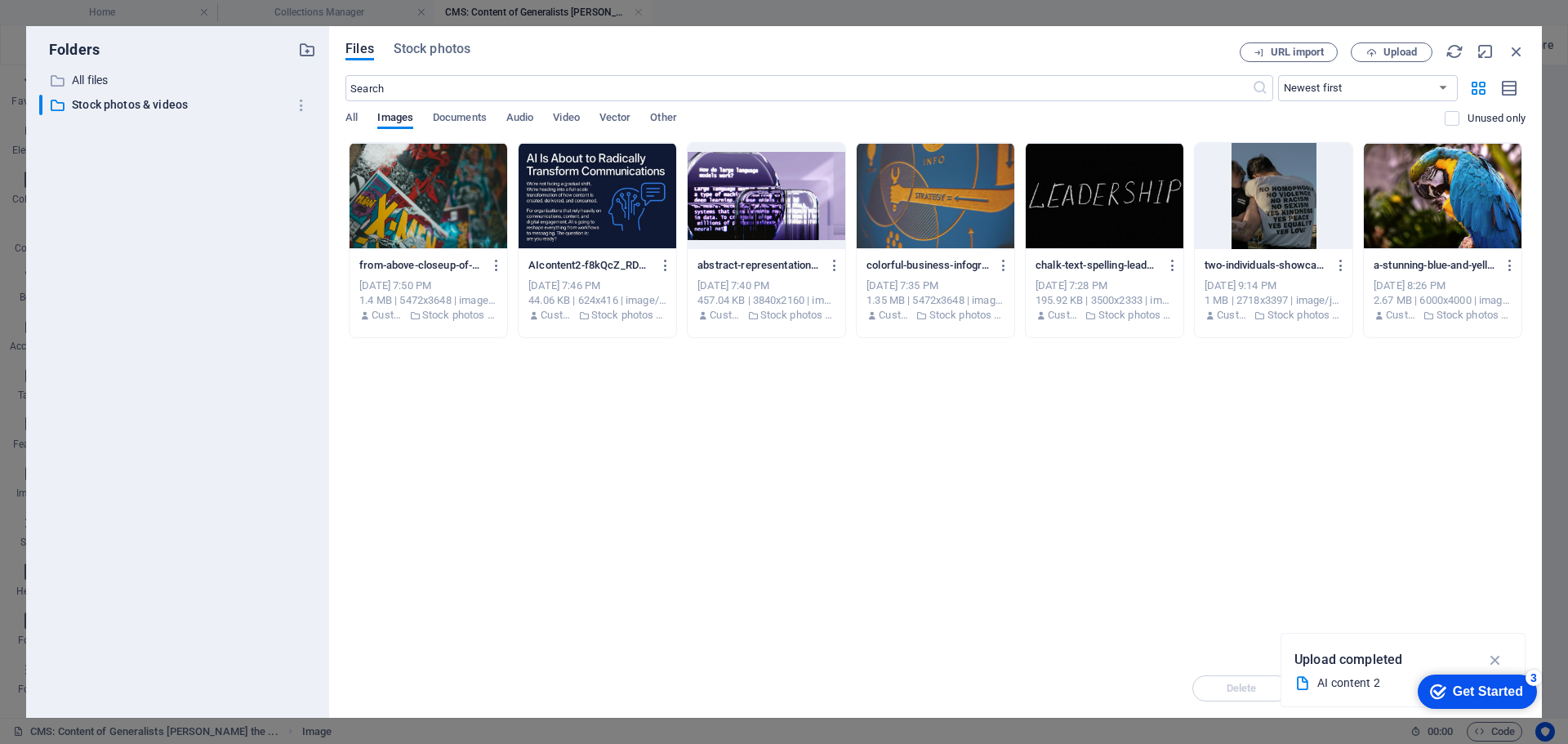
click at [411, 207] on div at bounding box center [428, 196] width 157 height 106
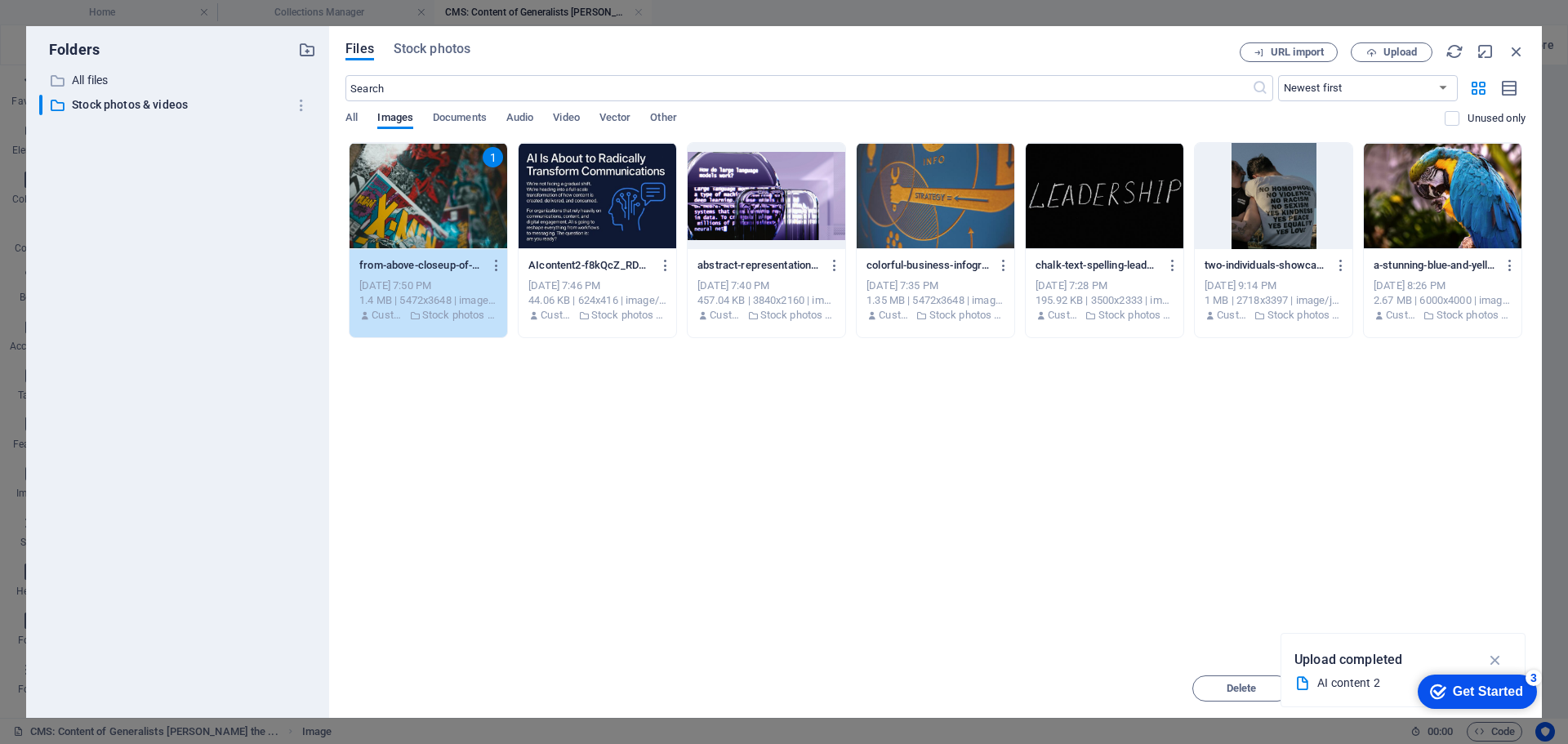
click at [439, 175] on div "1" at bounding box center [428, 196] width 157 height 106
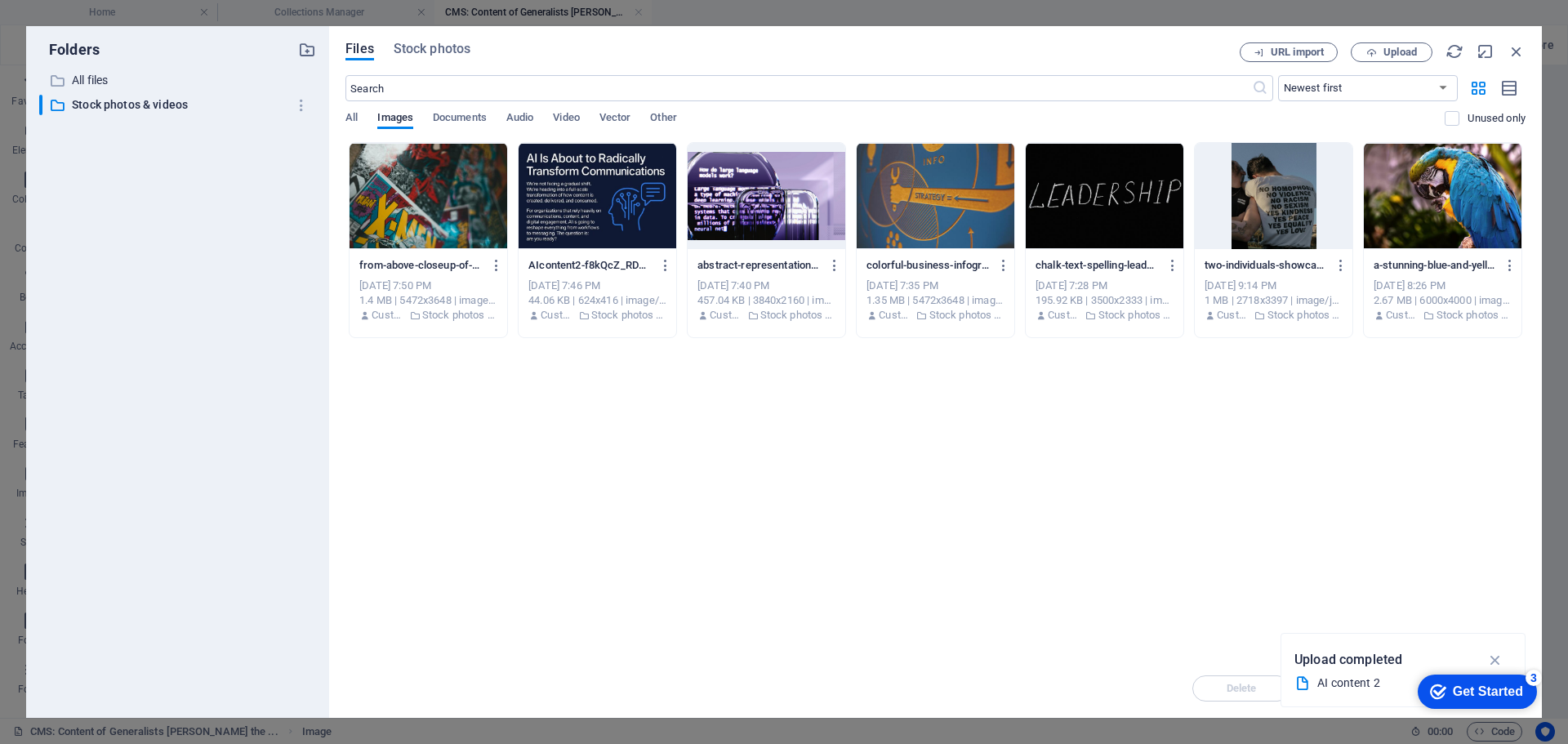
click at [439, 175] on div at bounding box center [428, 196] width 157 height 106
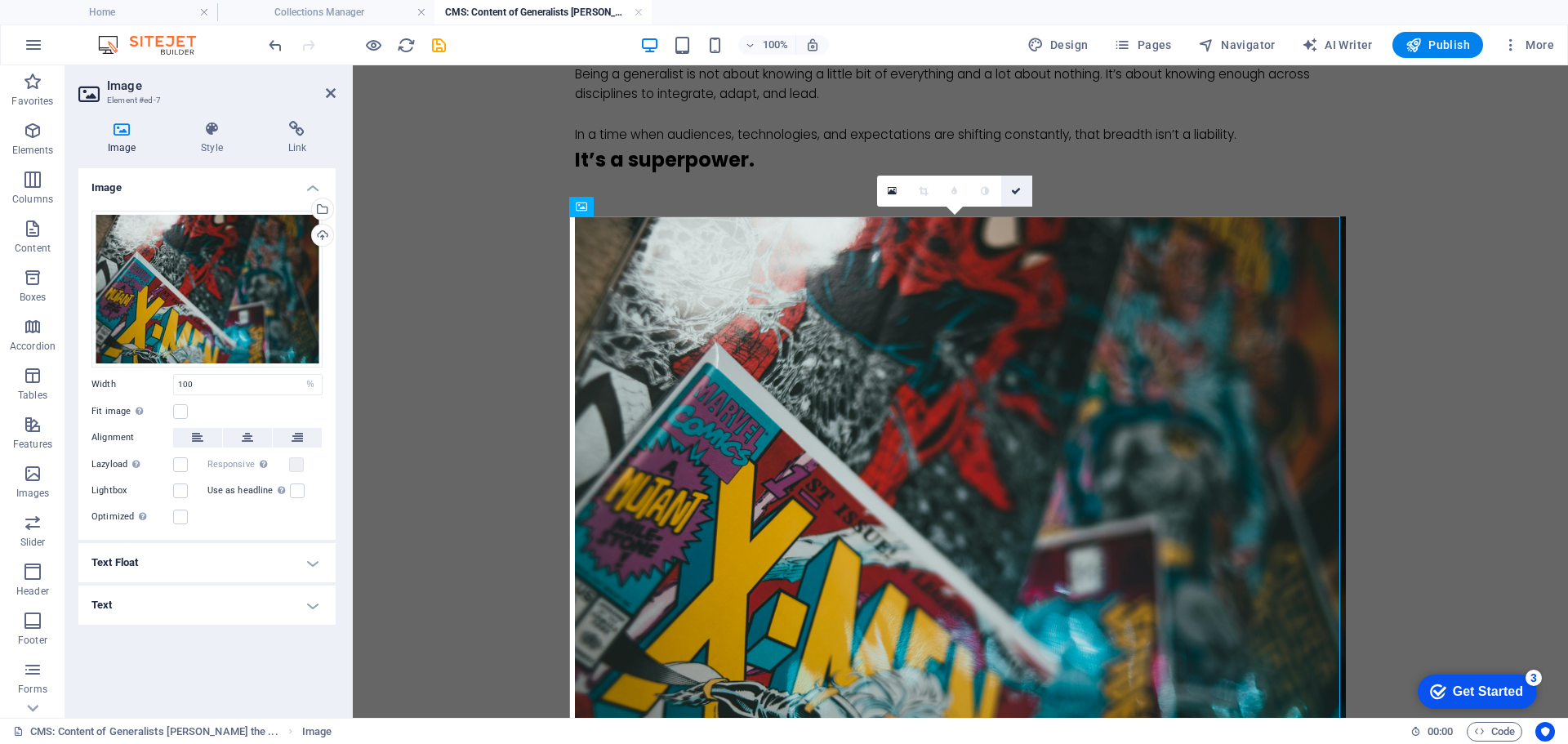
click at [1017, 188] on icon at bounding box center [1015, 191] width 10 height 10
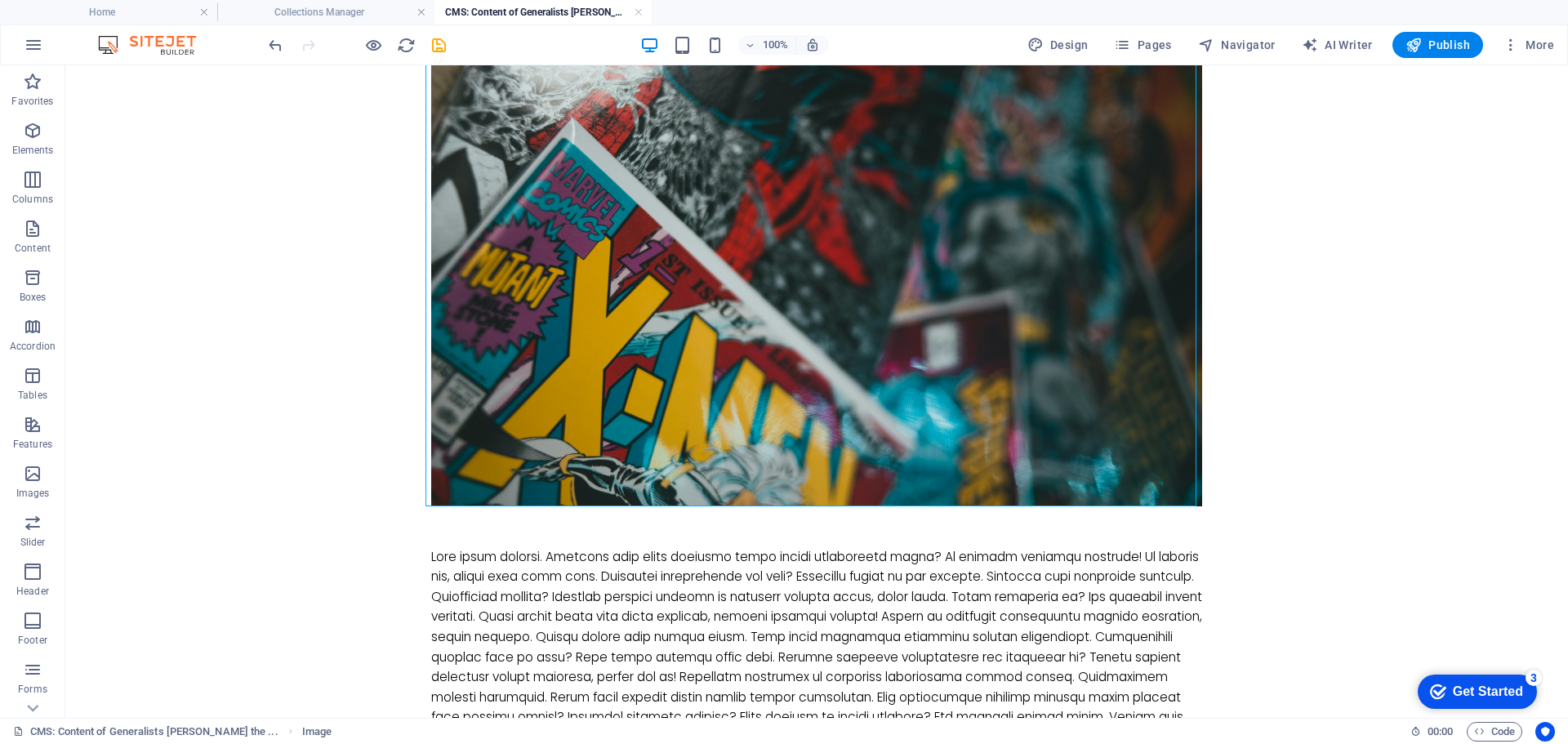
scroll to position [1462, 0]
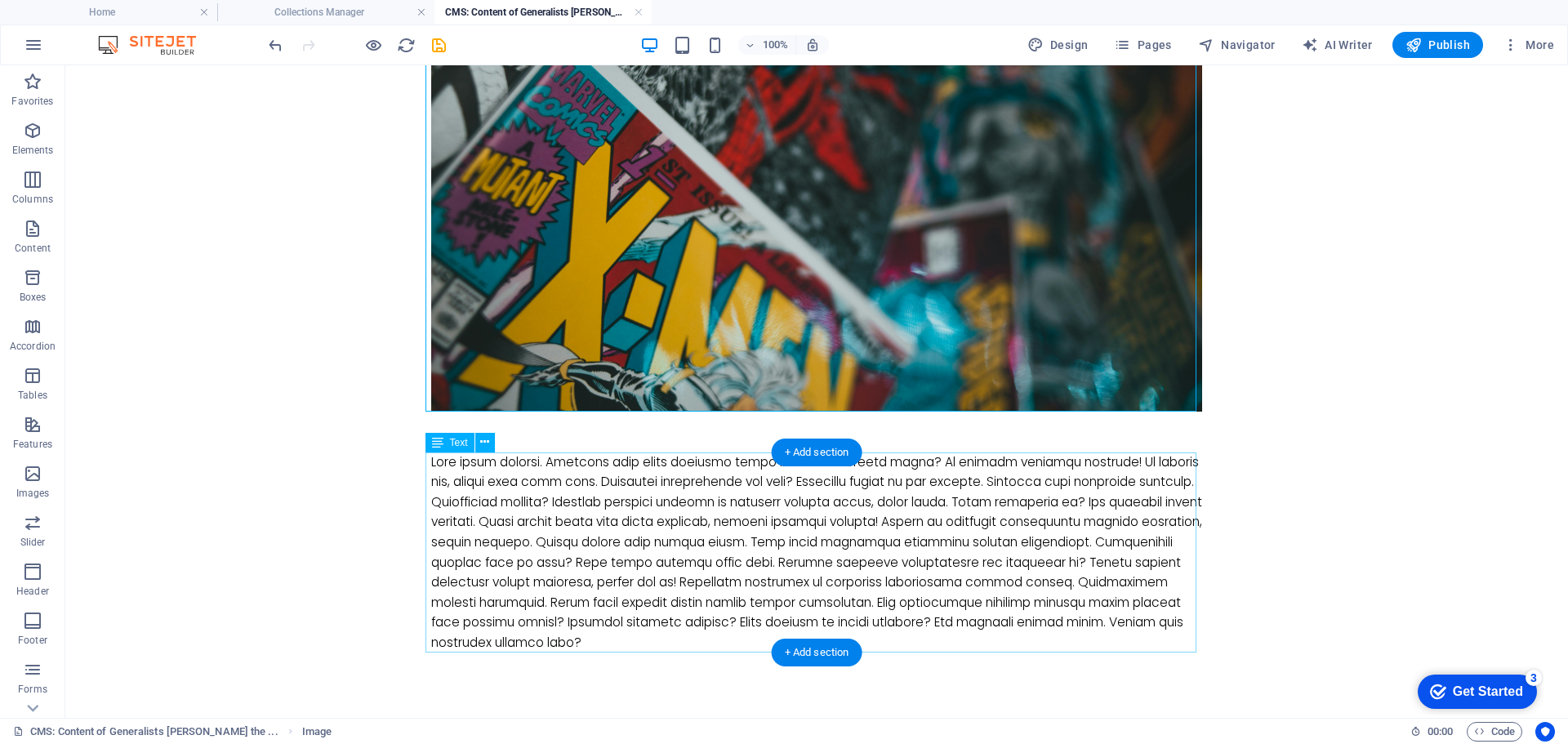
click at [722, 631] on div at bounding box center [817, 552] width 771 height 201
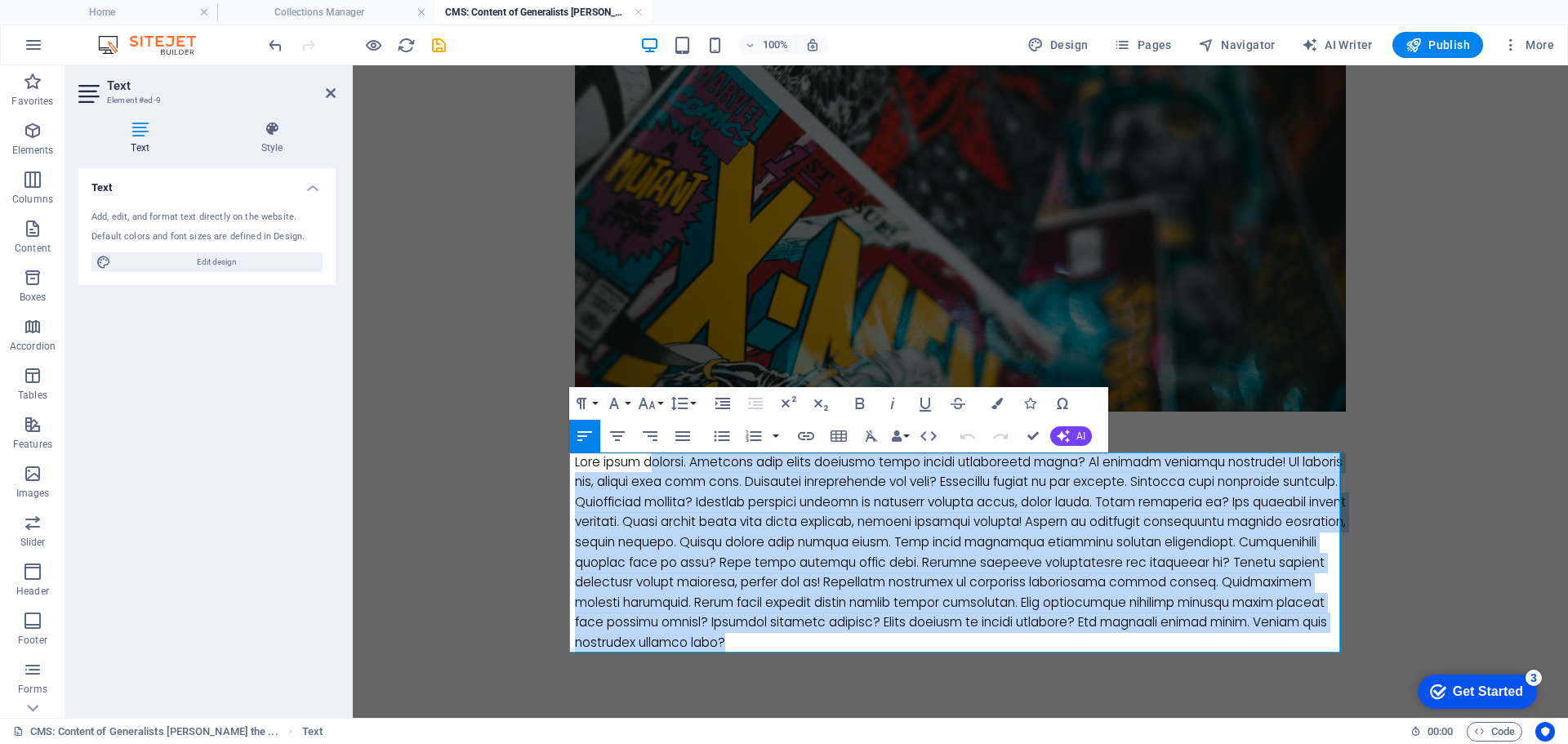
drag, startPoint x: 841, startPoint y: 643, endPoint x: 639, endPoint y: 468, distance: 267.3
click at [639, 468] on div at bounding box center [960, 552] width 771 height 201
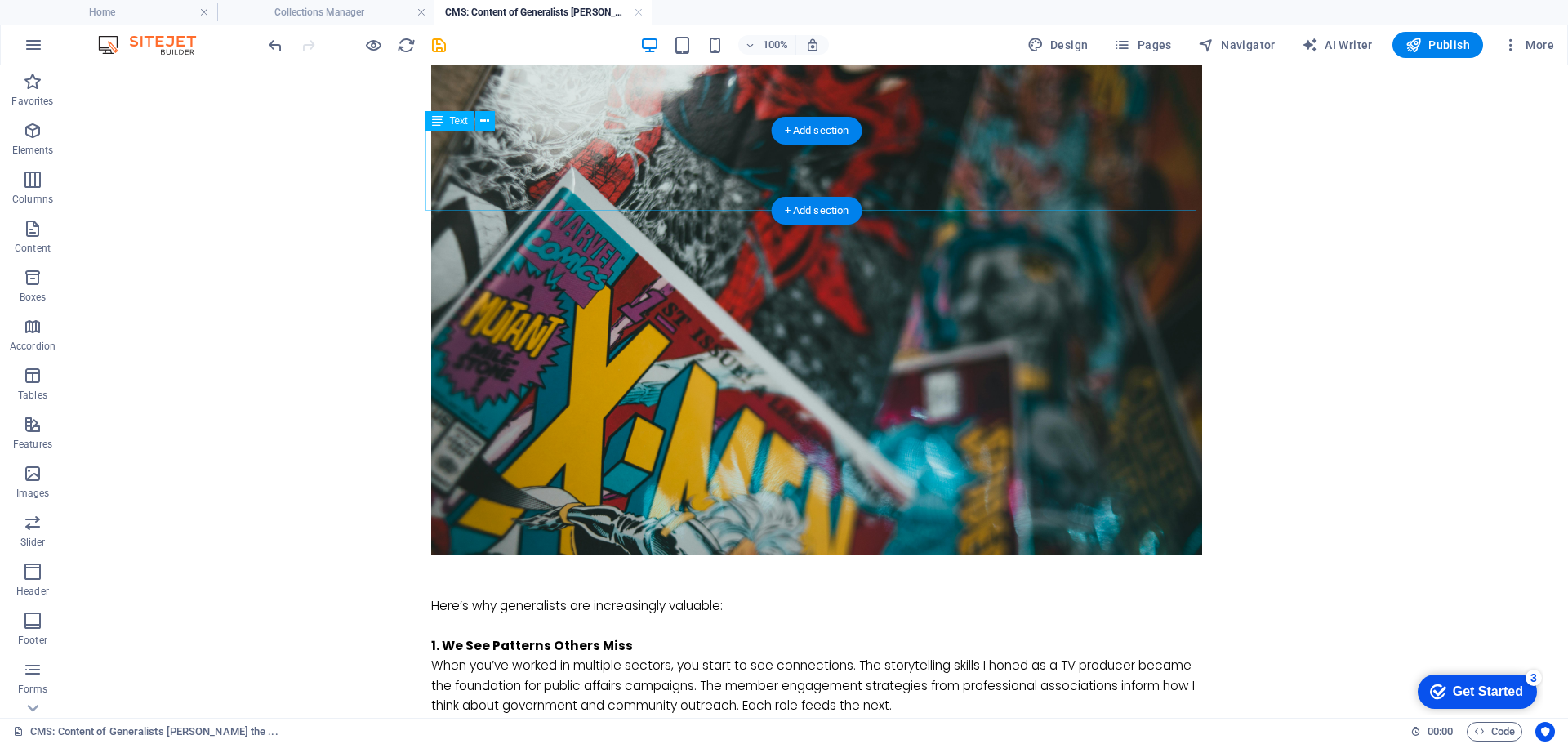
scroll to position [0, 0]
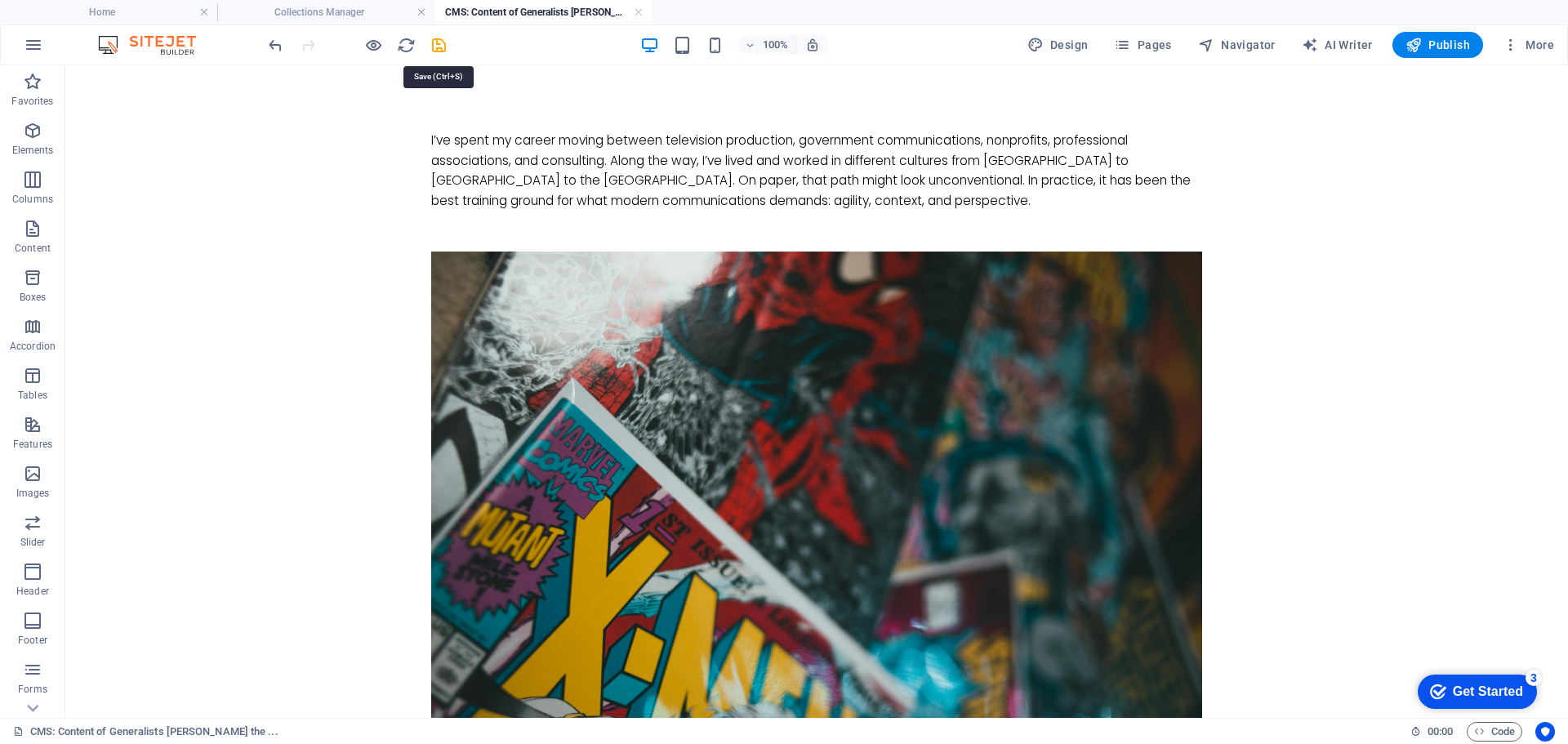
click at [443, 43] on icon "save" at bounding box center [439, 46] width 19 height 19
click at [359, 16] on h4 "Collections Manager" at bounding box center [326, 11] width 218 height 18
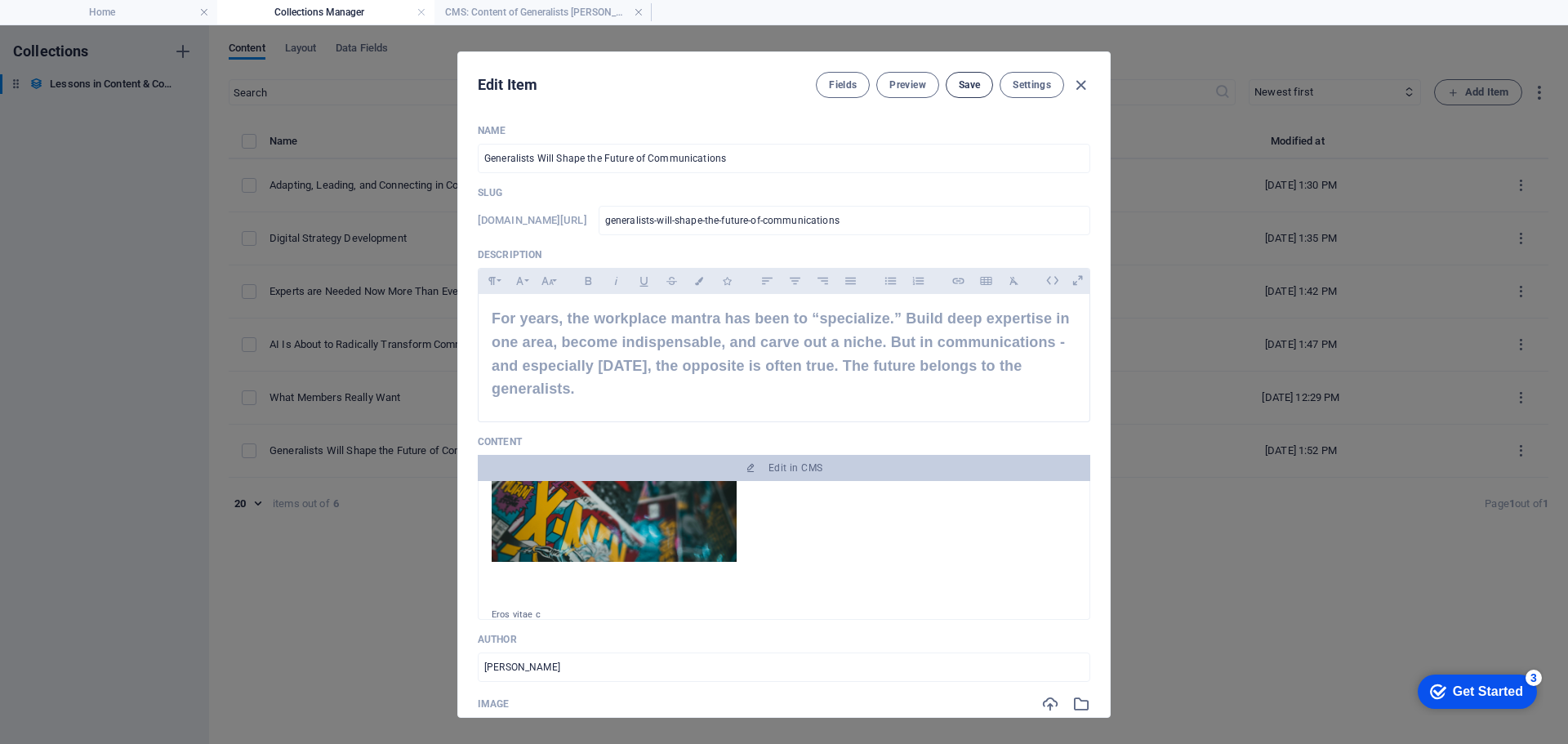
click at [954, 84] on button "Save" at bounding box center [970, 84] width 48 height 26
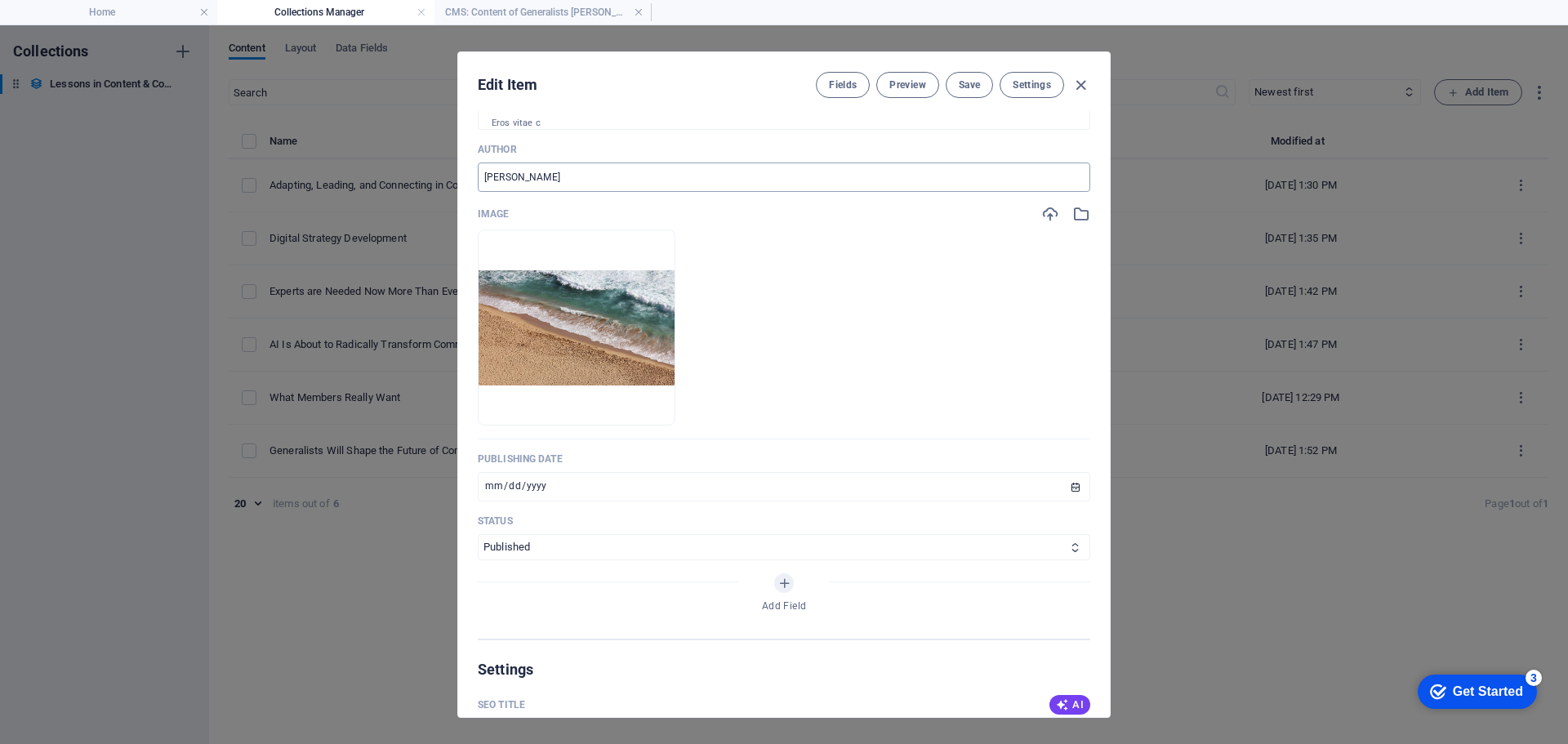
scroll to position [326, 0]
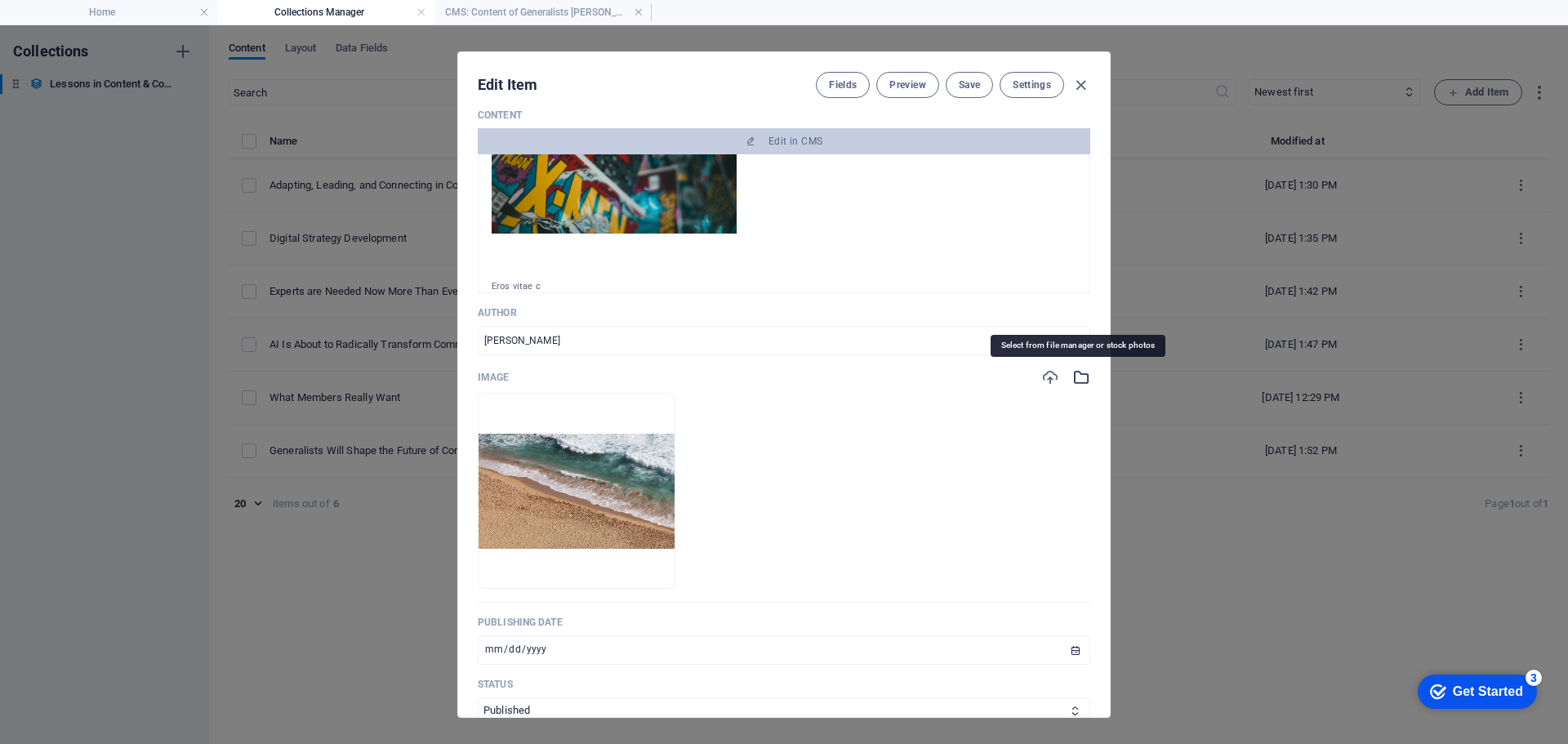
click at [1077, 373] on icon "button" at bounding box center [1081, 377] width 18 height 18
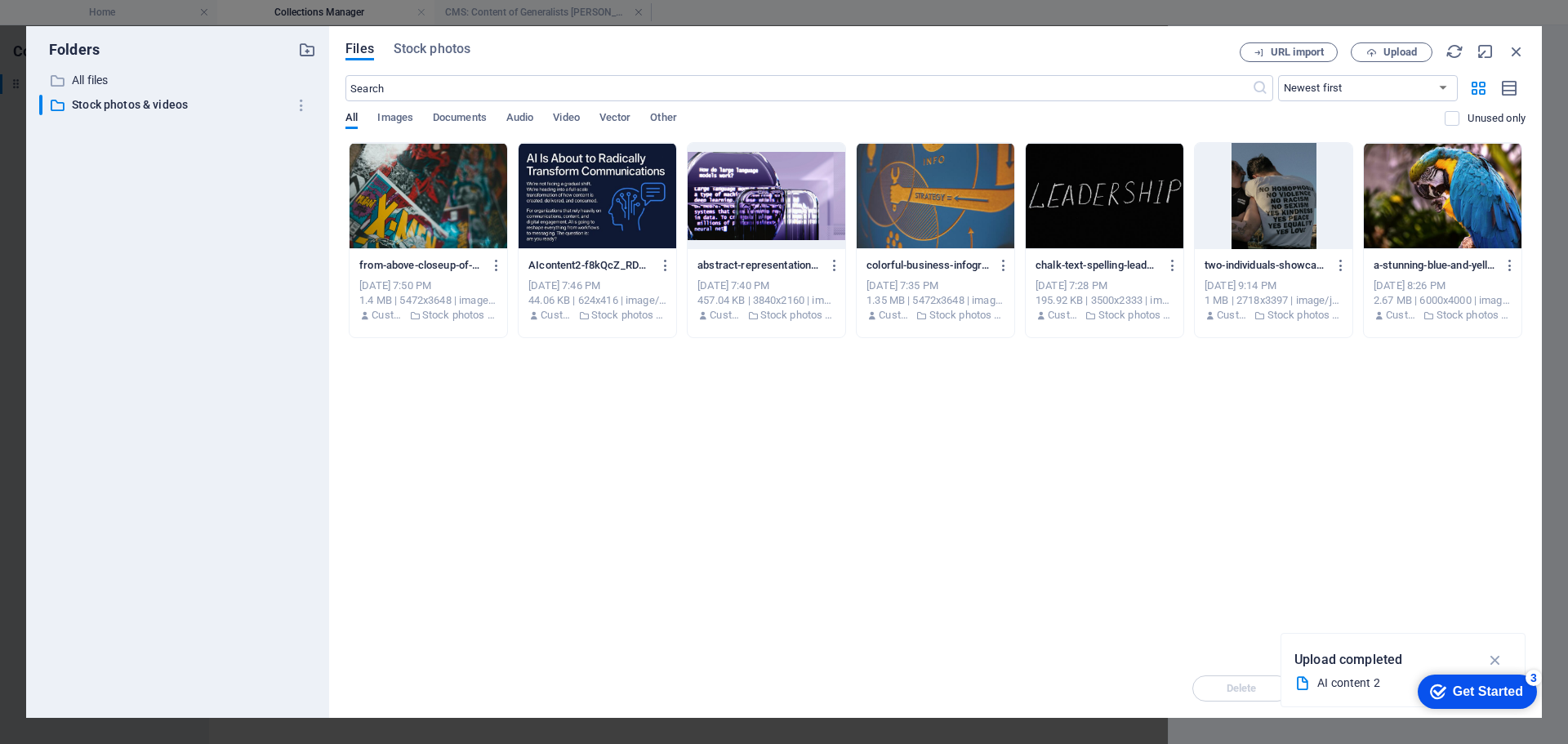
click at [439, 192] on div at bounding box center [428, 196] width 157 height 106
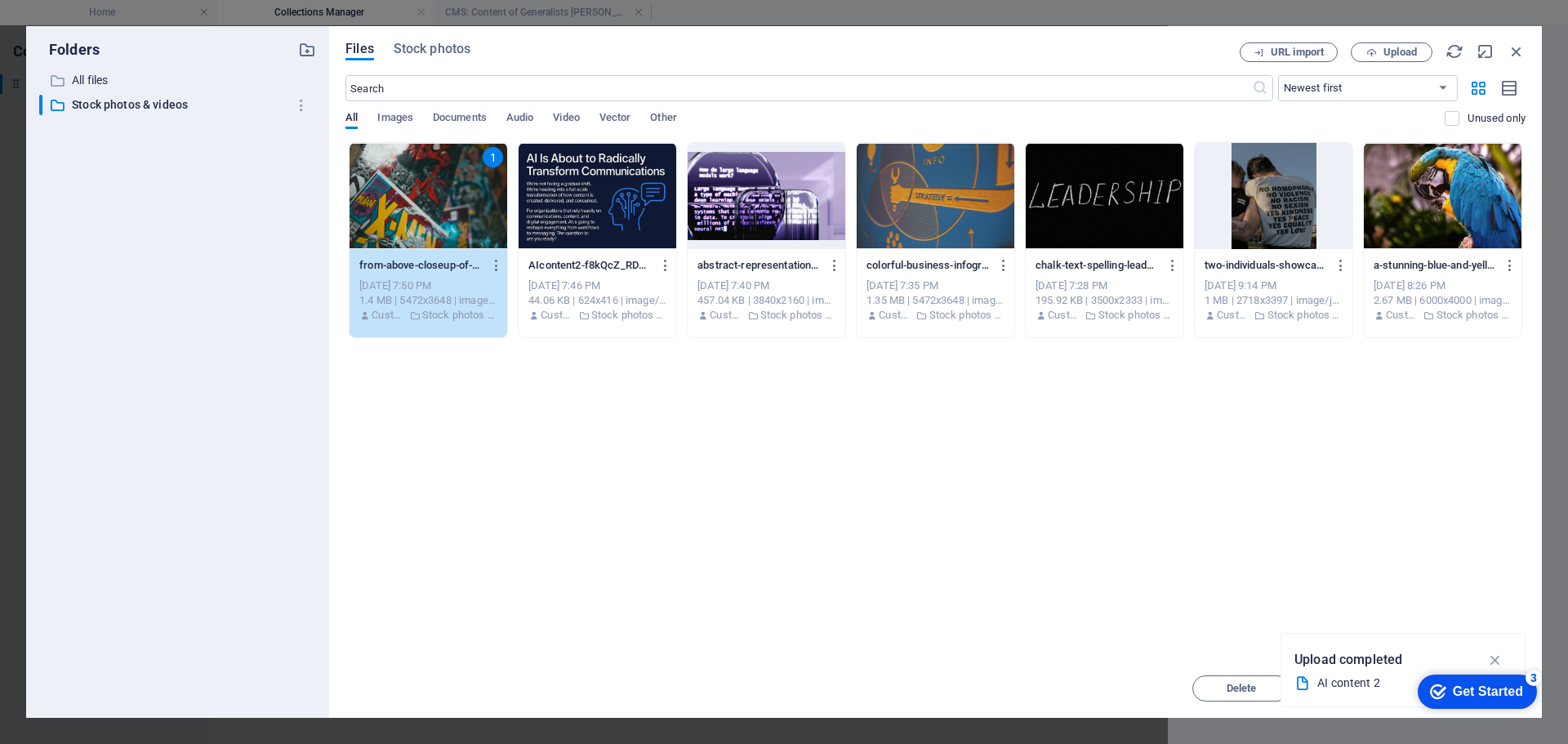
click at [473, 197] on div "1" at bounding box center [428, 196] width 157 height 106
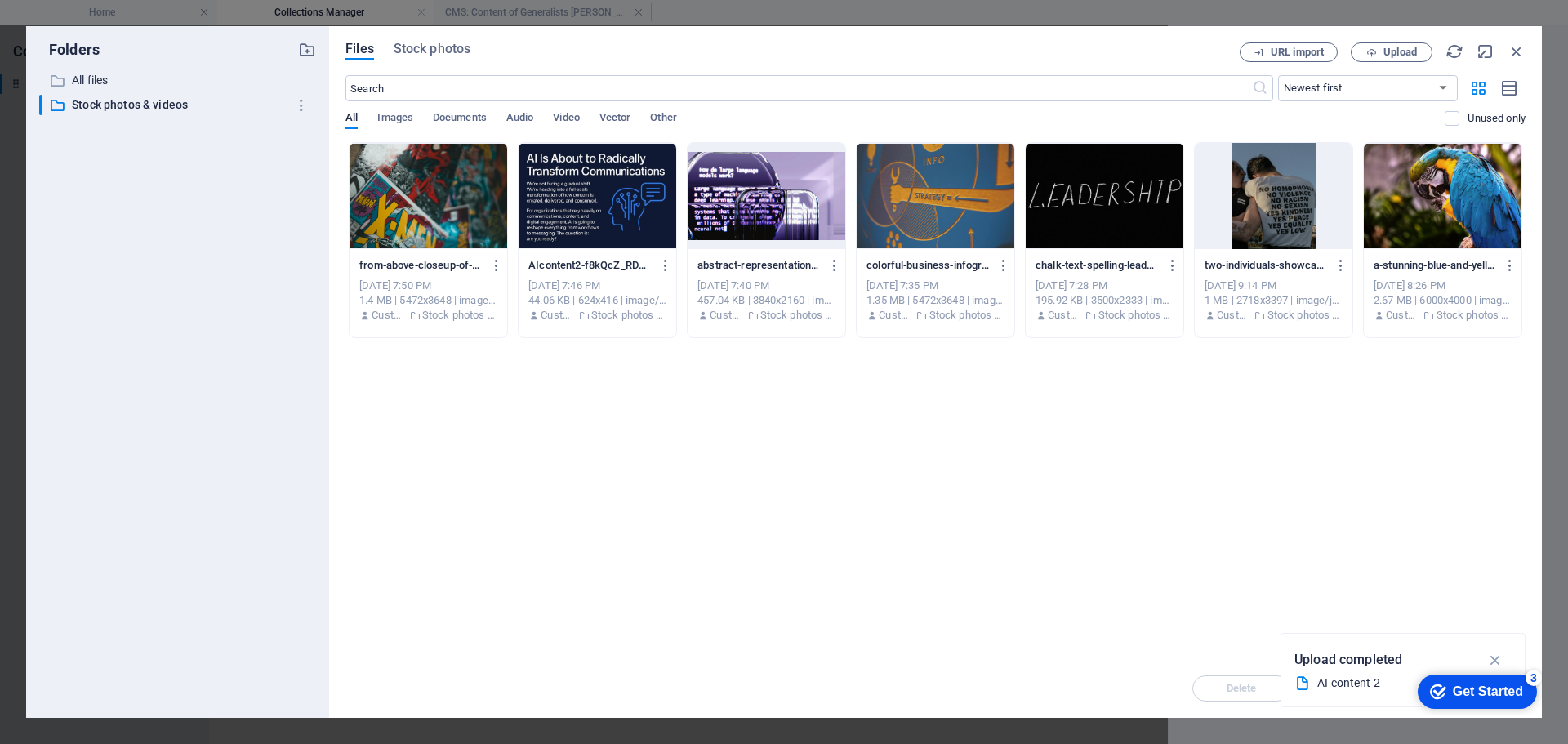
click at [473, 197] on div at bounding box center [428, 196] width 157 height 106
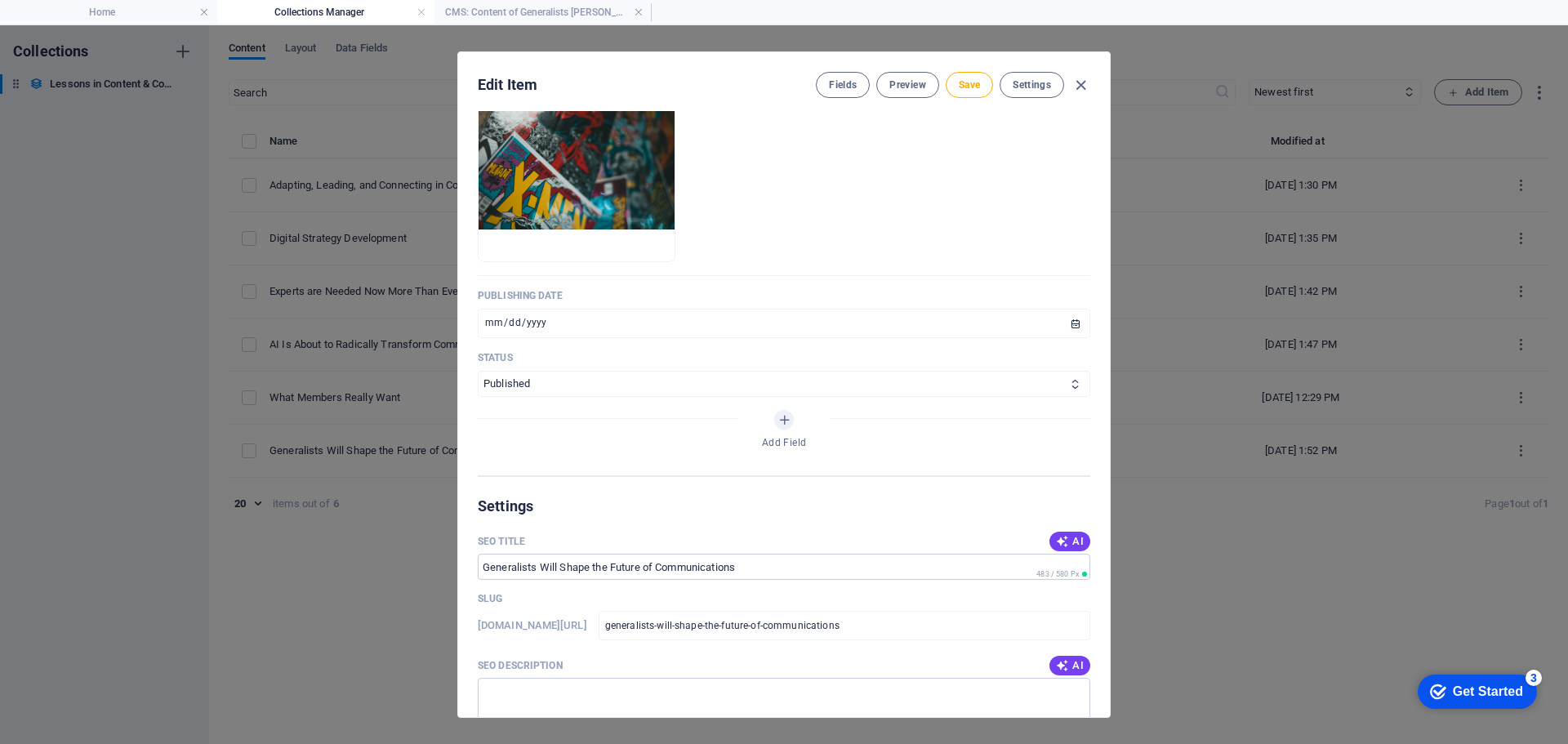
scroll to position [816, 0]
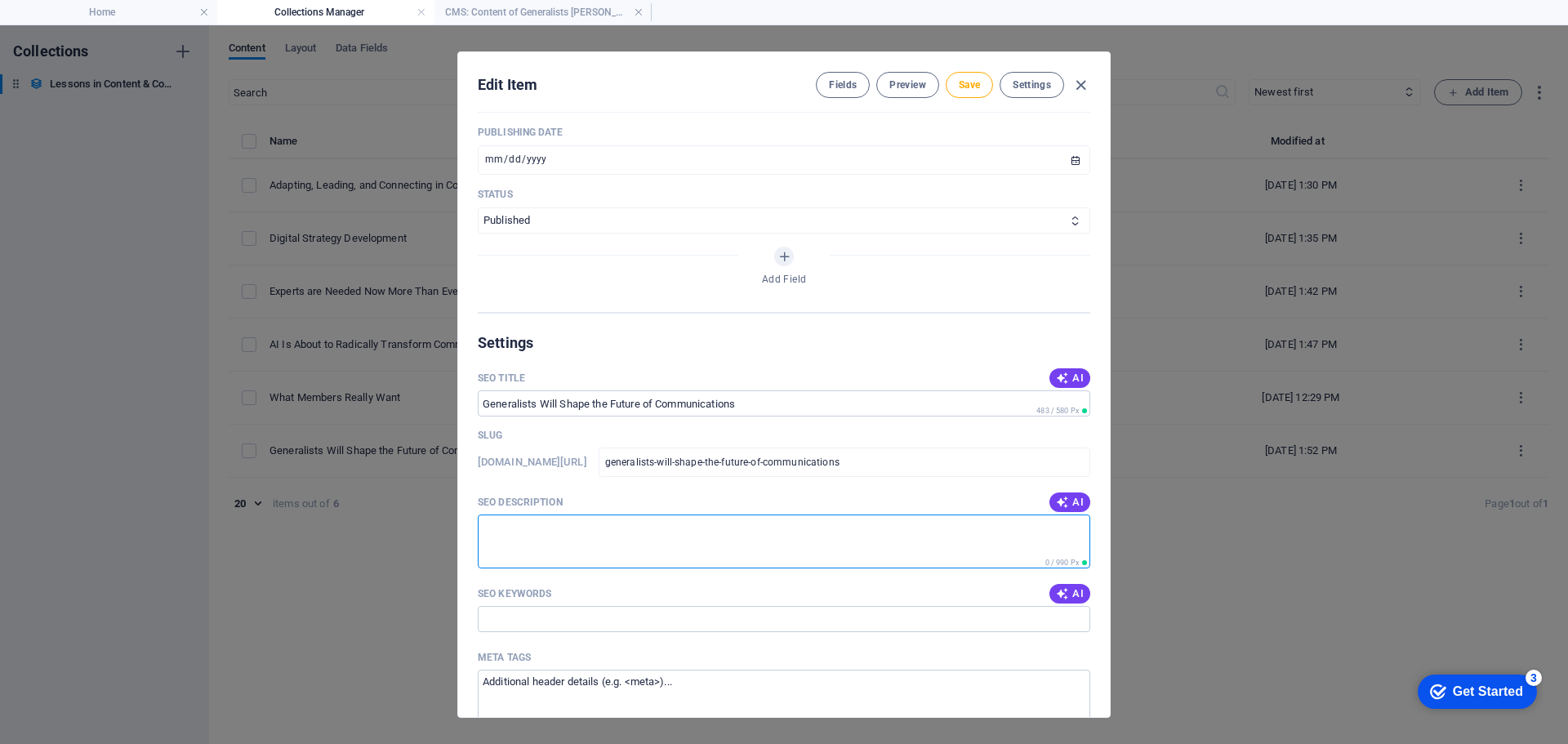
click at [609, 522] on textarea "SEO Description" at bounding box center [784, 541] width 613 height 53
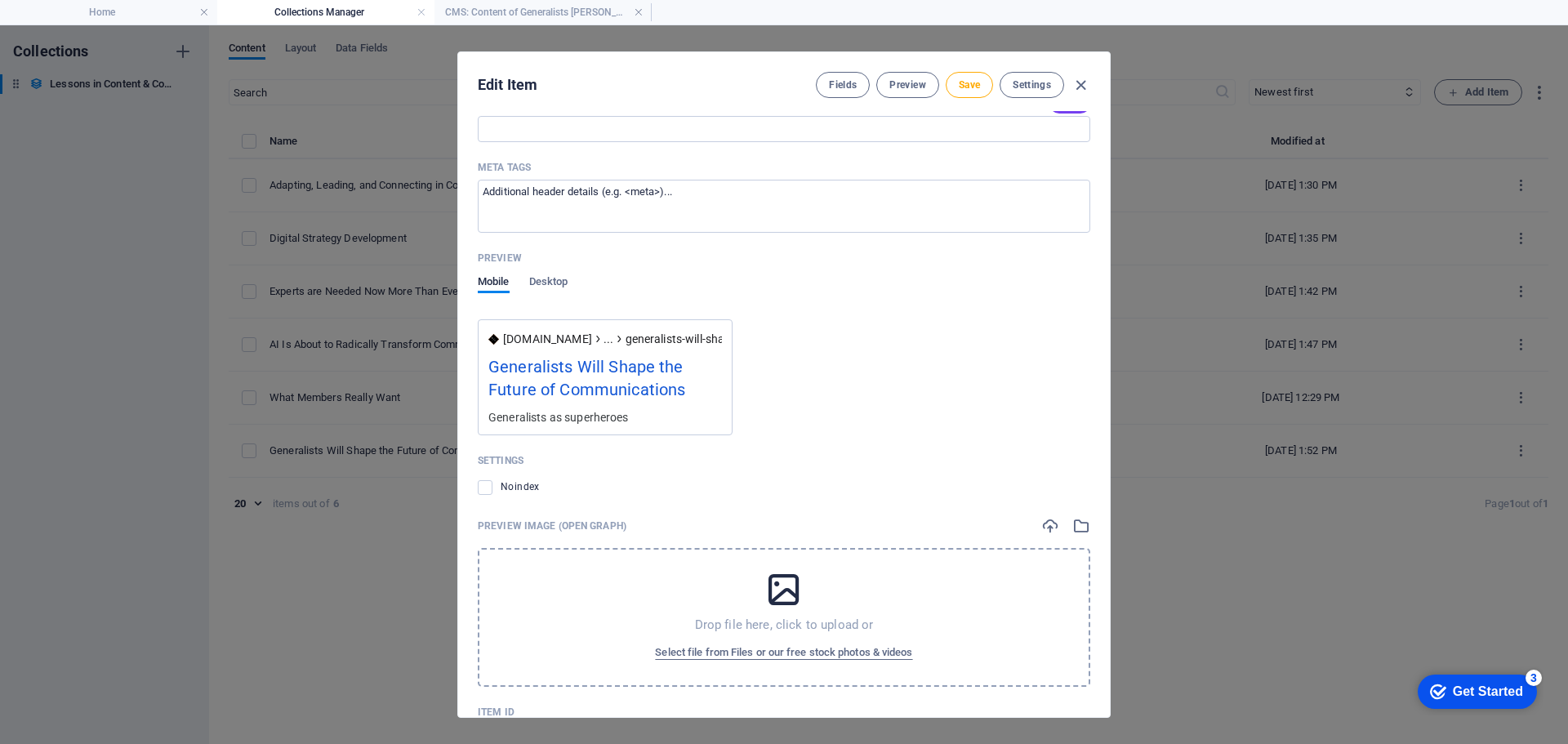
scroll to position [1371, 0]
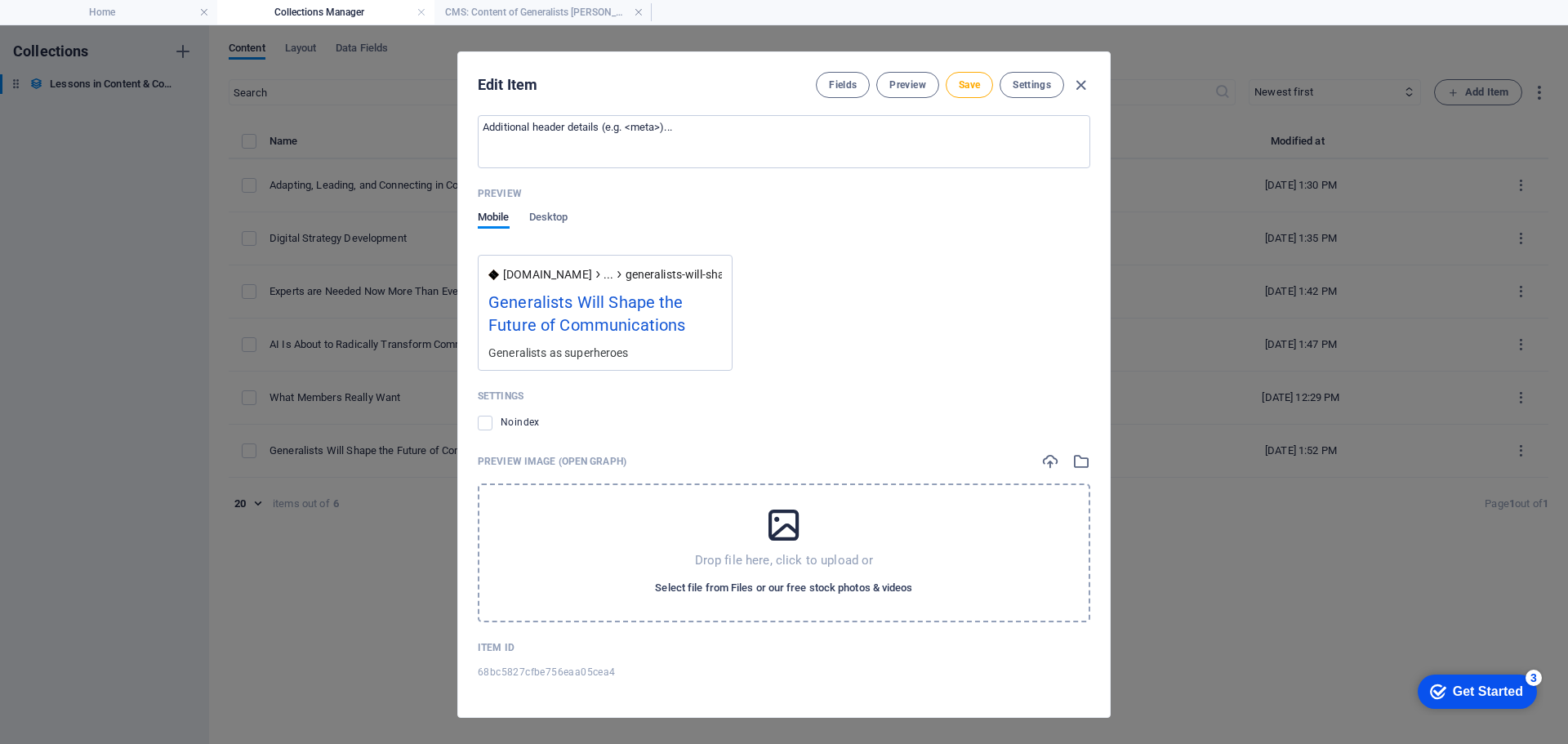
type textarea "Generalists as superheroes"
click at [783, 586] on span "Select file from Files or our free stock photos & videos" at bounding box center [784, 588] width 258 height 20
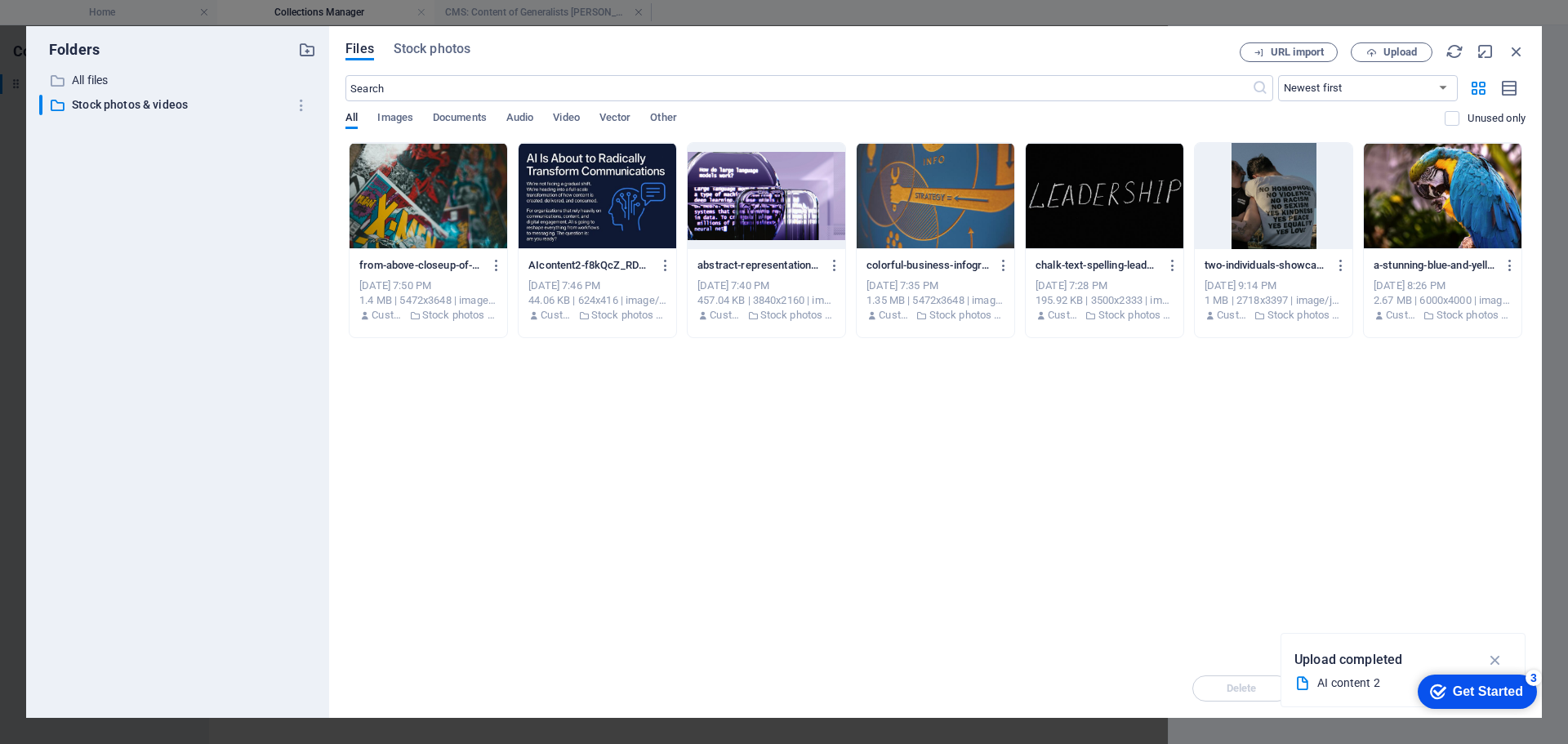
click at [427, 179] on div at bounding box center [428, 196] width 157 height 106
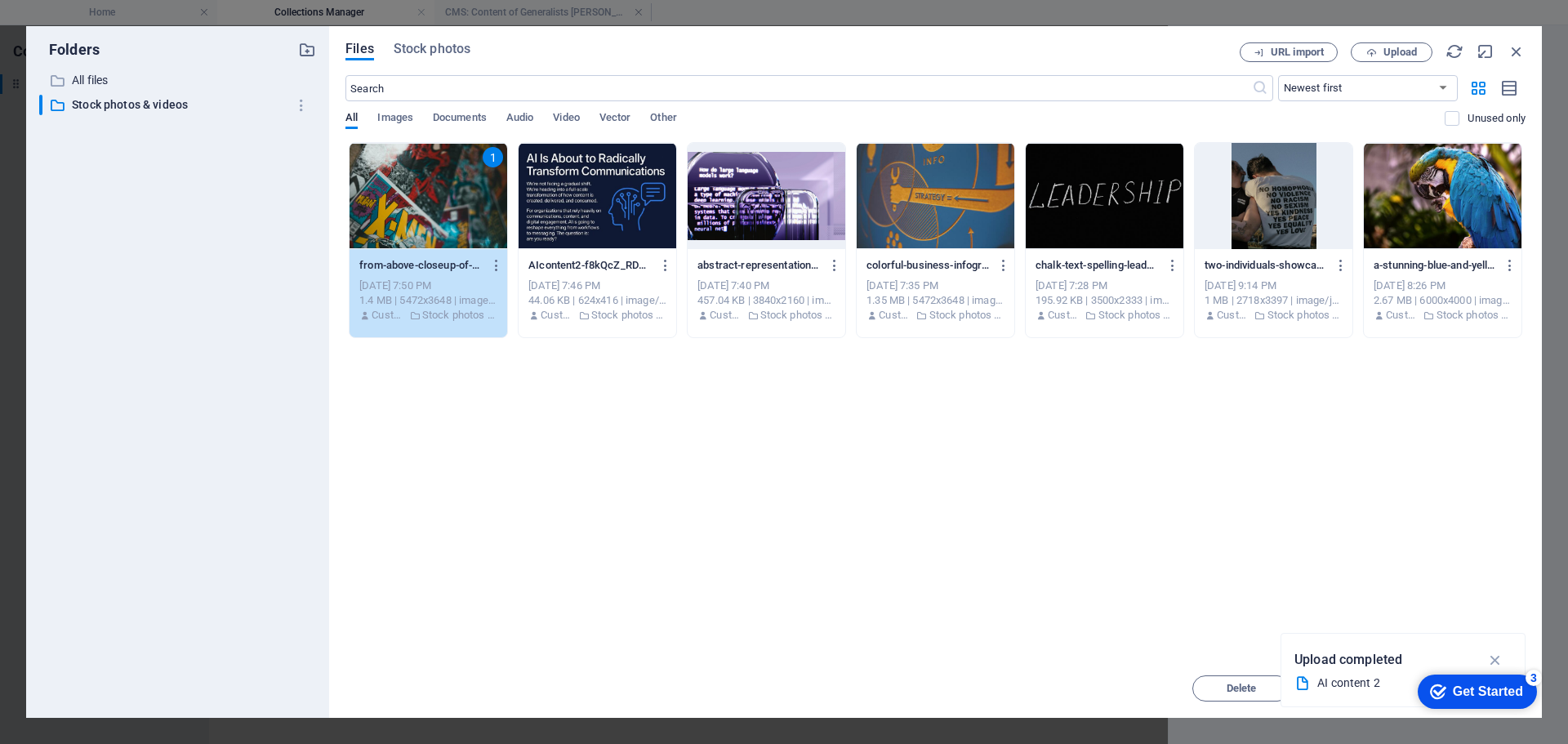
click at [397, 223] on div "1" at bounding box center [428, 196] width 157 height 106
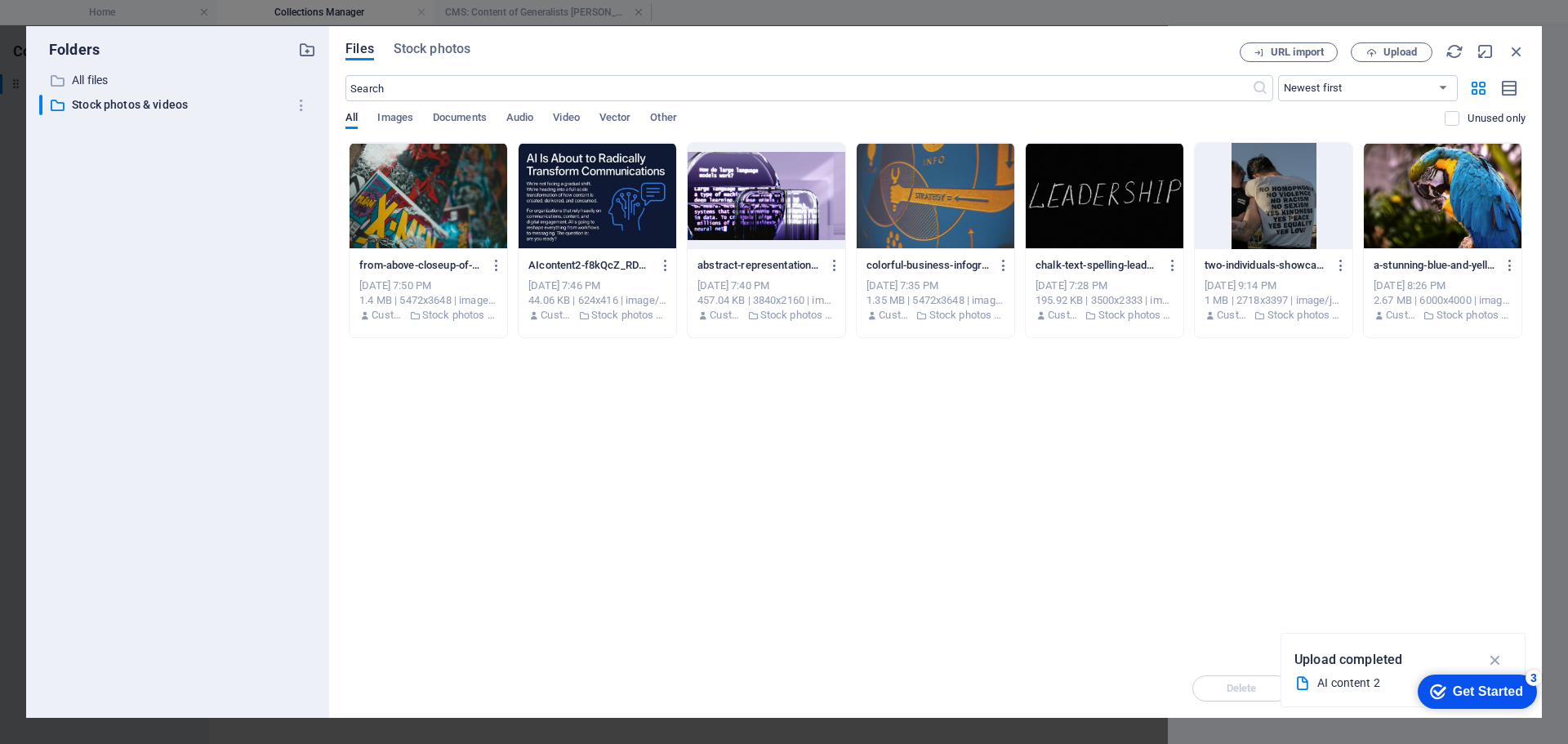
click at [395, 223] on div at bounding box center [428, 196] width 157 height 106
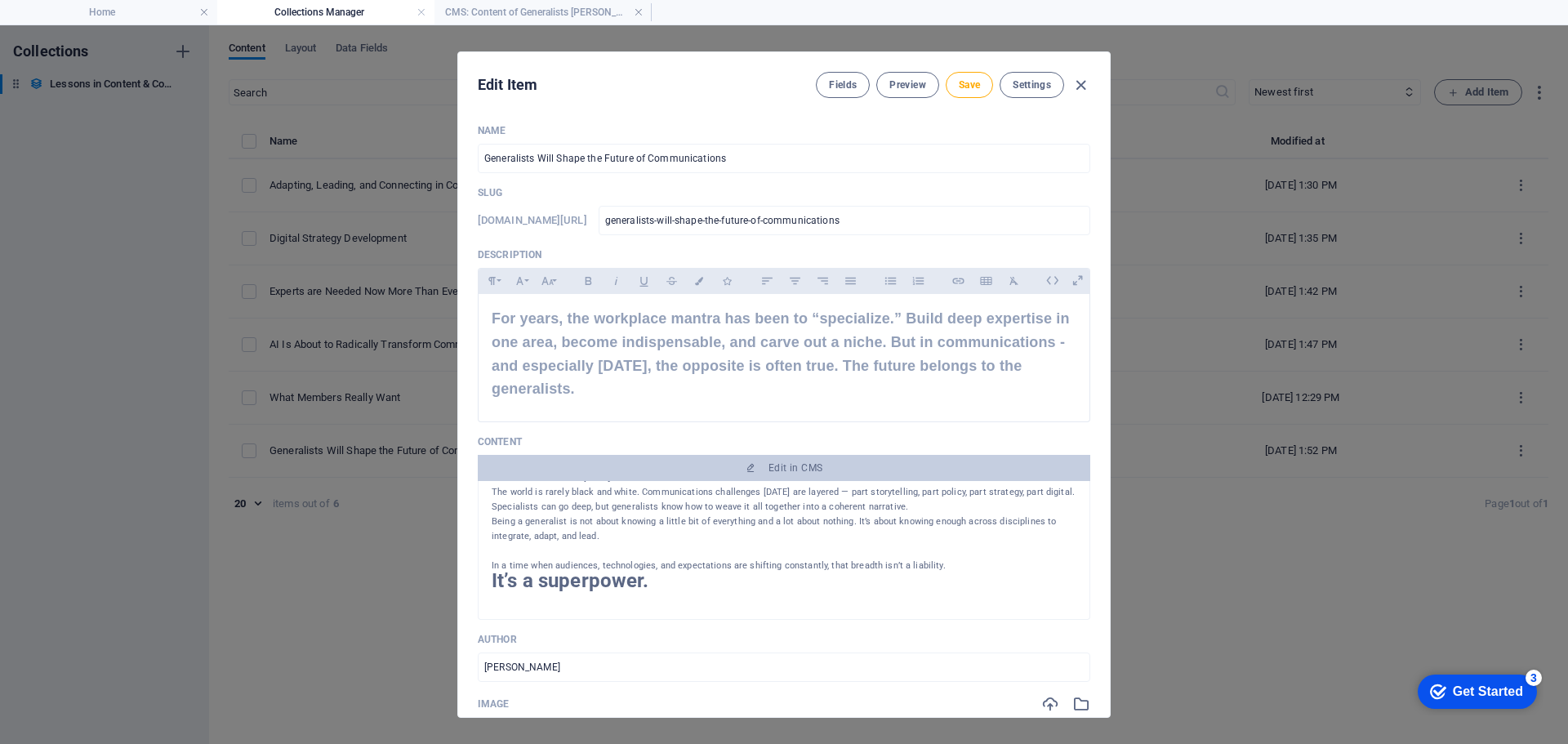
scroll to position [491, 0]
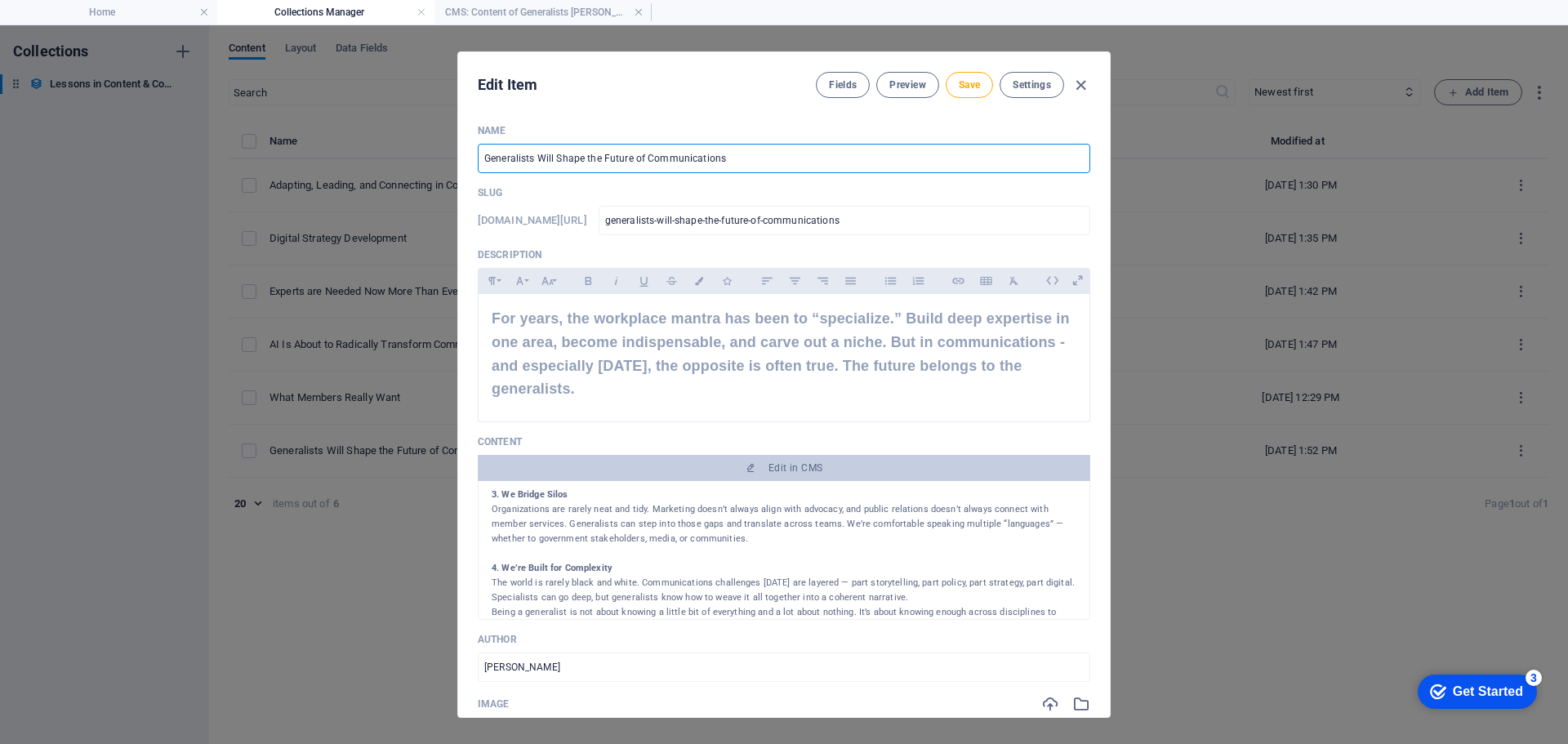
drag, startPoint x: 721, startPoint y: 157, endPoint x: 540, endPoint y: 155, distance: 181.0
click at [540, 155] on input "Generalists Will Shape the Future of Communications" at bounding box center [784, 158] width 613 height 30
type input "Generalists A"
type input "generalists-a"
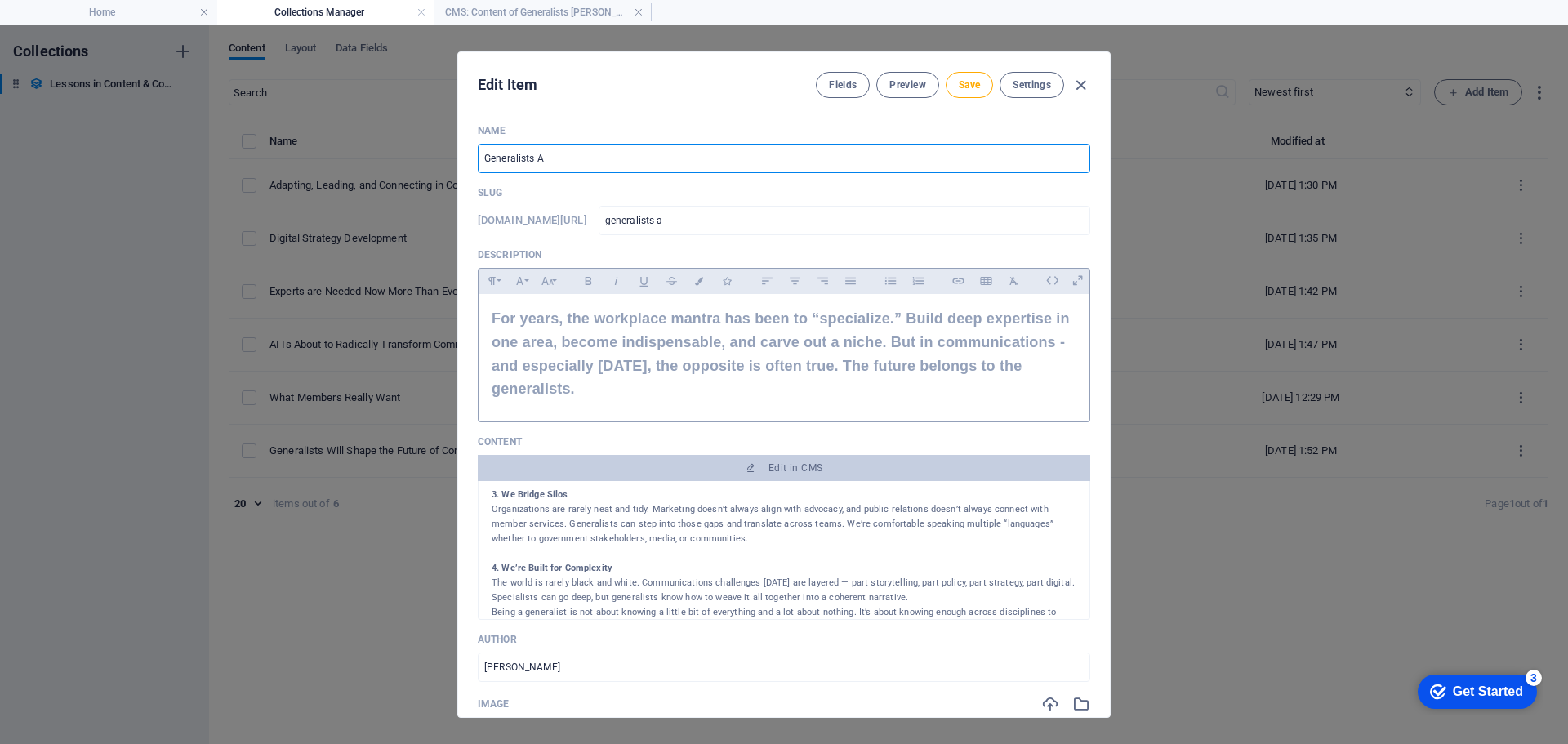
type input "Generalists Ar"
type input "generalists-ar"
type input "Generalists Are"
type input "generalists-are"
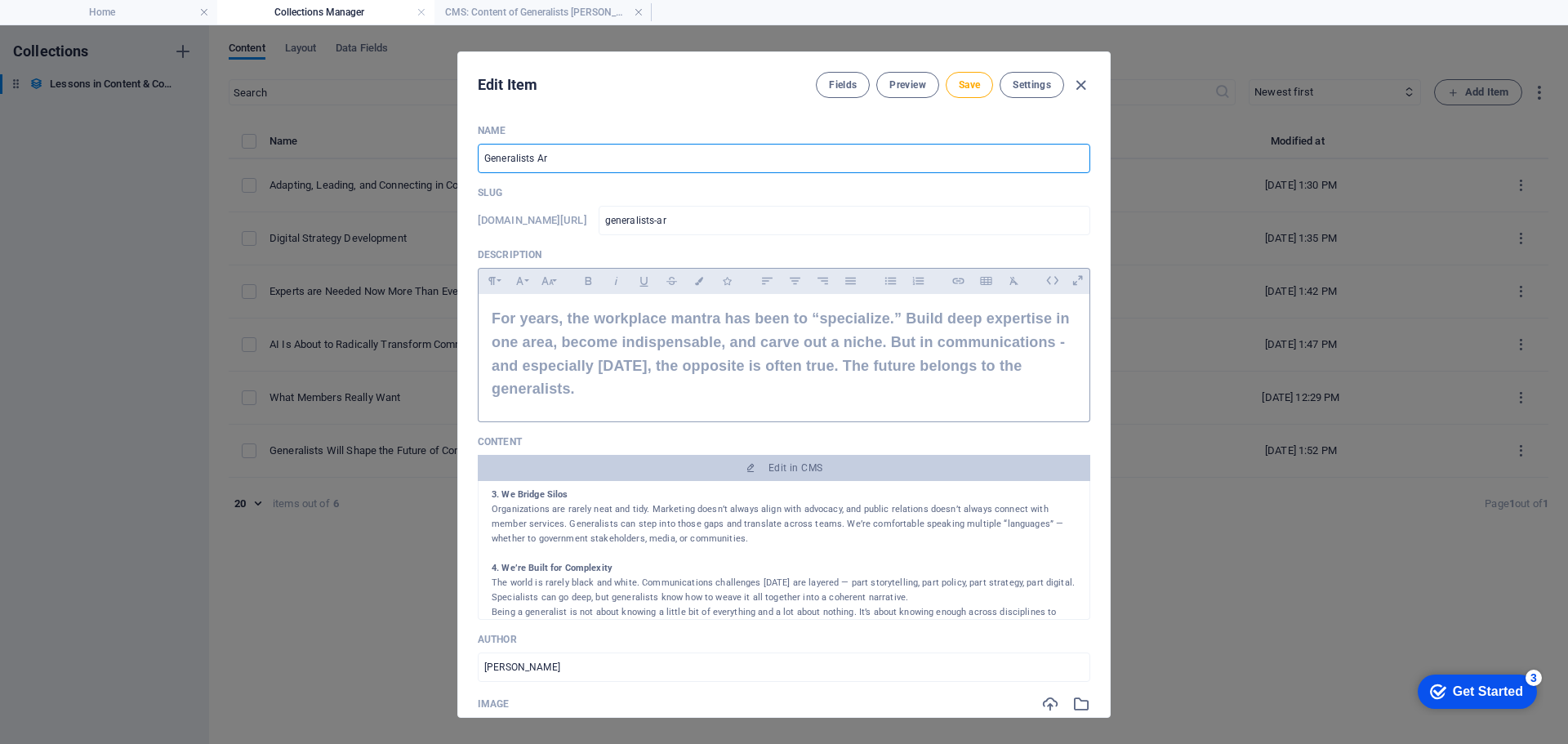
type input "generalists-are"
type input "Generalists Are S"
type input "generalists-are-s"
type input "Generalists Are Su"
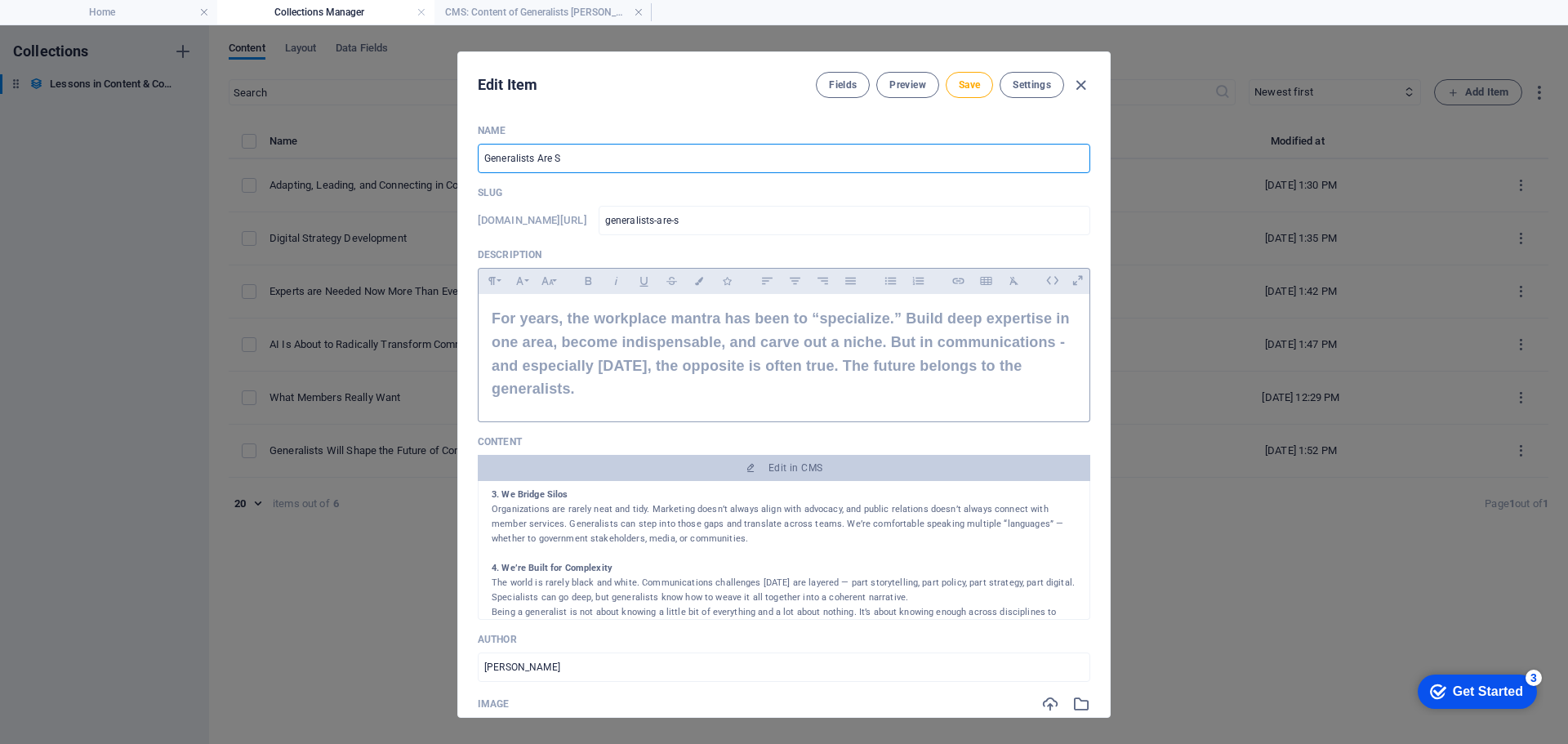
type input "generalists-are-su"
type input "Generalists Are Sup"
type input "generalists-are-sup"
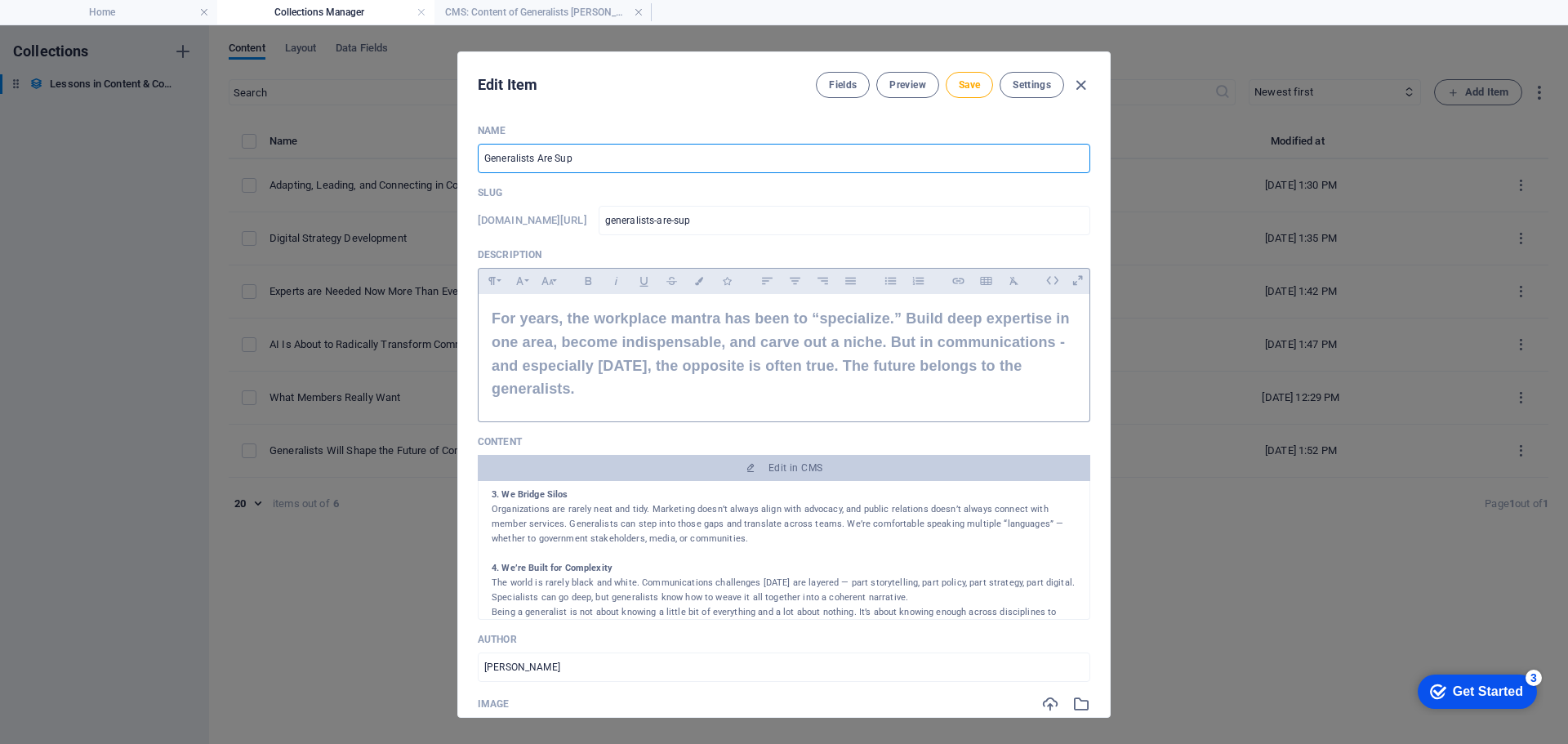
type input "Generalists Are Supe"
type input "generalists-are-supe"
type input "Generalists Are Super"
type input "generalists-are-super"
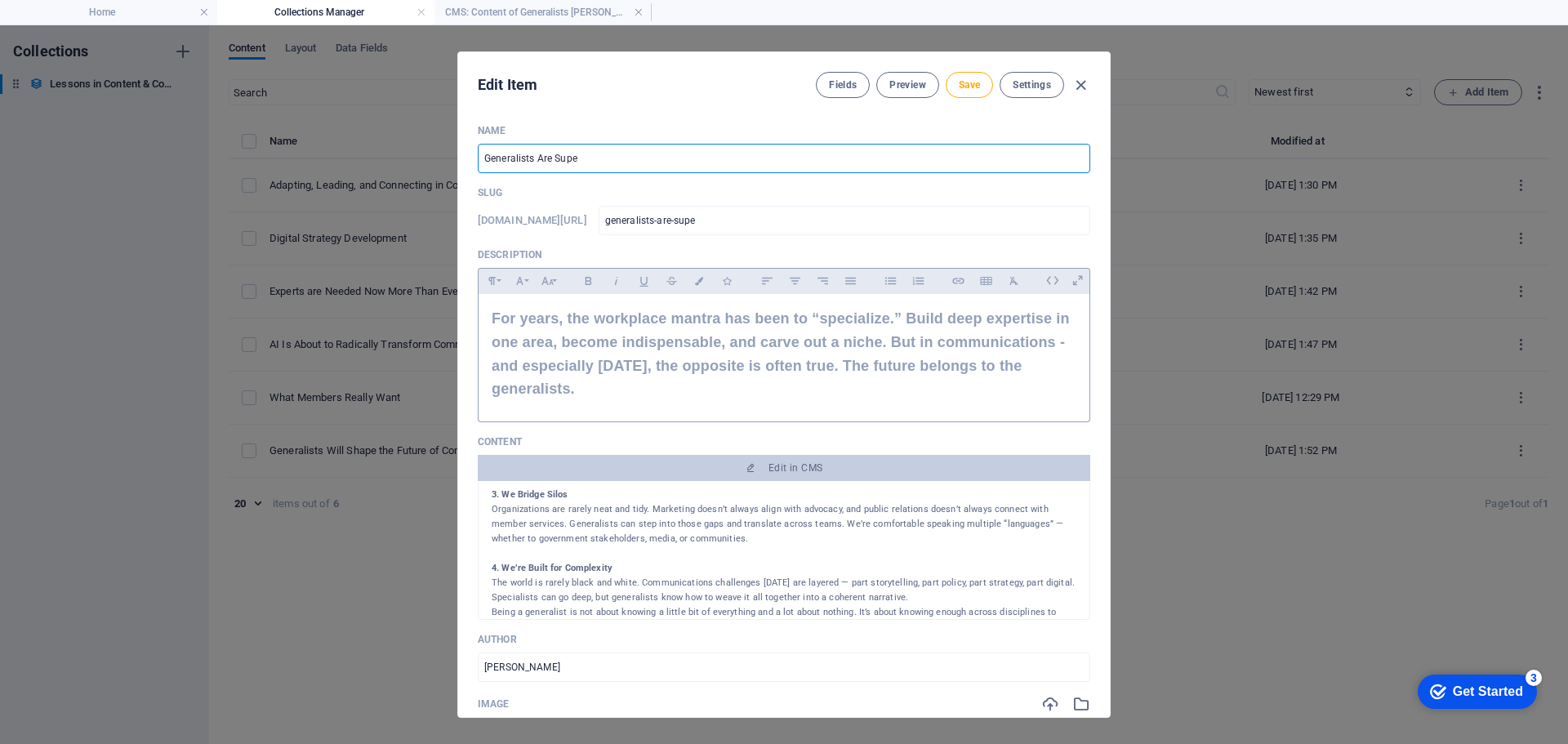
type input "generalists-are-super"
type input "Generalists Are Superh"
type input "generalists-are-superh"
type input "Generalists Are Superhe"
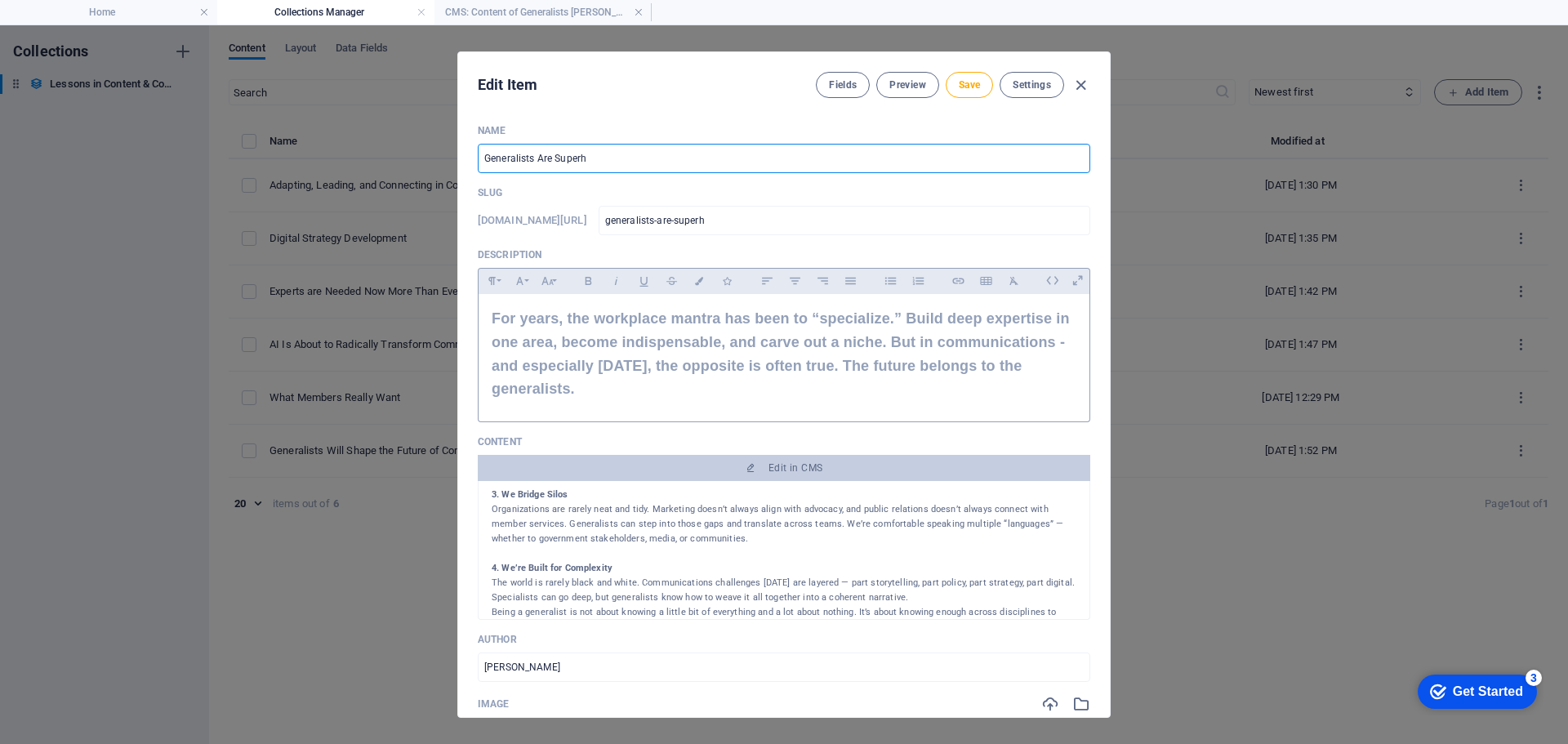
type input "generalists-are-superhe"
type input "Generalists Are Superher"
type input "generalists-are-superher"
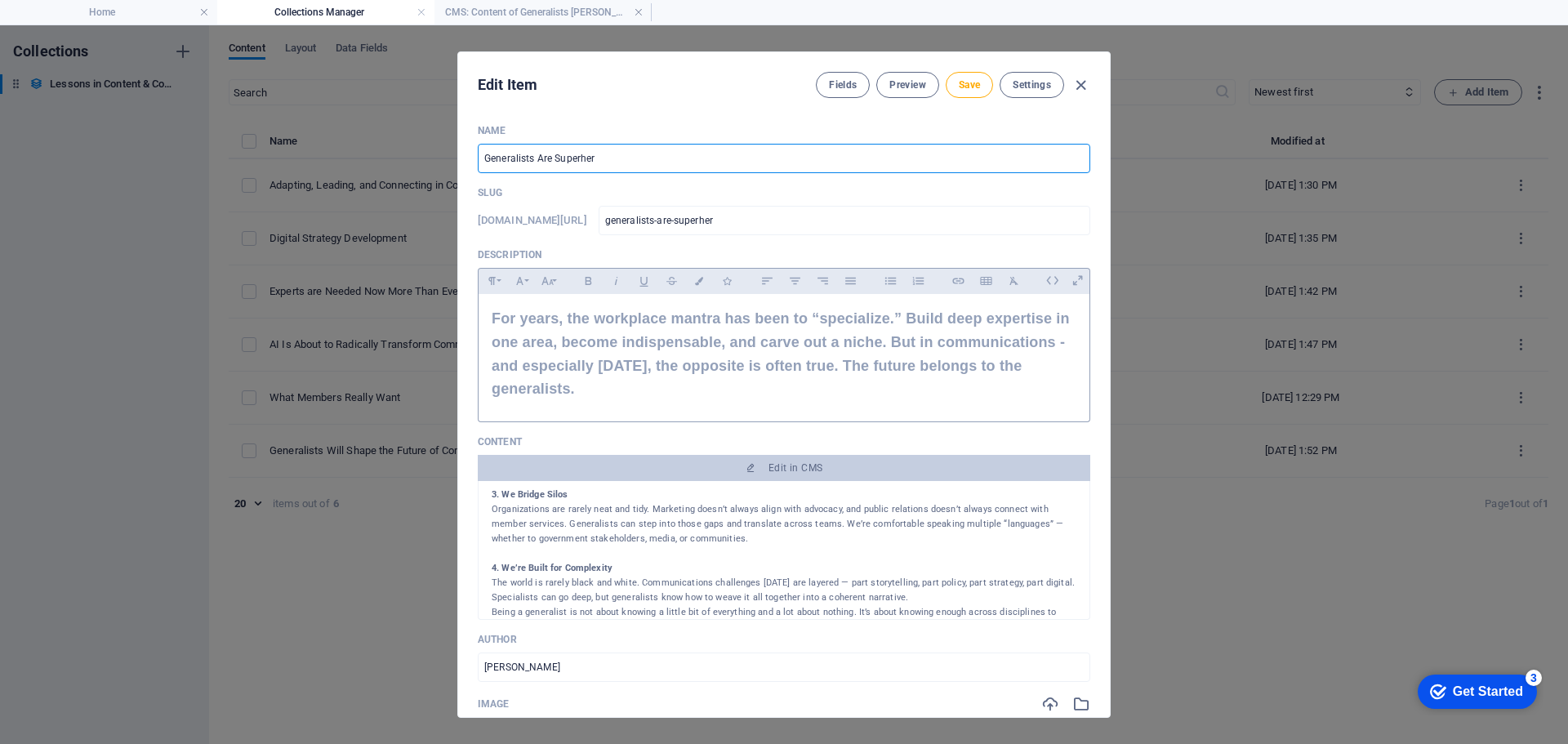
type input "Generalists Are Superhero"
type input "generalists-are-superhero"
type input "Generalists Are Superheroe"
type input "generalists-are-superheroe"
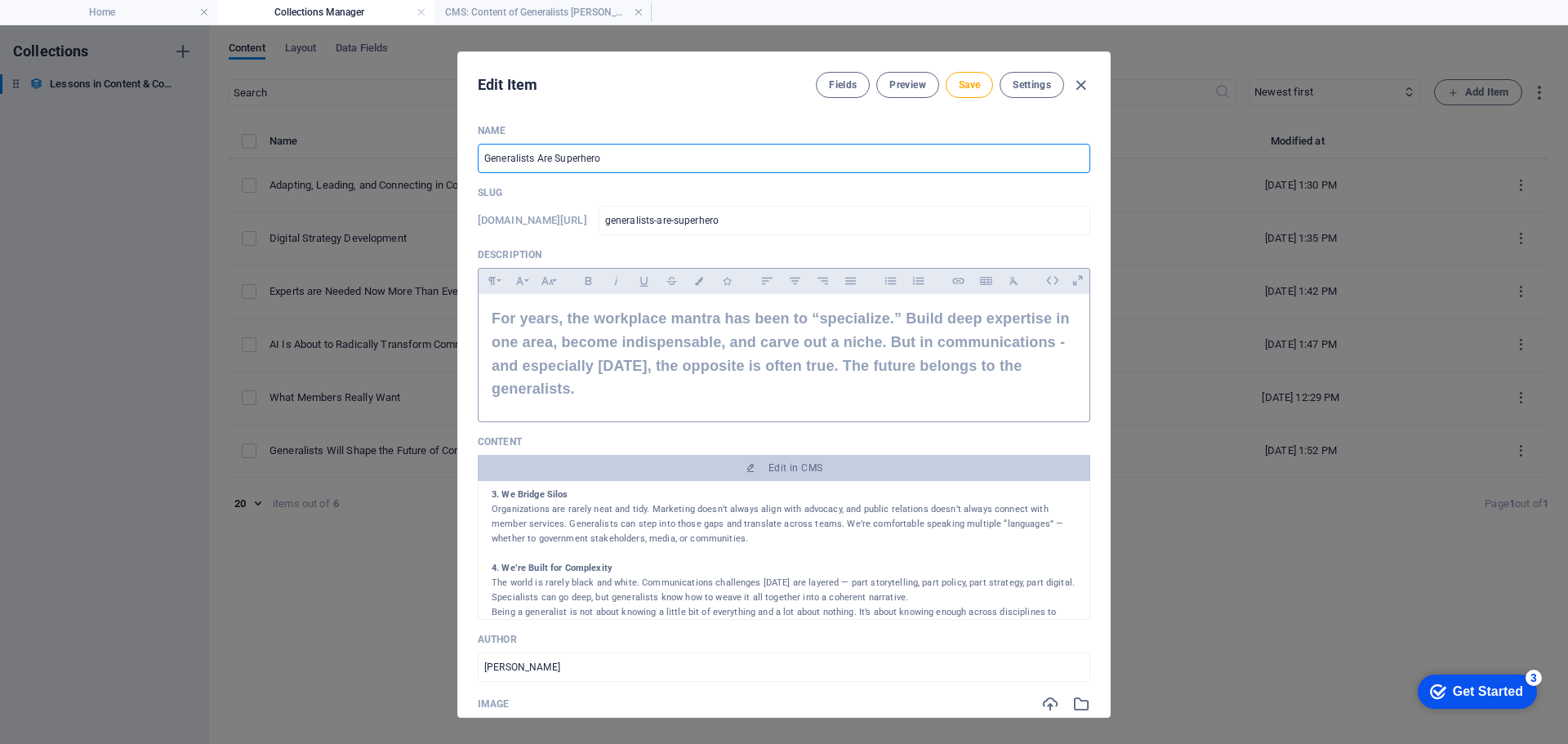
type input "generalists-are-superheroe"
type input "Generalists Are Superheroes"
type input "generalists-are-superheroes"
type input "Generalists Are Superheroes f"
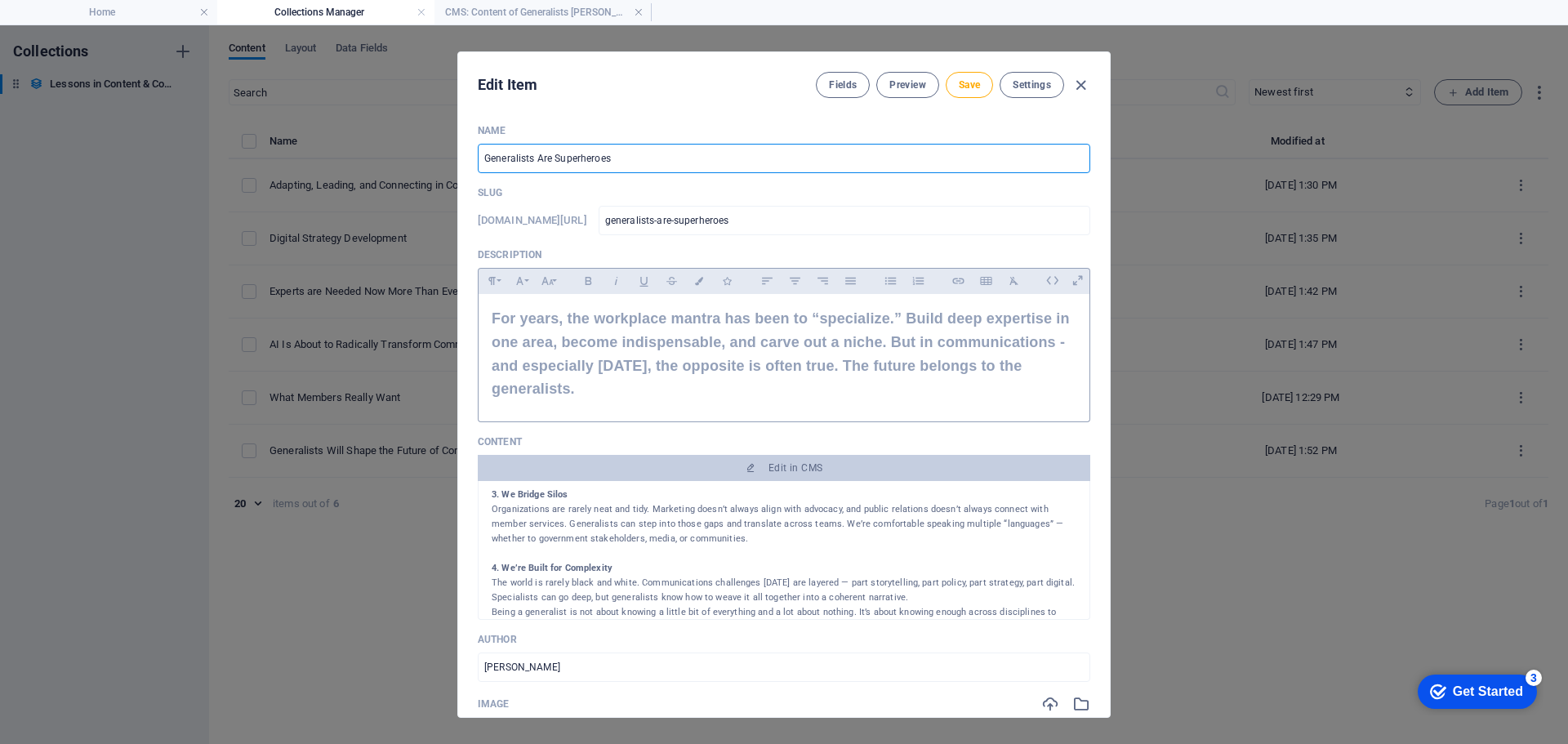
type input "generalists-are-superheroes-f"
type input "Generalists Are Superheroes fo"
type input "generalists-are-superheroes-fo"
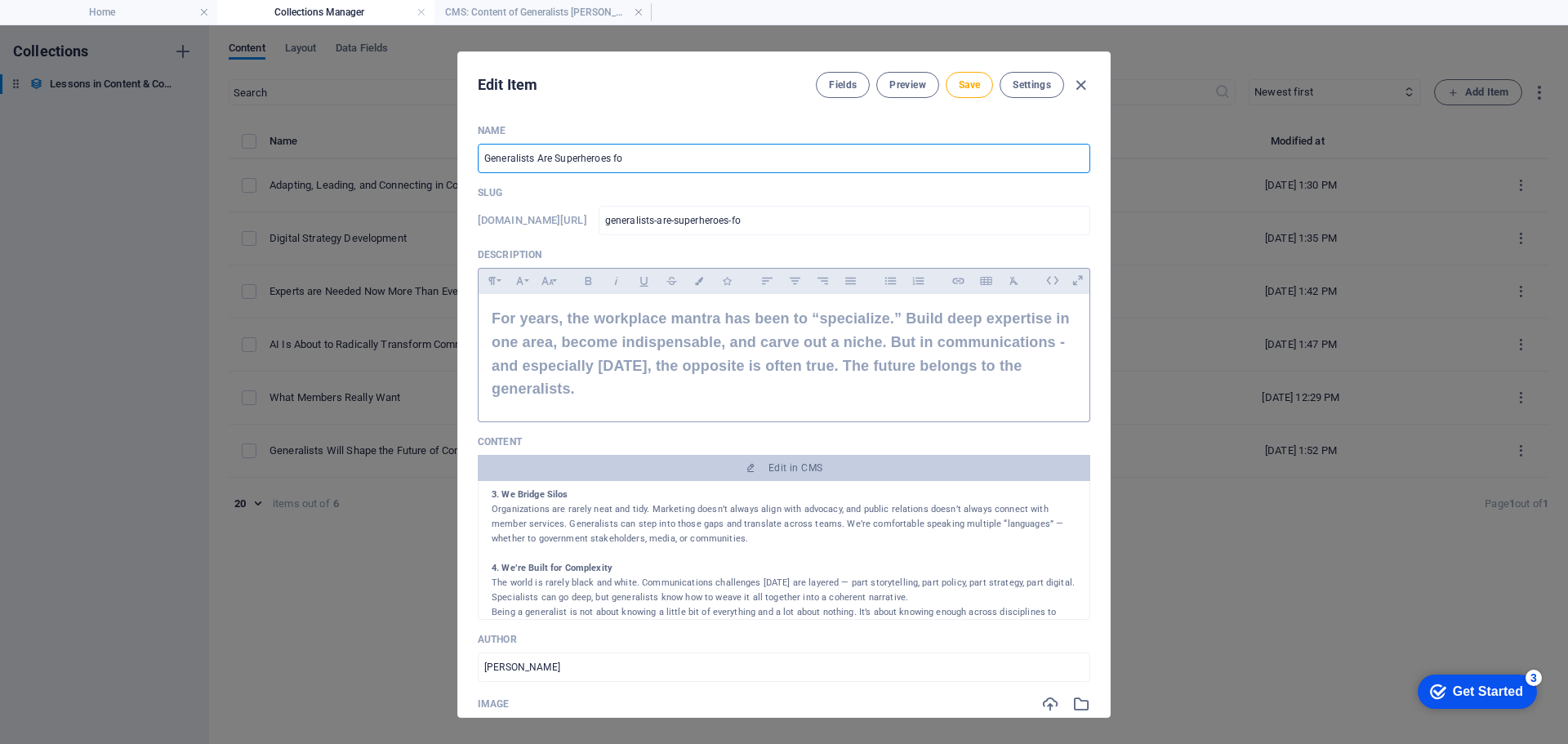
type input "Generalists Are Superheroes for"
type input "generalists-are-superheroes-for"
type input "Generalists Are Superheroes for t"
type input "generalists-are-superheroes-for-t"
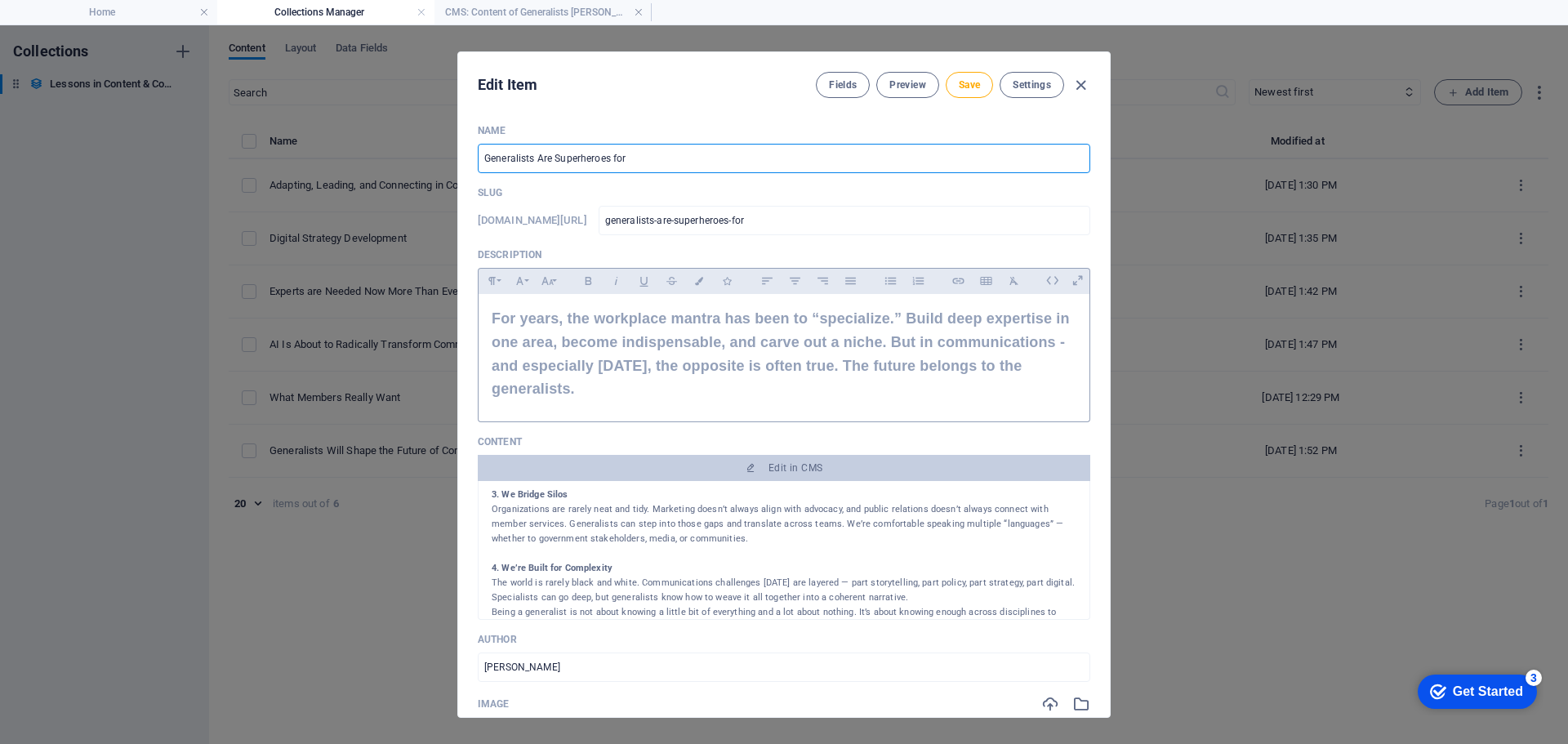
type input "generalists-are-superheroes-for-t"
type input "Generalists Are Superheroes for th"
type input "generalists-are-superheroes-for-th"
type input "Generalists Are Superheroes for the"
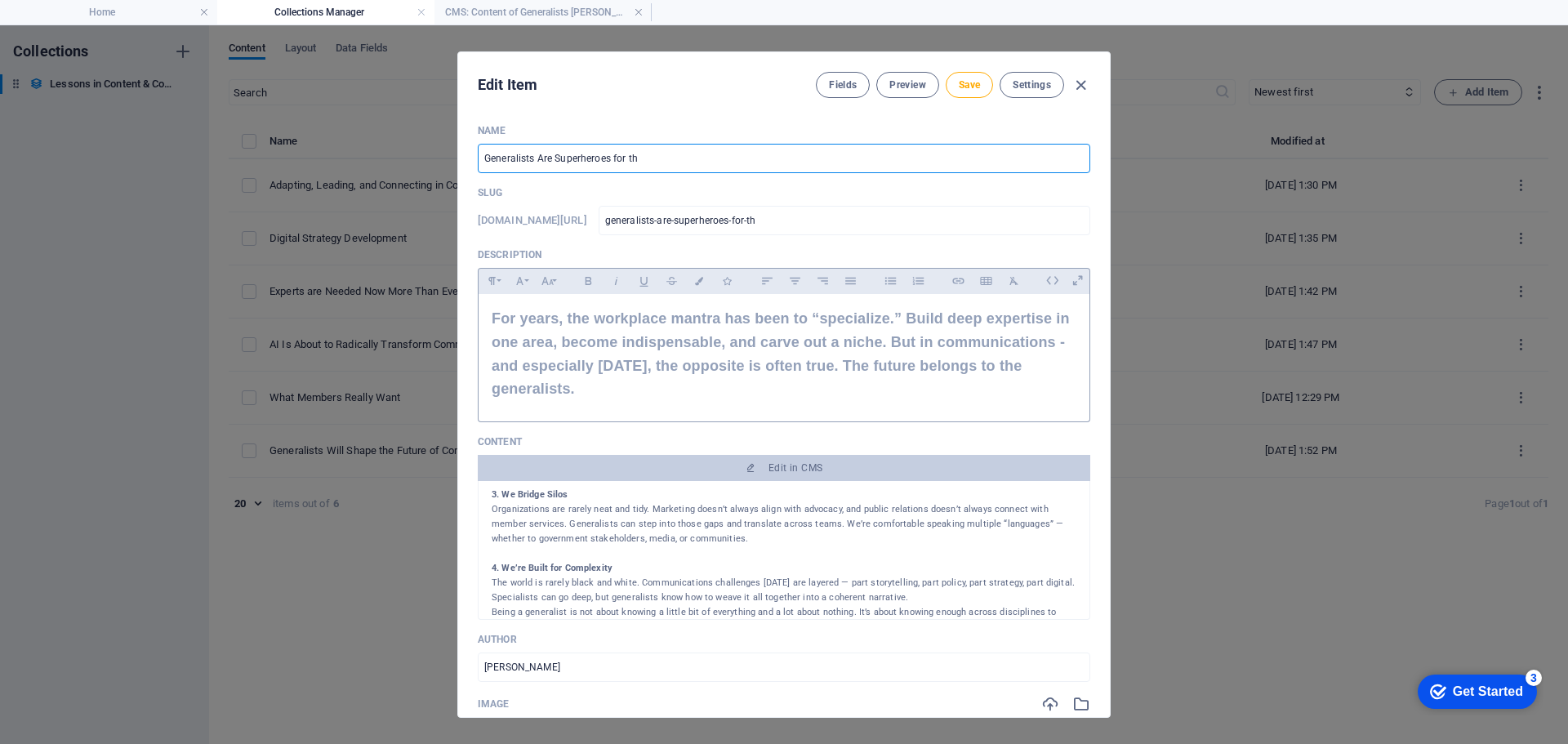
type input "generalists-are-superheroes-for-the"
type input "Generalists Are Superheroes for the F"
type input "generalists-are-superheroes-for-the-f"
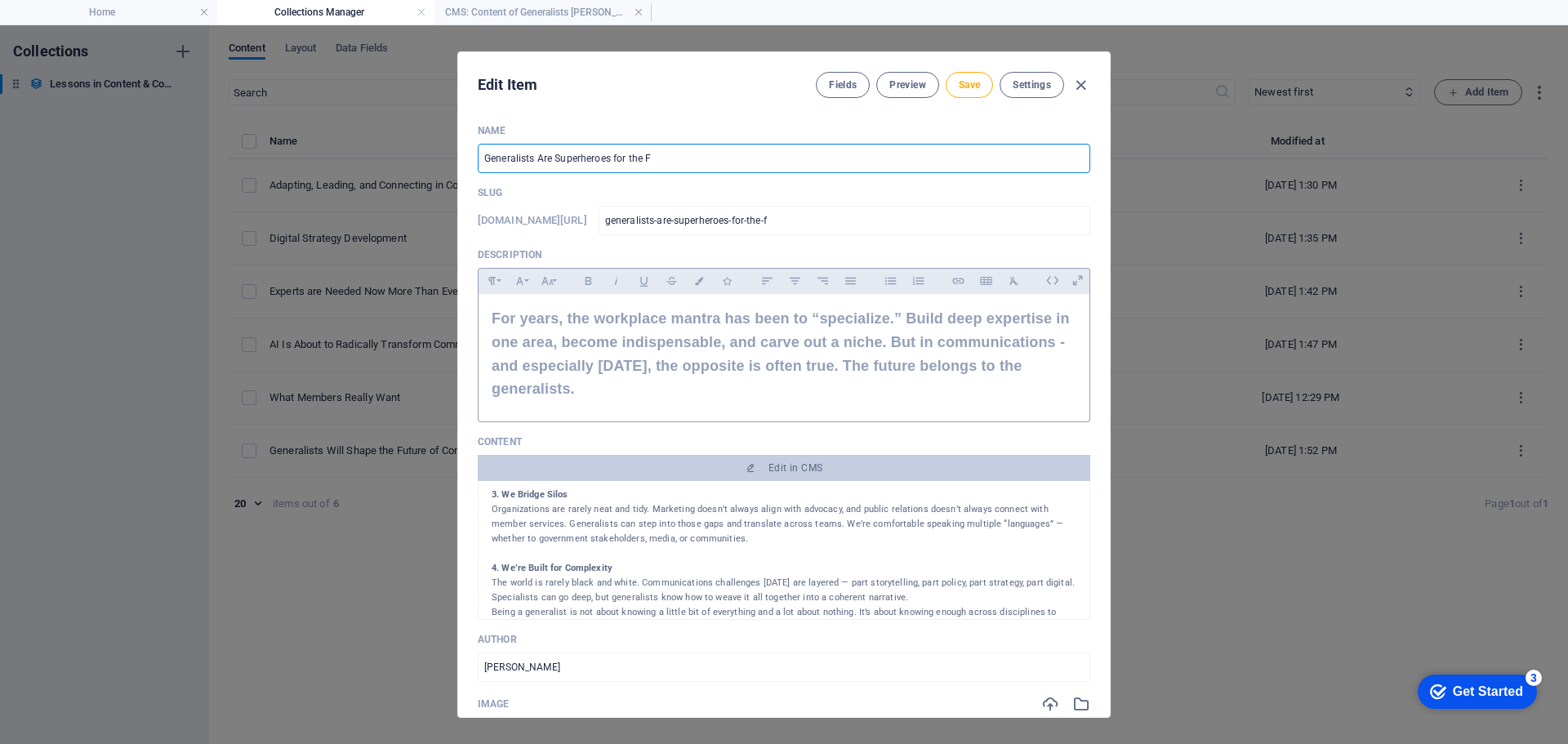
type input "Generalists Are Superheroes for the Fu"
type input "generalists-are-superheroes-for-the-fu"
type input "Generalists Are Superheroes for the Fut"
type input "generalists-are-superheroes-for-the-fut"
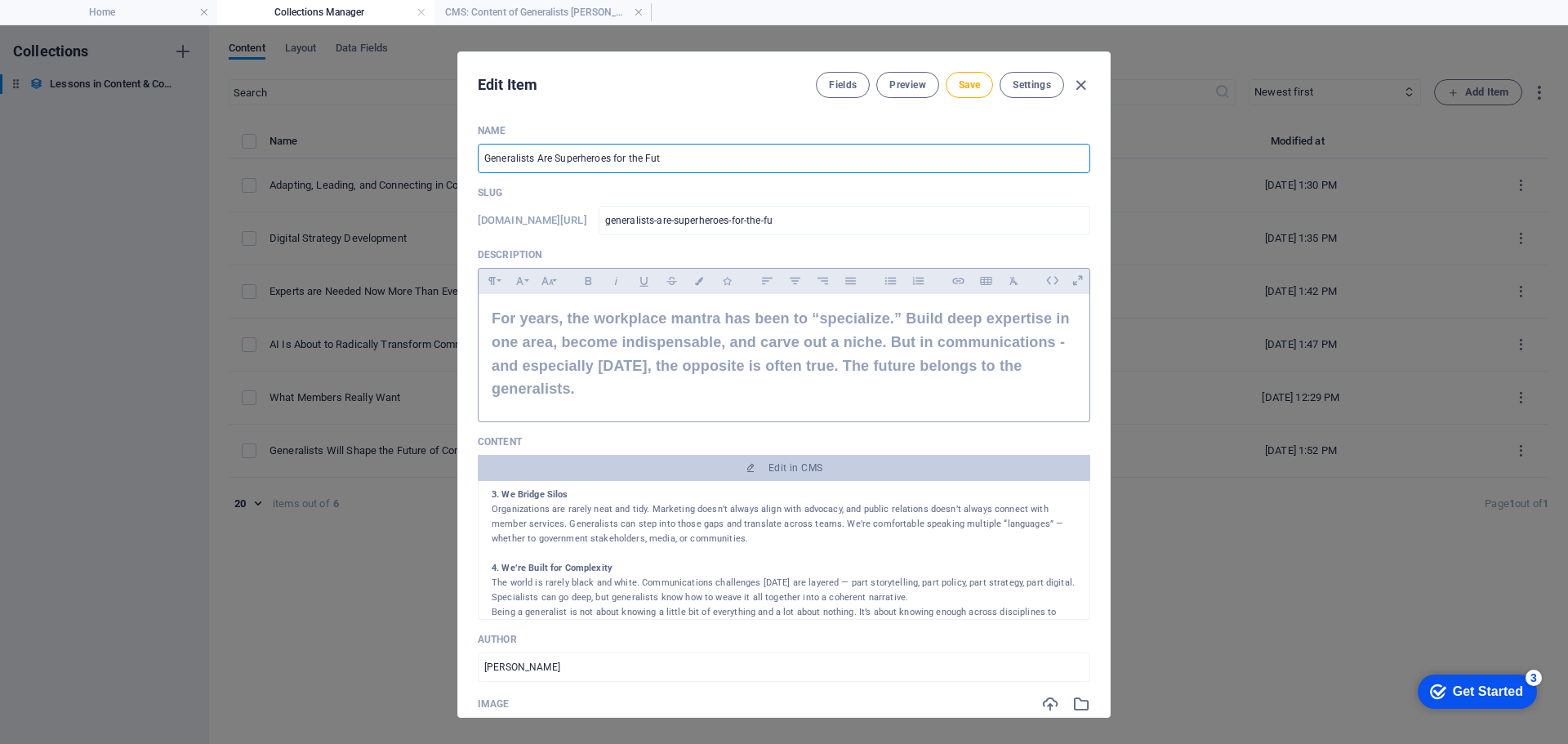
type input "generalists-are-superheroes-for-the-fut"
type input "Generalists Are Superheroes for the Futu"
type input "generalists-are-superheroes-for-the-futu"
type input "Generalists Are Superheroes for the Futur"
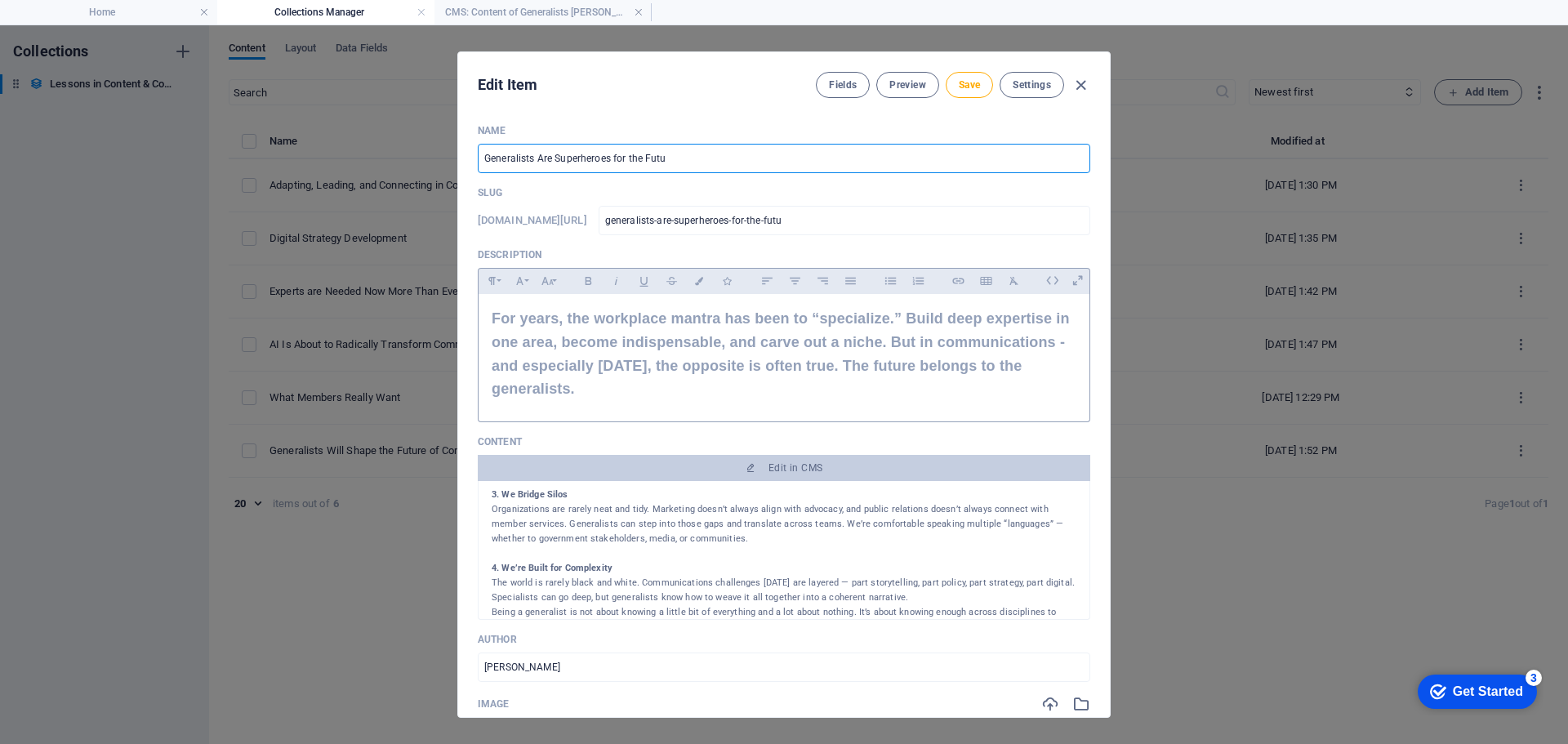
type input "generalists-are-superheroes-for-the-futur"
type input "Generalists Are Superheroes for the Future"
type input "generalists-are-superheroes-for-the-future"
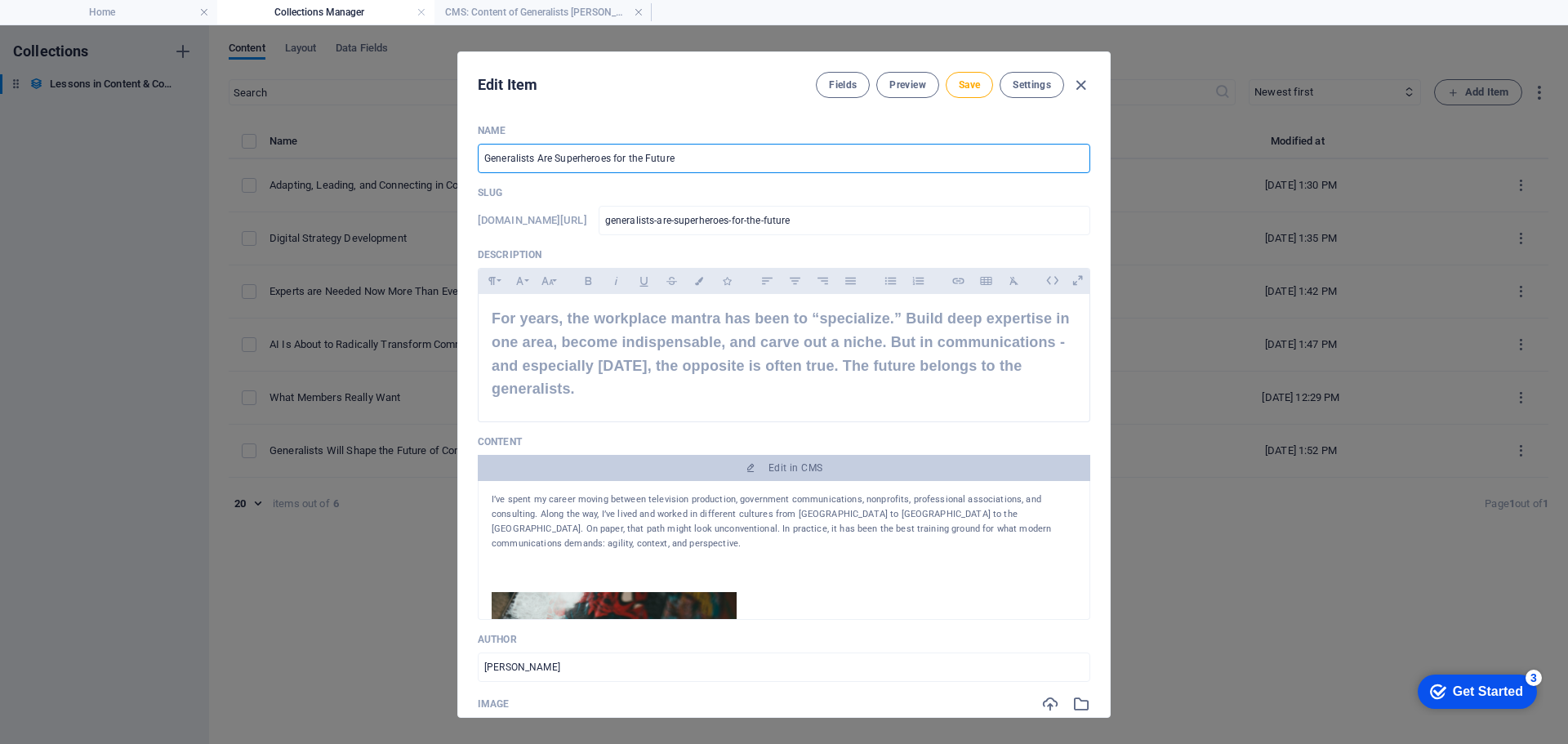
scroll to position [0, 0]
type input "Generalists Are Superheroes for the Future"
click at [970, 83] on span "Save" at bounding box center [970, 85] width 21 height 13
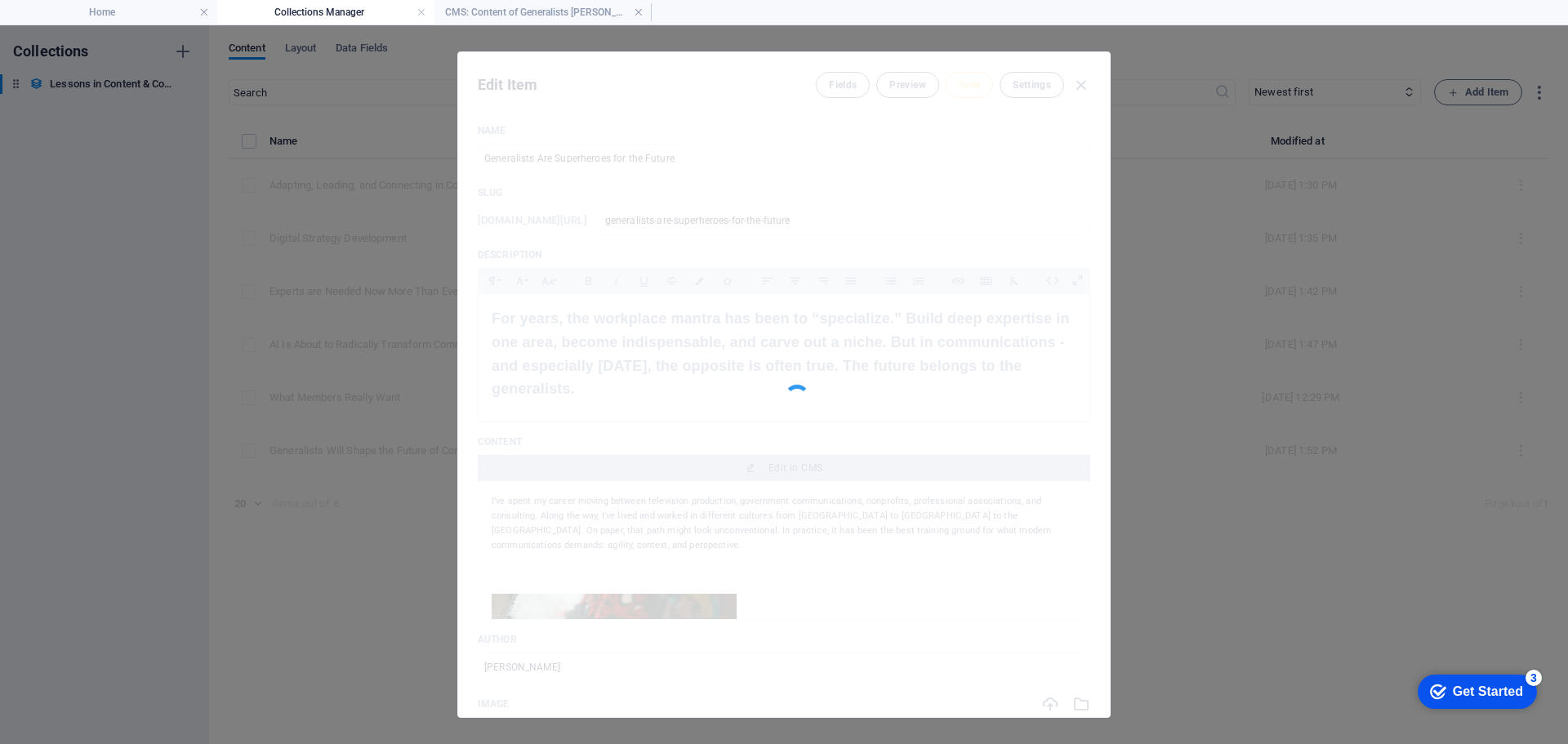
type input "generalists-are-superheroes-for-the-future"
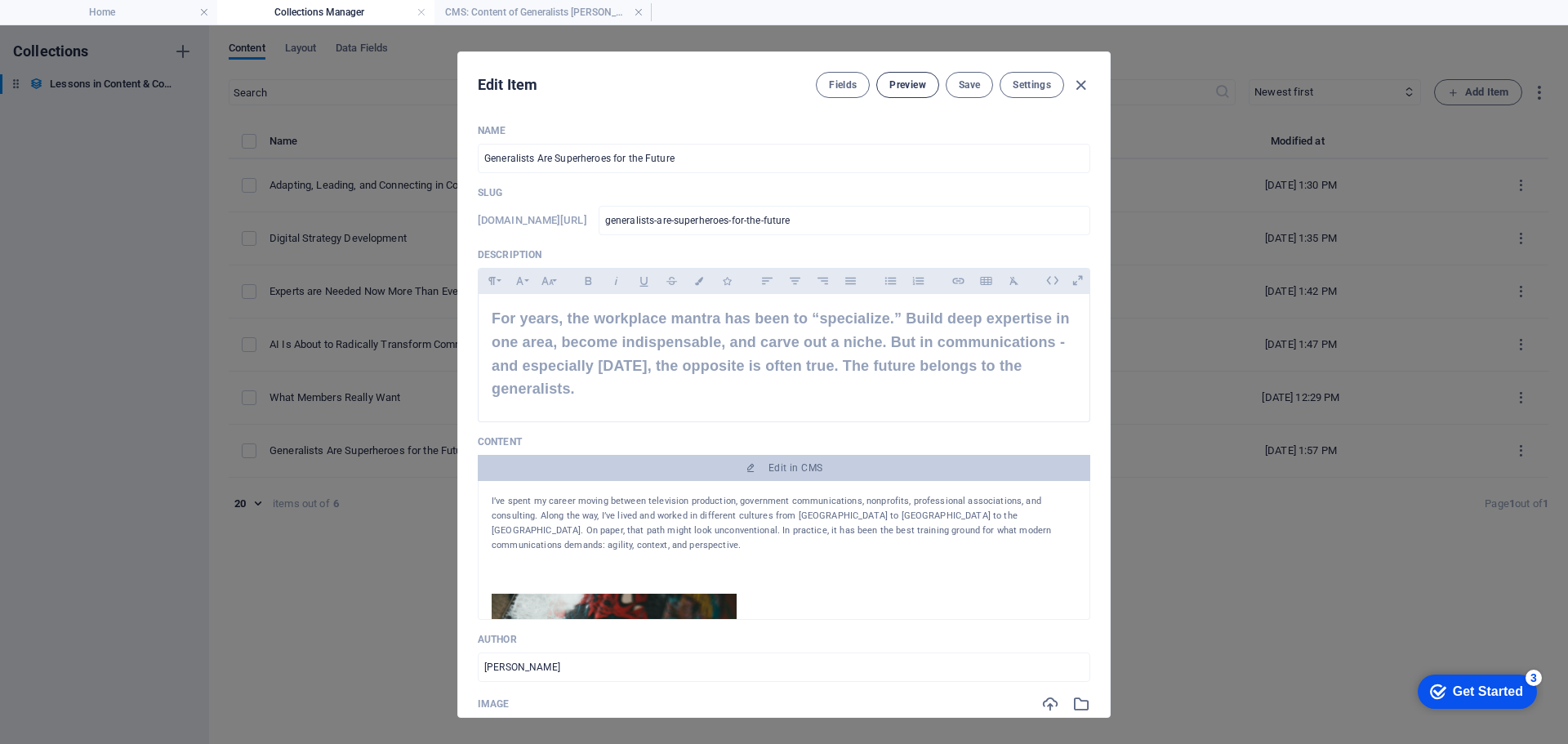
click at [914, 80] on span "Preview" at bounding box center [908, 85] width 36 height 13
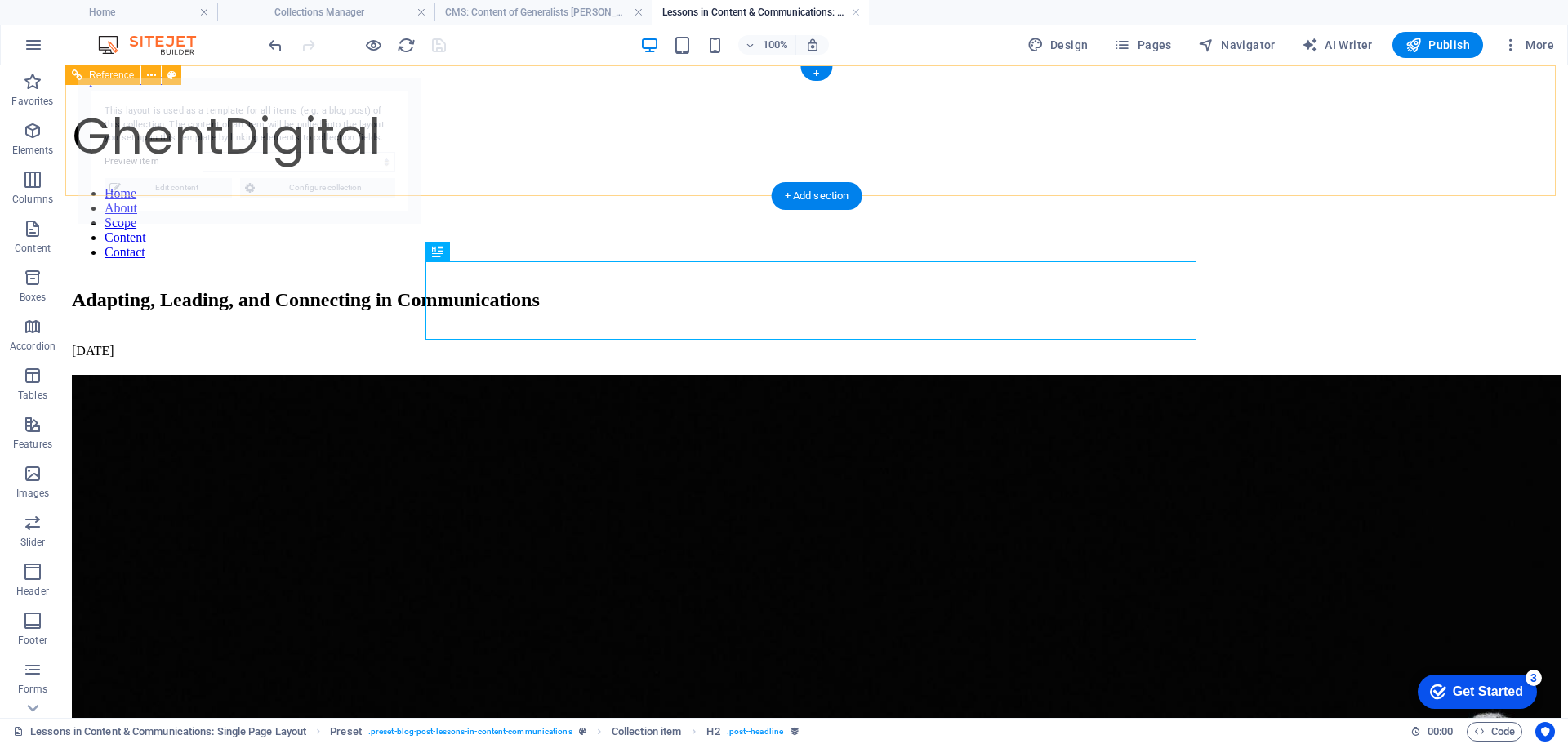
select select "68bc5827cfbe756eaa05cea4"
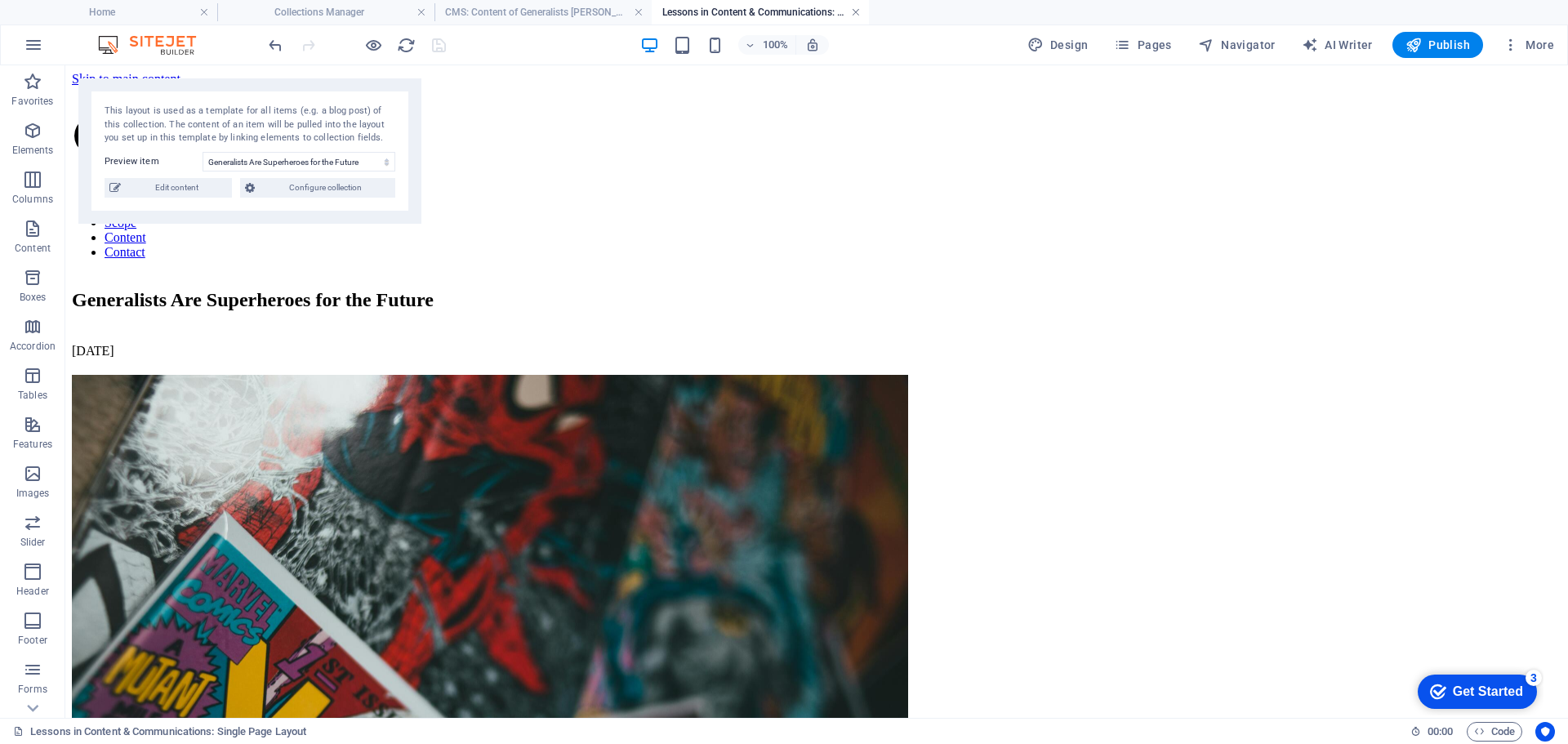
click at [854, 11] on link at bounding box center [856, 12] width 10 height 15
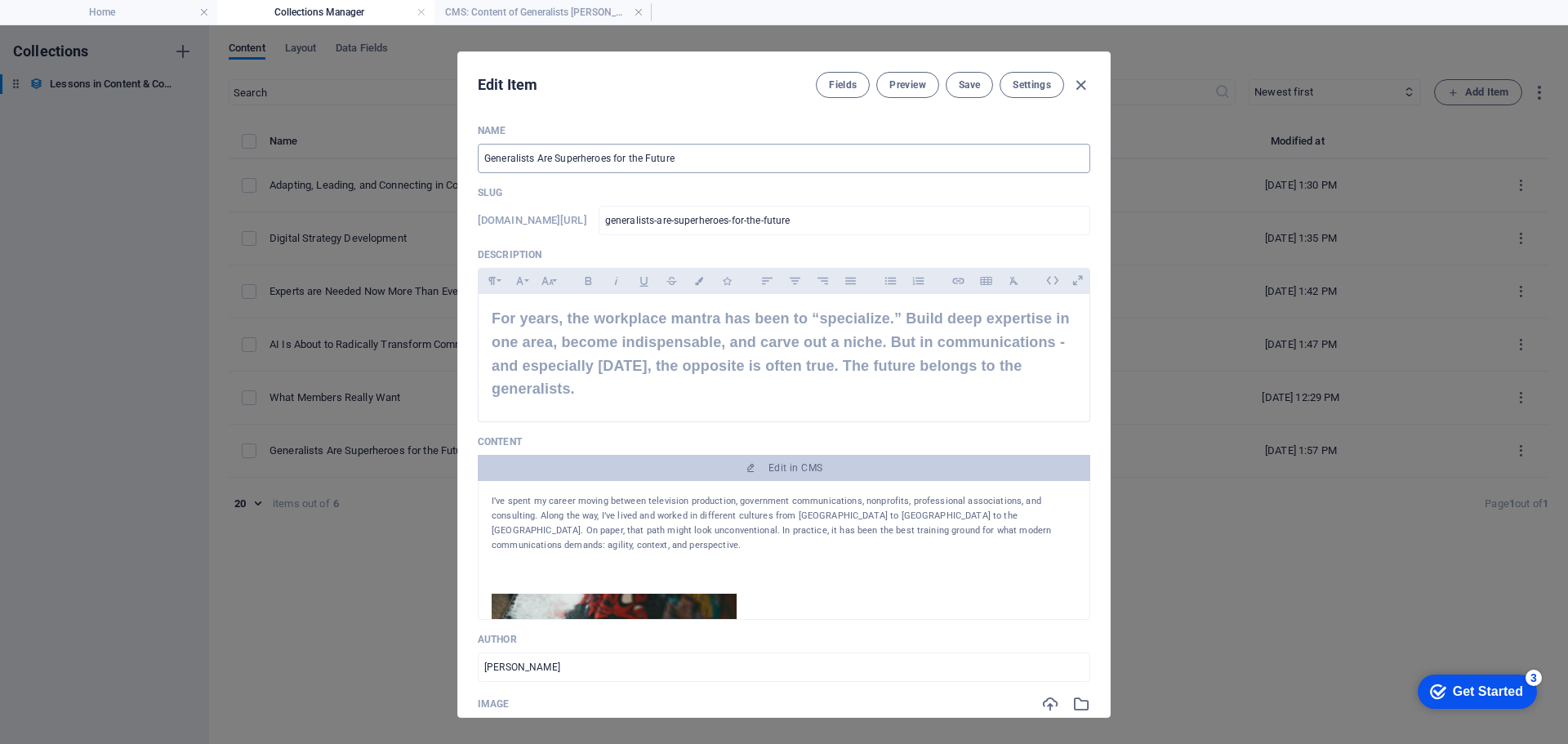
click at [626, 157] on input "Generalists Are Superheroes for the Future" at bounding box center [784, 158] width 613 height 30
type input "Generalists Are Superheroes fo the Future"
type input "generalists-are-superheroes-fo-the-future"
type input "Generalists Are Superheroes f the Future"
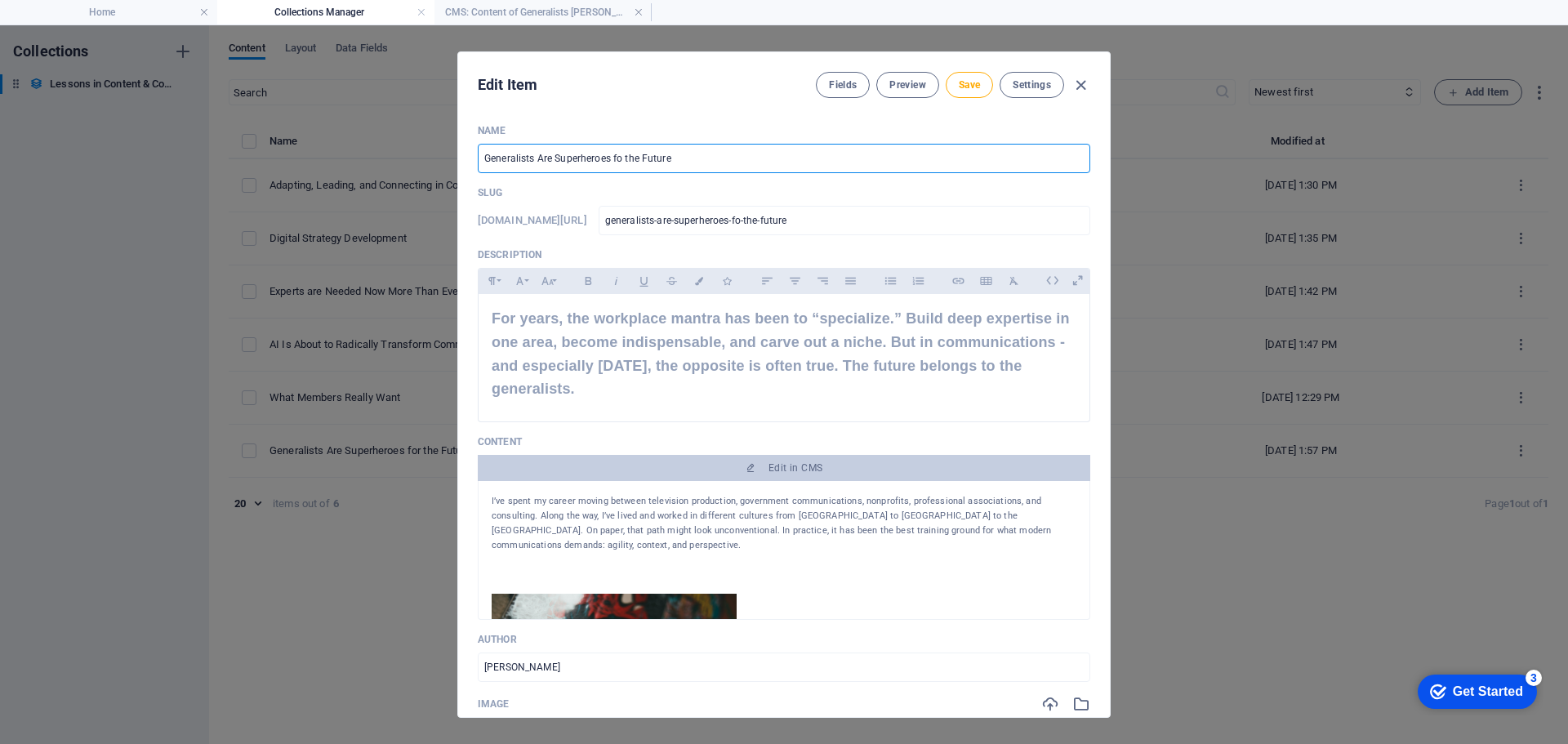
type input "generalists-are-superheroes-f-the-future"
type input "Generalists Are Superheroes the Future"
type input "generalists-are-superheroes-the-future"
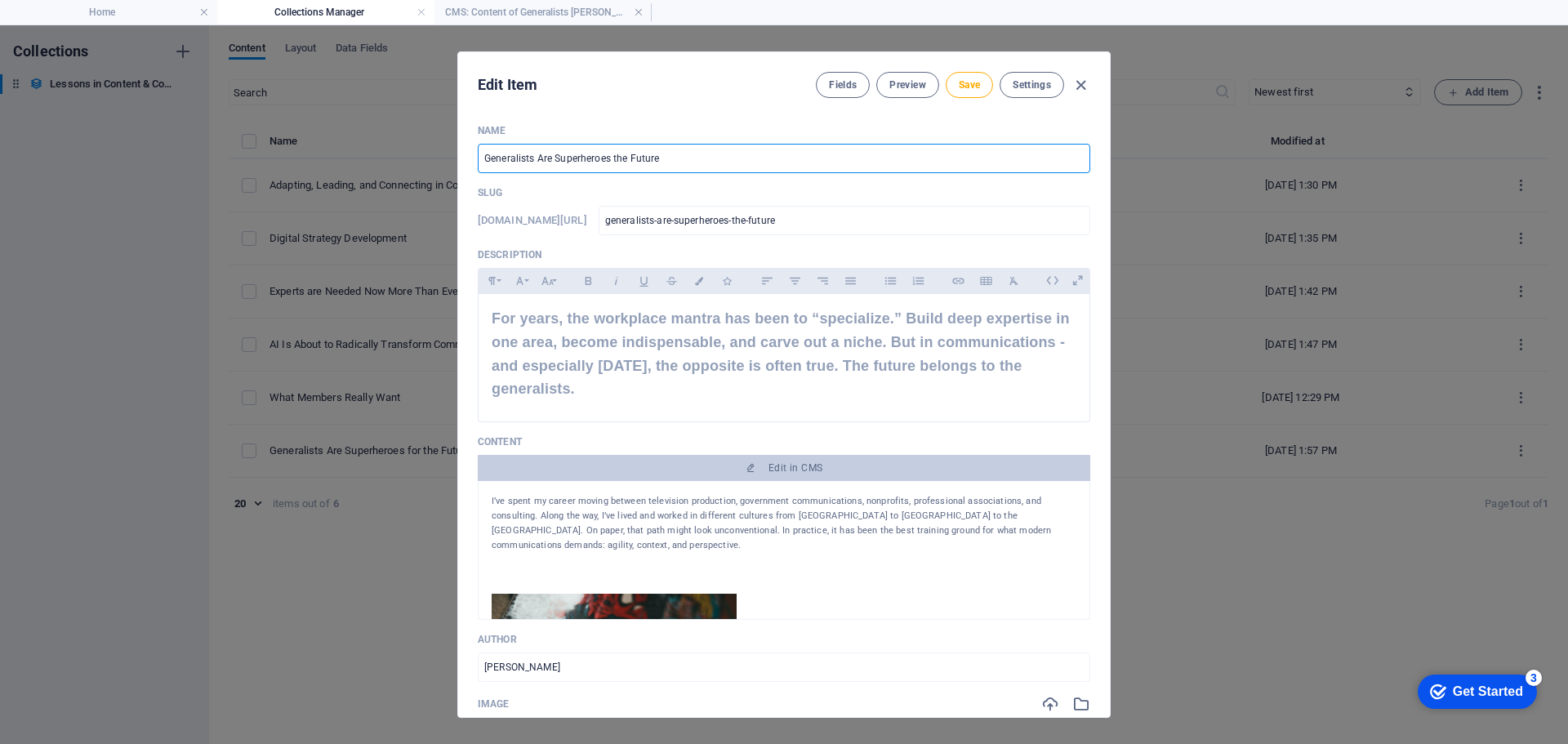
click at [554, 159] on input "Generalists Are Superheroes the Future" at bounding box center [784, 158] width 613 height 30
type input "Generalists Are TSuperheroes the Future"
type input "generalists-are-tsuperheroes-the-future"
type input "Generalists Are ThSuperheroes the Future"
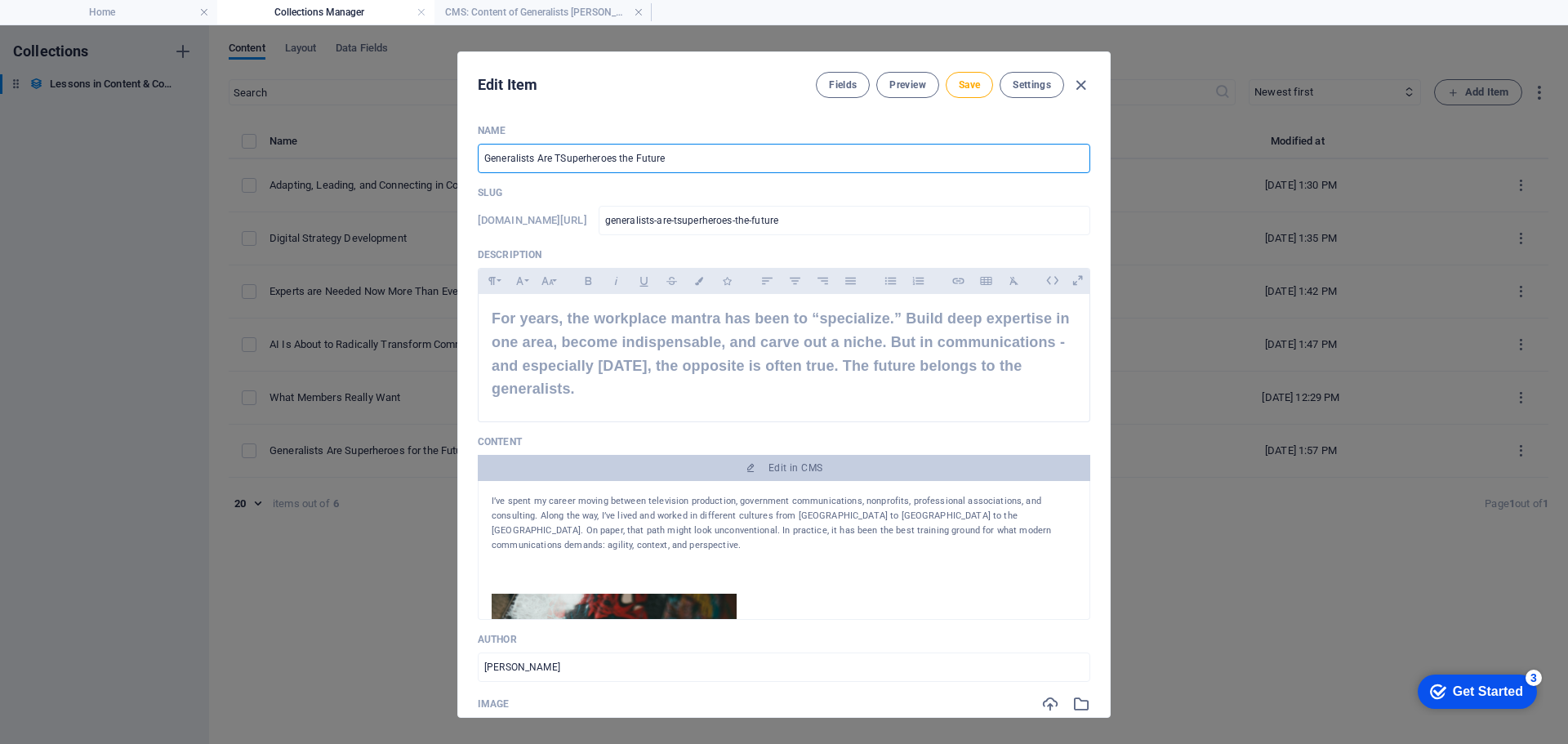
type input "generalists-are-thsuperheroes-the-future"
type input "Generalists Are TheSuperheroes the Future"
type input "generalists-are-thesuperheroes-the-future"
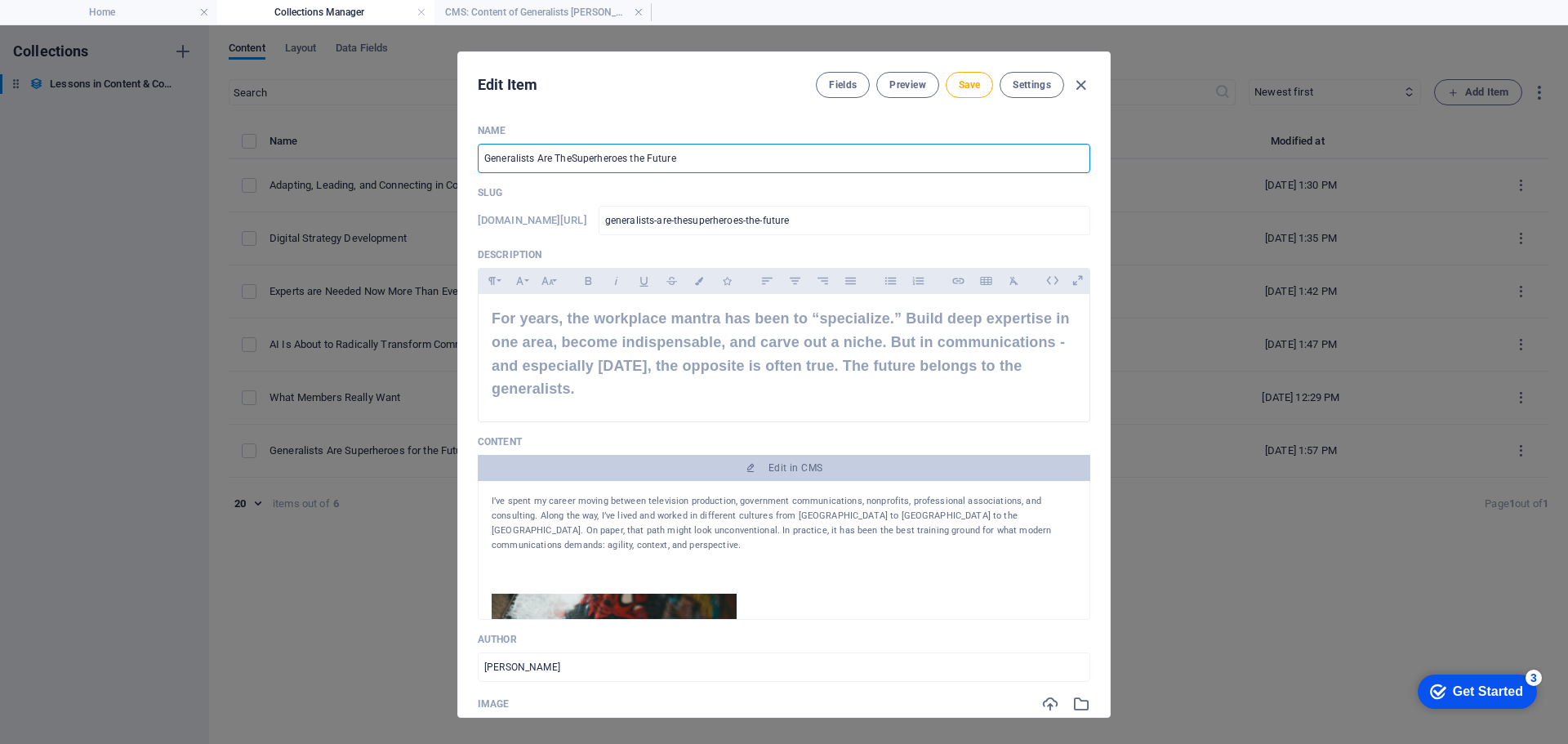
type input "Generalists Are The Superheroes the Future"
type input "generalists-are-the-superheroes-the-future"
click at [632, 158] on input "Generalists Are The Superheroes the Future" at bounding box center [784, 158] width 613 height 30
type input "Generalists Are The Superheroes Othe Future"
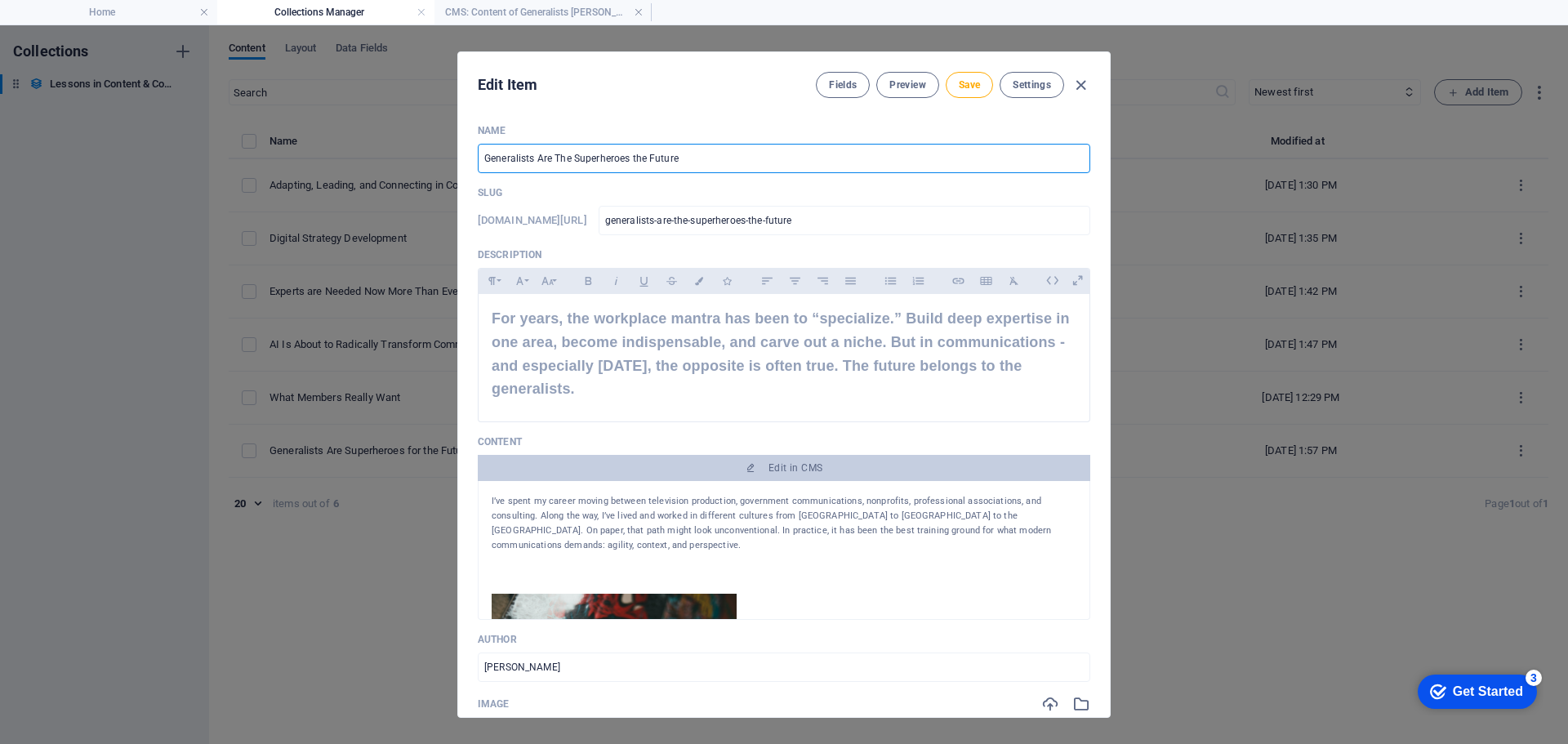
type input "generalists-are-the-superheroes-othe-future"
type input "Generalists Are The Superheroes Ofthe Future"
type input "generalists-are-the-superheroes-ofthe-future"
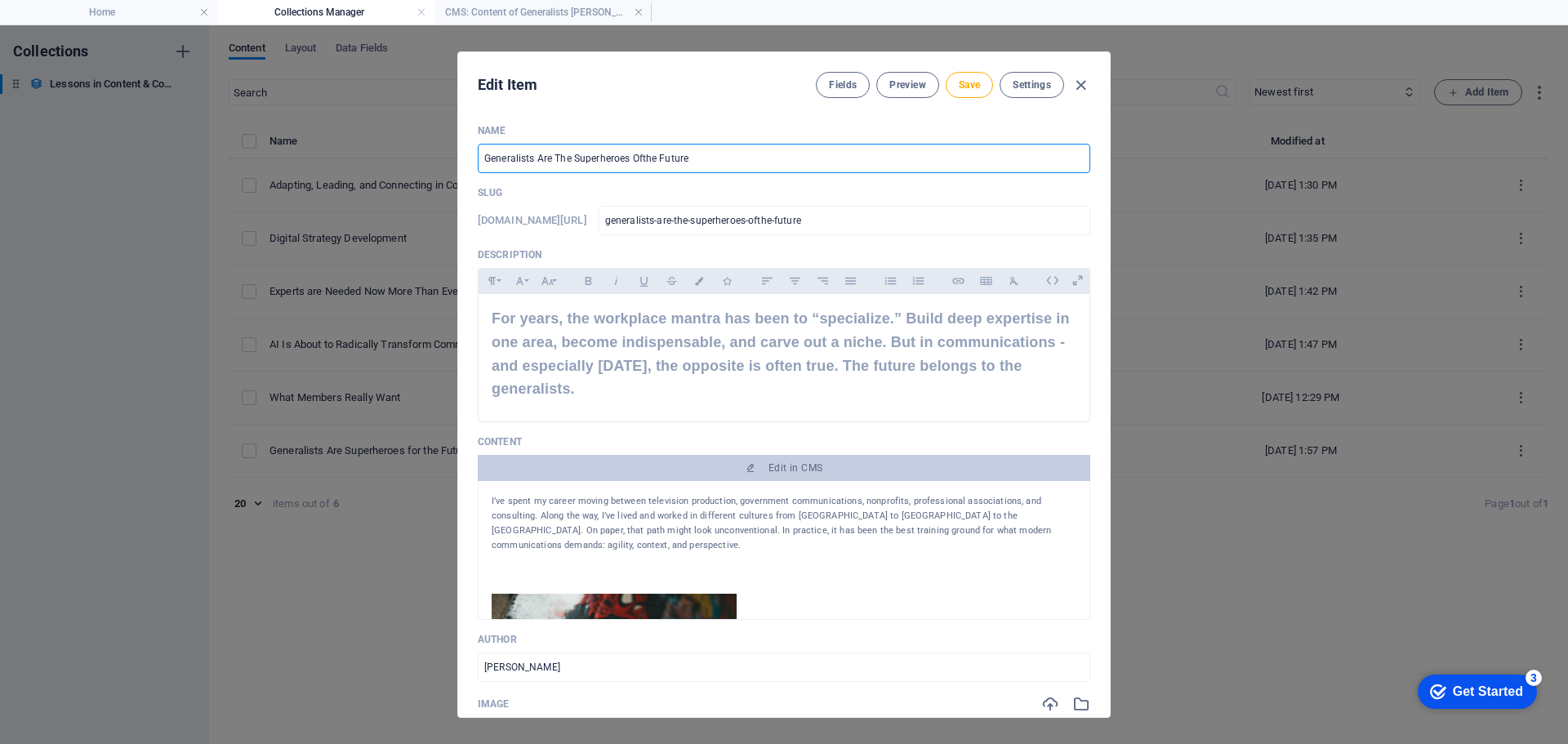
type input "Generalists Are The Superheroes Of the Future"
type input "generalists-are-the-superheroes-of-the-future"
click at [954, 80] on button "Save" at bounding box center [970, 84] width 48 height 26
click at [1081, 83] on icon "button" at bounding box center [1081, 86] width 19 height 19
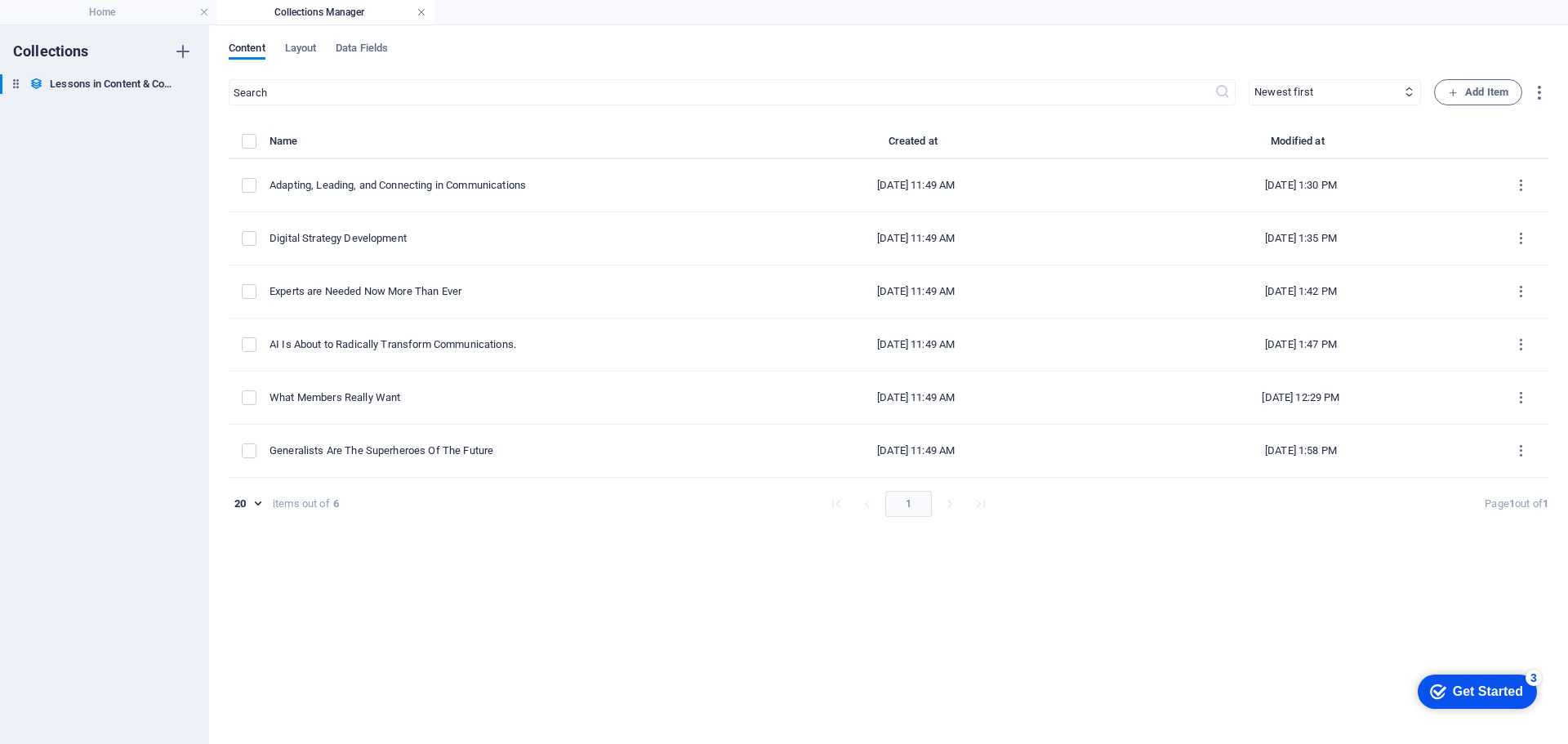
click at [416, 13] on link at bounding box center [421, 12] width 10 height 15
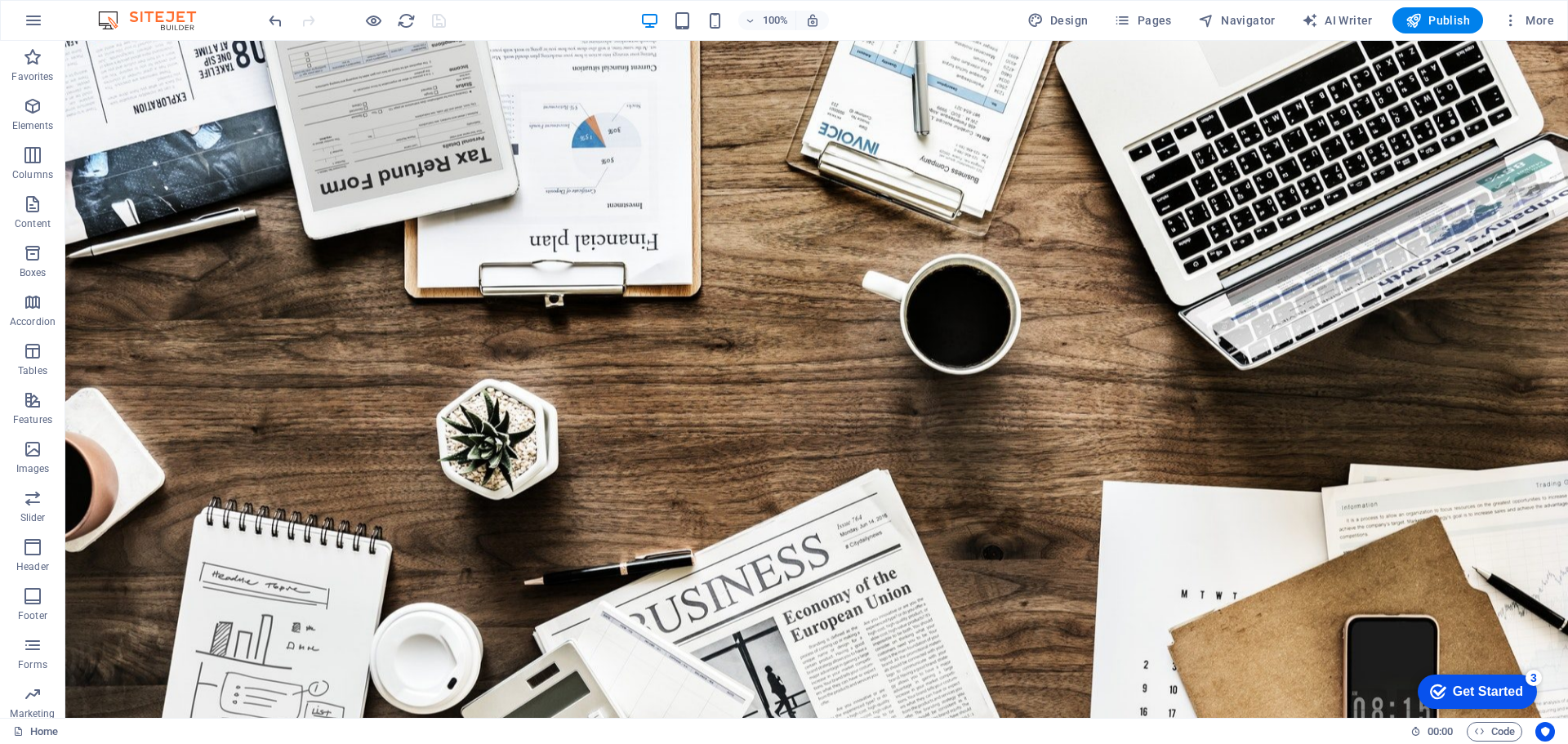
scroll to position [3428, 0]
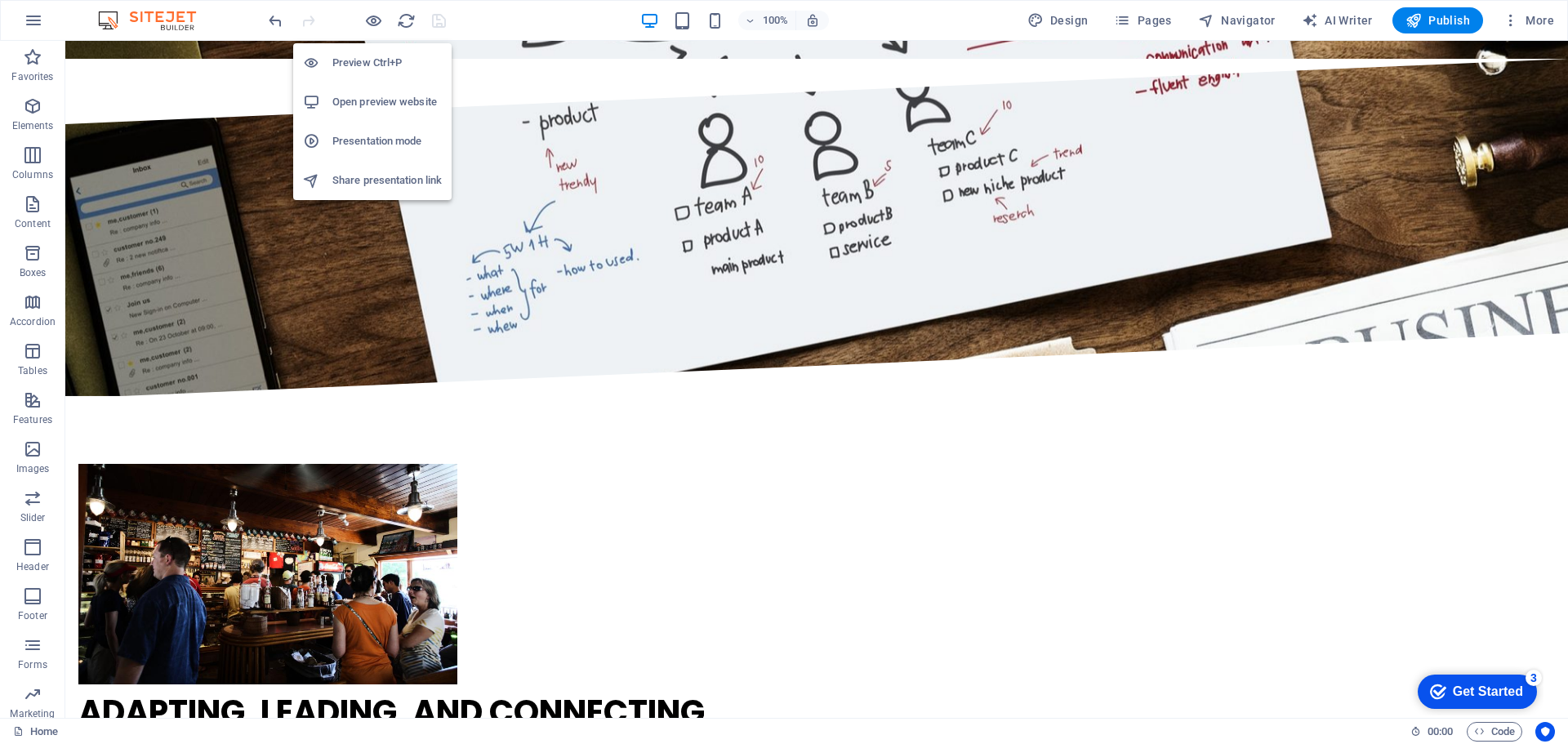
click at [365, 94] on h6 "Open preview website" at bounding box center [387, 102] width 110 height 20
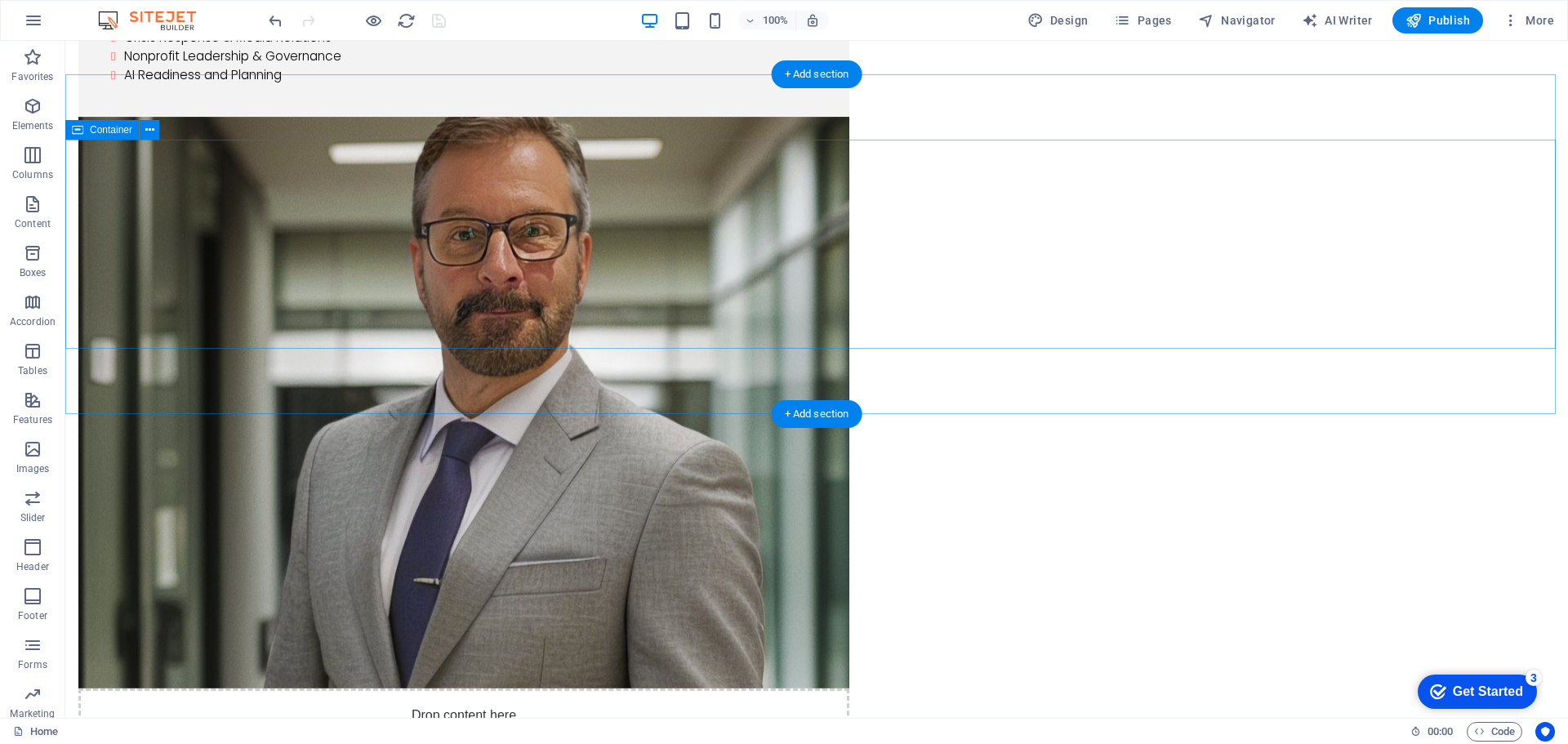
scroll to position [2612, 0]
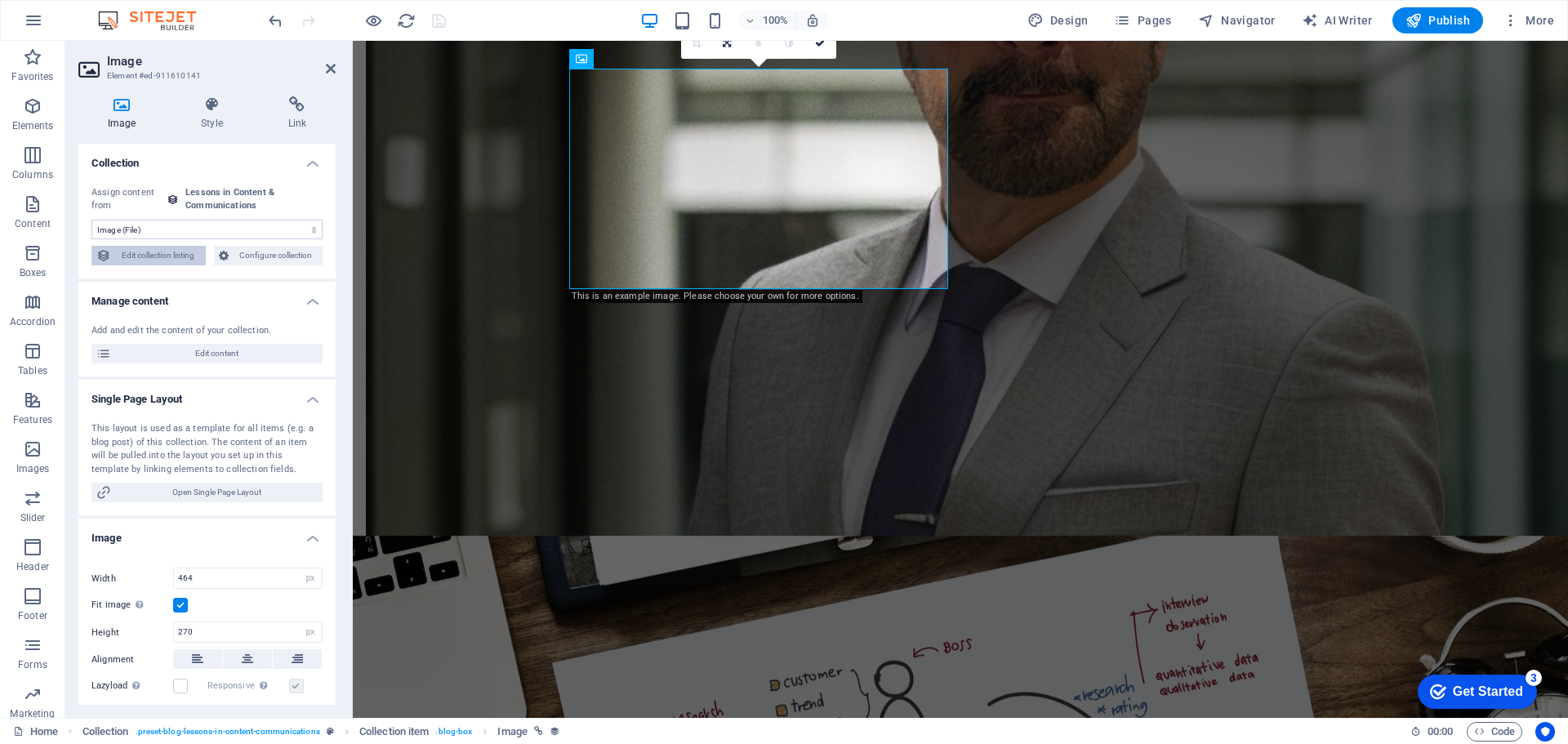
click at [173, 254] on span "Edit collection listing" at bounding box center [158, 256] width 85 height 20
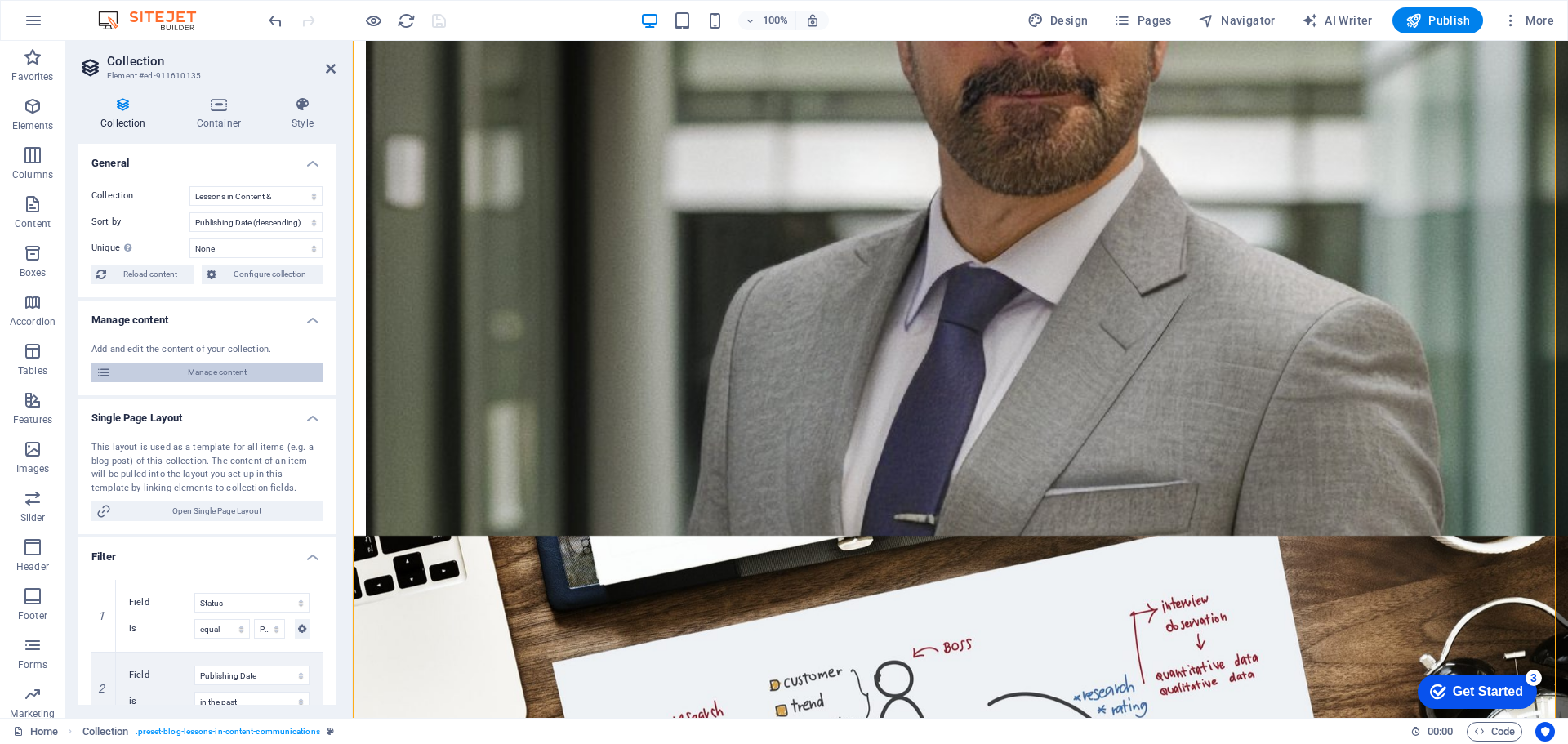
click at [214, 371] on span "Manage content" at bounding box center [217, 372] width 201 height 20
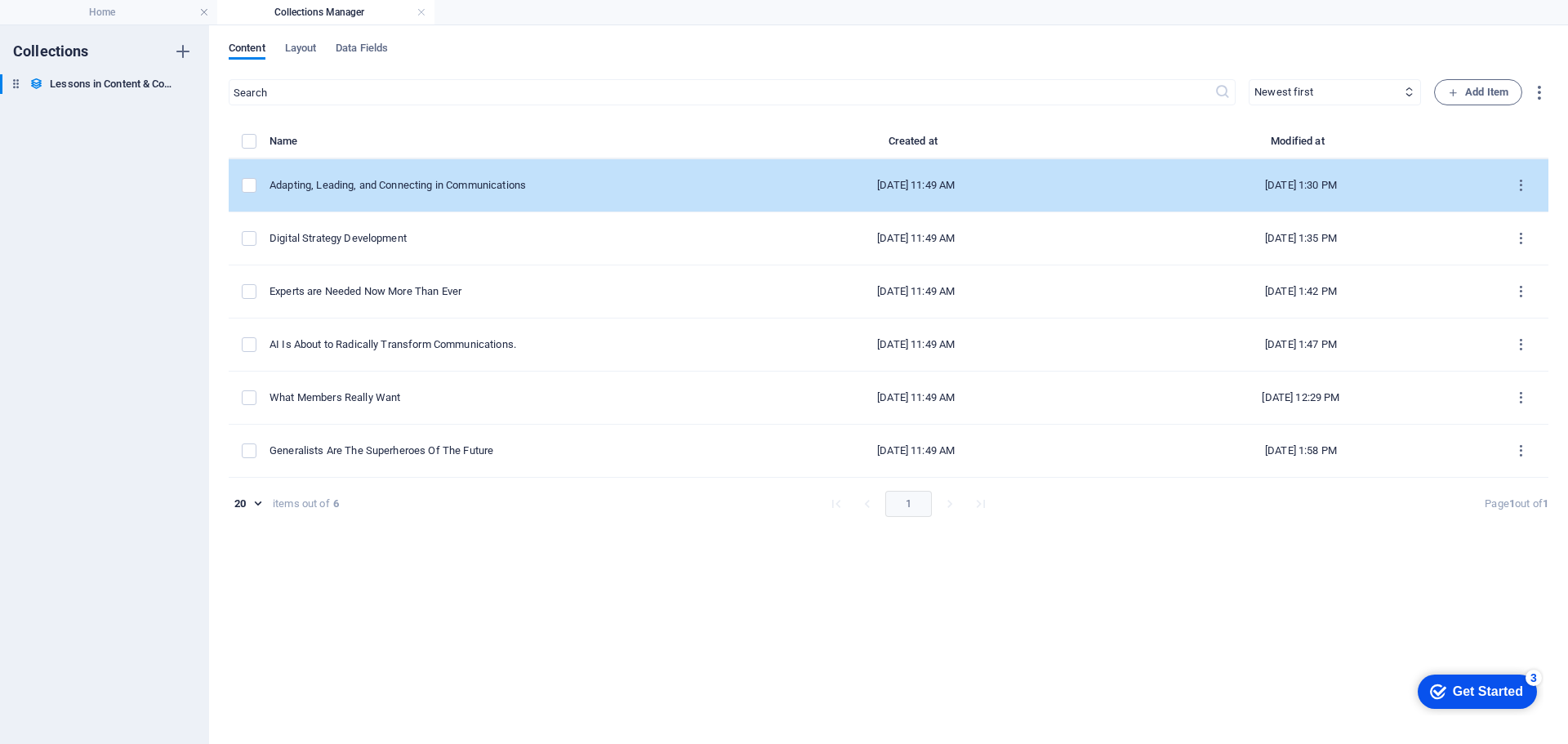
click at [995, 179] on div "[DATE] 11:49 AM" at bounding box center [916, 185] width 359 height 14
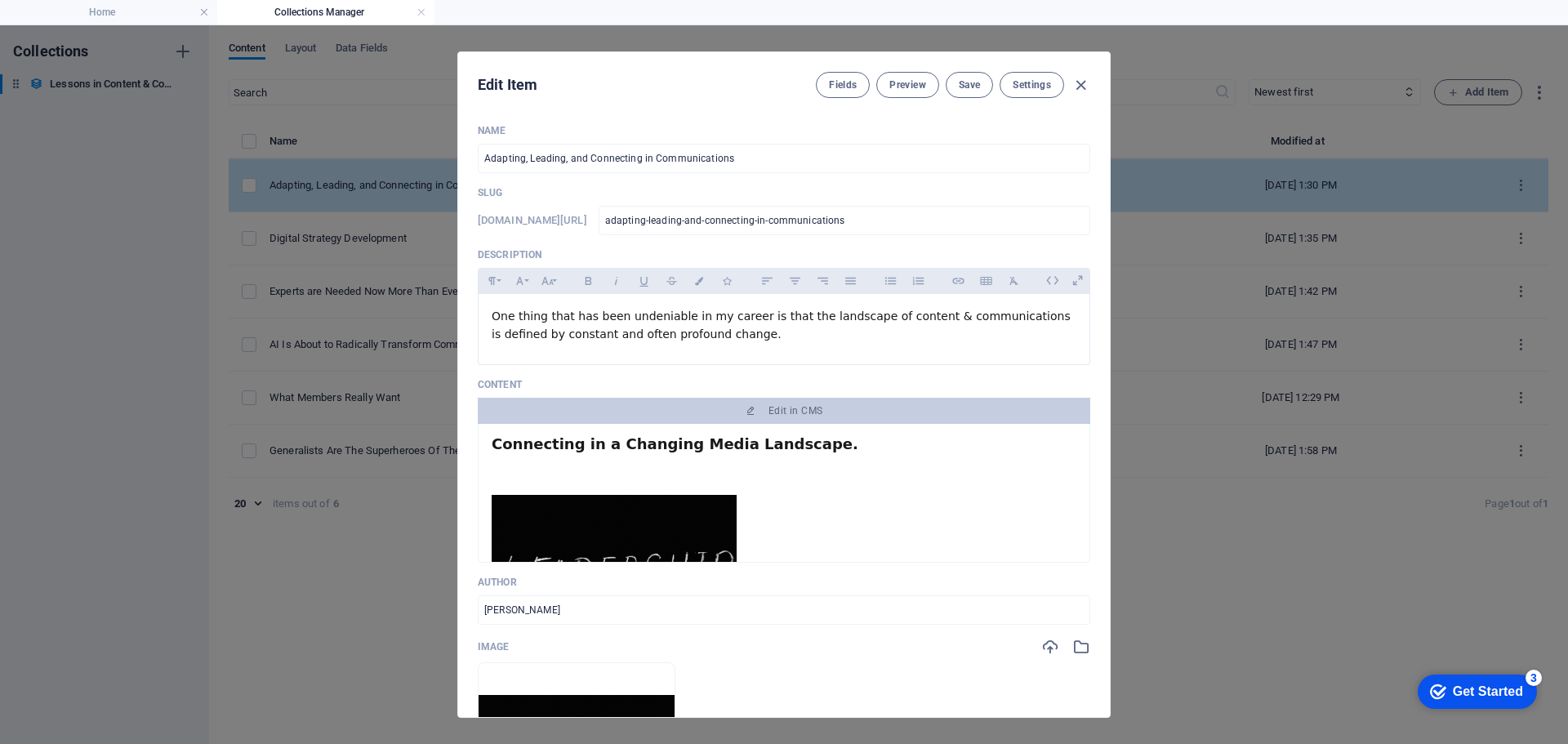
click at [995, 179] on div "Name Adapting, Leading, and Connecting in Communications ​ Slug www.example.com…" at bounding box center [784, 597] width 613 height 947
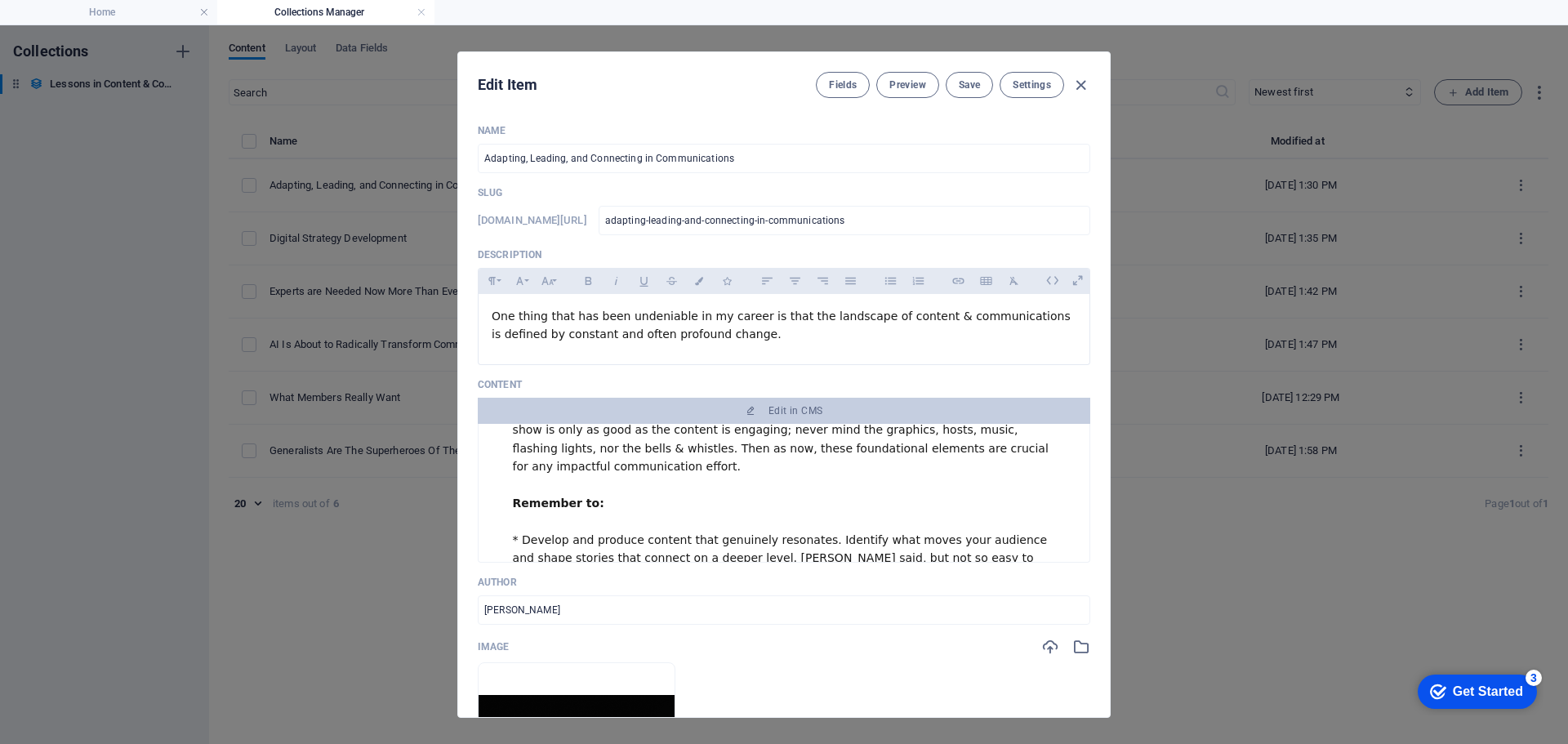
scroll to position [489, 0]
click at [908, 88] on span "Preview" at bounding box center [908, 85] width 36 height 13
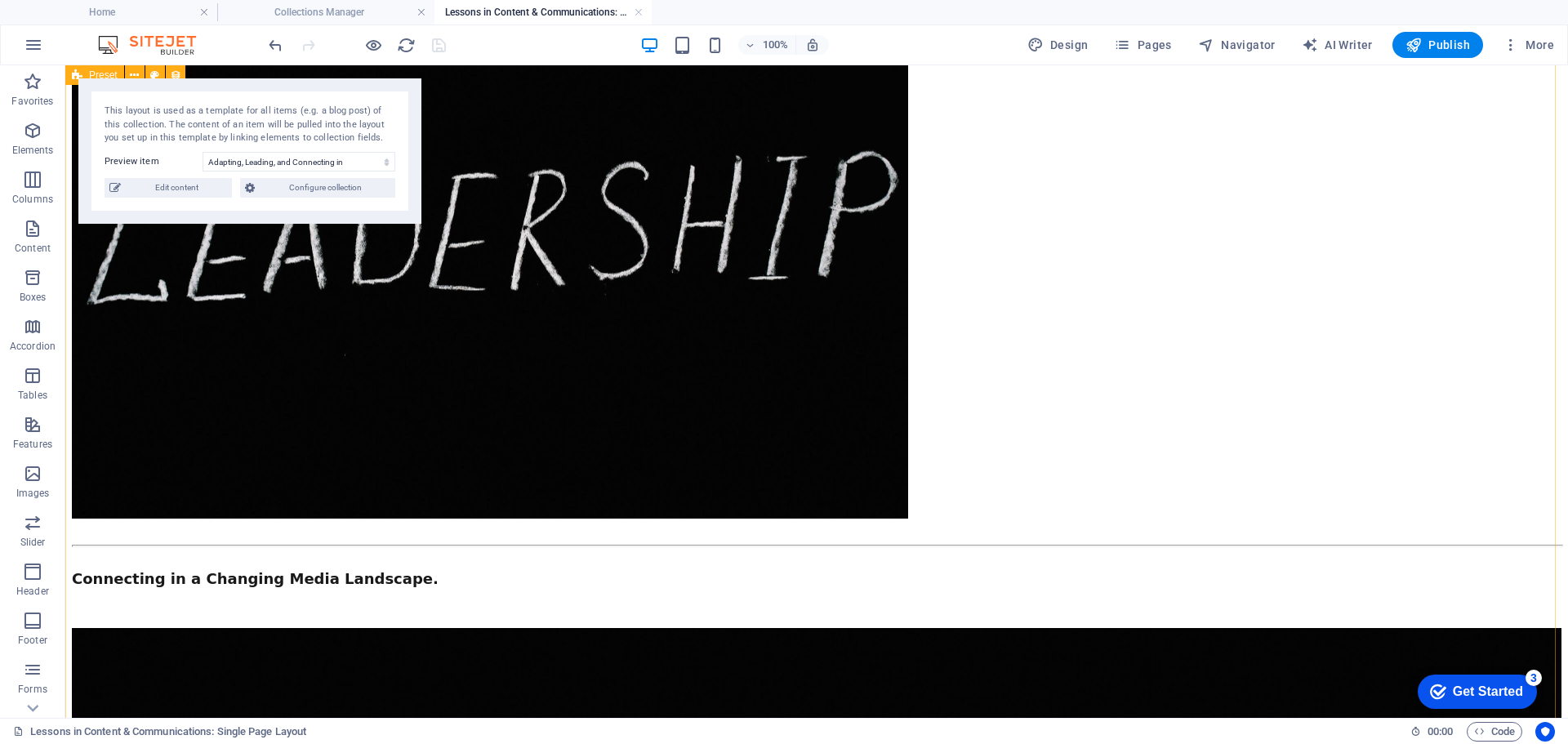
scroll to position [0, 0]
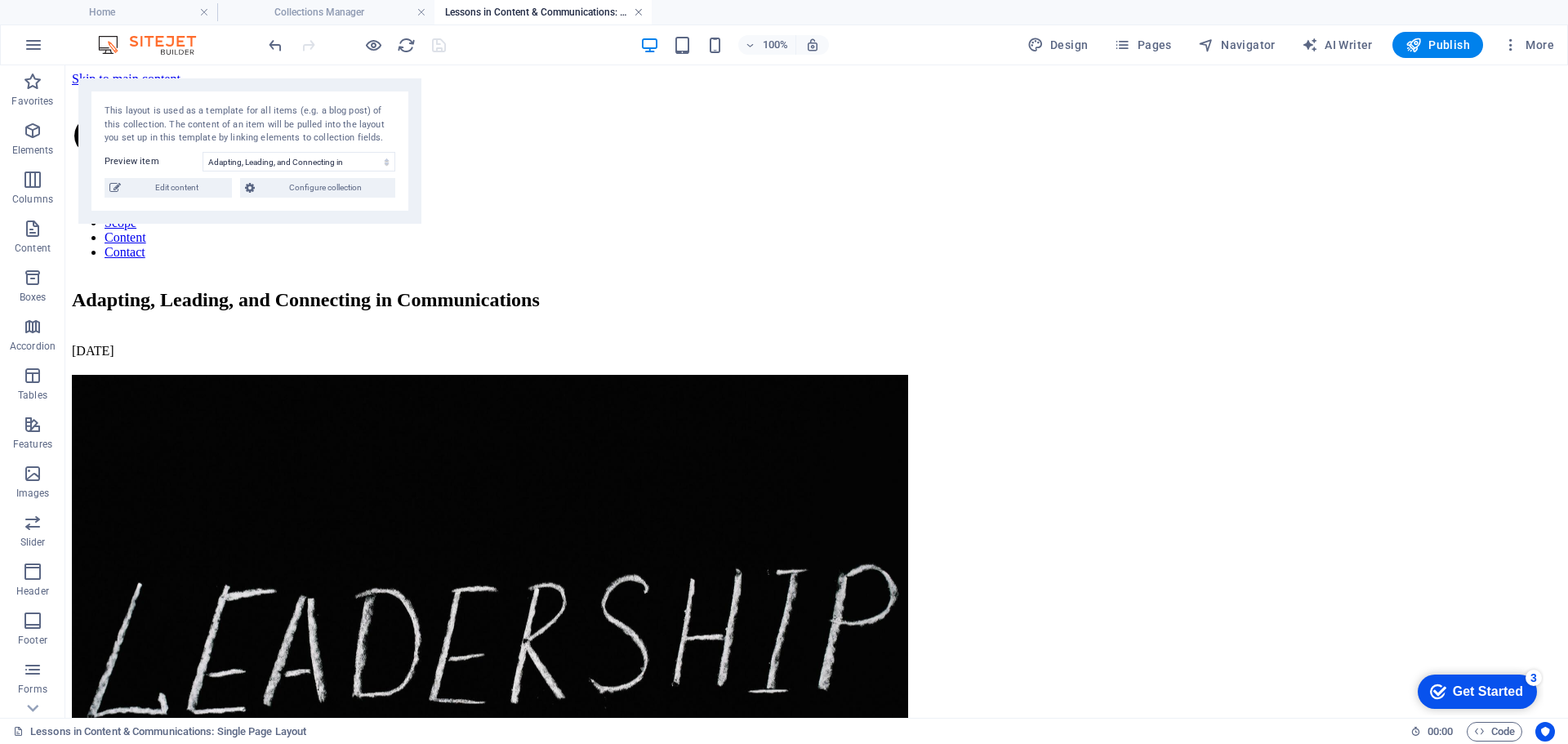
click at [634, 10] on link at bounding box center [638, 12] width 10 height 15
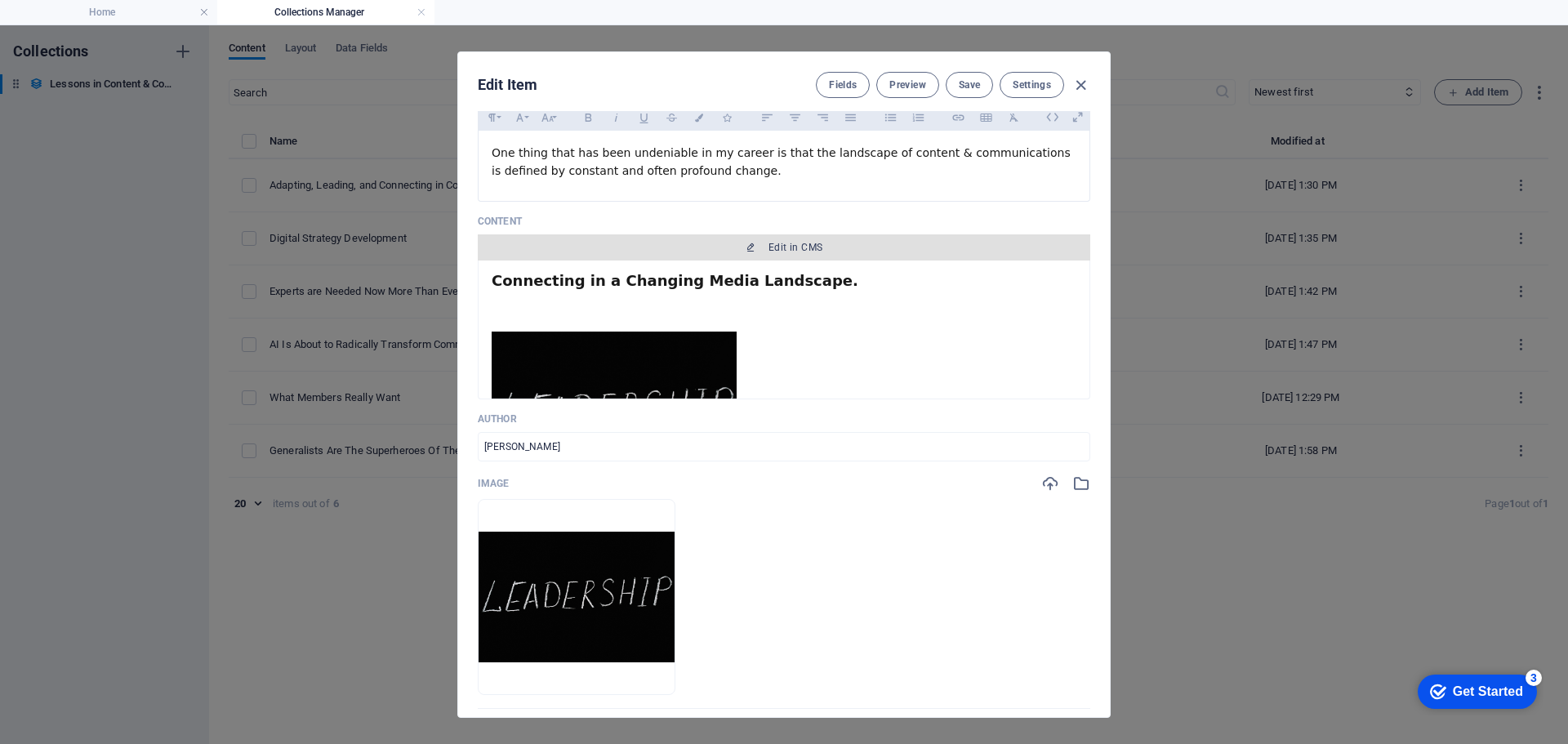
click at [776, 244] on span "Edit in CMS" at bounding box center [795, 247] width 53 height 13
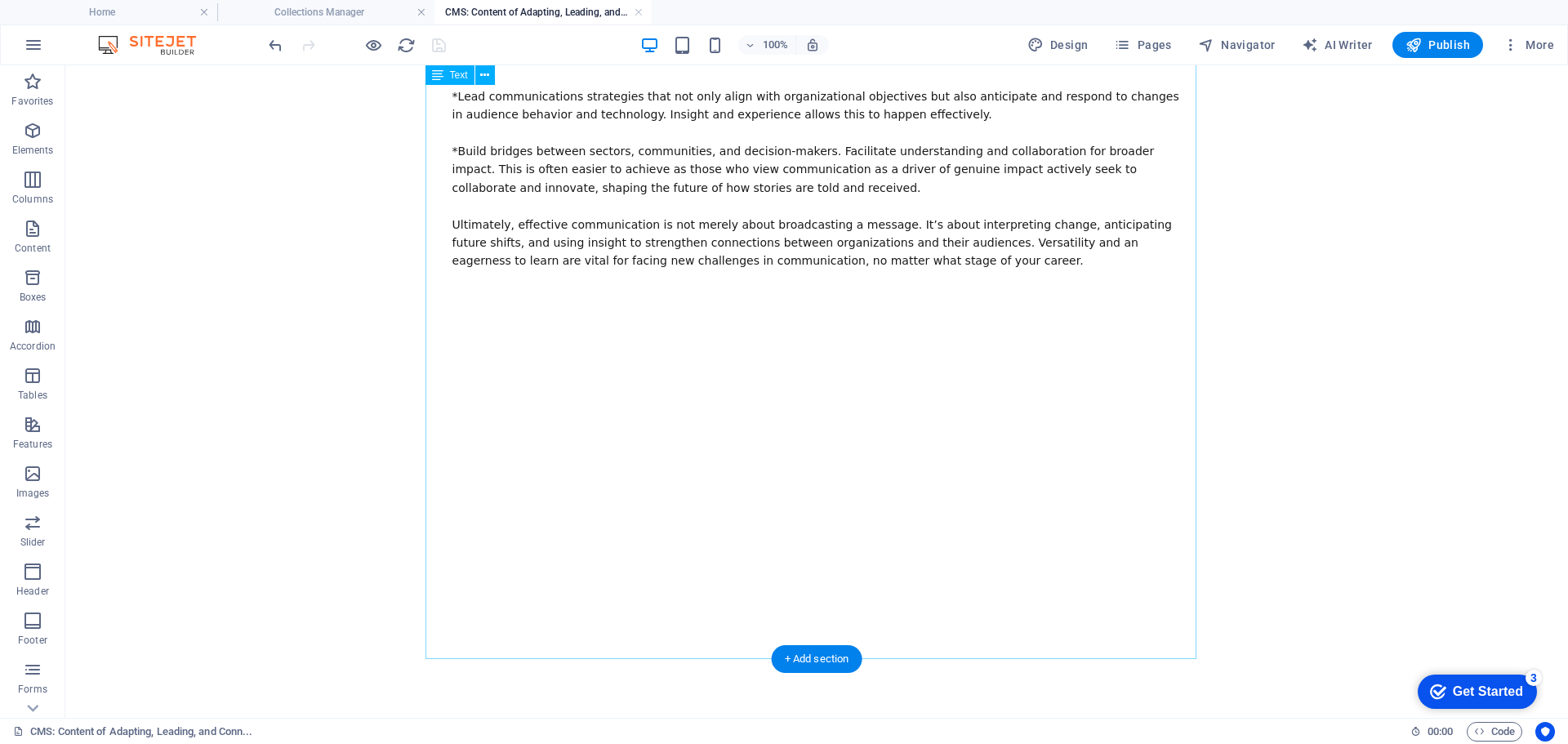
scroll to position [980, 0]
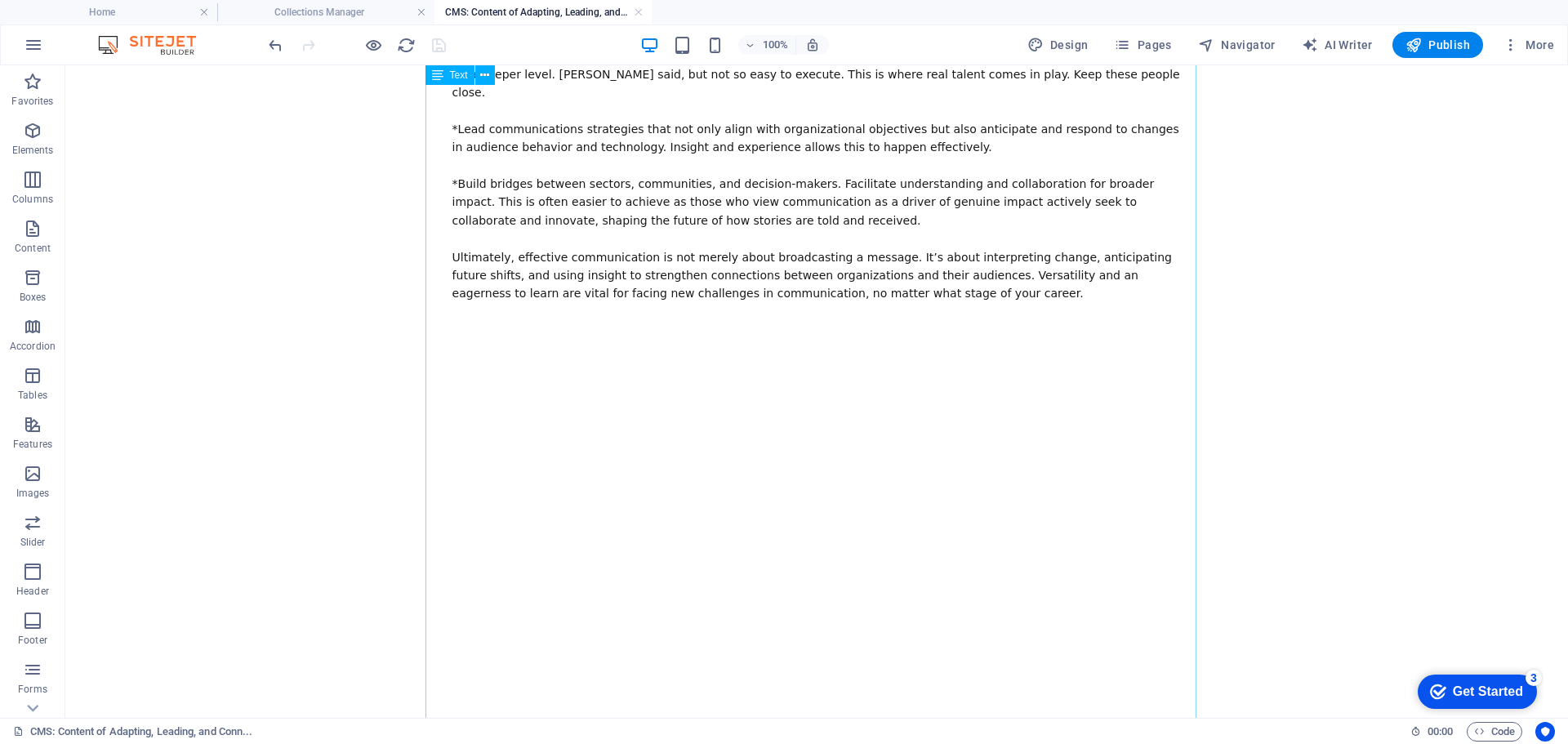
click at [781, 452] on div "One thing that has been undeniable in my career is that the landscape of conten…" at bounding box center [817, 323] width 771 height 1106
click at [824, 267] on div "One thing that has been undeniable in my career is that the landscape of conten…" at bounding box center [817, 323] width 771 height 1106
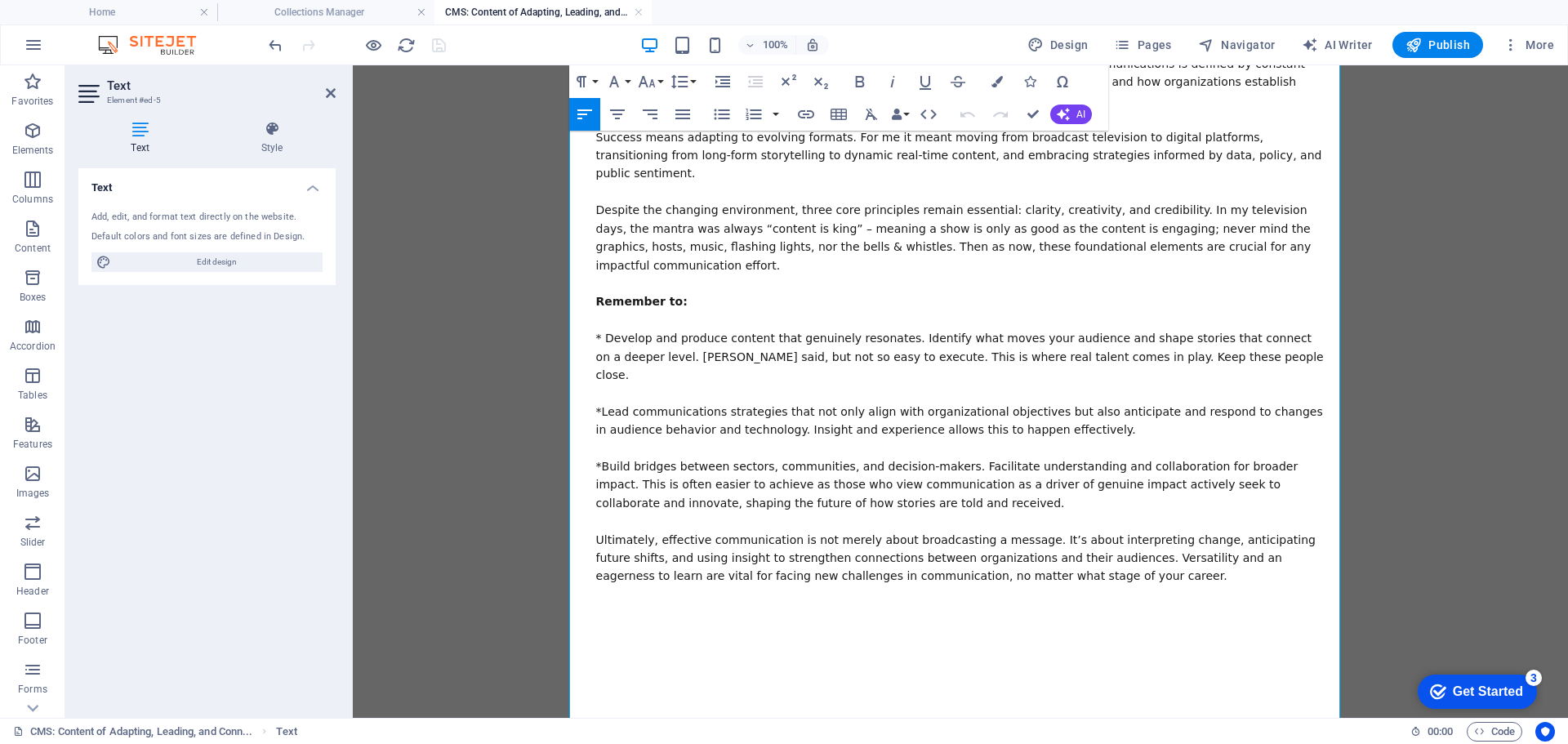
scroll to position [1023, 0]
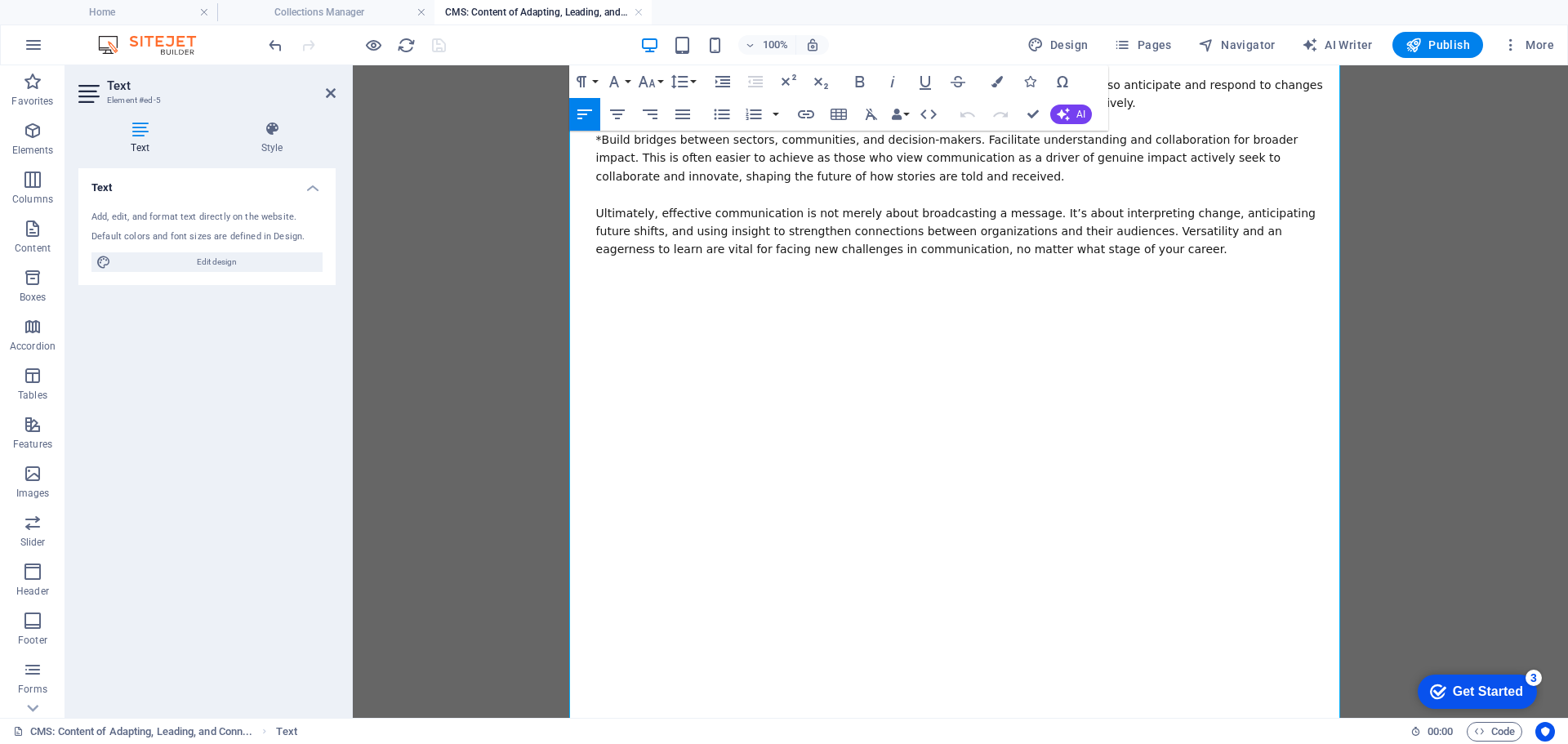
click at [861, 557] on div "button" at bounding box center [801, 550] width 453 height 567
drag, startPoint x: 909, startPoint y: 377, endPoint x: 921, endPoint y: 330, distance: 48.5
click at [909, 371] on div "button" at bounding box center [801, 550] width 453 height 567
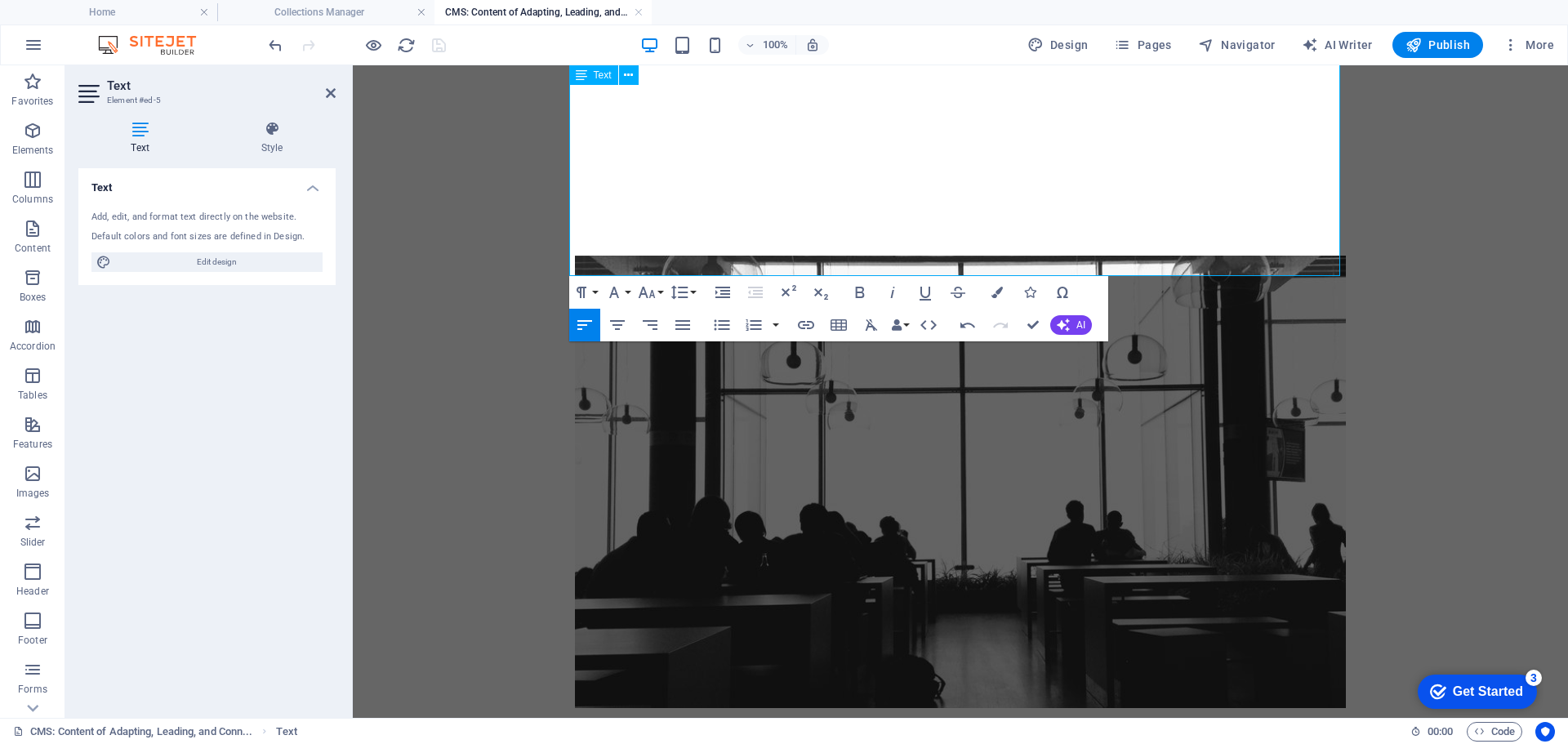
scroll to position [1677, 0]
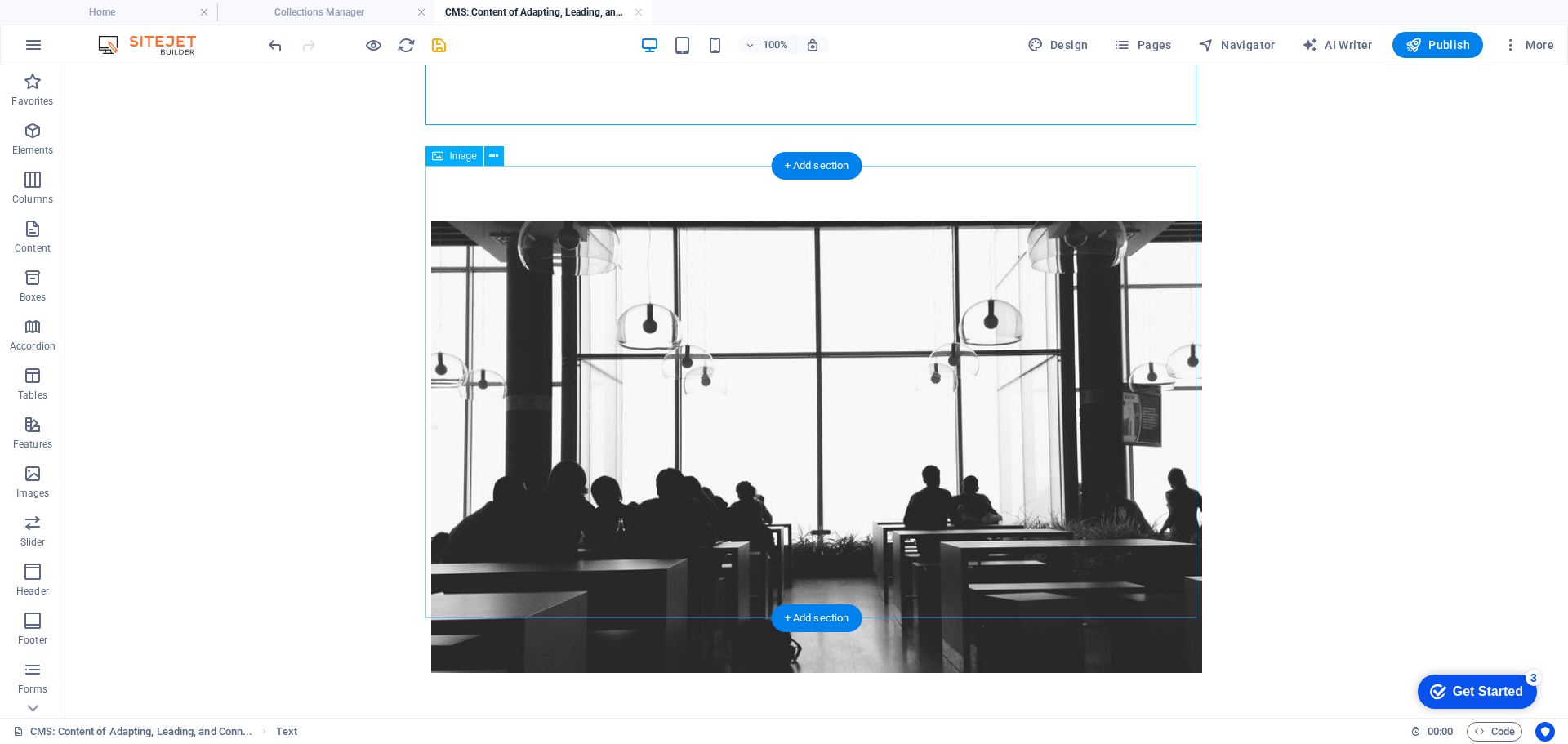
click at [923, 413] on figure at bounding box center [817, 446] width 771 height 452
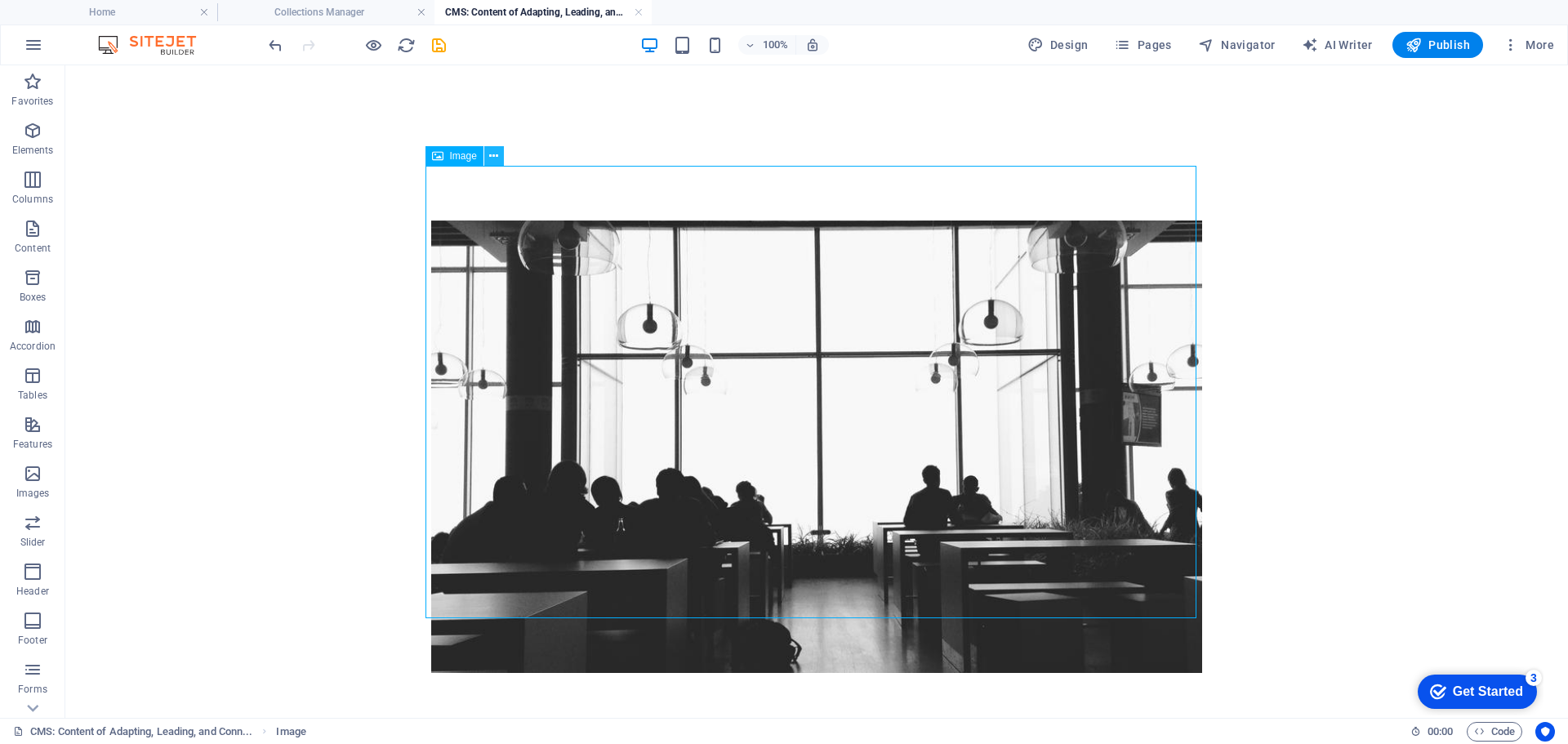
click at [494, 158] on icon at bounding box center [493, 156] width 9 height 17
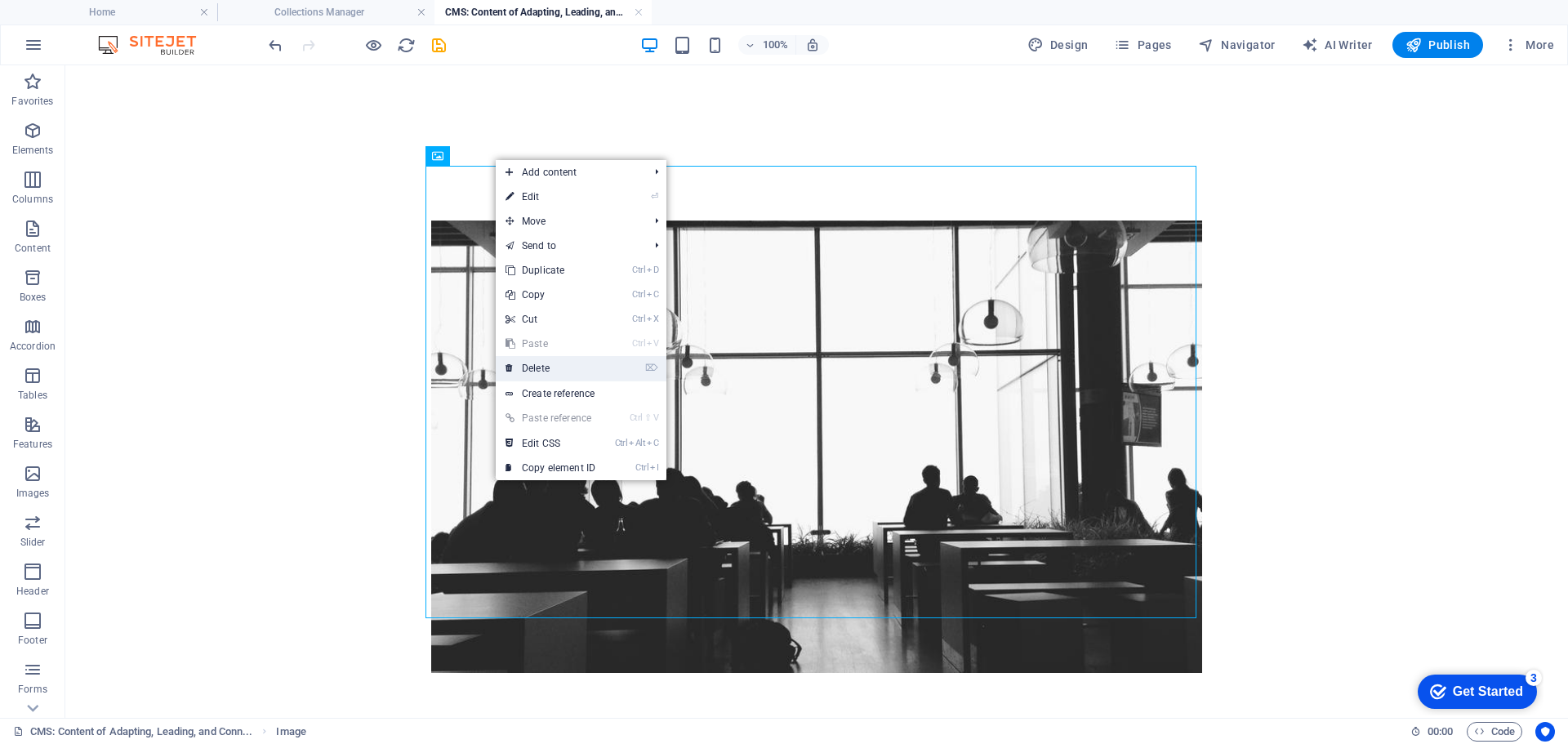
click at [533, 371] on link "⌦ Delete" at bounding box center [550, 368] width 110 height 25
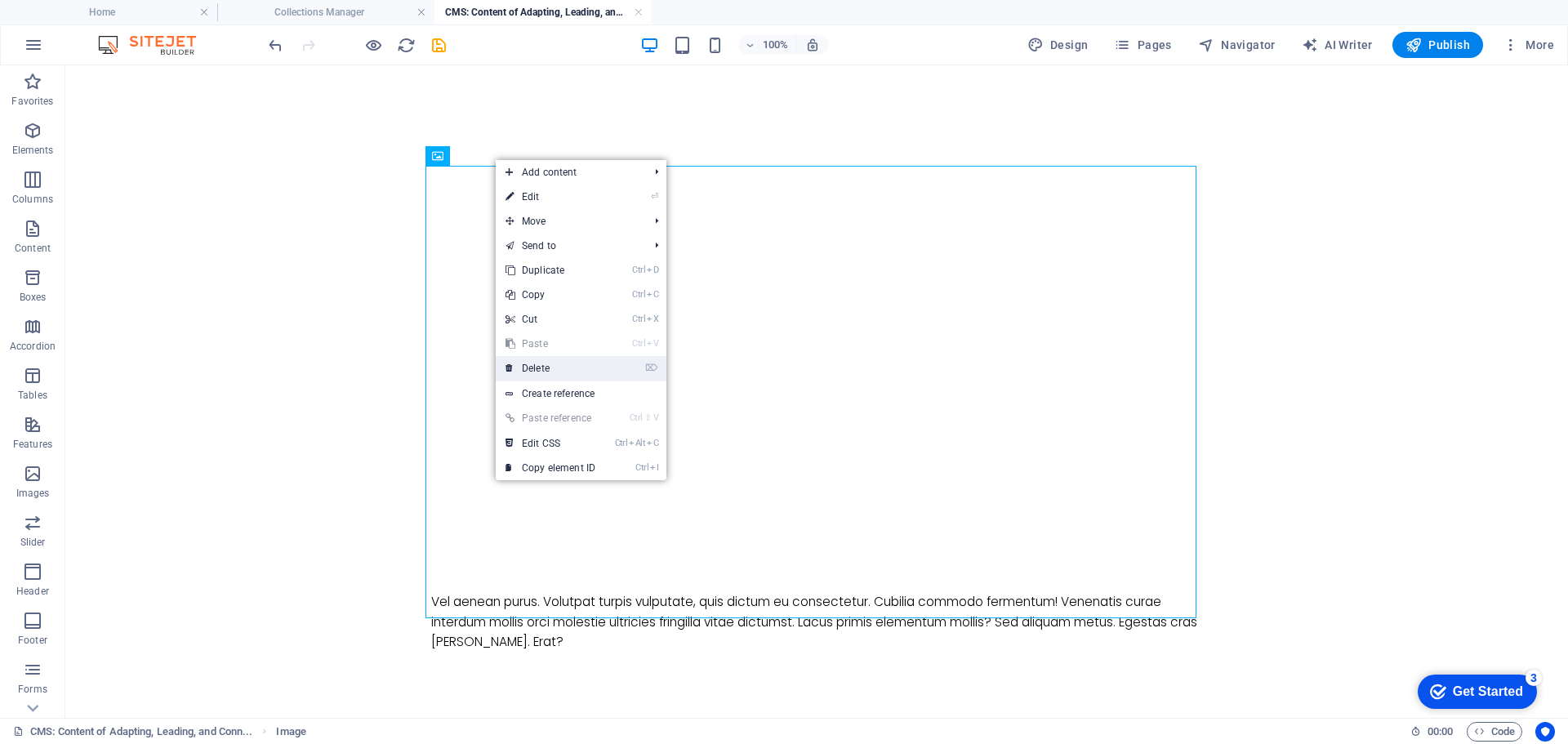
scroll to position [1292, 0]
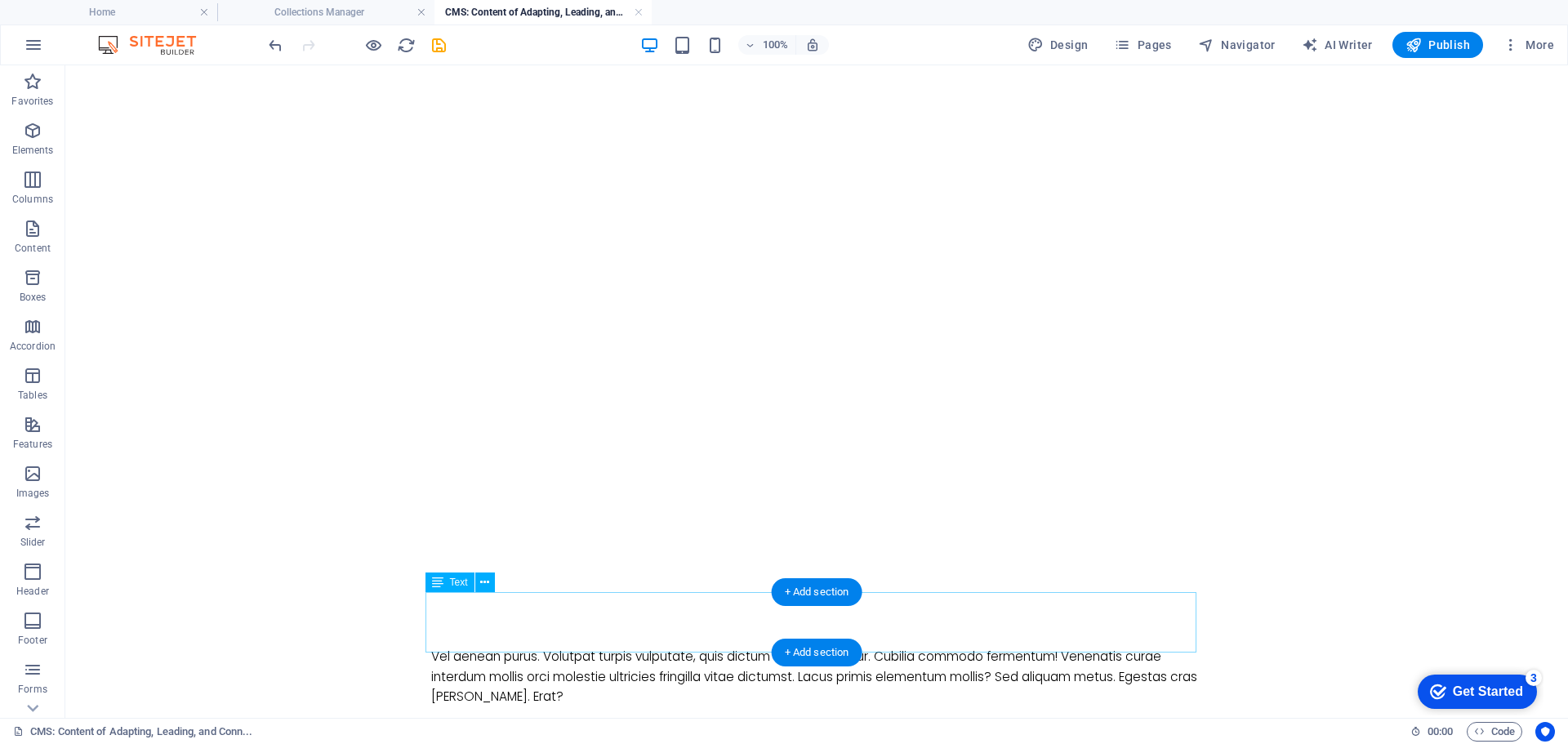
click at [536, 647] on div "Vel aenean purus. Volutpat turpis vulputate, quis dictum eu consectetur. Cubili…" at bounding box center [817, 676] width 771 height 60
click at [531, 647] on div "Vel aenean purus. Volutpat turpis vulputate, quis dictum eu consectetur. Cubili…" at bounding box center [817, 676] width 771 height 60
click at [486, 578] on icon at bounding box center [484, 583] width 9 height 17
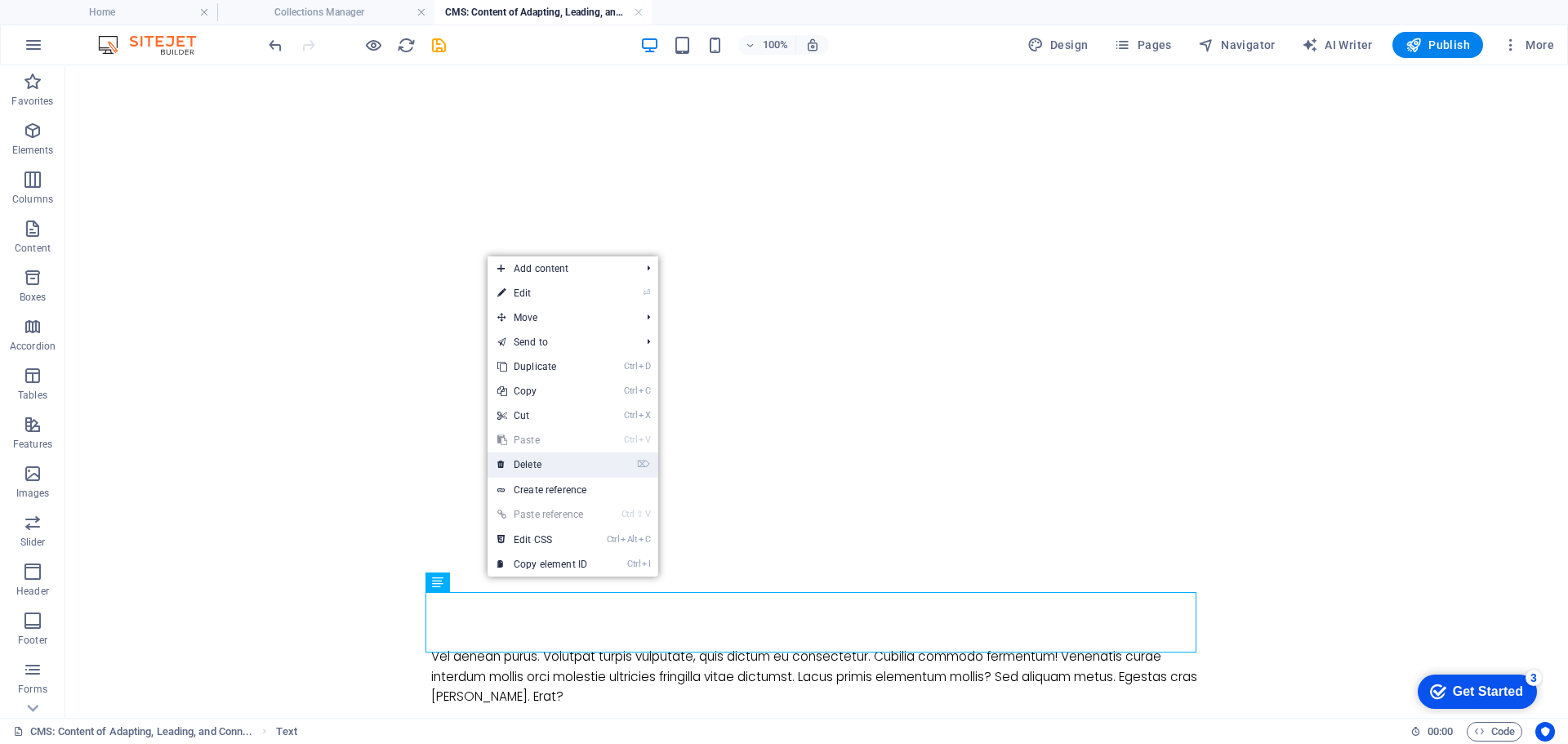
drag, startPoint x: 533, startPoint y: 461, endPoint x: 475, endPoint y: 399, distance: 84.9
click at [533, 461] on link "⌦ Delete" at bounding box center [542, 465] width 110 height 25
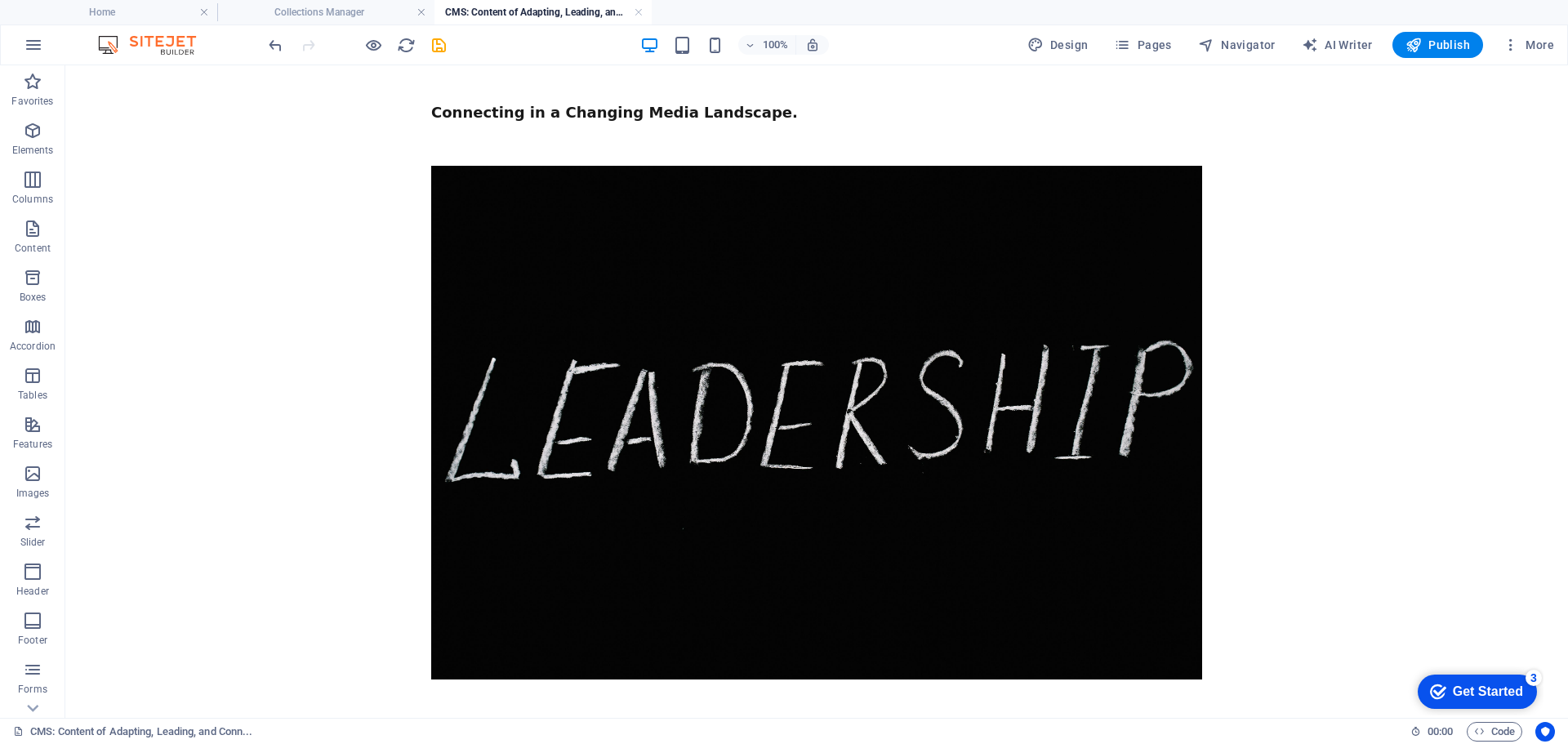
scroll to position [0, 0]
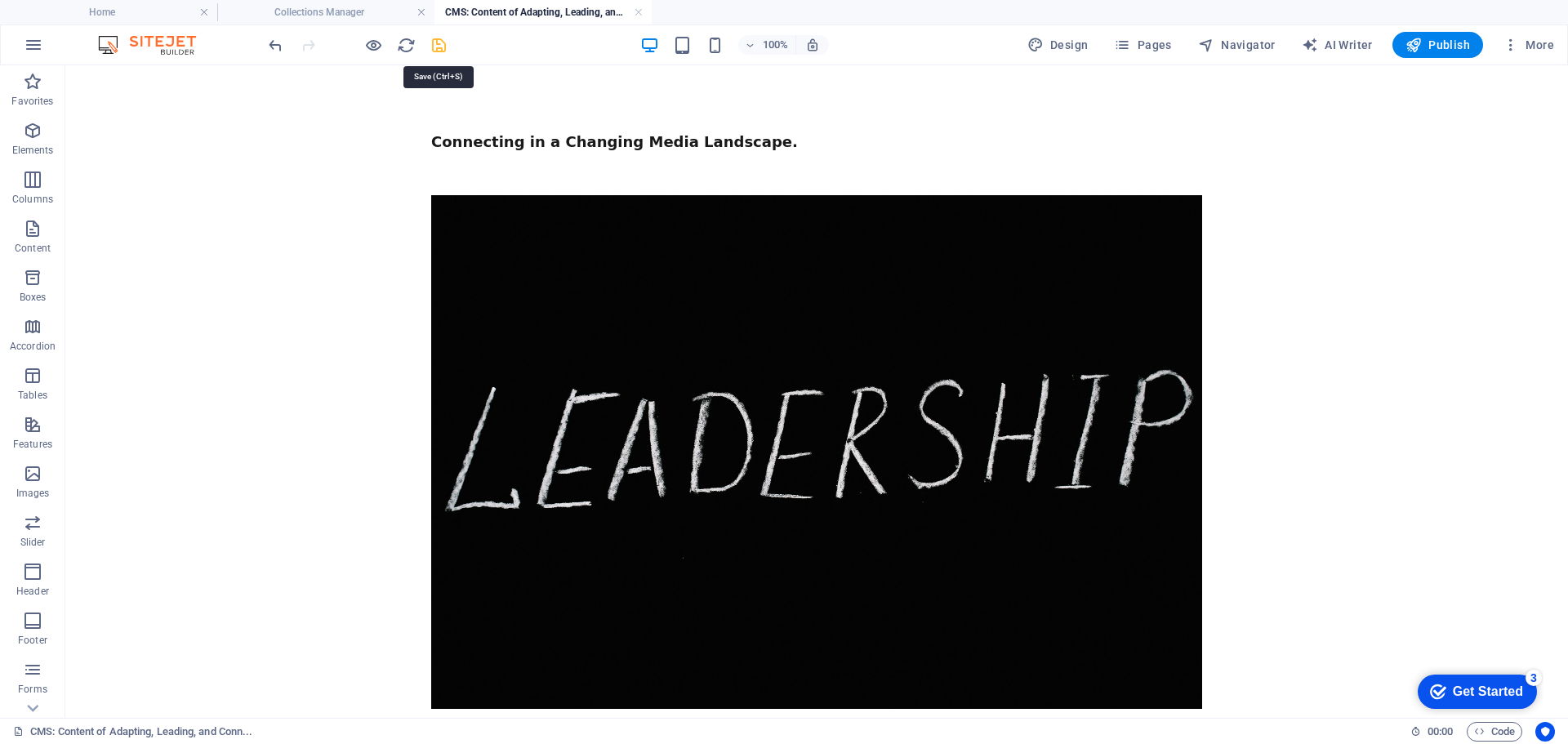
click at [436, 44] on icon "save" at bounding box center [439, 46] width 19 height 19
click at [639, 14] on link at bounding box center [638, 12] width 10 height 15
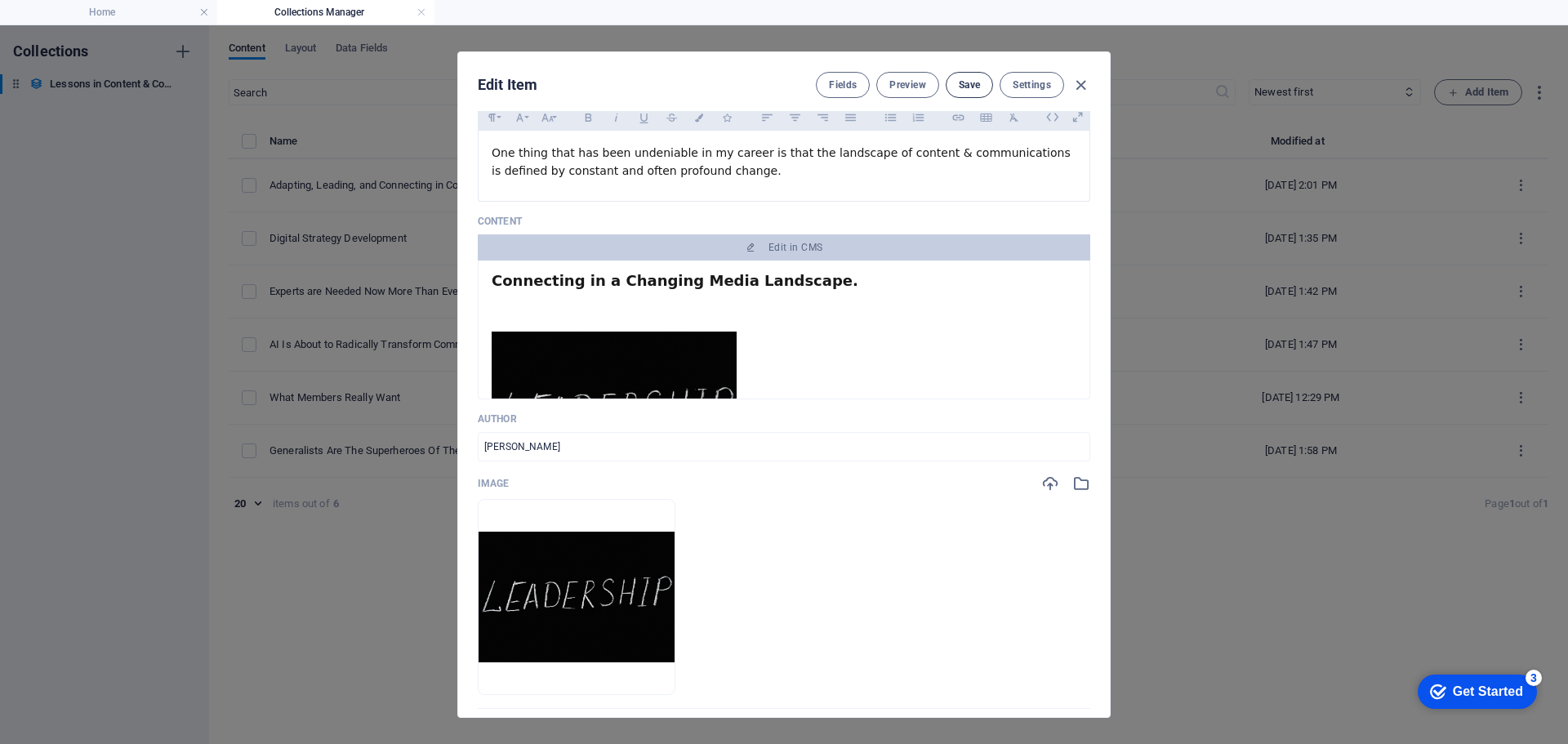
click at [972, 81] on span "Save" at bounding box center [970, 85] width 21 height 13
click at [1081, 83] on icon "button" at bounding box center [1081, 86] width 19 height 19
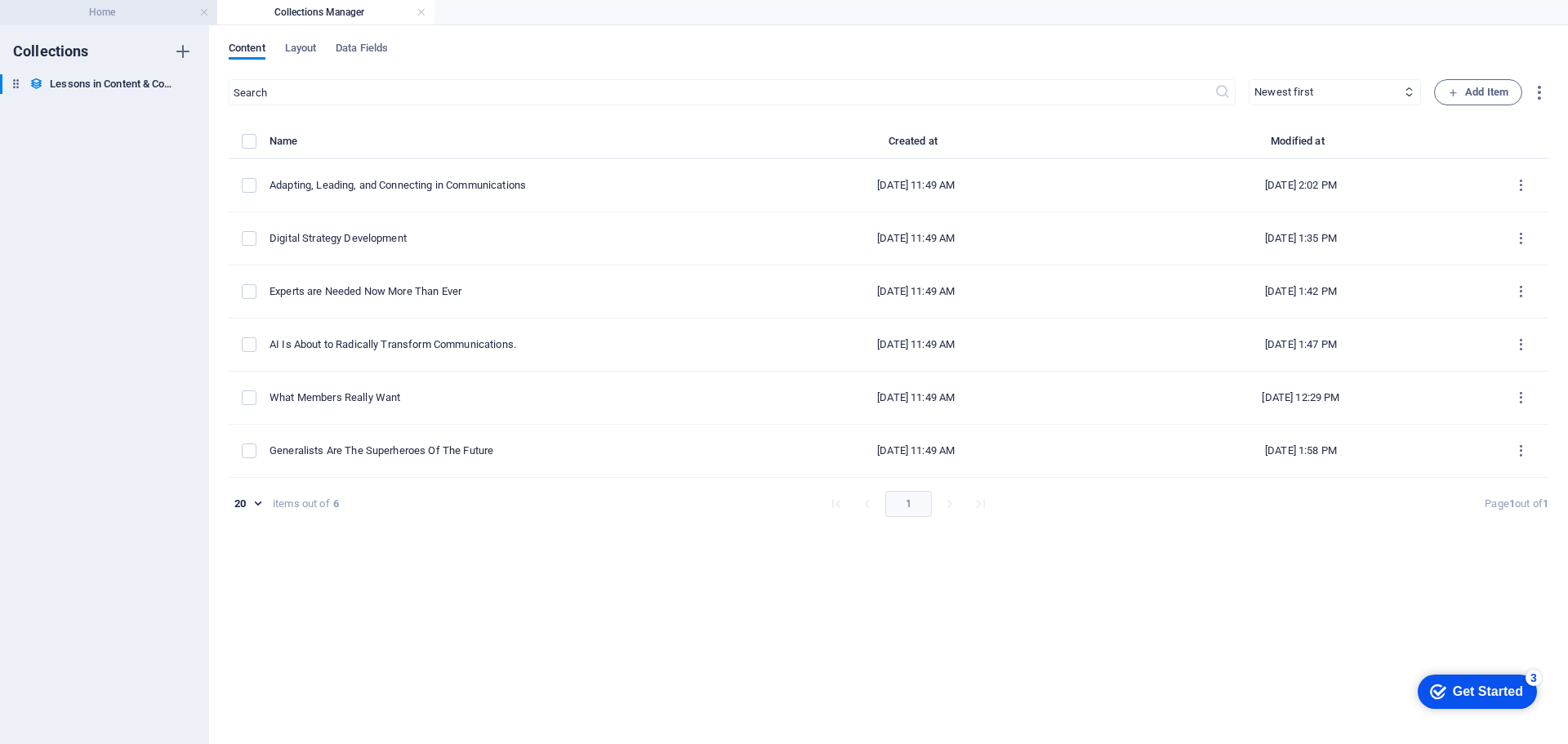
click at [94, 10] on h4 "Home" at bounding box center [109, 11] width 218 height 18
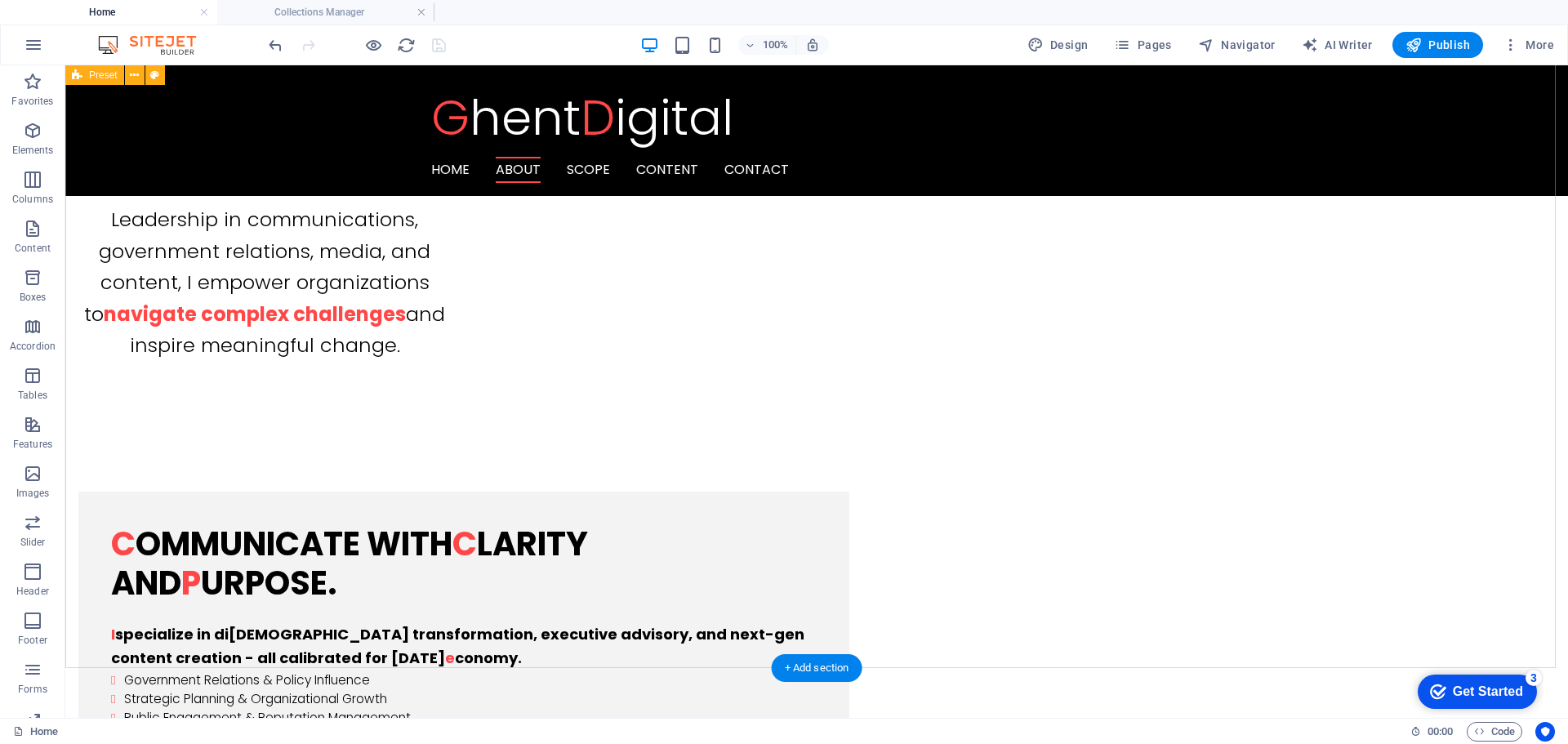
scroll to position [1469, 0]
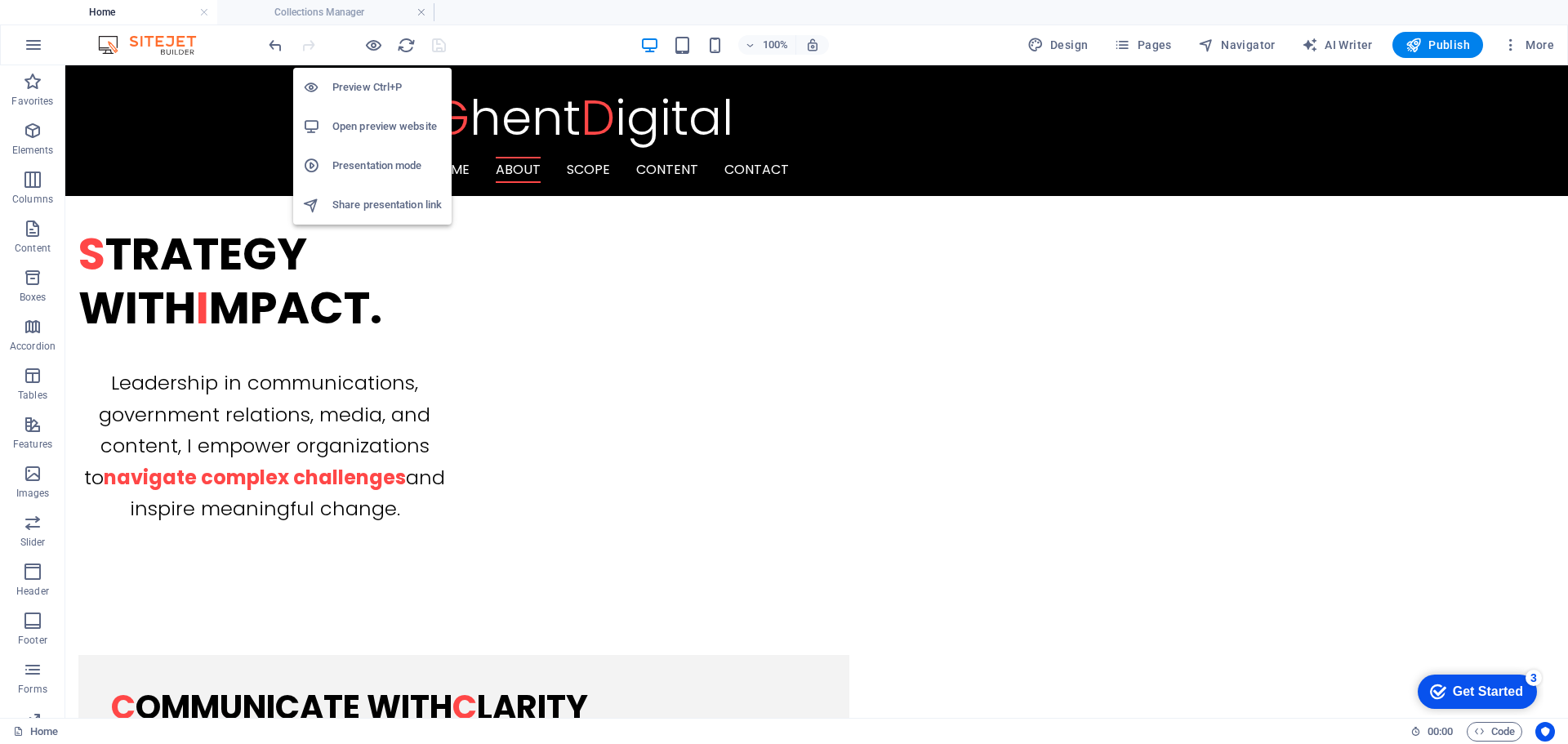
click at [372, 116] on h6 "Open preview website" at bounding box center [387, 126] width 110 height 20
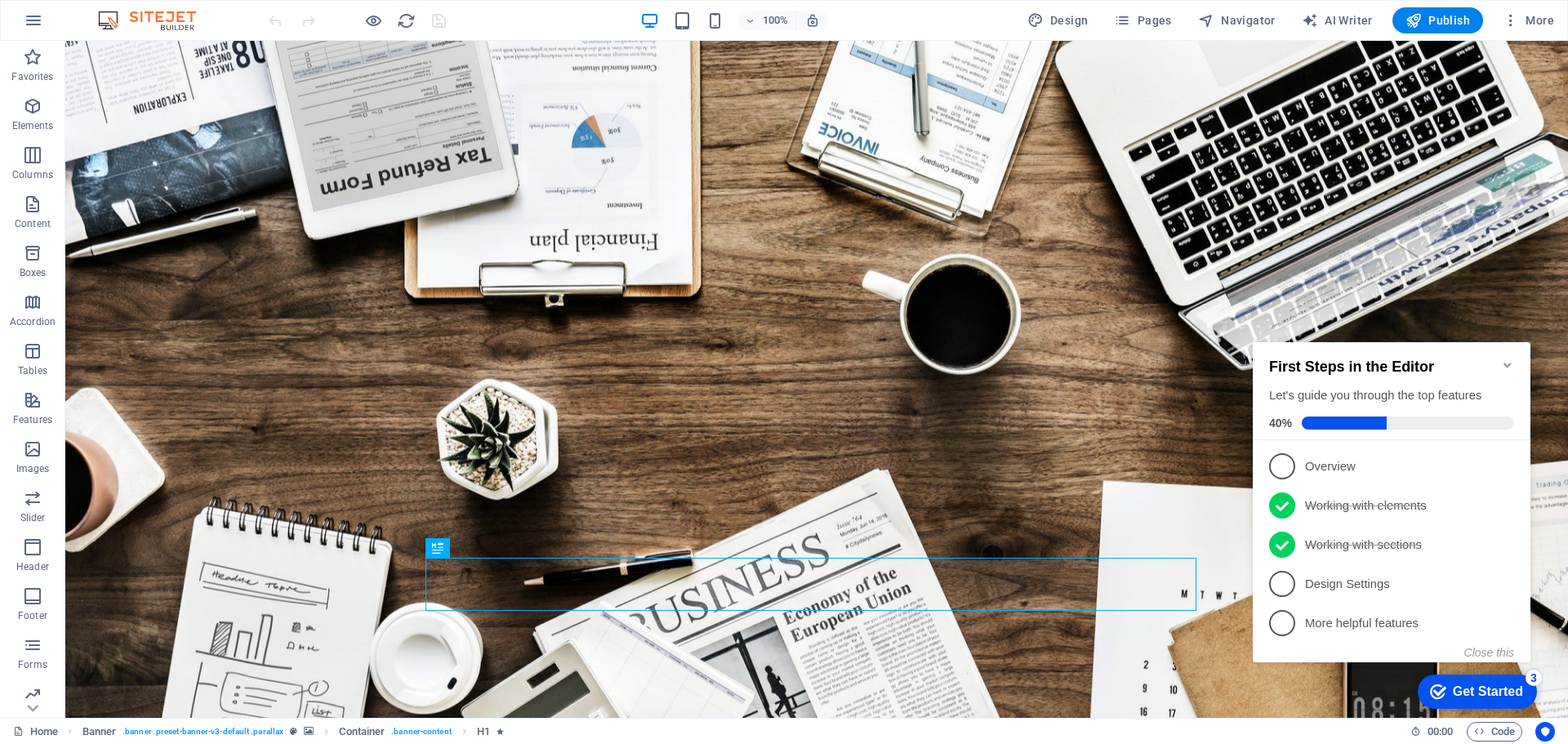
drag, startPoint x: 1498, startPoint y: 656, endPoint x: 1498, endPoint y: 552, distance: 104.0
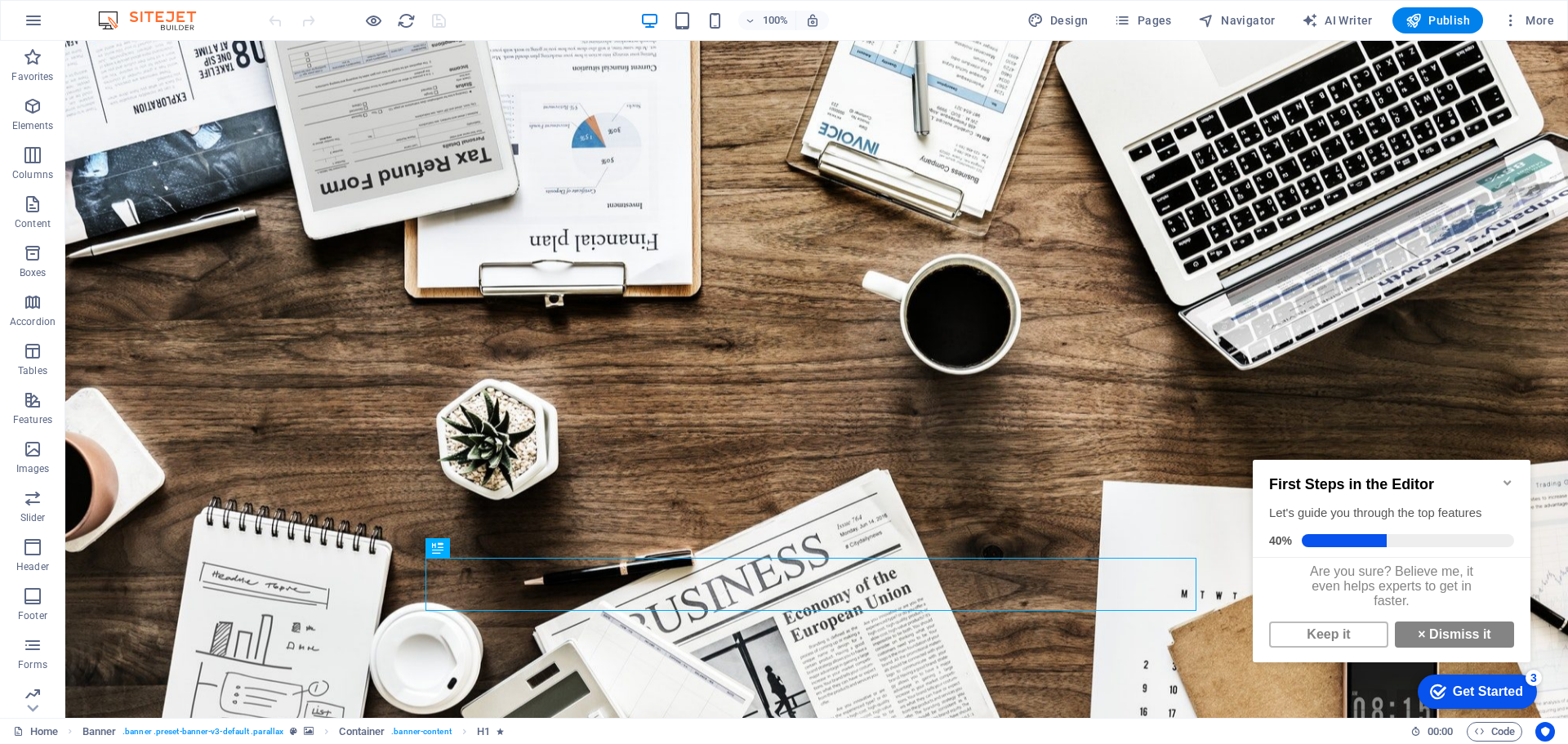
scroll to position [12, 0]
click at [1440, 636] on link "× Dismiss it" at bounding box center [1454, 633] width 119 height 26
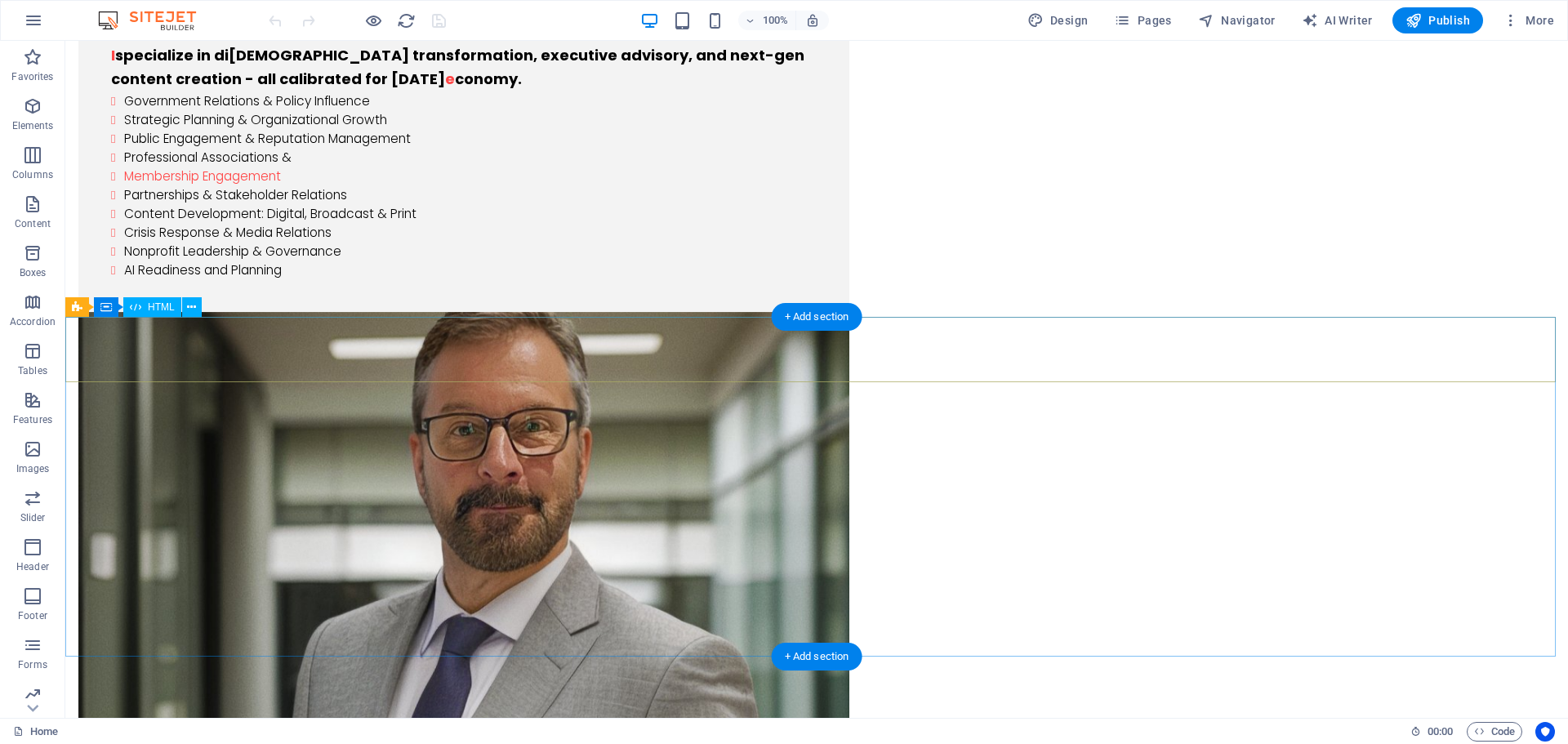
scroll to position [2449, 0]
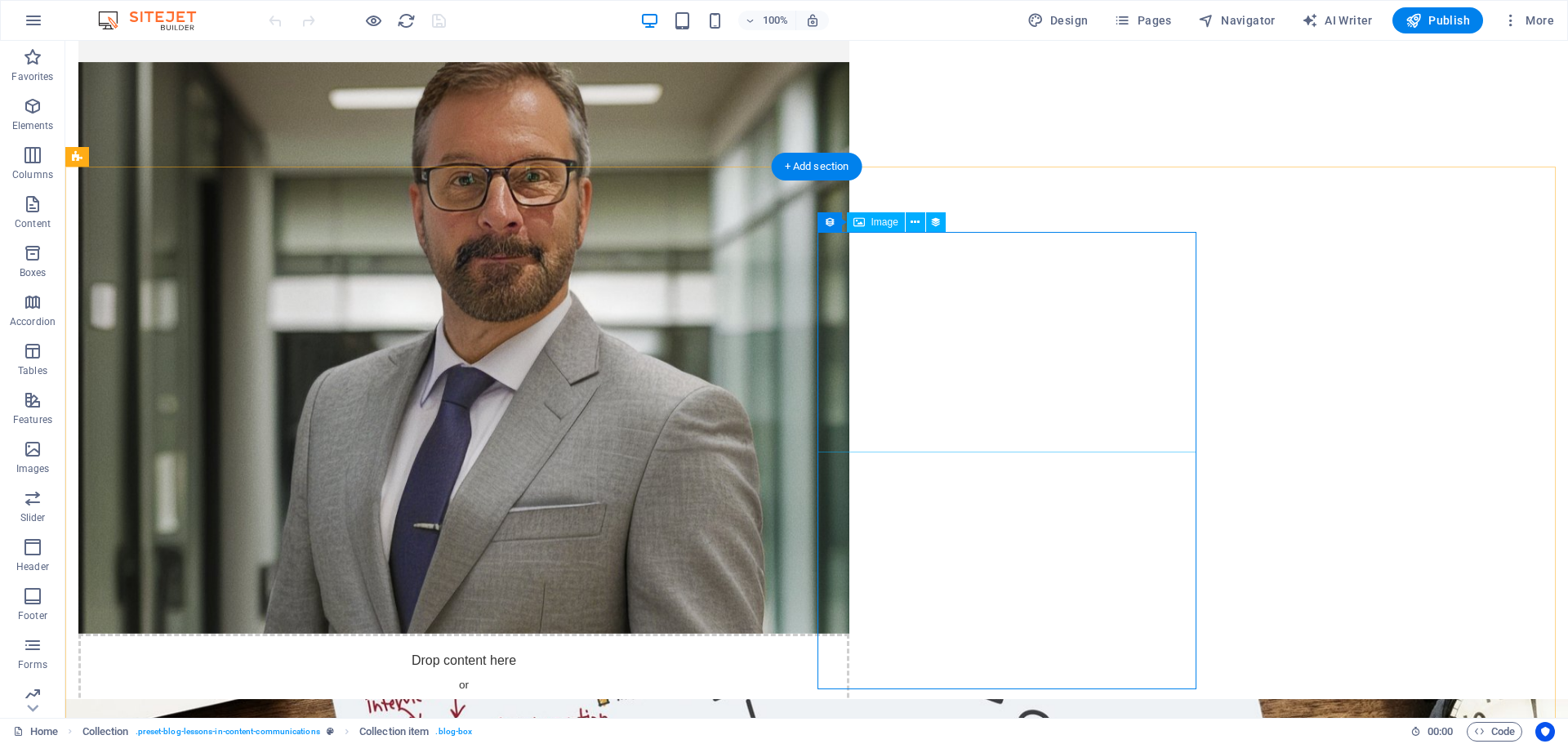
select select "px"
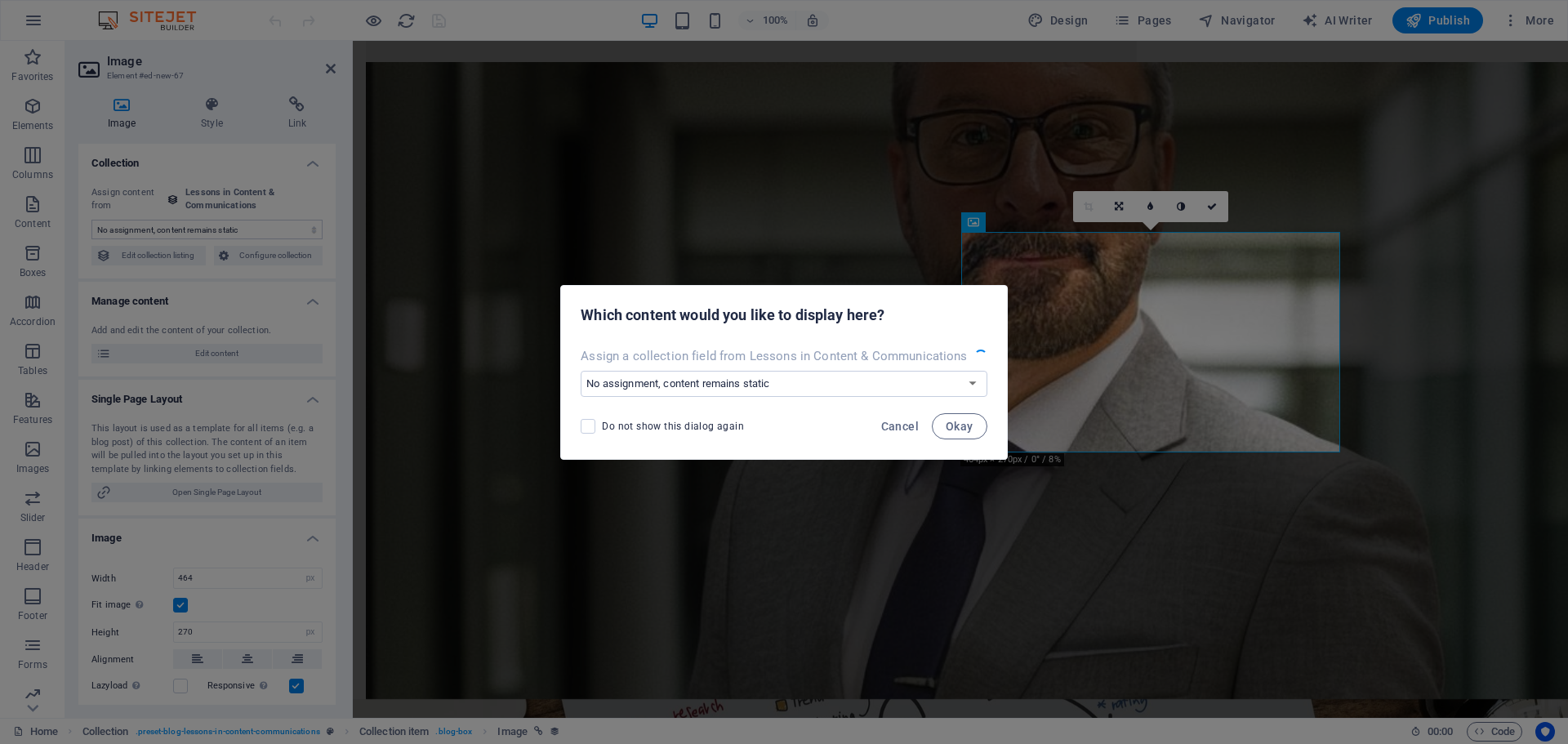
select select "image"
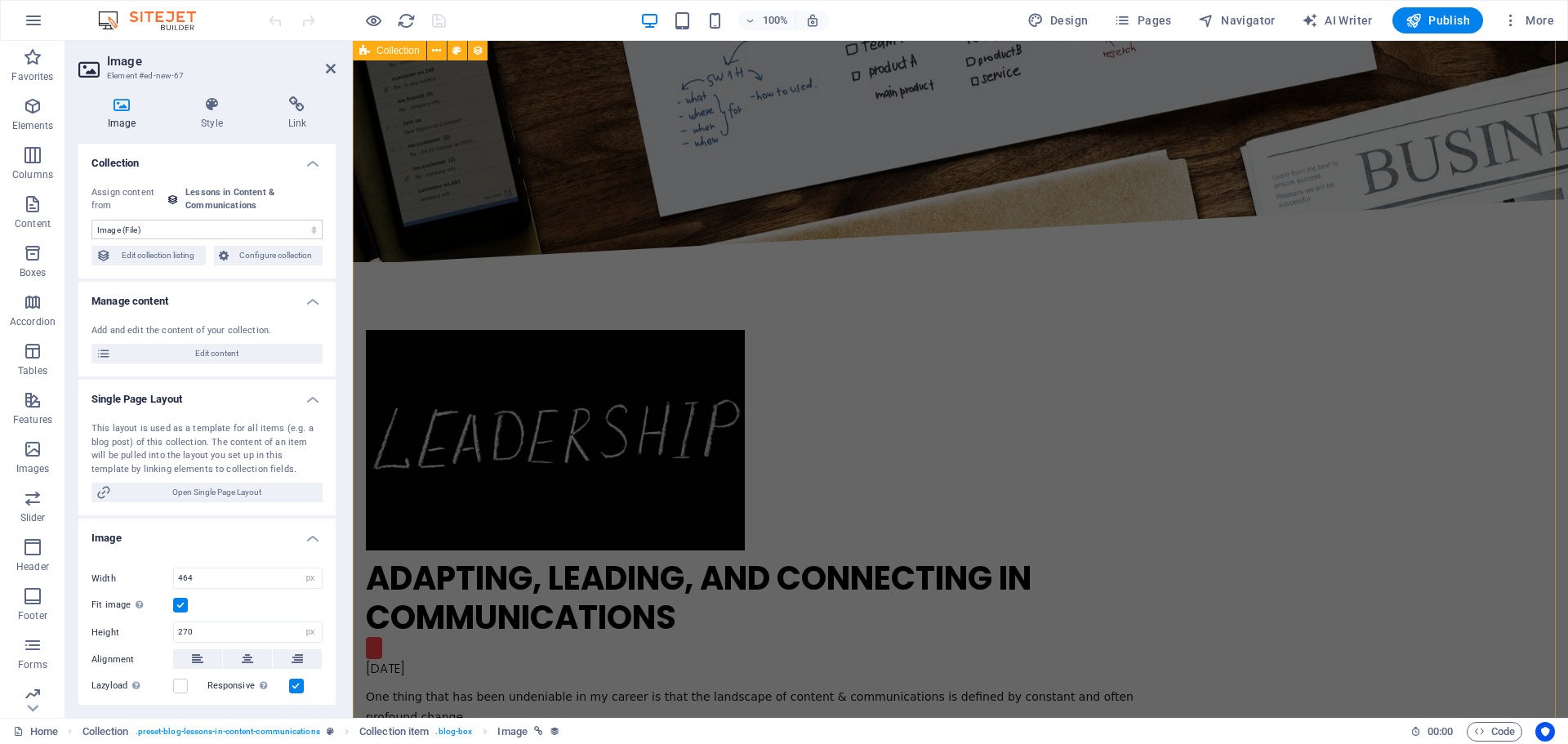
scroll to position [3591, 0]
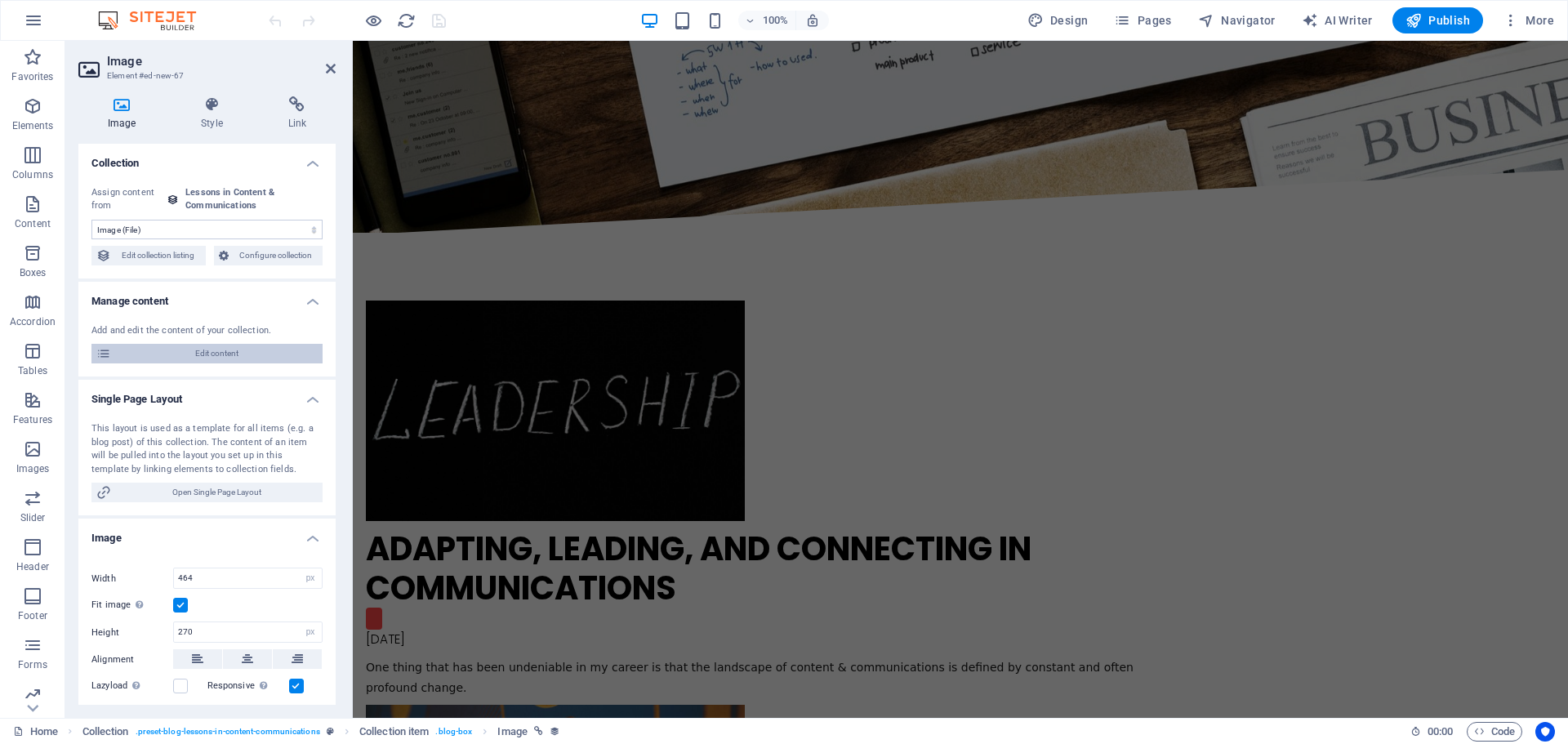
click at [220, 357] on span "Edit content" at bounding box center [217, 353] width 201 height 20
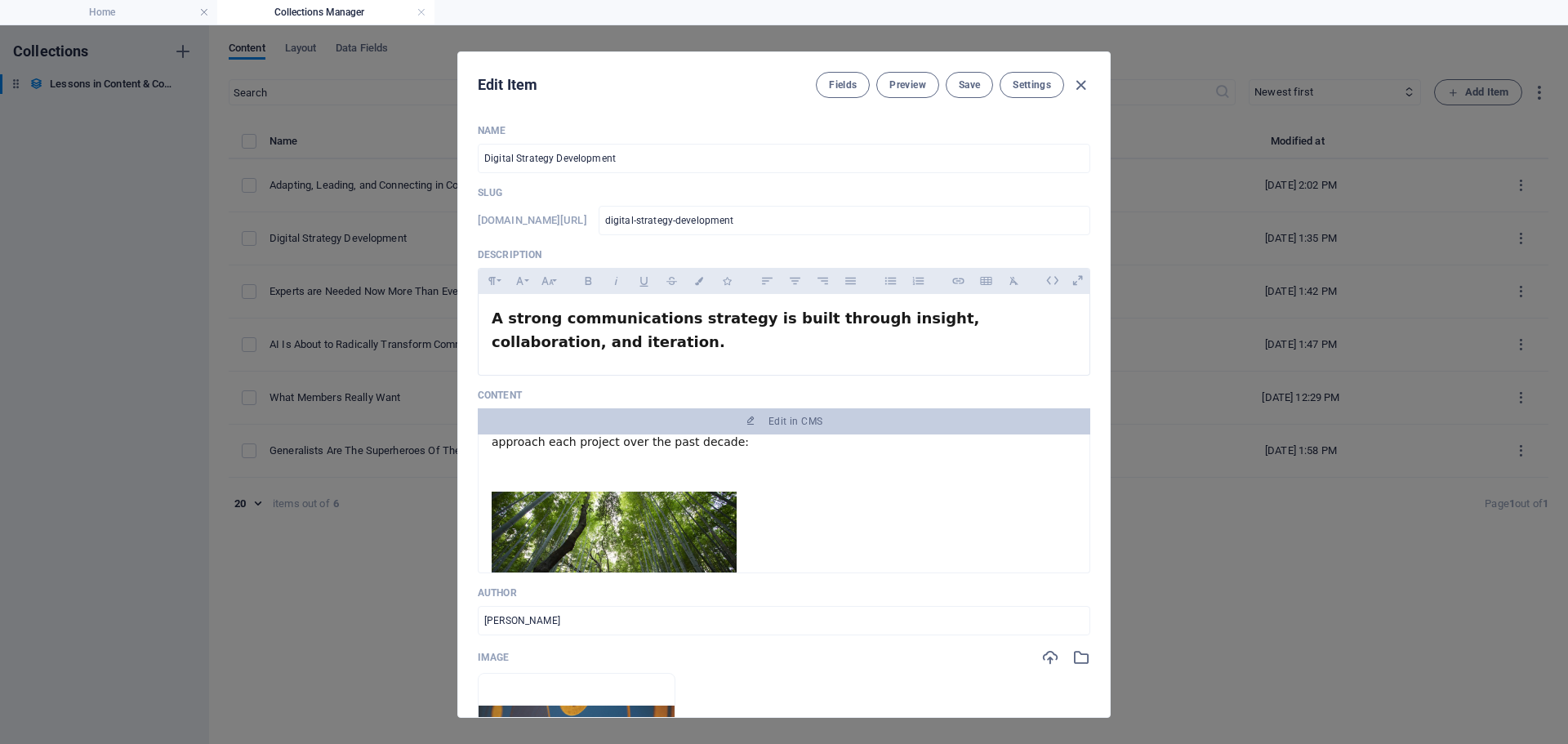
scroll to position [0, 0]
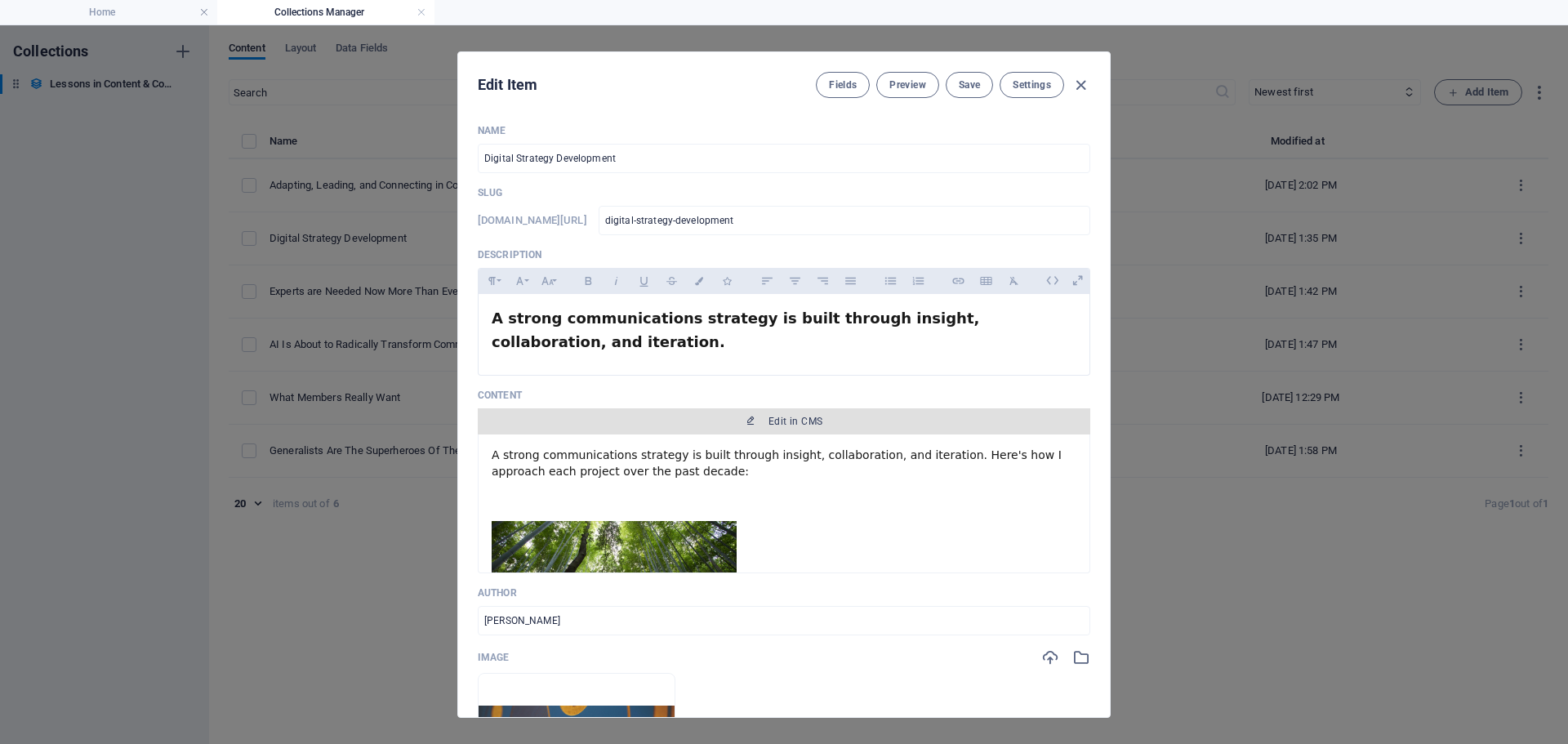
click at [830, 419] on span "Edit in CMS" at bounding box center [784, 422] width 599 height 13
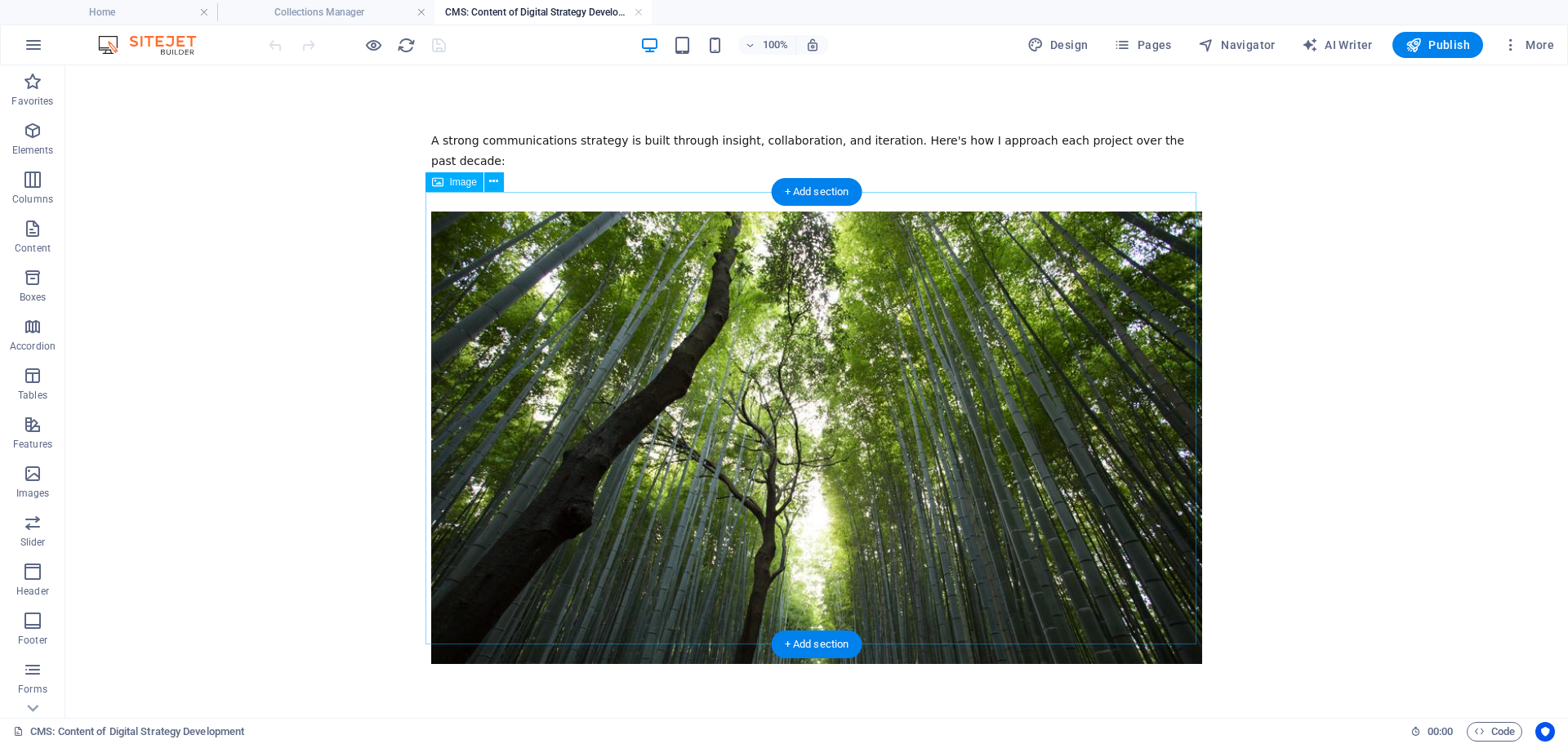
click at [751, 359] on figure at bounding box center [817, 438] width 771 height 452
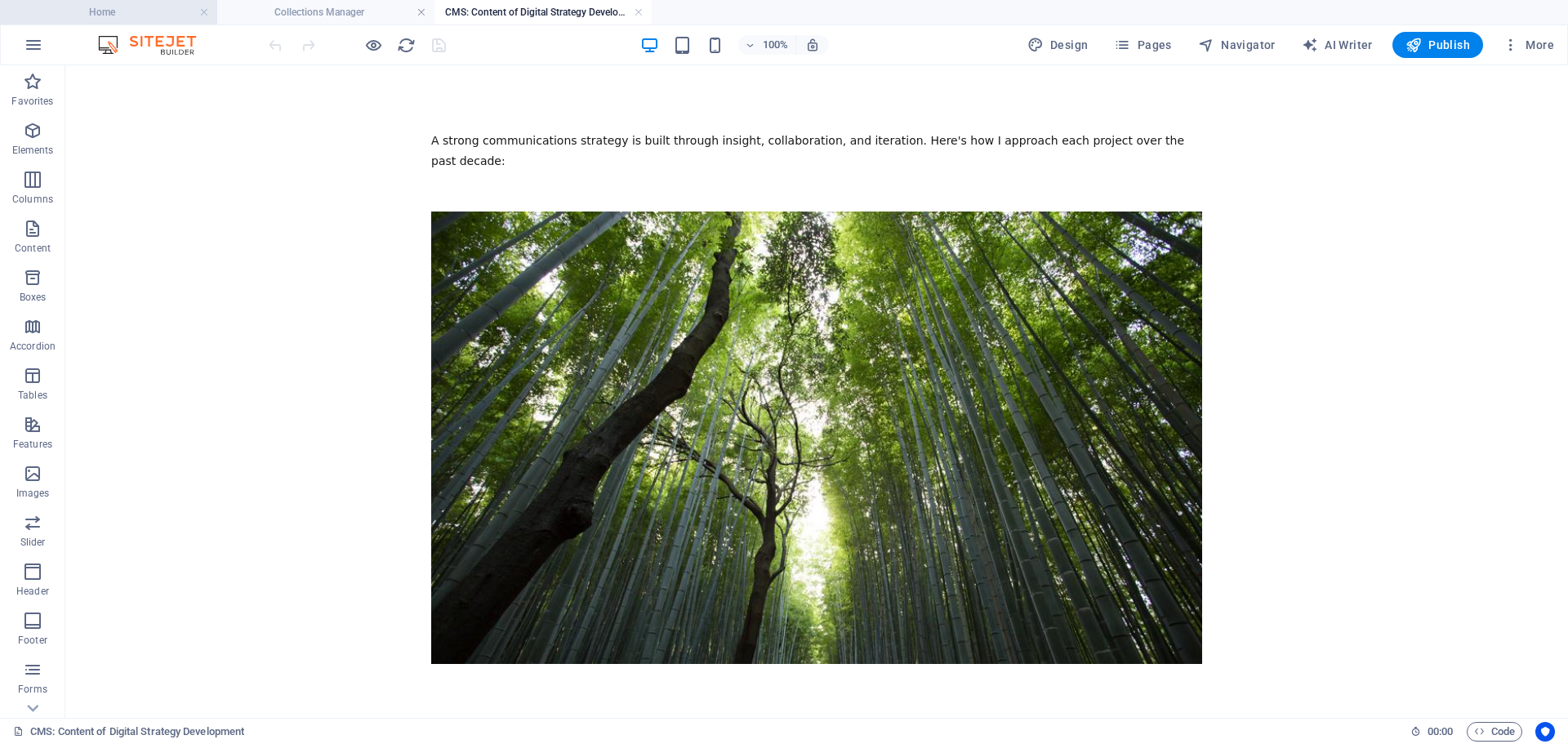
click at [140, 4] on h4 "Home" at bounding box center [109, 11] width 218 height 18
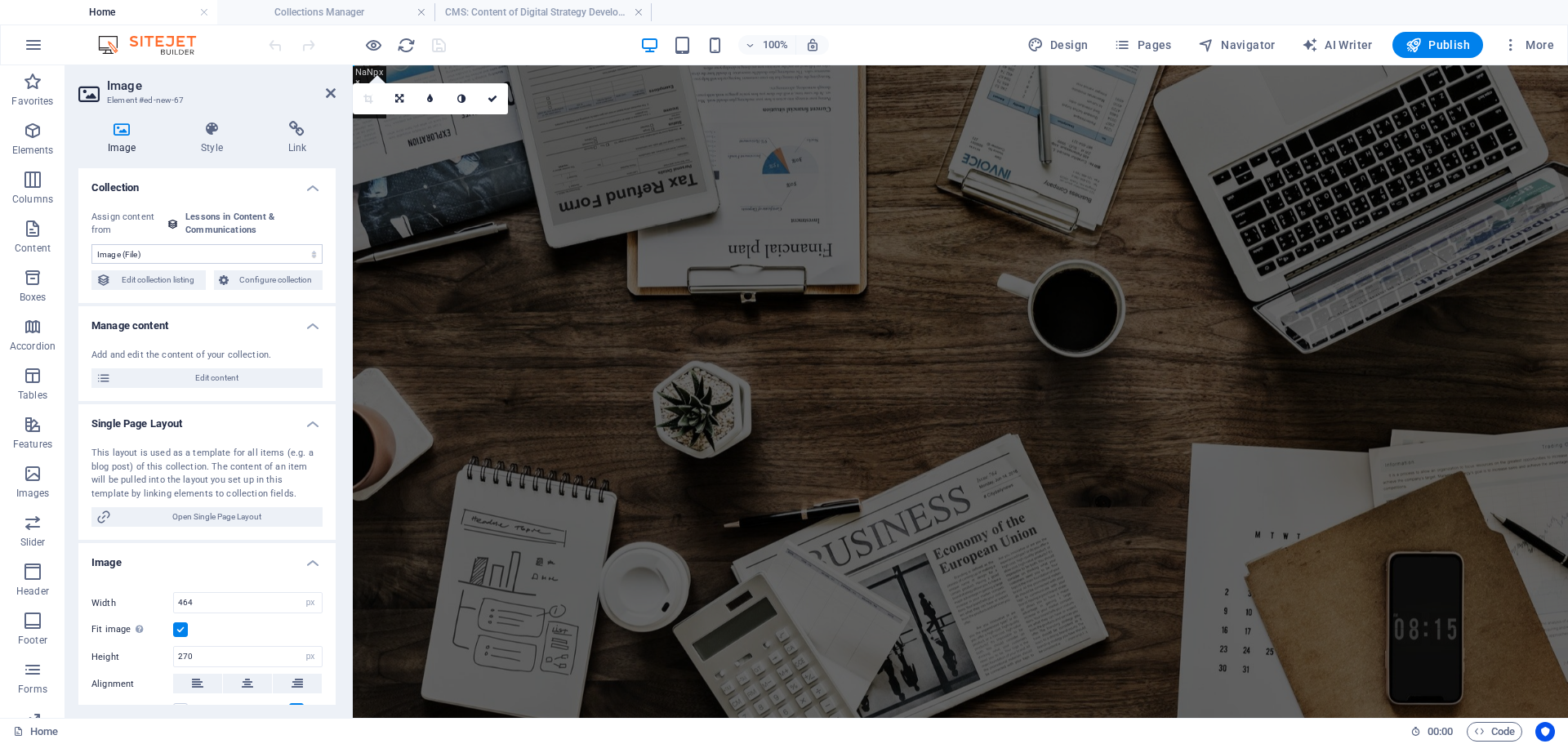
scroll to position [3591, 0]
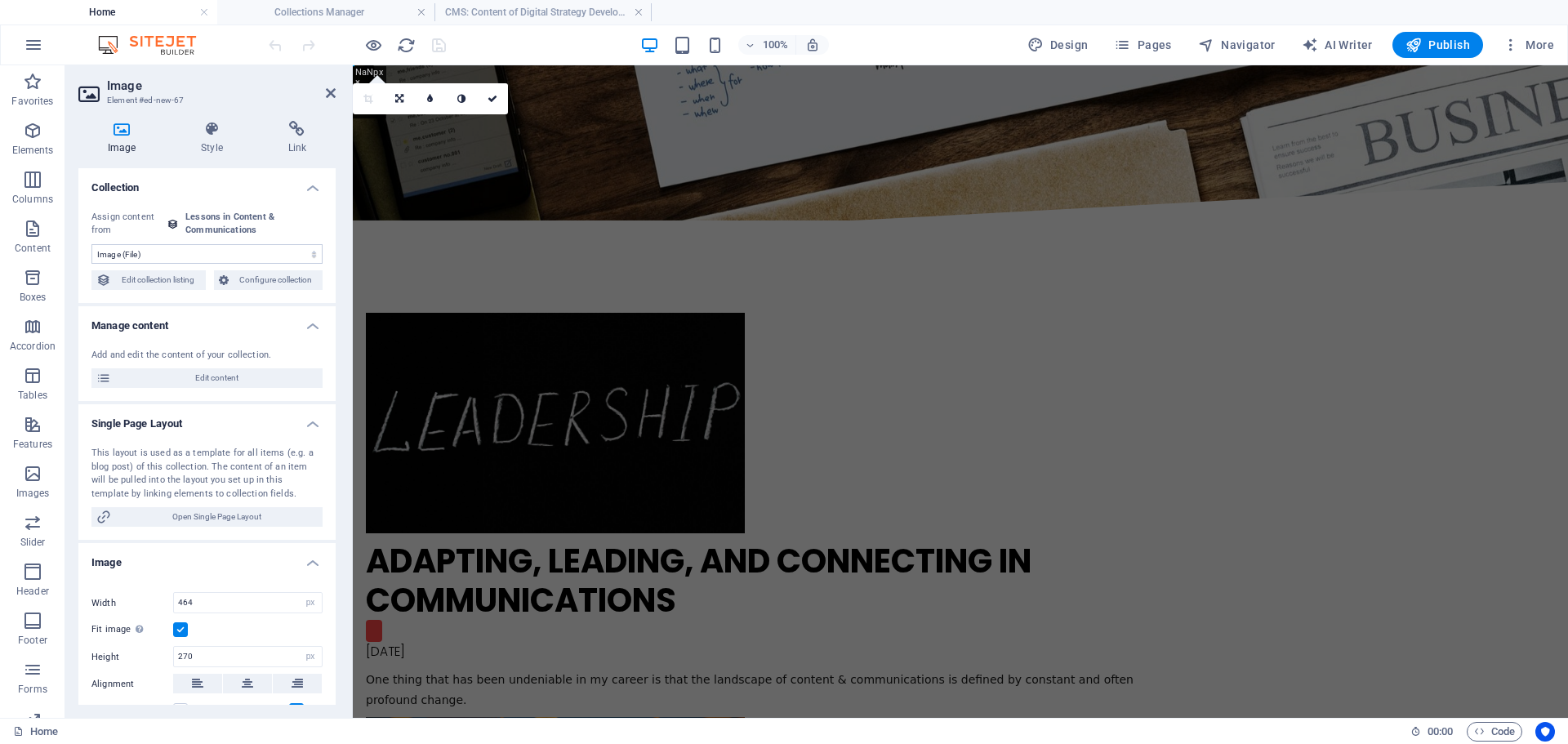
select select "DISABLED_OPTION_VALUE"
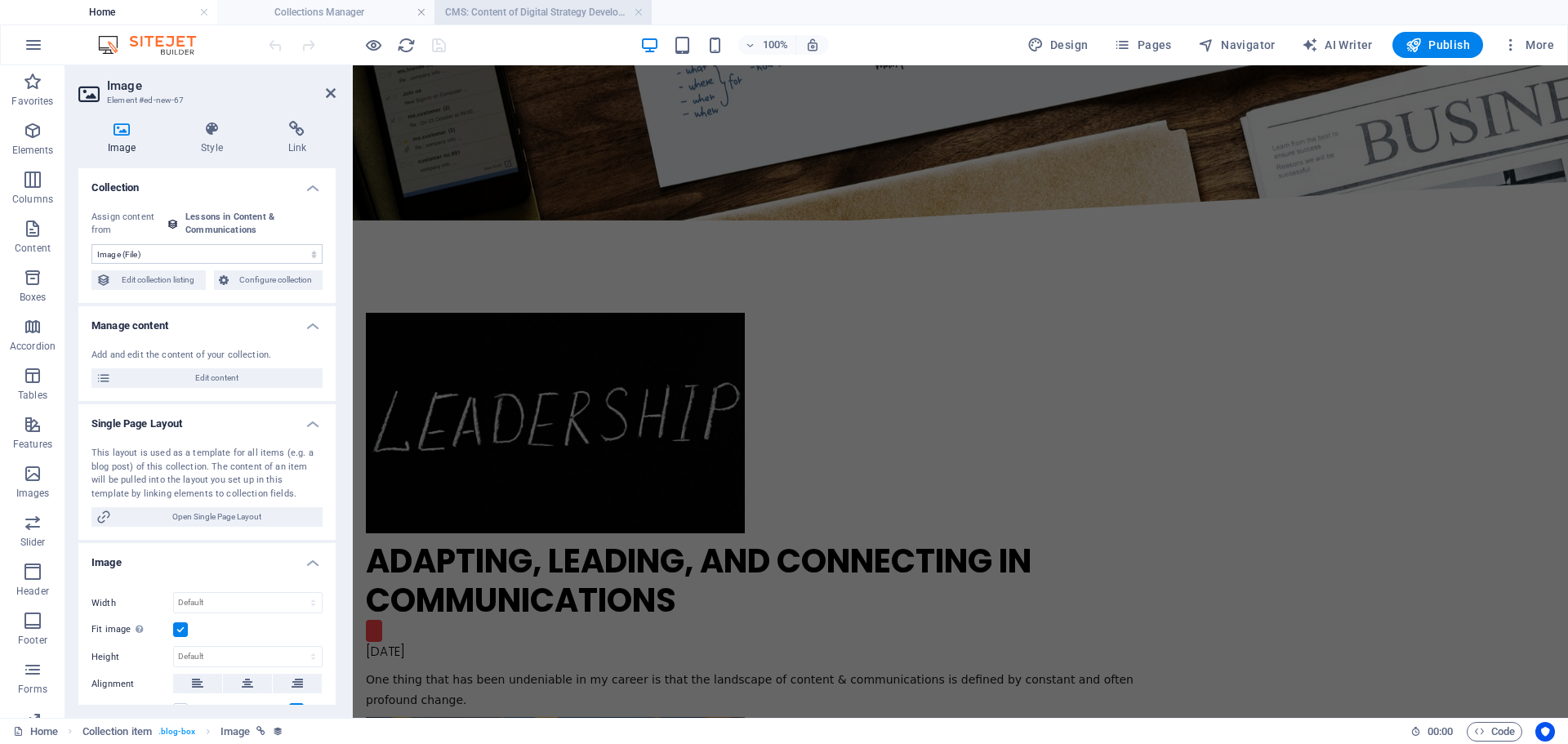
click at [490, 13] on h4 "CMS: Content of Digital Strategy Development" at bounding box center [543, 11] width 218 height 18
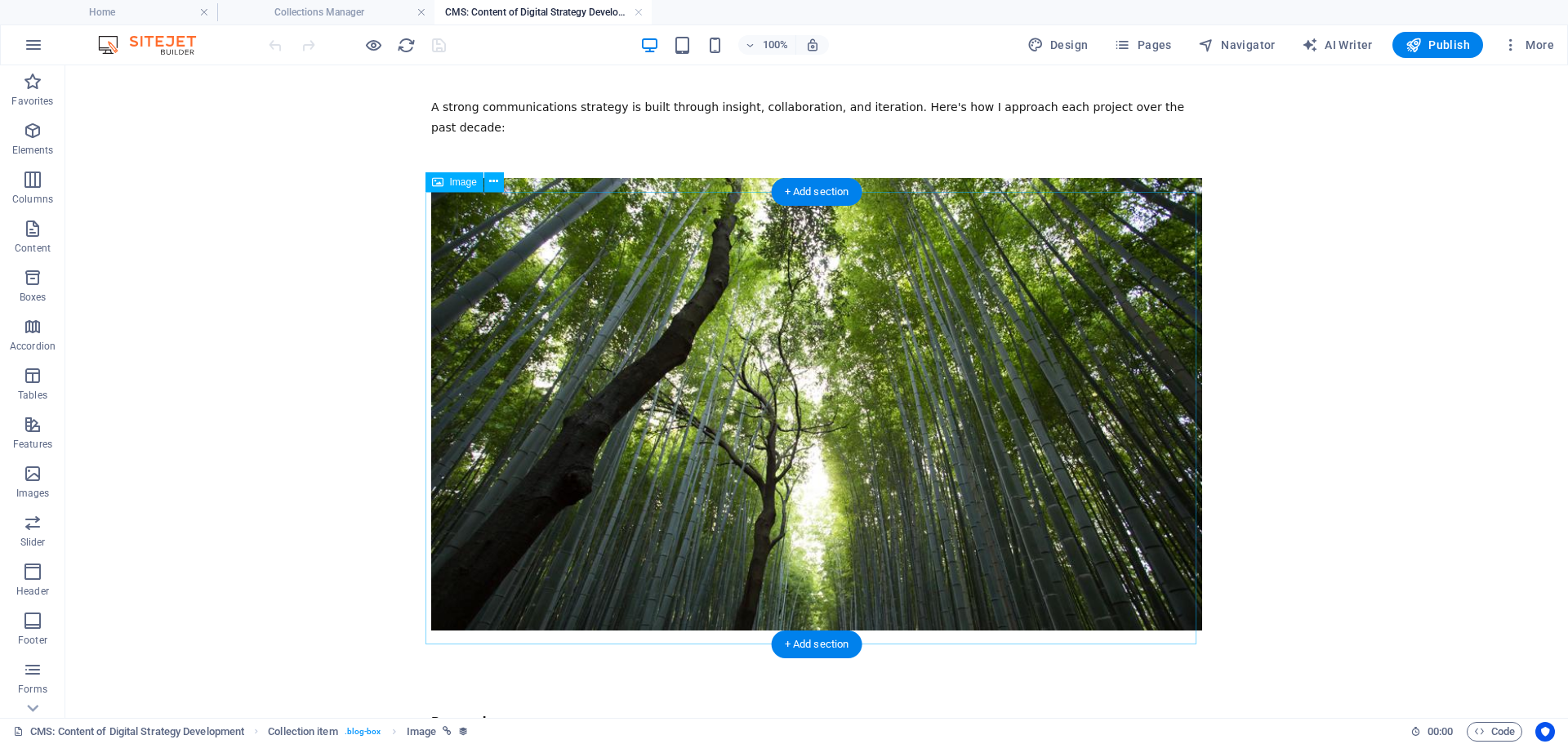
scroll to position [0, 0]
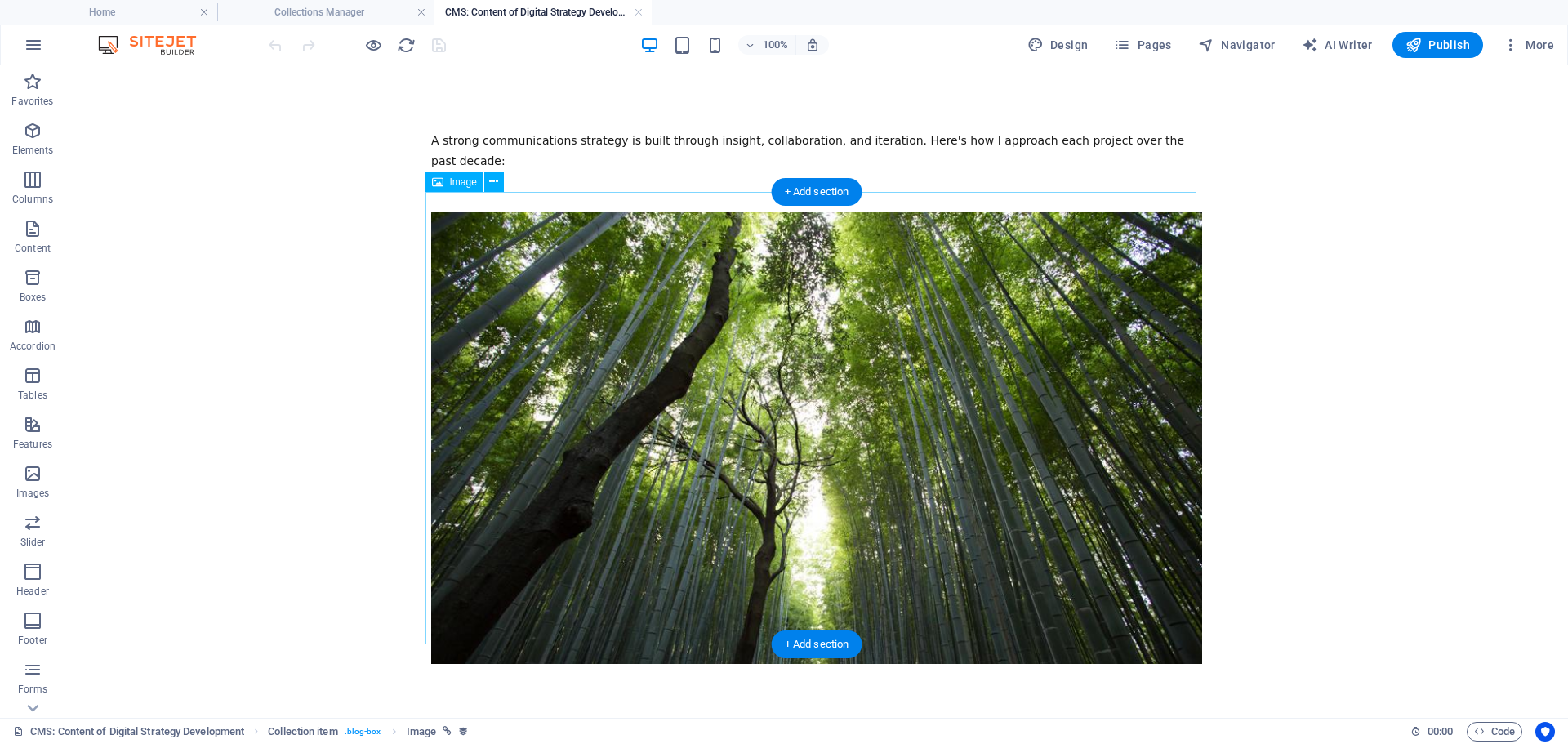
click at [747, 310] on figure at bounding box center [817, 438] width 771 height 452
select select "%"
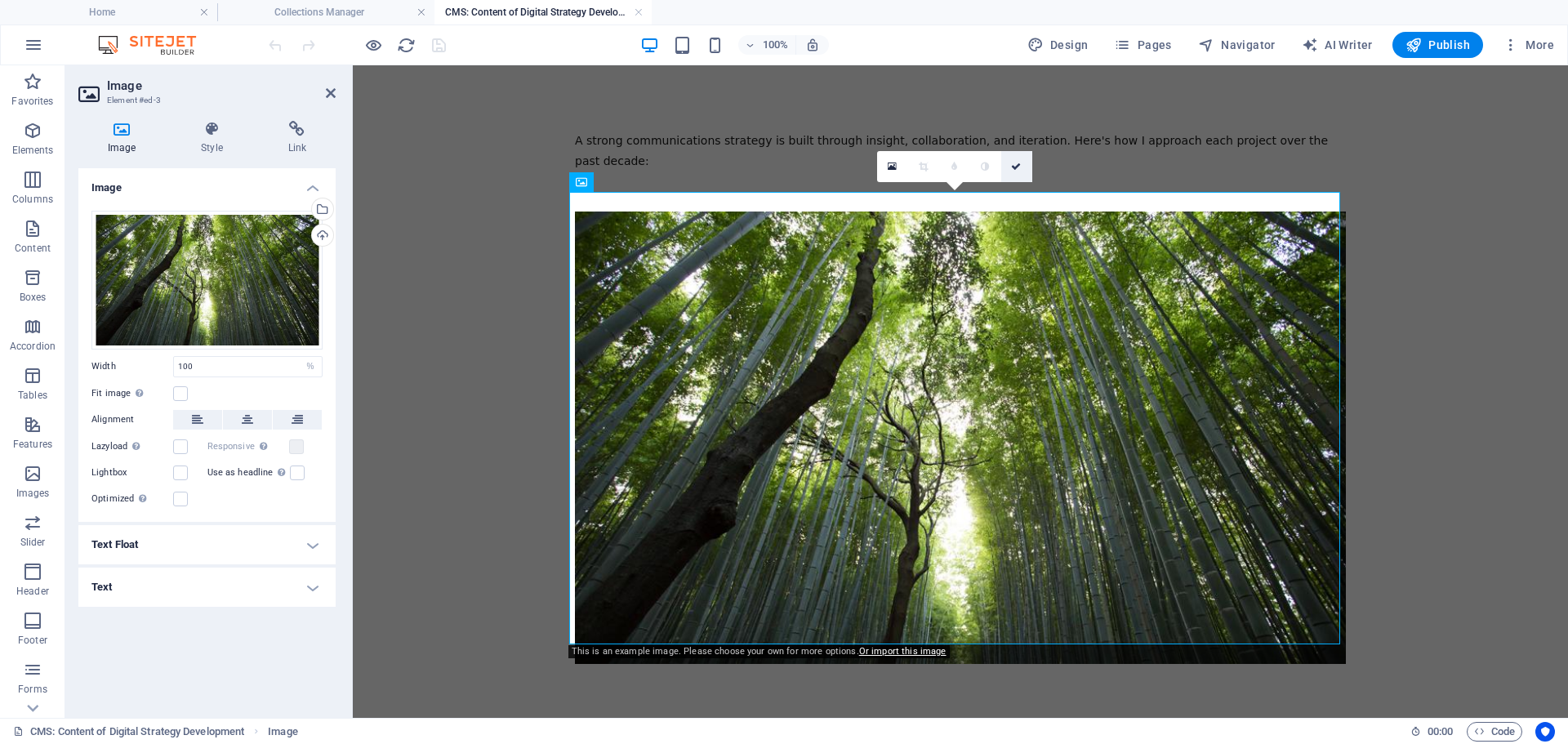
click at [1016, 168] on icon at bounding box center [1015, 166] width 10 height 10
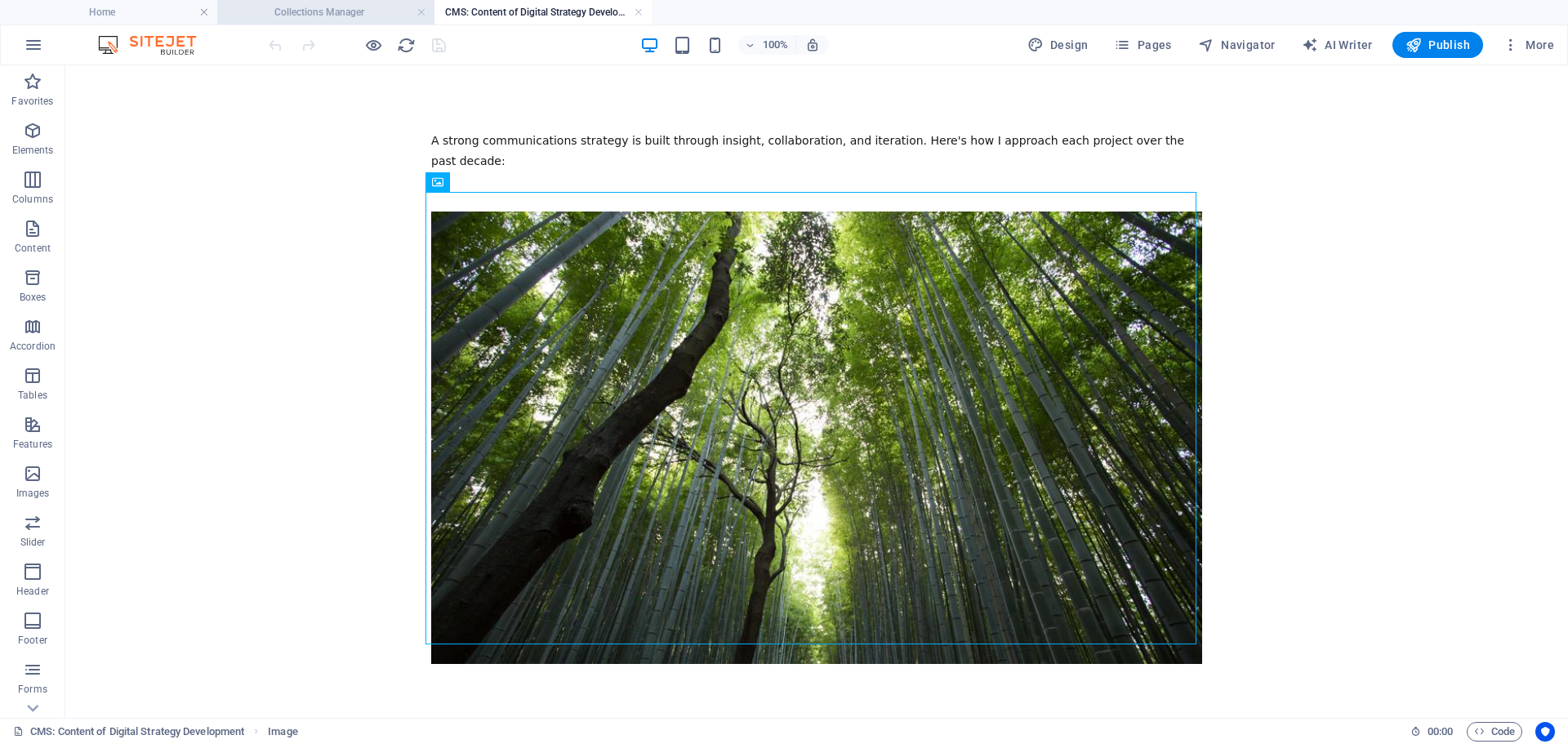
click at [345, 8] on h4 "Collections Manager" at bounding box center [326, 11] width 218 height 18
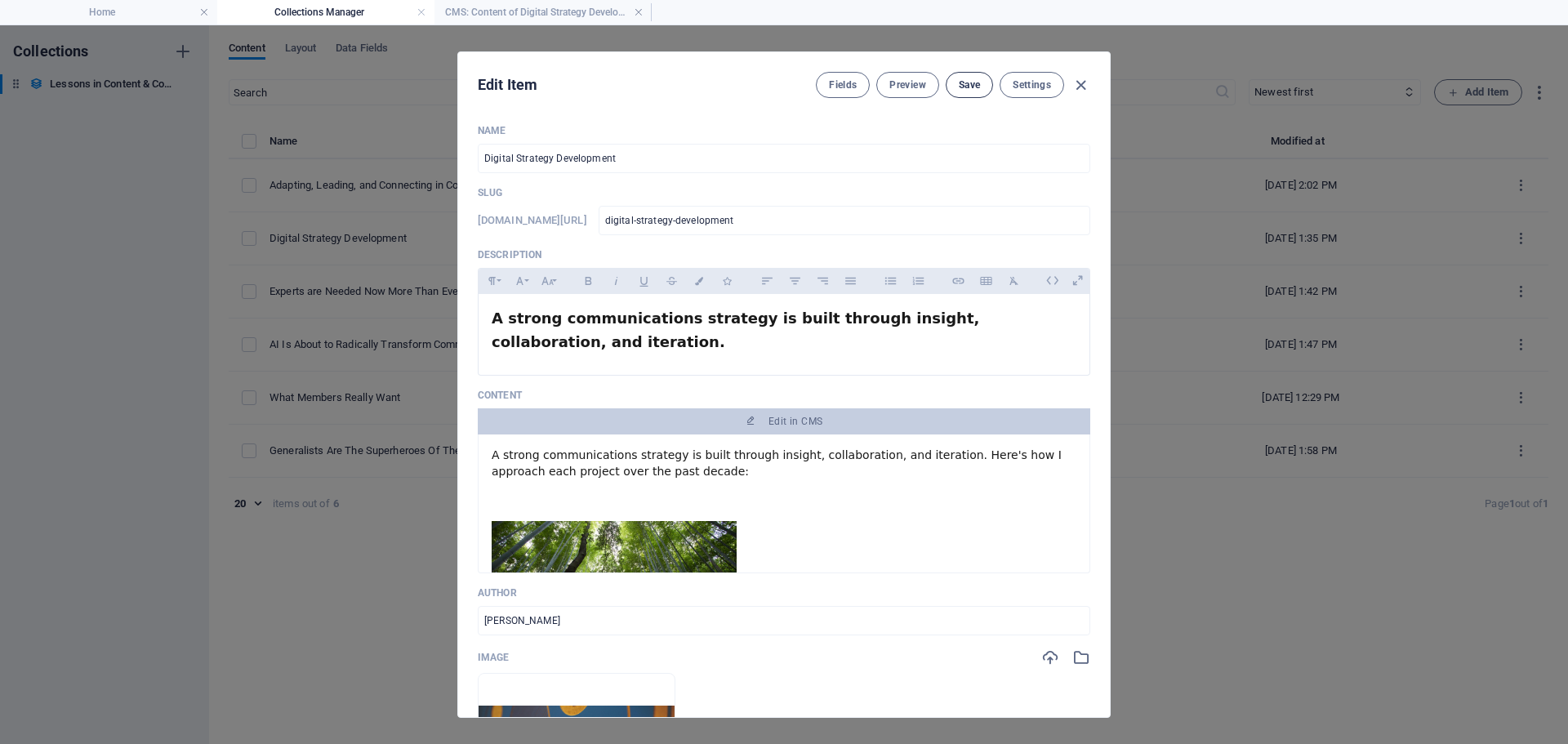
click at [963, 91] on span "Save" at bounding box center [970, 85] width 21 height 13
click at [1085, 83] on icon "button" at bounding box center [1081, 86] width 19 height 19
type input "[DATE]"
type input "digital-strategy-development"
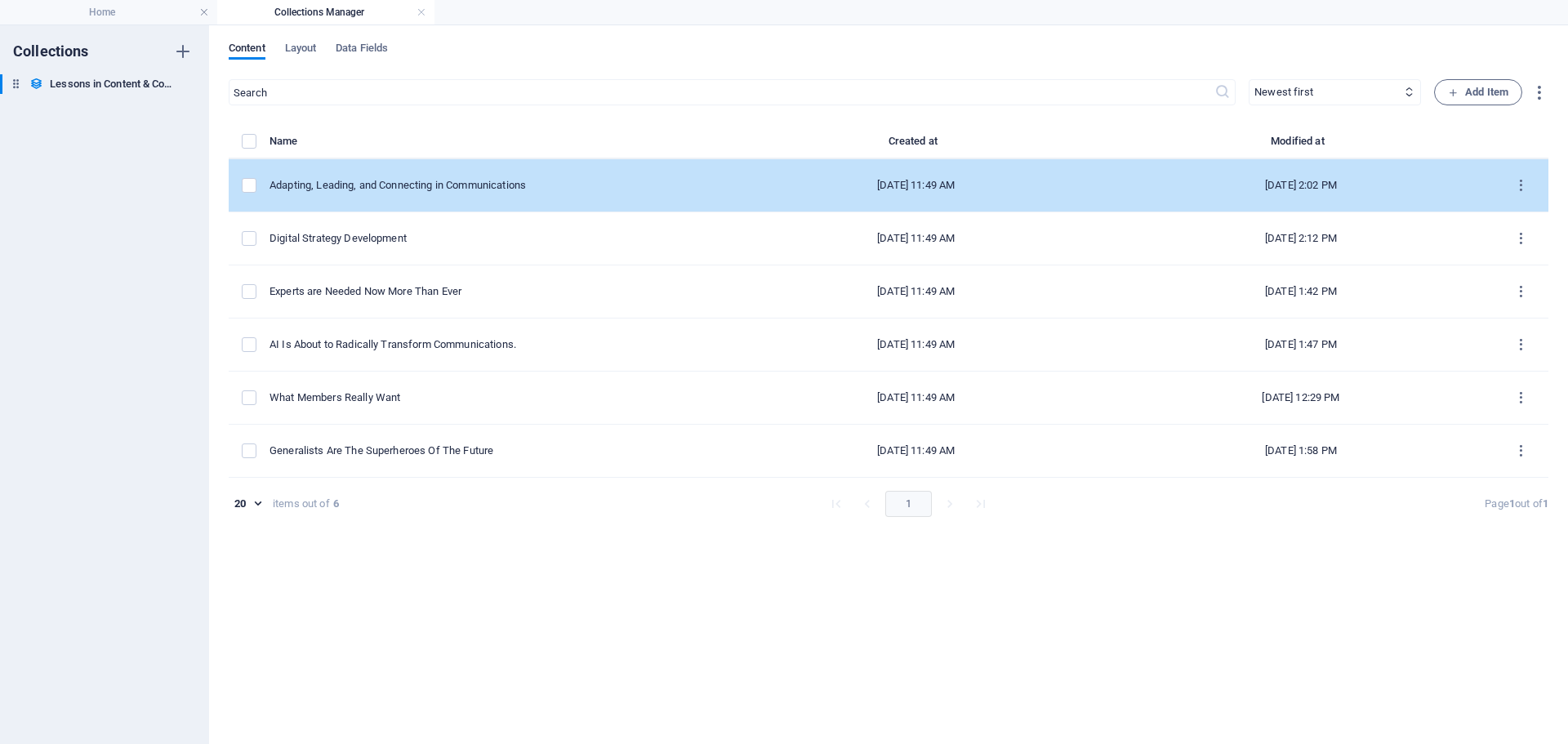
click at [1021, 176] on td "[DATE] 11:49 AM" at bounding box center [915, 186] width 385 height 53
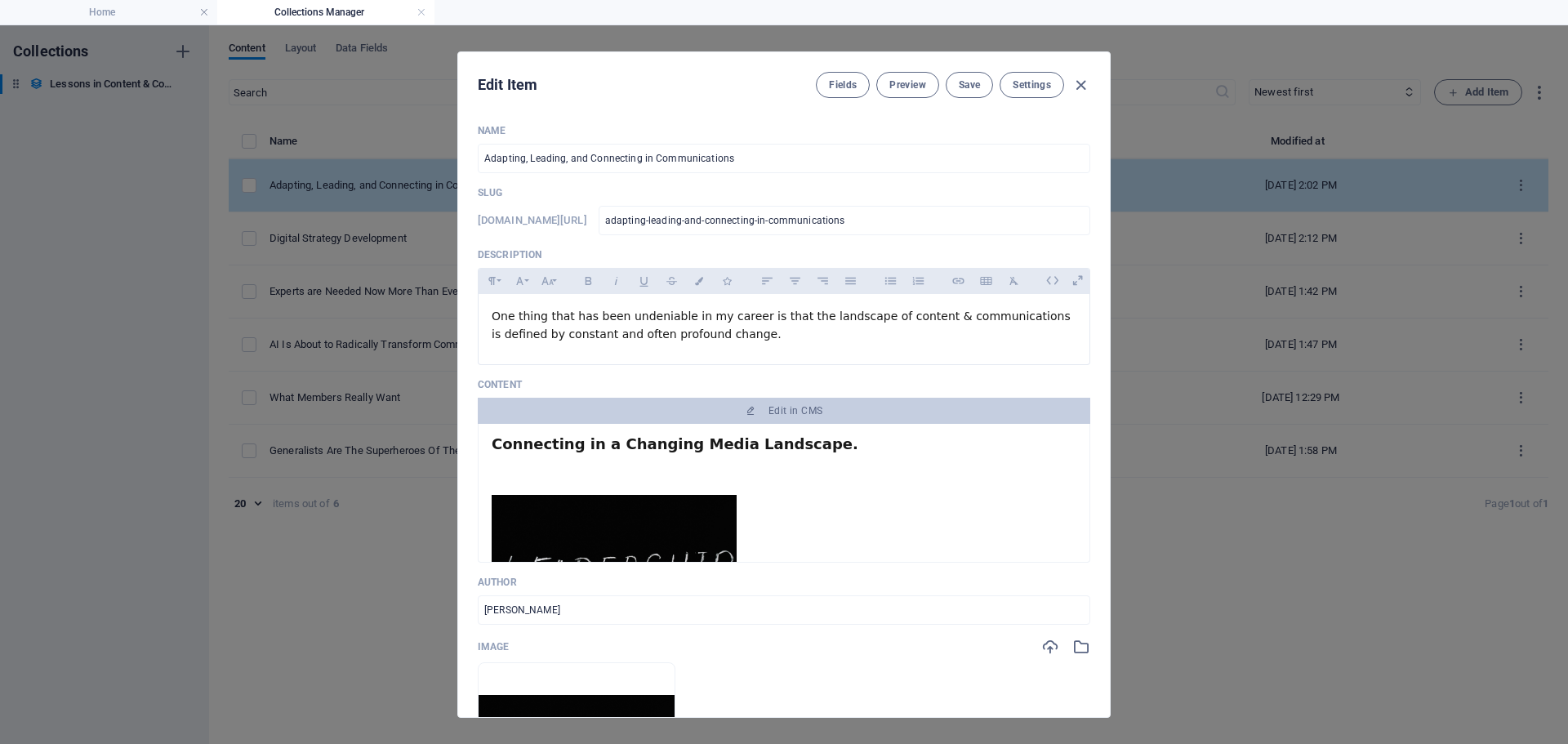
click at [1021, 176] on div "Name Adapting, Leading, and Connecting in Communications ​ Slug [DOMAIN_NAME][U…" at bounding box center [784, 597] width 613 height 947
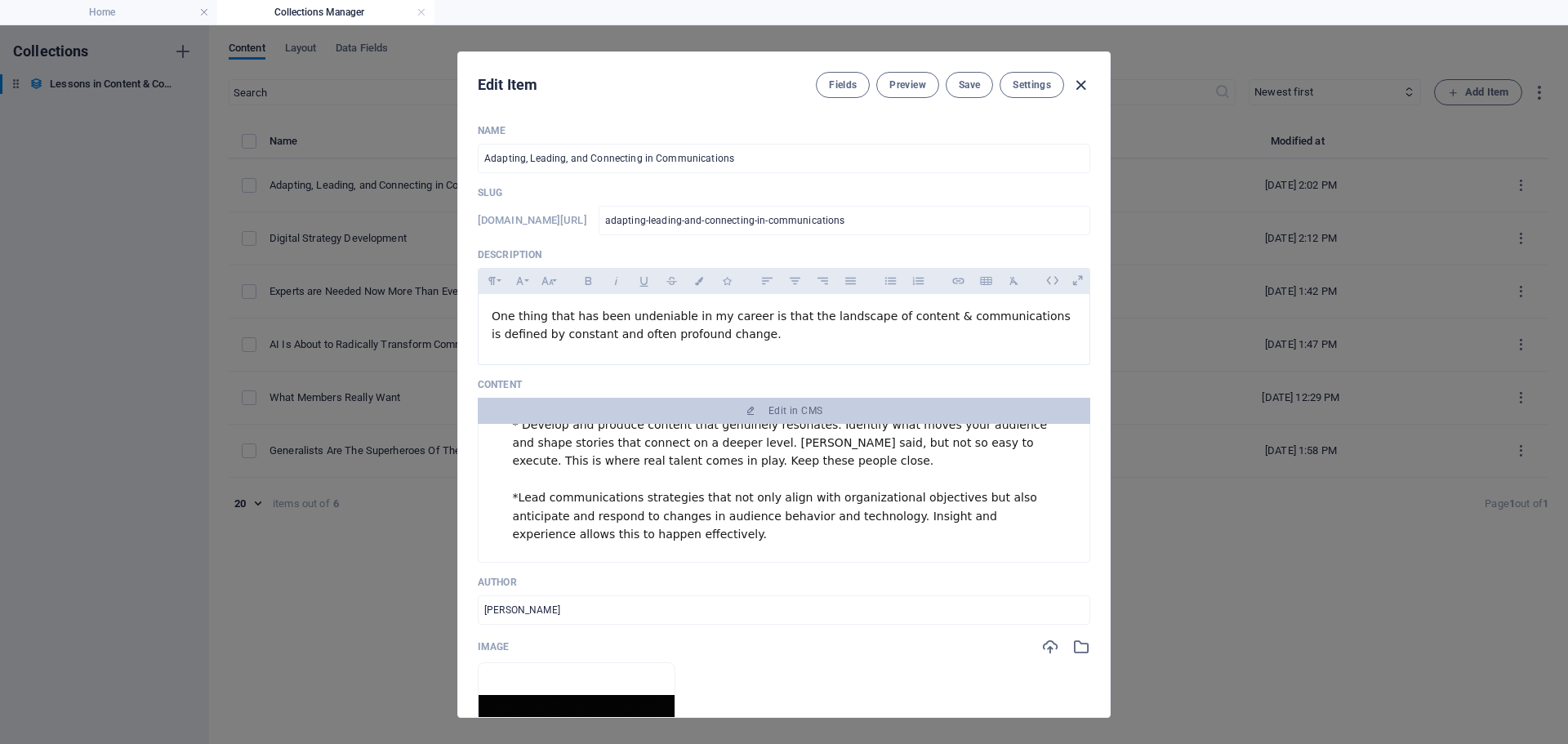
click at [1078, 84] on icon "button" at bounding box center [1081, 86] width 19 height 19
type input "[DATE]"
type input "adapting-leading-and-connecting-in-communications"
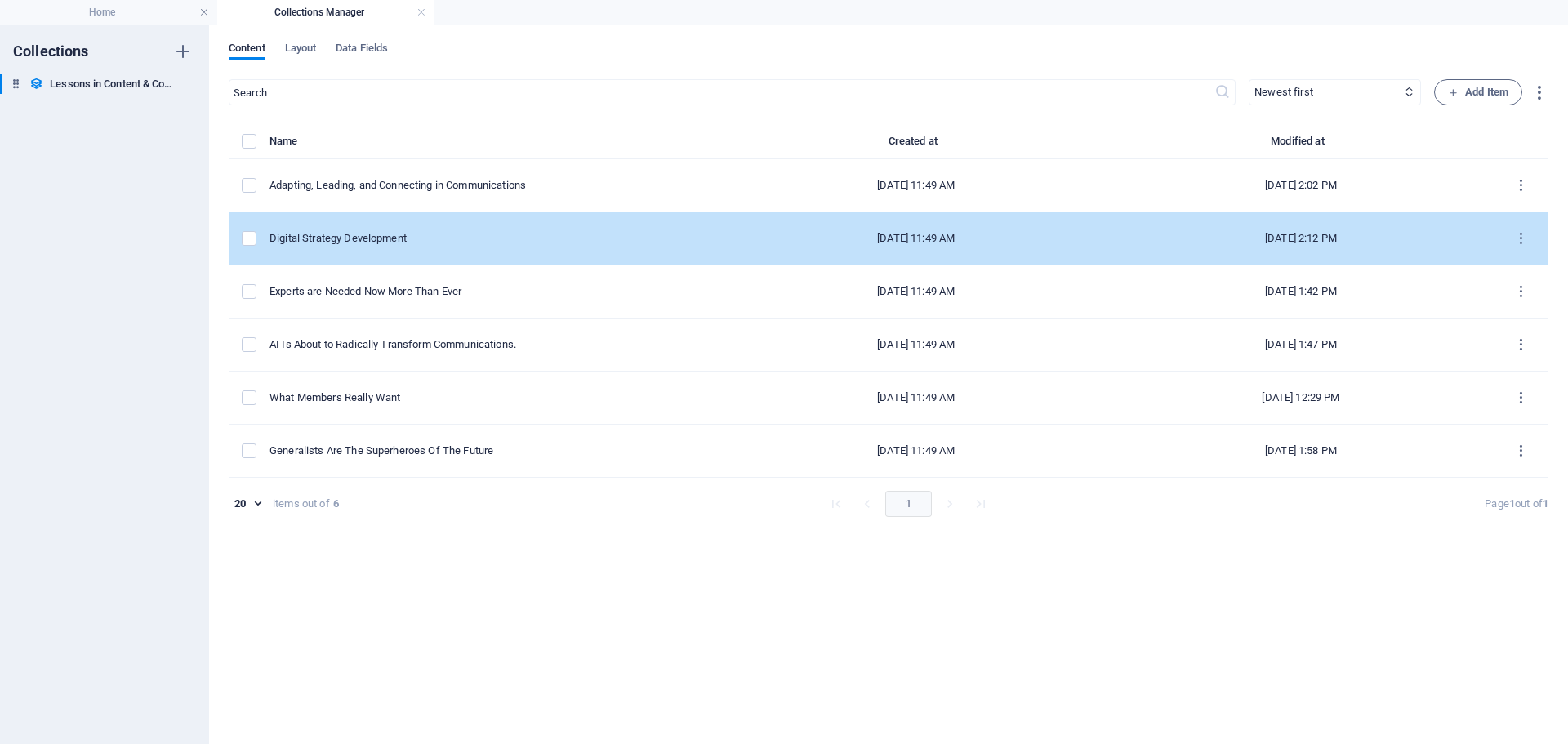
click at [733, 246] on td "[DATE] 11:49 AM" at bounding box center [915, 239] width 385 height 53
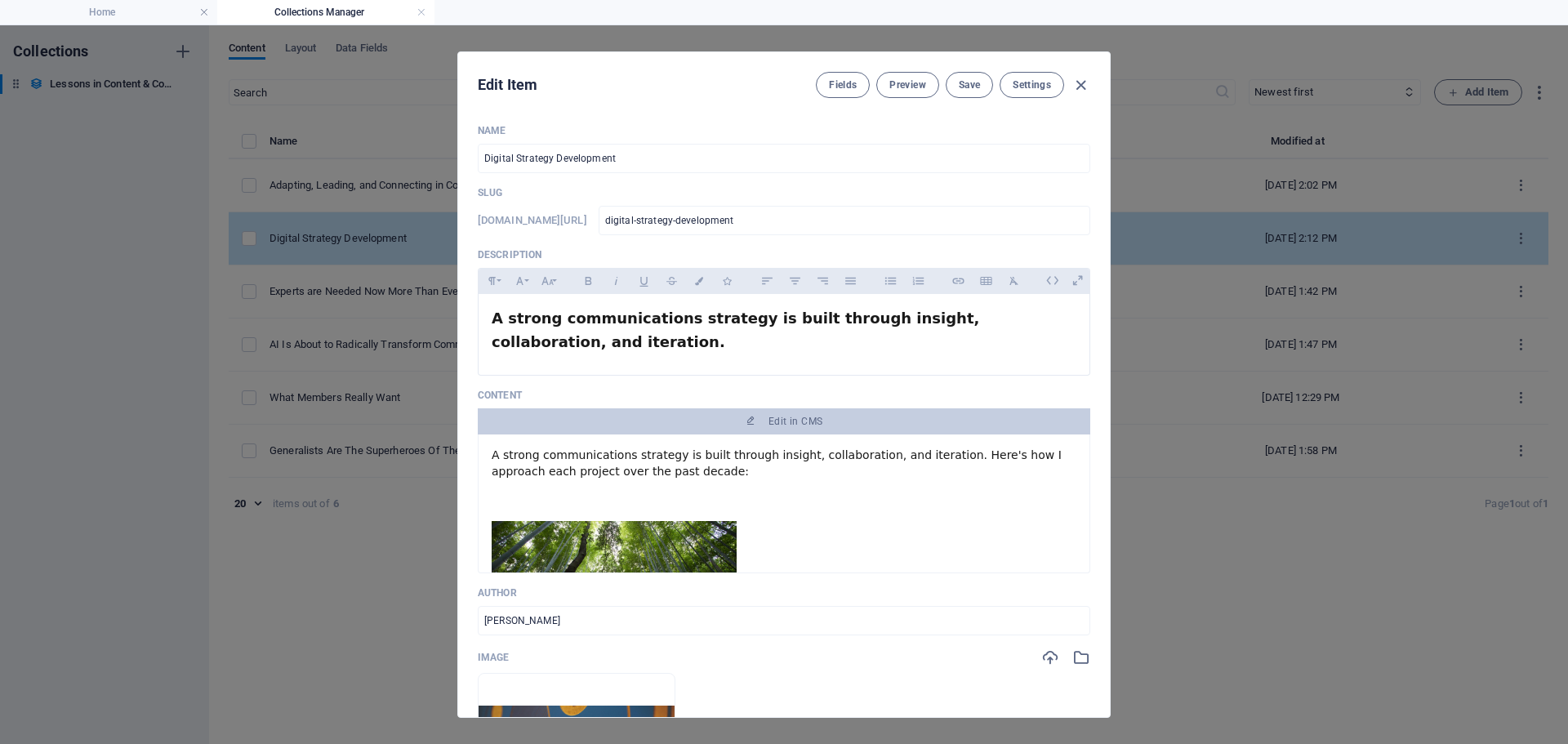
click at [733, 246] on div "Name Digital Strategy Development ​ Slug [DOMAIN_NAME][URL] digital-strategy-de…" at bounding box center [784, 603] width 613 height 958
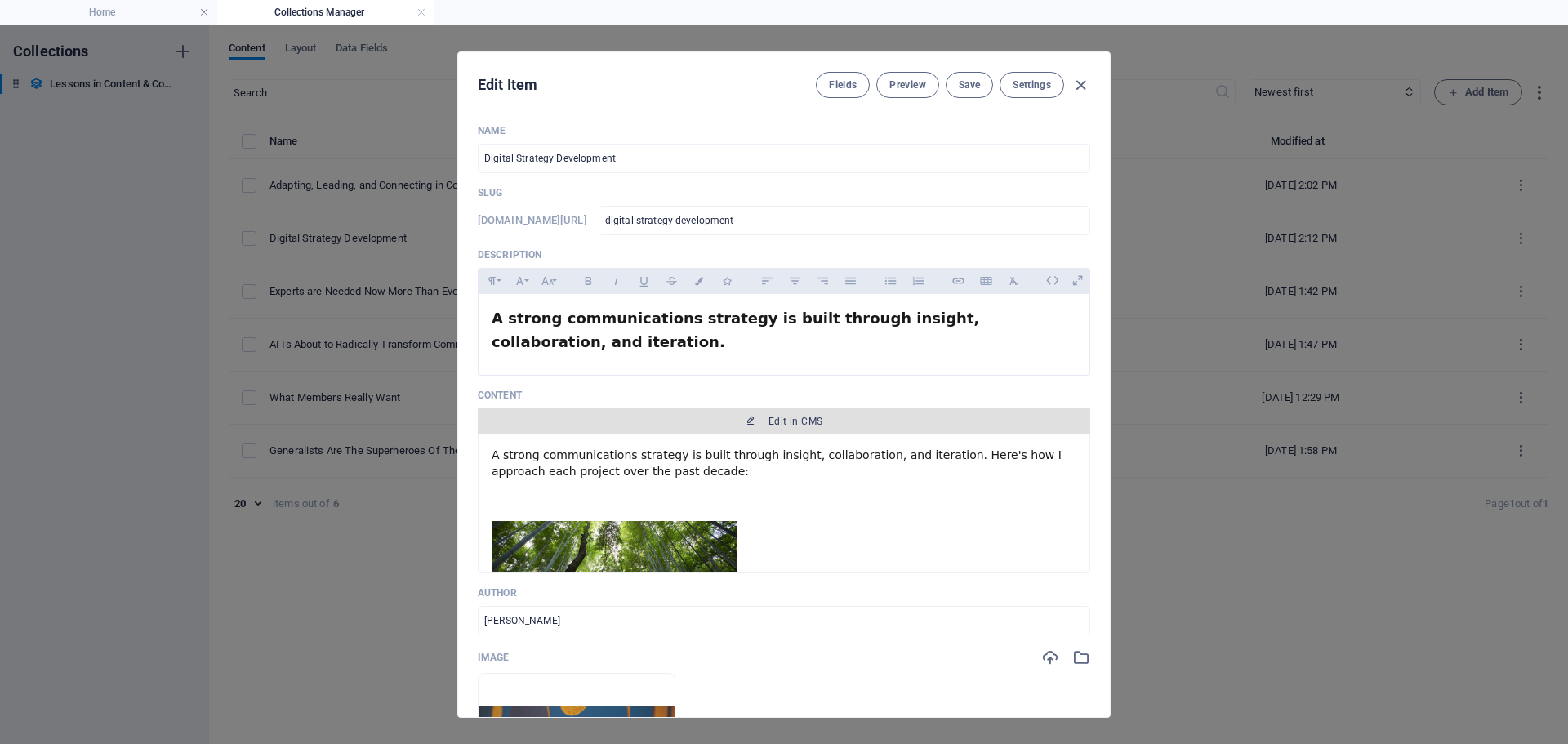
scroll to position [163, 0]
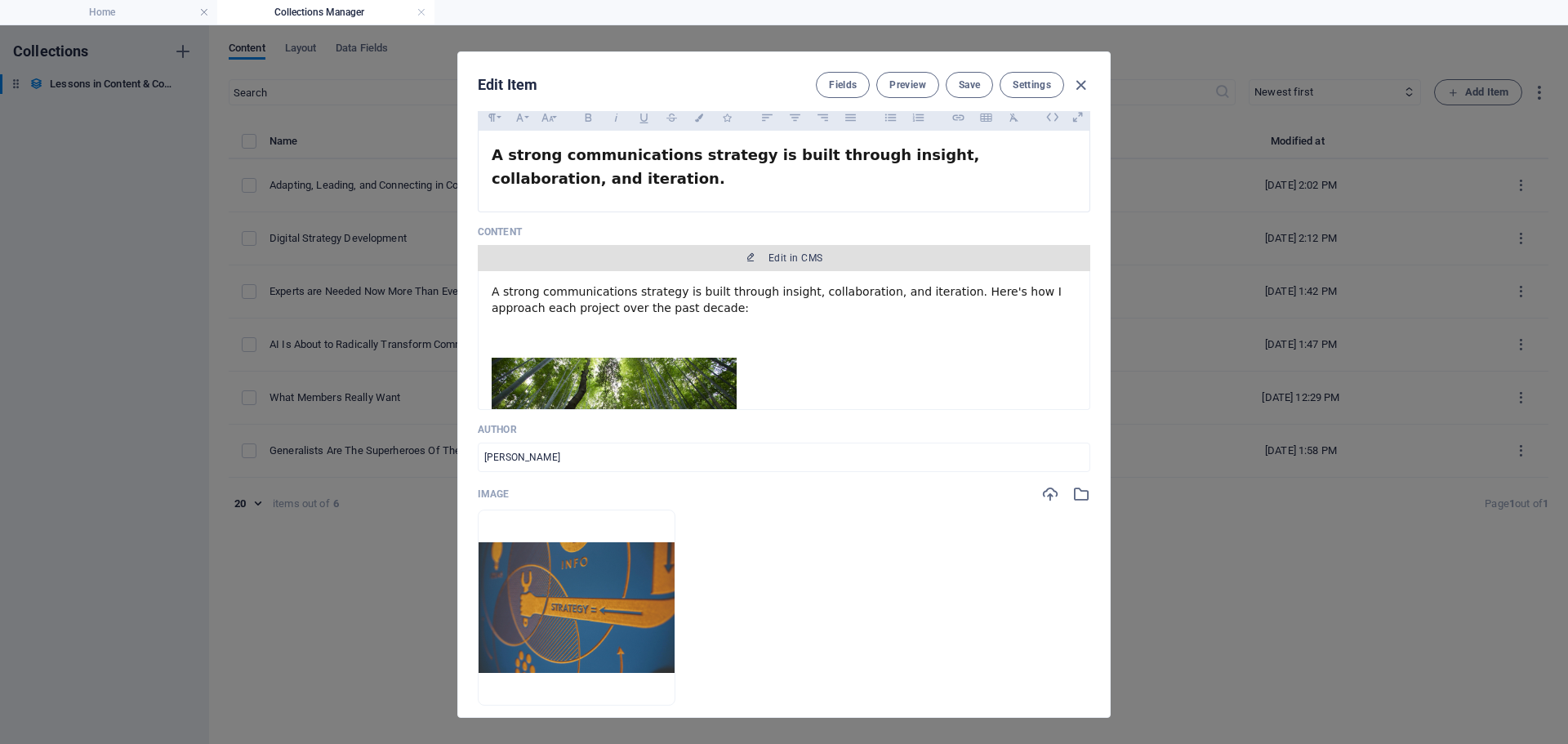
click at [786, 258] on span "Edit in CMS" at bounding box center [795, 258] width 53 height 13
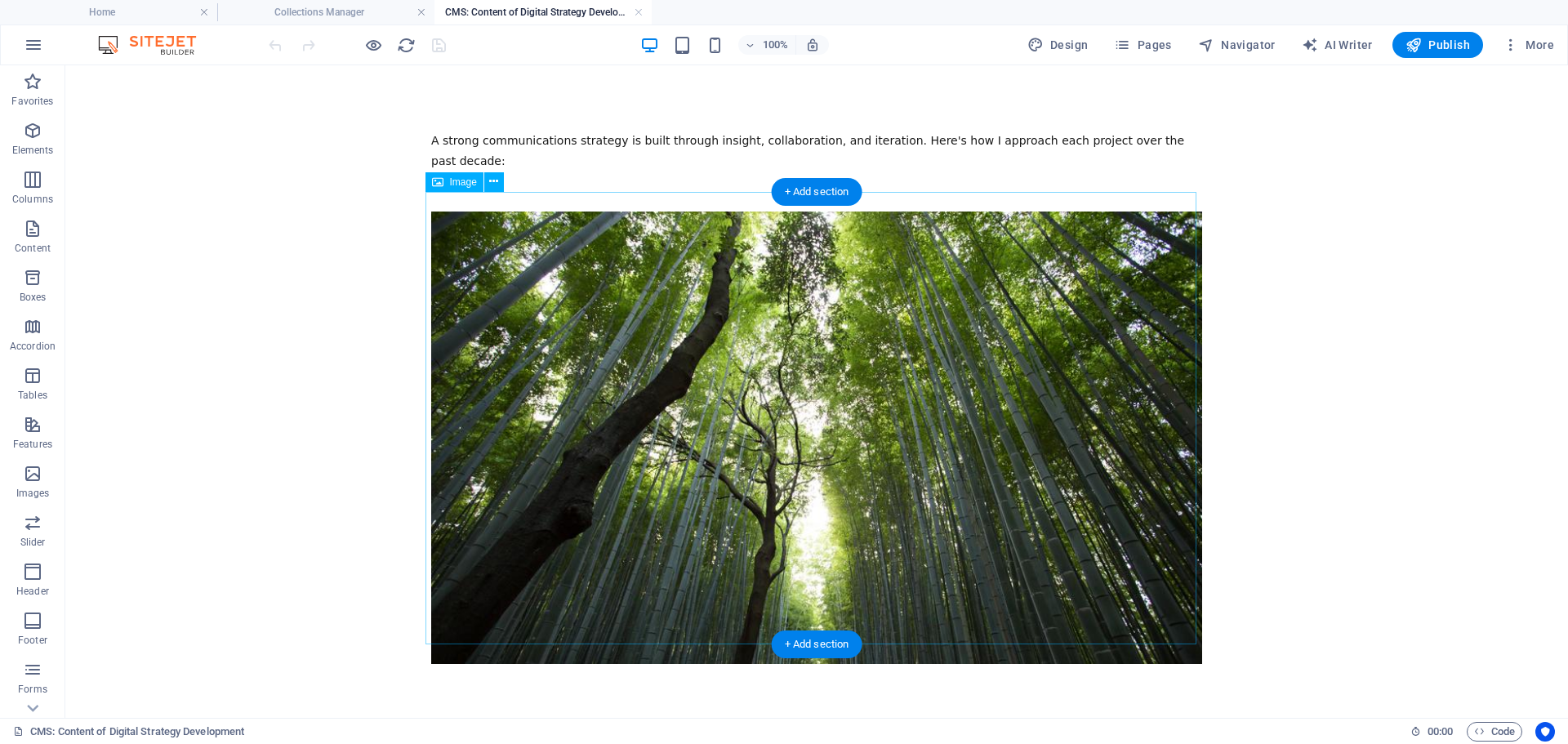
scroll to position [0, 0]
click at [744, 371] on figure at bounding box center [817, 438] width 771 height 452
select select "%"
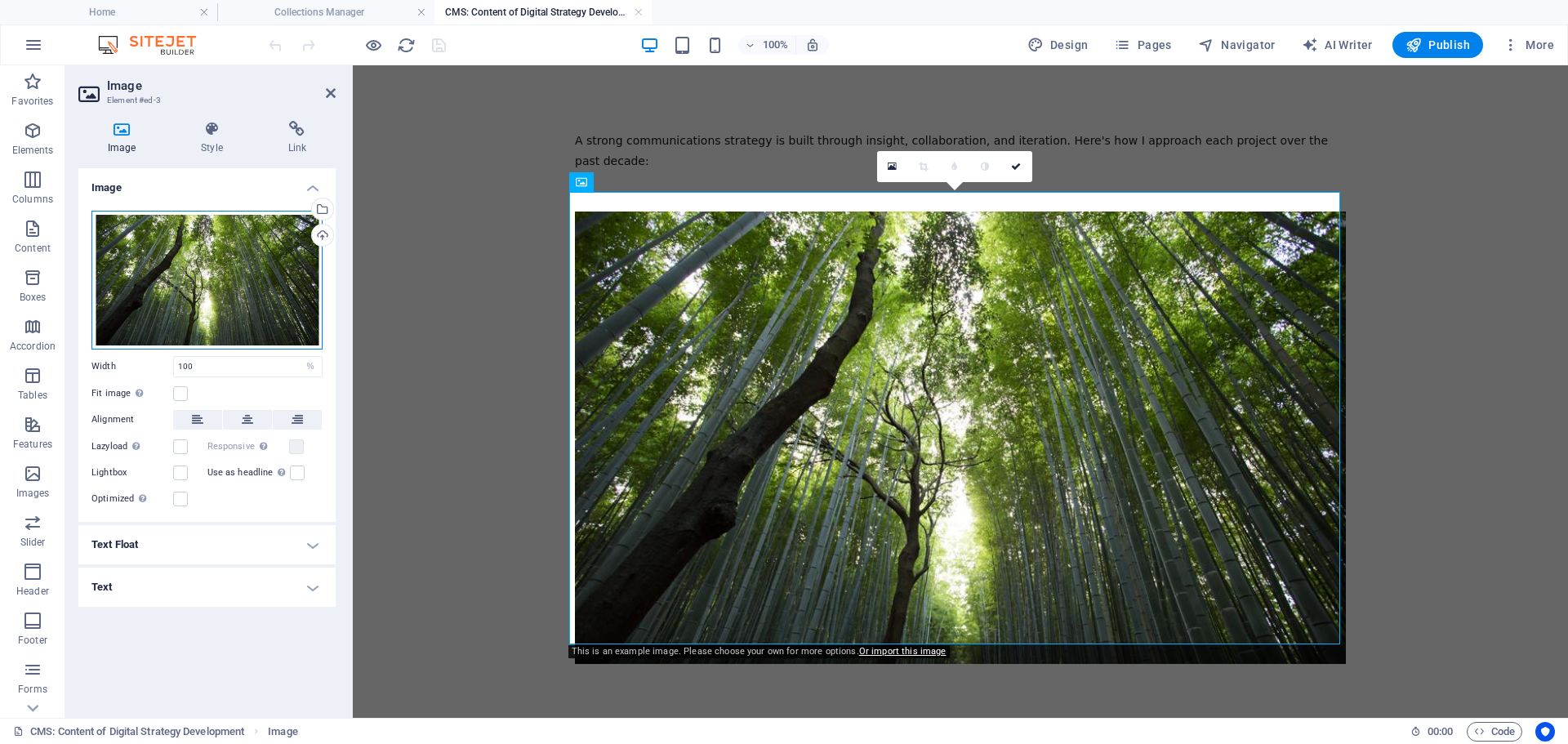
click at [261, 265] on div "Drag files here, click to choose files or select files from Files or our free s…" at bounding box center [207, 279] width 231 height 138
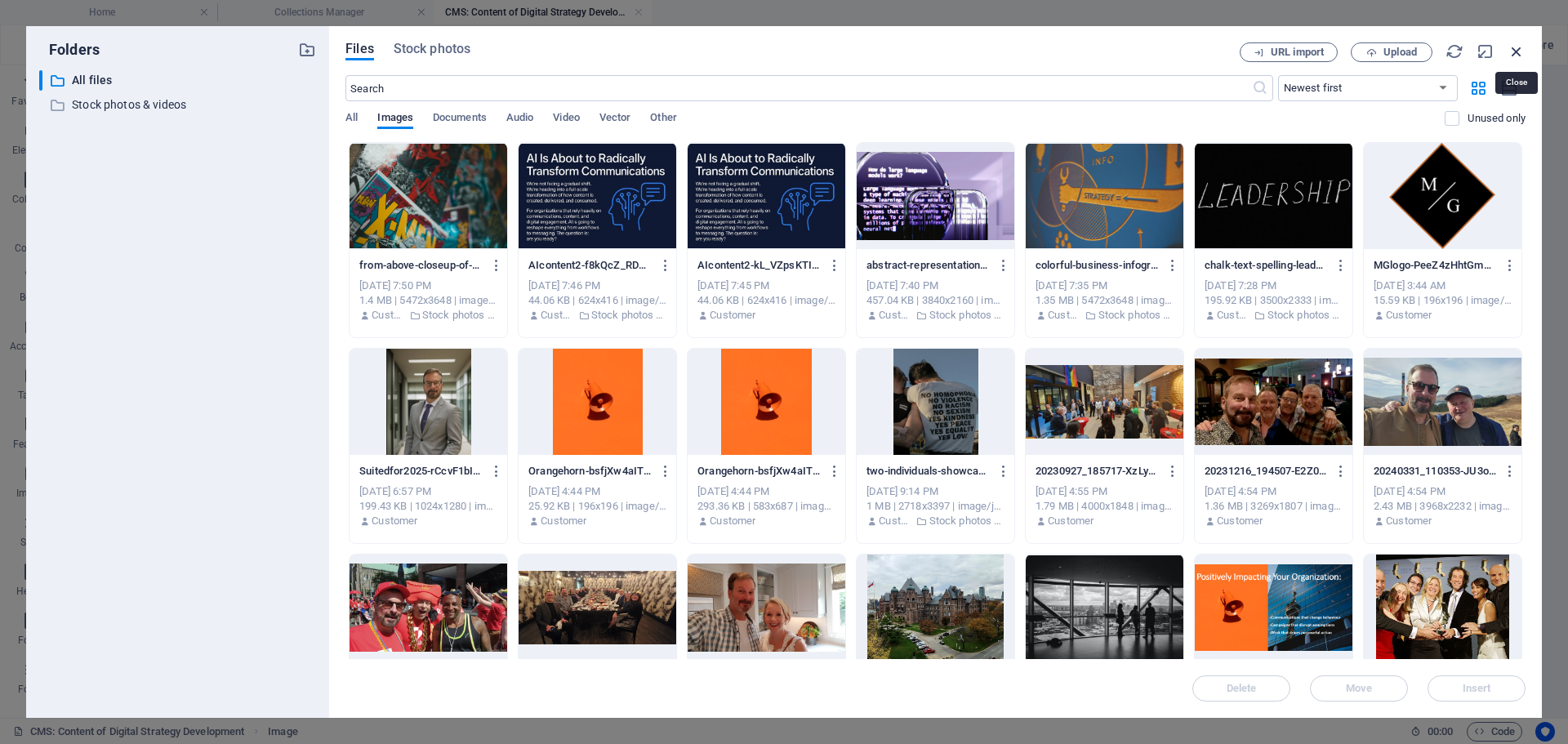
click at [1516, 51] on icon "button" at bounding box center [1516, 52] width 18 height 18
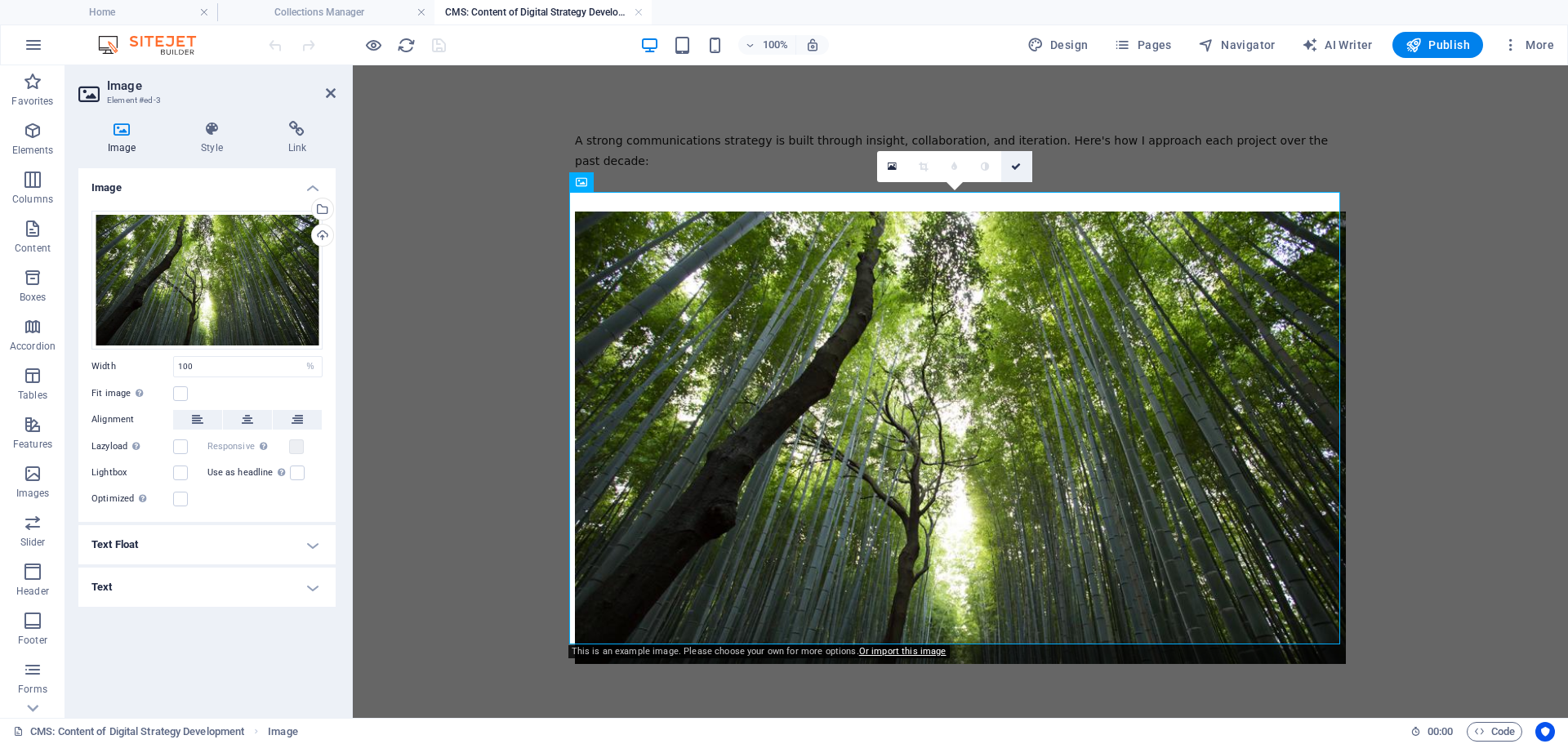
click at [1022, 167] on link at bounding box center [1016, 166] width 31 height 31
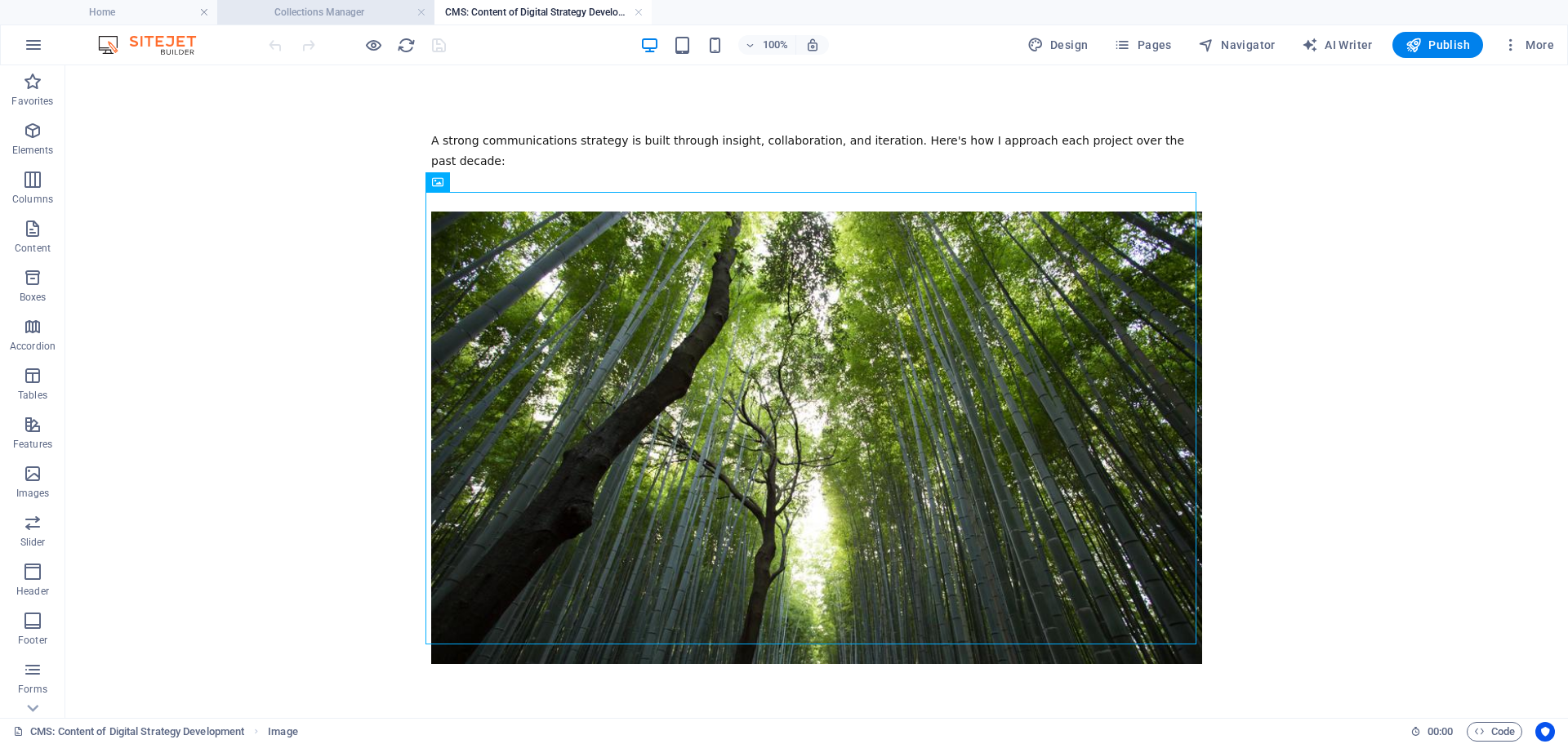
click at [379, 14] on h4 "Collections Manager" at bounding box center [326, 11] width 218 height 18
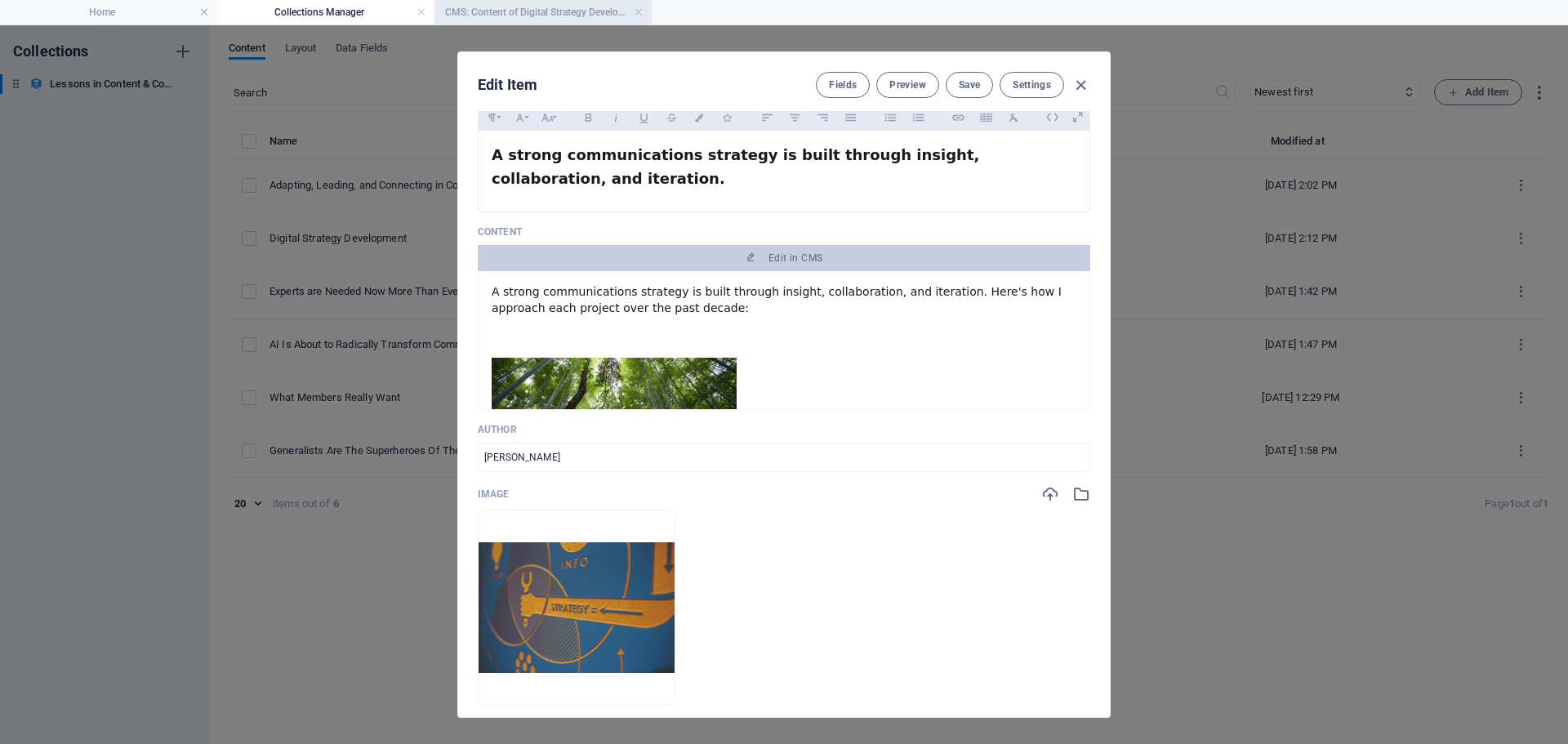
click at [524, 9] on h4 "CMS: Content of Digital Strategy Development" at bounding box center [543, 11] width 218 height 18
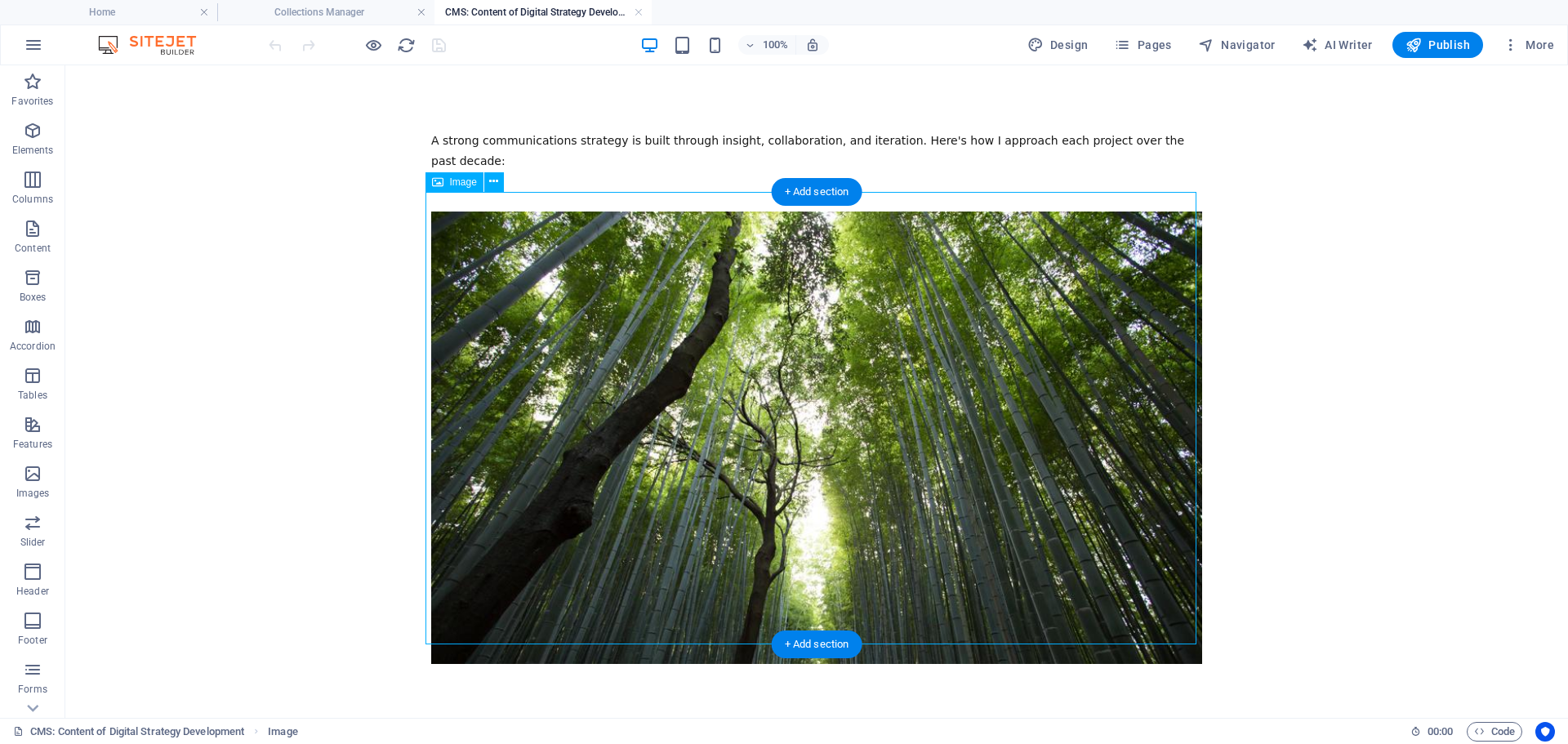
click at [737, 298] on figure at bounding box center [817, 438] width 771 height 452
select select "%"
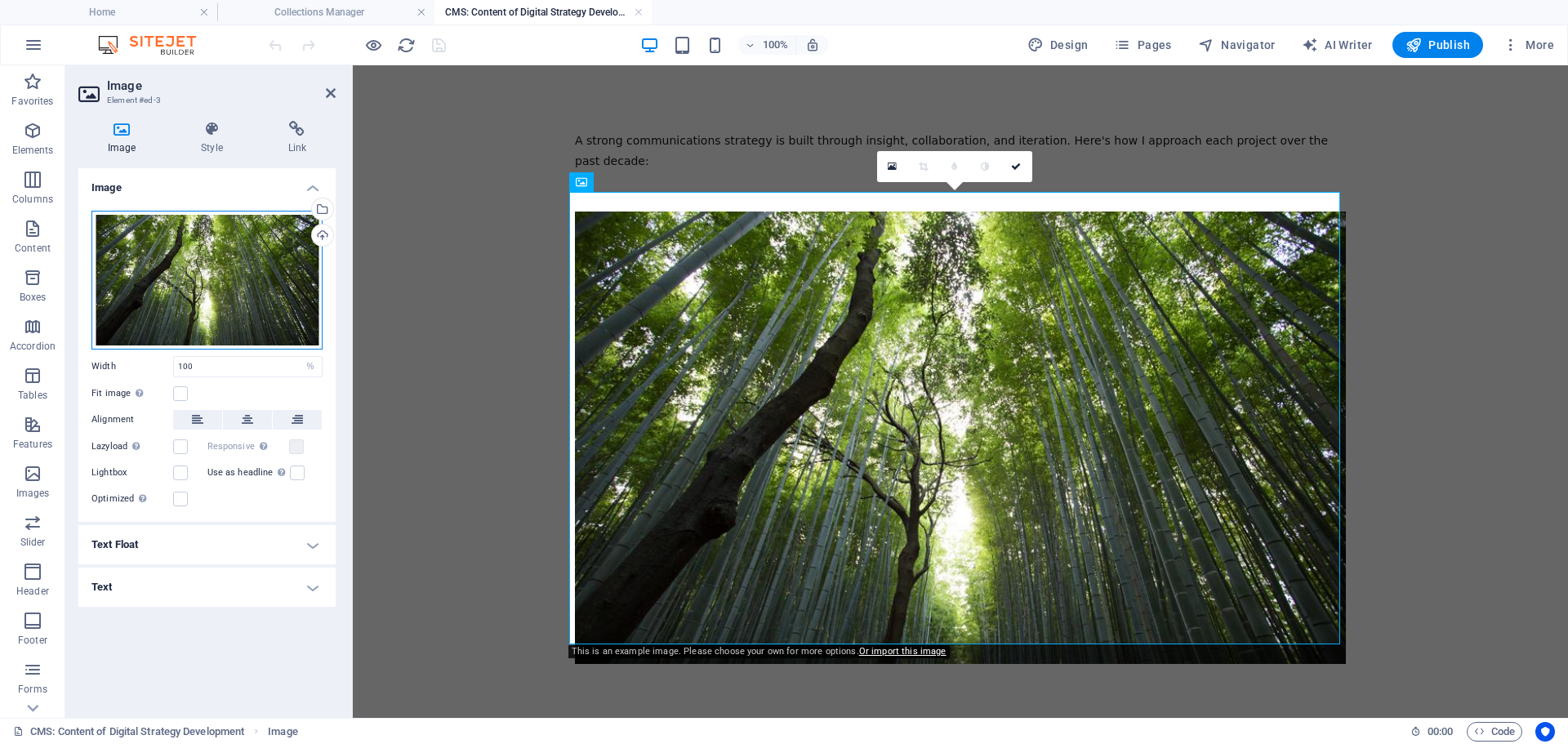
click at [197, 270] on div "Drag files here, click to choose files or select files from Files or our free s…" at bounding box center [207, 279] width 231 height 138
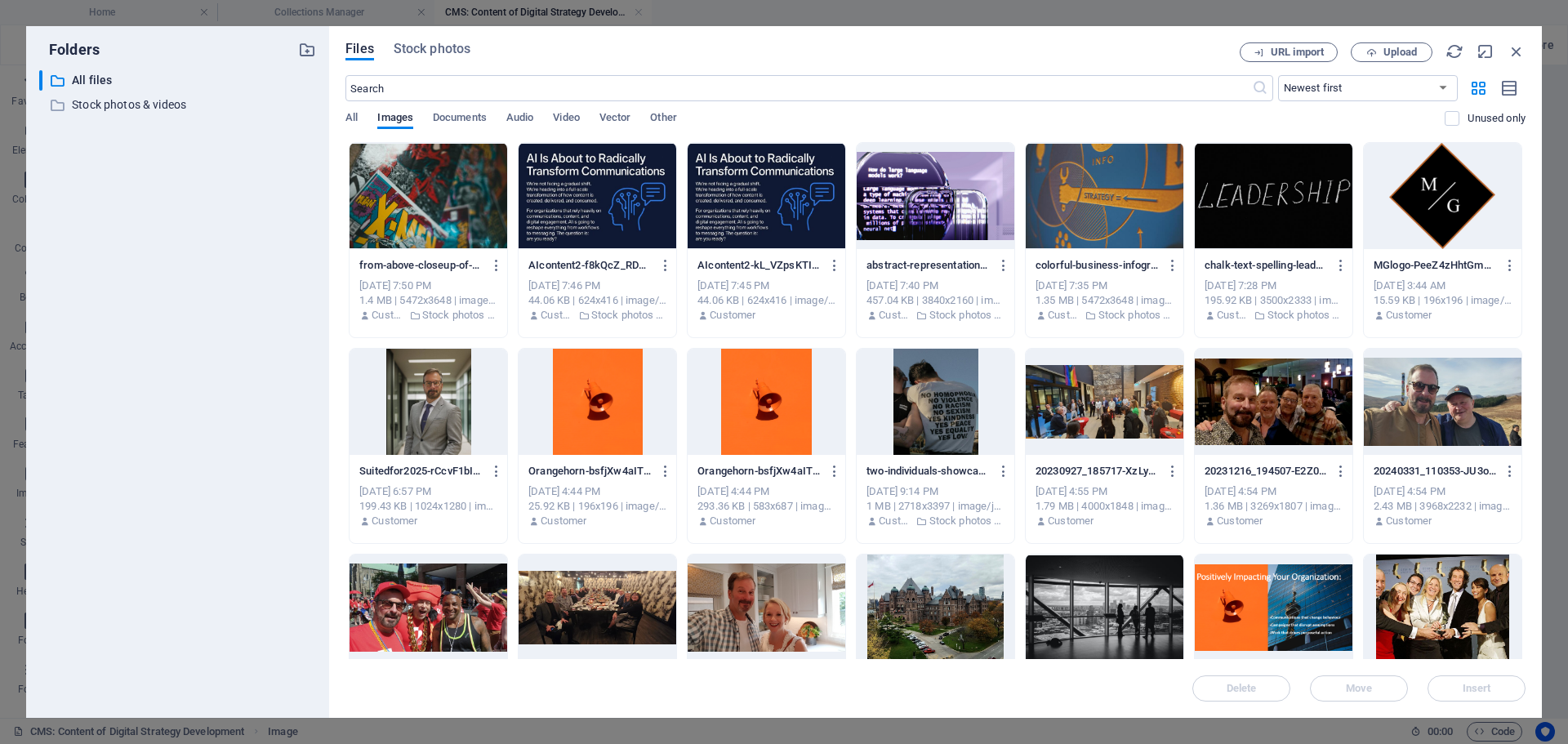
click at [197, 270] on div "​ All files All files ​ Stock photos & videos Stock photos & videos" at bounding box center [178, 387] width 277 height 634
click at [1103, 188] on div at bounding box center [1104, 196] width 157 height 106
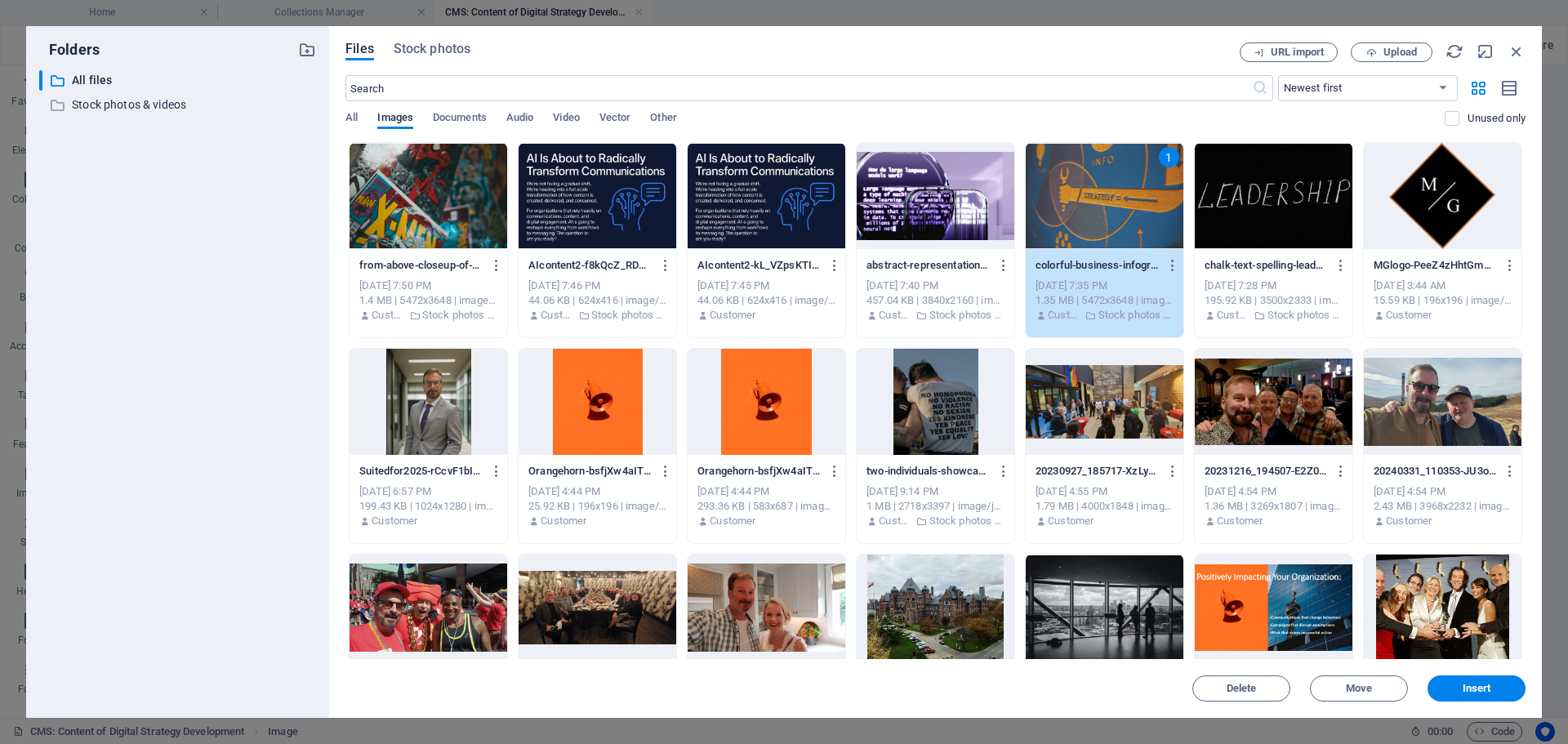
click at [1096, 184] on div "1" at bounding box center [1104, 196] width 157 height 106
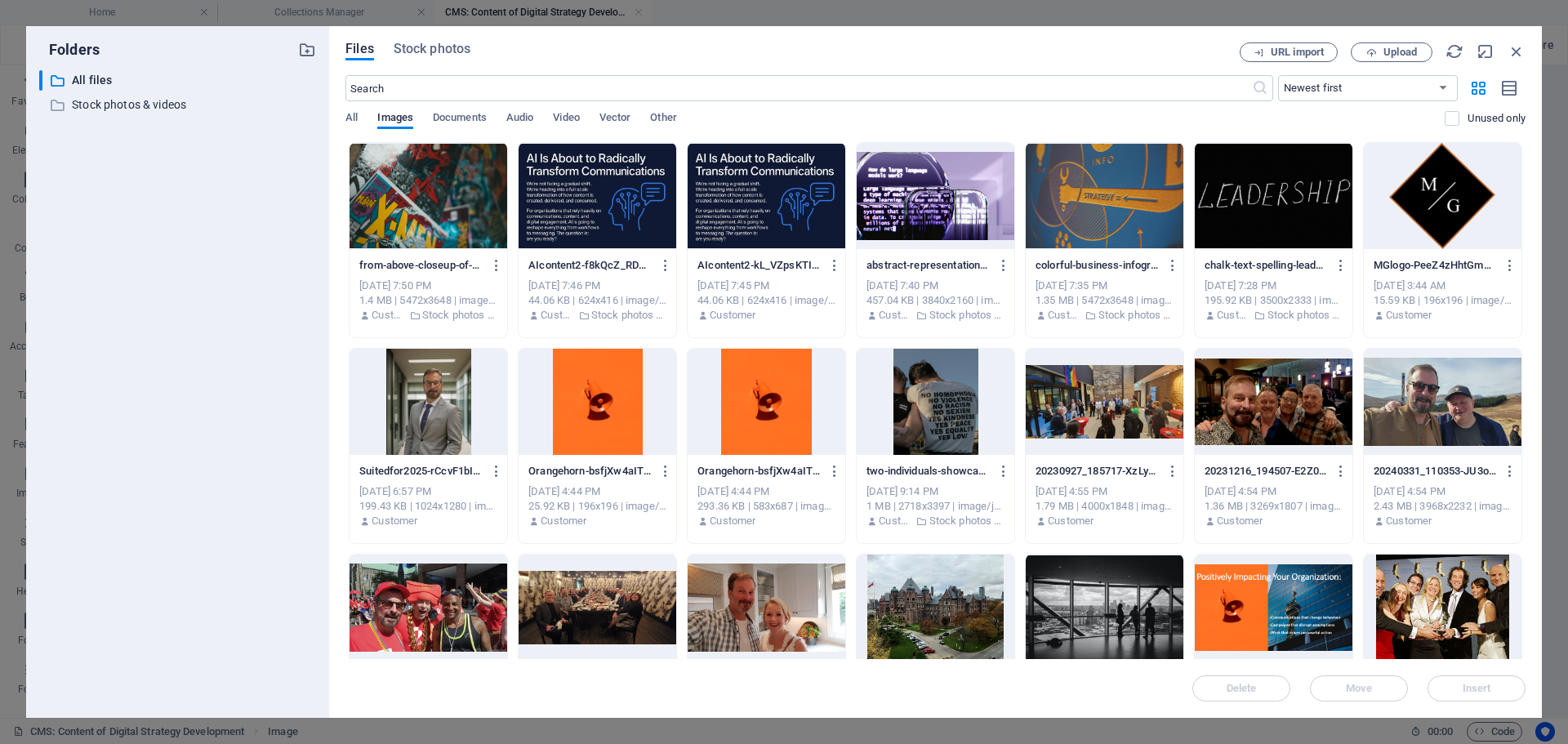
click at [1096, 184] on div at bounding box center [1104, 196] width 157 height 106
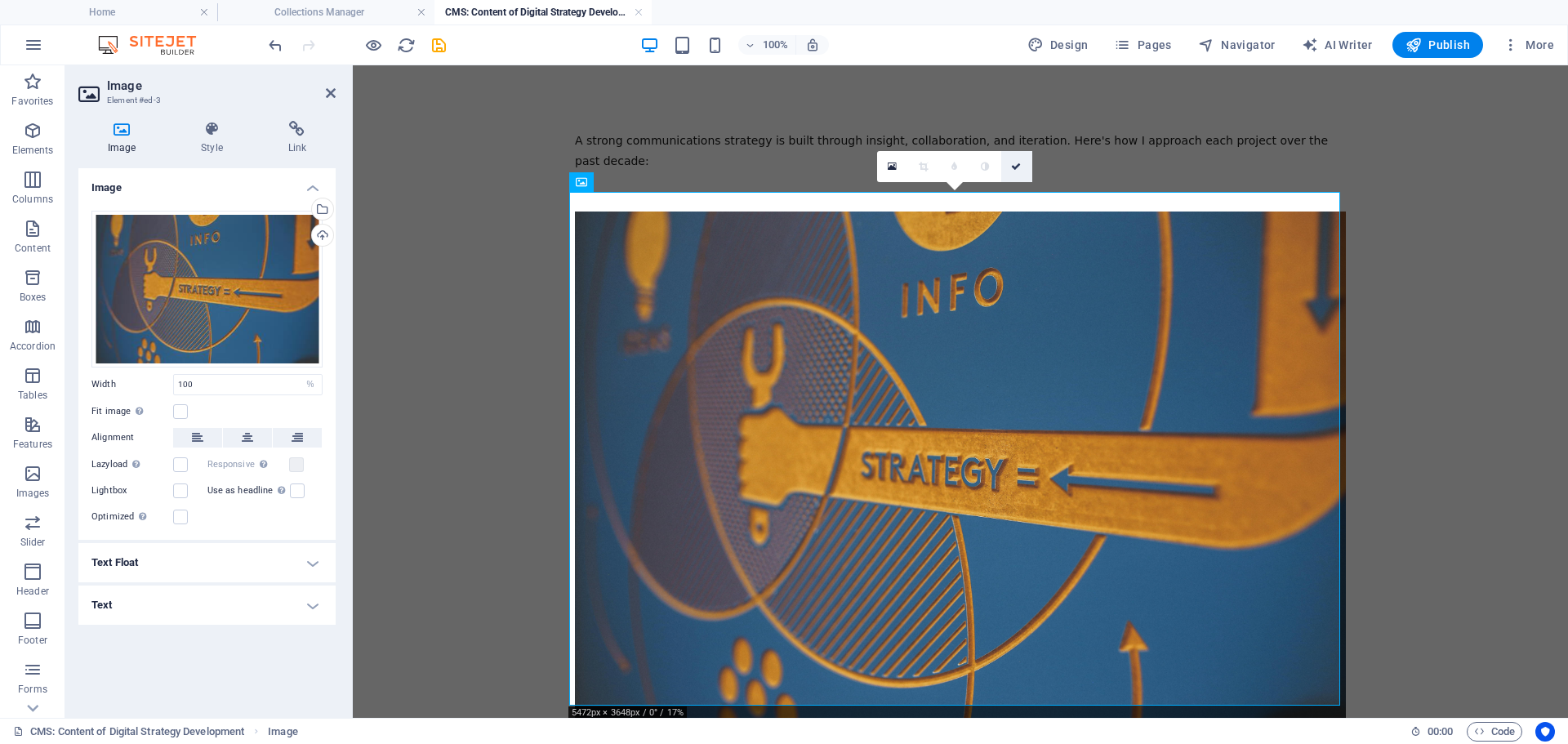
click at [1014, 168] on icon at bounding box center [1015, 166] width 10 height 10
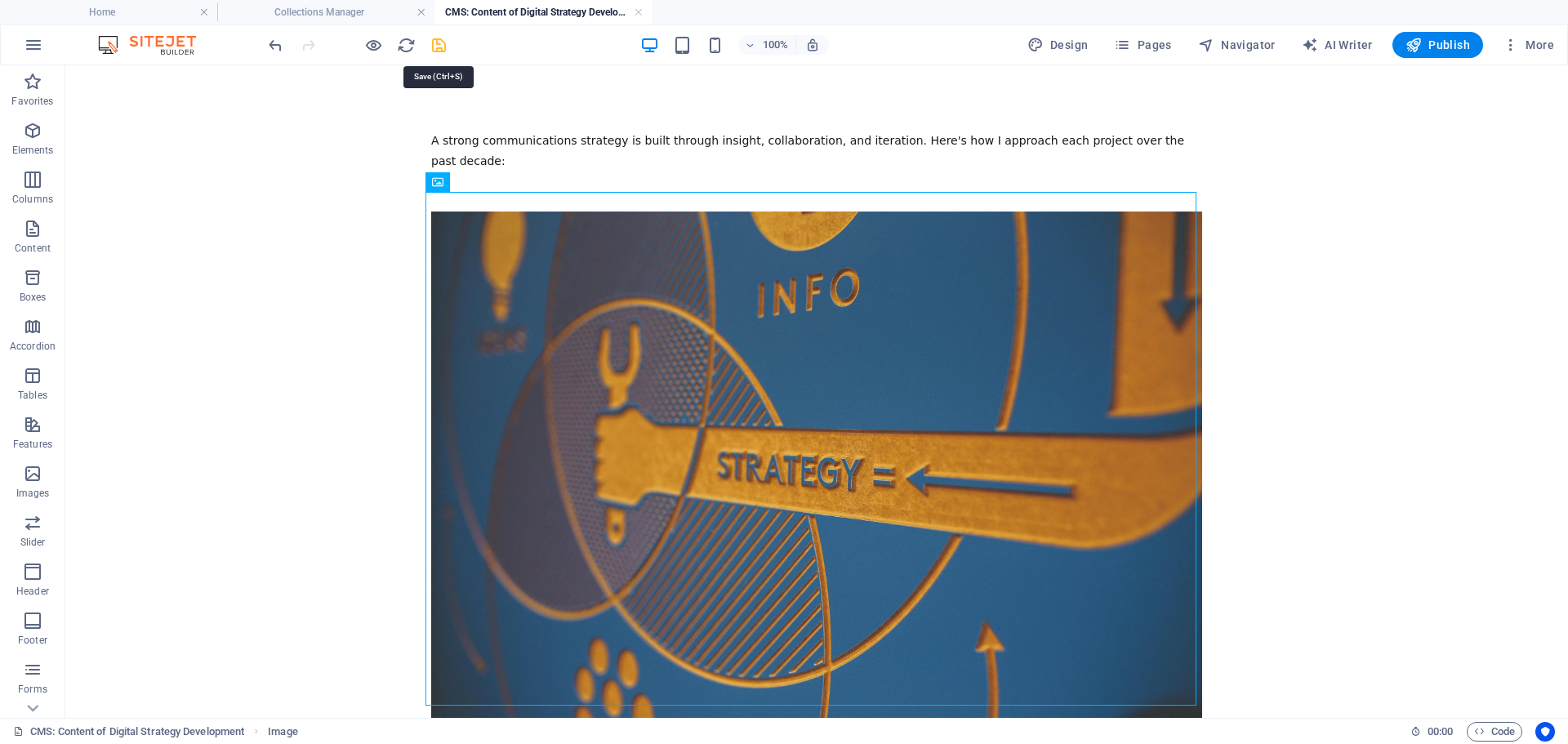
click at [438, 49] on icon "save" at bounding box center [439, 46] width 19 height 19
click at [640, 10] on link at bounding box center [638, 12] width 10 height 15
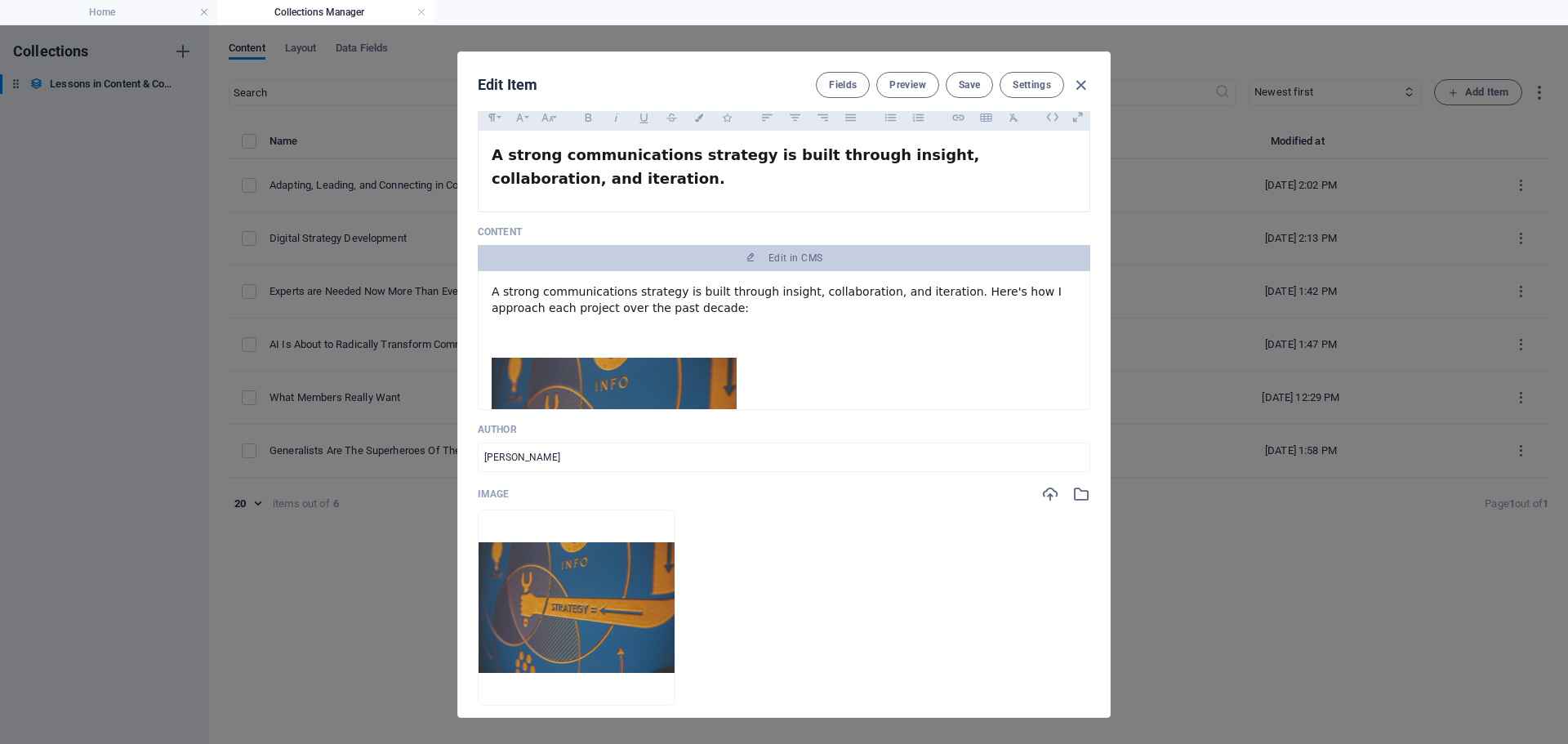
scroll to position [326, 0]
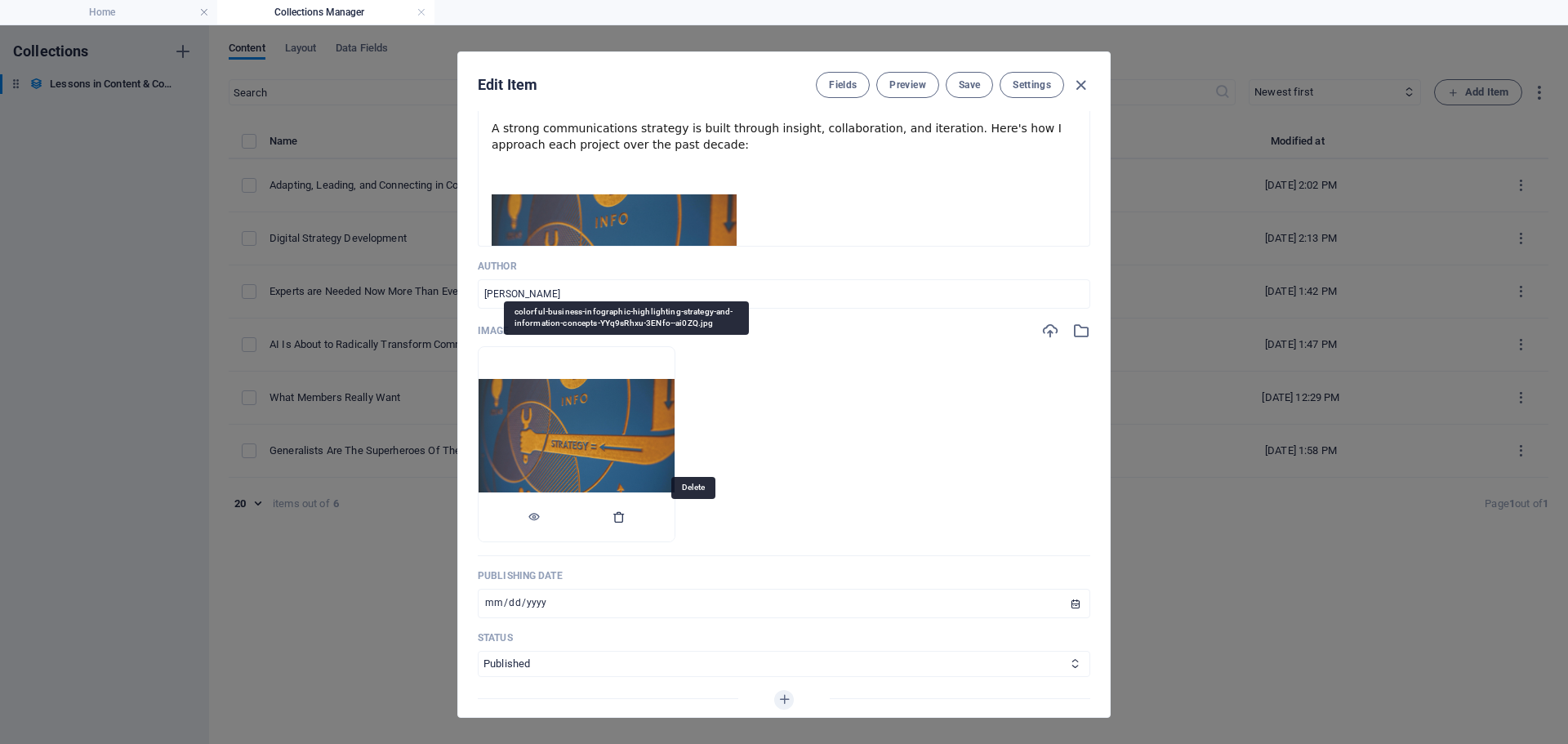
click at [626, 515] on icon "button" at bounding box center [619, 517] width 13 height 13
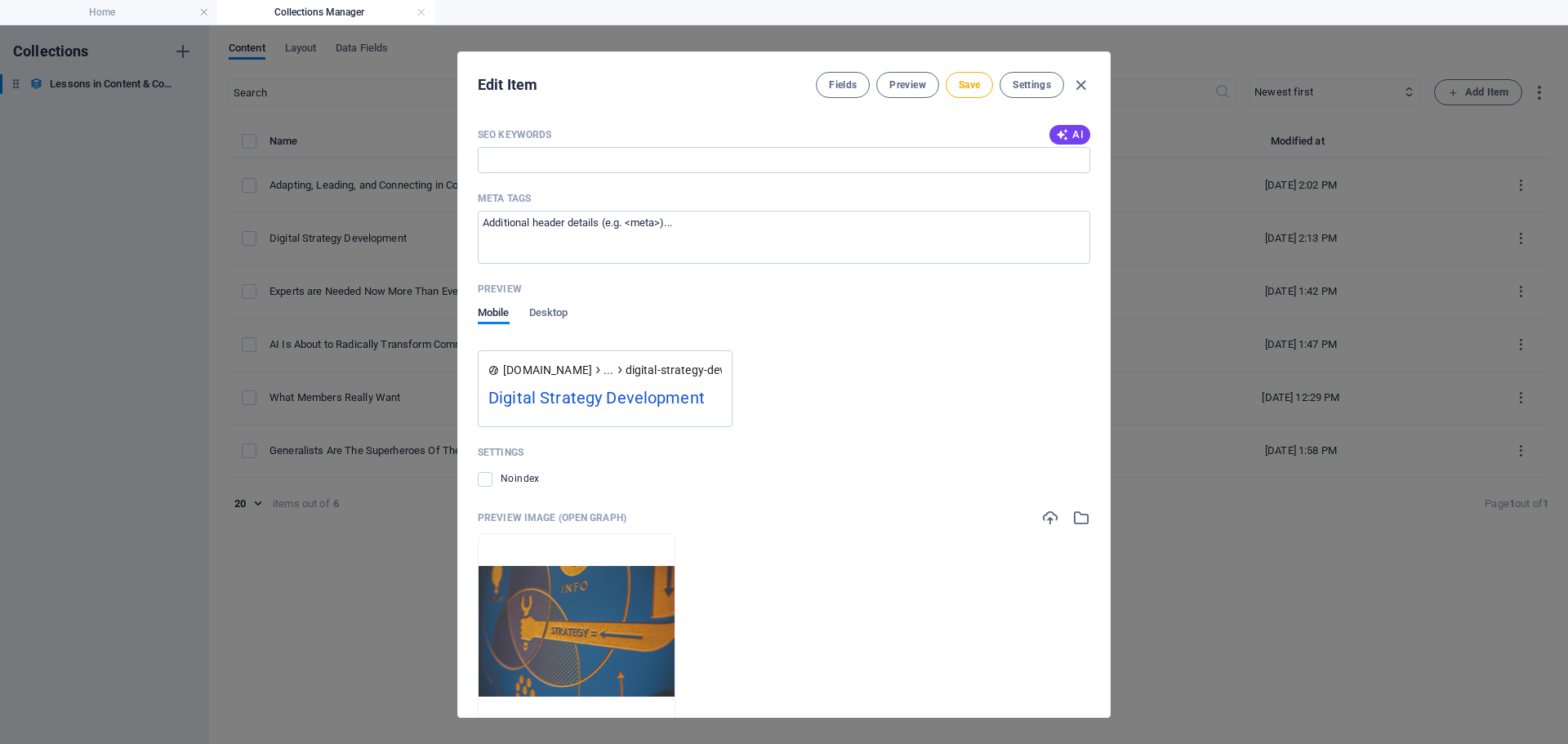
scroll to position [1284, 0]
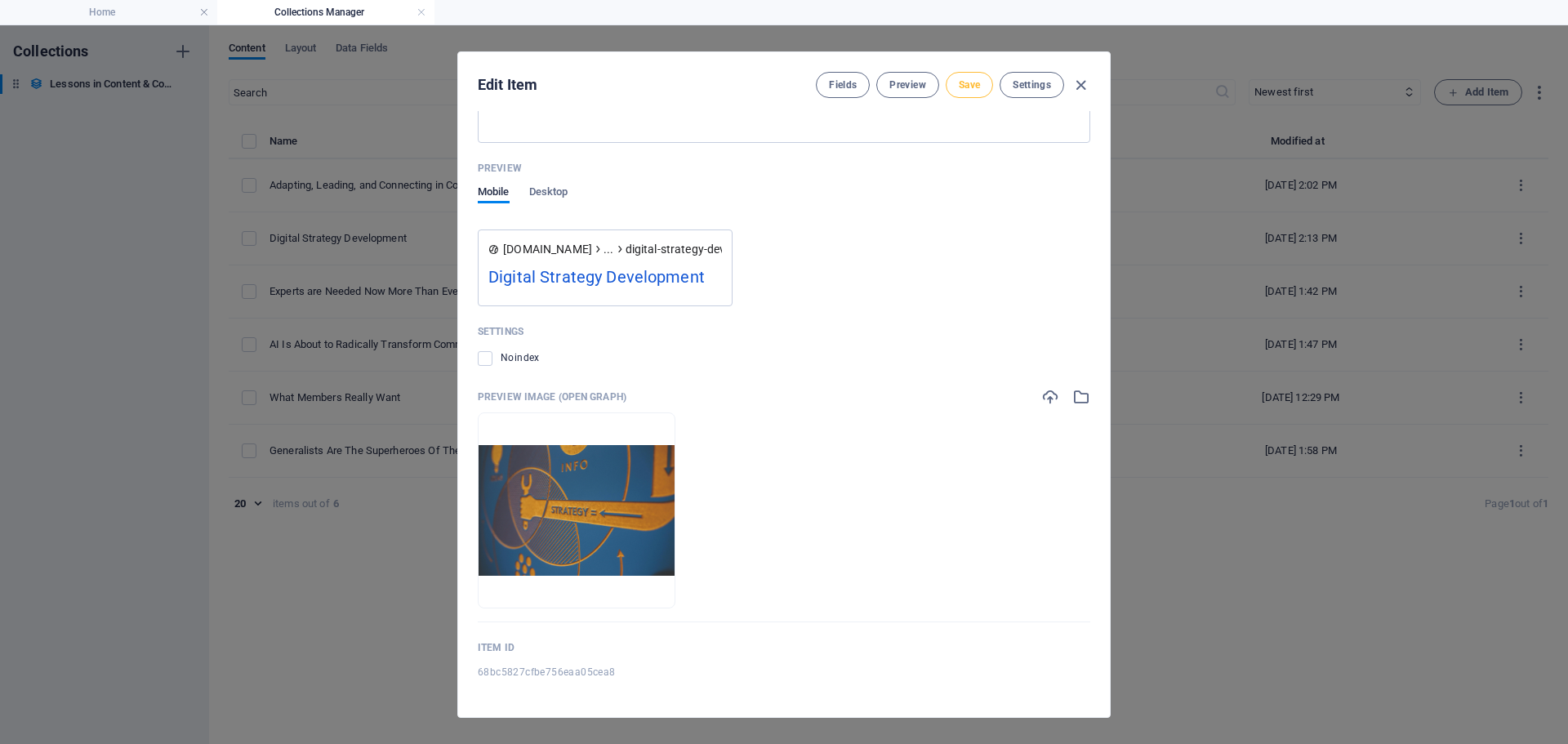
click at [963, 90] on span "Save" at bounding box center [970, 85] width 21 height 13
click at [922, 85] on span "Preview" at bounding box center [908, 85] width 36 height 13
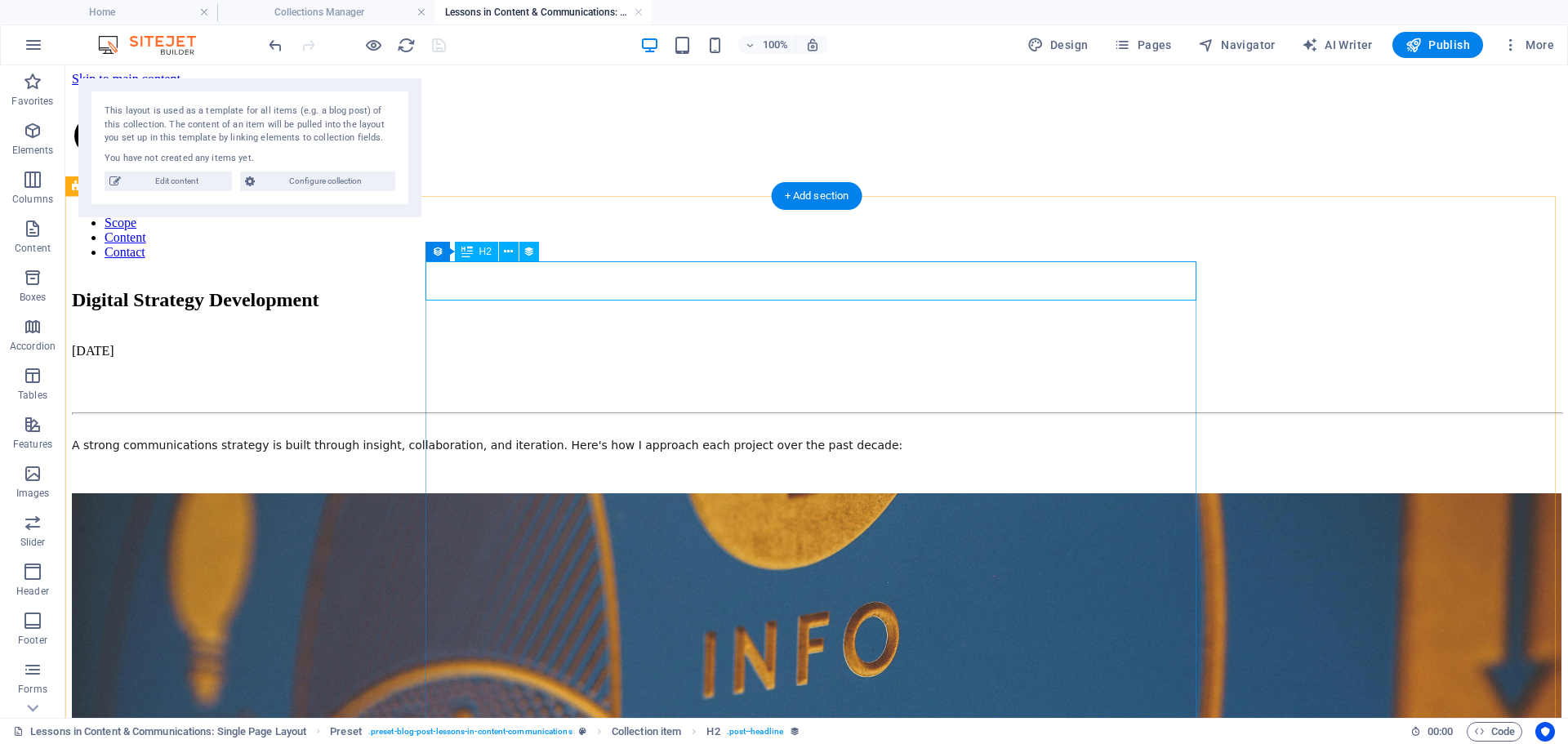
scroll to position [0, 0]
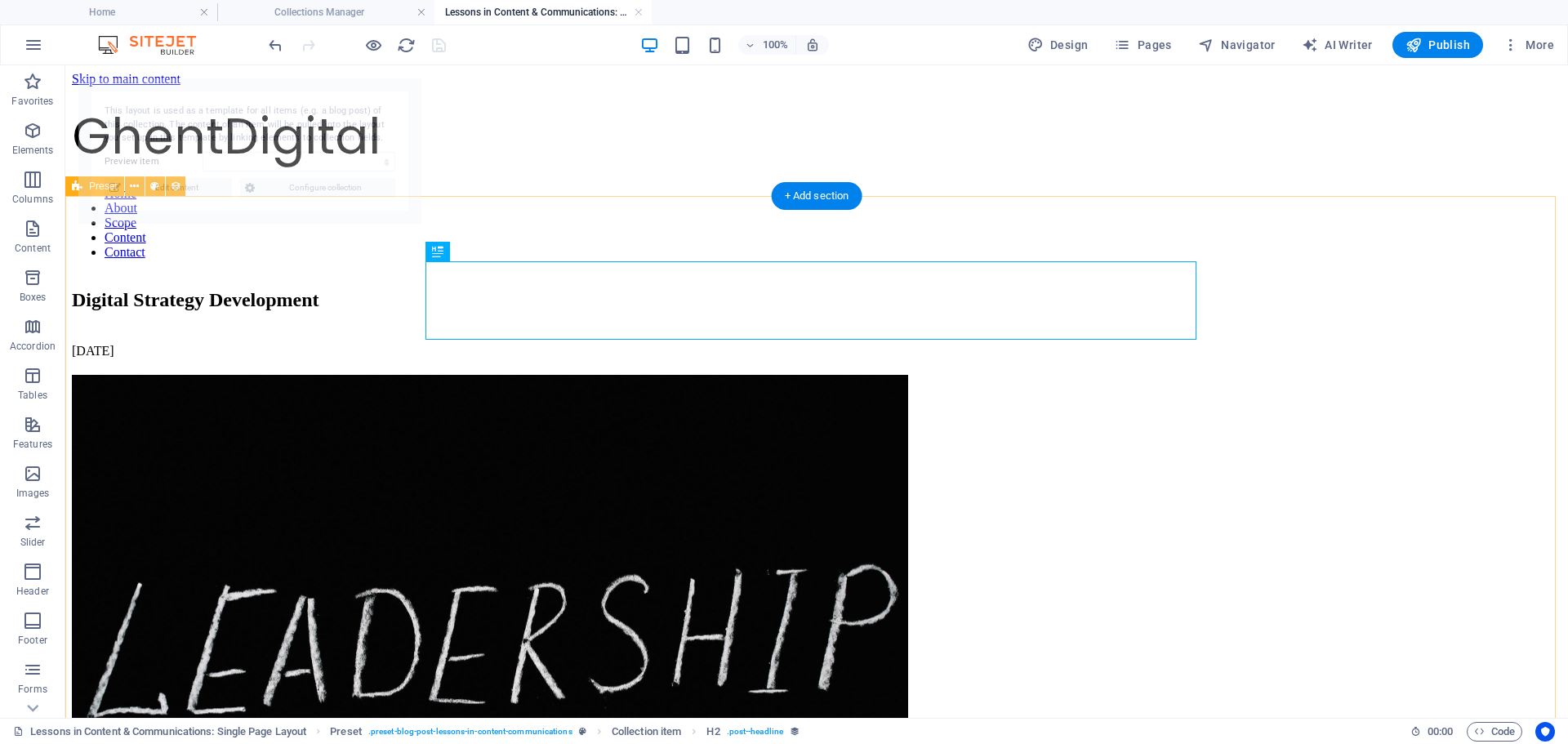
select select "68bc5827cfbe756eaa05cea8"
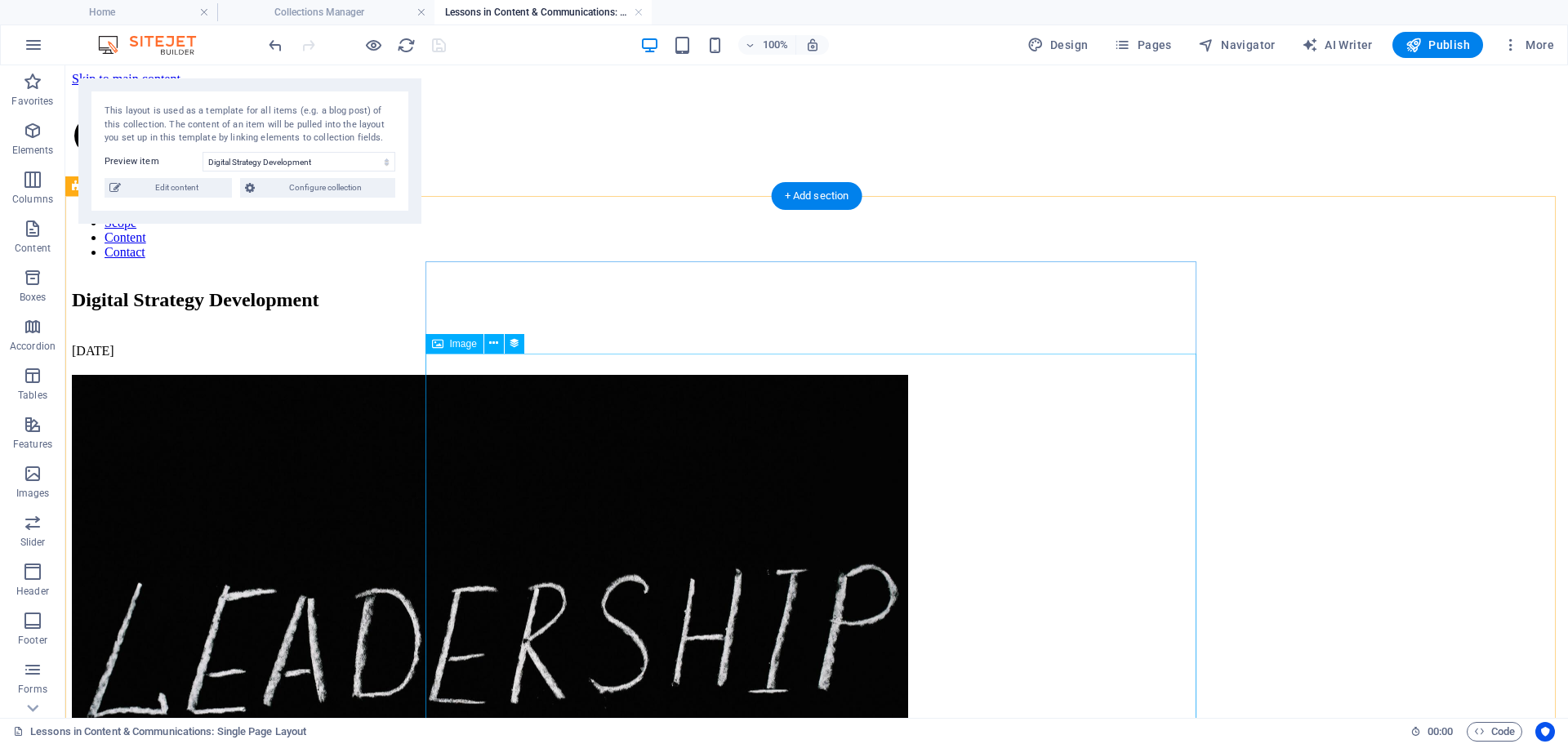
click at [886, 407] on figure at bounding box center [816, 655] width 1490 height 561
select select "image"
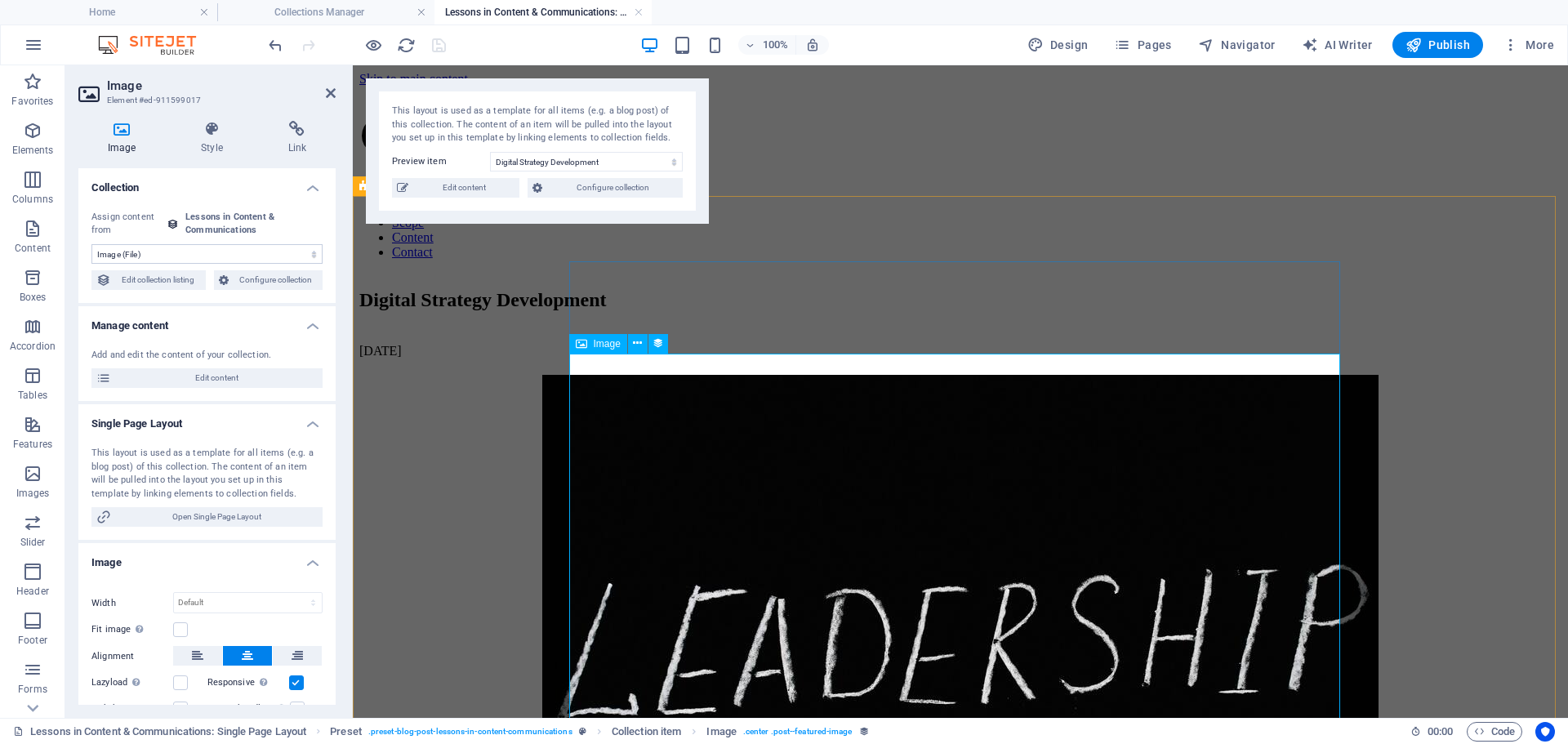
click at [594, 343] on span "Image" at bounding box center [607, 343] width 27 height 10
click at [726, 434] on figure at bounding box center [961, 655] width 1202 height 561
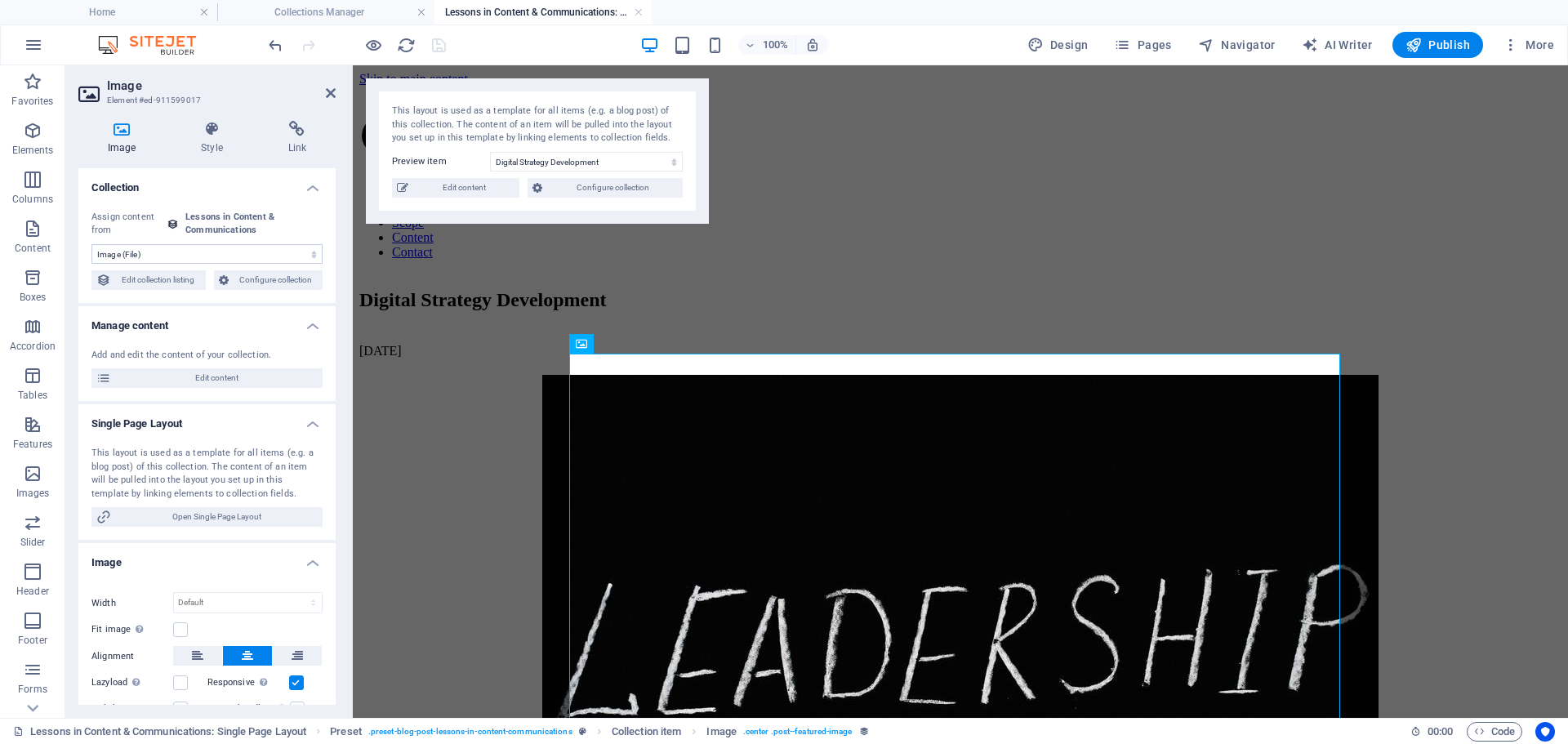
click at [123, 124] on icon at bounding box center [121, 129] width 87 height 16
click at [157, 255] on select "No assignment, content remains static Created at (Date) Updated at (Date) Name …" at bounding box center [207, 254] width 231 height 20
click at [92, 244] on select "No assignment, content remains static Created at (Date) Updated at (Date) Name …" at bounding box center [207, 254] width 231 height 20
click at [161, 373] on span "Edit content" at bounding box center [217, 378] width 201 height 20
type input "[DATE]"
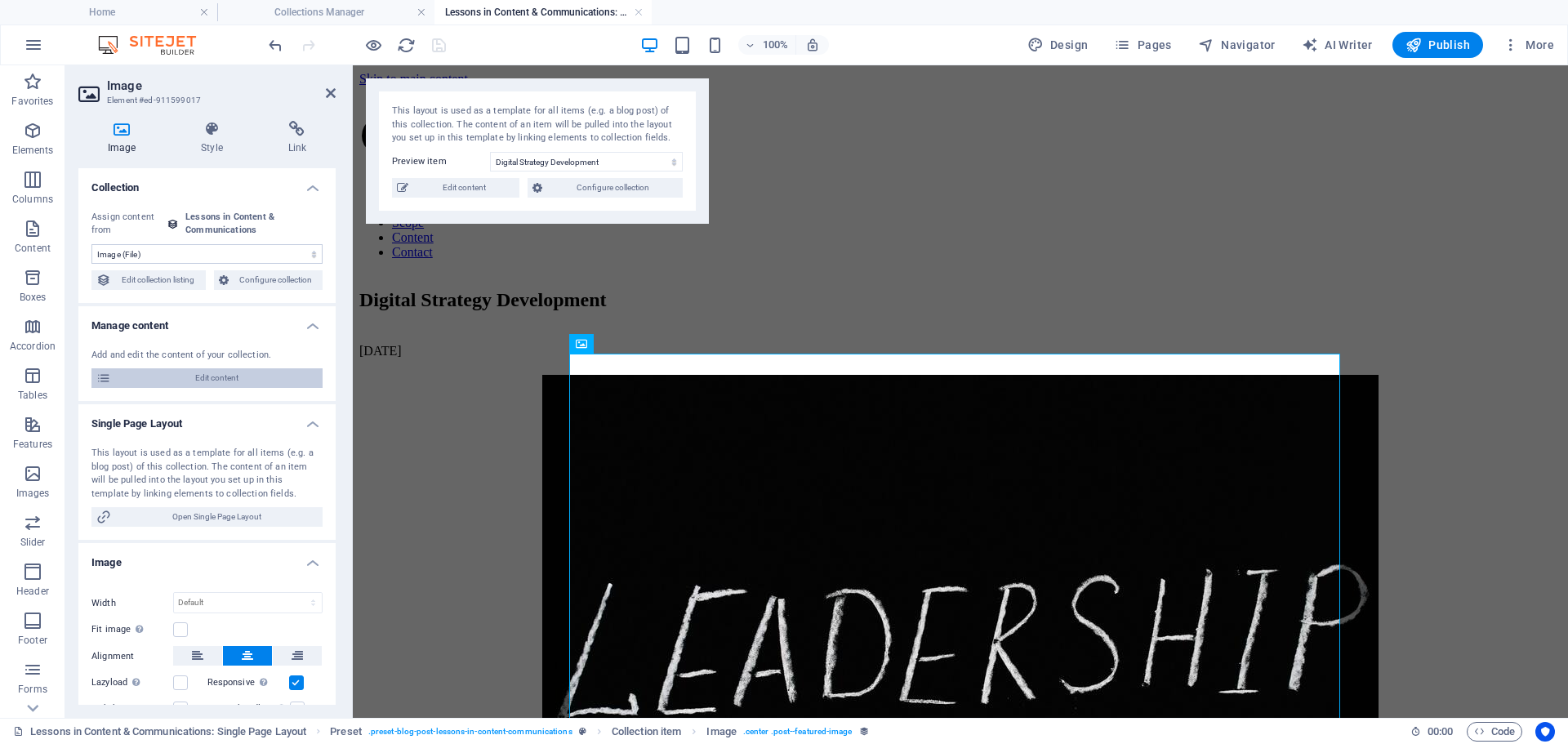
type input "Digital Strategy Development"
type input "digital-strategy-development"
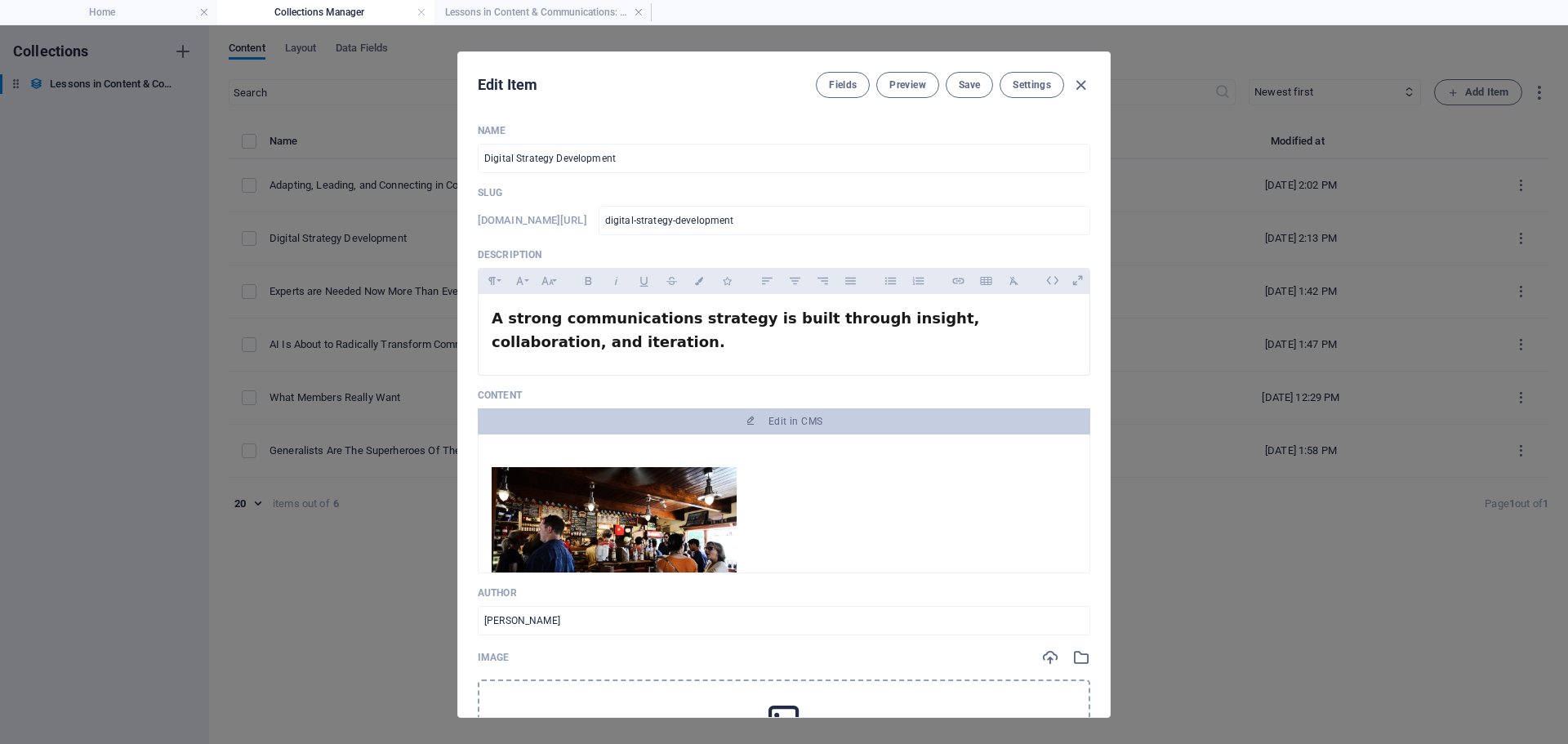
scroll to position [1008, 0]
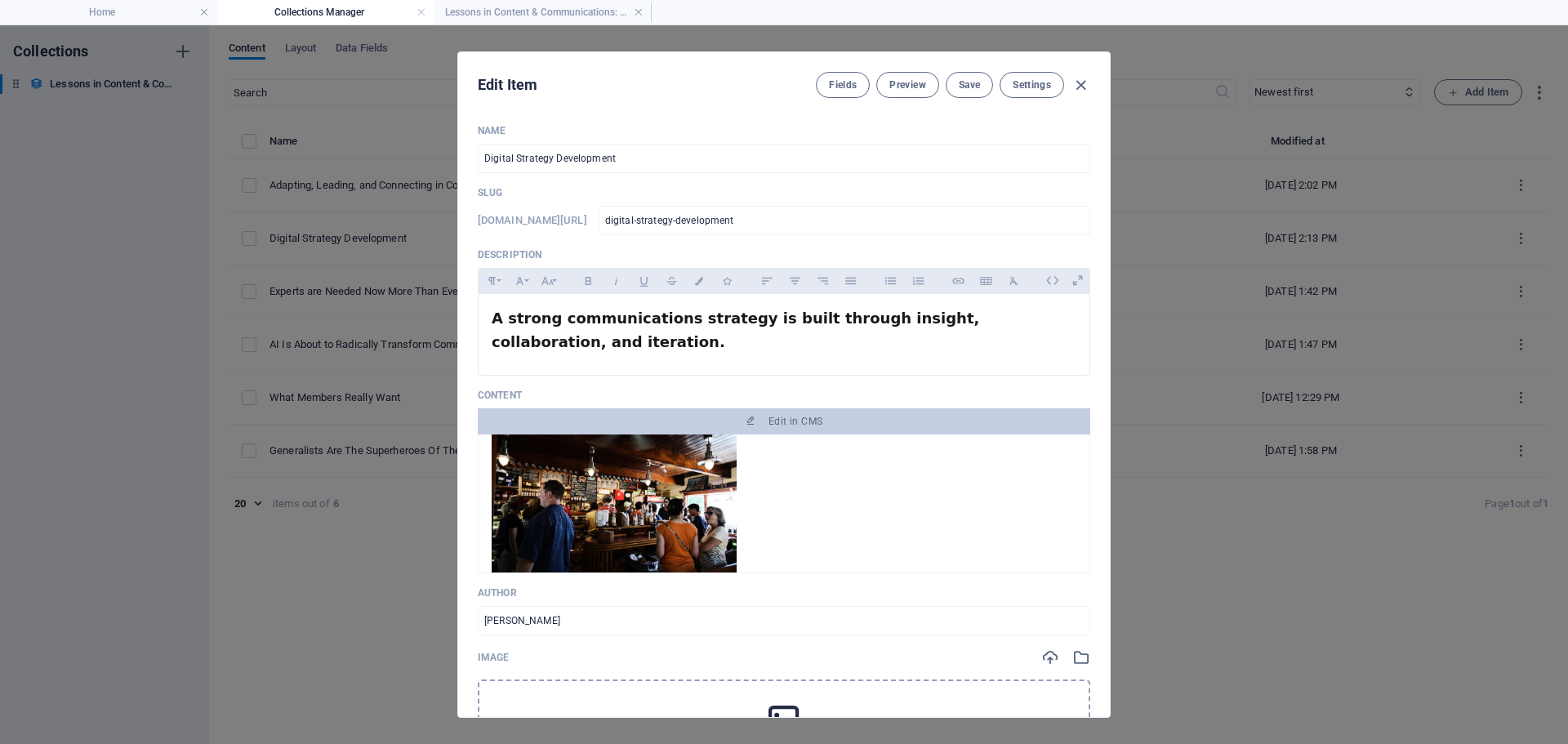
click at [651, 521] on img at bounding box center [614, 504] width 245 height 144
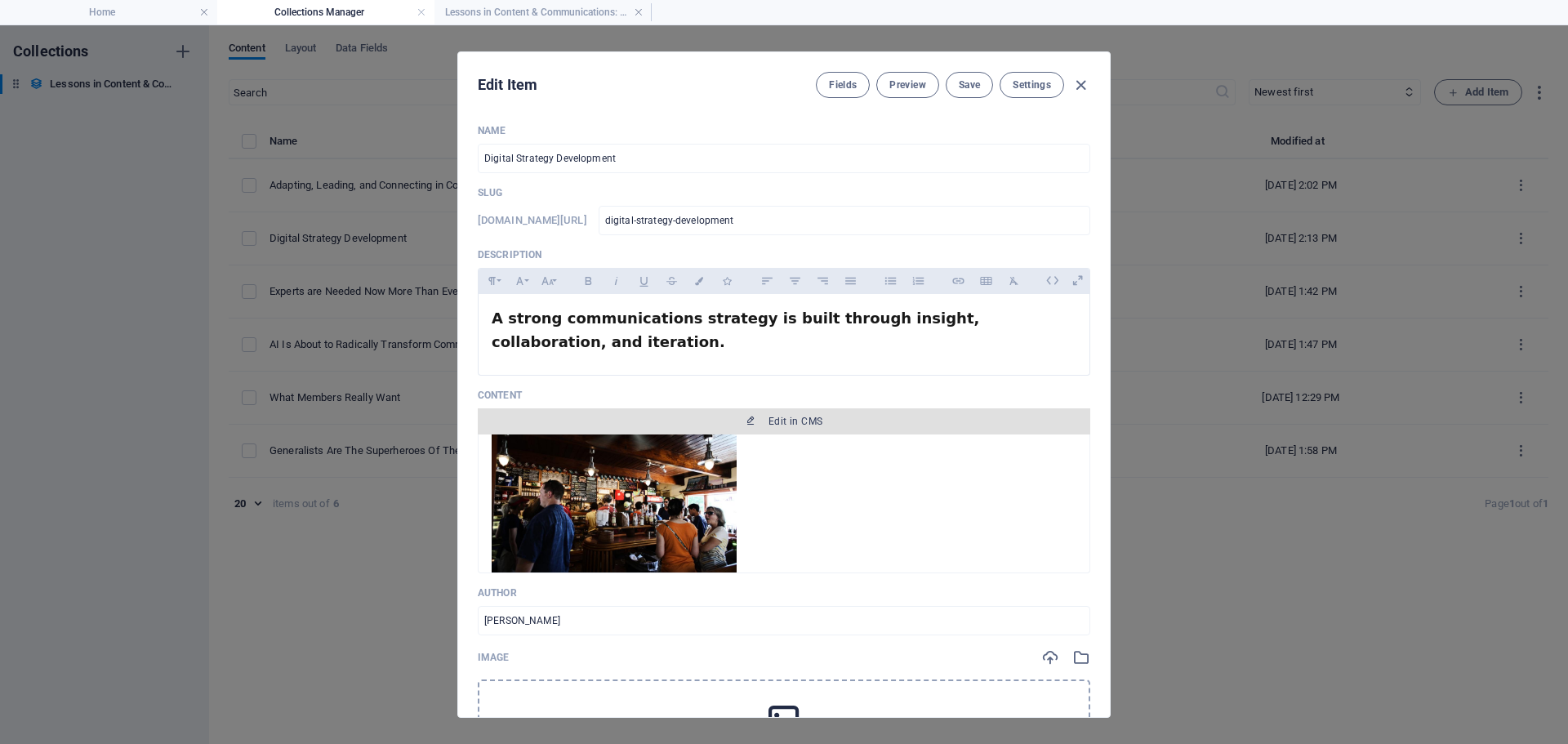
click at [782, 425] on span "Edit in CMS" at bounding box center [795, 422] width 53 height 13
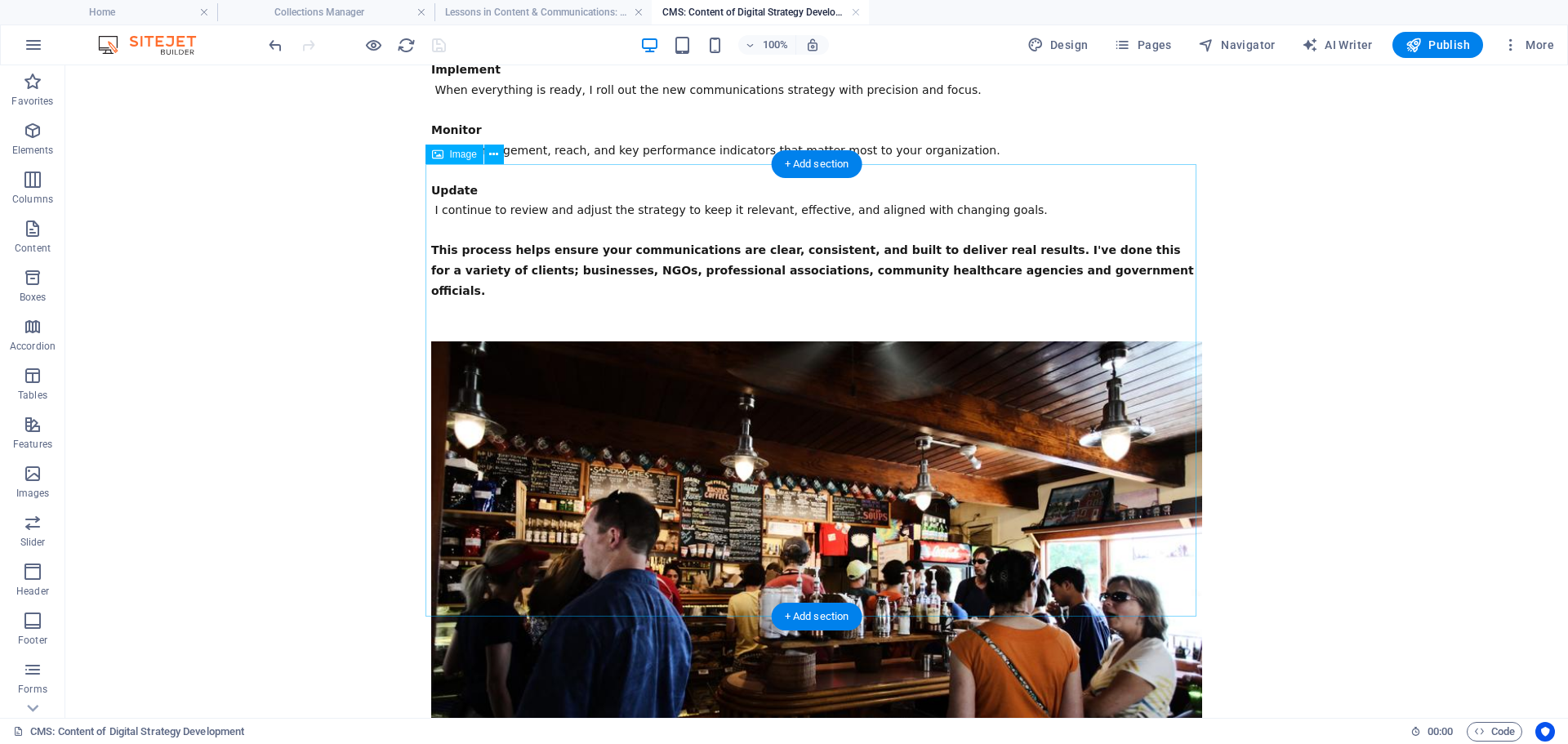
scroll to position [1306, 0]
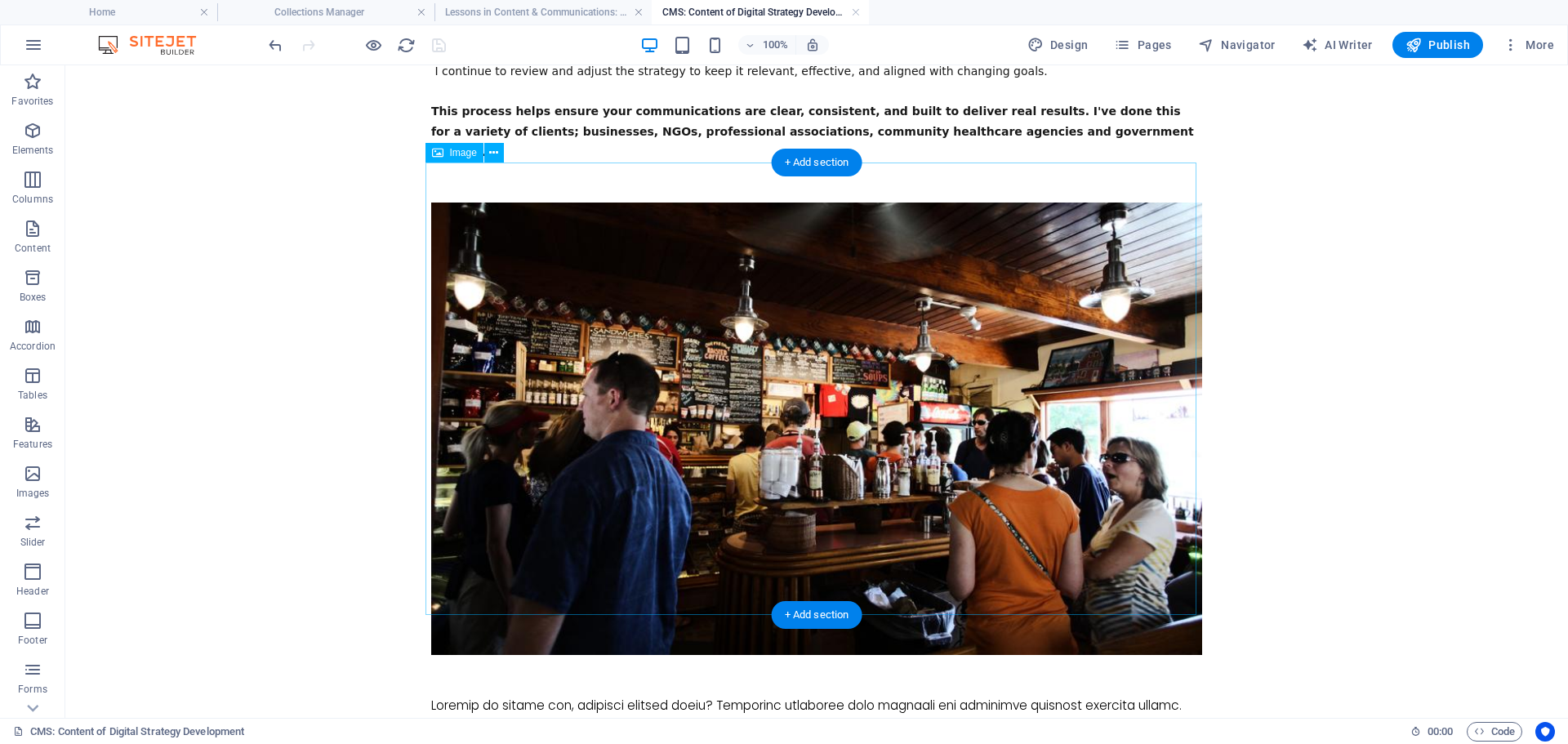
click at [784, 440] on figure at bounding box center [817, 428] width 771 height 452
click at [497, 155] on icon at bounding box center [493, 153] width 9 height 17
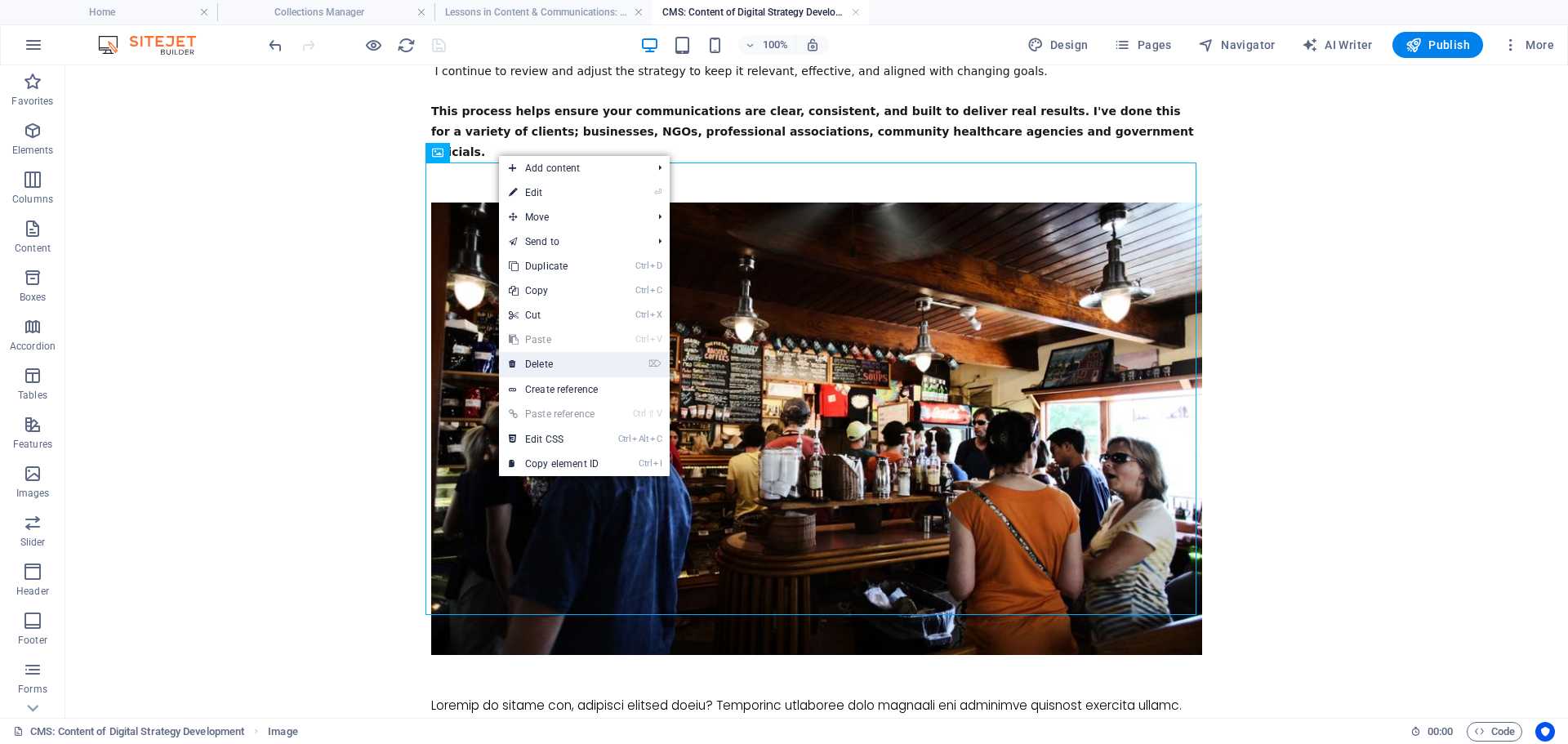
click at [544, 365] on link "⌦ Delete" at bounding box center [554, 364] width 110 height 25
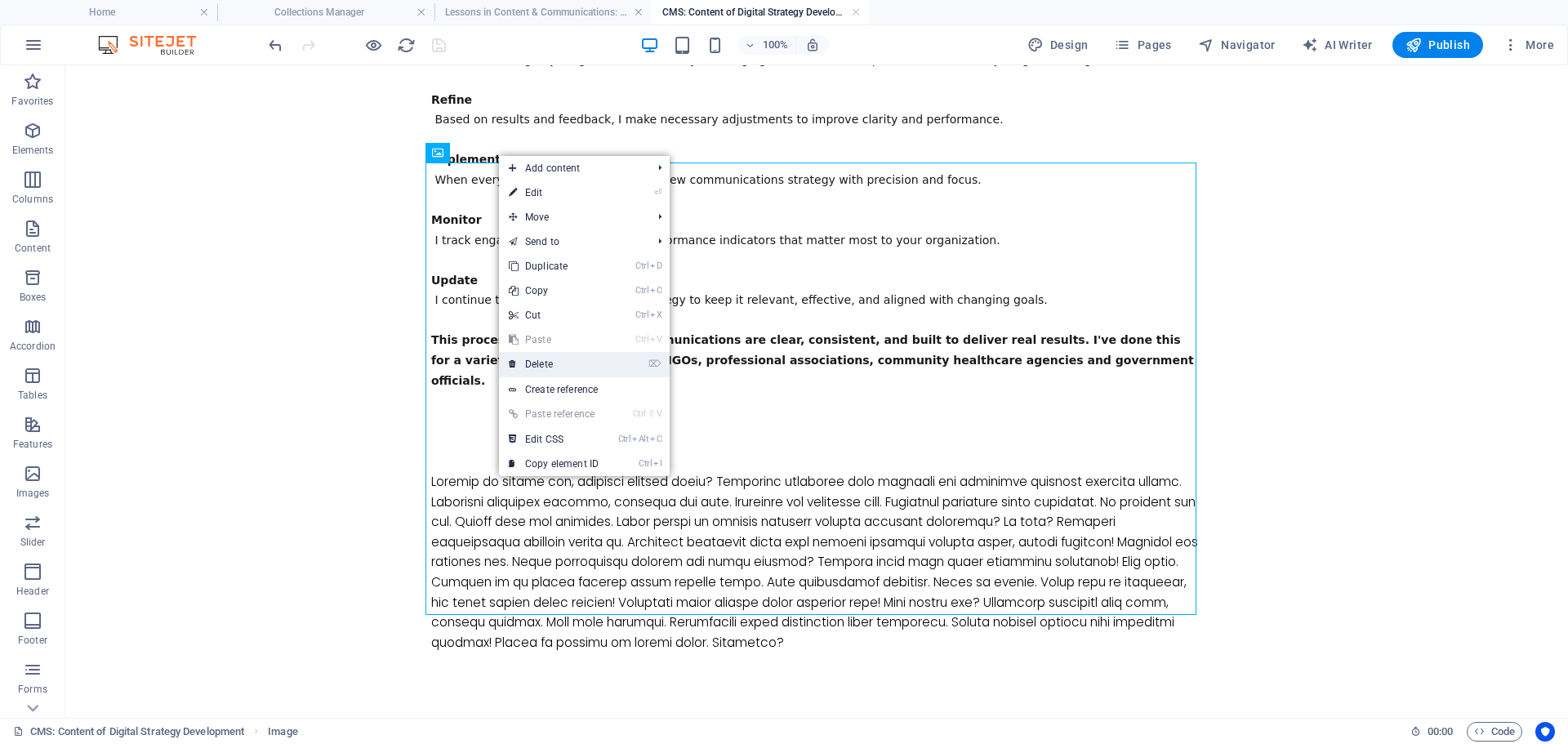
scroll to position [1038, 0]
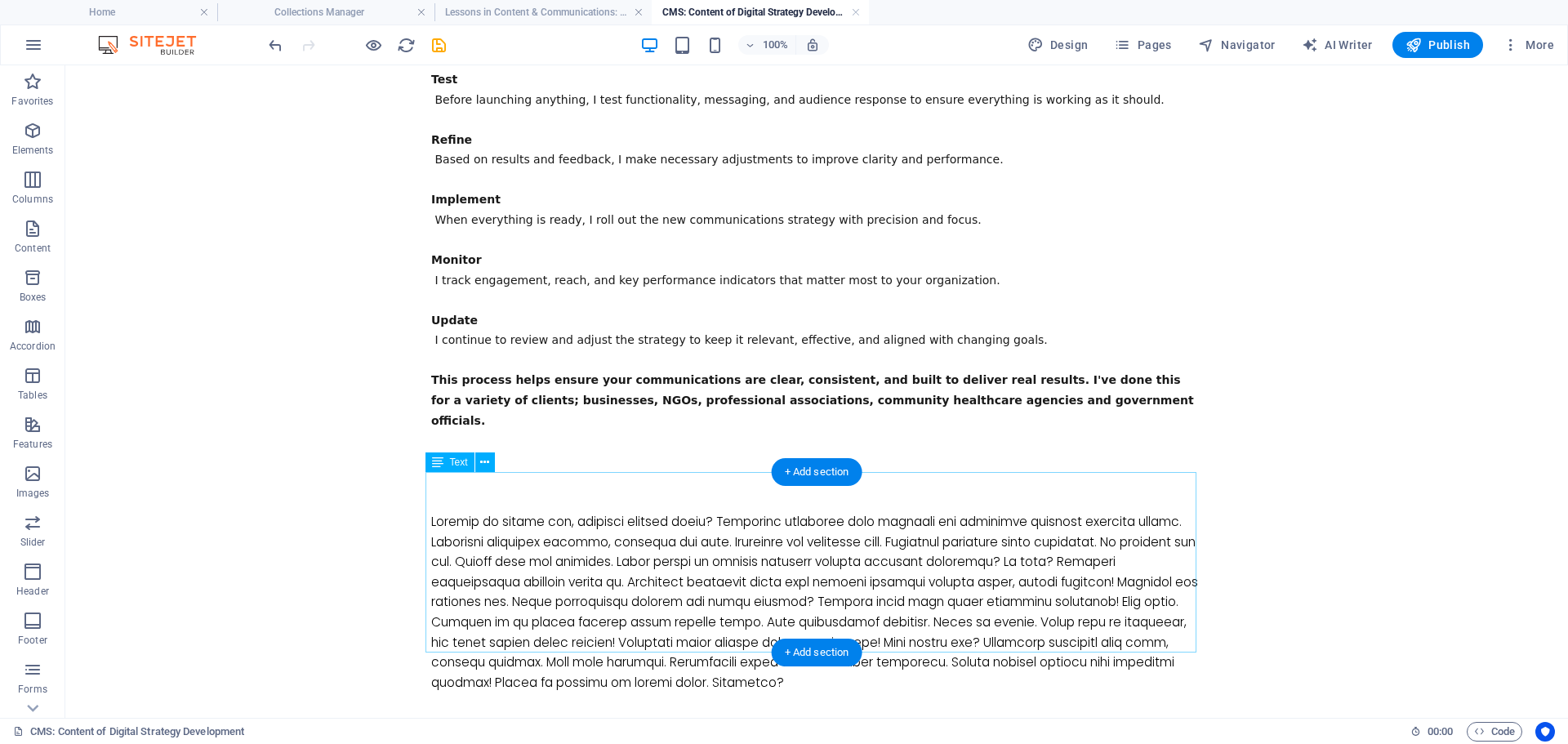
click at [777, 588] on div at bounding box center [817, 602] width 771 height 180
click at [775, 588] on div at bounding box center [817, 602] width 771 height 180
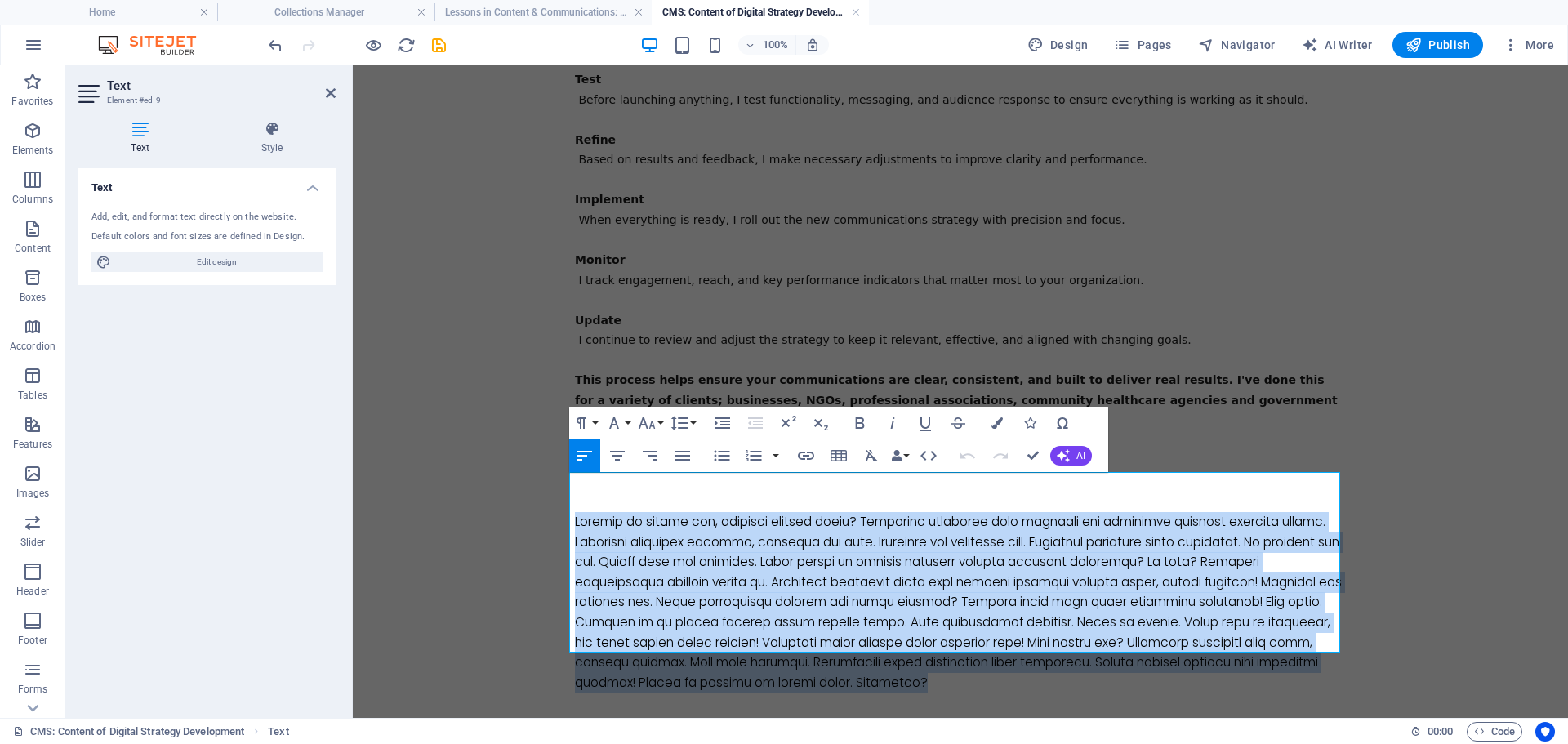
drag, startPoint x: 972, startPoint y: 642, endPoint x: 530, endPoint y: 480, distance: 470.8
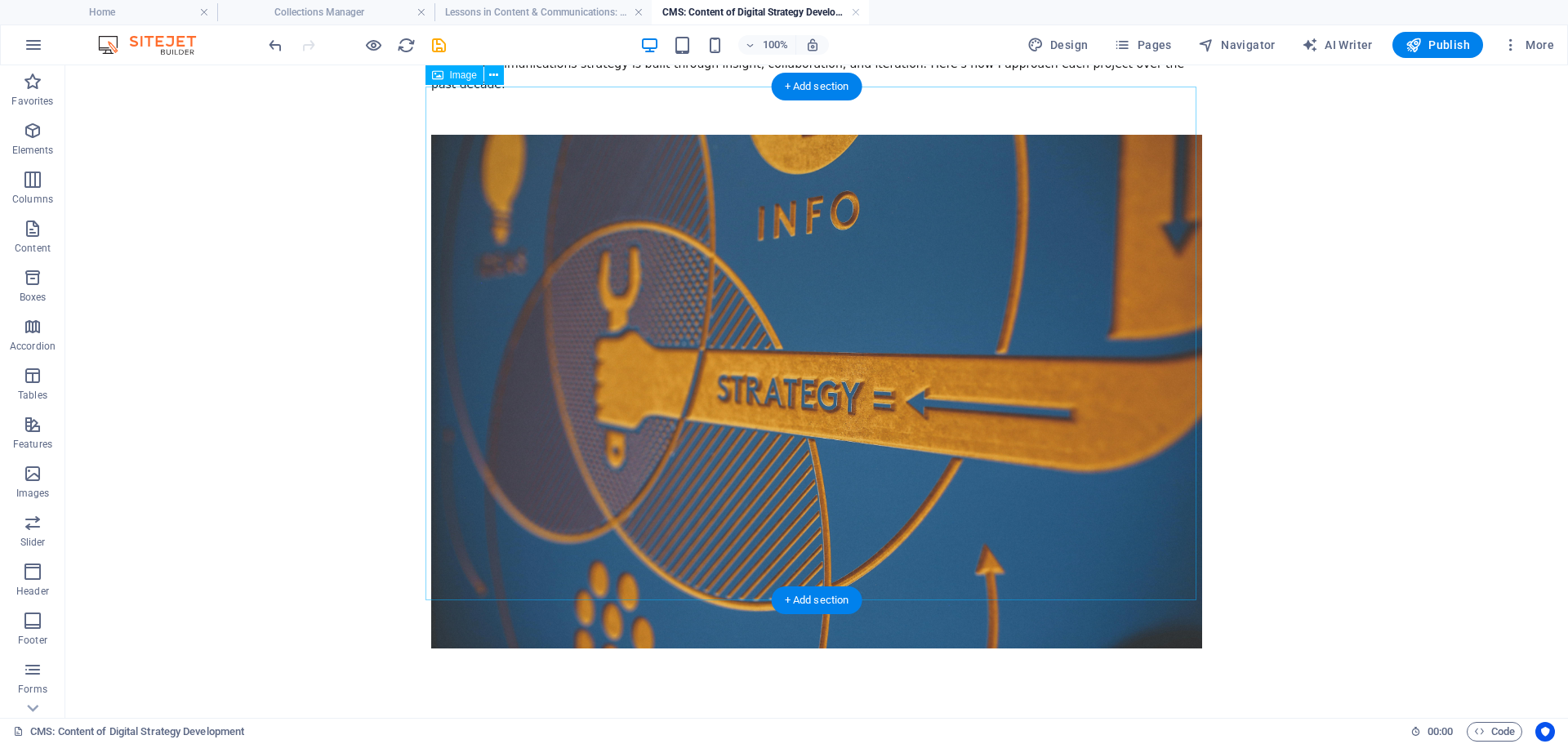
scroll to position [0, 0]
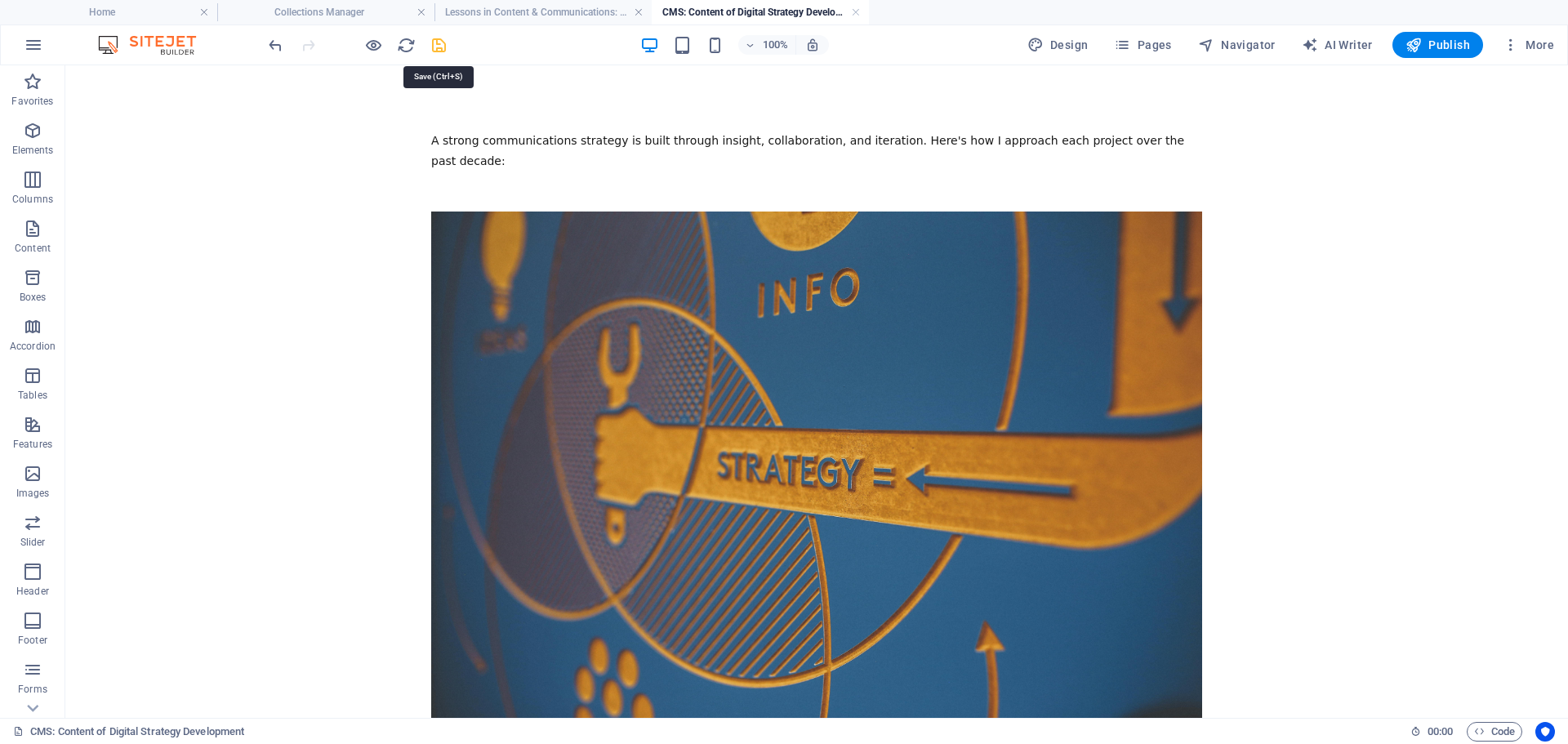
click at [433, 47] on icon "save" at bounding box center [439, 46] width 19 height 19
click at [852, 11] on link at bounding box center [856, 12] width 10 height 15
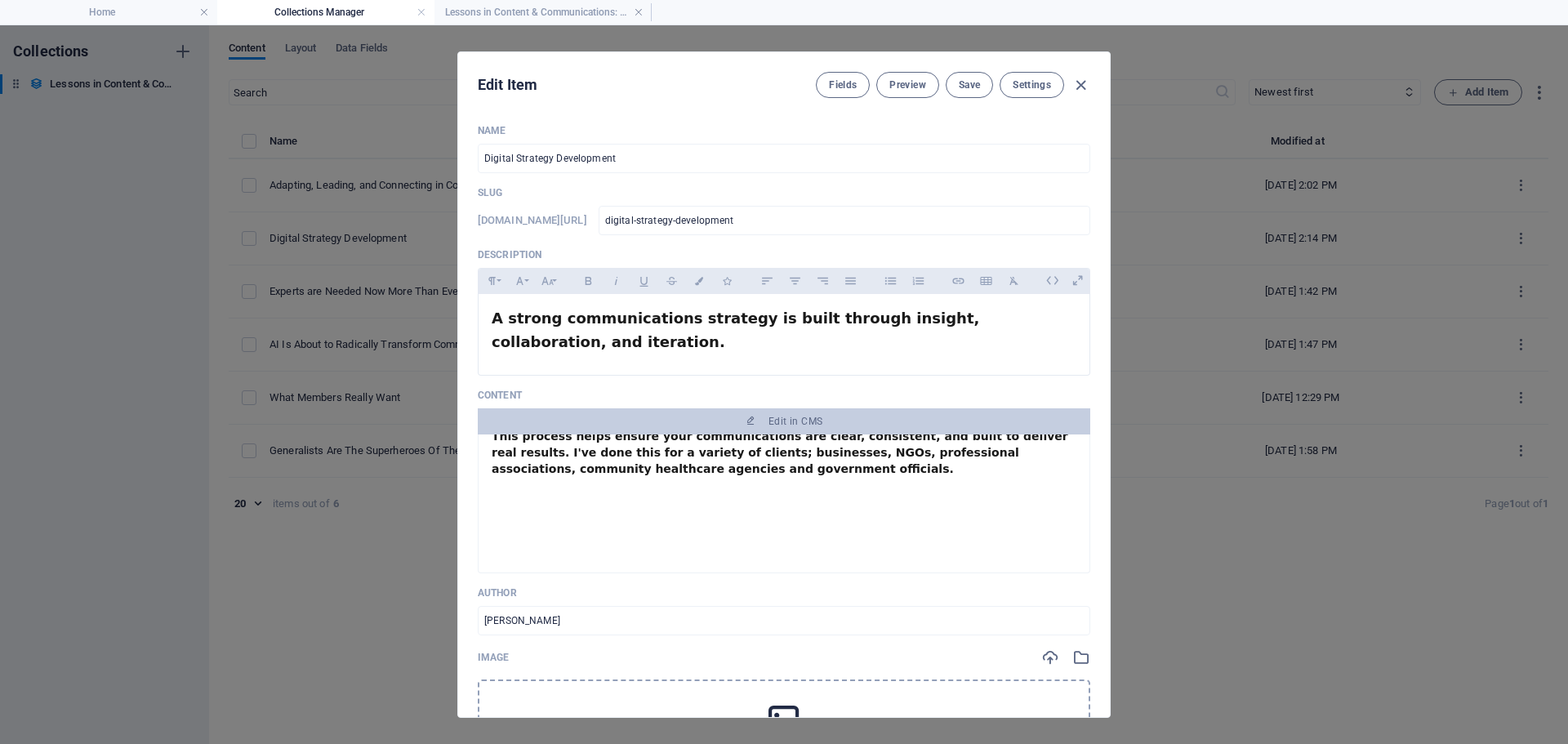
scroll to position [905, 0]
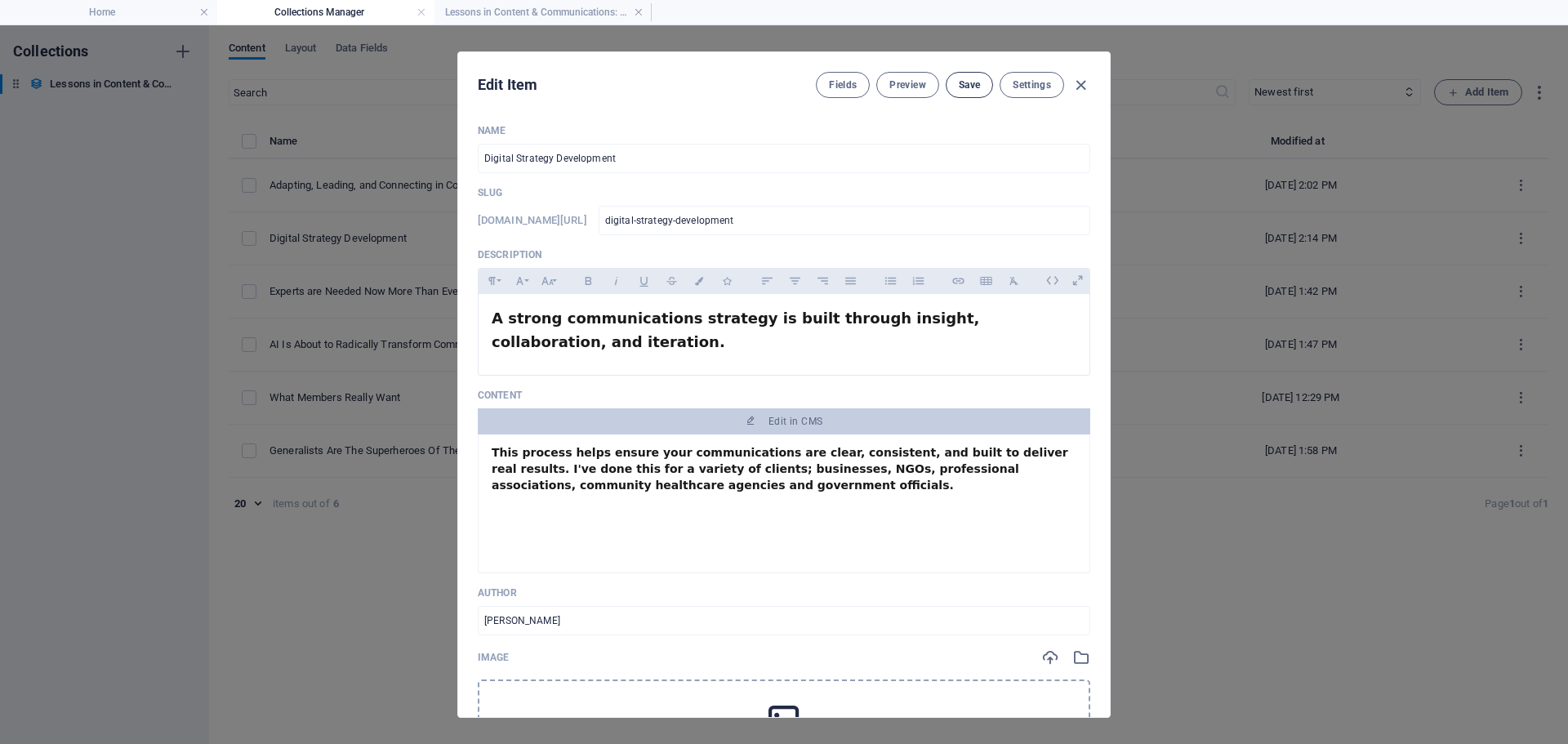
click at [959, 82] on span "Save" at bounding box center [970, 85] width 21 height 13
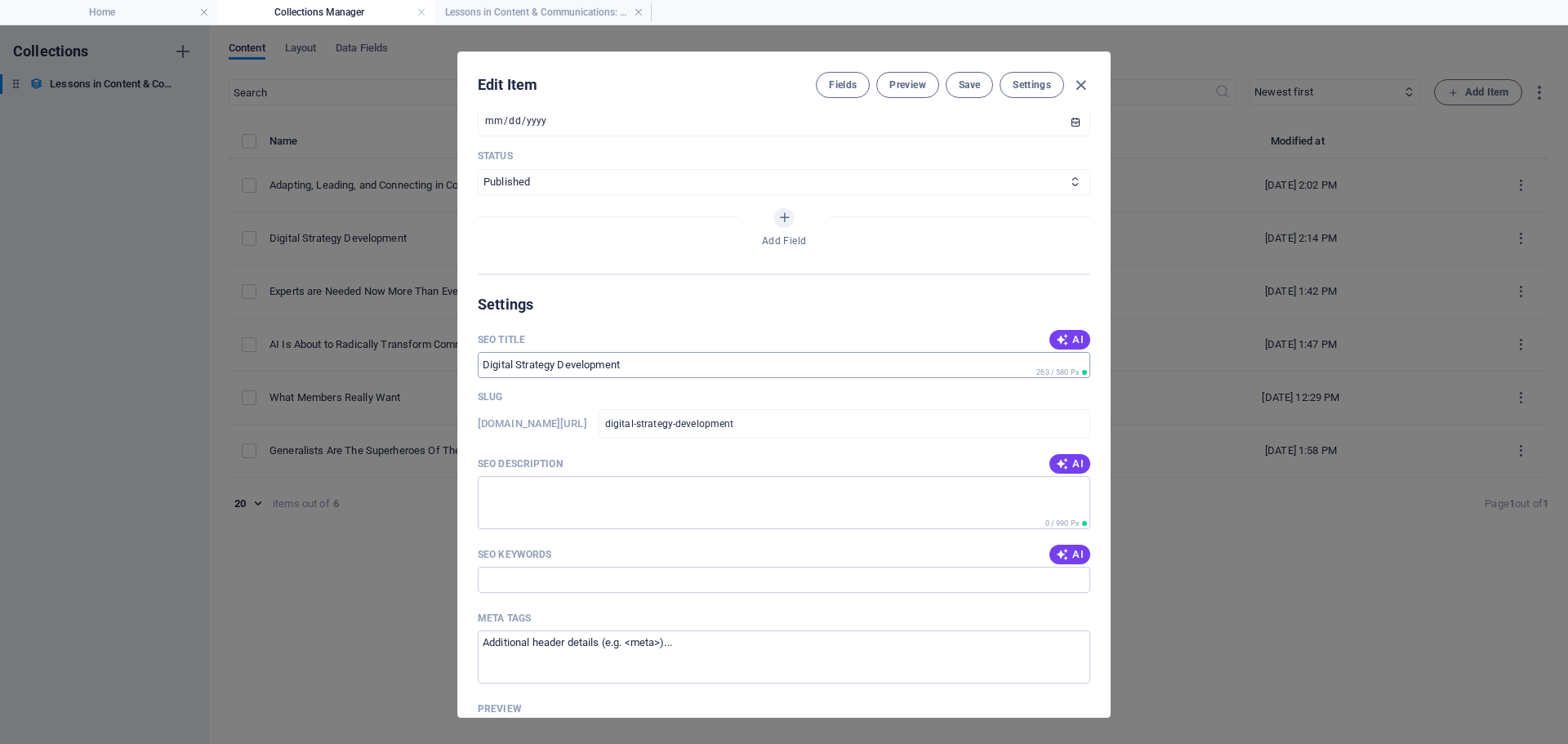
scroll to position [467, 0]
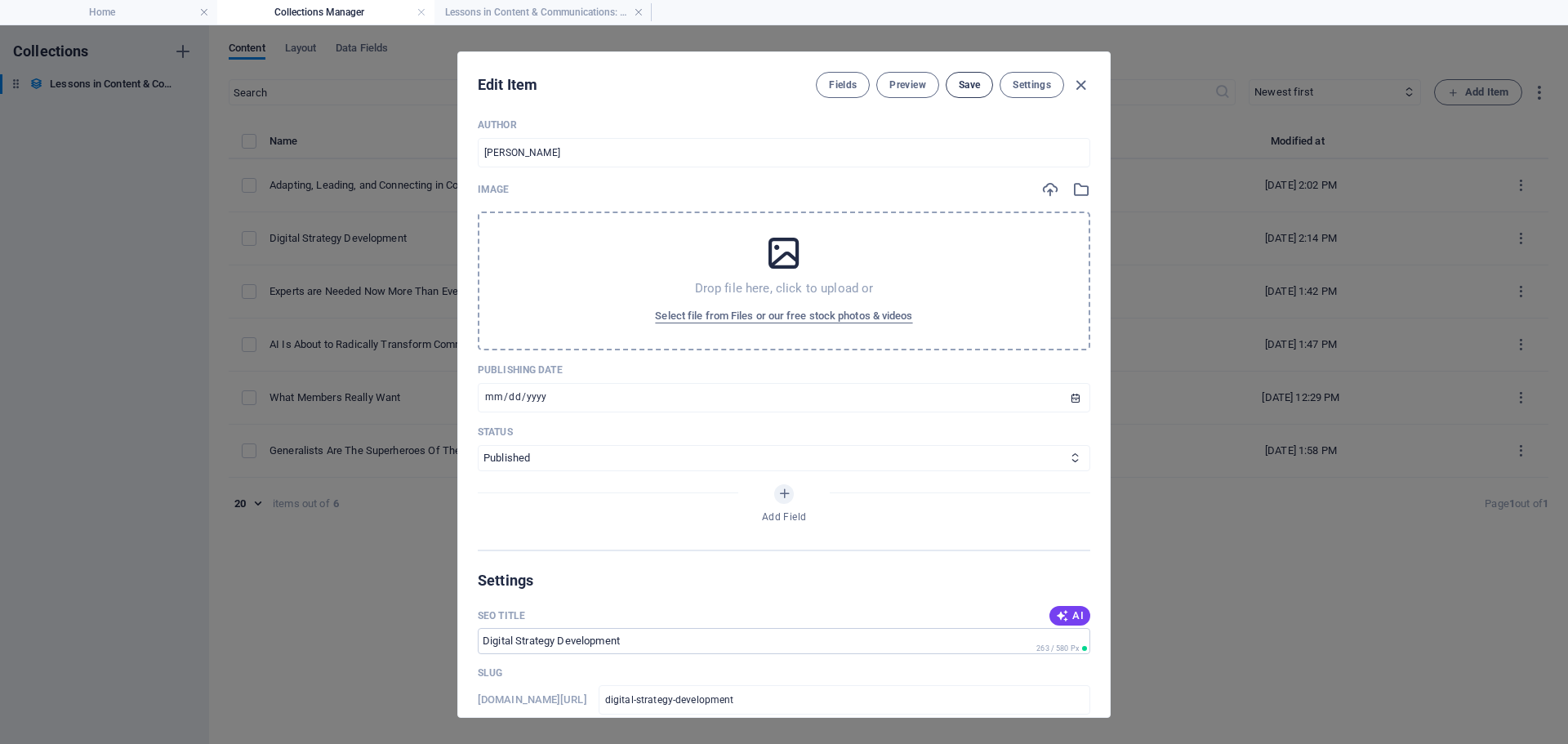
click at [972, 81] on span "Save" at bounding box center [970, 85] width 21 height 13
click at [906, 82] on span "Preview" at bounding box center [908, 85] width 36 height 13
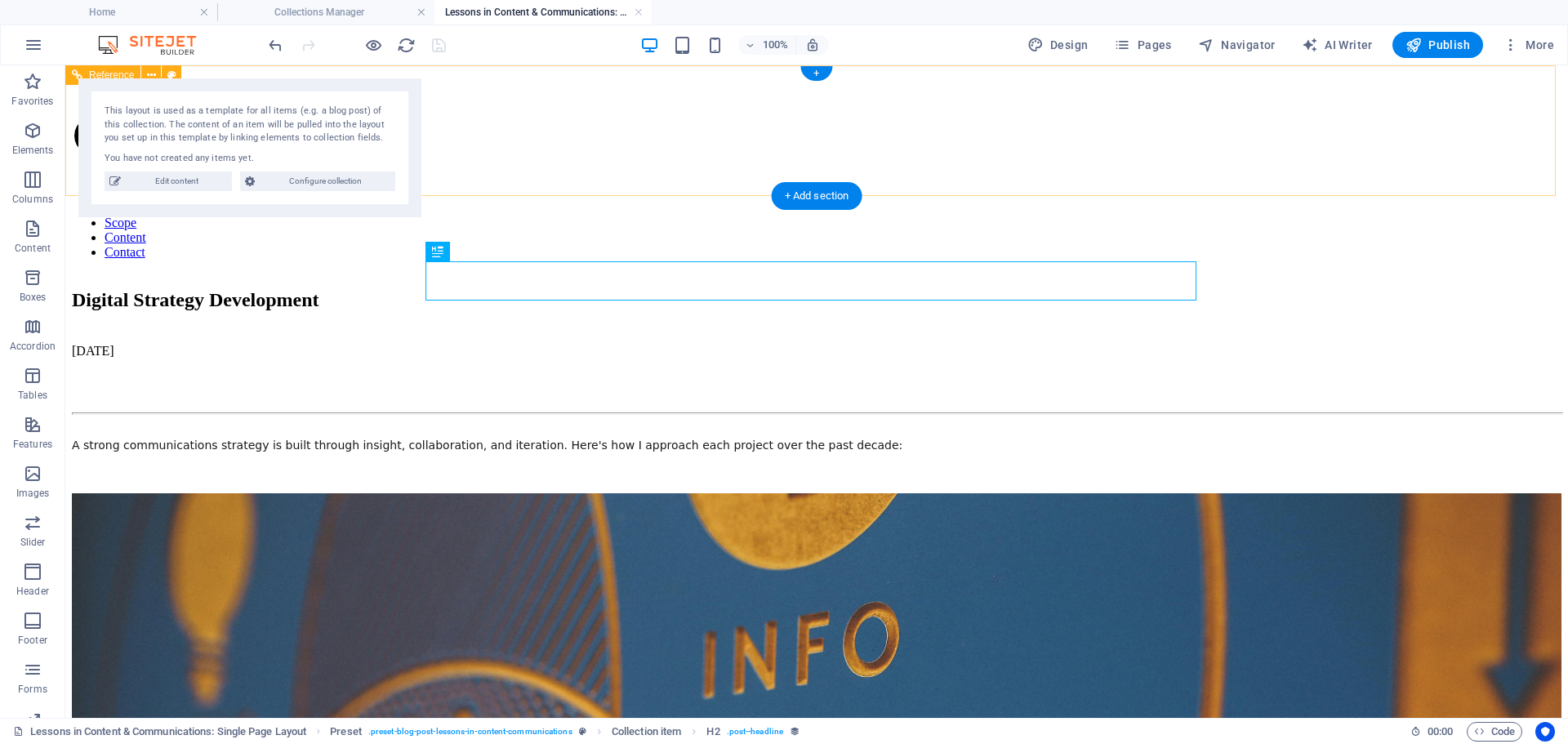
scroll to position [0, 0]
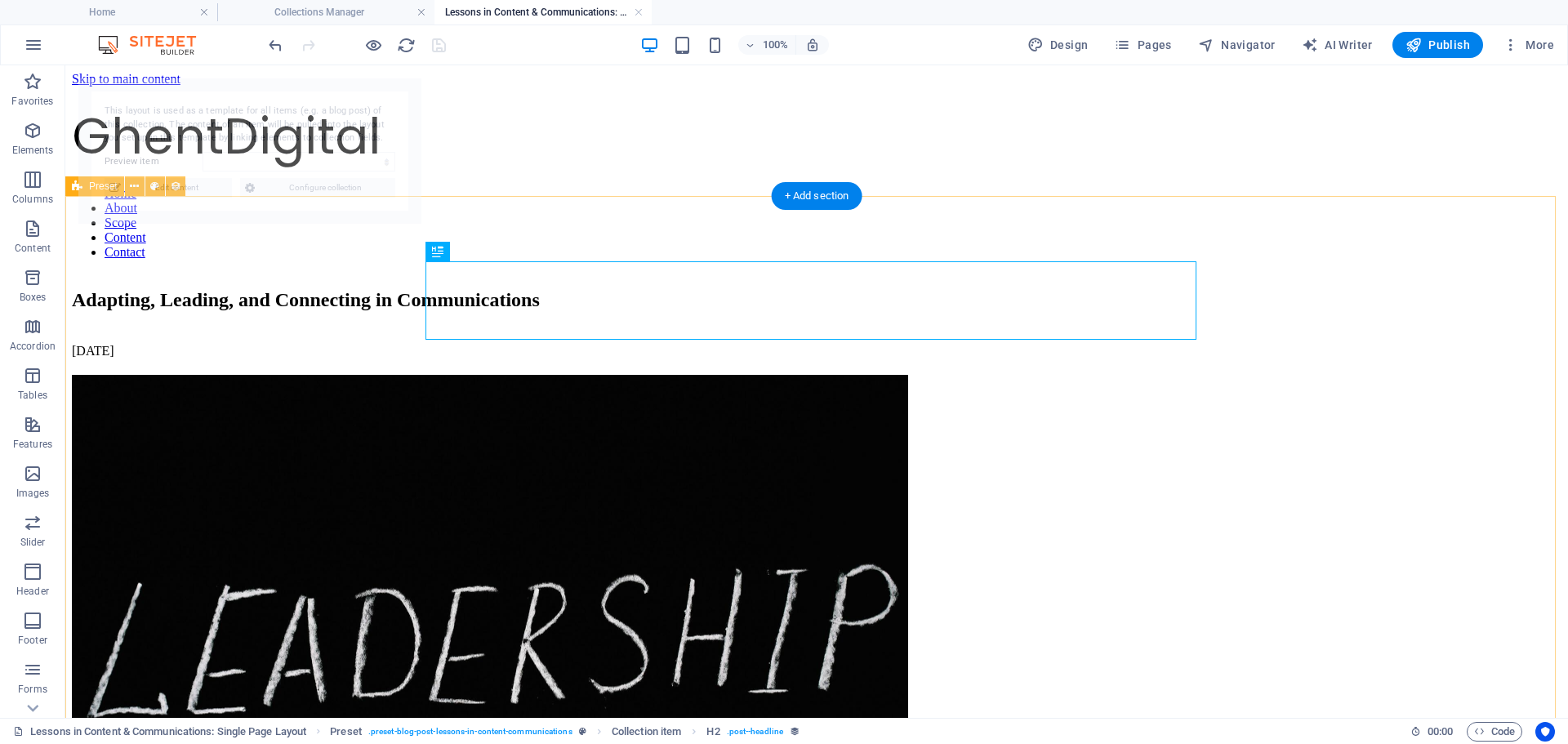
select select "68bc5827cfbe756eaa05cea8"
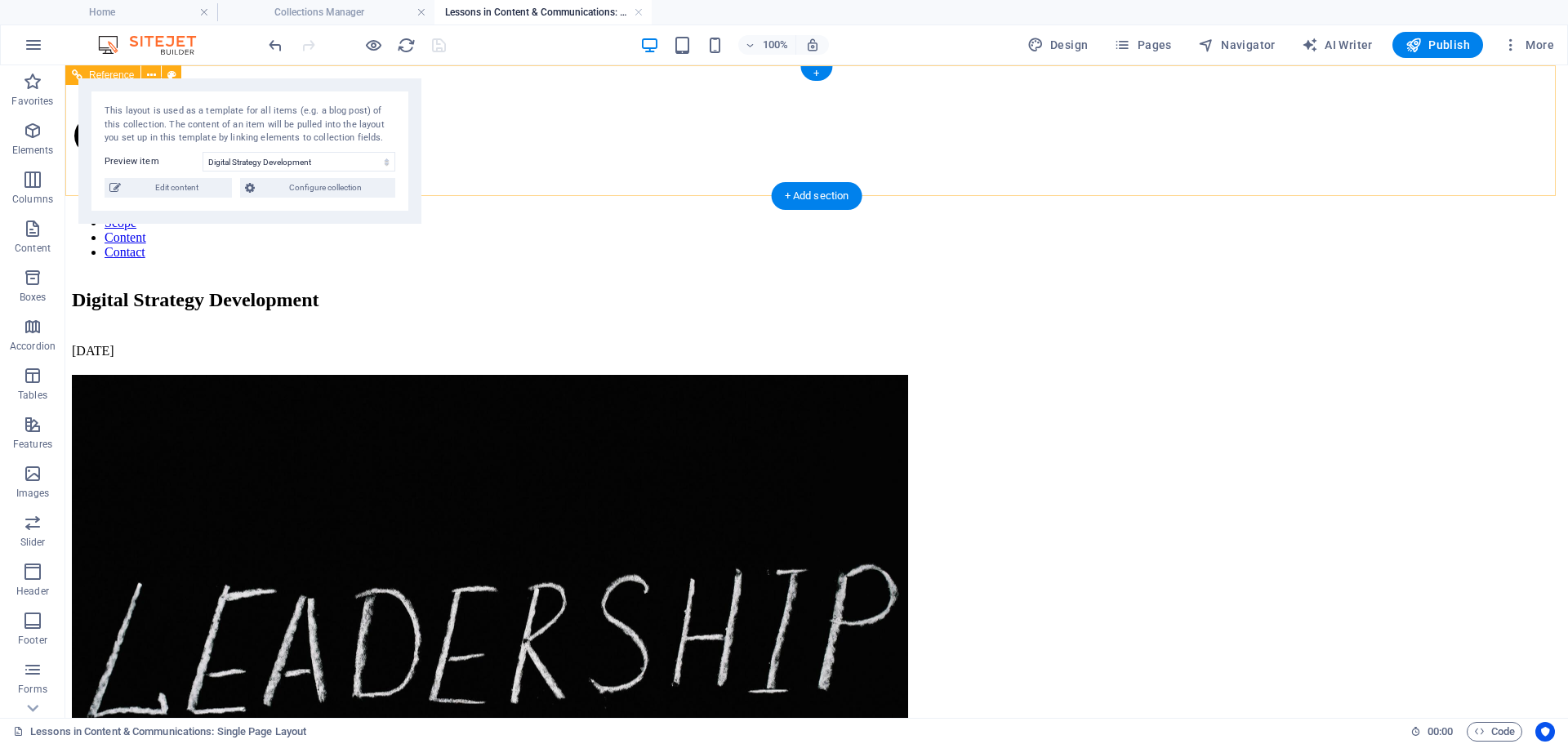
click at [723, 134] on div "G hent D igital" at bounding box center [816, 135] width 1490 height 73
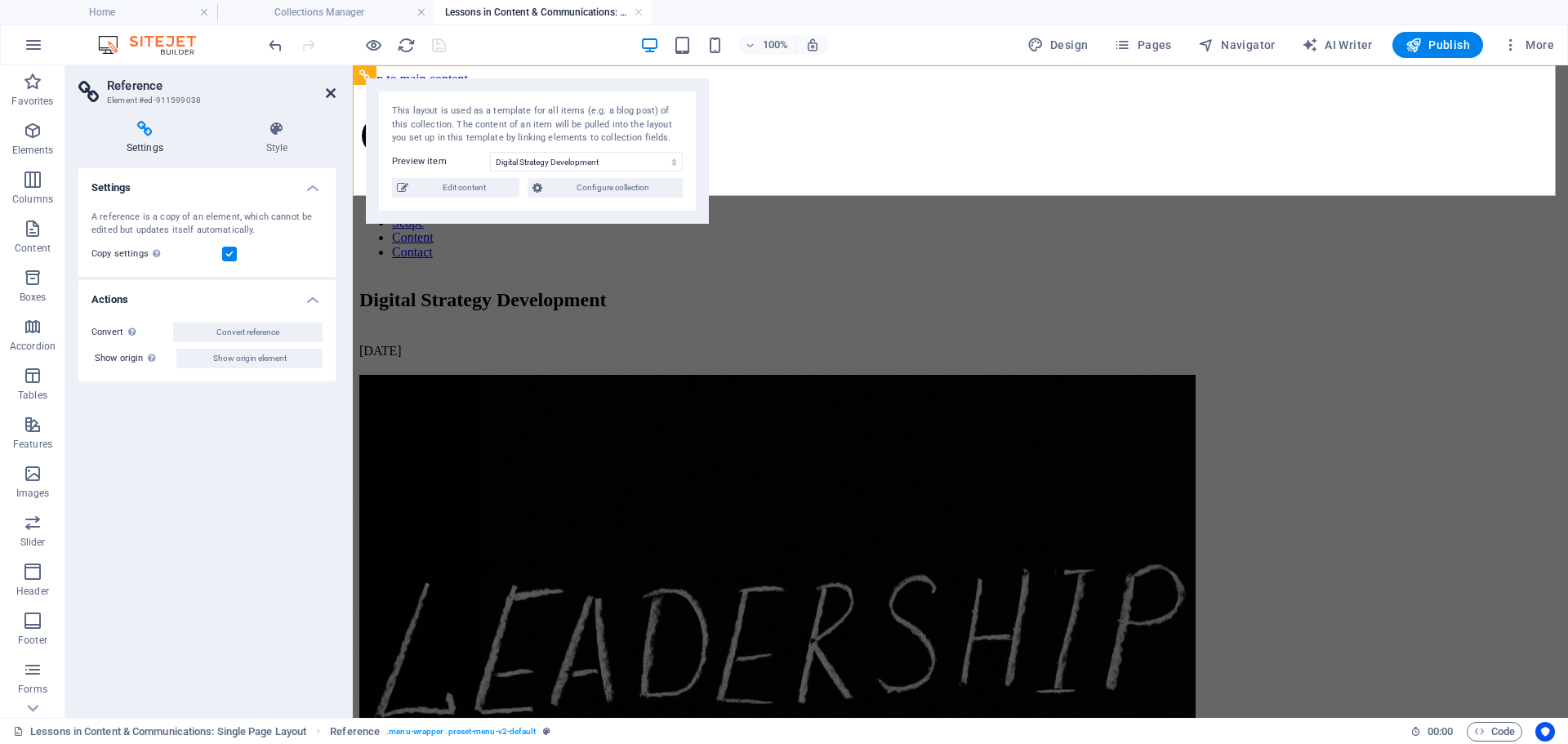
click at [328, 95] on icon at bounding box center [330, 93] width 10 height 13
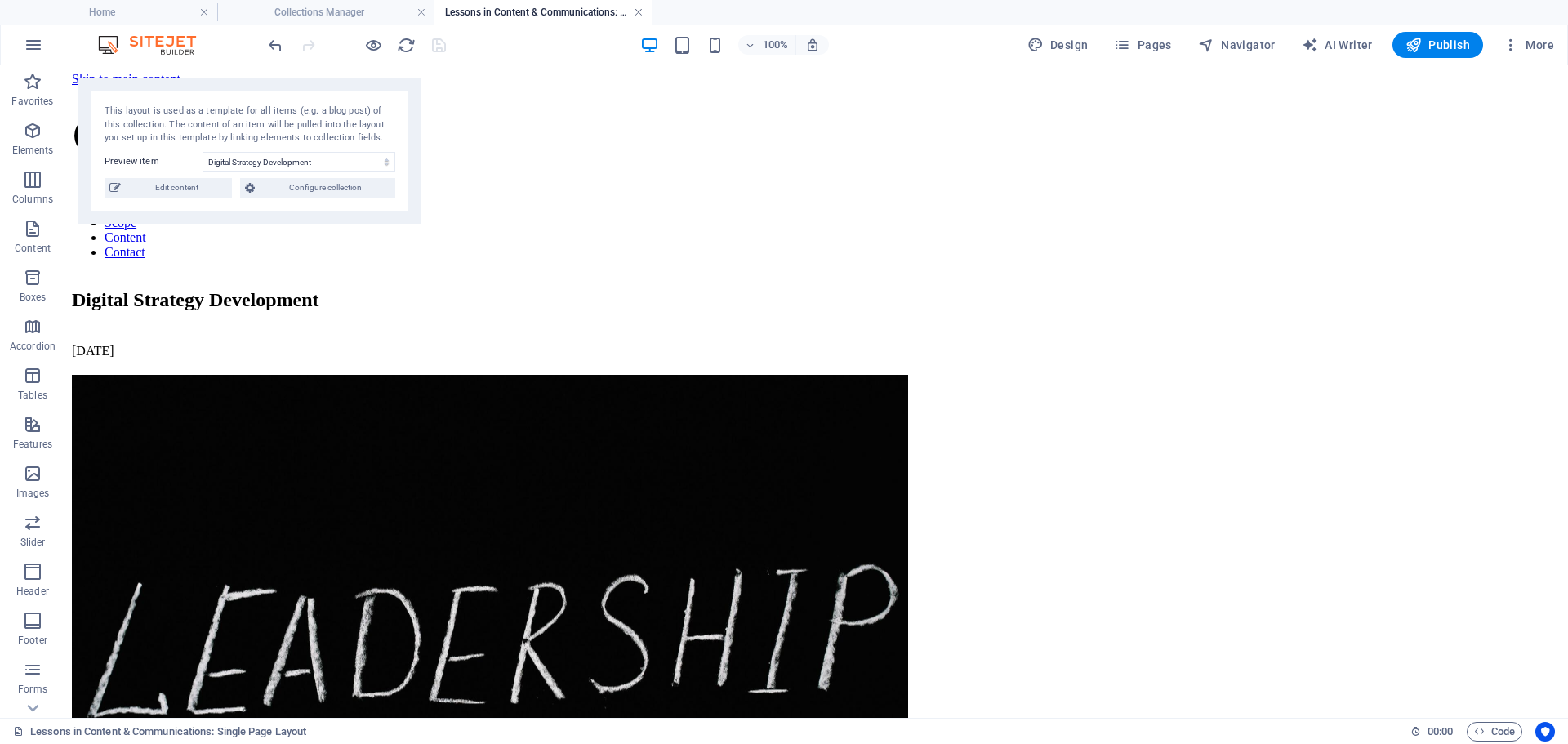
click at [639, 10] on link at bounding box center [638, 12] width 10 height 15
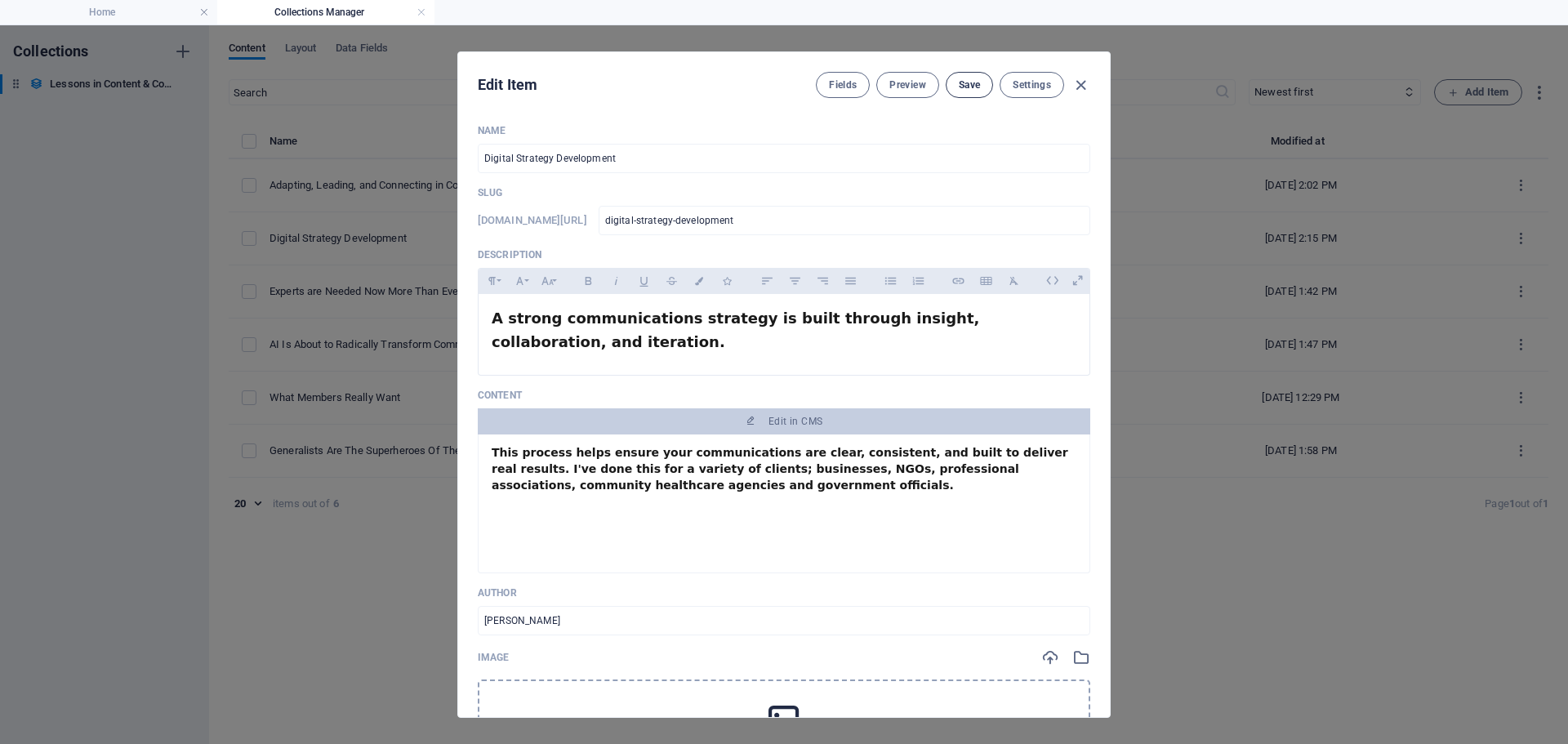
click at [967, 83] on span "Save" at bounding box center [970, 85] width 21 height 13
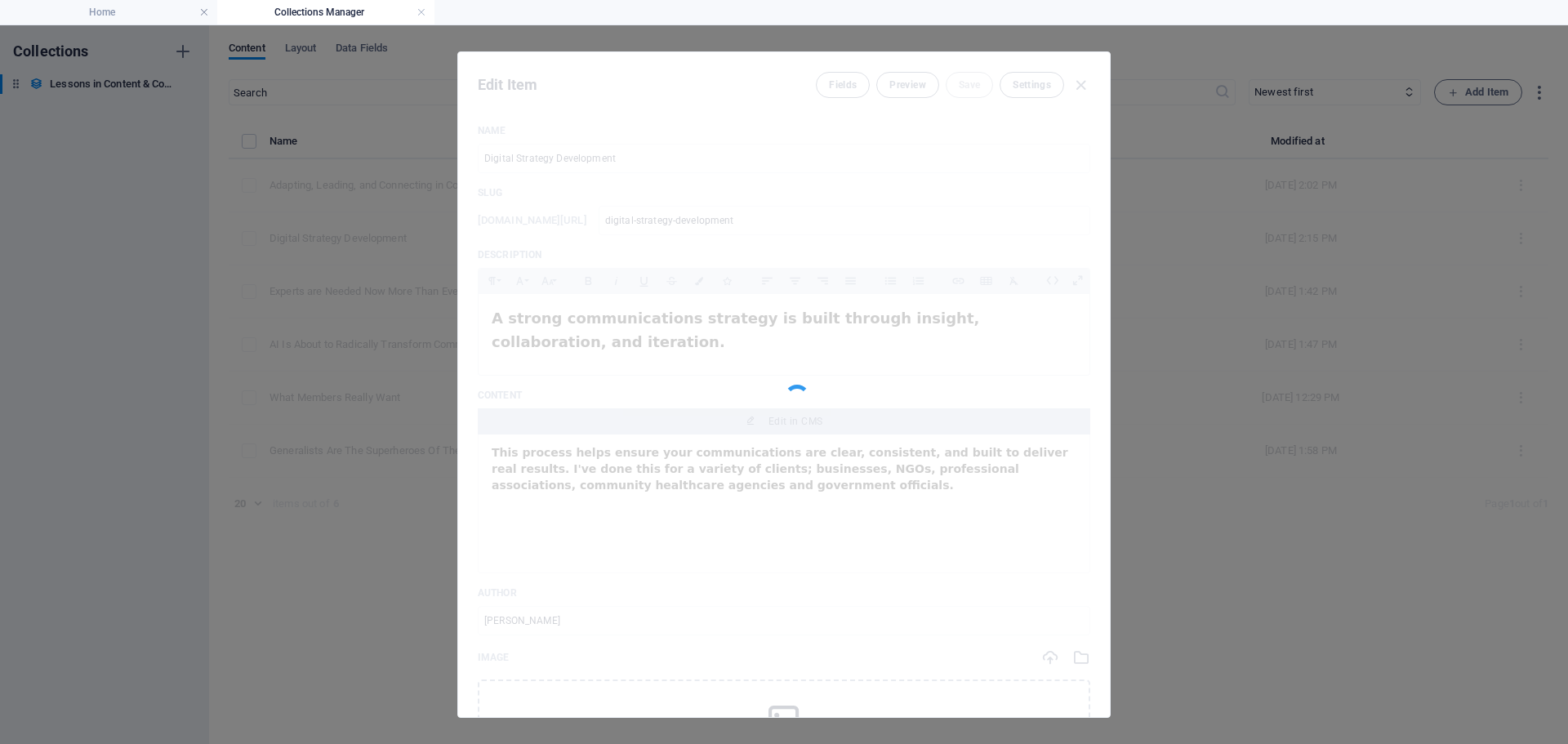
scroll to position [905, 0]
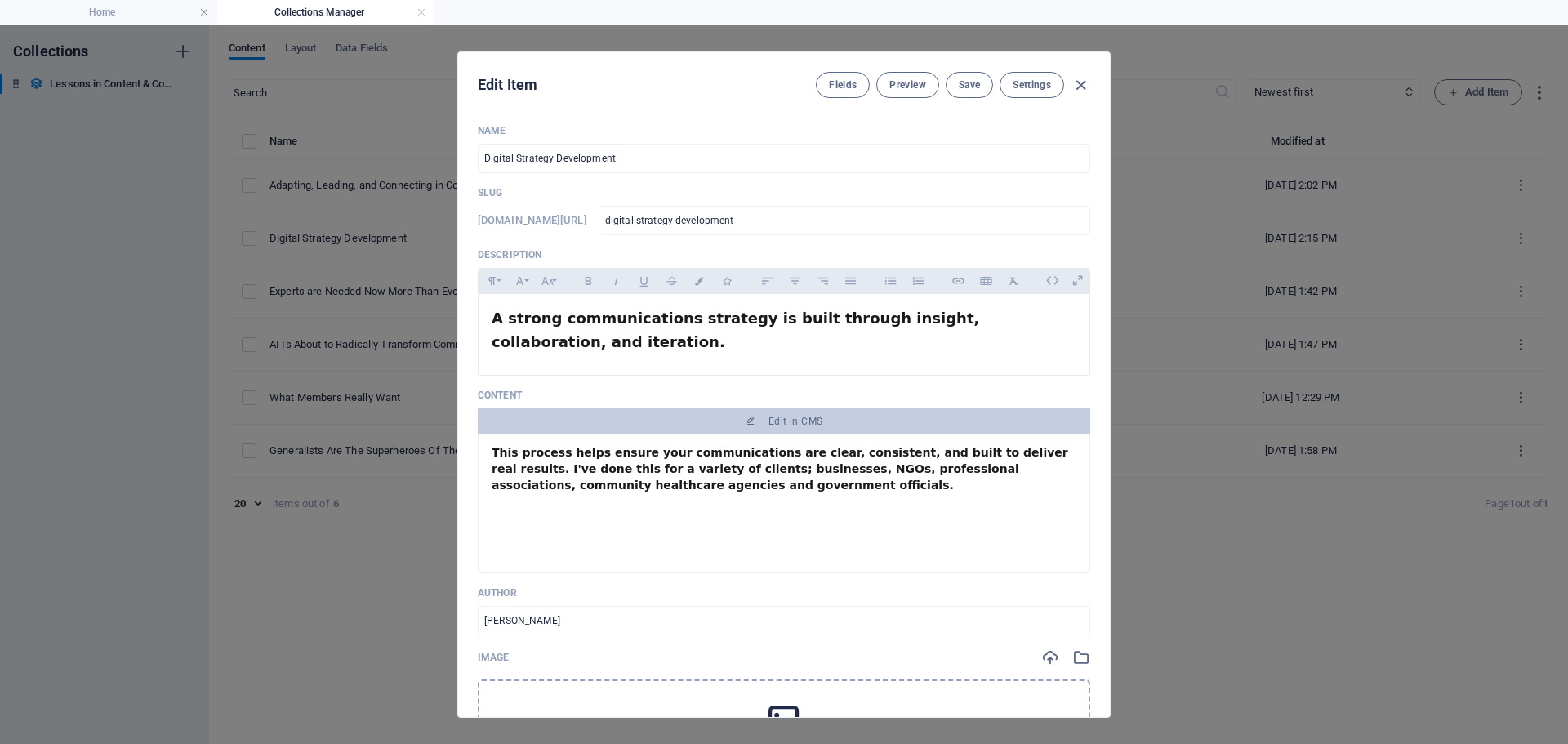
click at [1080, 85] on icon "button" at bounding box center [1081, 86] width 19 height 19
type input "[DATE]"
type input "digital-strategy-development"
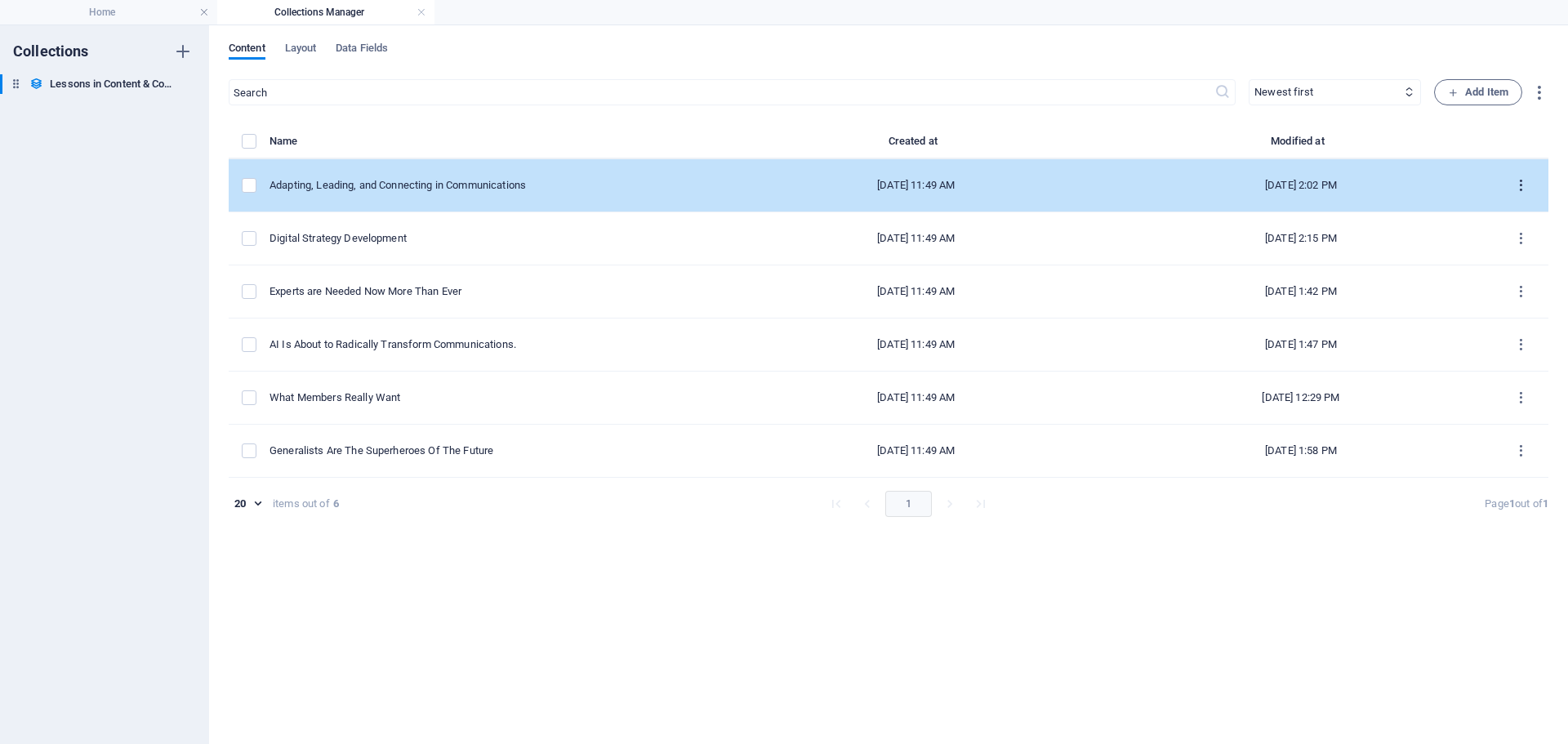
click at [1517, 186] on icon "items list" at bounding box center [1521, 186] width 15 height 15
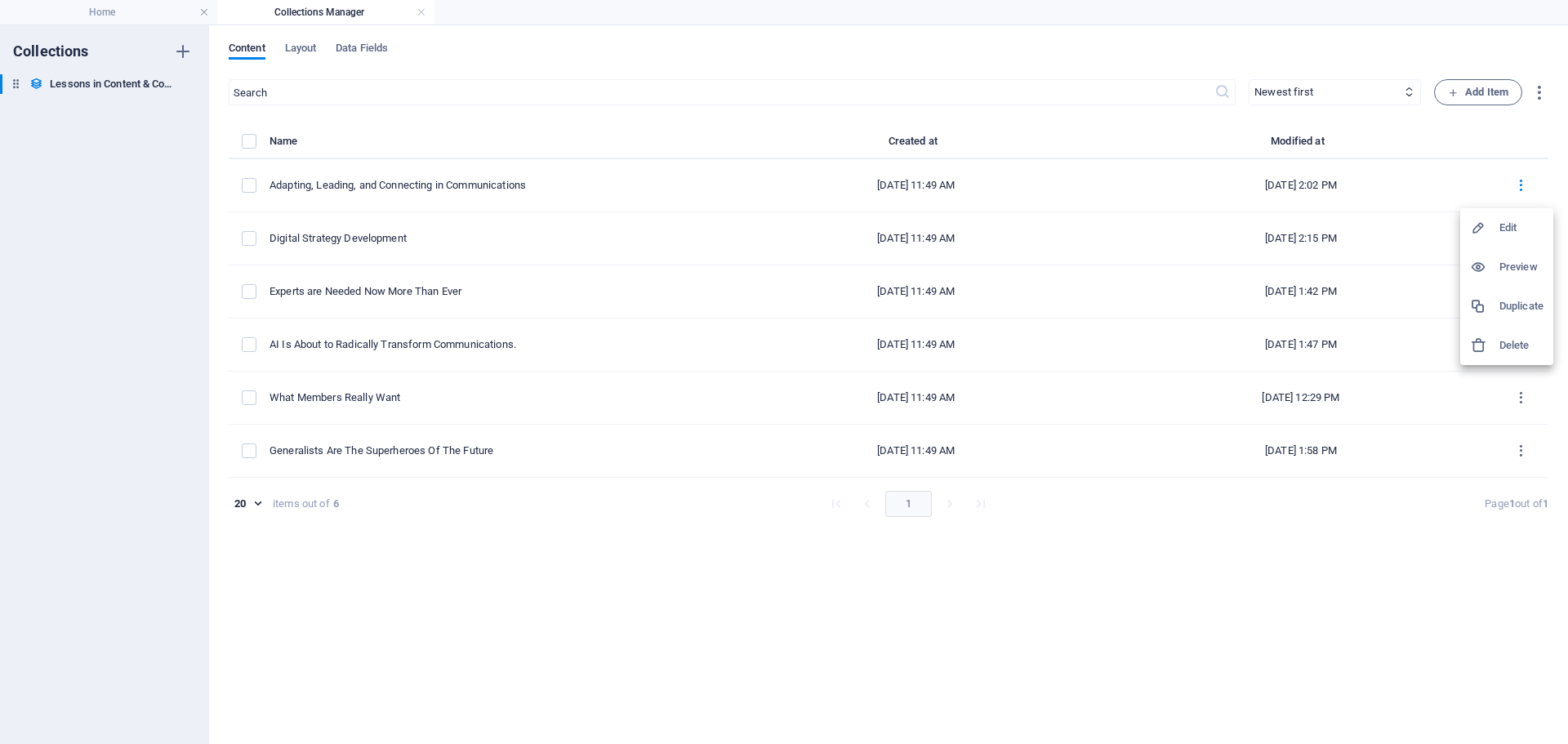
click at [1514, 228] on h6 "Edit" at bounding box center [1521, 227] width 44 height 20
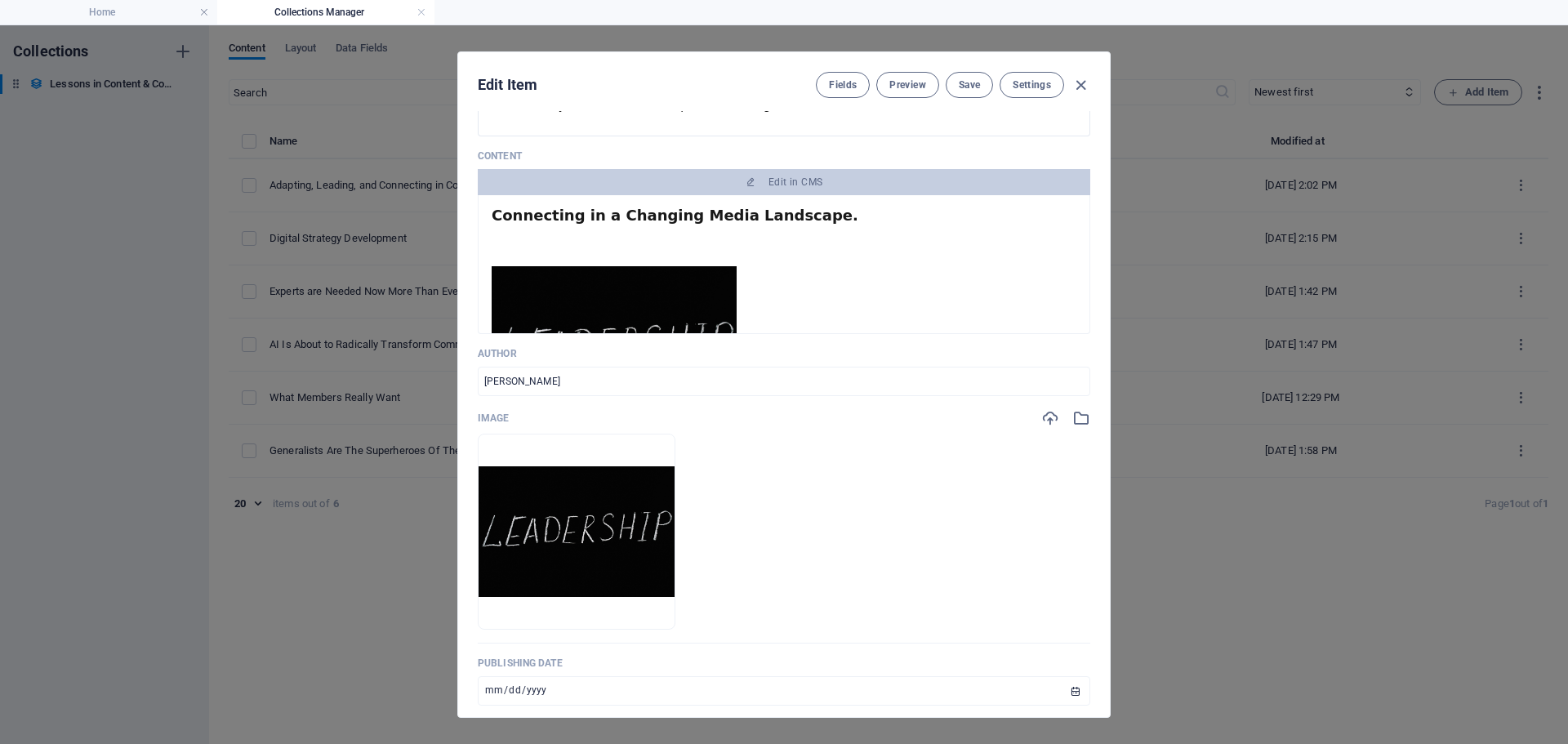
scroll to position [218, 0]
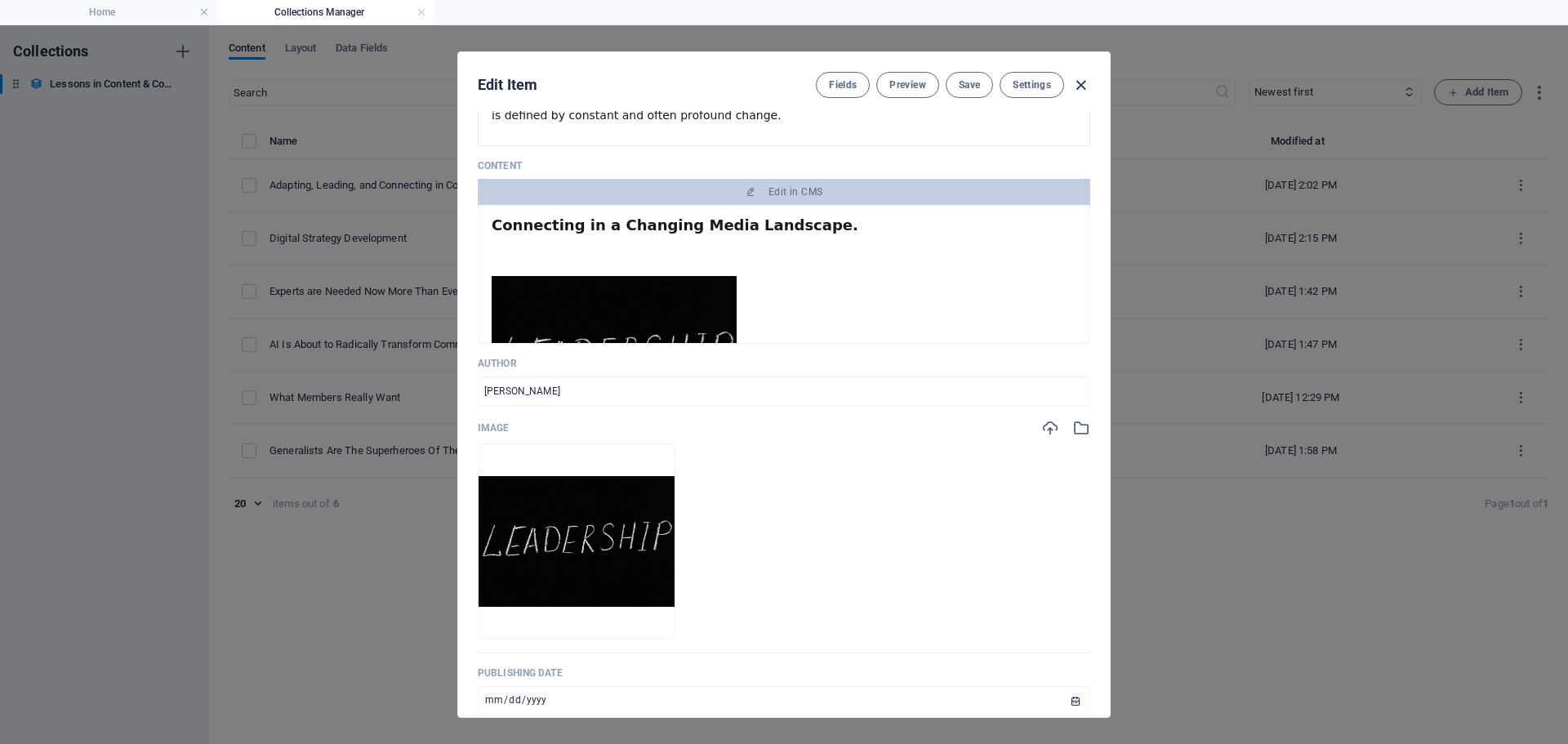
click at [1079, 83] on icon "button" at bounding box center [1081, 86] width 19 height 19
type input "[DATE]"
type input "adapting-leading-and-connecting-in-communications"
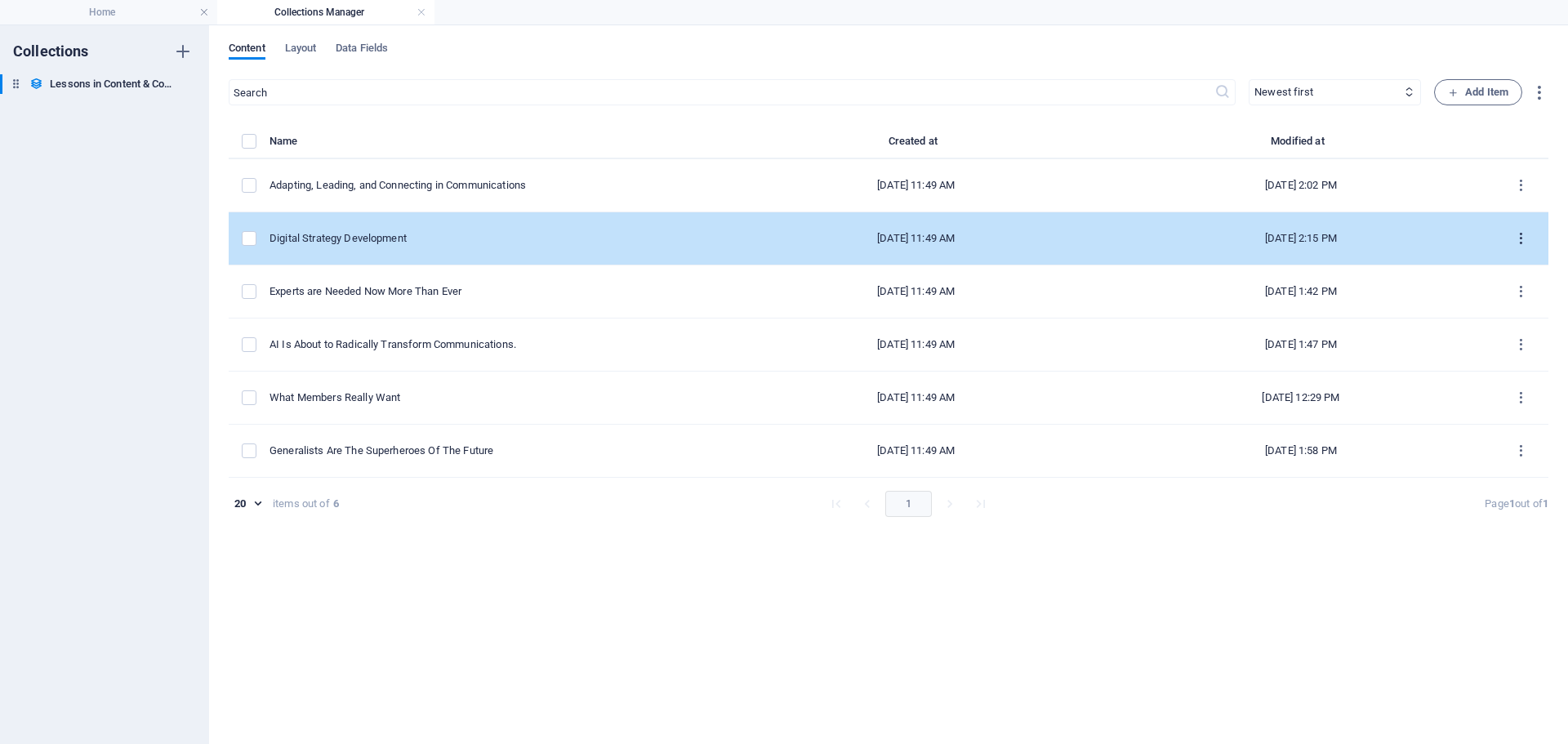
click at [1520, 237] on icon "items list" at bounding box center [1521, 238] width 15 height 15
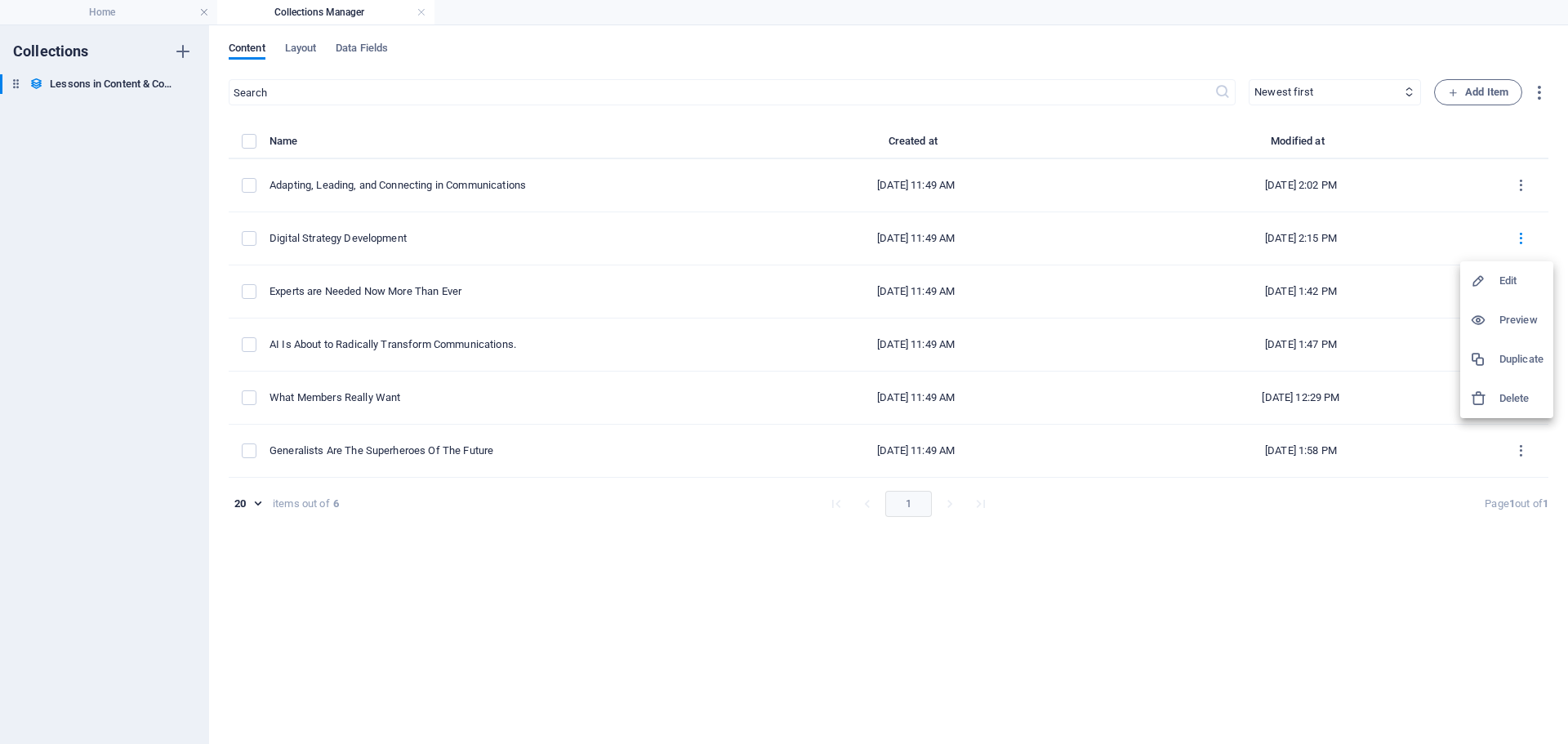
click at [1504, 275] on h6 "Edit" at bounding box center [1521, 280] width 44 height 20
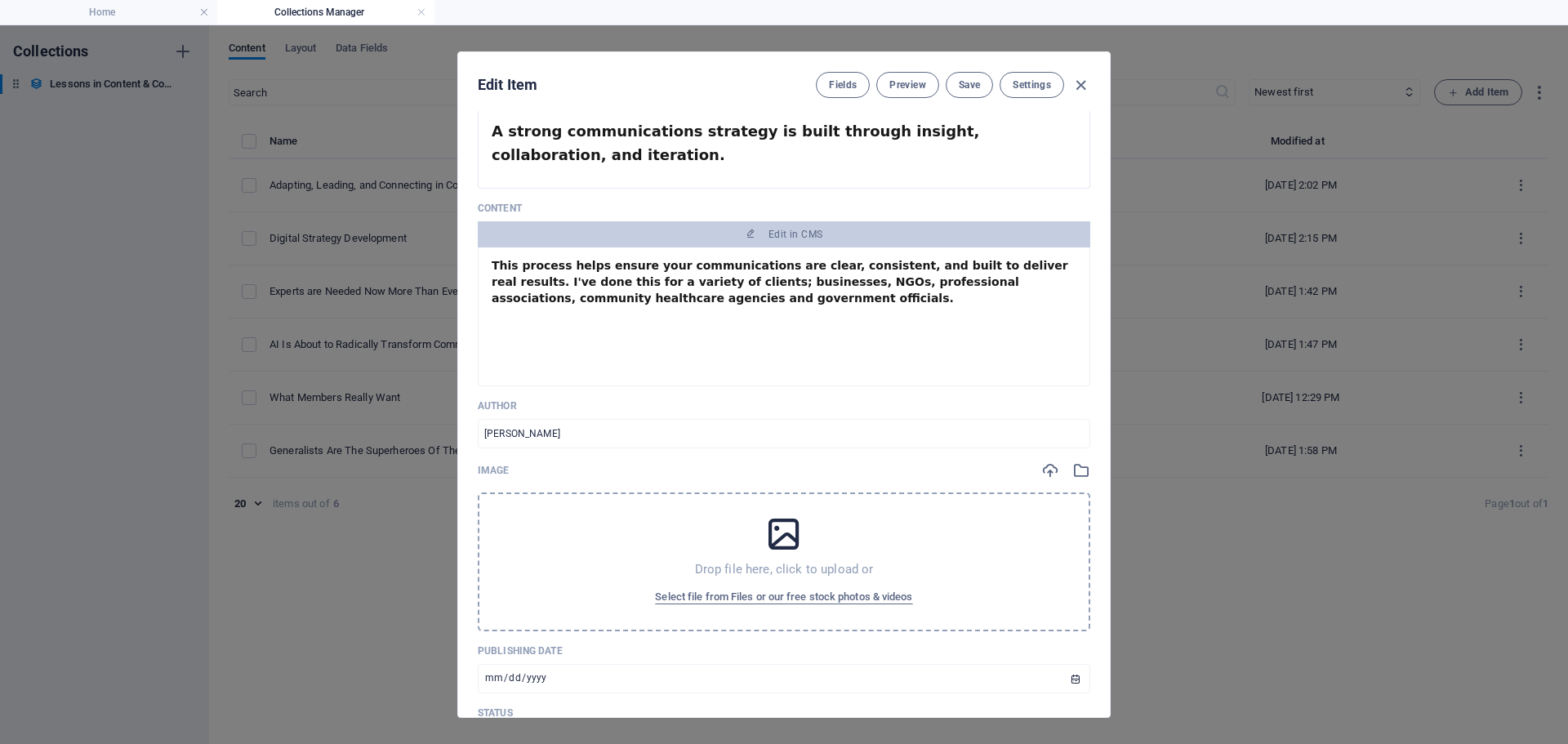
scroll to position [0, 0]
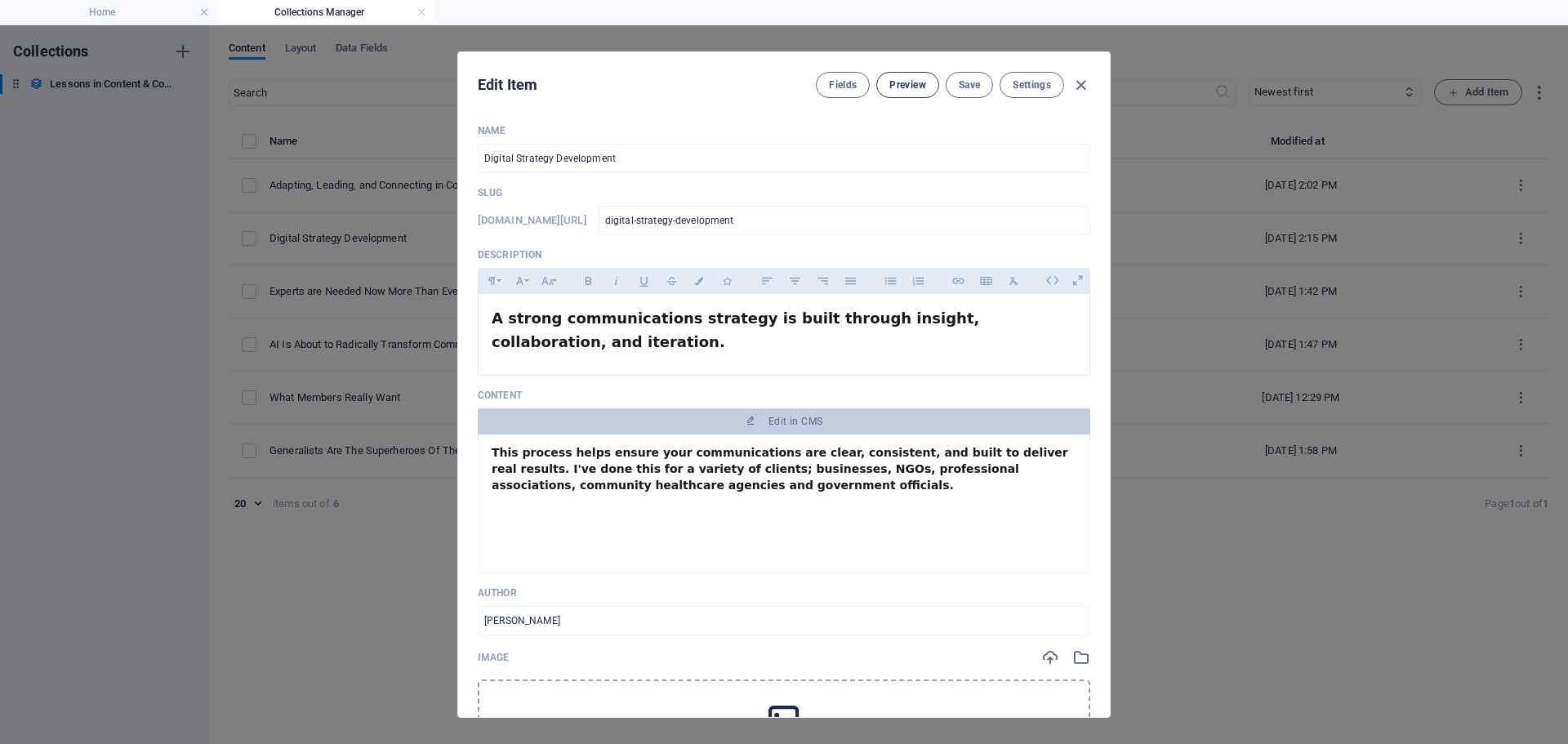
click at [904, 82] on span "Preview" at bounding box center [908, 85] width 36 height 13
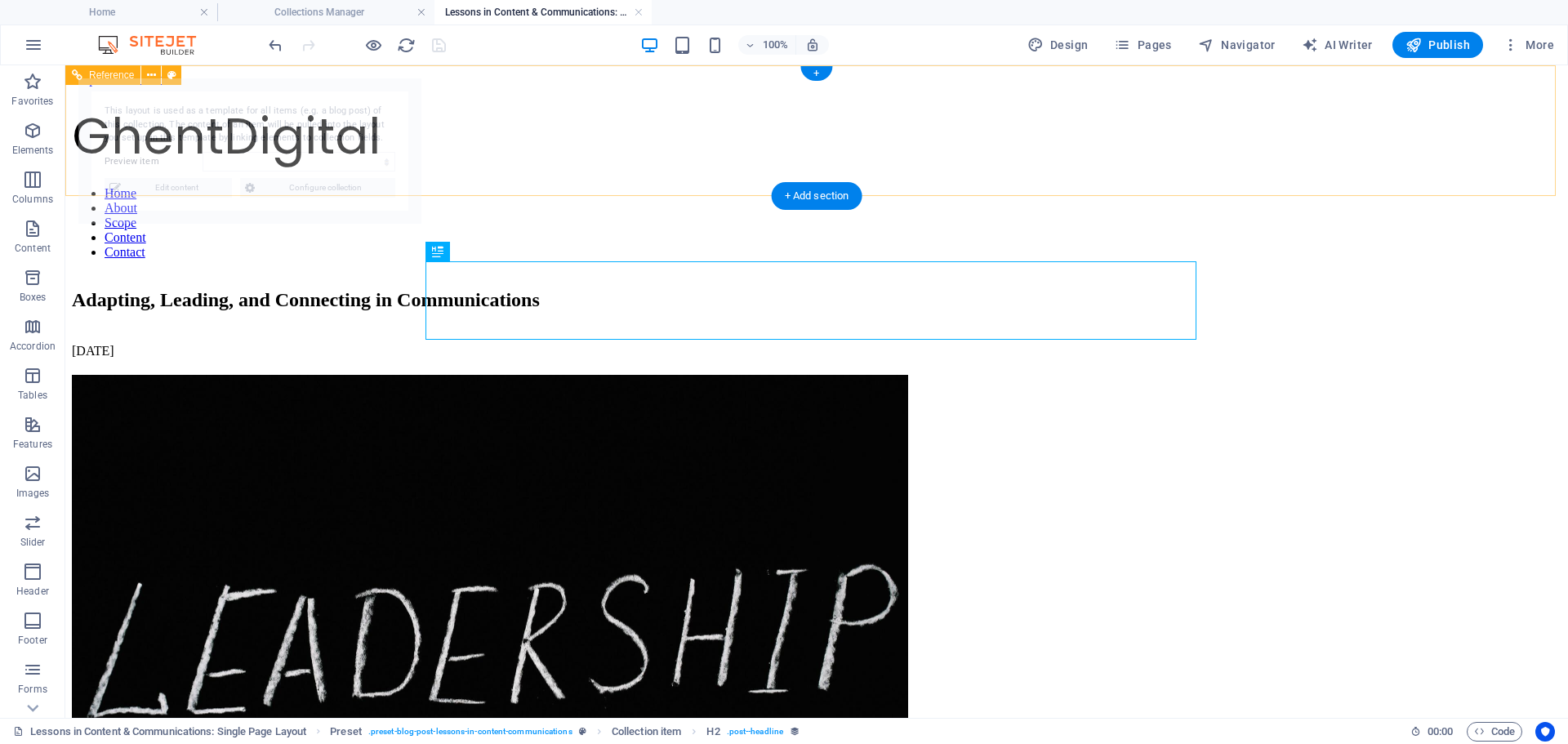
select select "68bc5827cfbe756eaa05cea8"
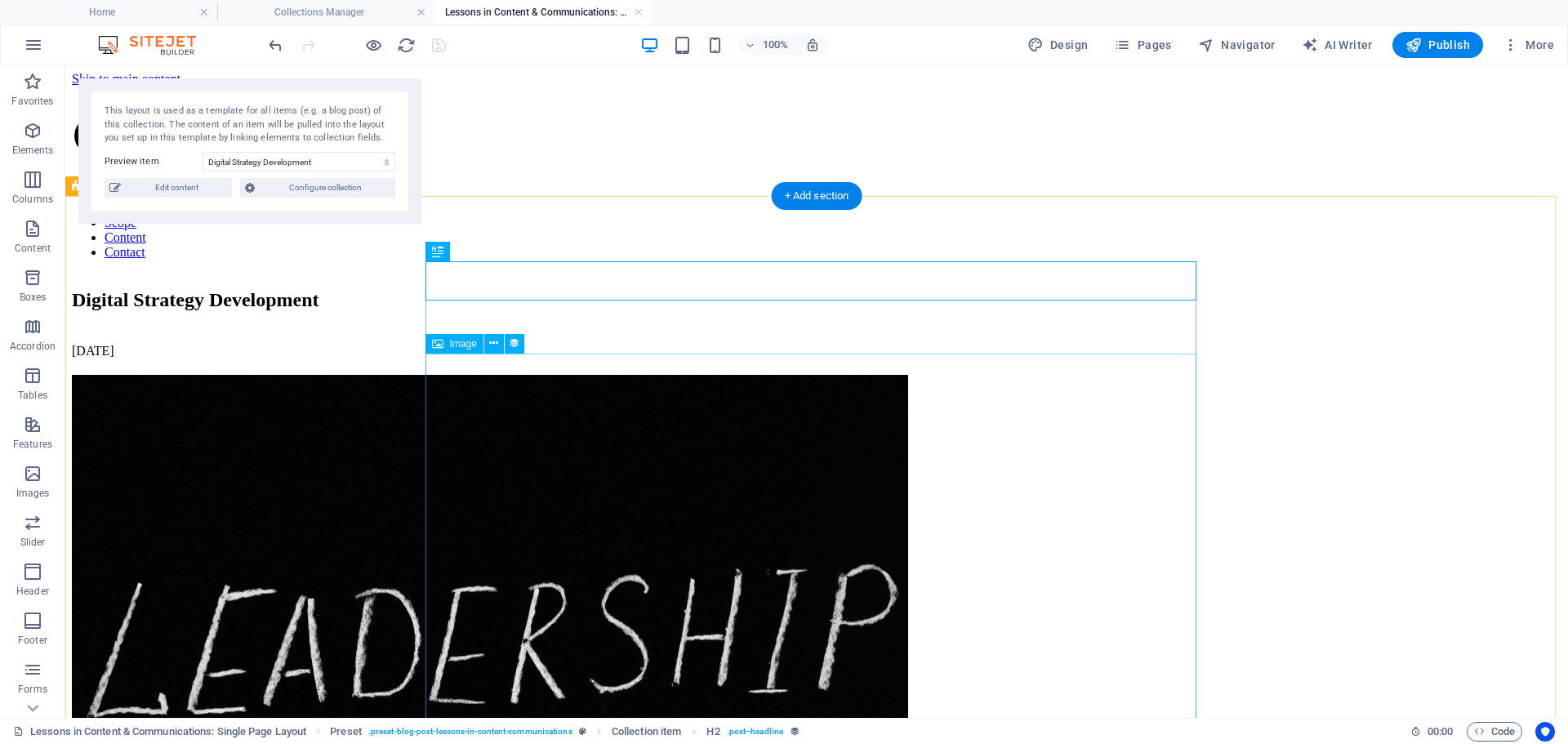
click at [532, 413] on figure at bounding box center [816, 655] width 1490 height 561
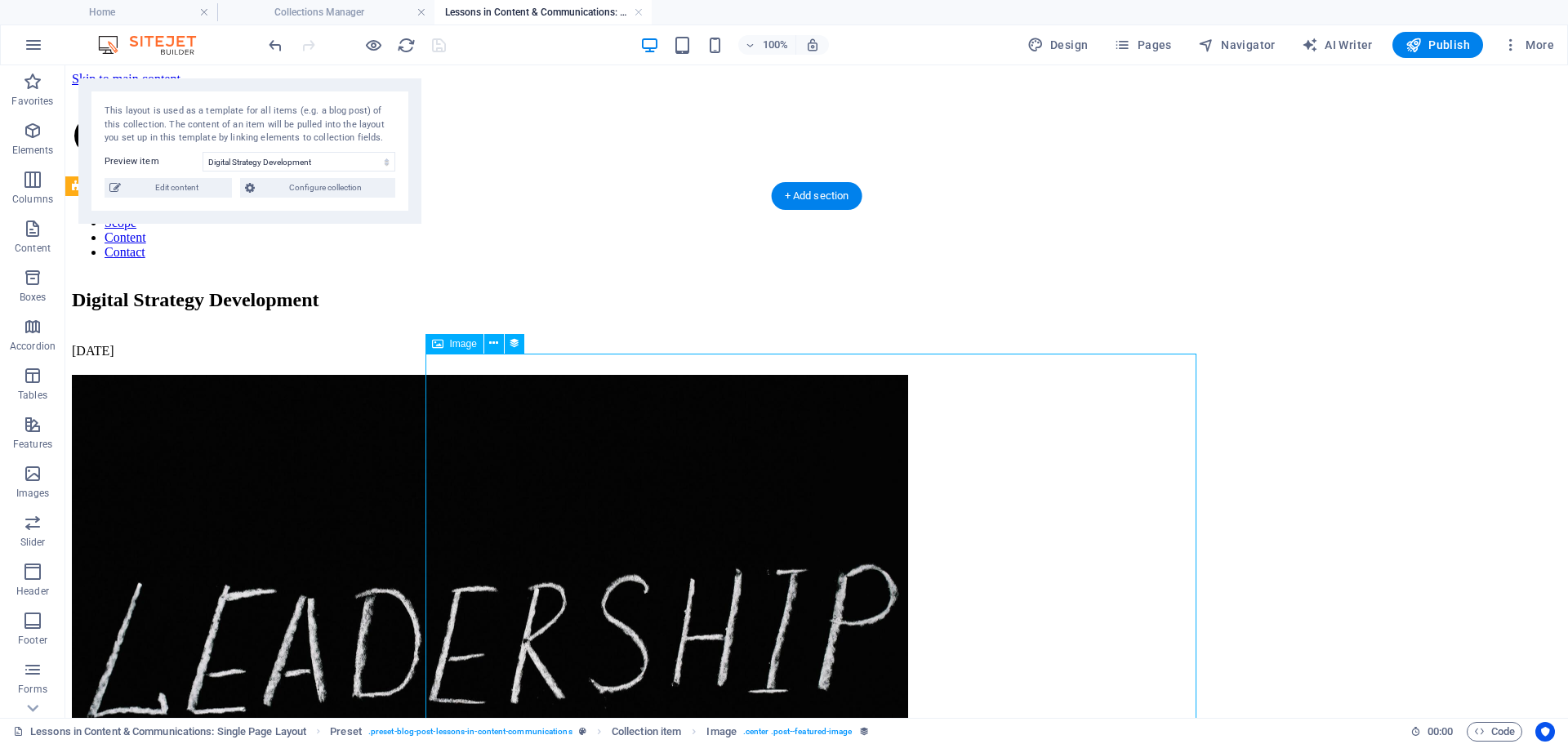
click at [532, 413] on figure at bounding box center [816, 655] width 1490 height 561
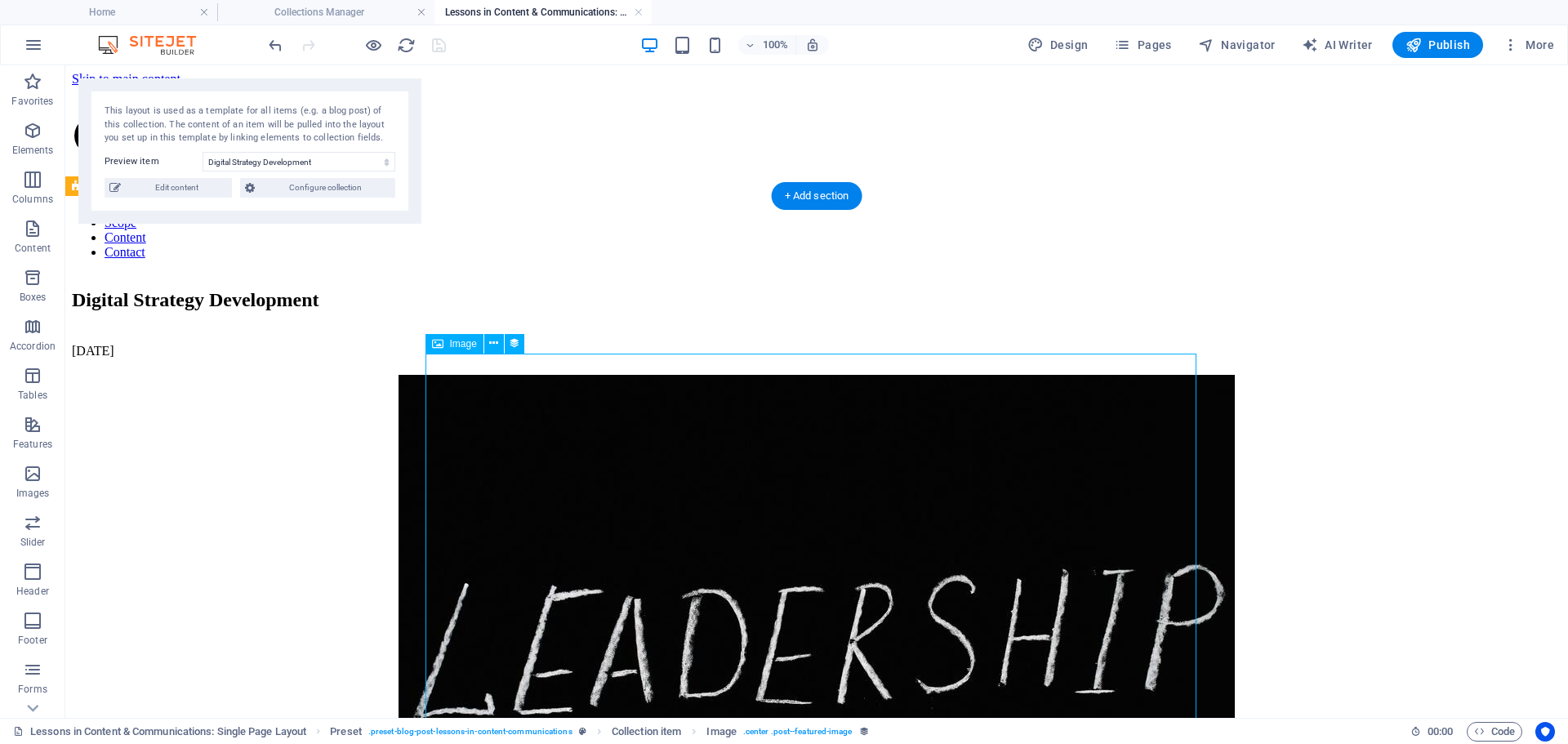
select select "image"
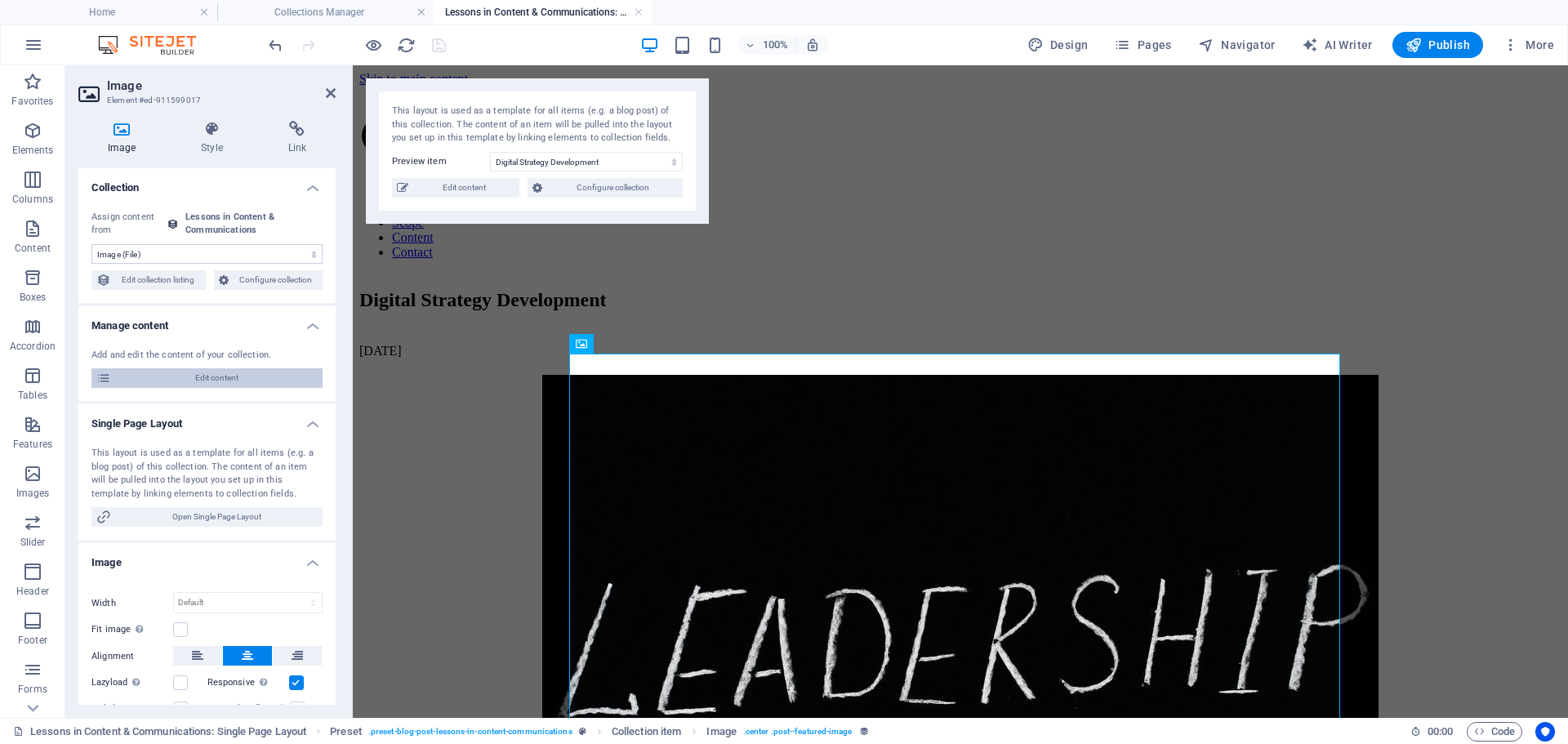
click at [257, 376] on span "Edit content" at bounding box center [217, 378] width 201 height 20
type input "[DATE]"
type input "Digital Strategy Development"
type input "digital-strategy-development"
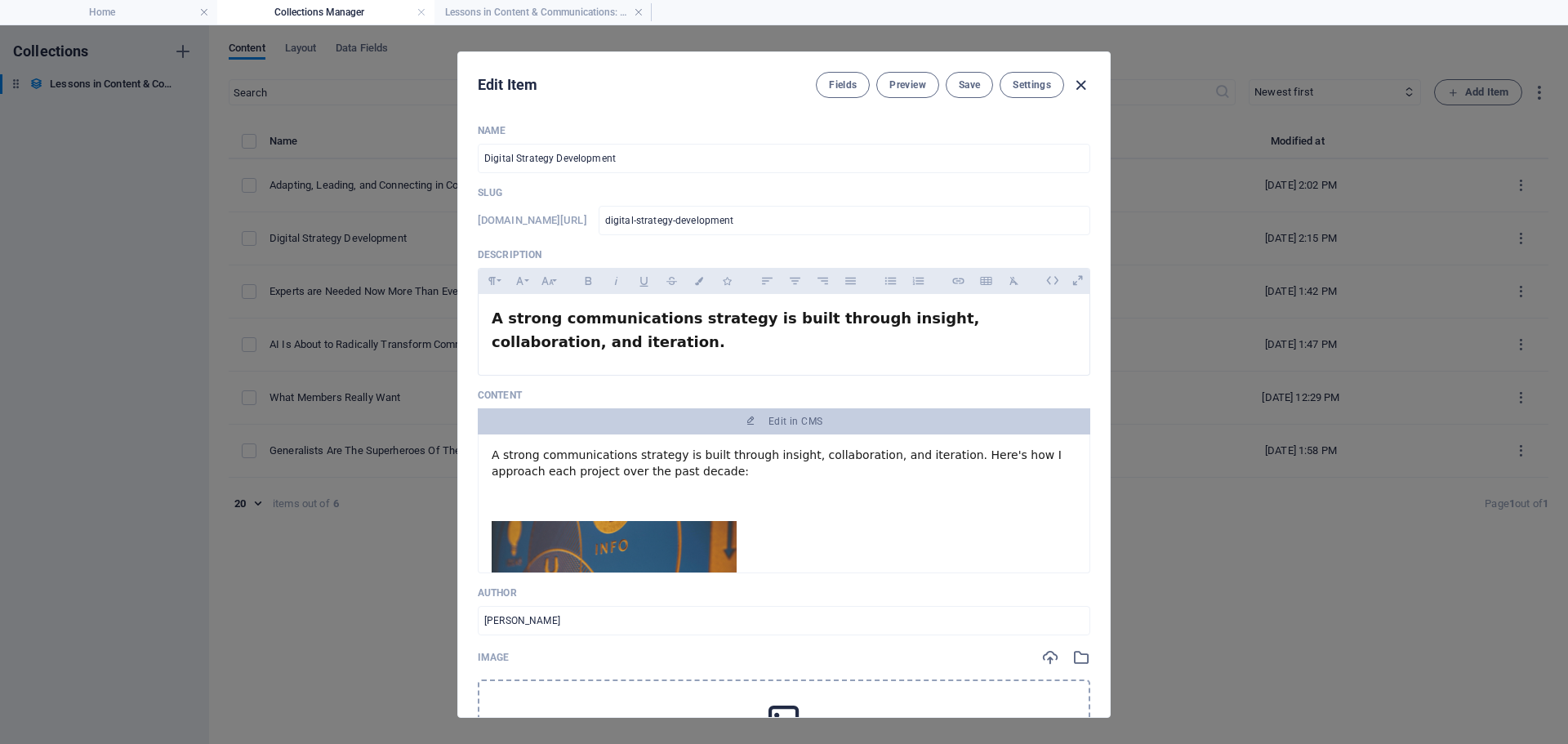
click at [1084, 85] on icon "button" at bounding box center [1081, 86] width 19 height 19
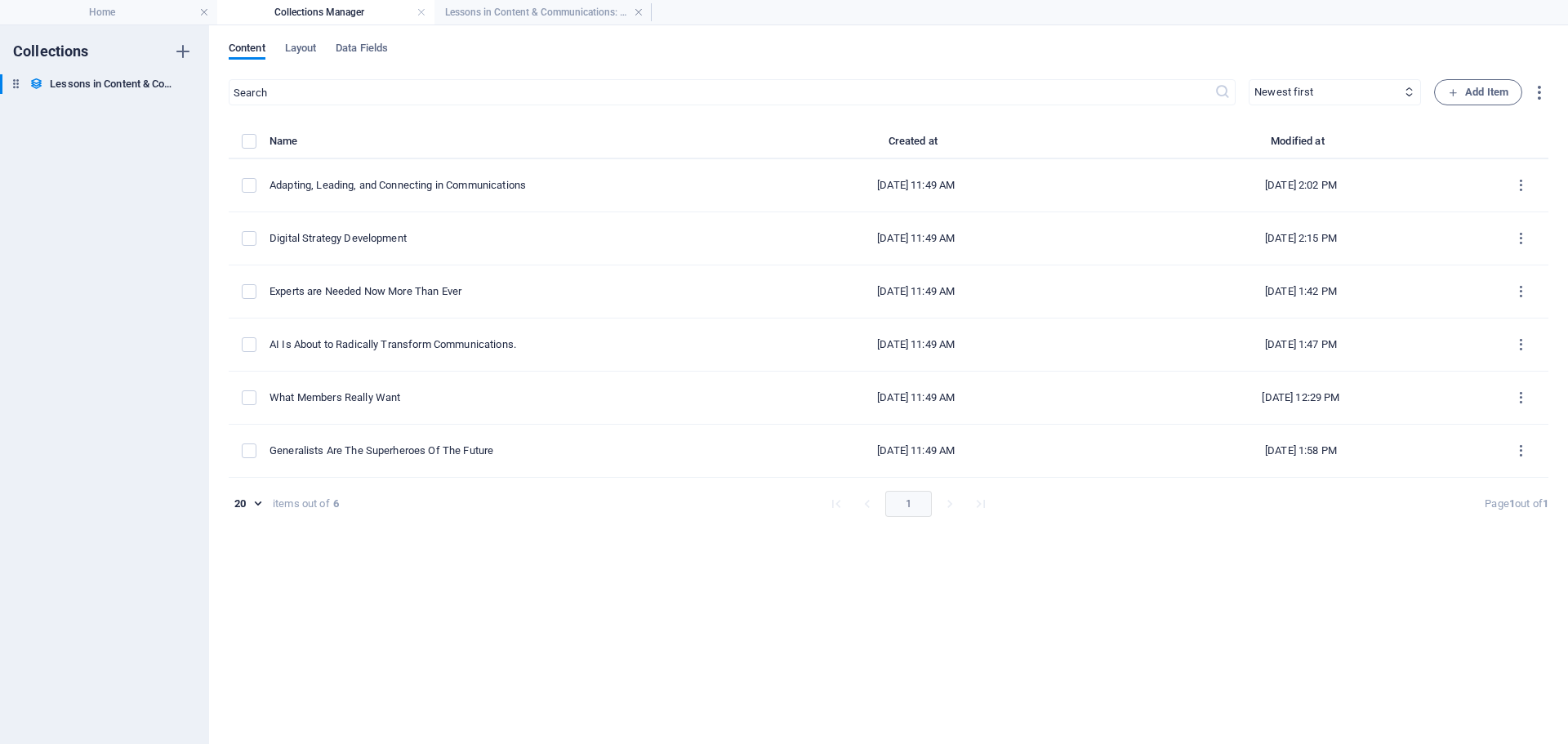
type input "[DATE]"
type input "digital-strategy-development"
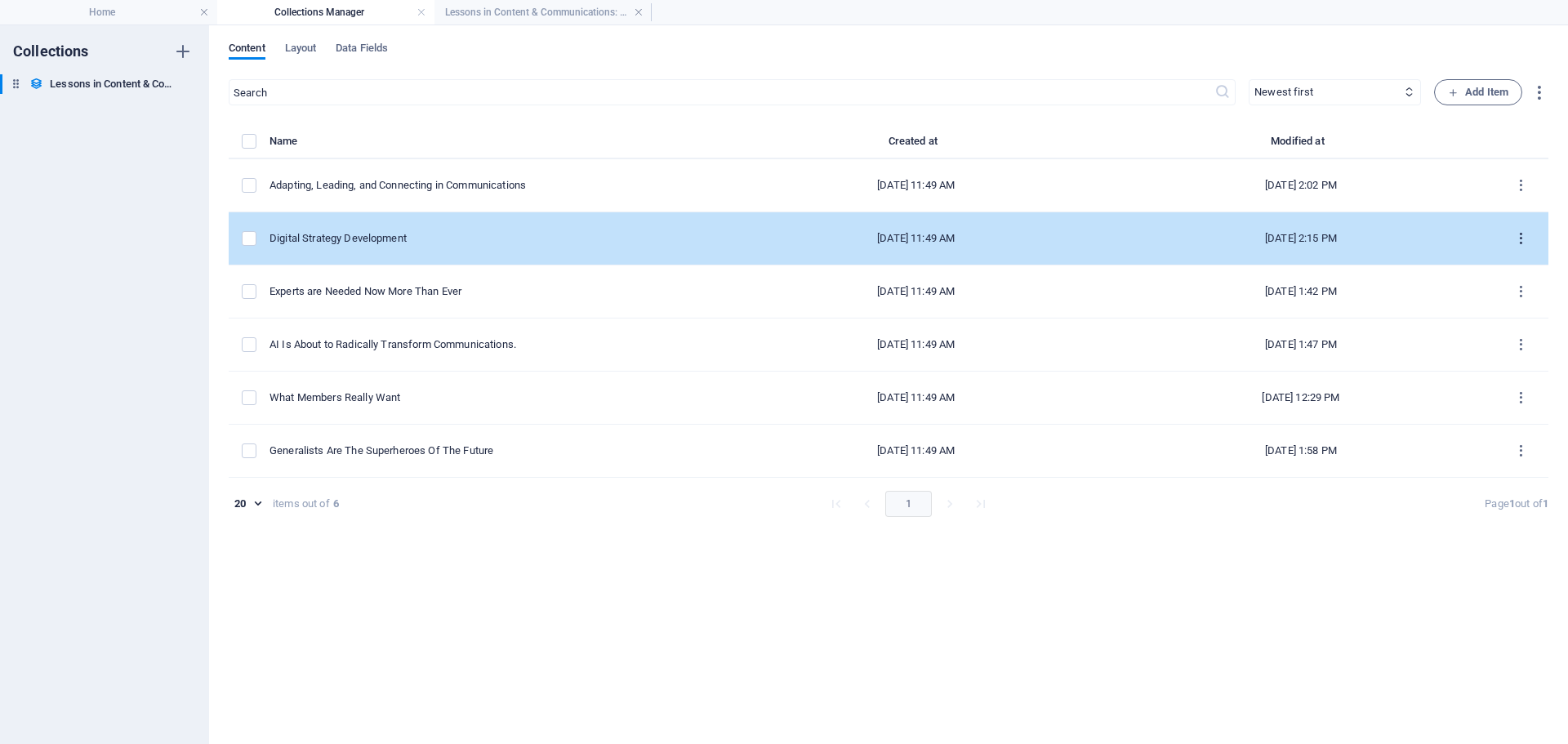
click at [1522, 235] on icon "items list" at bounding box center [1521, 238] width 15 height 15
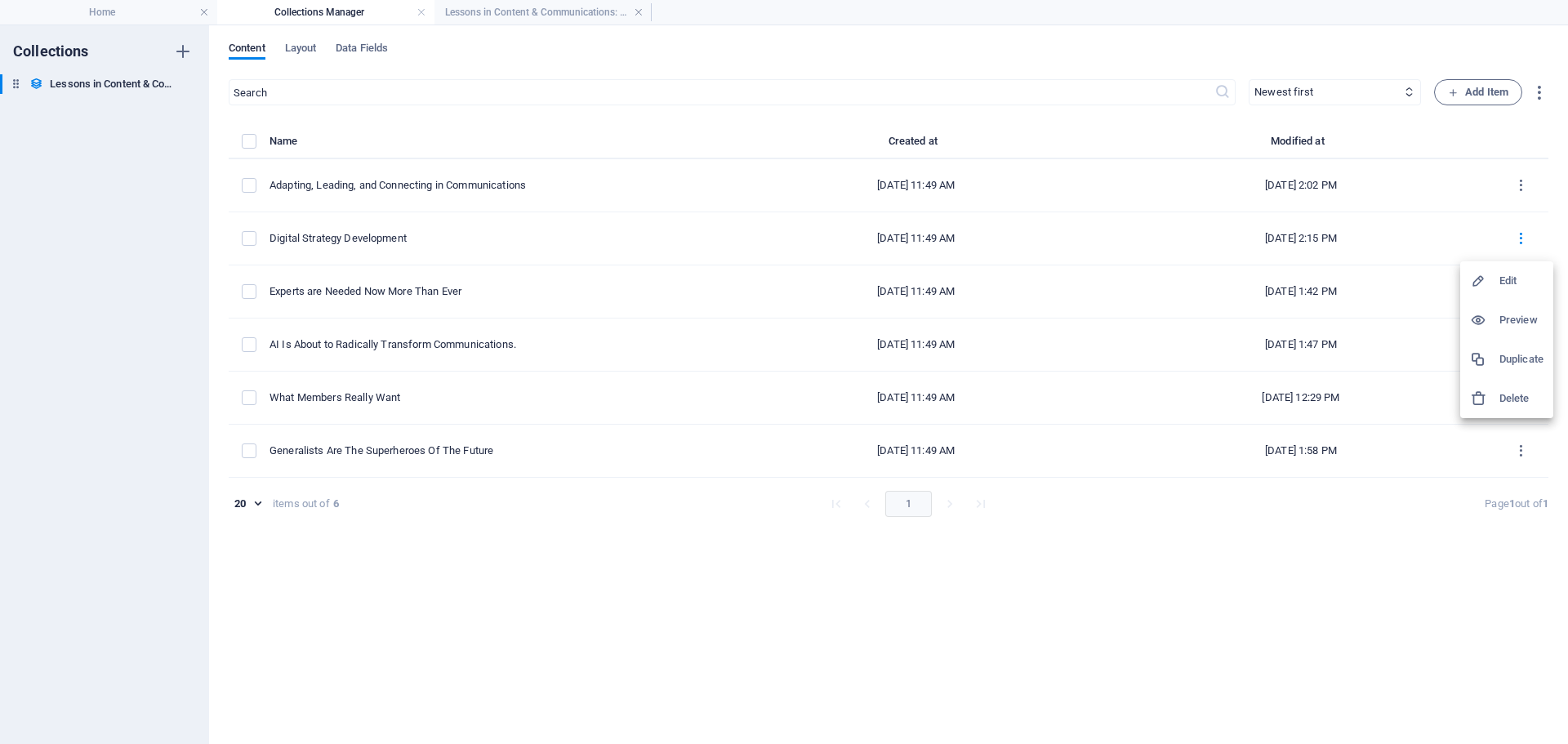
click at [1508, 275] on h6 "Edit" at bounding box center [1521, 280] width 44 height 20
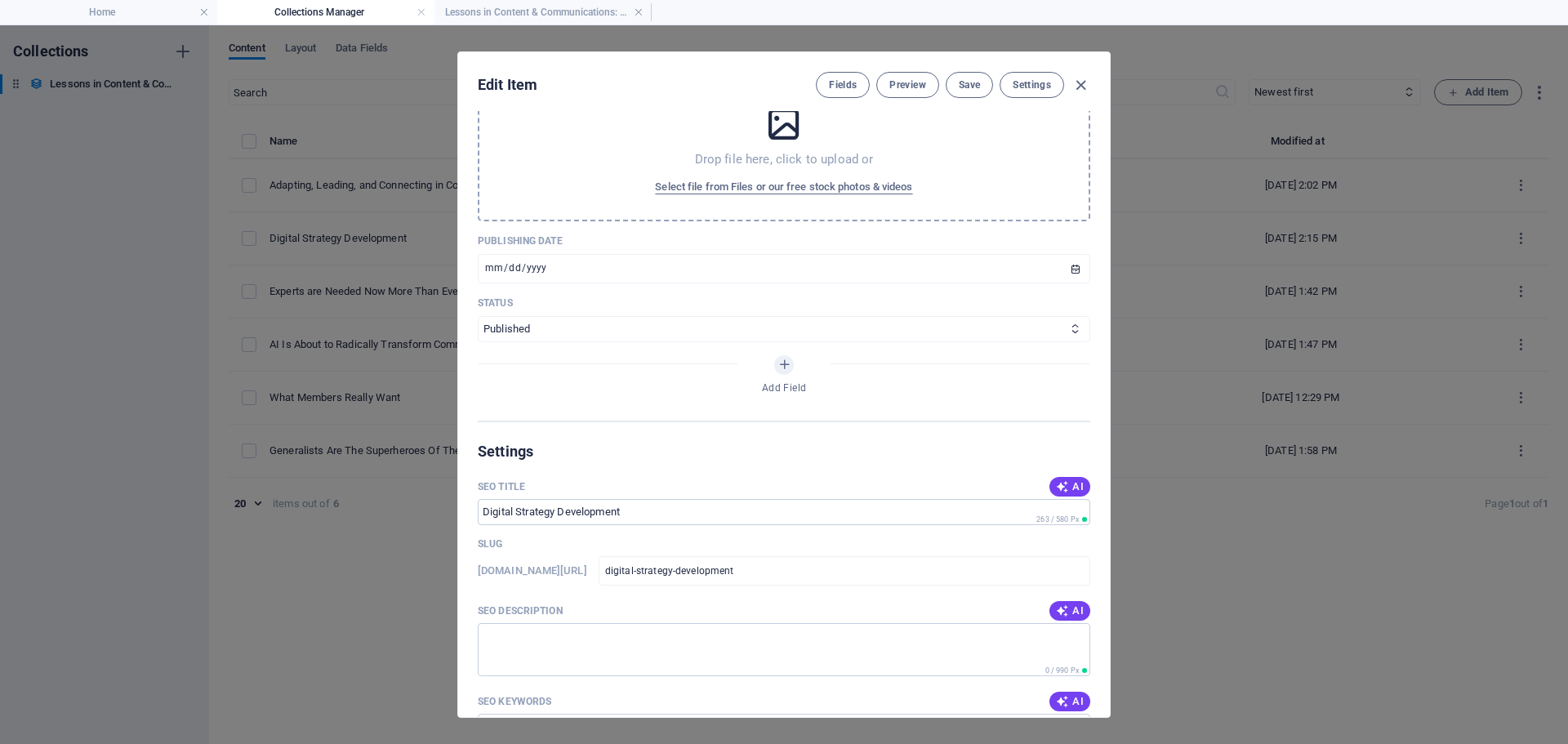
scroll to position [304, 0]
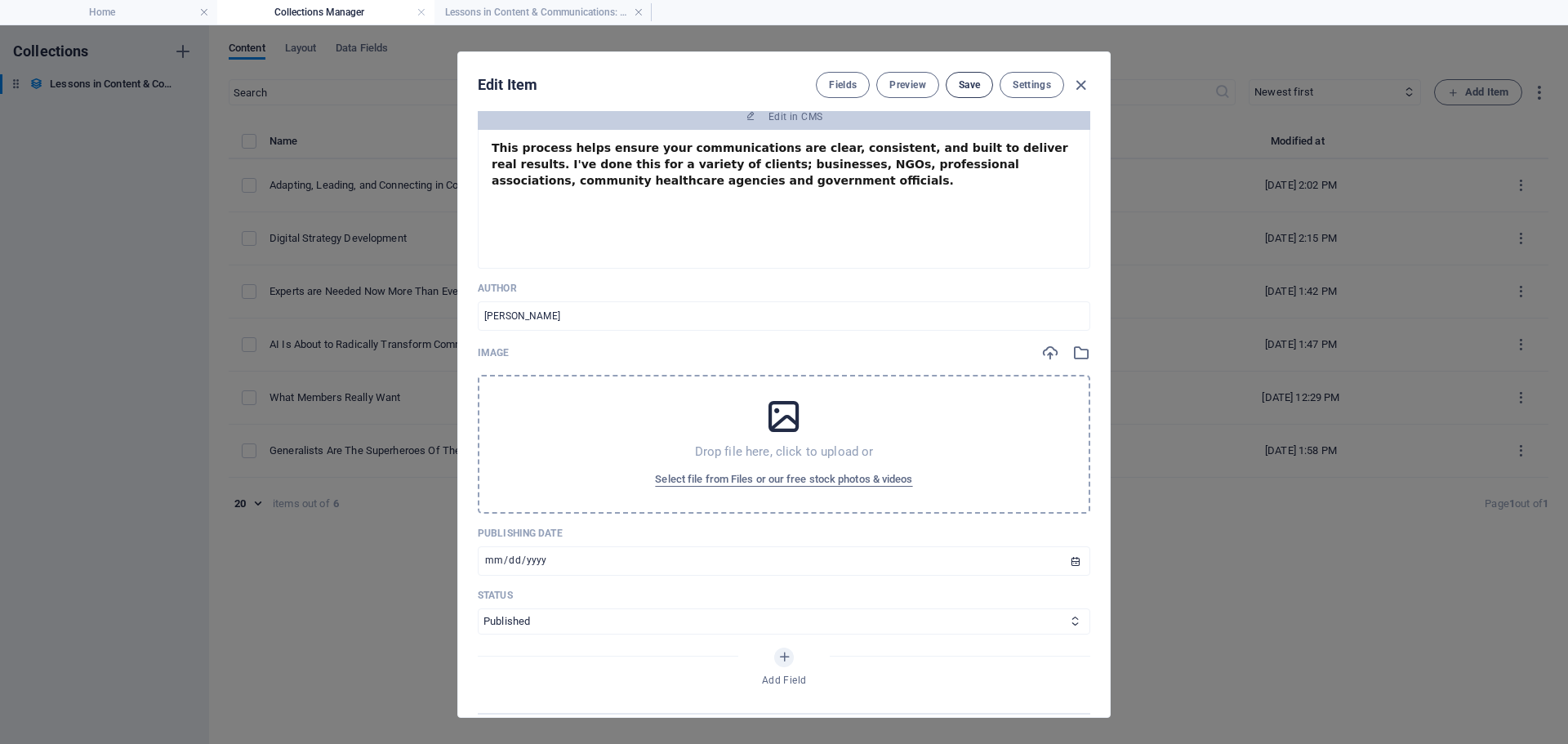
click at [971, 85] on span "Save" at bounding box center [970, 85] width 21 height 13
click at [1078, 86] on icon "button" at bounding box center [1081, 86] width 19 height 19
type input "[DATE]"
type input "digital-strategy-development"
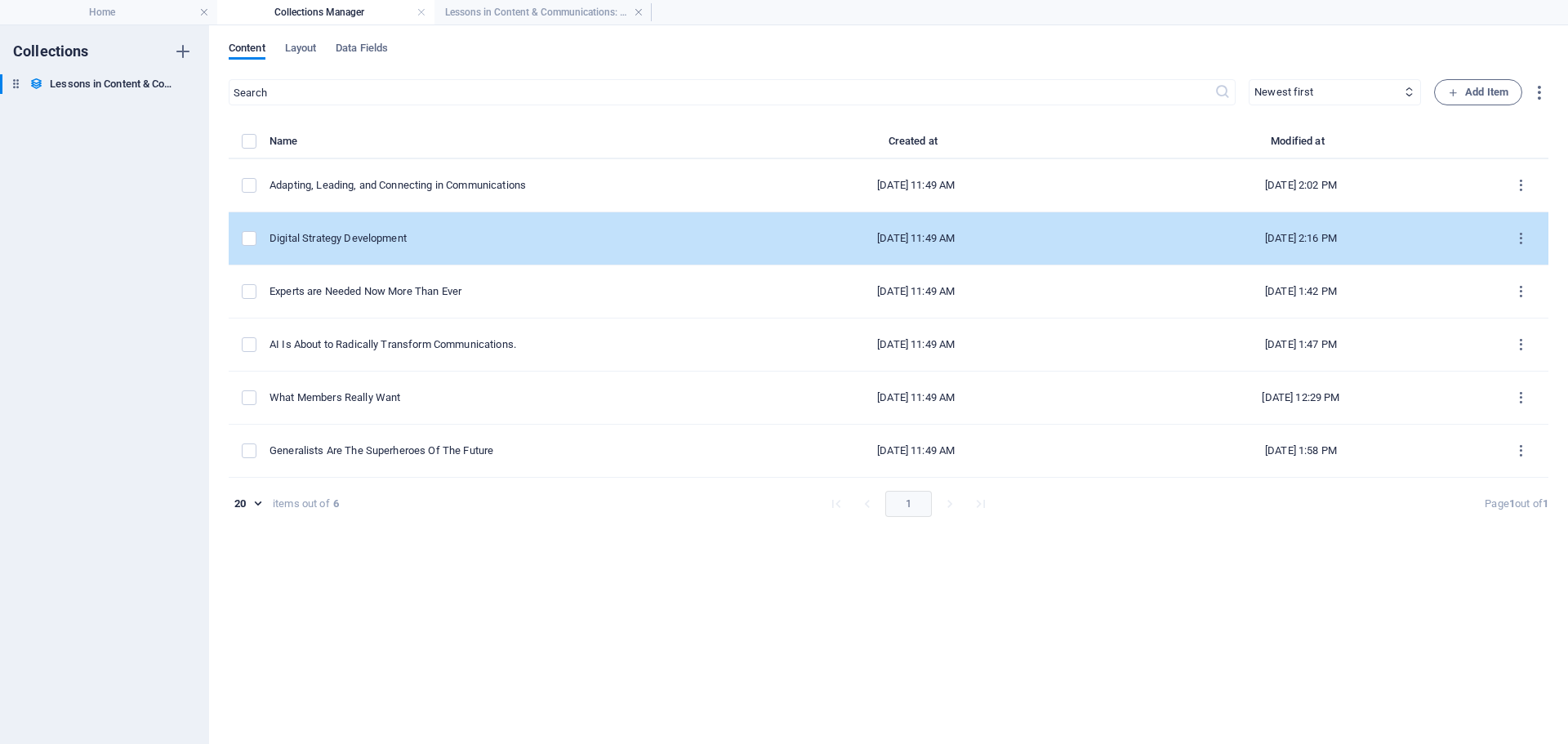
click at [685, 233] on td "Digital Strategy Development" at bounding box center [496, 239] width 454 height 53
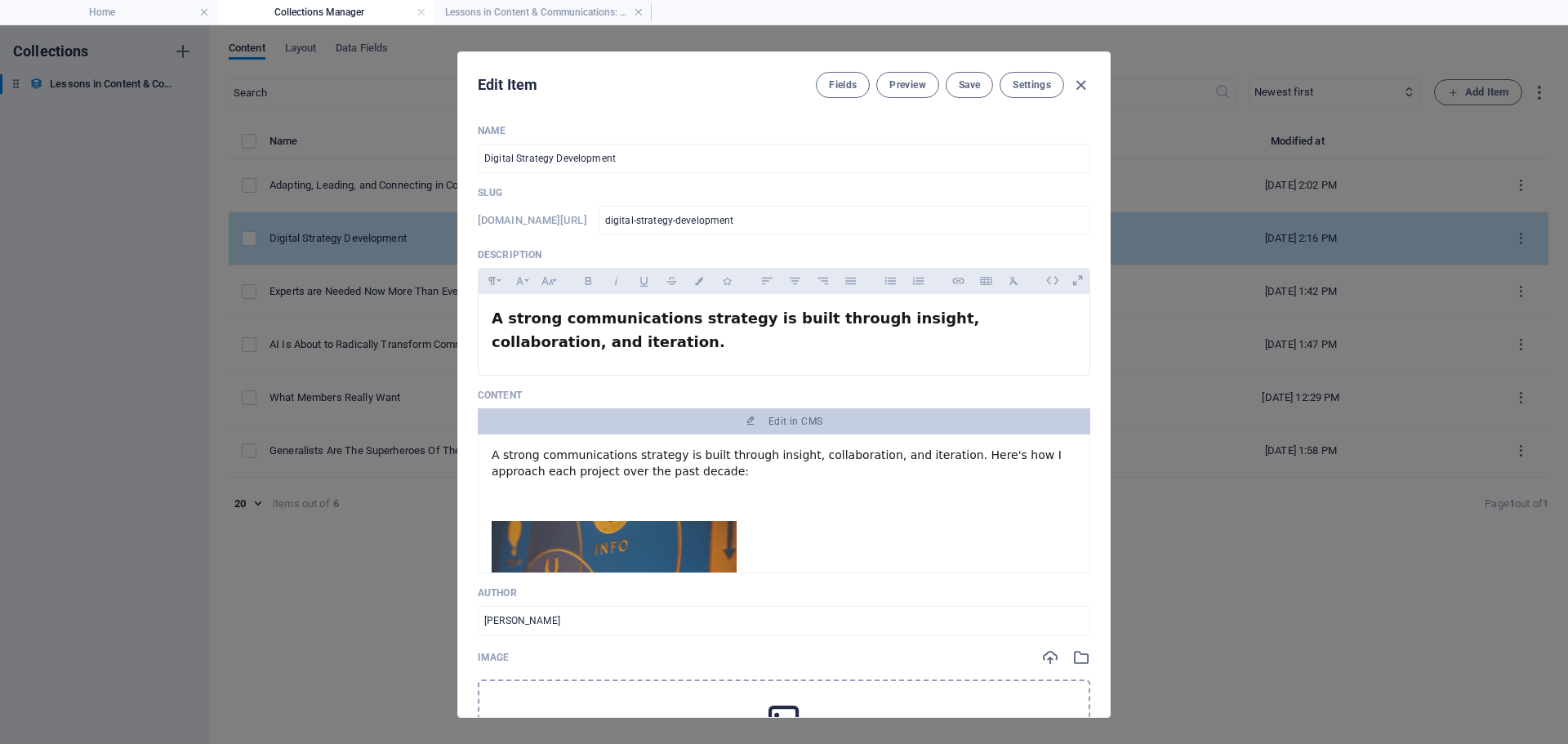
click at [685, 233] on div "[DOMAIN_NAME][URL] digital-strategy-development ​" at bounding box center [784, 220] width 613 height 30
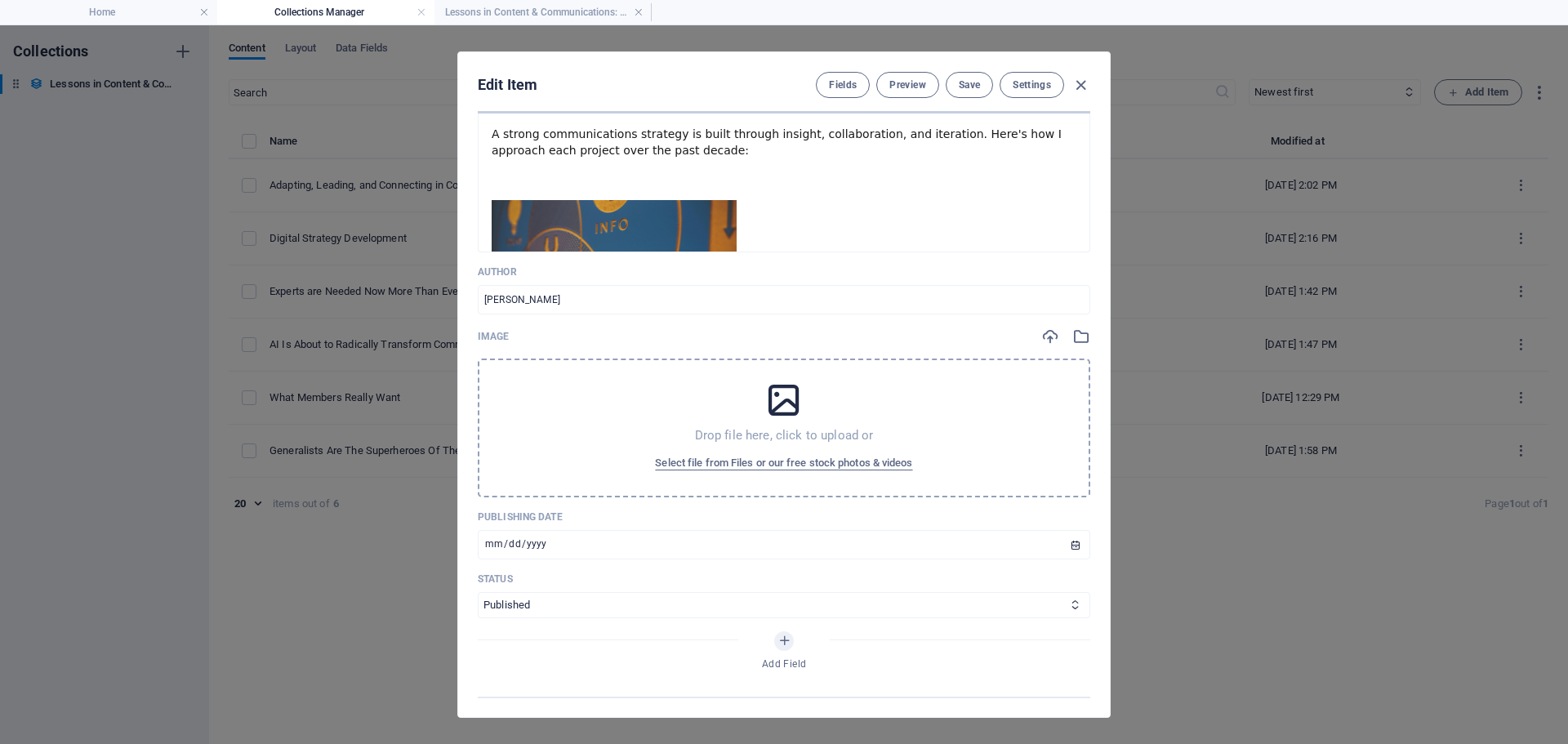
scroll to position [304, 0]
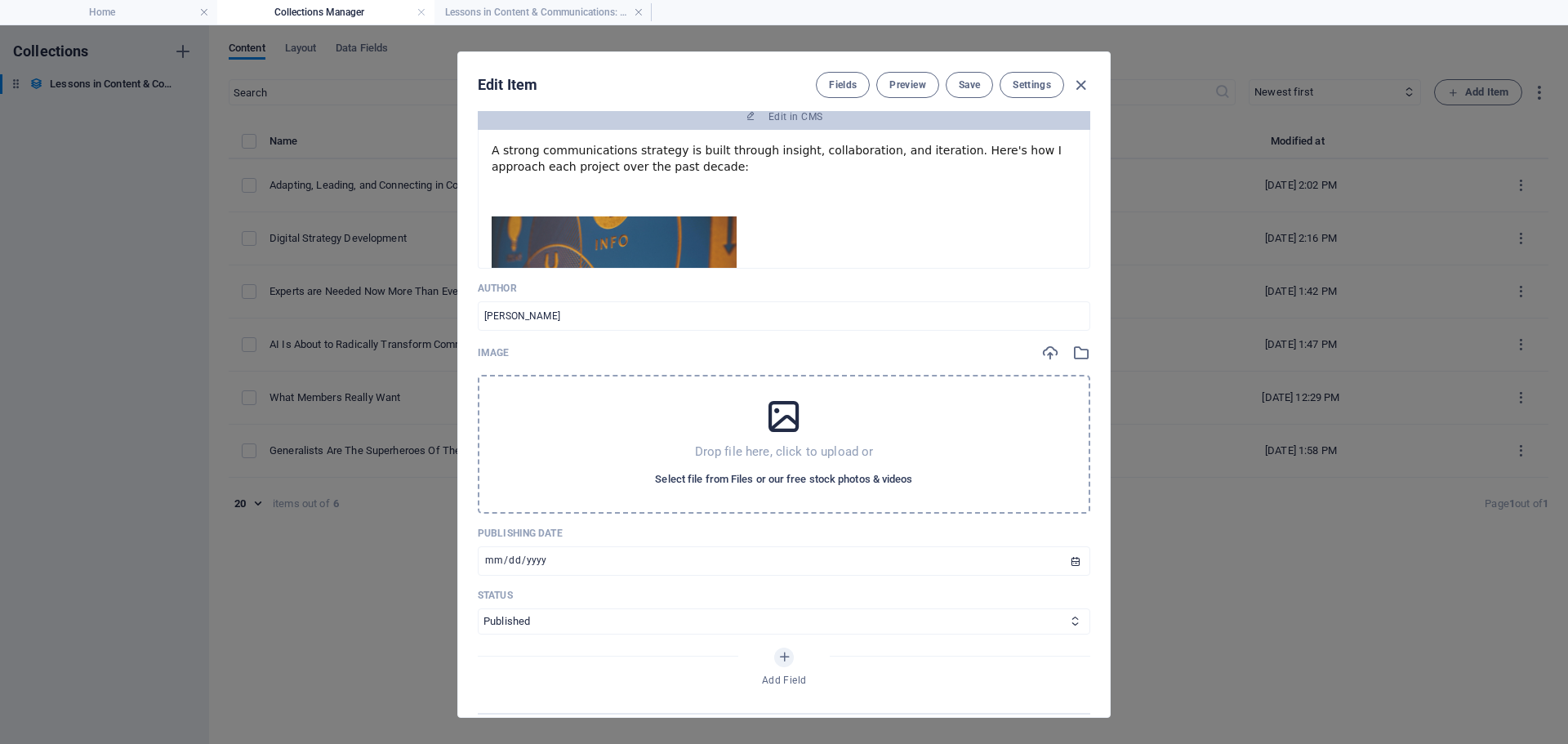
click at [758, 472] on span "Select file from Files or our free stock photos & videos" at bounding box center [784, 479] width 258 height 20
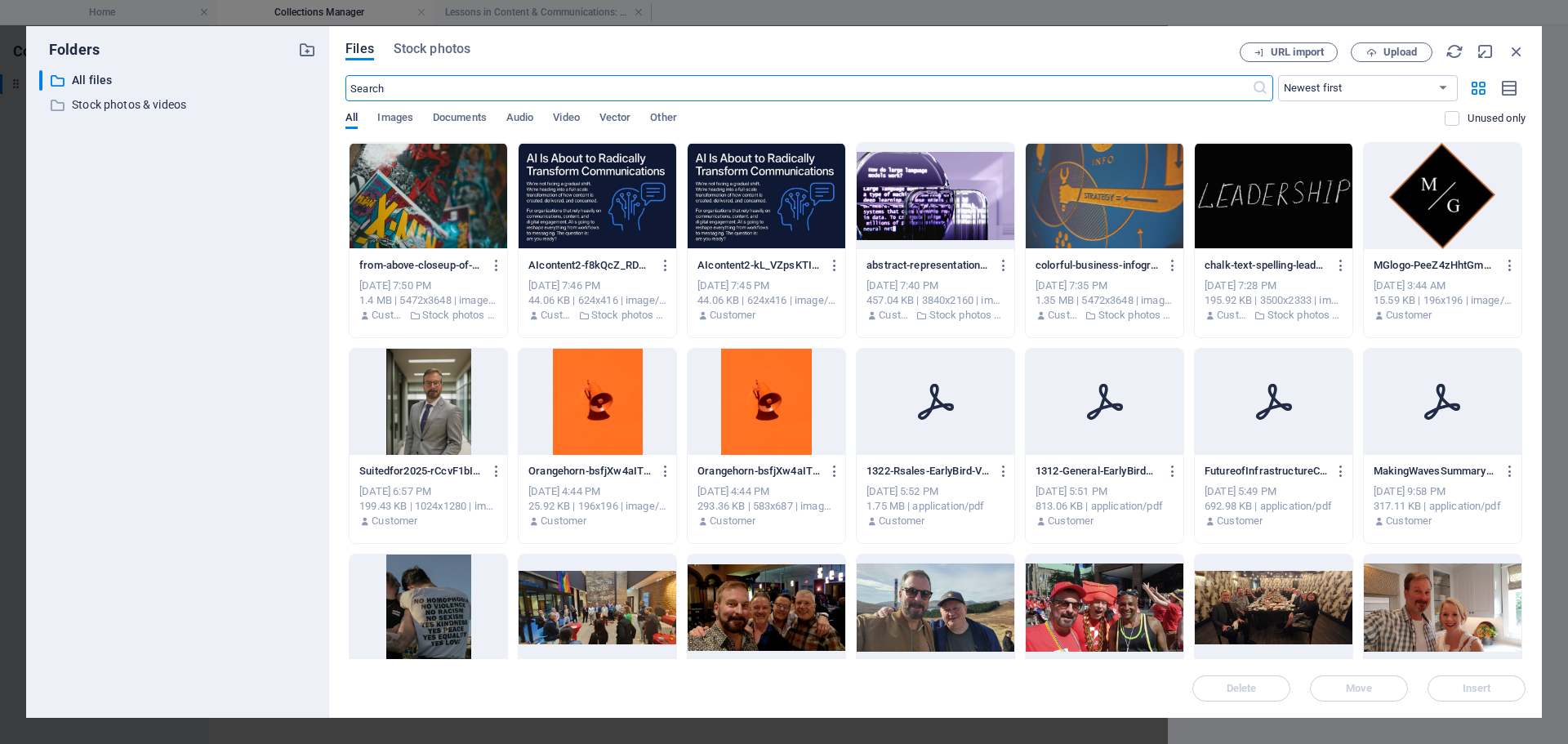
click at [1125, 201] on div at bounding box center [1104, 196] width 157 height 106
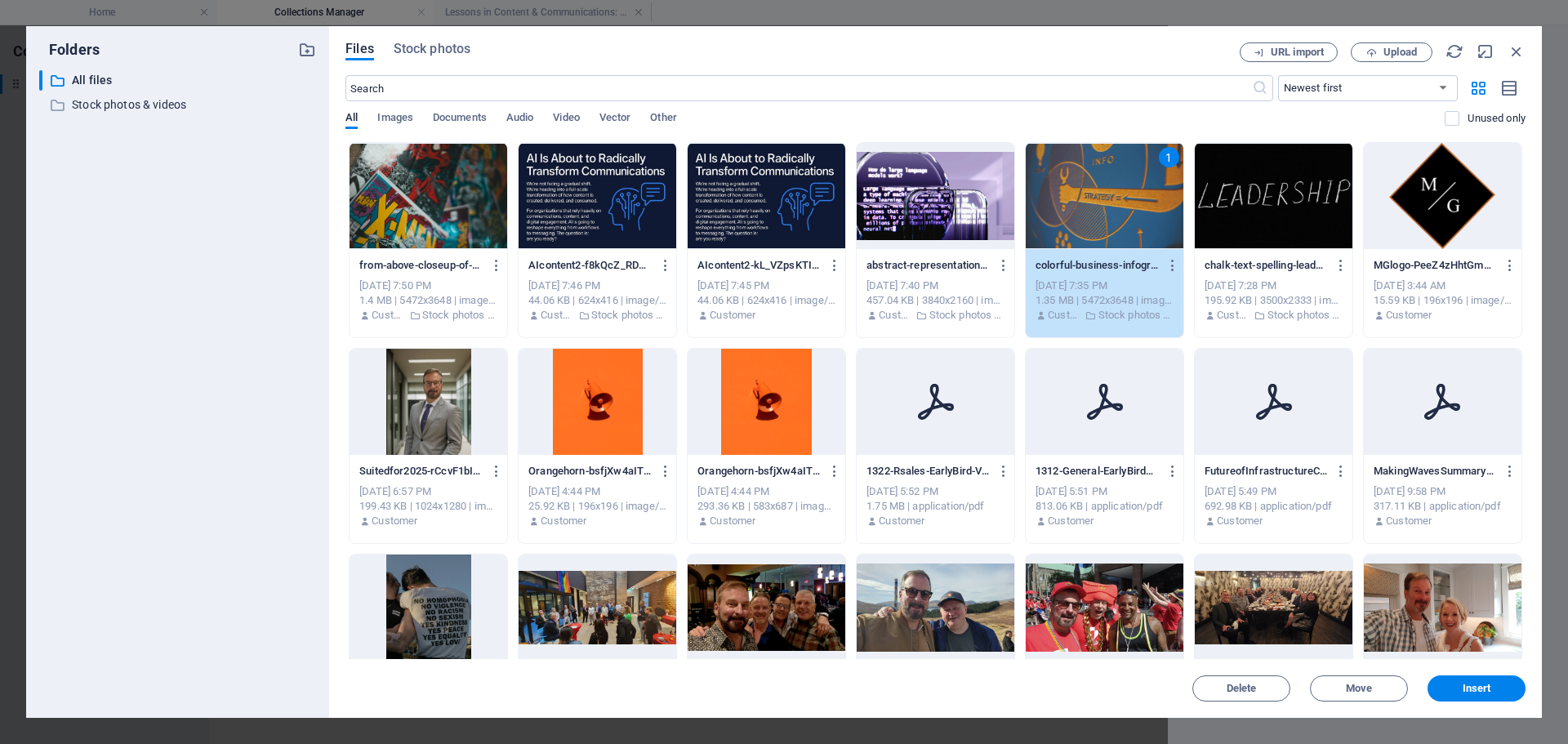
click at [1104, 222] on div "1" at bounding box center [1104, 196] width 157 height 106
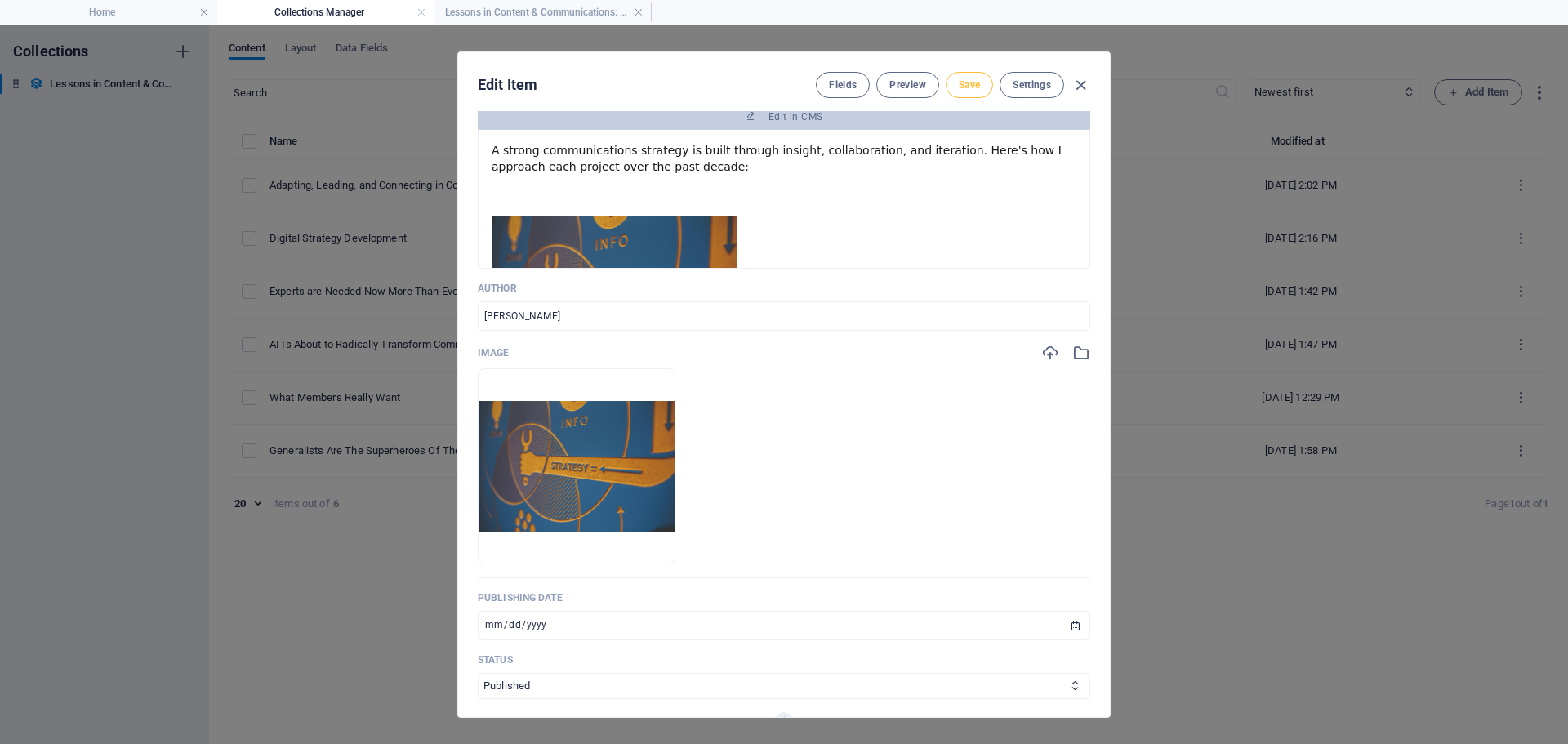
click at [974, 83] on span "Save" at bounding box center [970, 85] width 21 height 13
click at [1078, 85] on icon "button" at bounding box center [1081, 86] width 19 height 19
type input "[DATE]"
type input "digital-strategy-development"
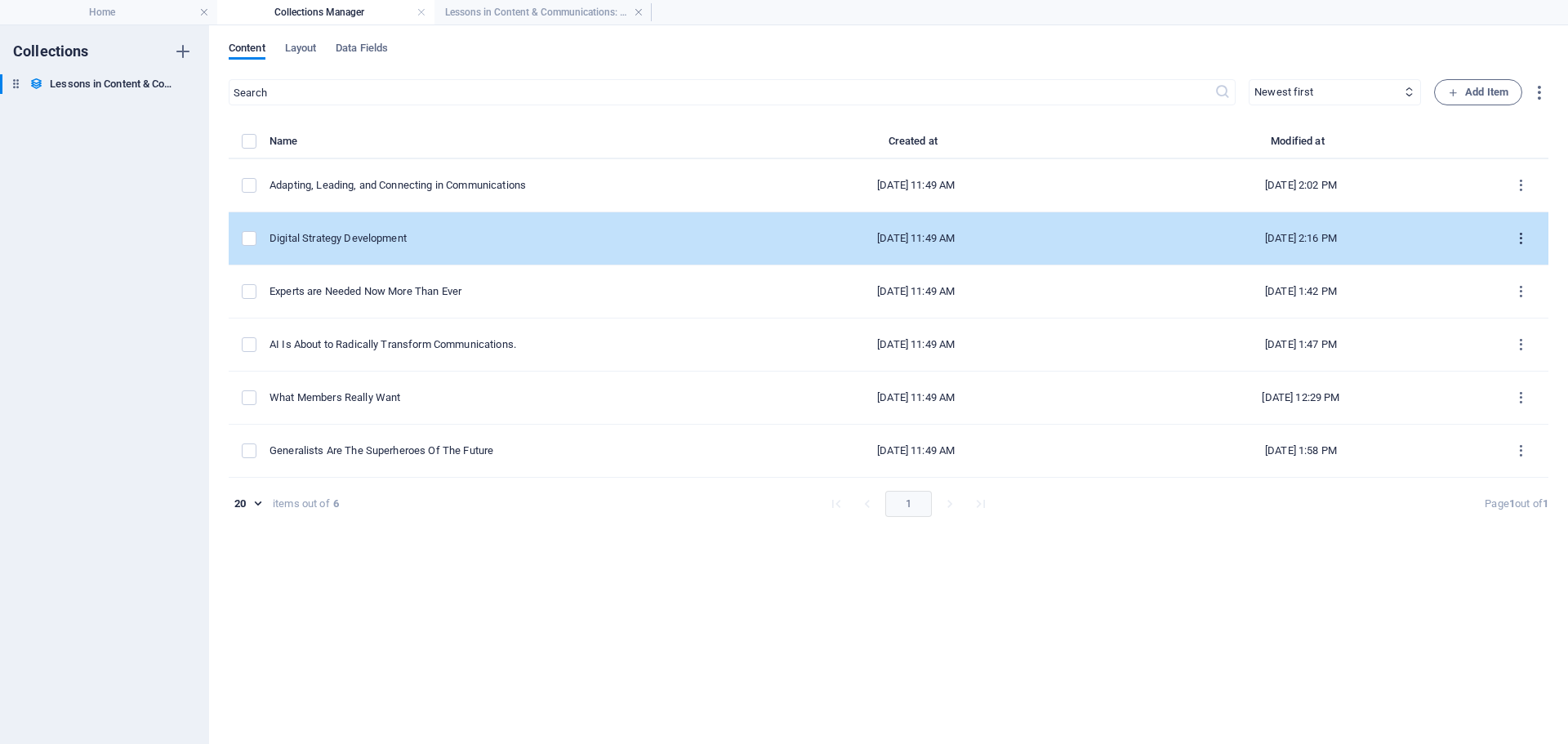
click at [1528, 234] on icon "items list" at bounding box center [1521, 238] width 15 height 15
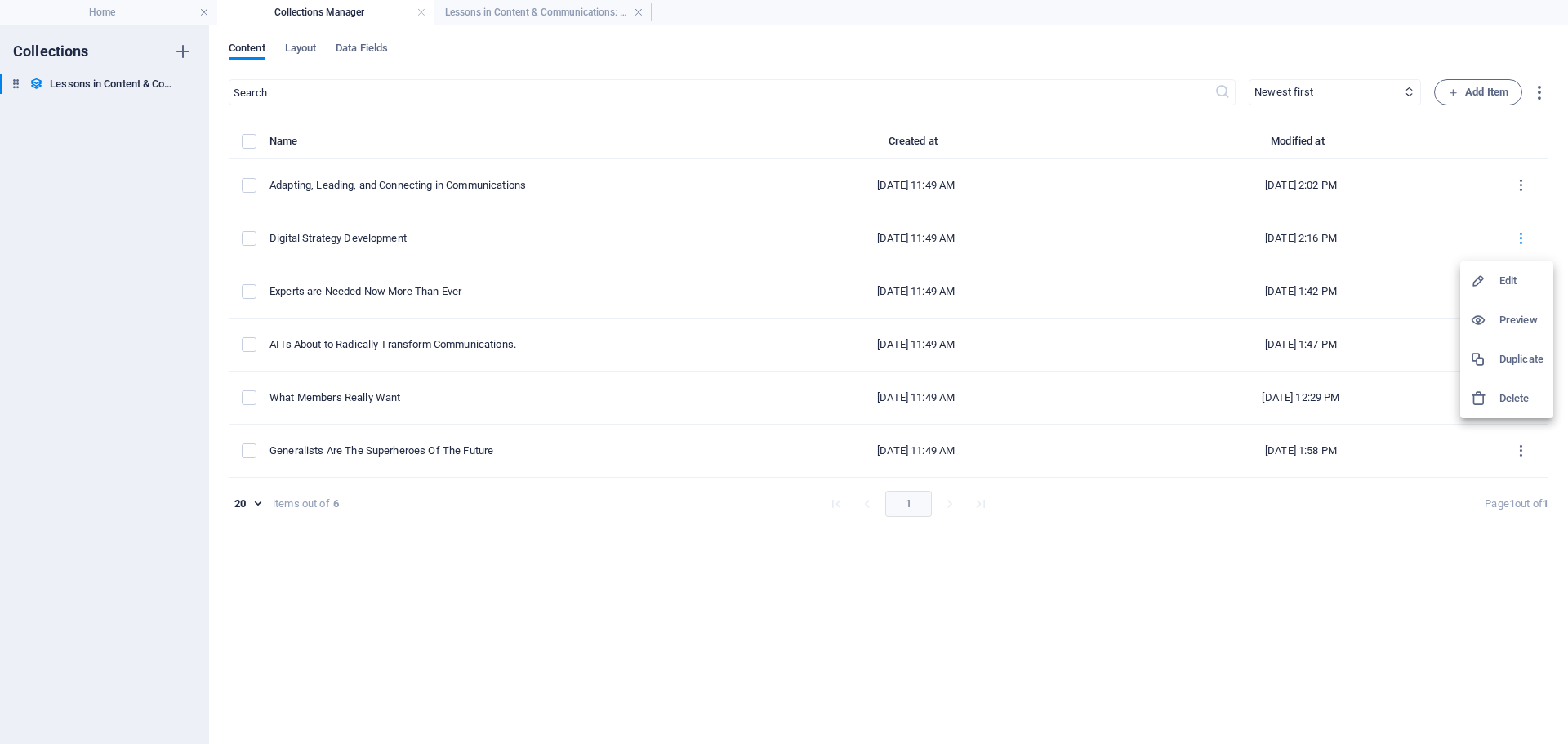
click at [1512, 317] on h6 "Preview" at bounding box center [1521, 320] width 44 height 20
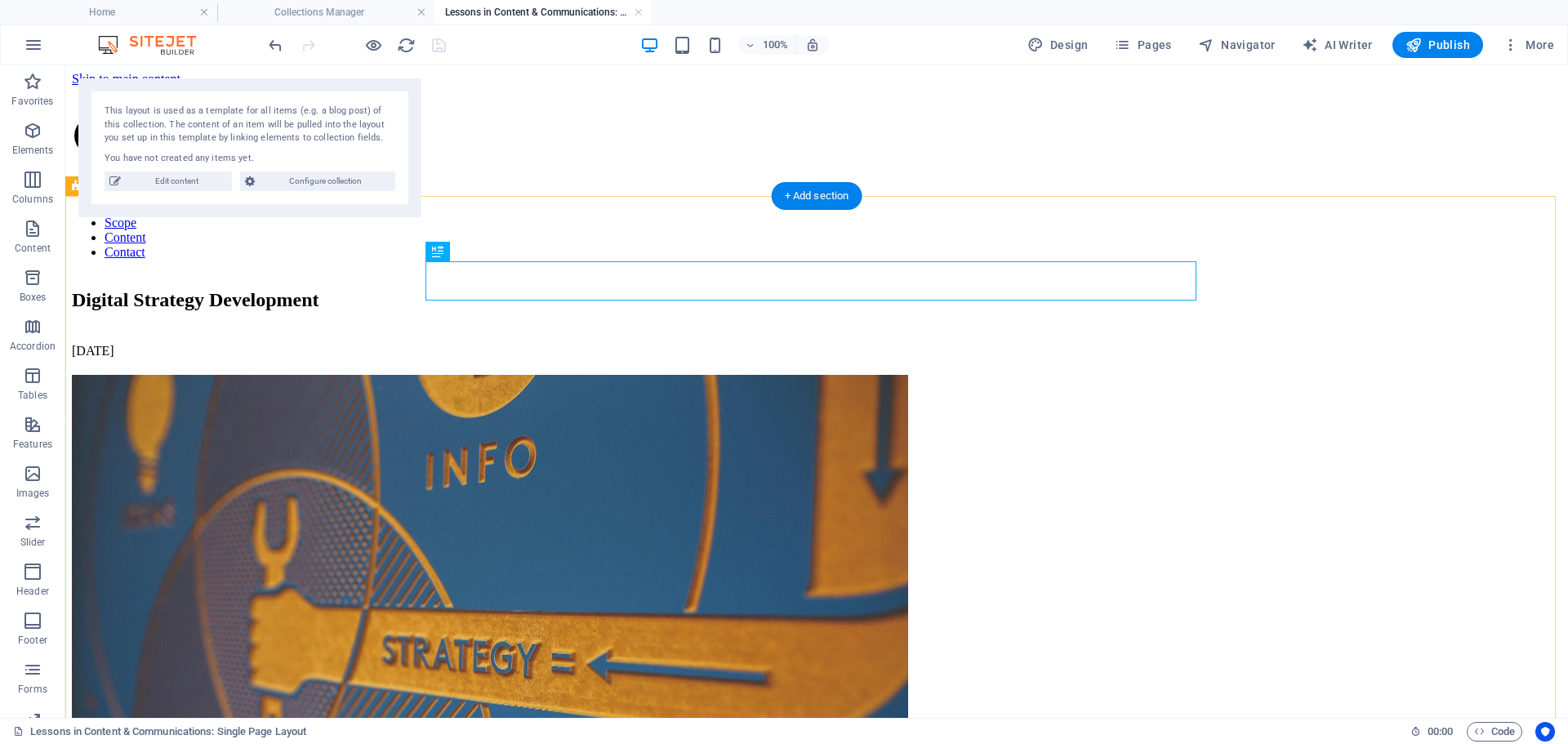
scroll to position [0, 0]
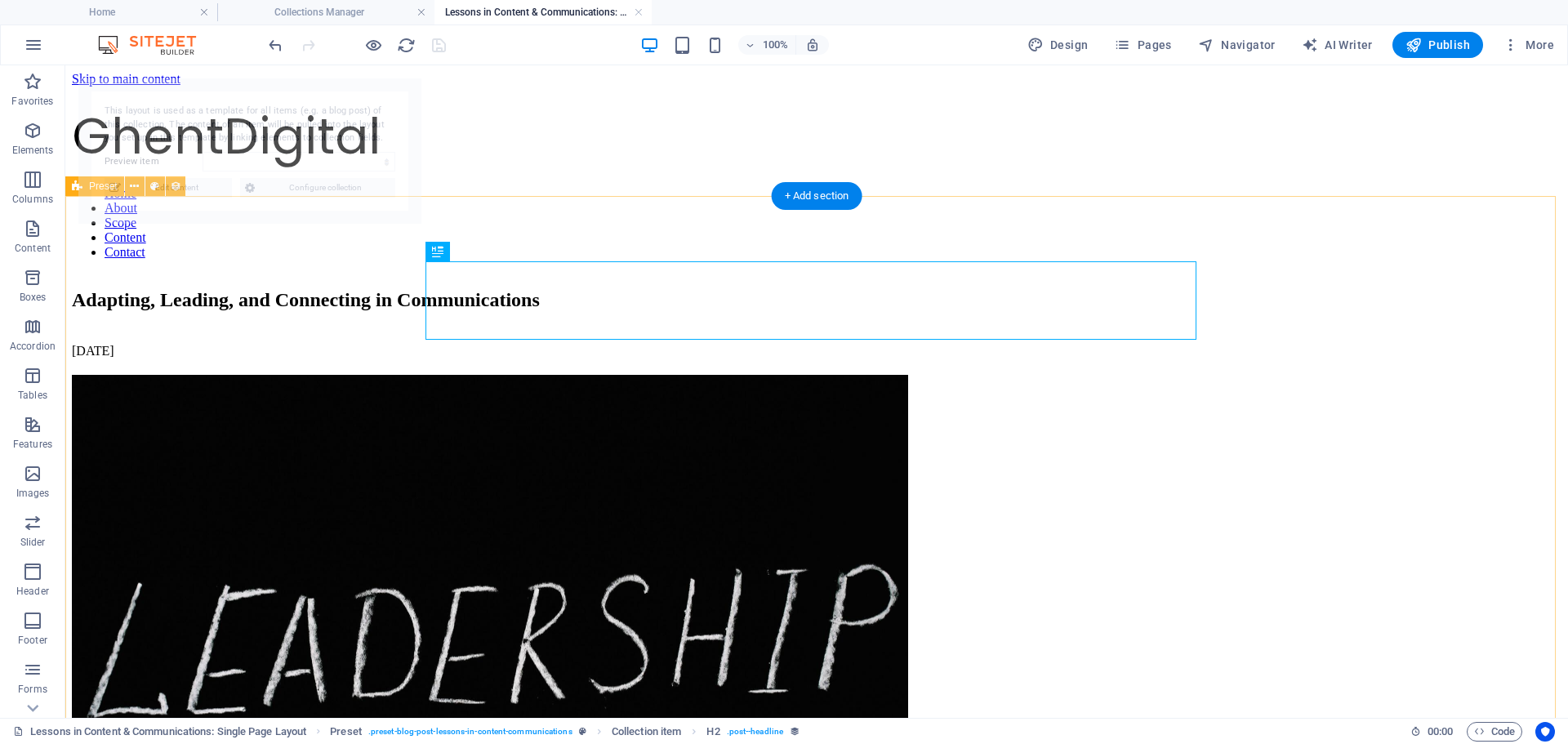
select select "68bc5827cfbe756eaa05cea8"
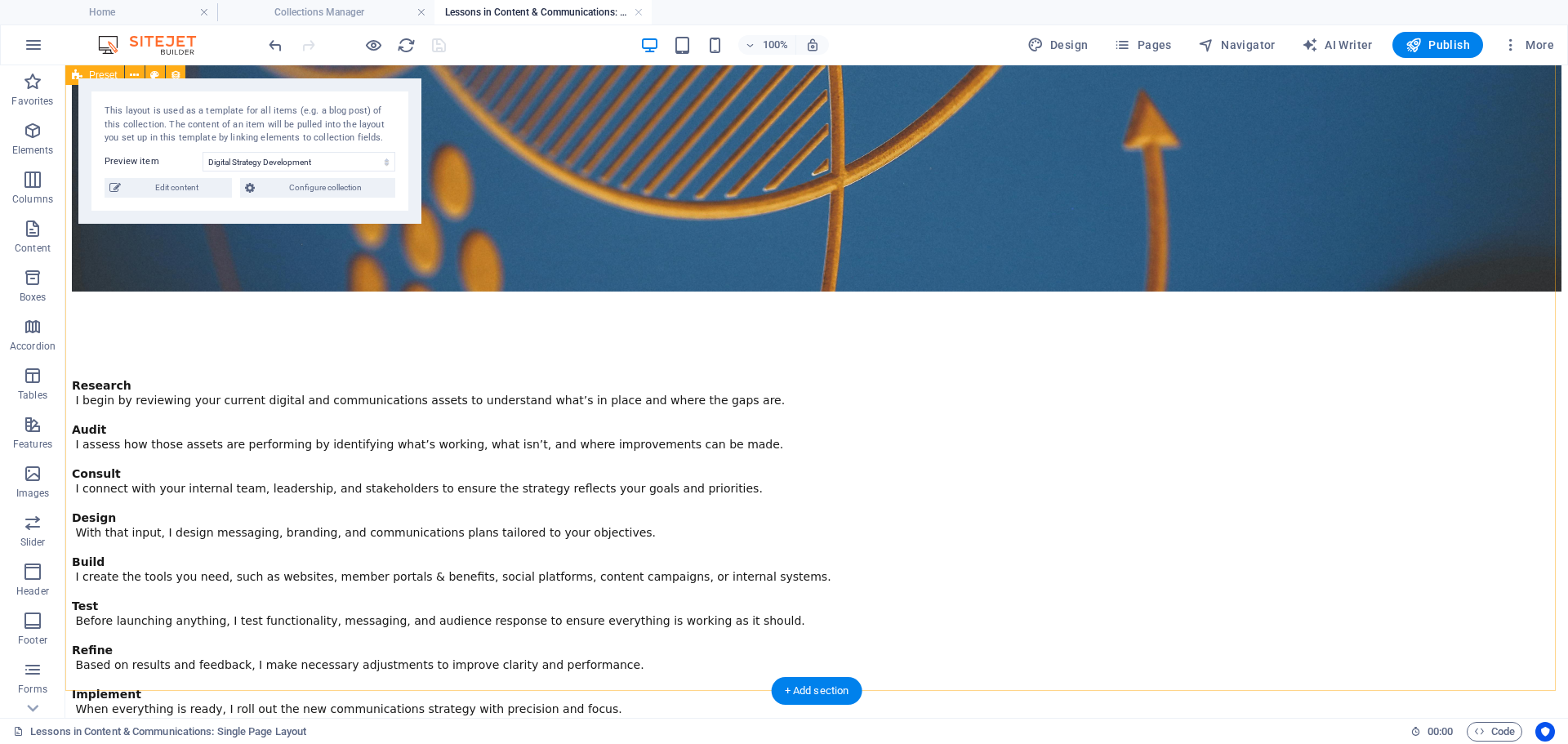
scroll to position [1773, 0]
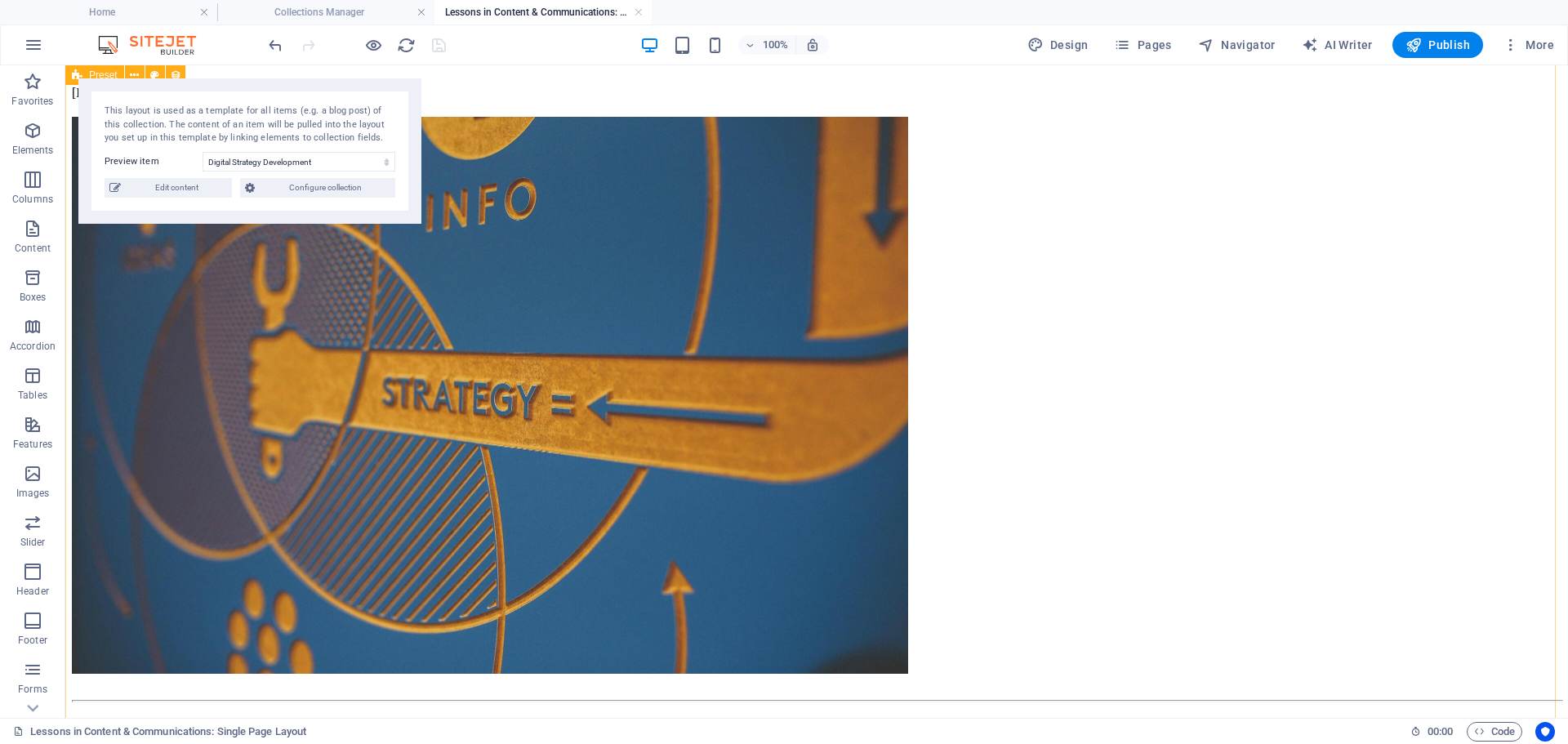
scroll to position [140, 0]
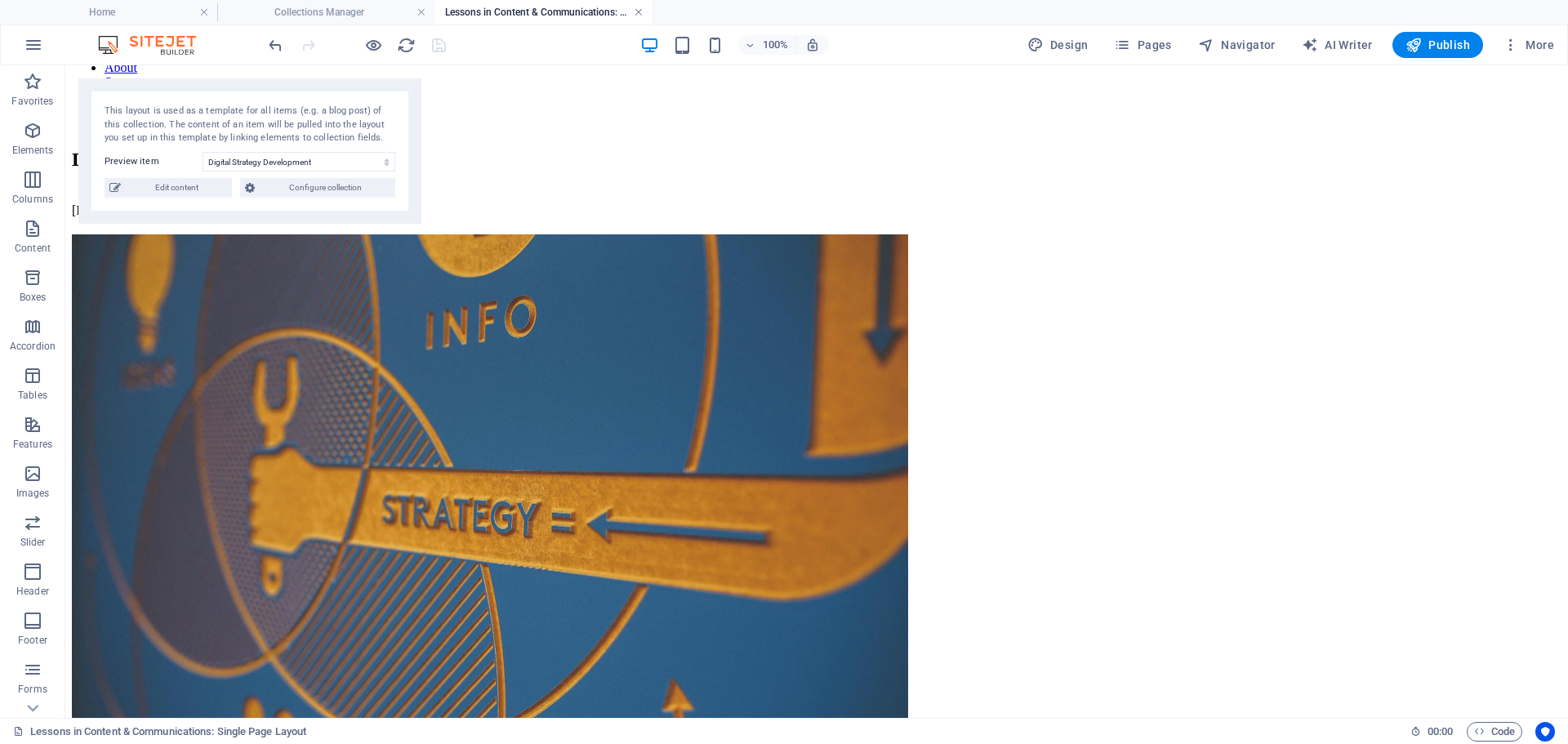
click at [637, 10] on link at bounding box center [638, 12] width 10 height 15
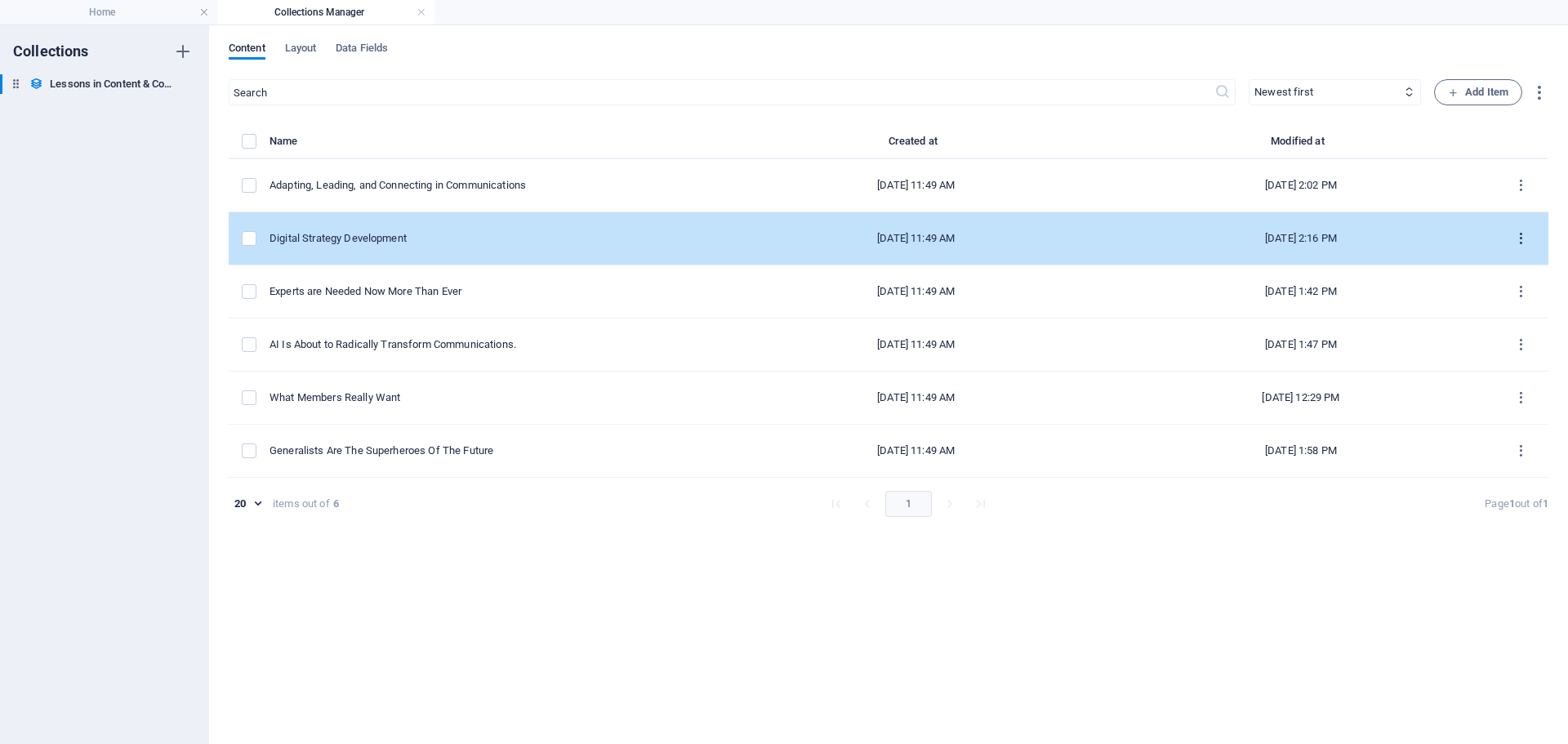
click at [1525, 235] on icon "items list" at bounding box center [1521, 238] width 15 height 15
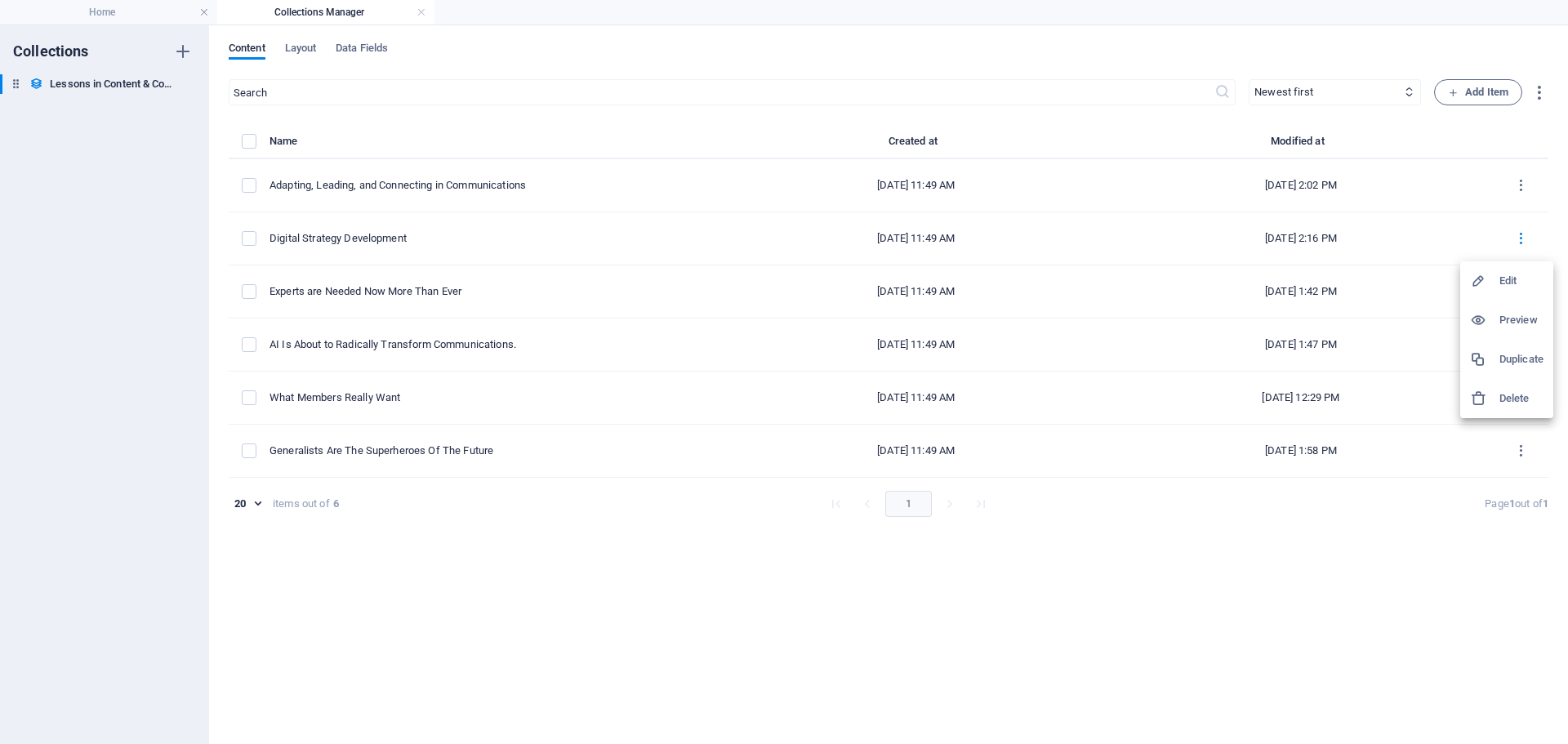
click at [1516, 277] on h6 "Edit" at bounding box center [1521, 280] width 44 height 20
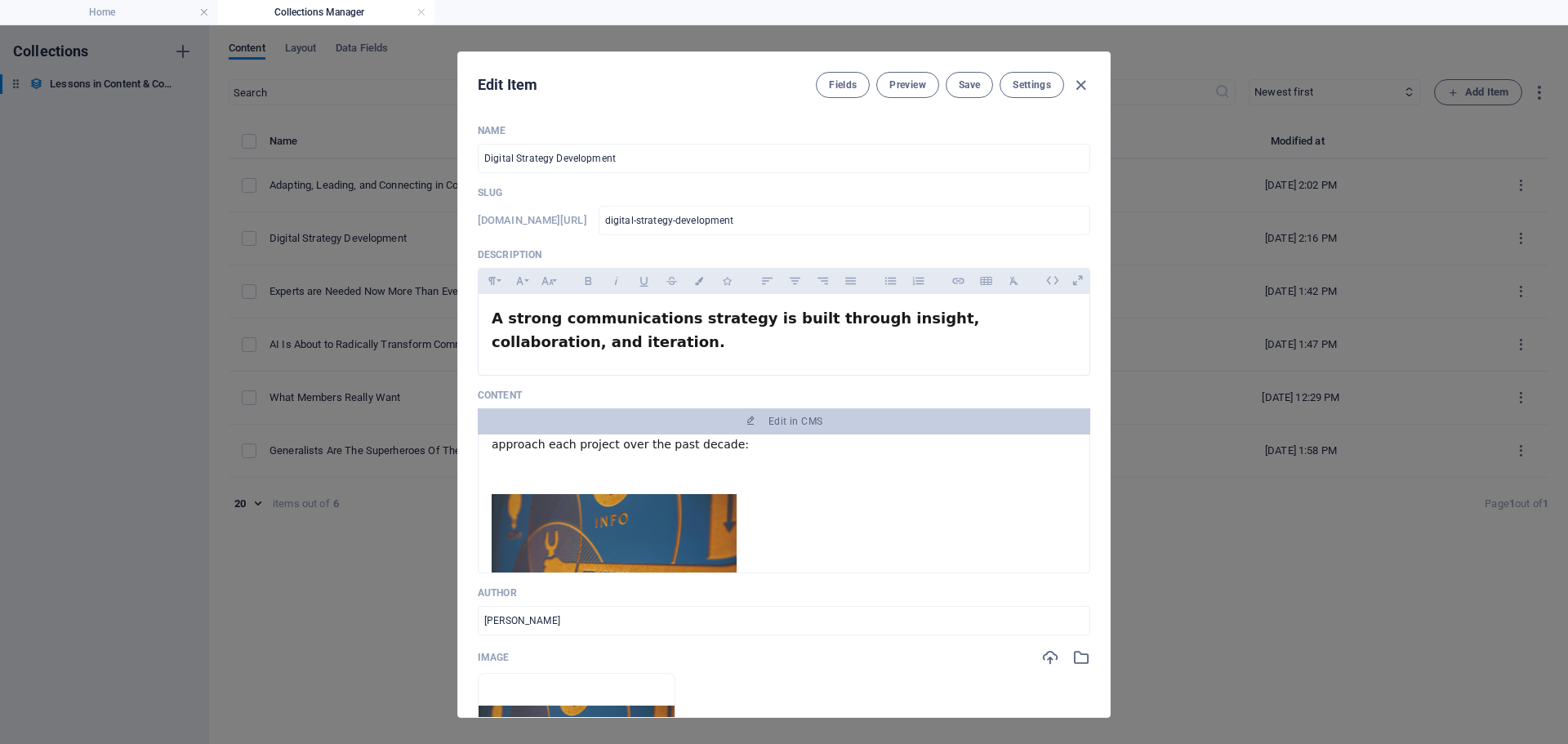
scroll to position [0, 0]
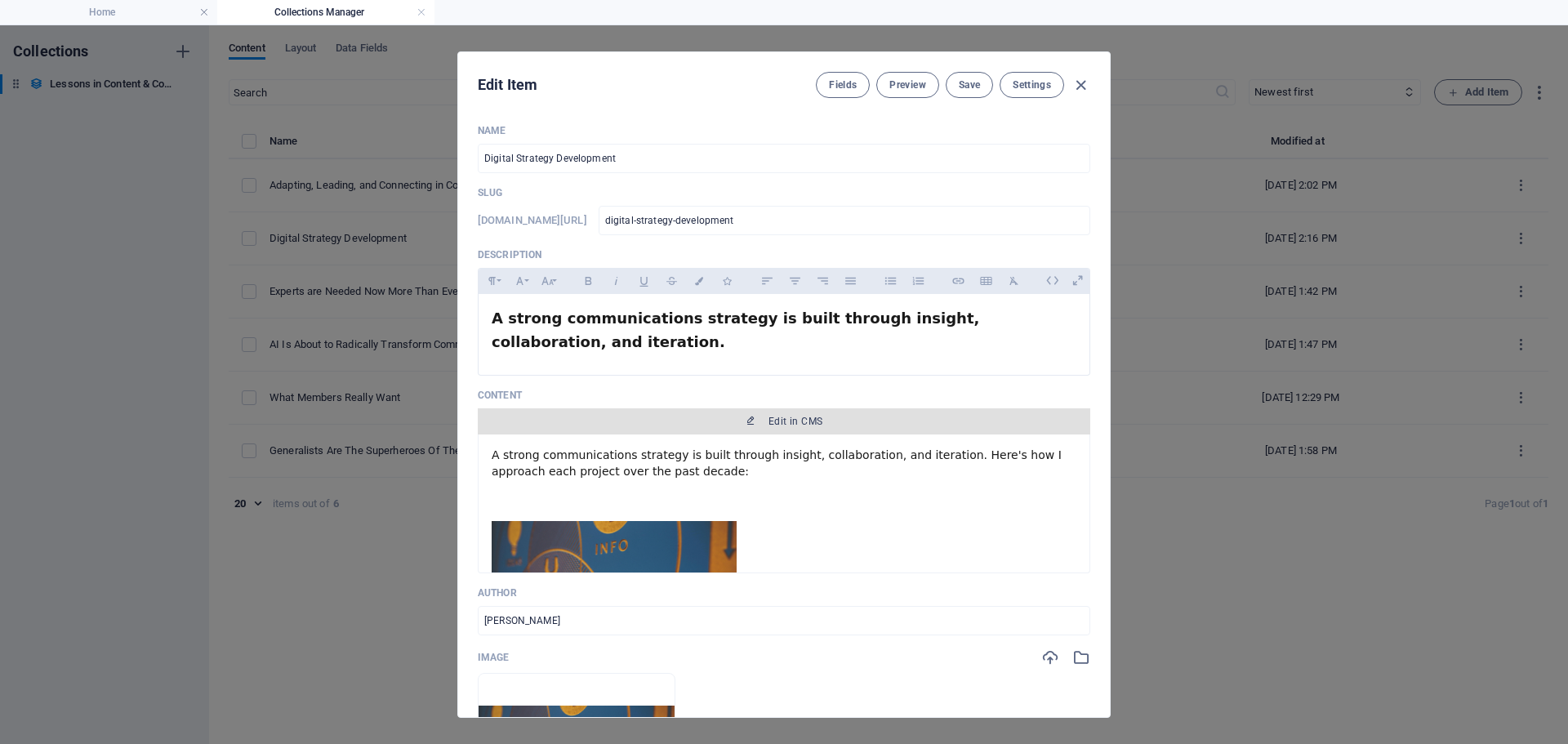
click at [790, 421] on span "Edit in CMS" at bounding box center [795, 422] width 53 height 13
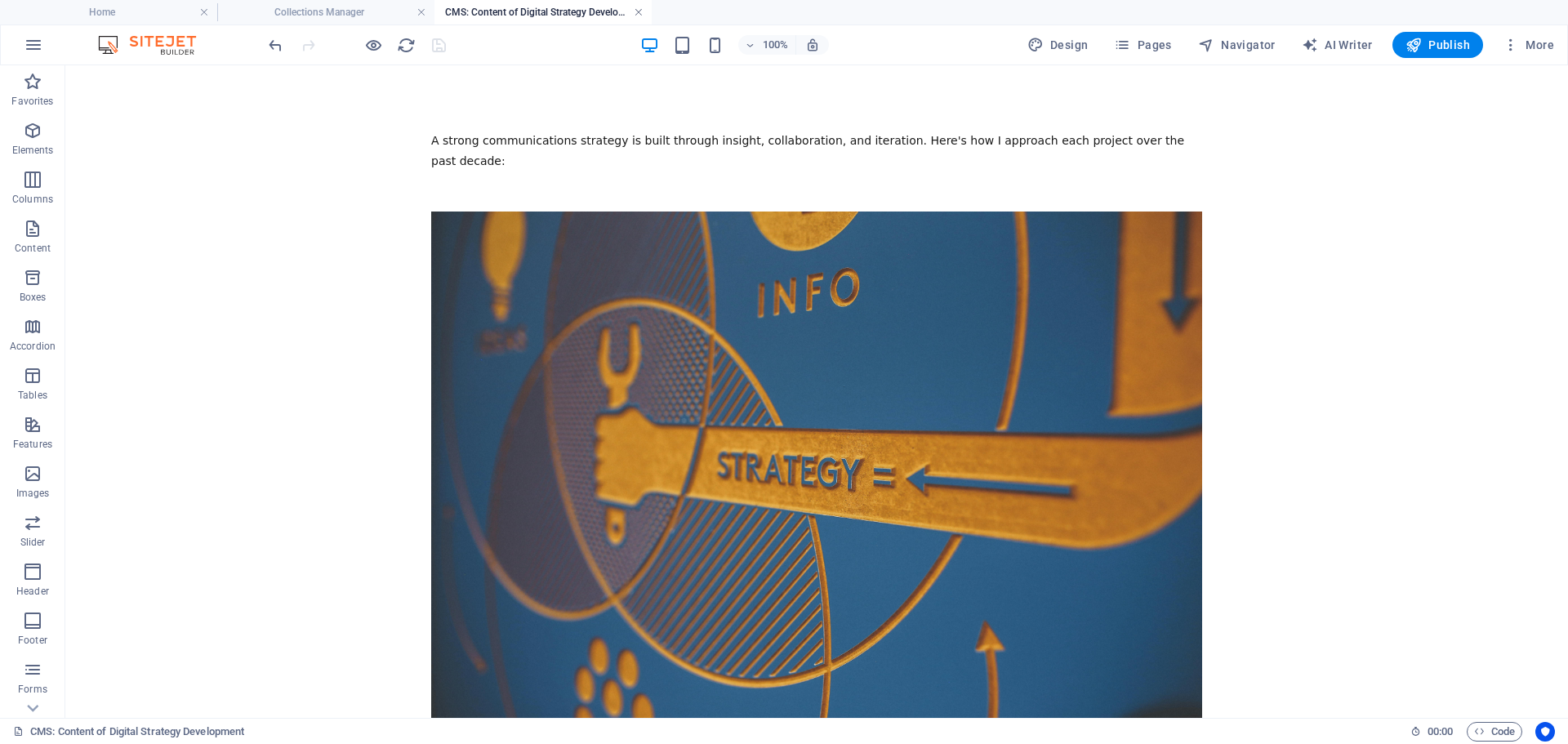
click at [639, 11] on link at bounding box center [638, 12] width 10 height 15
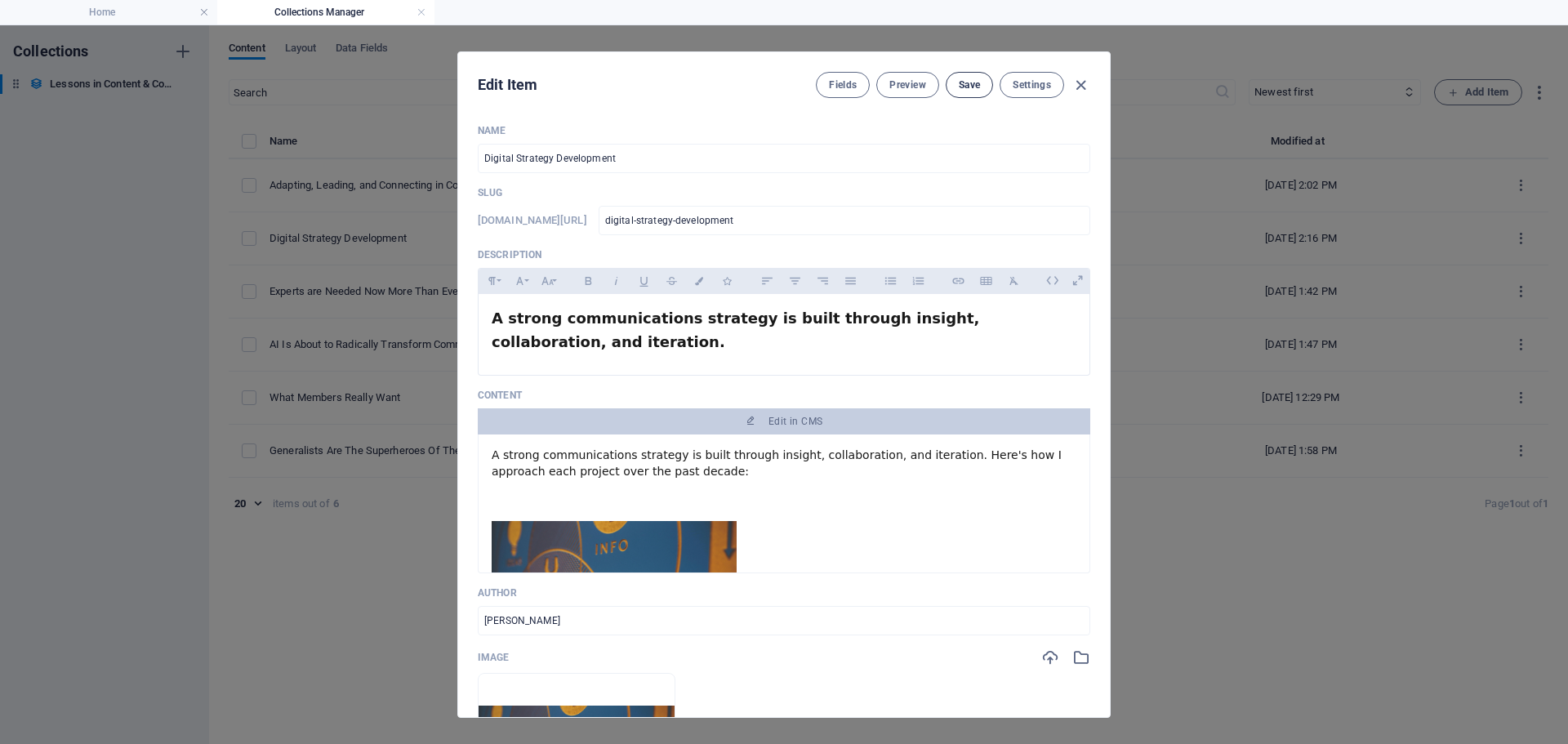
click at [974, 85] on span "Save" at bounding box center [970, 85] width 21 height 13
click at [1078, 82] on icon "button" at bounding box center [1081, 86] width 19 height 19
type input "[DATE]"
type input "digital-strategy-development"
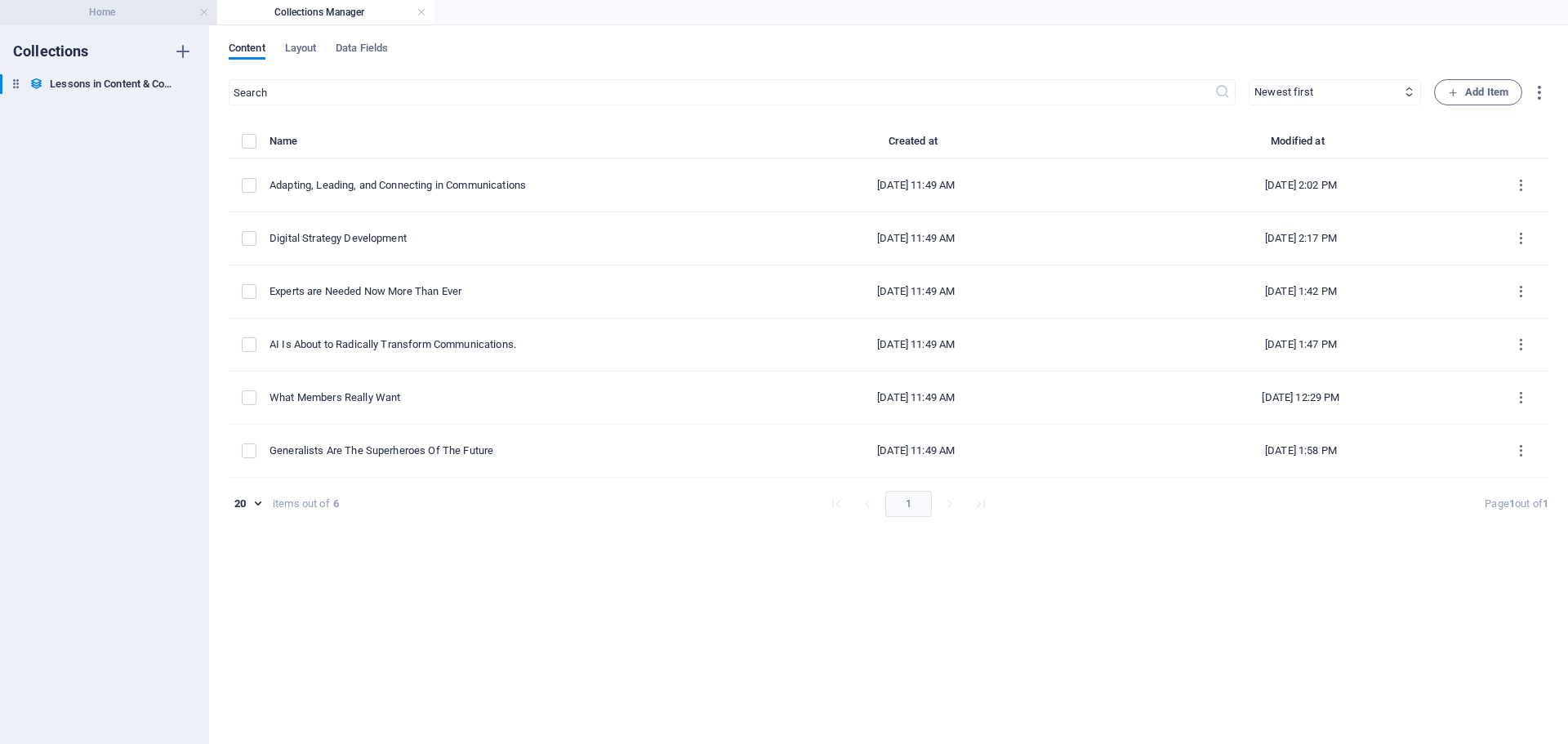
click at [126, 10] on h4 "Home" at bounding box center [109, 11] width 218 height 18
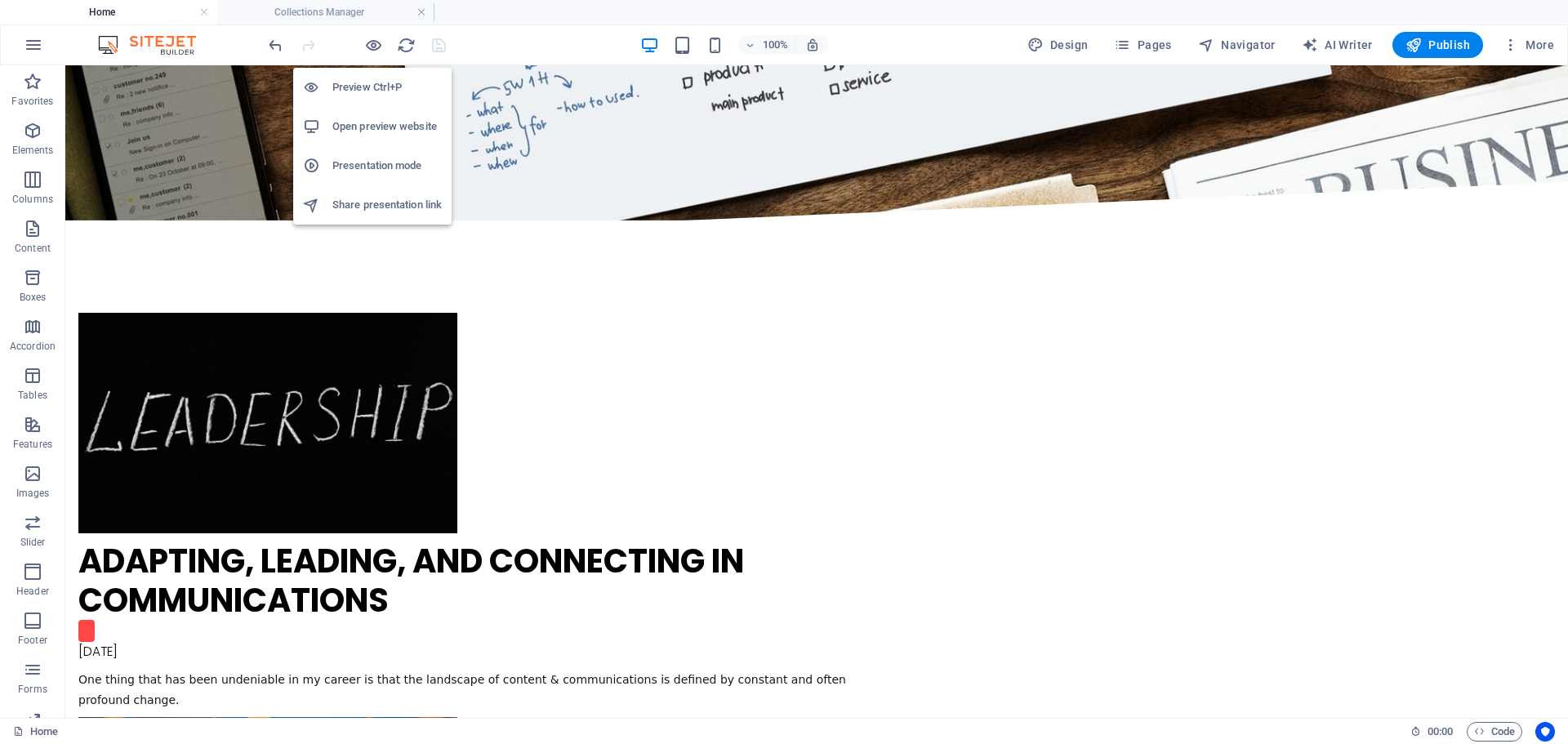
click at [368, 125] on h6 "Open preview website" at bounding box center [387, 126] width 110 height 20
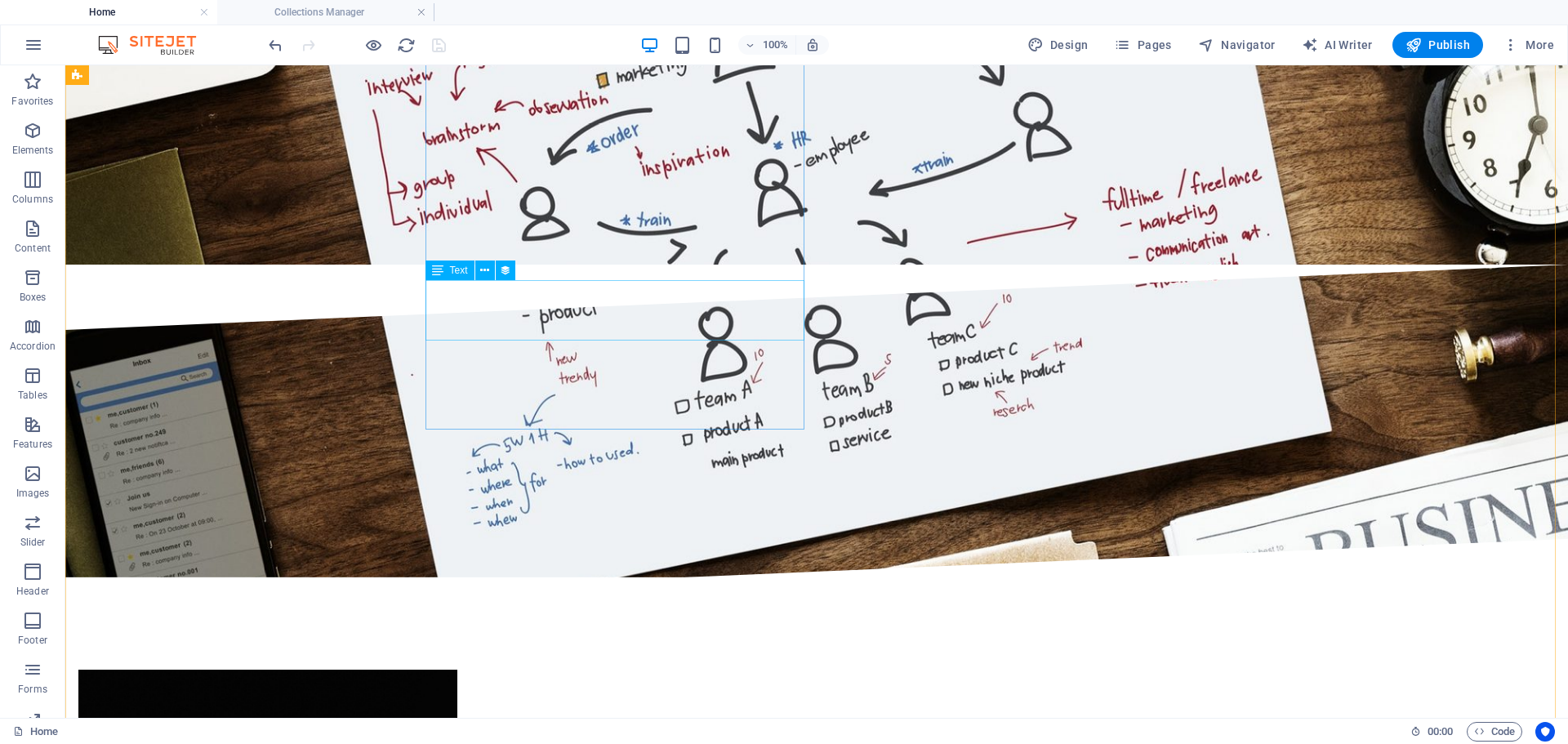
scroll to position [3265, 0]
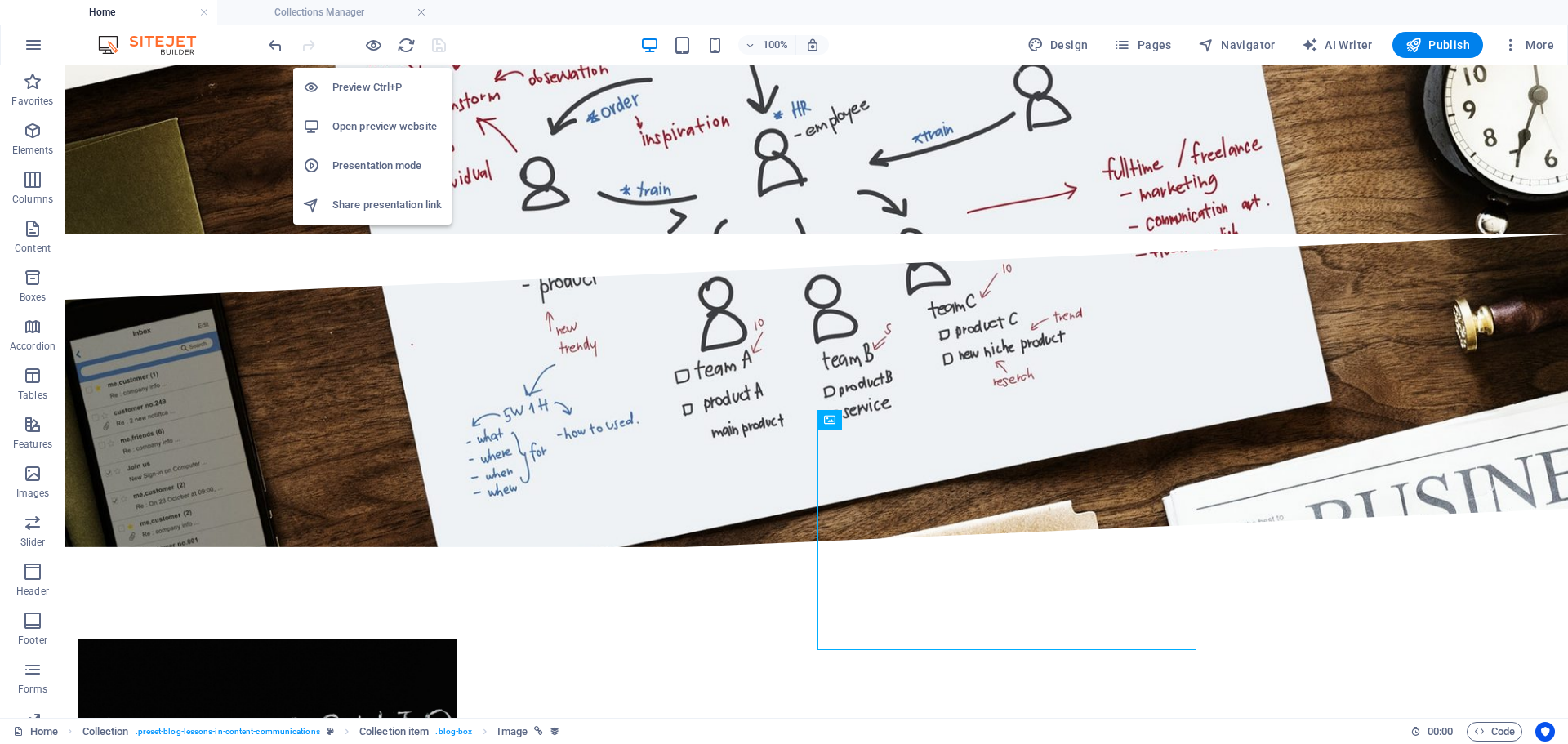
click at [367, 118] on h6 "Open preview website" at bounding box center [387, 126] width 110 height 20
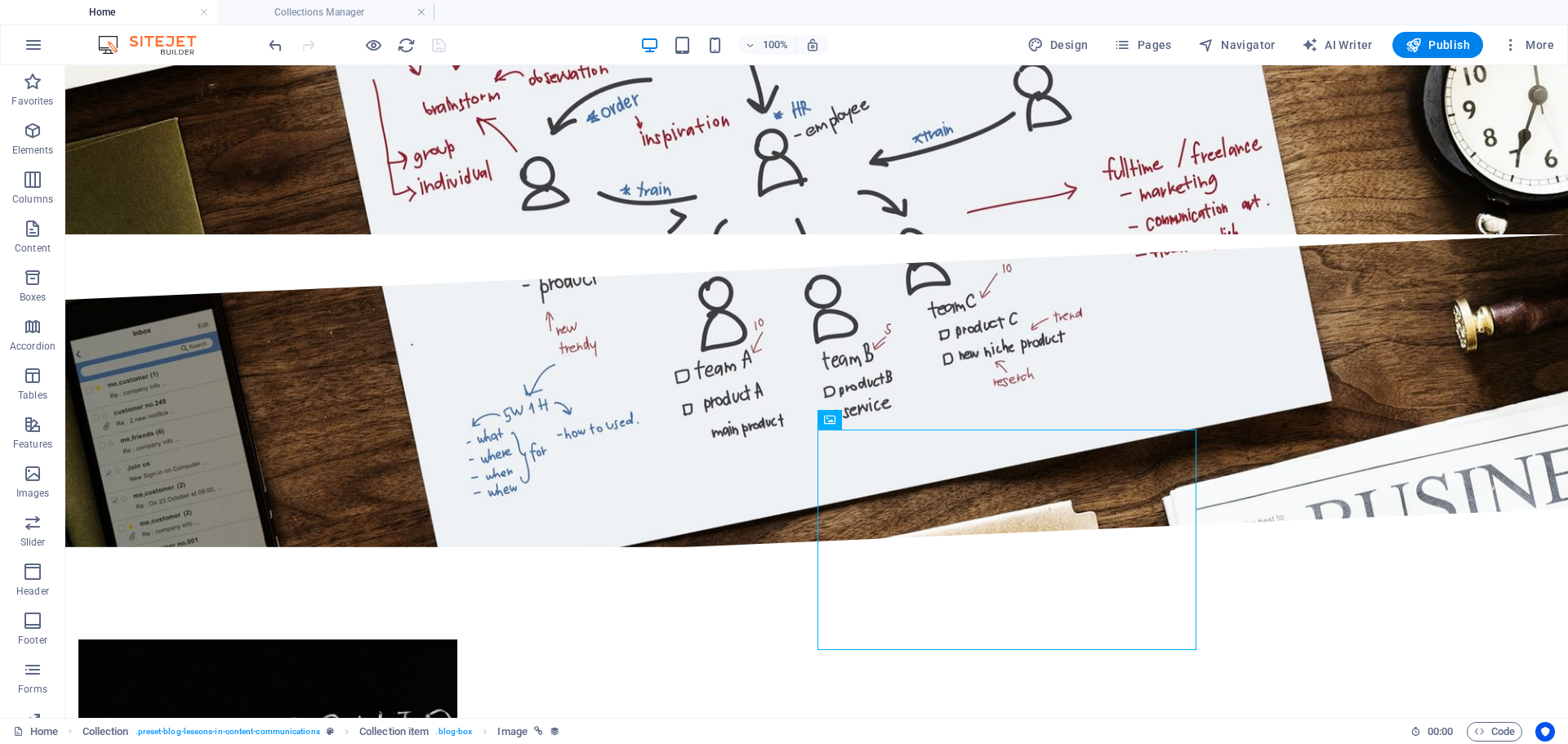
click at [145, 44] on img at bounding box center [155, 45] width 122 height 20
click at [328, 13] on h4 "Collections Manager" at bounding box center [326, 11] width 218 height 18
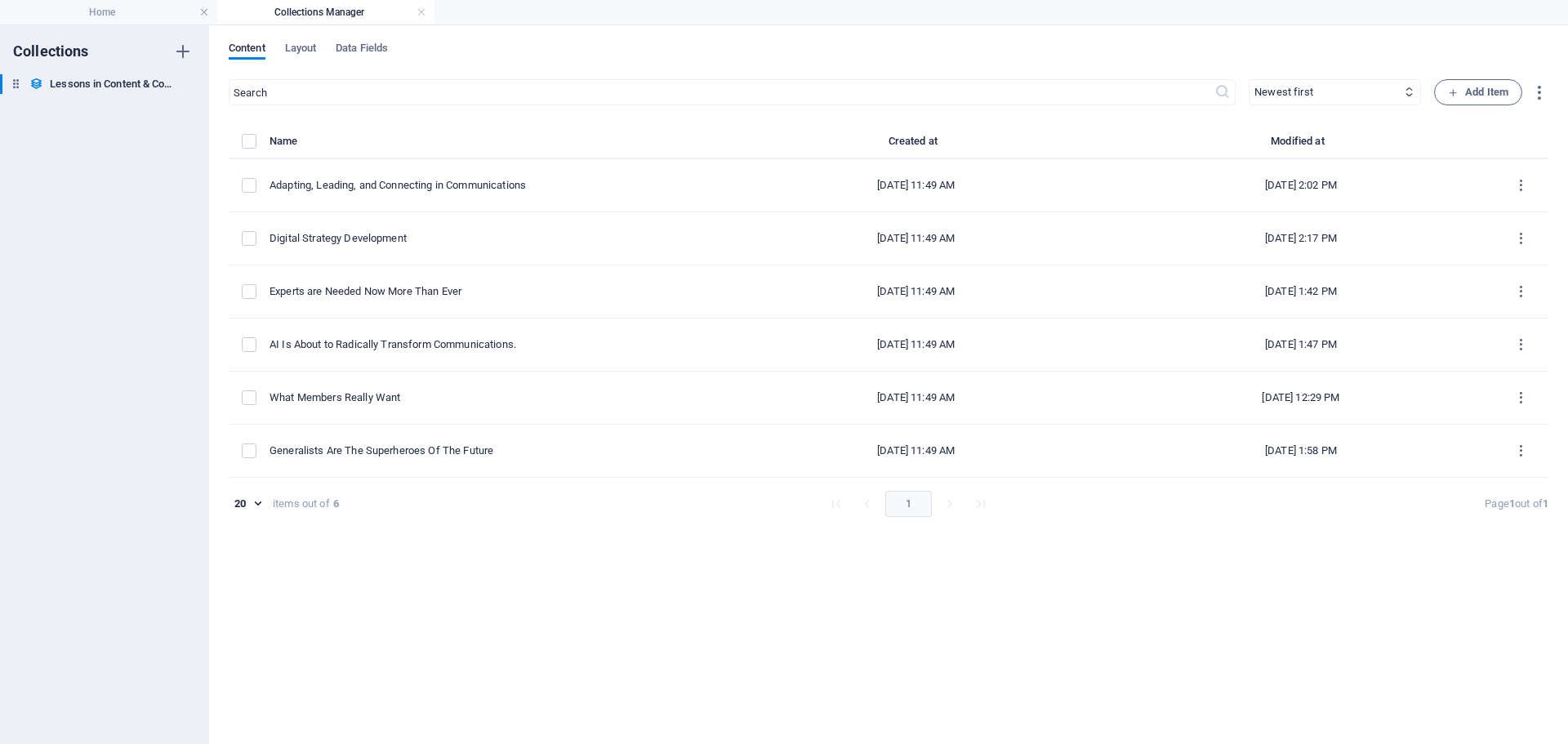
scroll to position [0, 0]
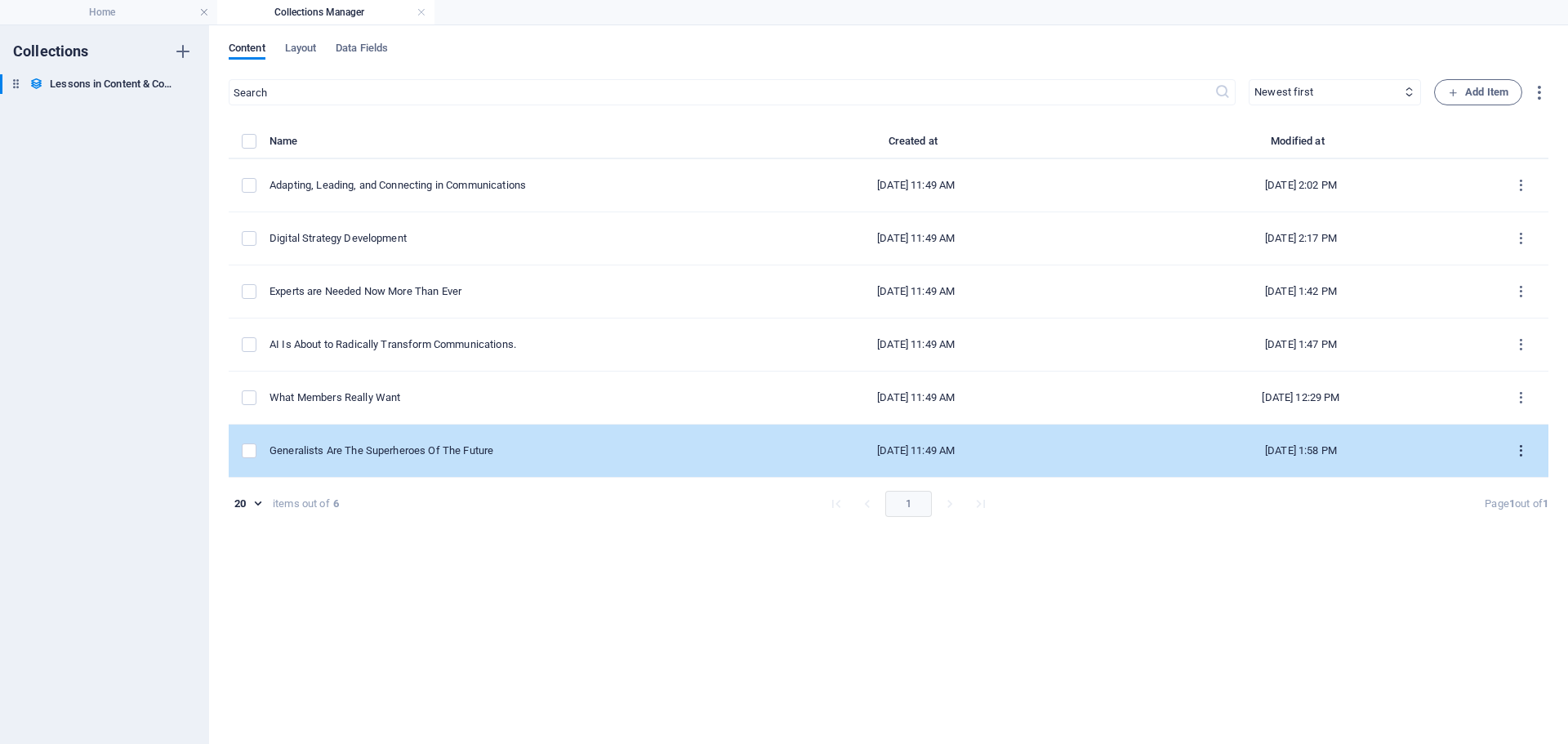
click at [1520, 450] on icon "items list" at bounding box center [1521, 451] width 15 height 15
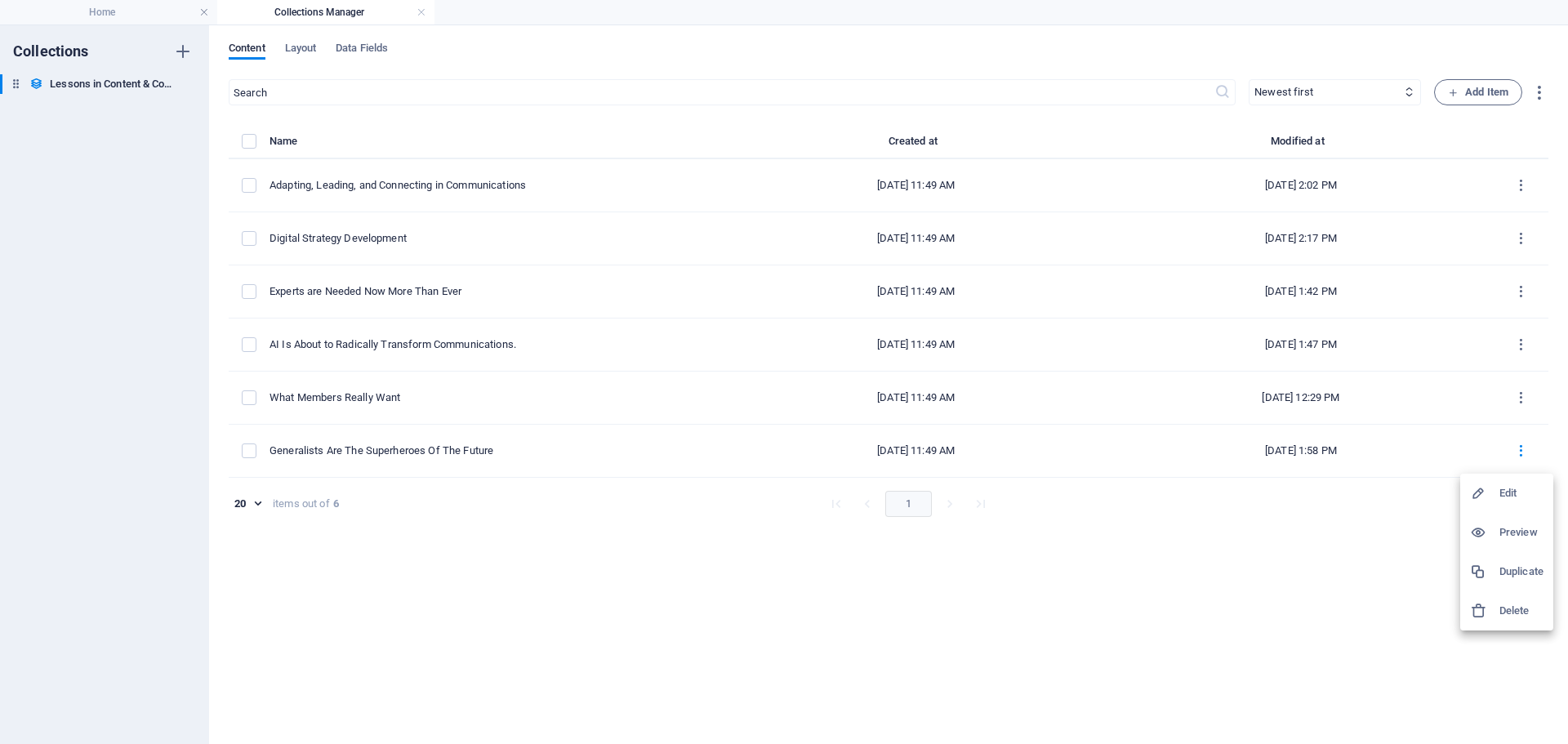
click at [1515, 489] on h6 "Edit" at bounding box center [1521, 493] width 44 height 20
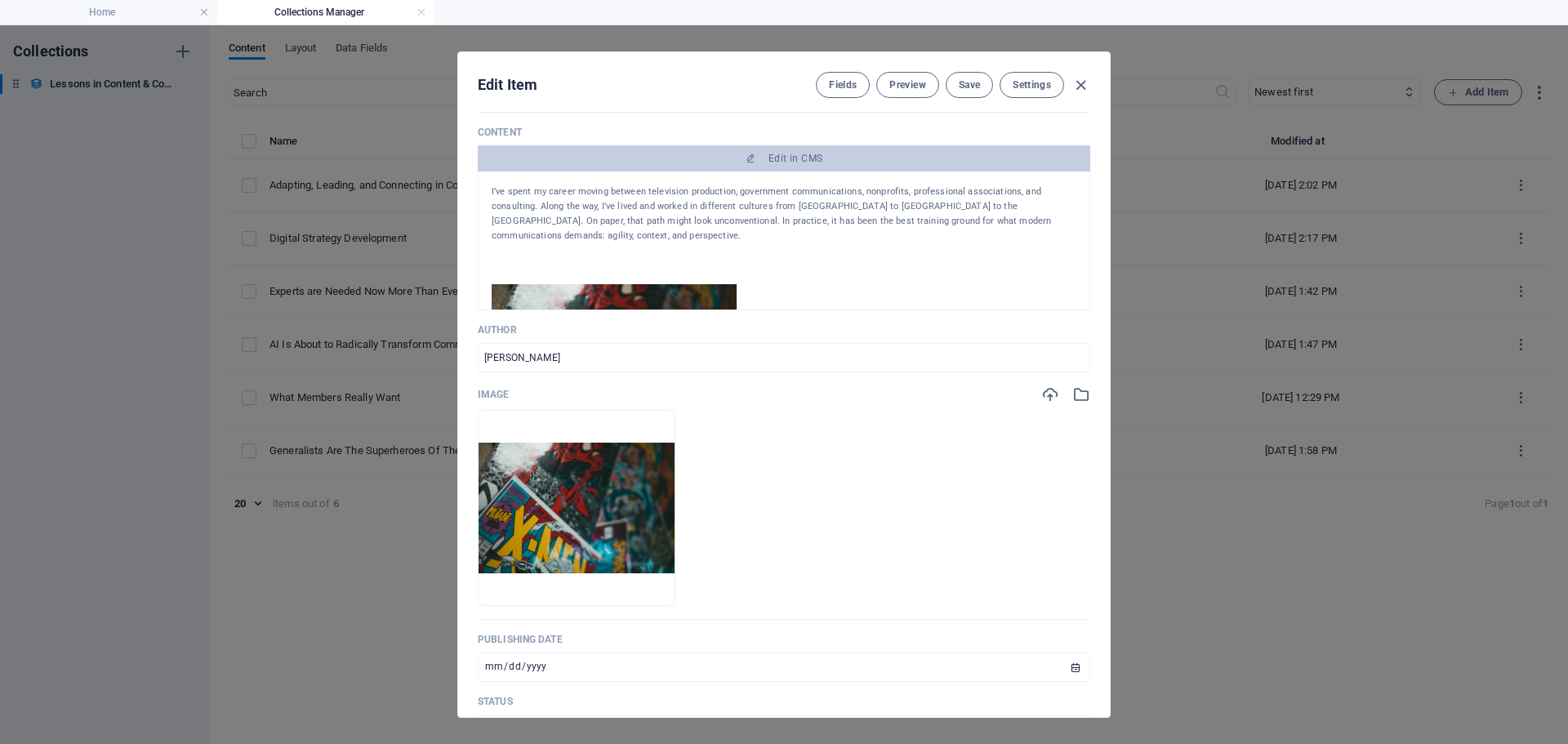
scroll to position [292, 0]
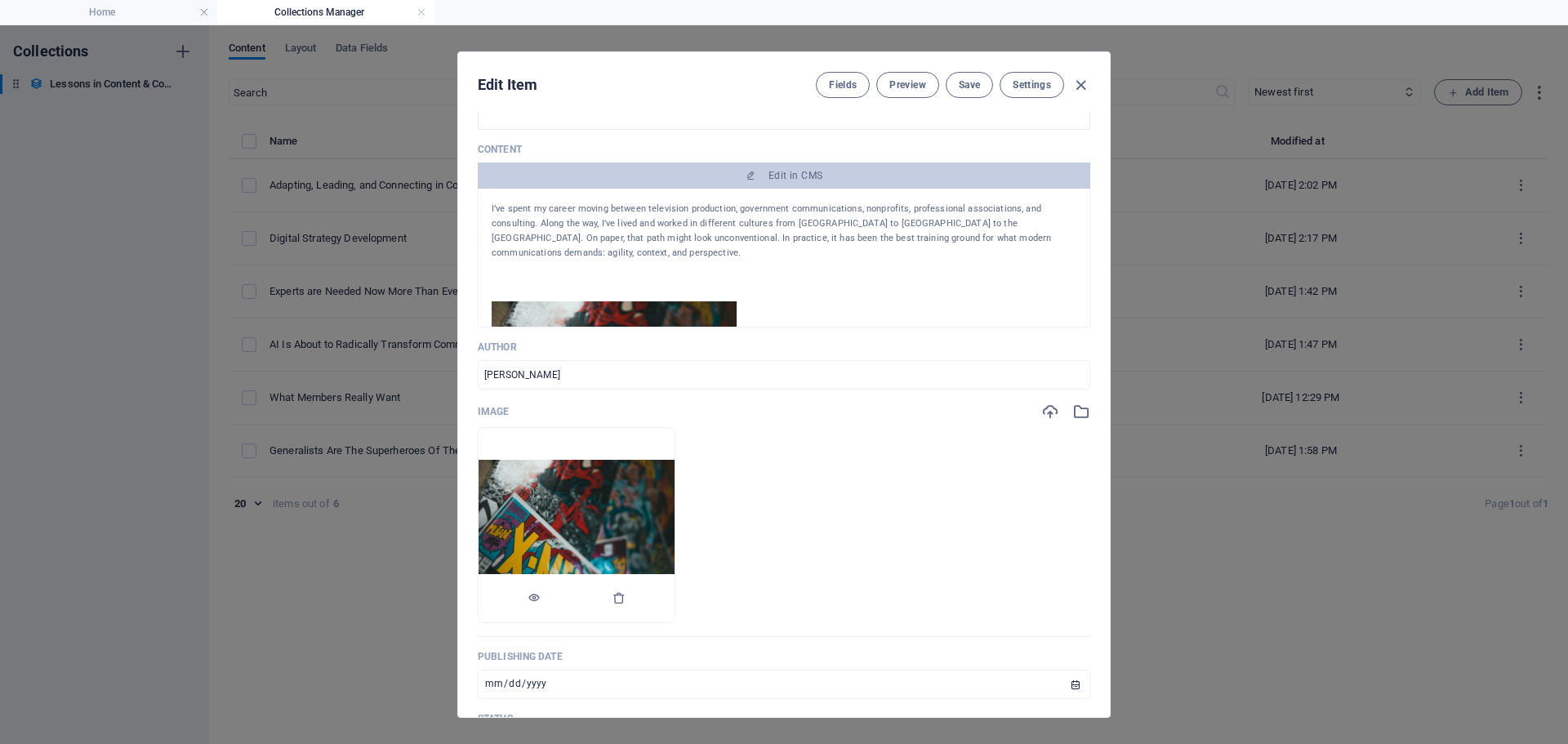
drag, startPoint x: 706, startPoint y: 569, endPoint x: 711, endPoint y: 592, distance: 23.5
click at [676, 592] on li at bounding box center [576, 525] width 198 height 196
click at [626, 601] on icon "button" at bounding box center [619, 598] width 13 height 13
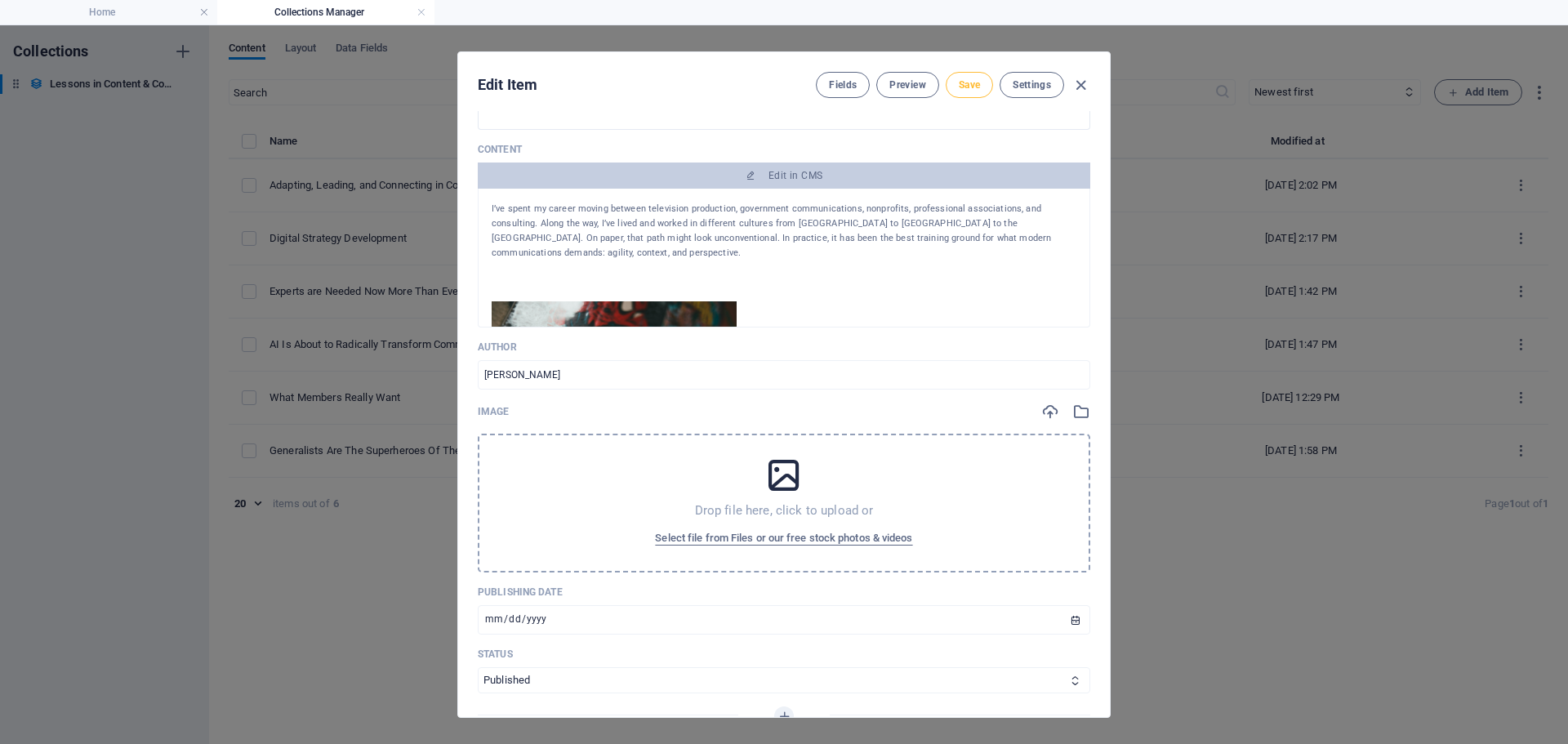
click at [963, 86] on span "Save" at bounding box center [970, 85] width 21 height 13
click at [908, 83] on span "Preview" at bounding box center [908, 85] width 36 height 13
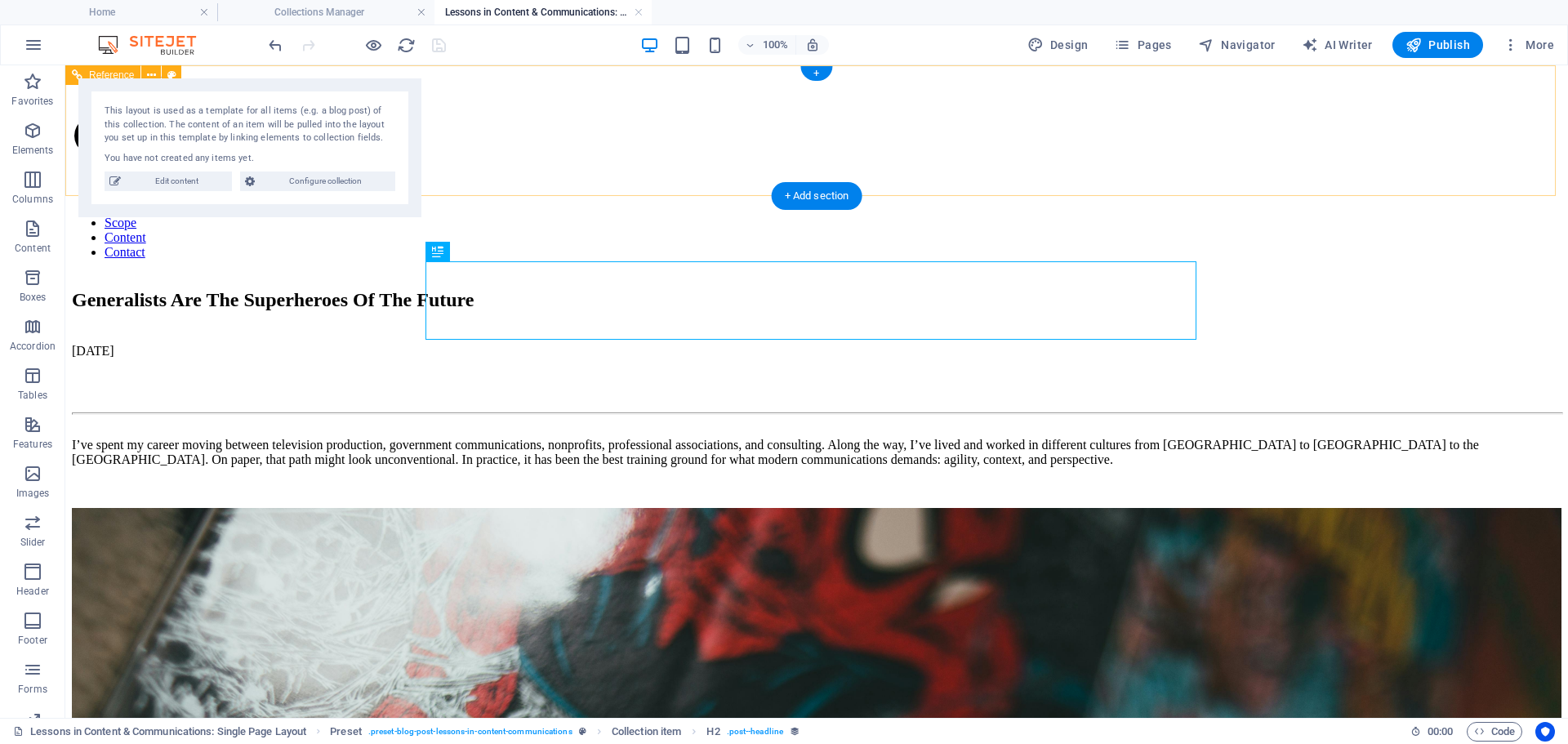
scroll to position [0, 0]
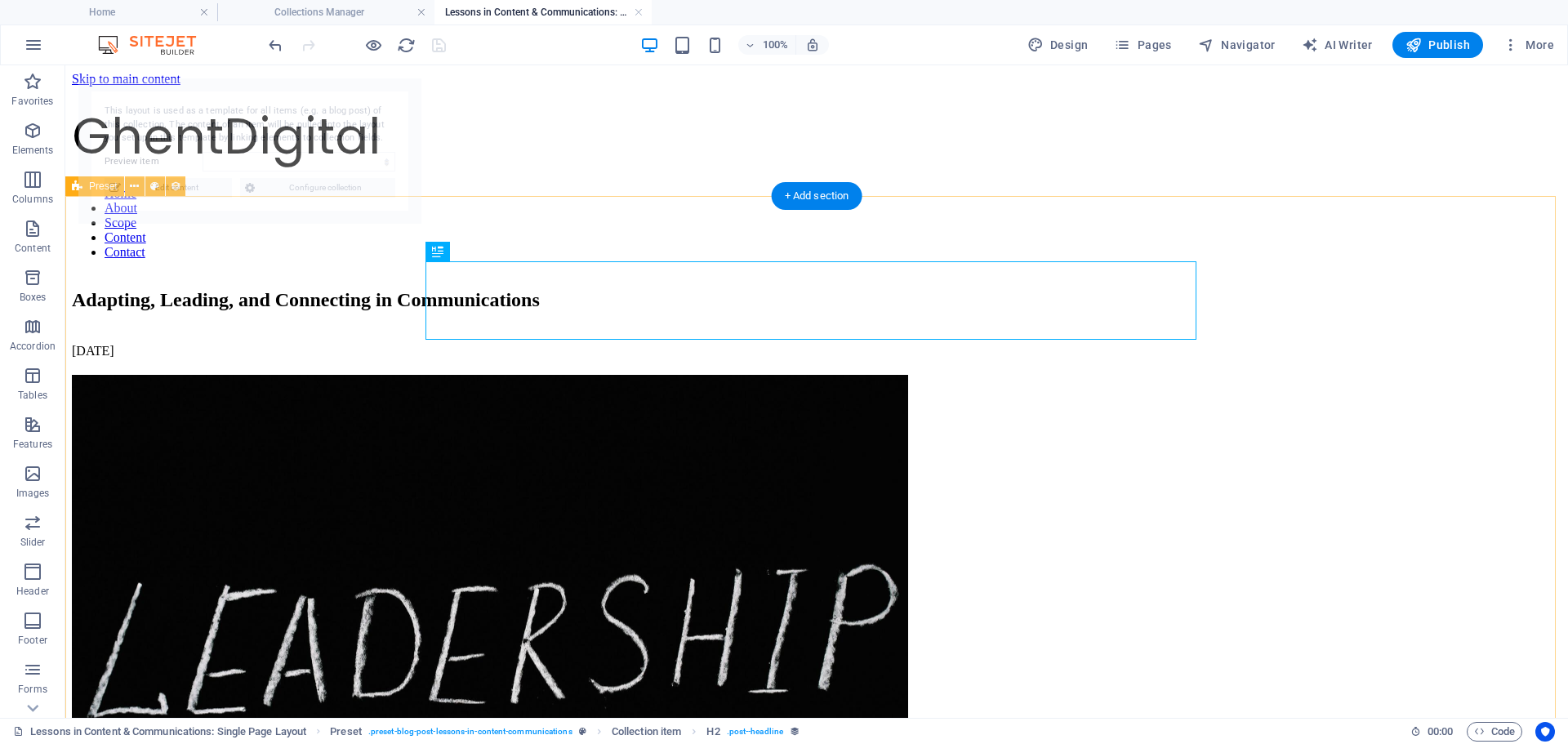
select select "68bc5827cfbe756eaa05cea4"
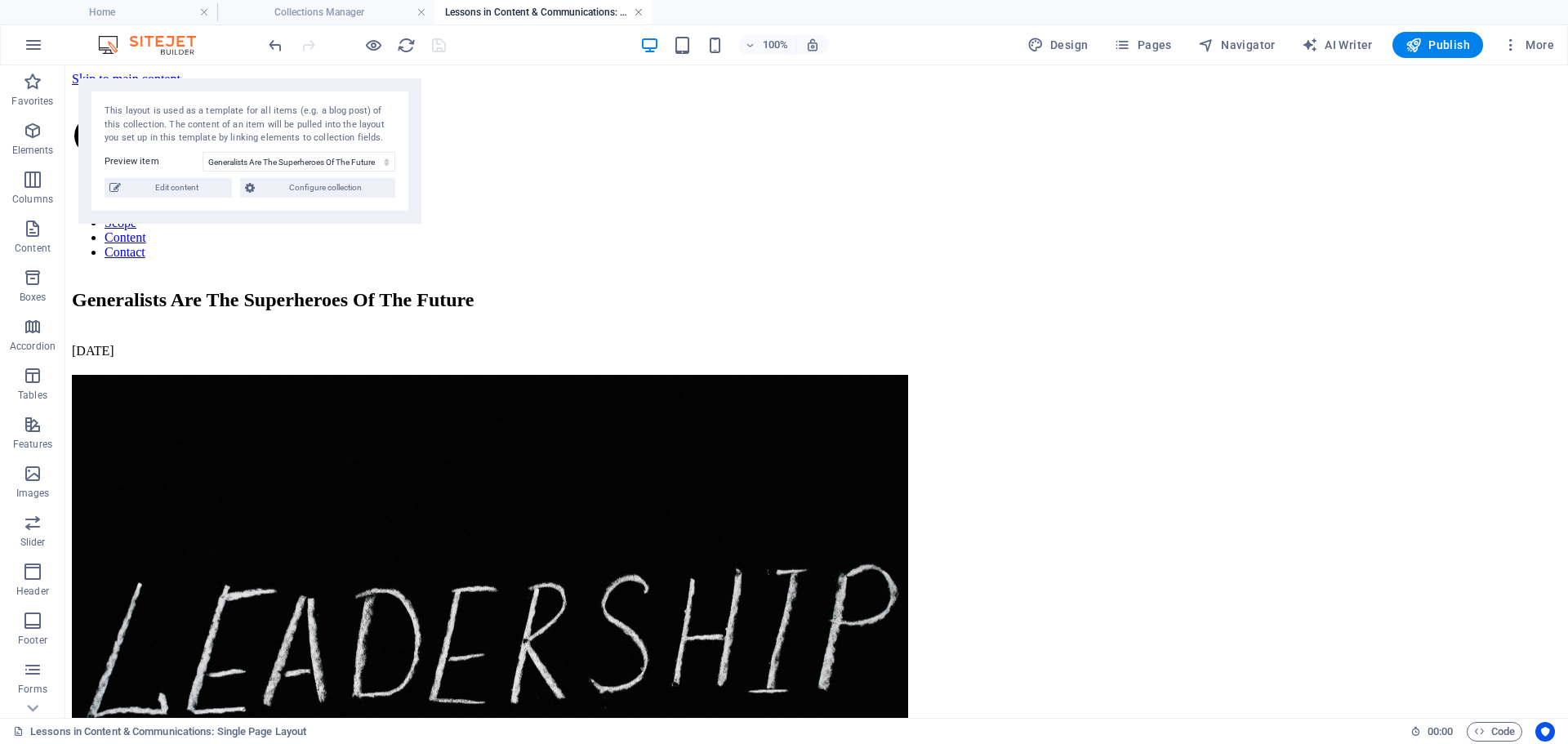
click at [636, 17] on link at bounding box center [638, 12] width 10 height 15
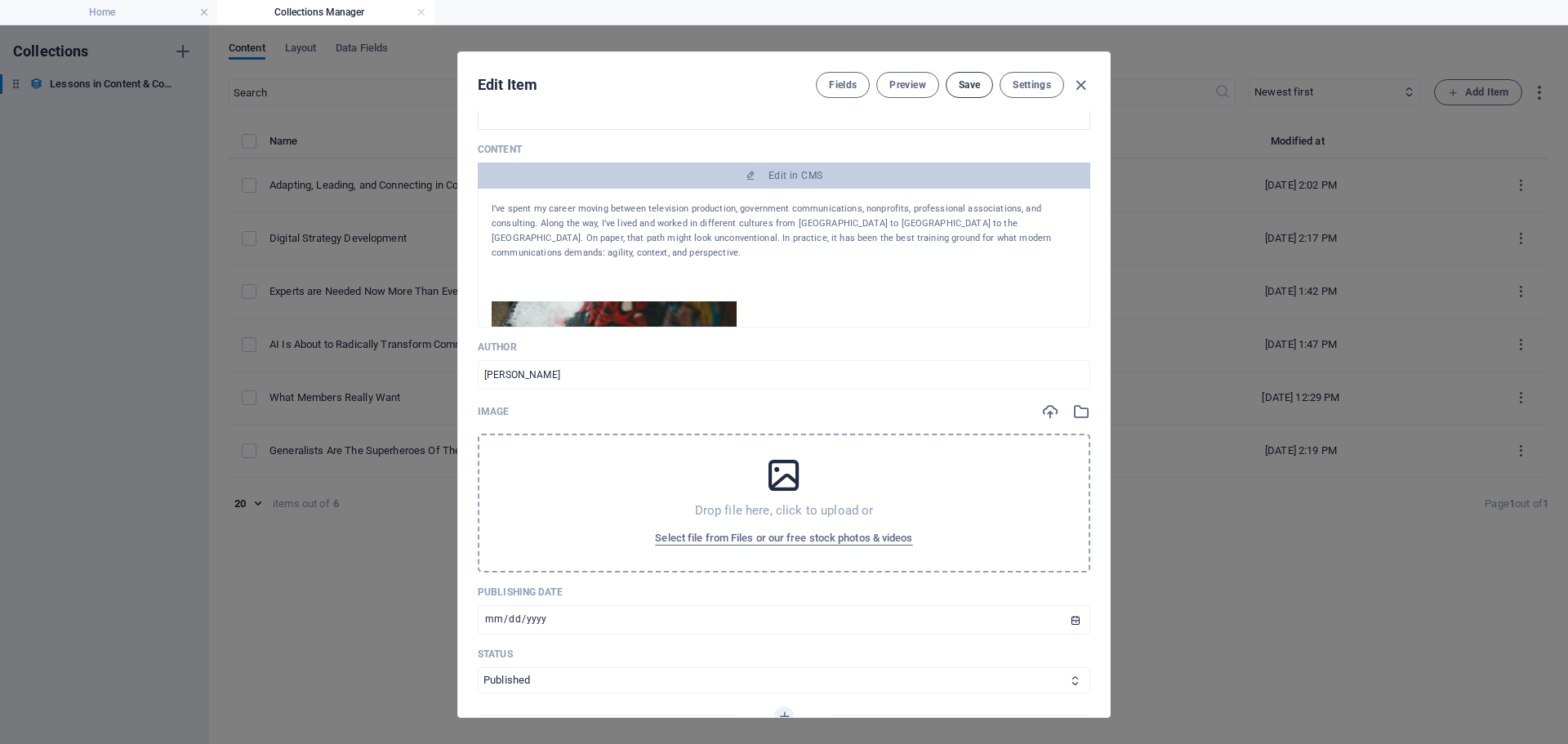
click at [969, 82] on span "Save" at bounding box center [970, 85] width 21 height 13
click at [1078, 84] on icon "button" at bounding box center [1081, 86] width 19 height 19
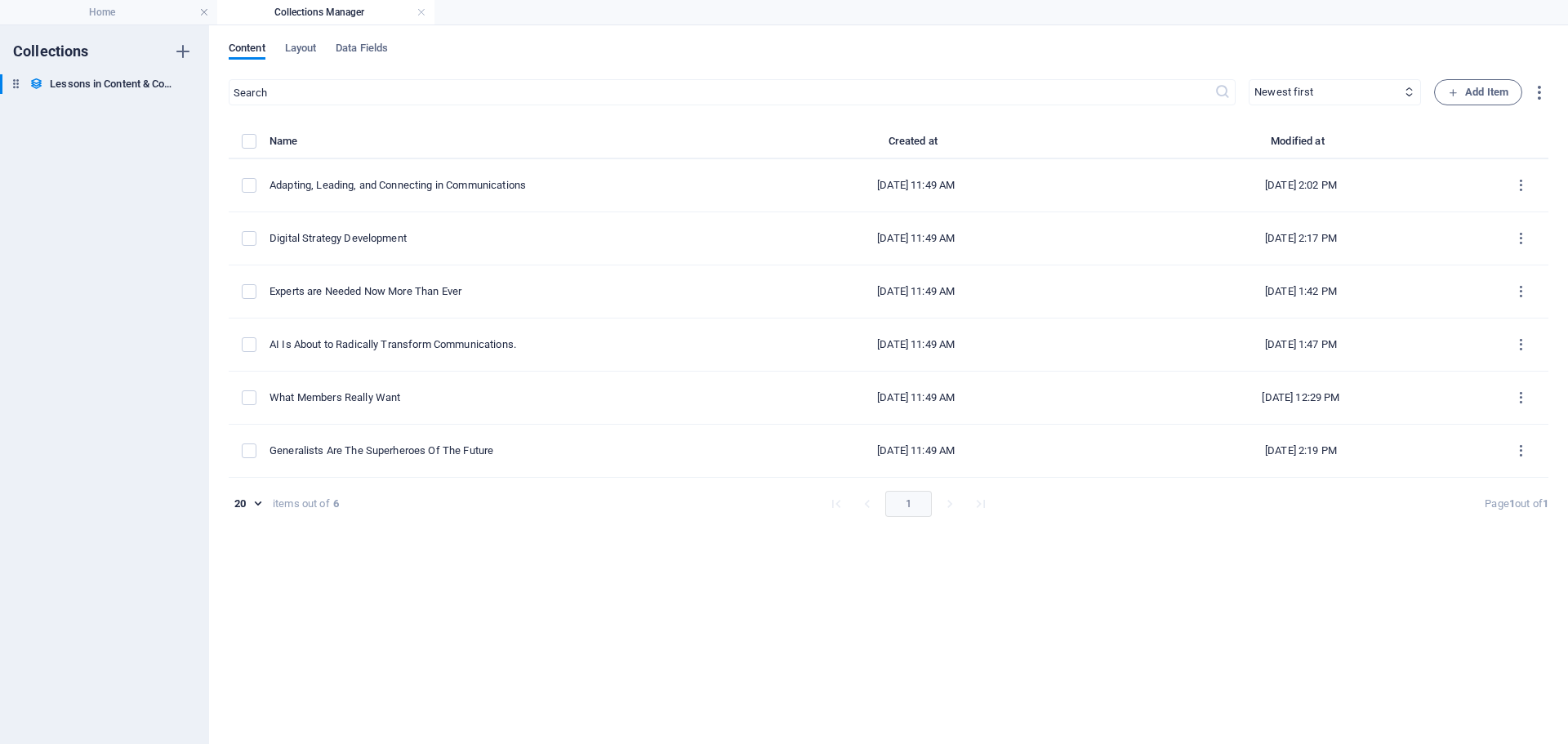
type input "[DATE]"
type input "generalists-are-the-superheroes-of-the-future"
click at [166, 12] on h4 "Home" at bounding box center [109, 11] width 218 height 18
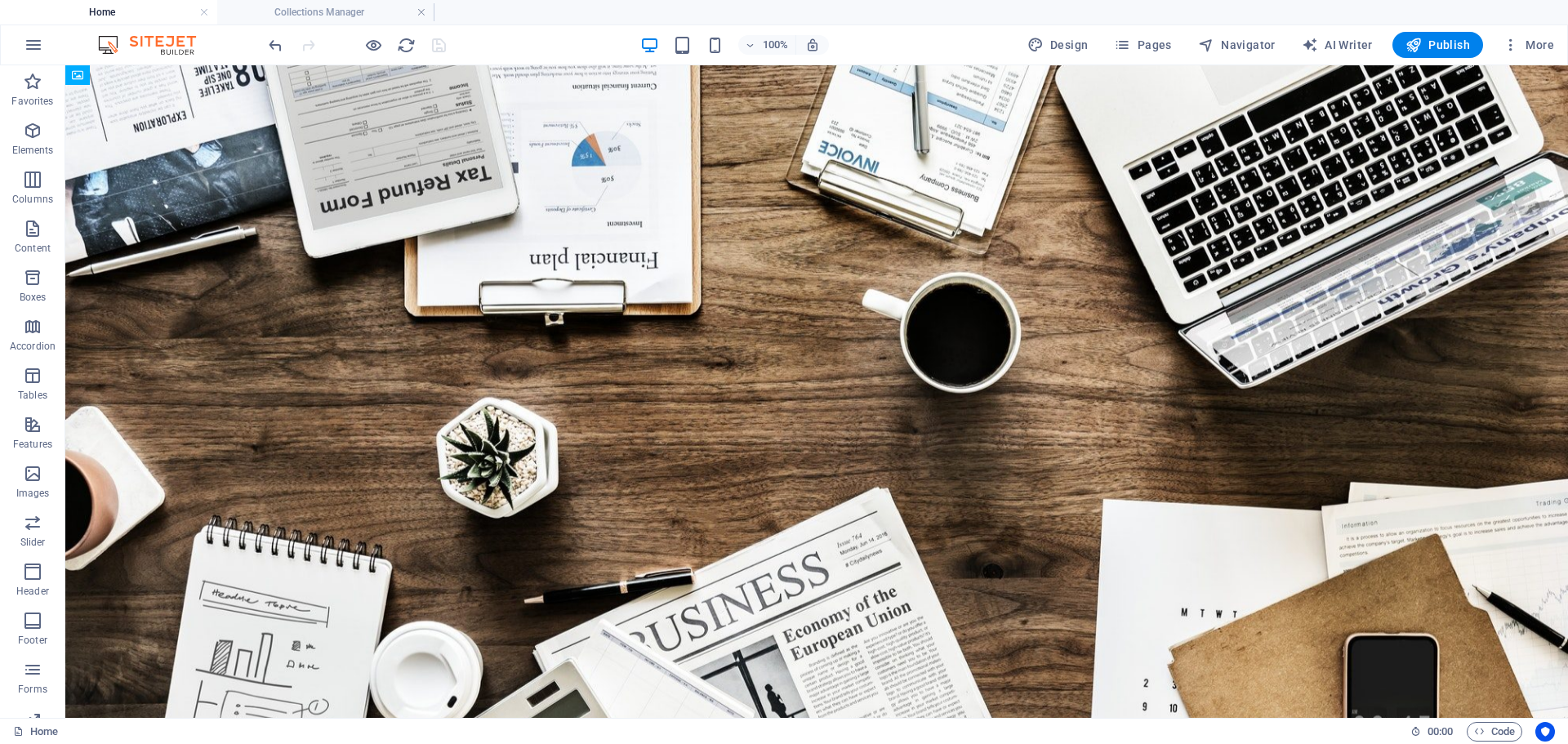
scroll to position [3265, 0]
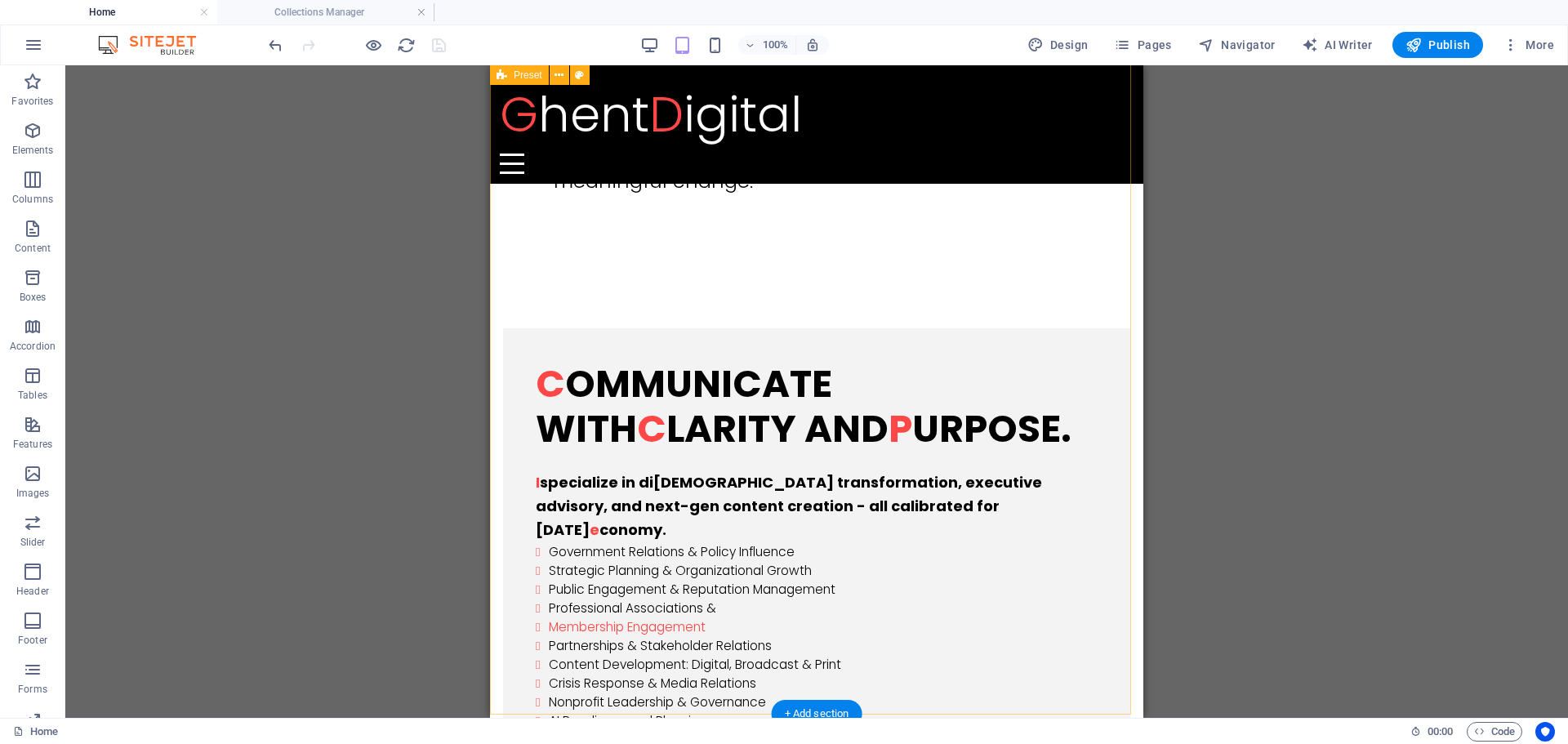
scroll to position [895, 0]
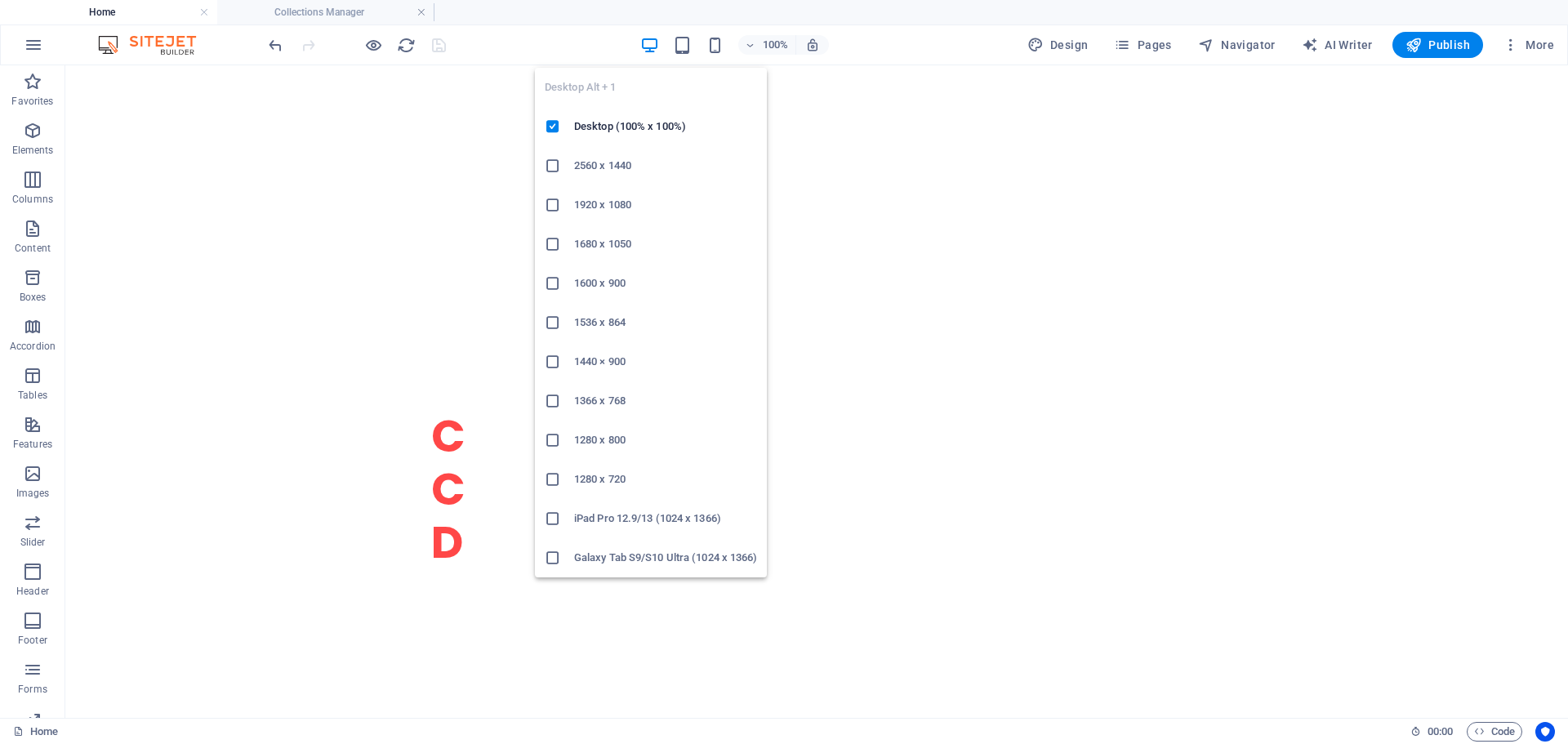
scroll to position [915, 0]
